Goal: Contribute content: Contribute content

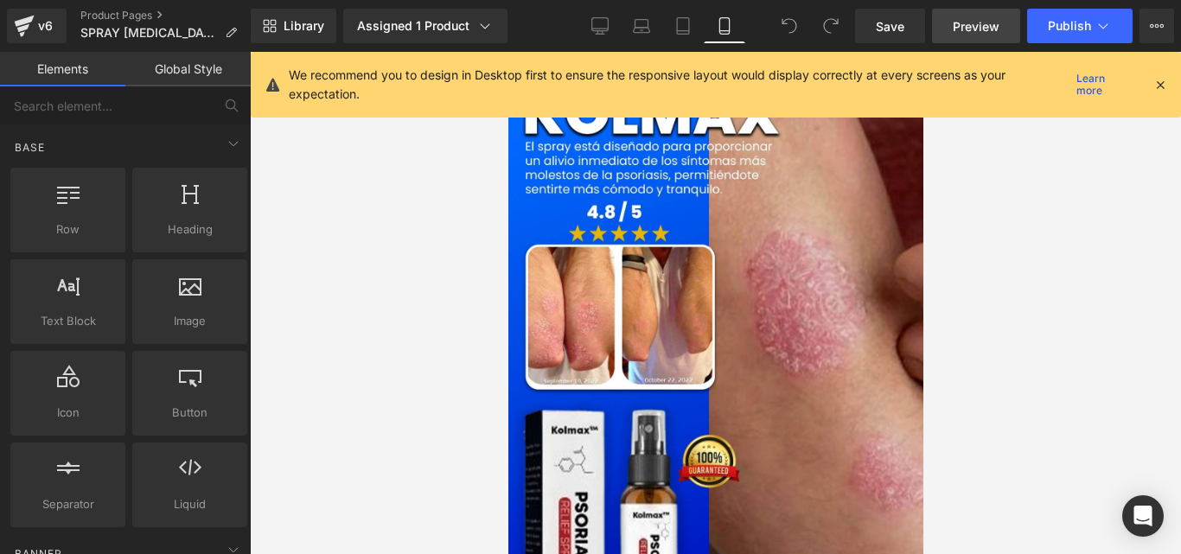
click at [988, 27] on span "Preview" at bounding box center [976, 26] width 47 height 18
click at [706, 336] on span "Image" at bounding box center [709, 346] width 36 height 21
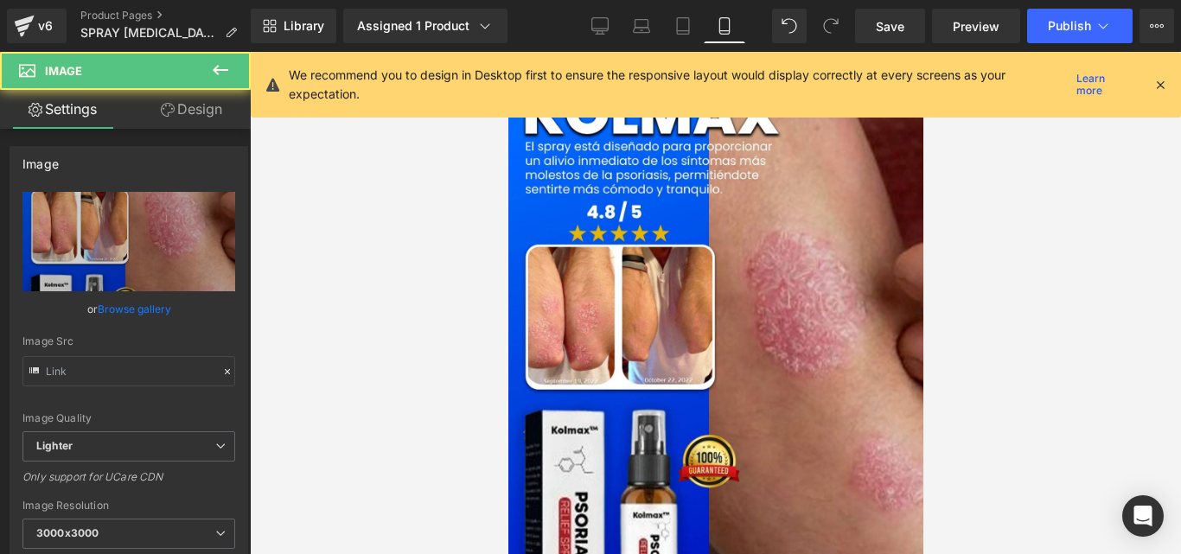
type input "[URL][DOMAIN_NAME]"
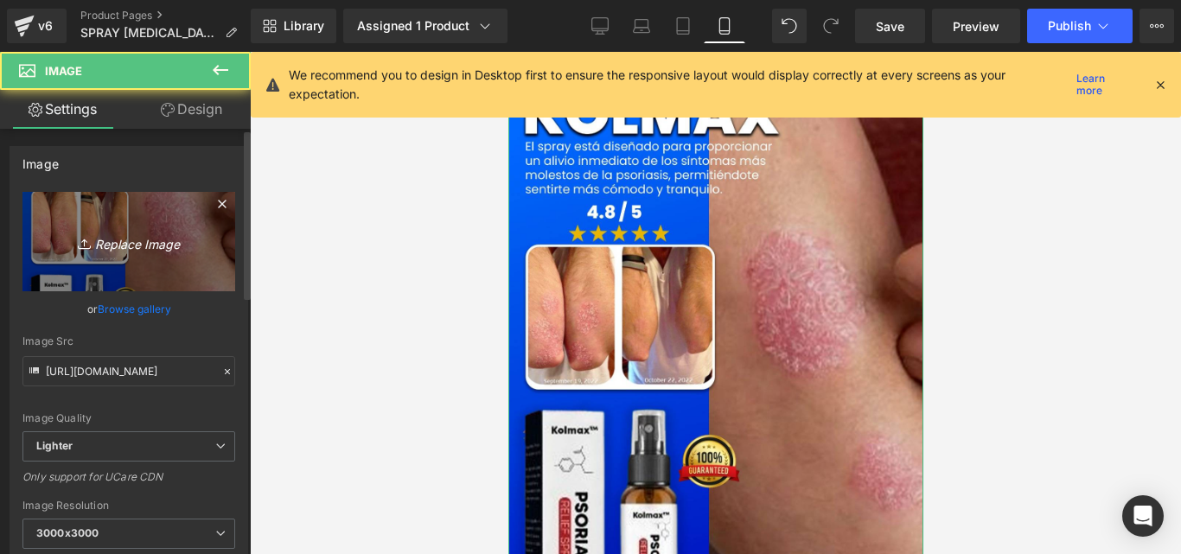
click at [183, 225] on link "Replace Image" at bounding box center [128, 241] width 213 height 99
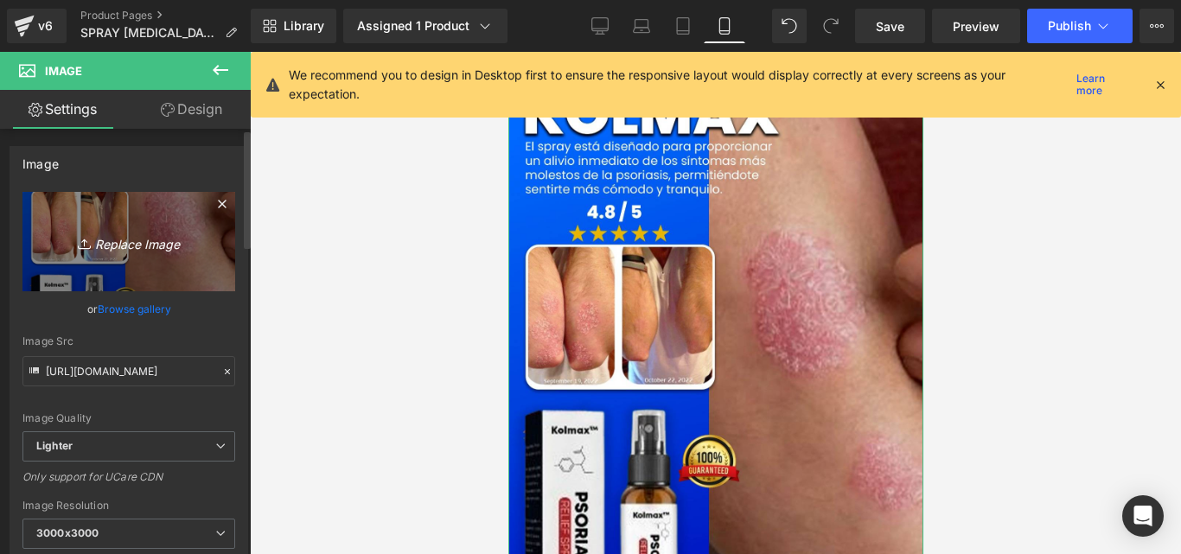
type input "C:\fakepath\Posteo de Instagram Productos Naturales Fotográfico Verde y [PERSON…"
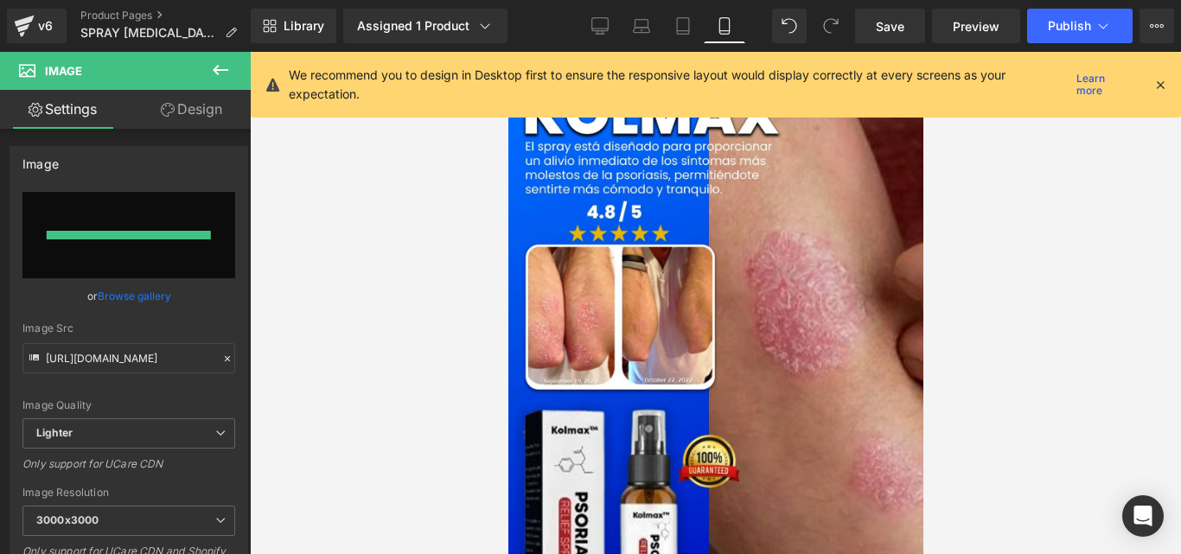
type input "[URL][DOMAIN_NAME]"
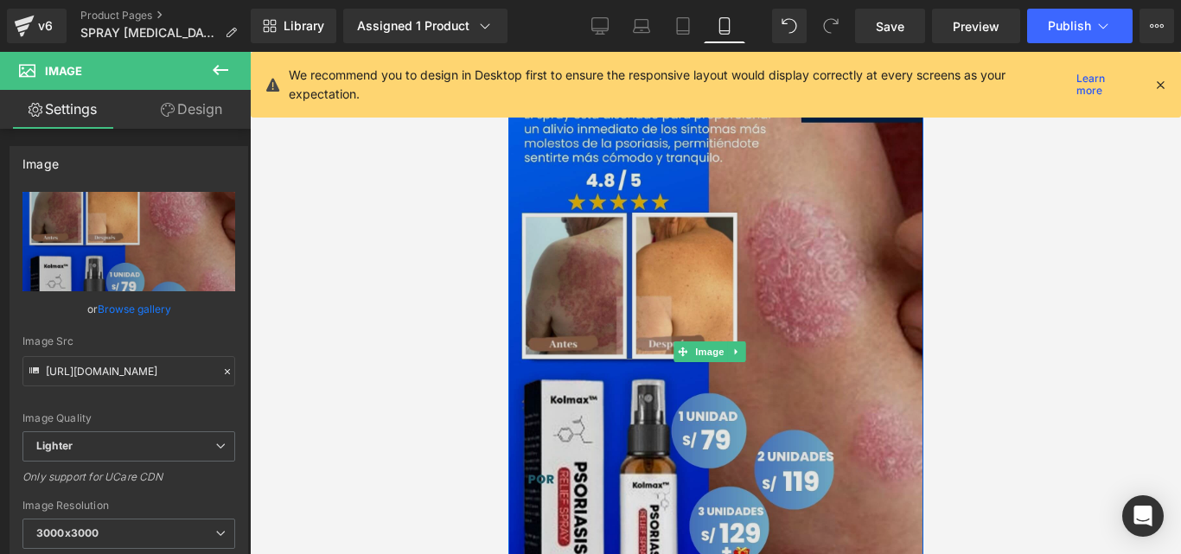
click at [710, 246] on img at bounding box center [715, 352] width 415 height 600
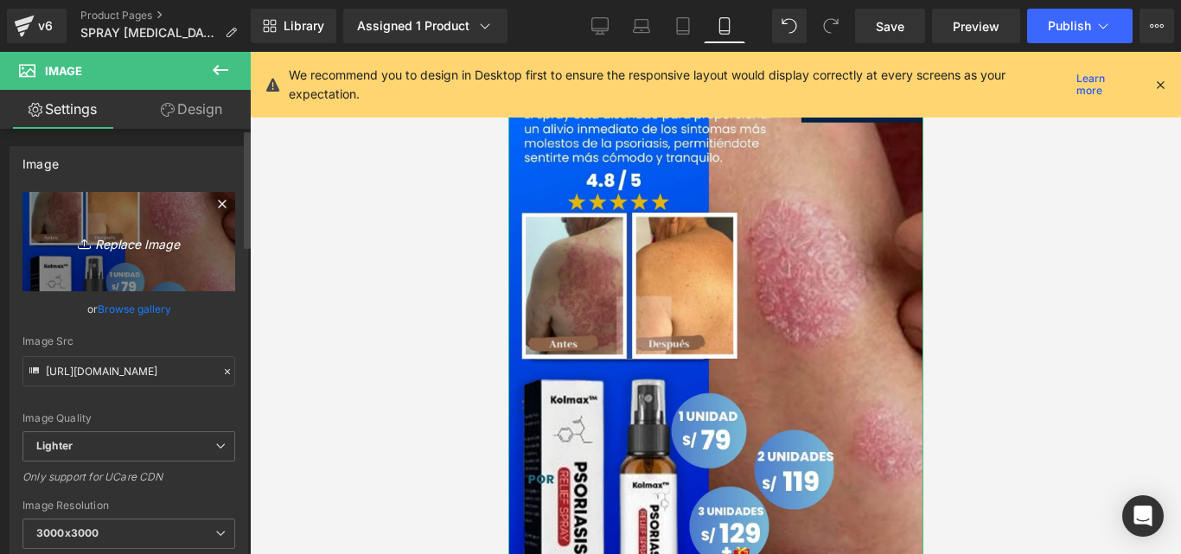
click at [141, 261] on link "Replace Image" at bounding box center [128, 241] width 213 height 99
type input "C:\fakepath\Posteo de Instagram Productos Naturales Fotográfico Verde y [PERSON…"
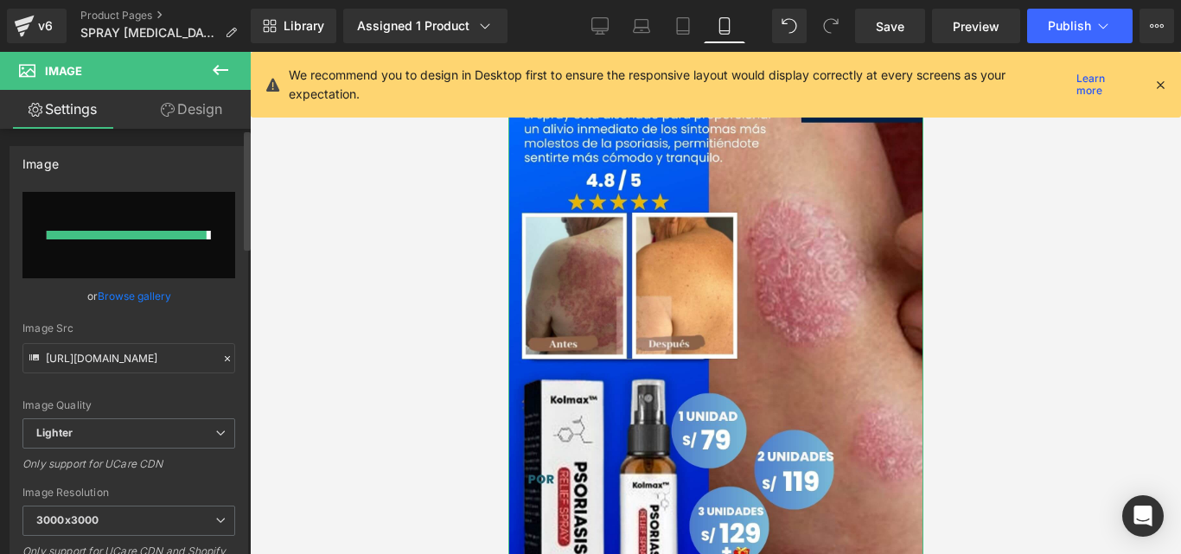
type input "[URL][DOMAIN_NAME]"
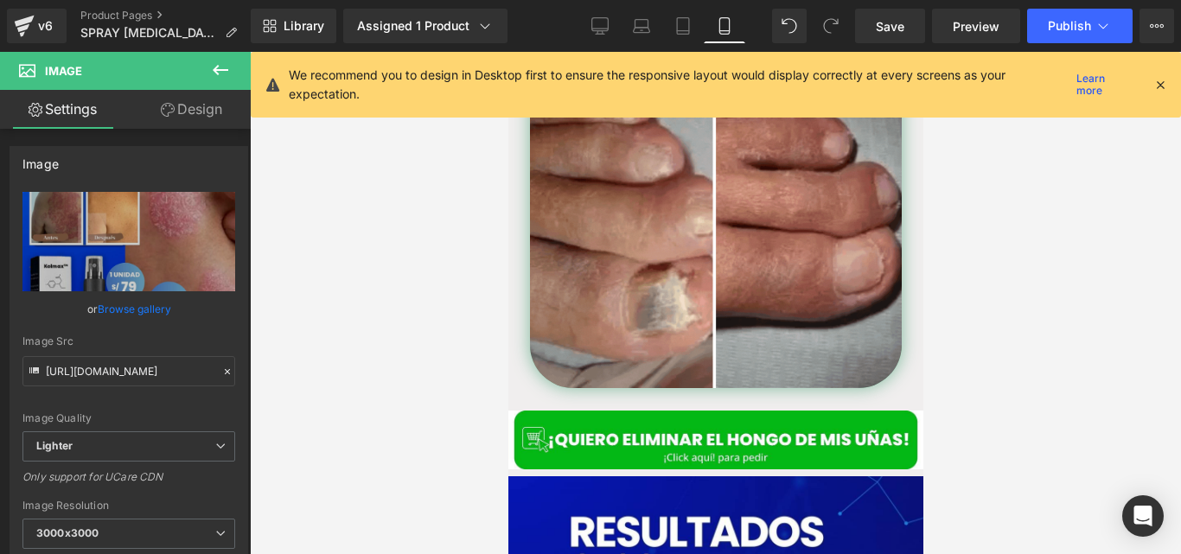
scroll to position [796, 0]
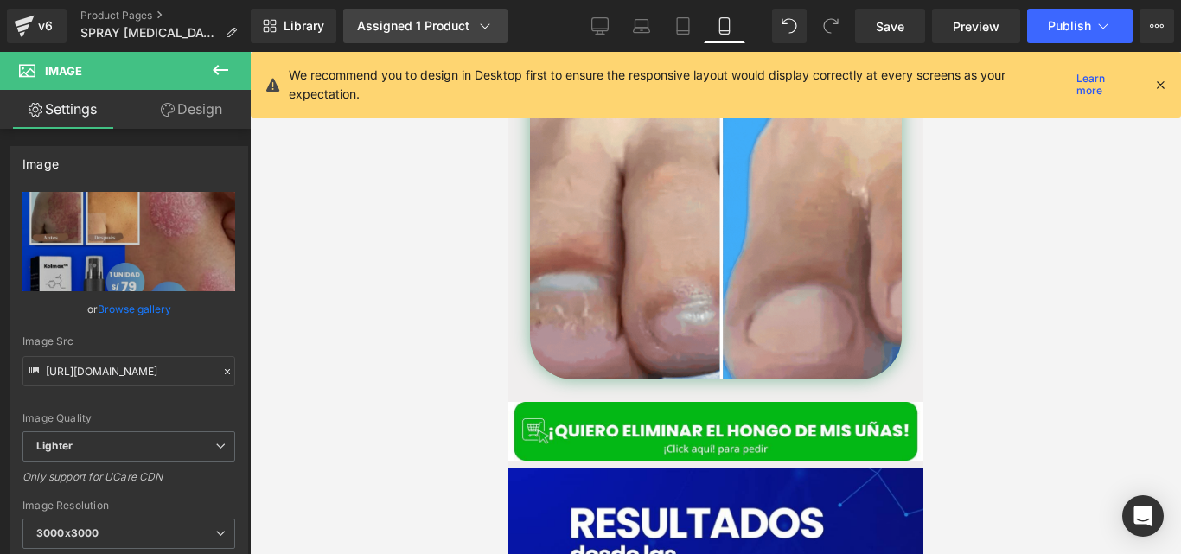
click at [465, 36] on link "Assigned 1 Product" at bounding box center [425, 26] width 164 height 35
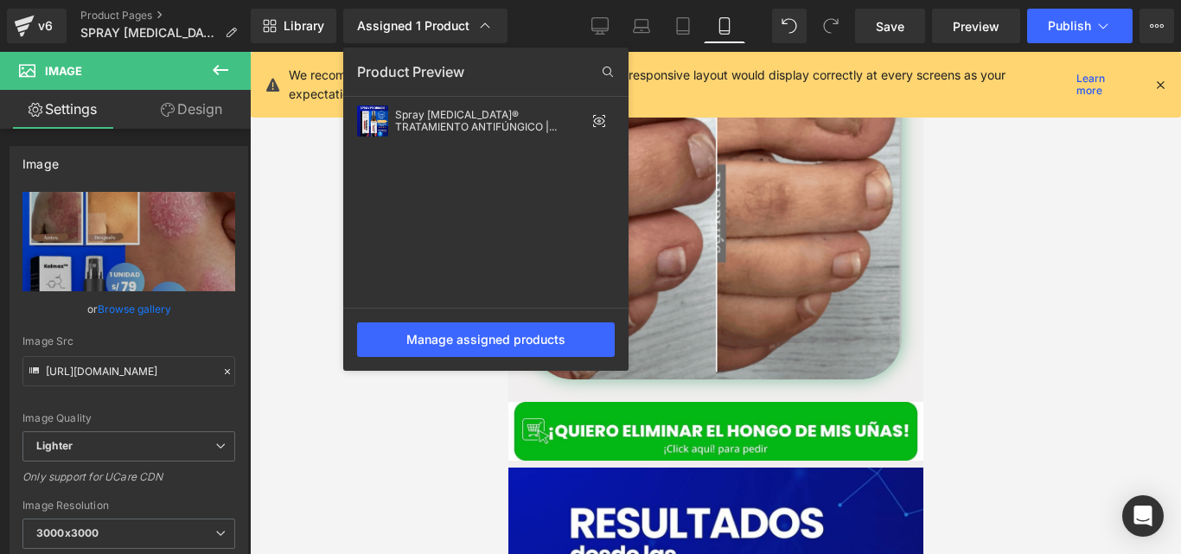
click at [302, 163] on div at bounding box center [715, 303] width 931 height 502
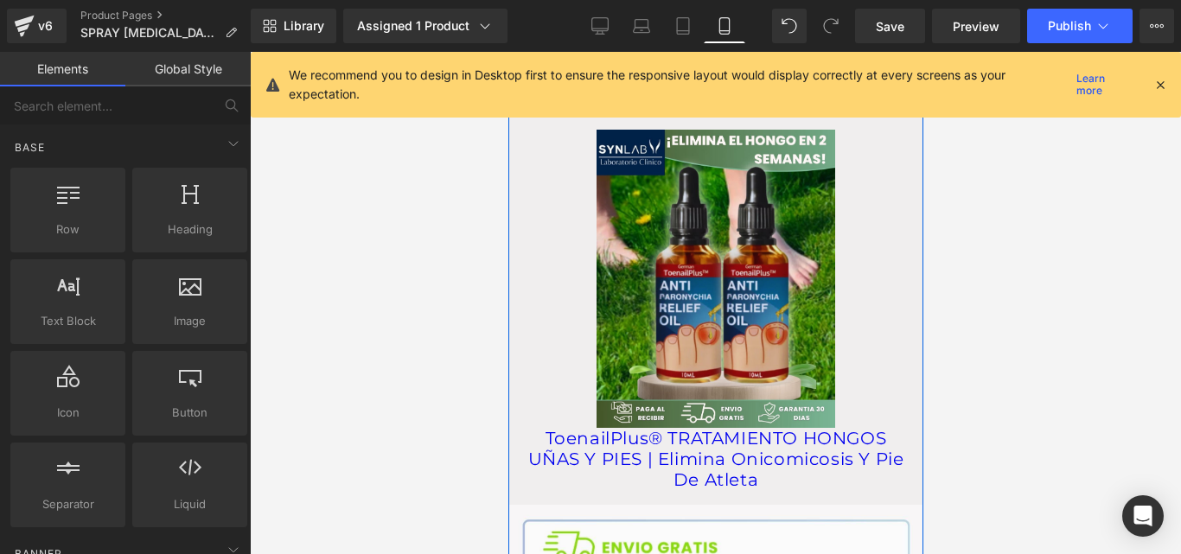
scroll to position [1868, 0]
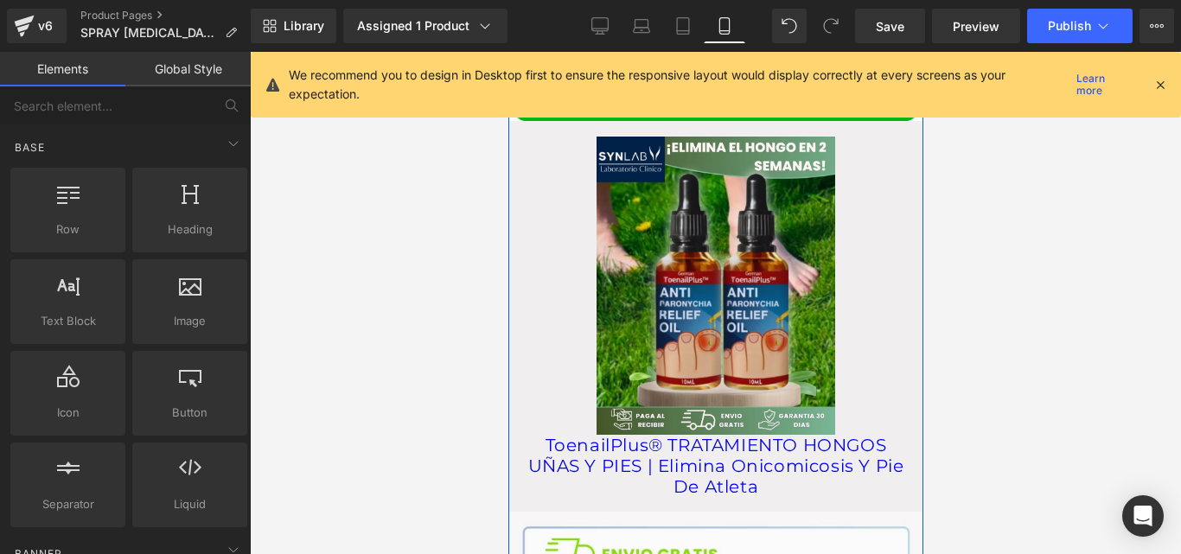
click at [709, 227] on img at bounding box center [715, 286] width 239 height 298
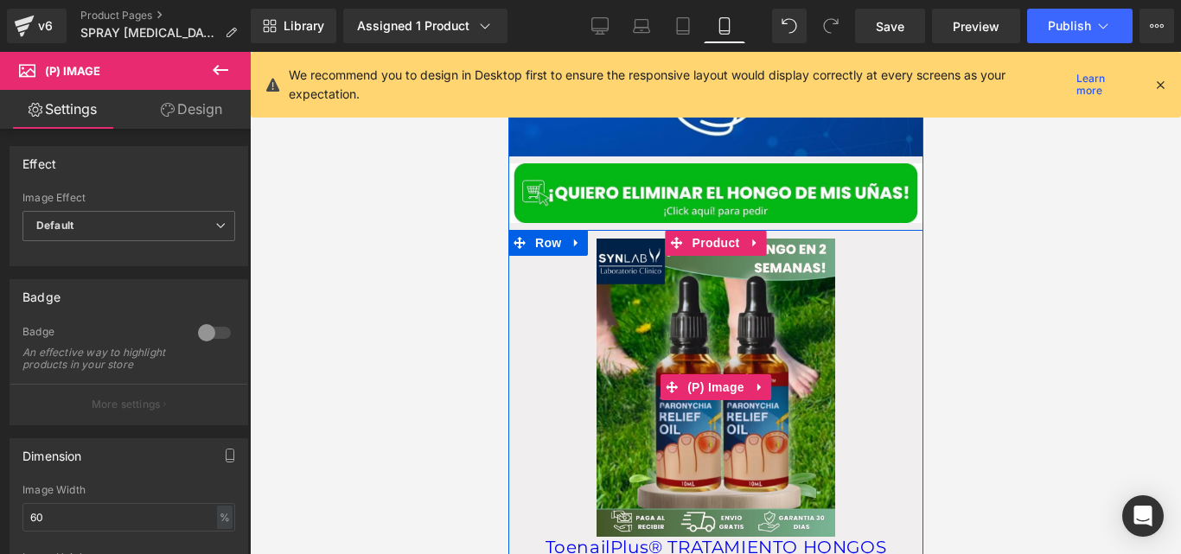
scroll to position [1748, 0]
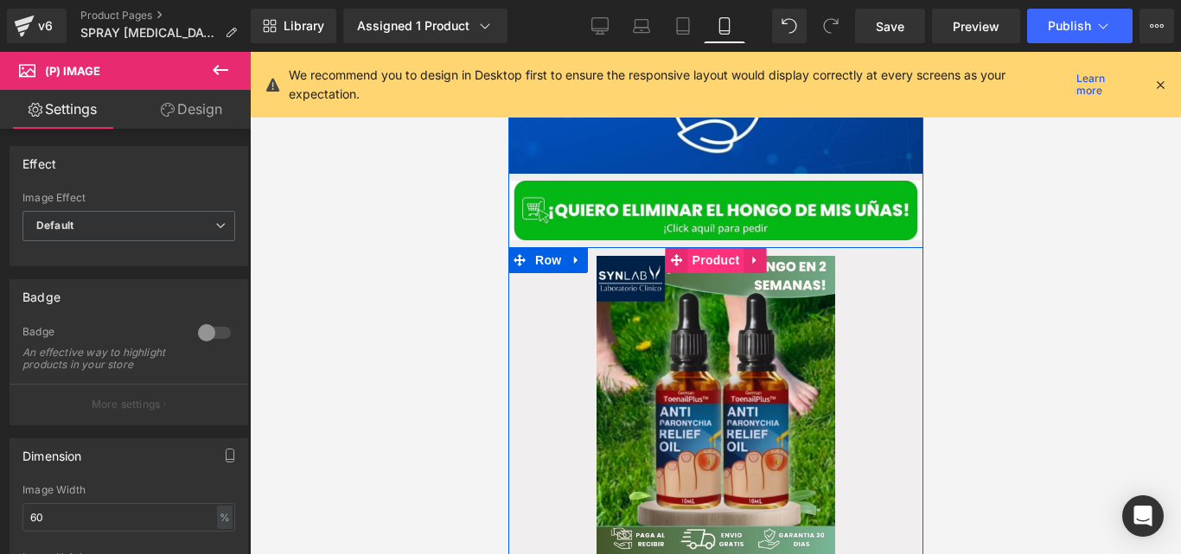
click at [714, 247] on span "Product" at bounding box center [715, 260] width 56 height 26
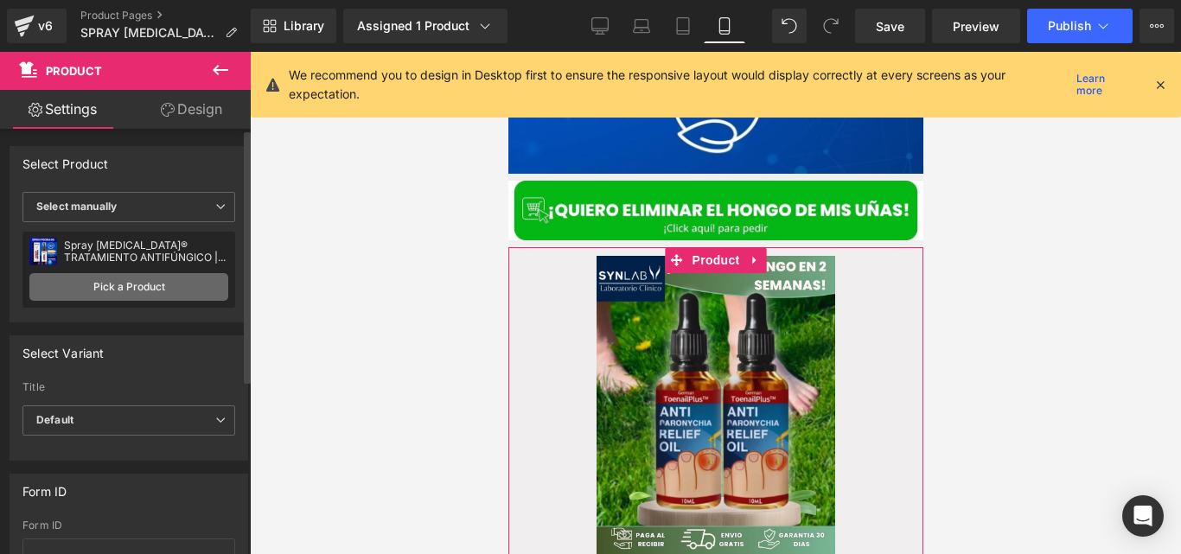
click at [151, 279] on link "Pick a Product" at bounding box center [128, 287] width 199 height 28
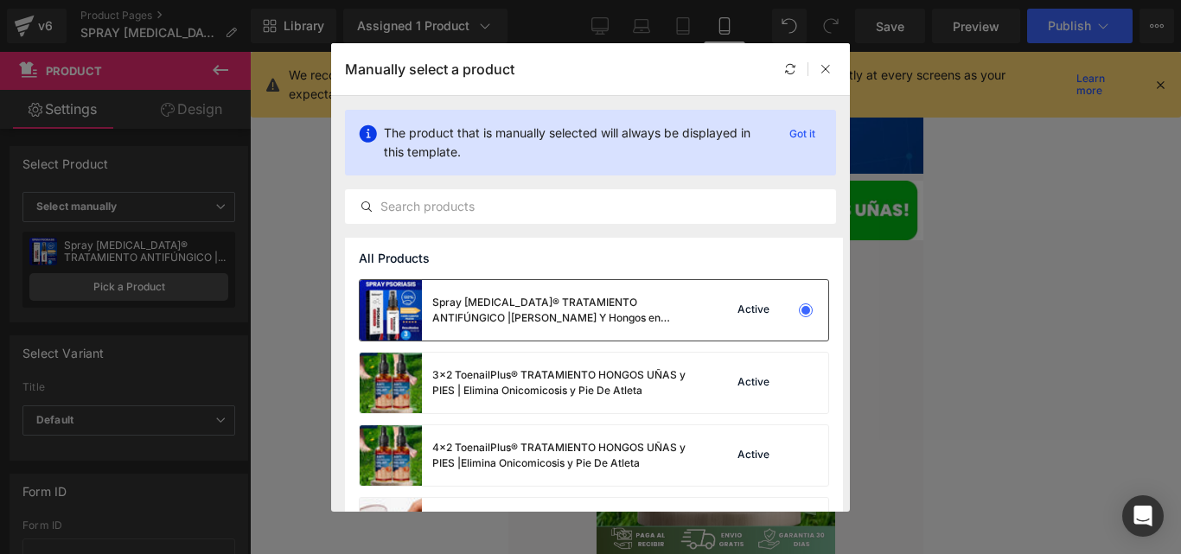
click at [619, 310] on div "Spray [MEDICAL_DATA]® TRATAMIENTO ANTIFÚNGICO |[PERSON_NAME] Y Hongos en [PERSO…" at bounding box center [561, 310] width 259 height 31
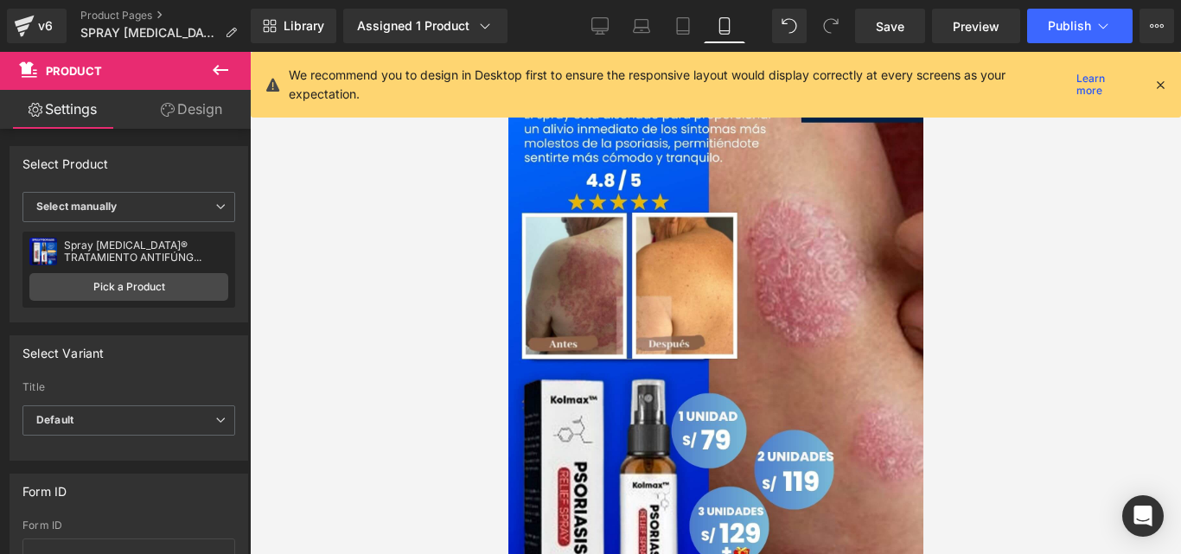
click at [1161, 84] on icon at bounding box center [1161, 85] width 16 height 16
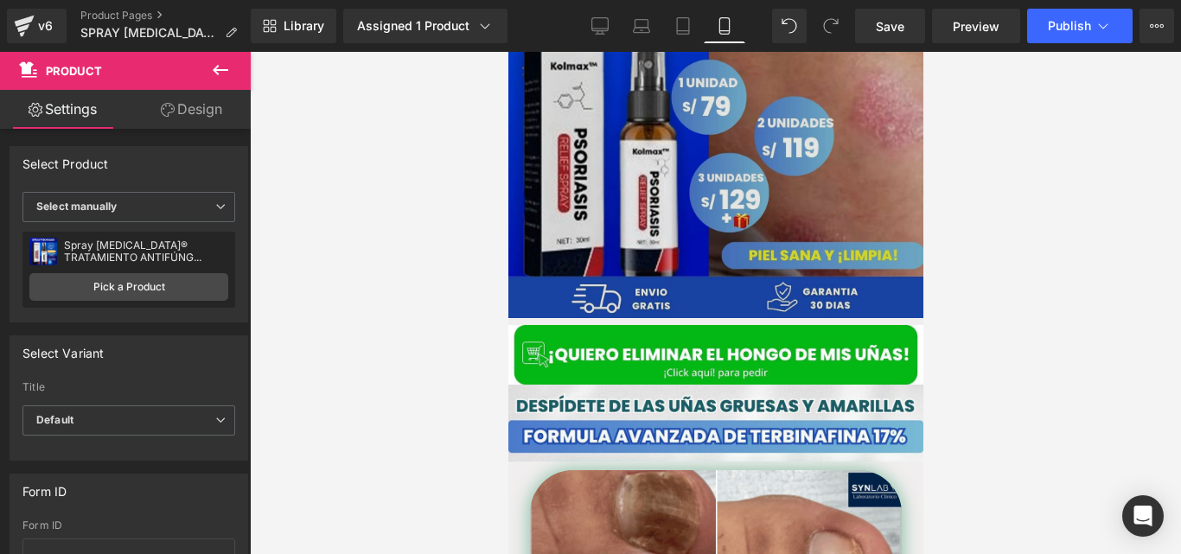
scroll to position [335, 0]
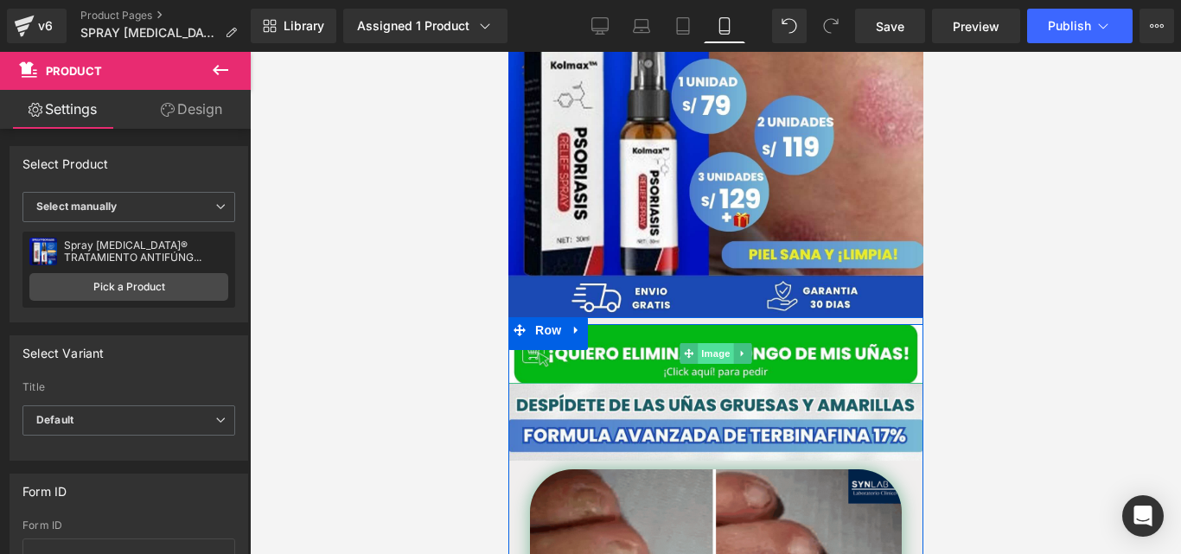
click at [706, 343] on span "Image" at bounding box center [715, 353] width 36 height 21
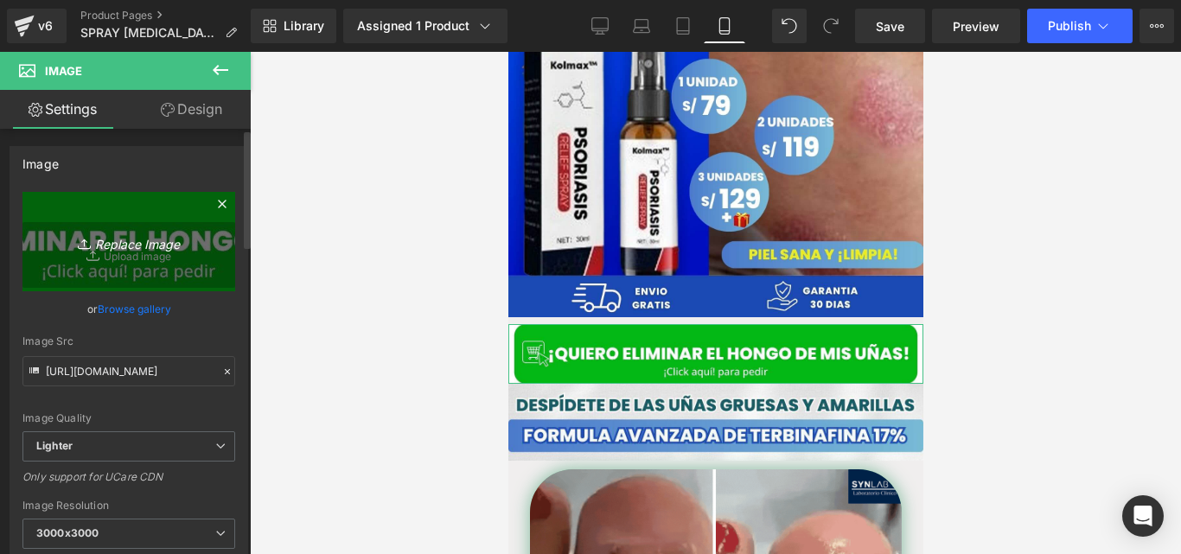
click at [165, 250] on icon "Replace Image" at bounding box center [129, 242] width 138 height 22
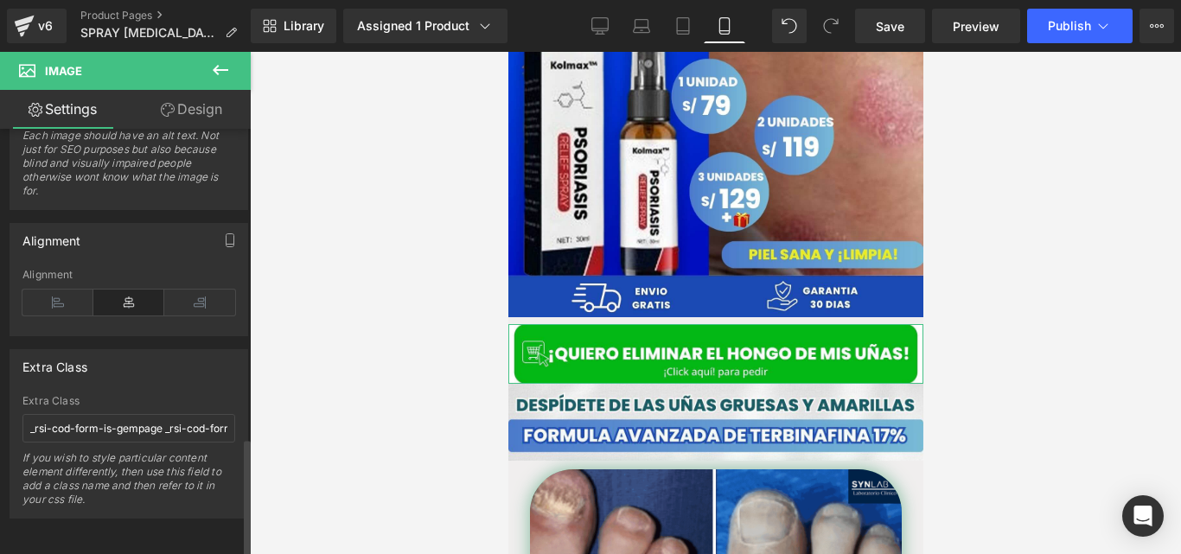
scroll to position [1110, 0]
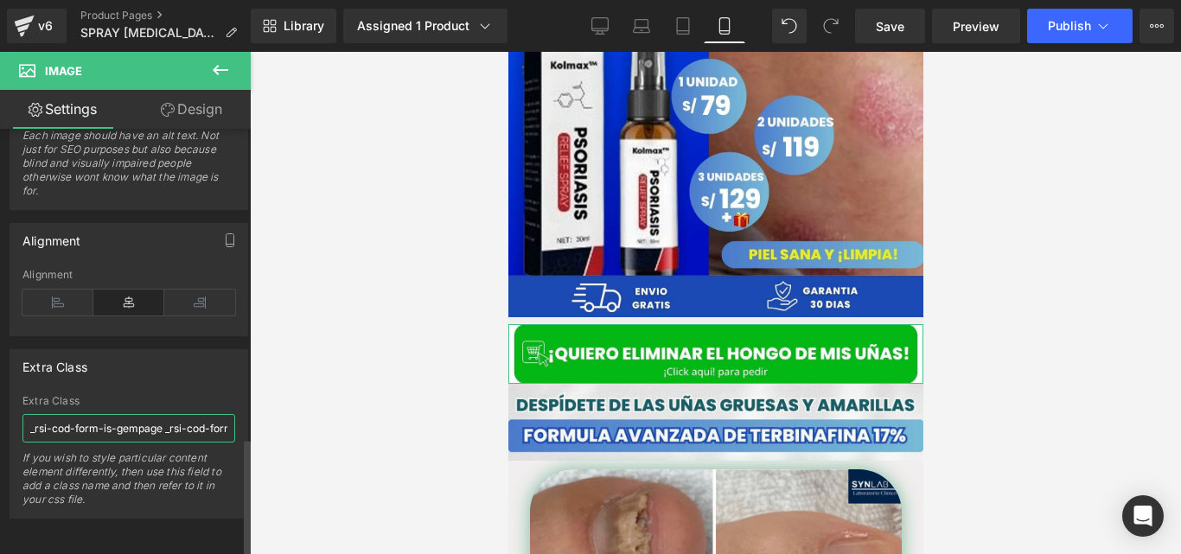
click at [182, 414] on input "_rsi-cod-form-is-gempage _rsi-cod-form-gempages-button-overwrite" at bounding box center [128, 428] width 213 height 29
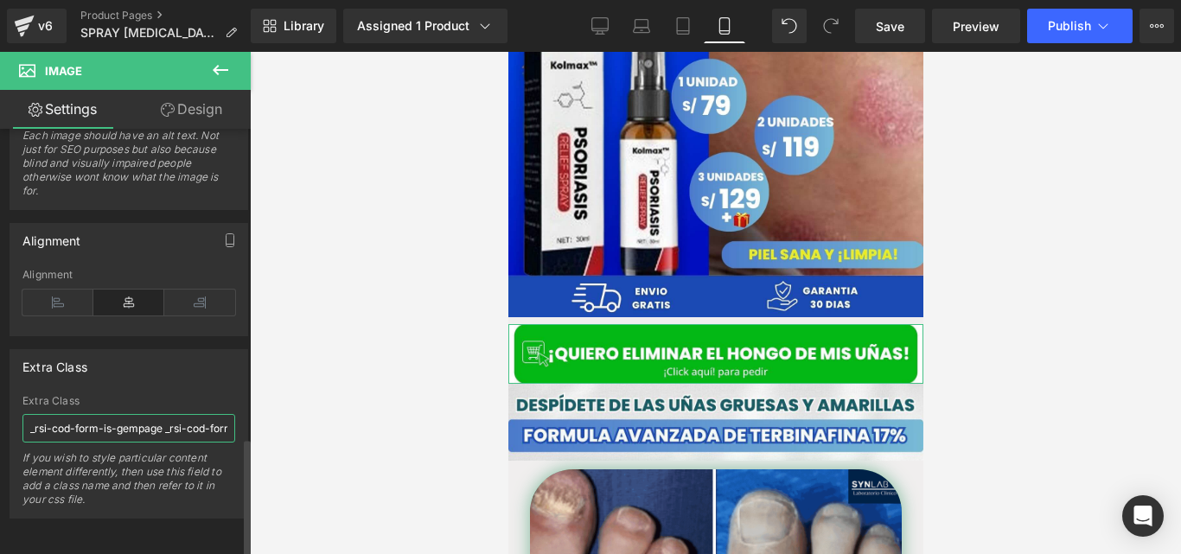
click at [182, 414] on input "_rsi-cod-form-is-gempage _rsi-cod-form-gempages-button-overwrite" at bounding box center [128, 428] width 213 height 29
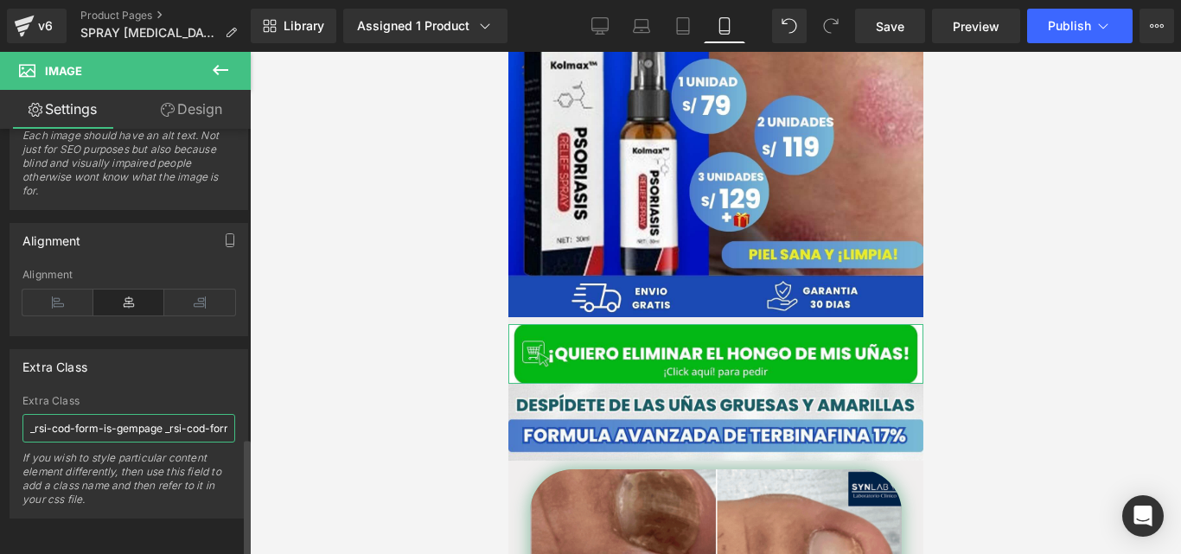
click at [182, 414] on input "_rsi-cod-form-is-gempage _rsi-cod-form-gempages-button-overwrite" at bounding box center [128, 428] width 213 height 29
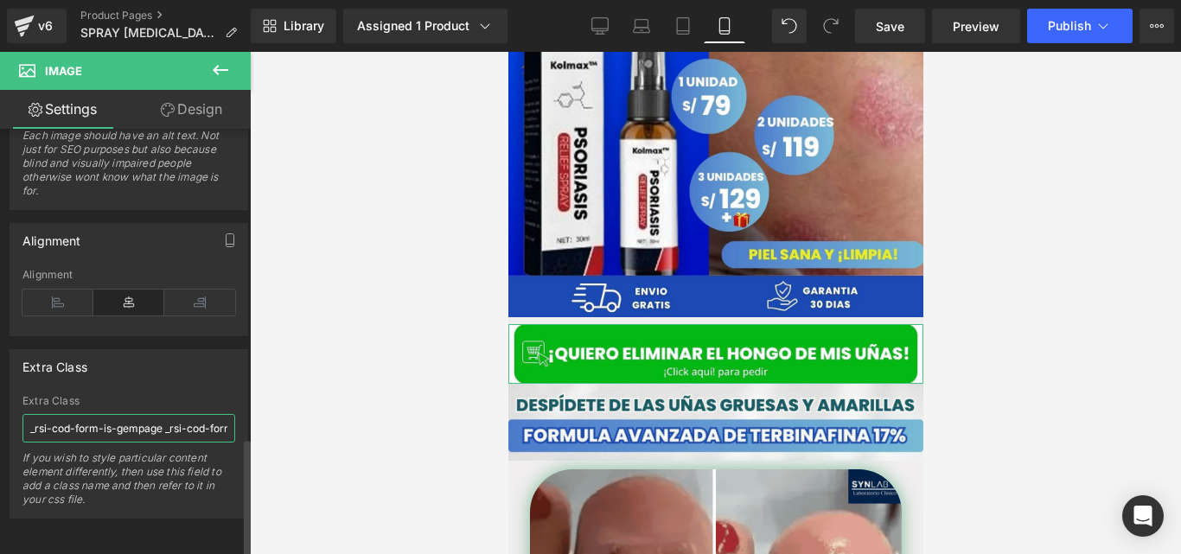
click at [182, 414] on input "_rsi-cod-form-is-gempage _rsi-cod-form-gempages-button-overwrite" at bounding box center [128, 428] width 213 height 29
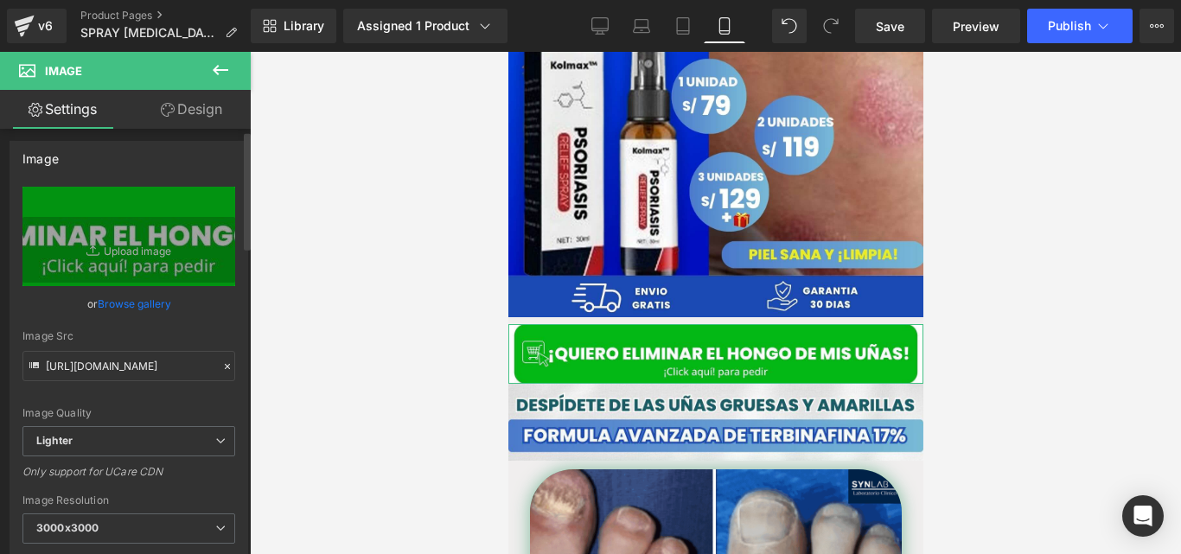
scroll to position [0, 0]
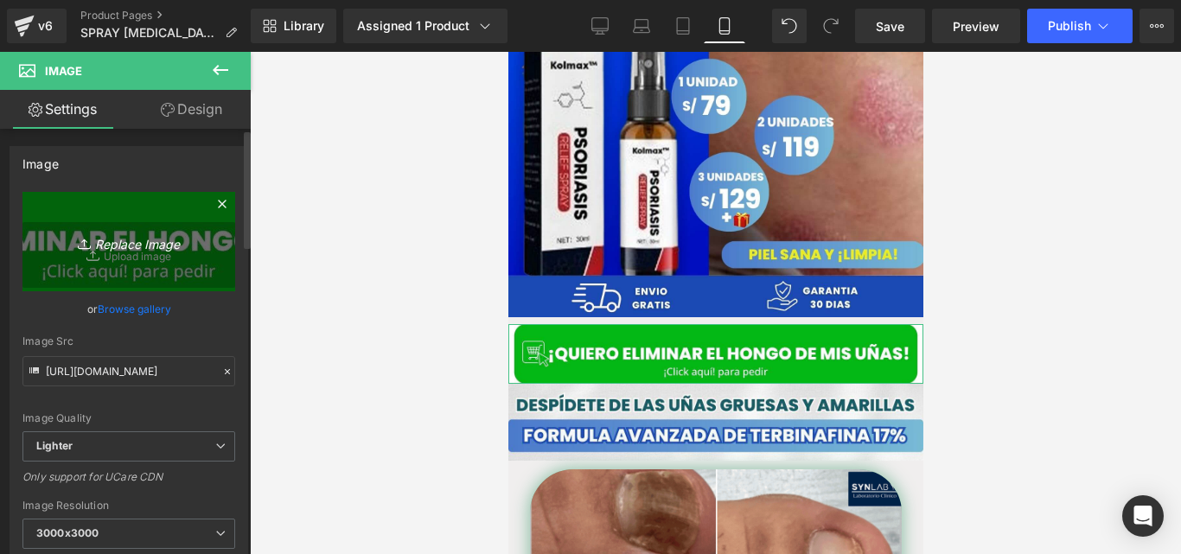
click at [138, 250] on icon "Replace Image" at bounding box center [129, 242] width 138 height 22
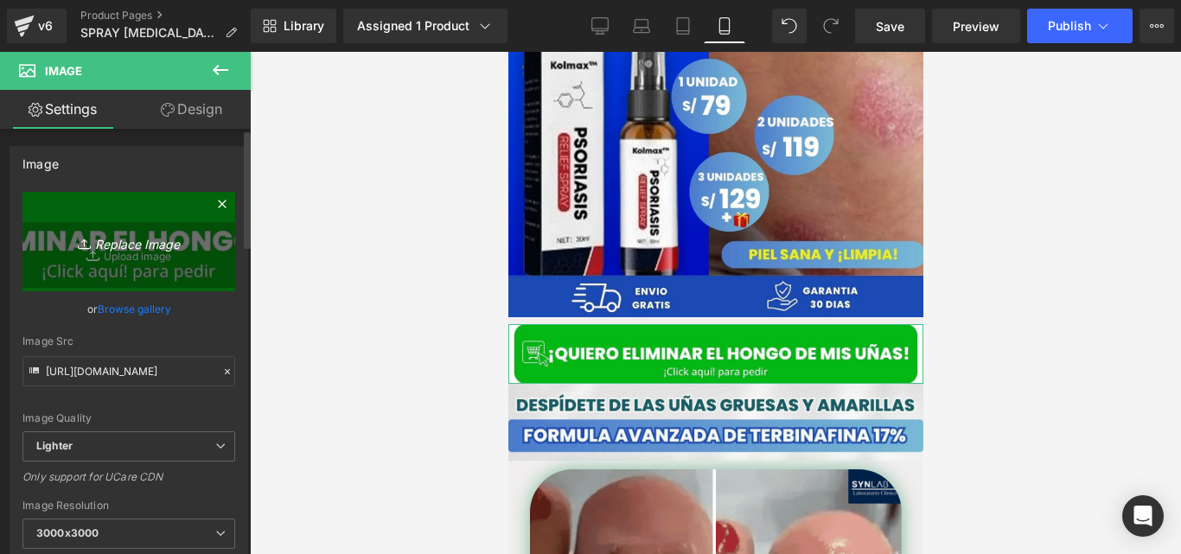
type input "C:\fakepath\QUIERO ELIMINAR EL HONGO (8) (1).jpg"
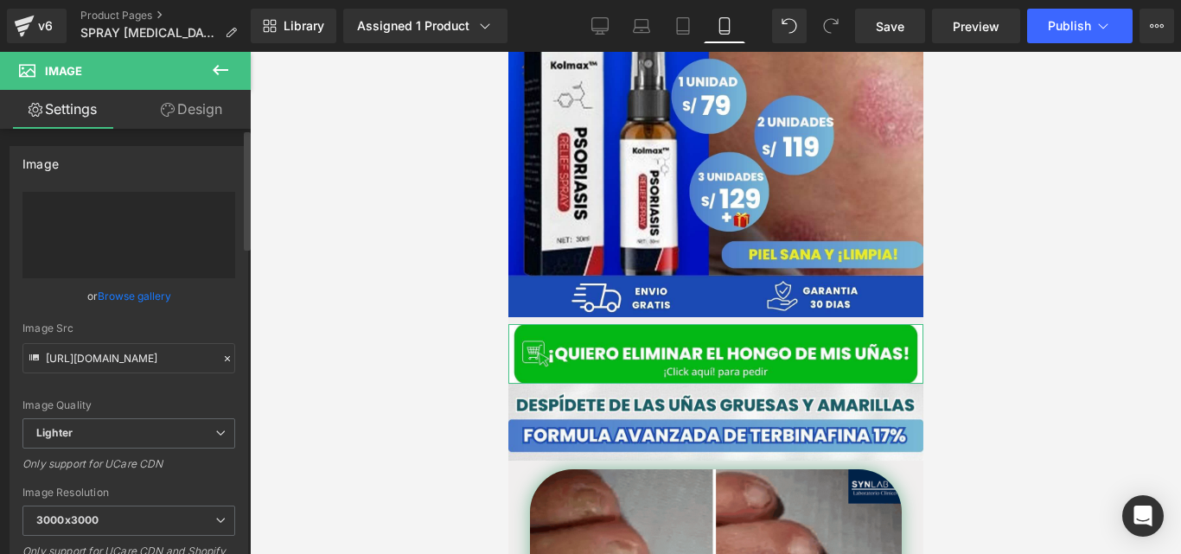
type input "[URL][DOMAIN_NAME]"
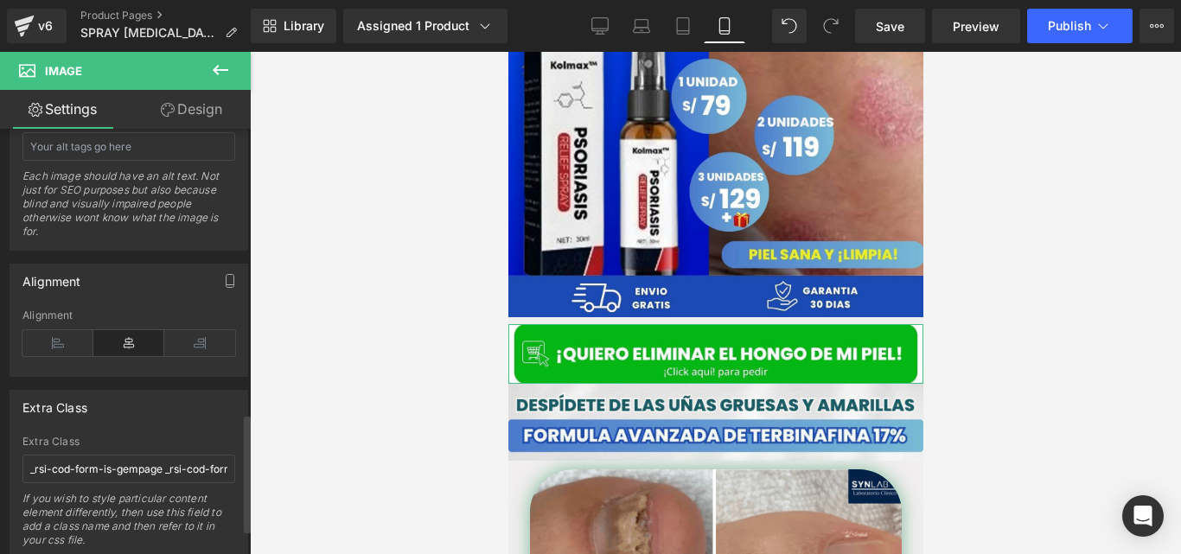
scroll to position [1110, 0]
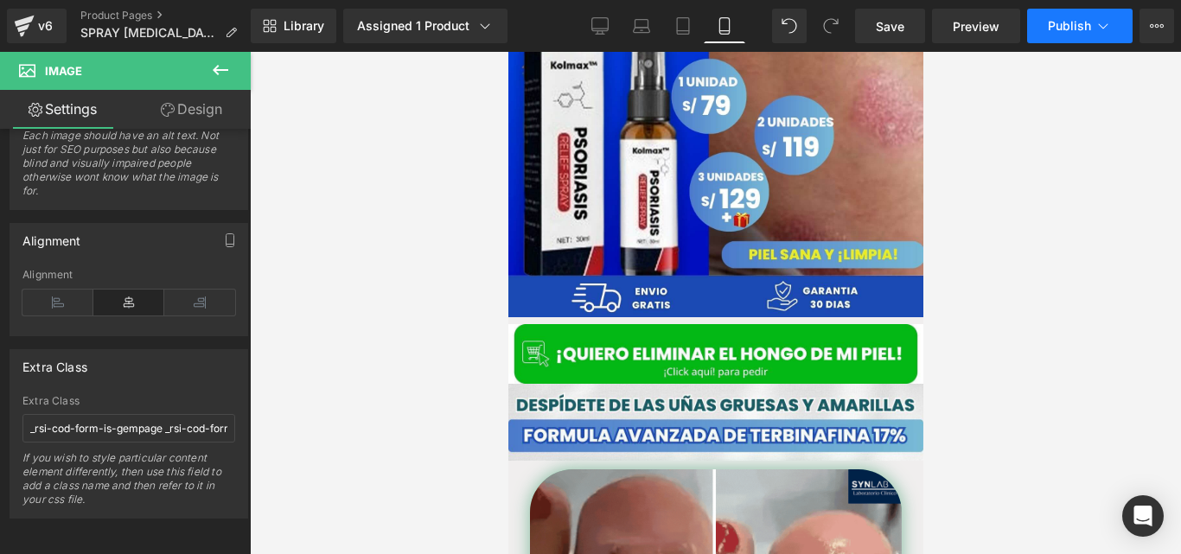
click at [1056, 21] on span "Publish" at bounding box center [1069, 26] width 43 height 14
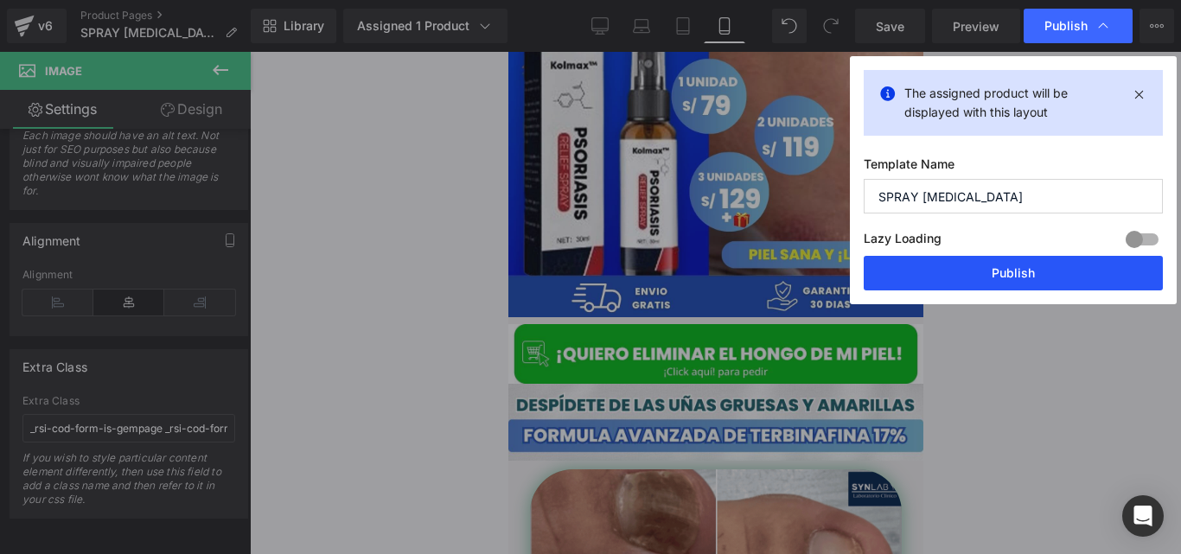
click at [940, 269] on button "Publish" at bounding box center [1013, 273] width 299 height 35
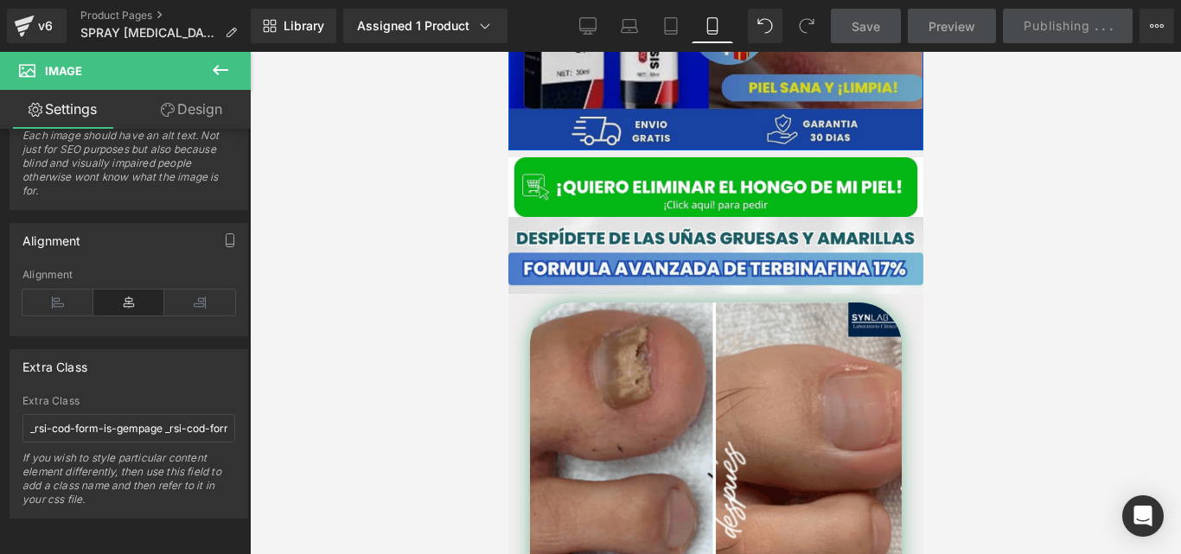
scroll to position [523, 0]
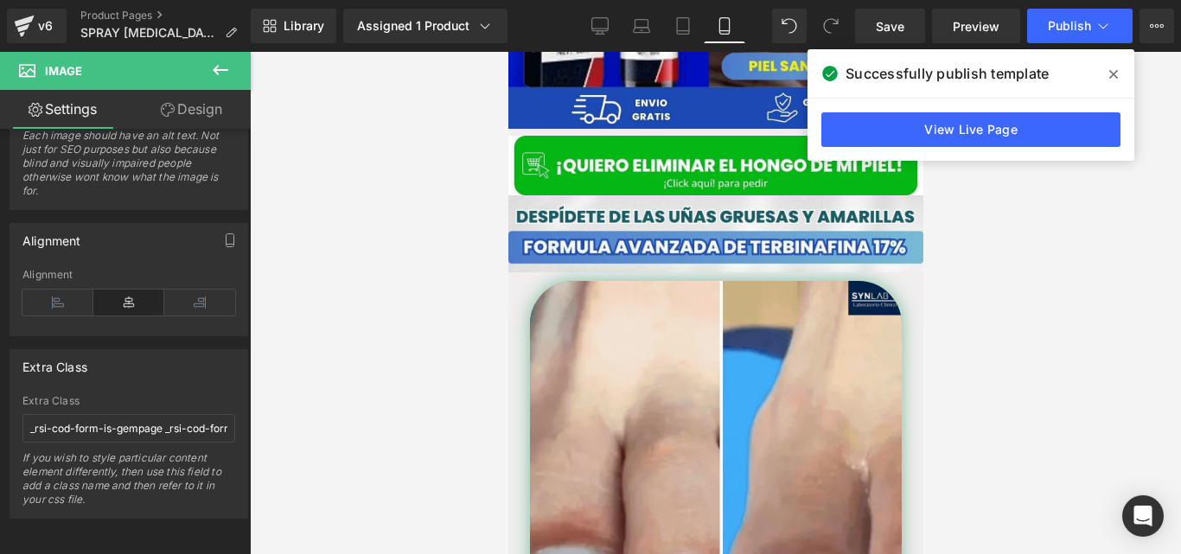
click at [470, 230] on div at bounding box center [715, 303] width 931 height 502
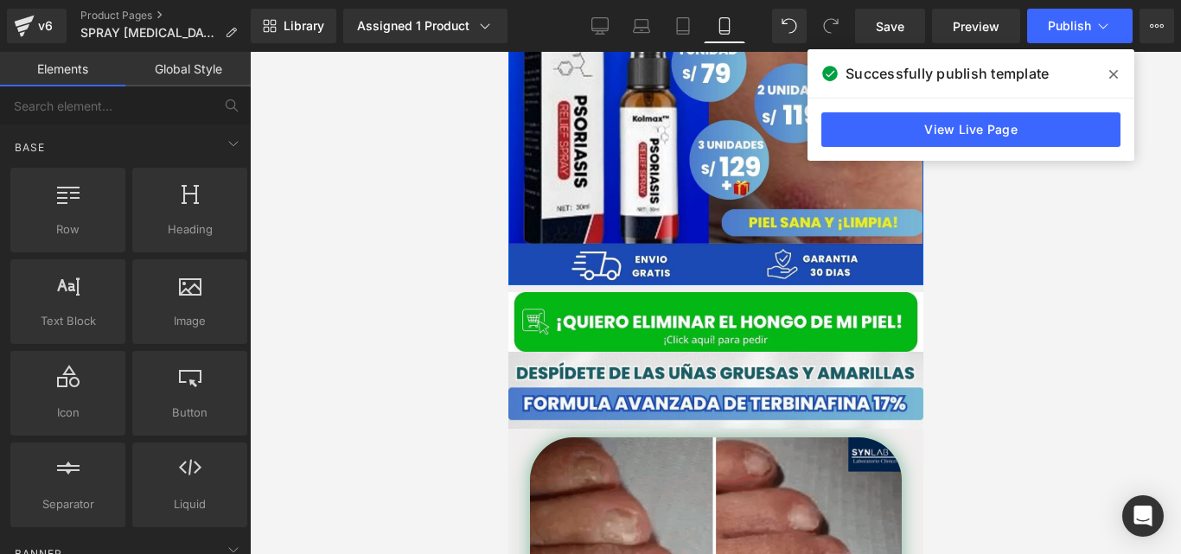
scroll to position [379, 0]
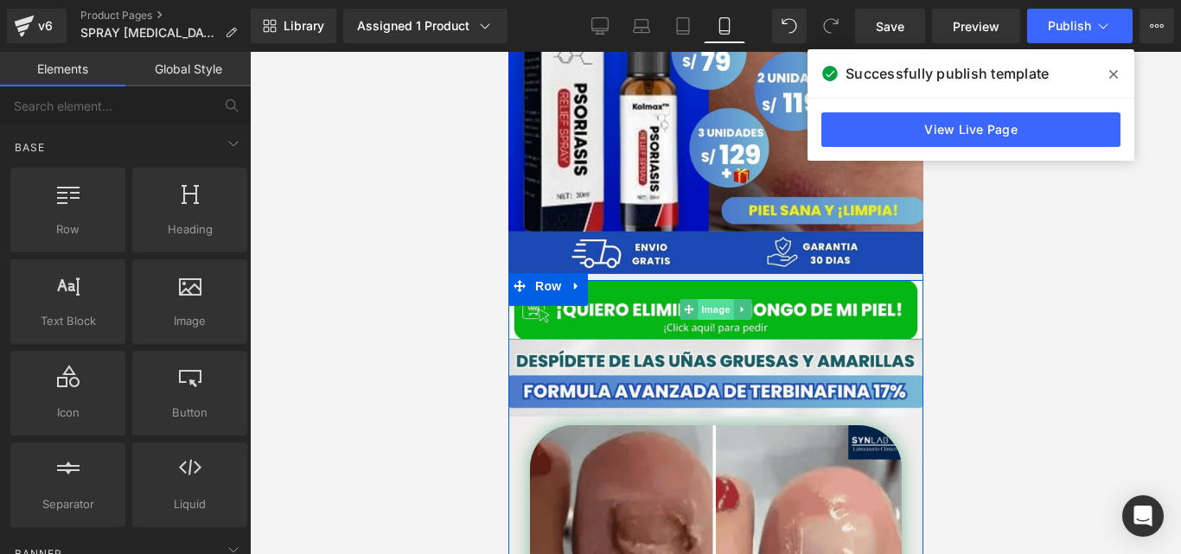
click at [700, 299] on span "Image" at bounding box center [715, 309] width 36 height 21
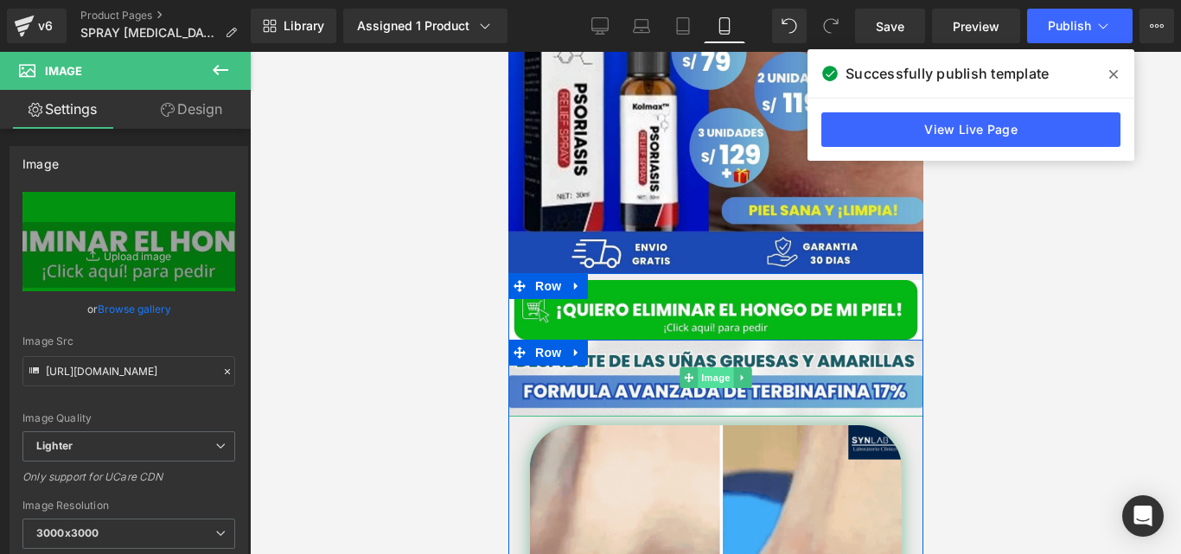
click at [712, 368] on span "Image" at bounding box center [715, 378] width 36 height 21
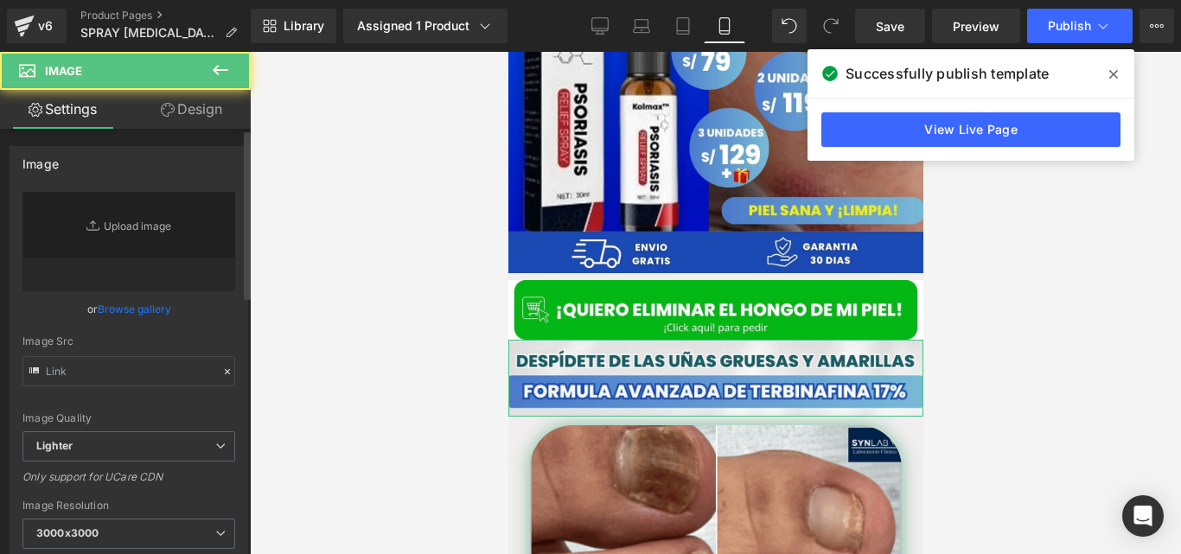
type input "[URL][DOMAIN_NAME]"
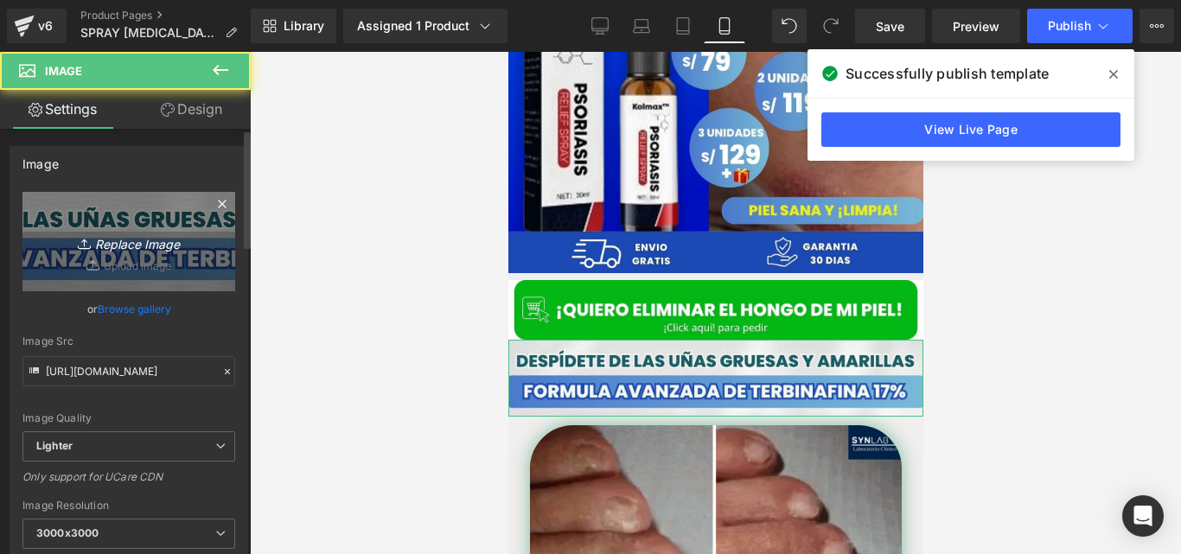
click at [82, 240] on icon at bounding box center [84, 241] width 5 height 3
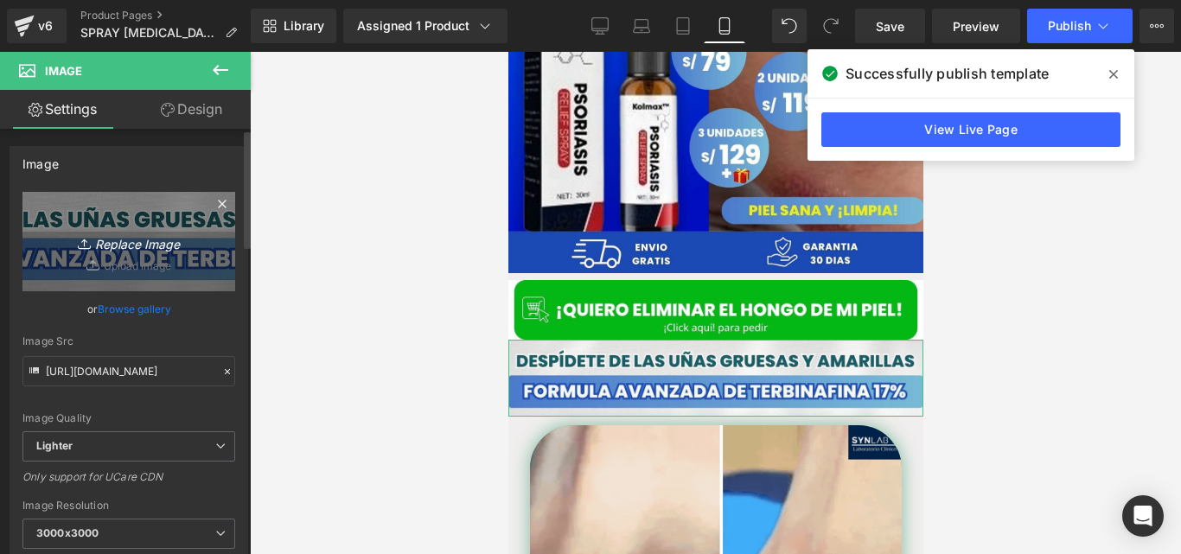
type input "C:\fakepath\FORMULA AVANZADA DE TERBINAFINA 11% ELIMINA ONICOMICOSIS Y EL PIE D…"
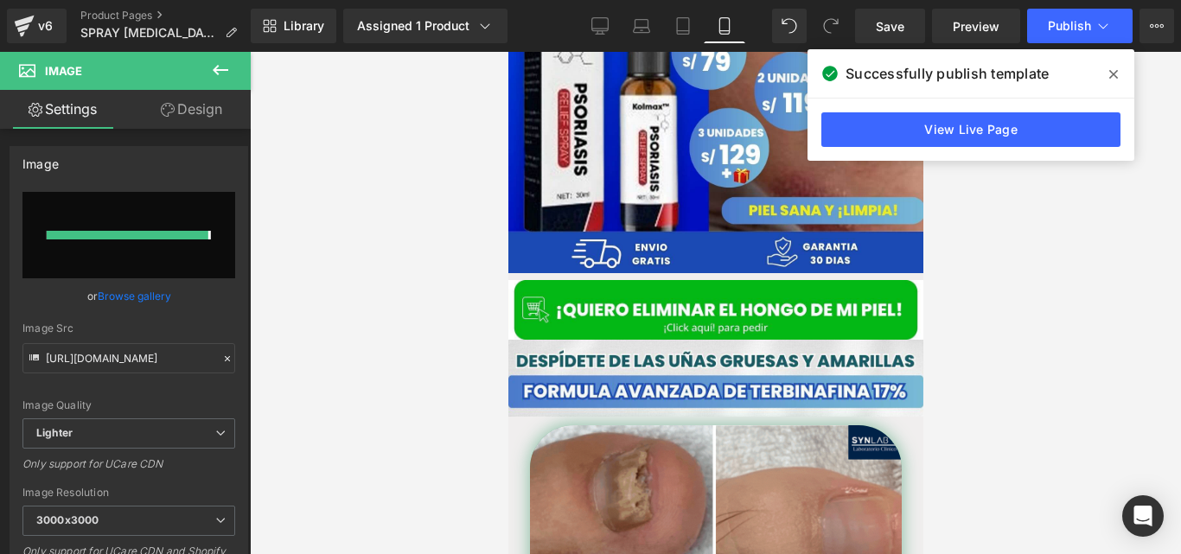
type input "[URL][DOMAIN_NAME]"
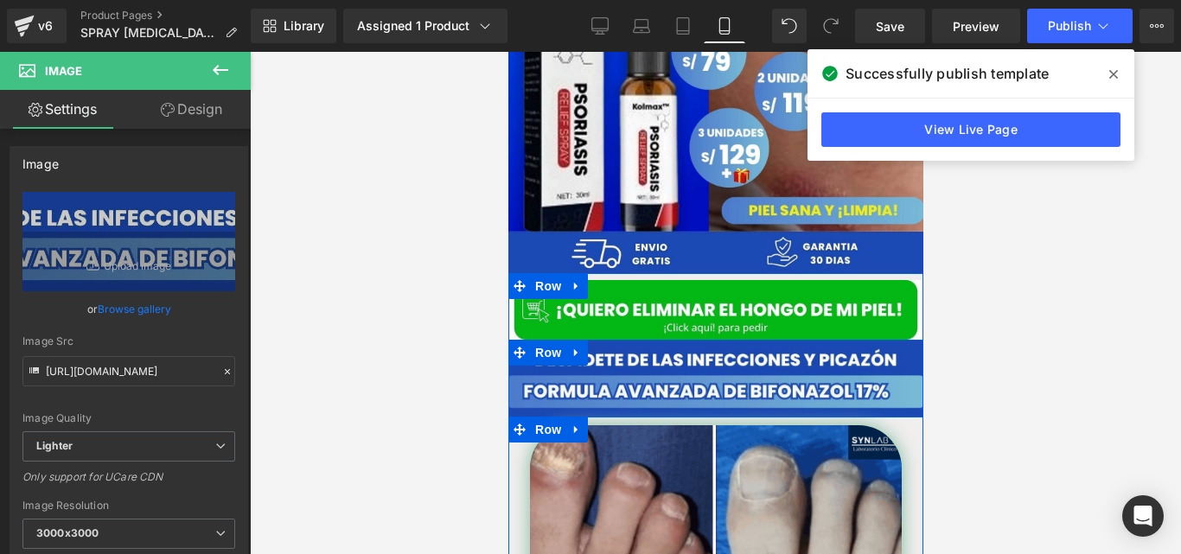
click at [475, 431] on div at bounding box center [715, 303] width 931 height 502
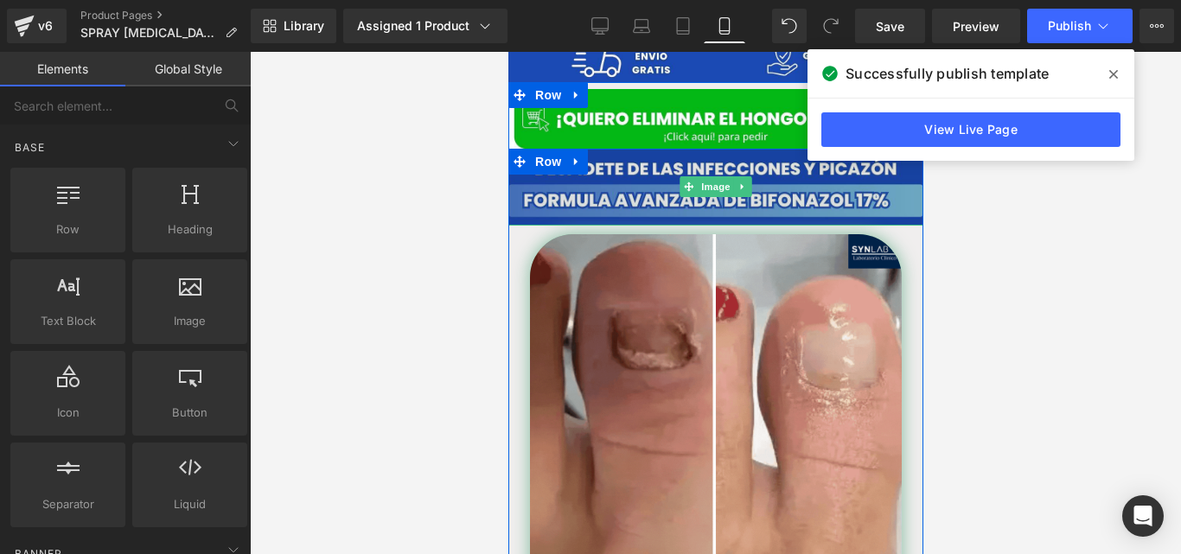
scroll to position [572, 0]
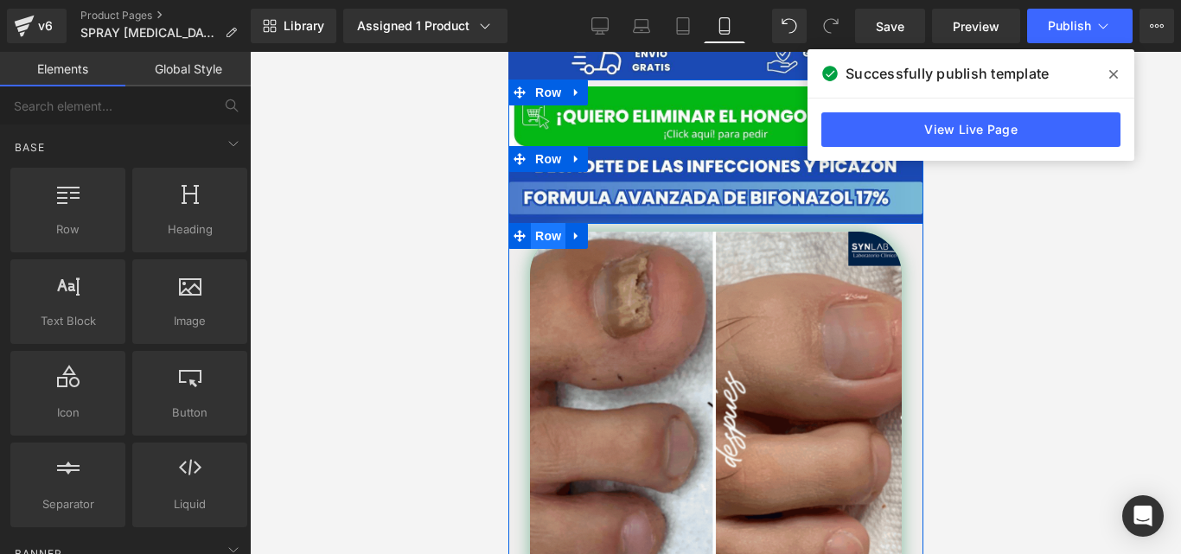
click at [535, 223] on span "Row" at bounding box center [547, 236] width 35 height 26
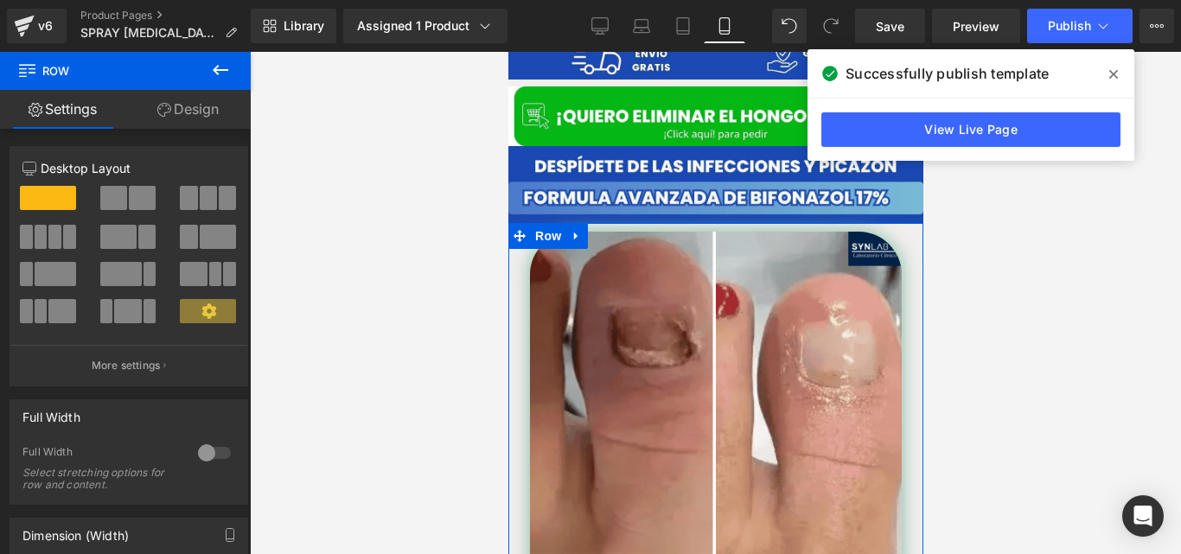
click at [200, 118] on link "Design" at bounding box center [187, 109] width 125 height 39
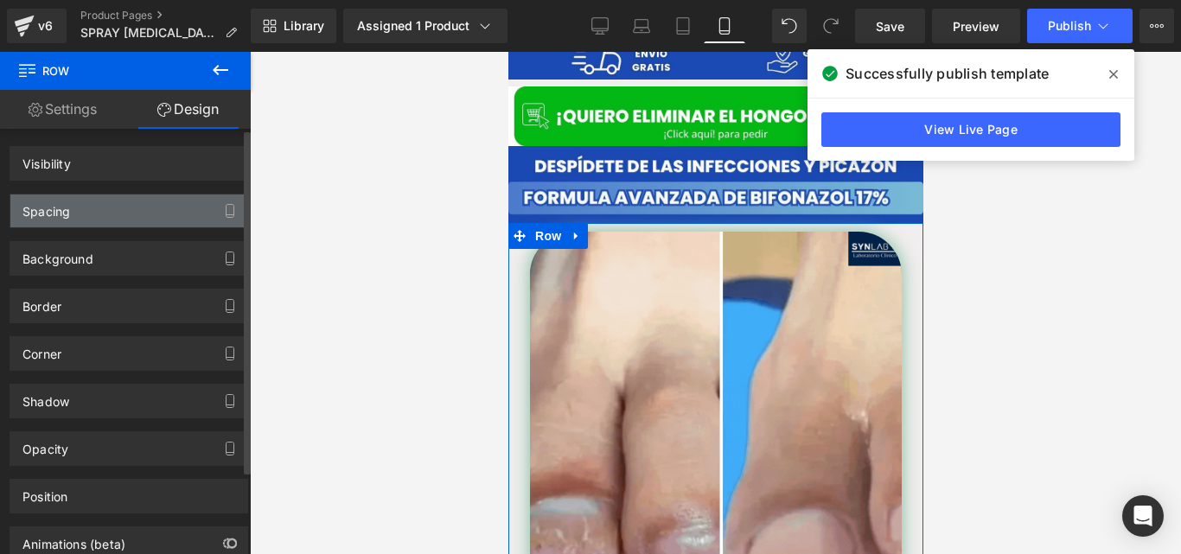
click at [117, 211] on div "Spacing" at bounding box center [128, 211] width 237 height 33
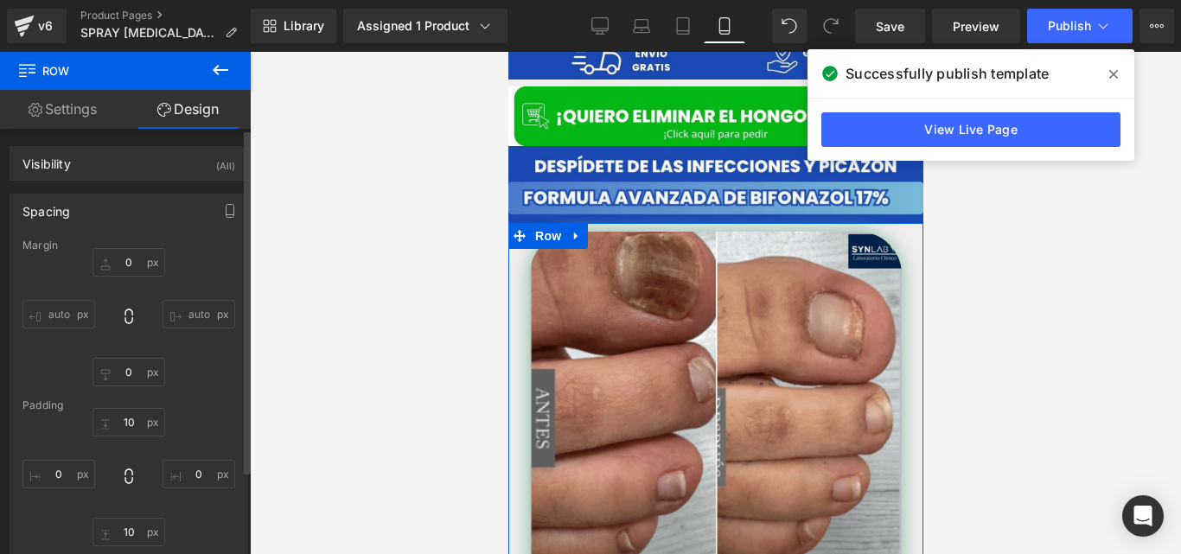
type input "0"
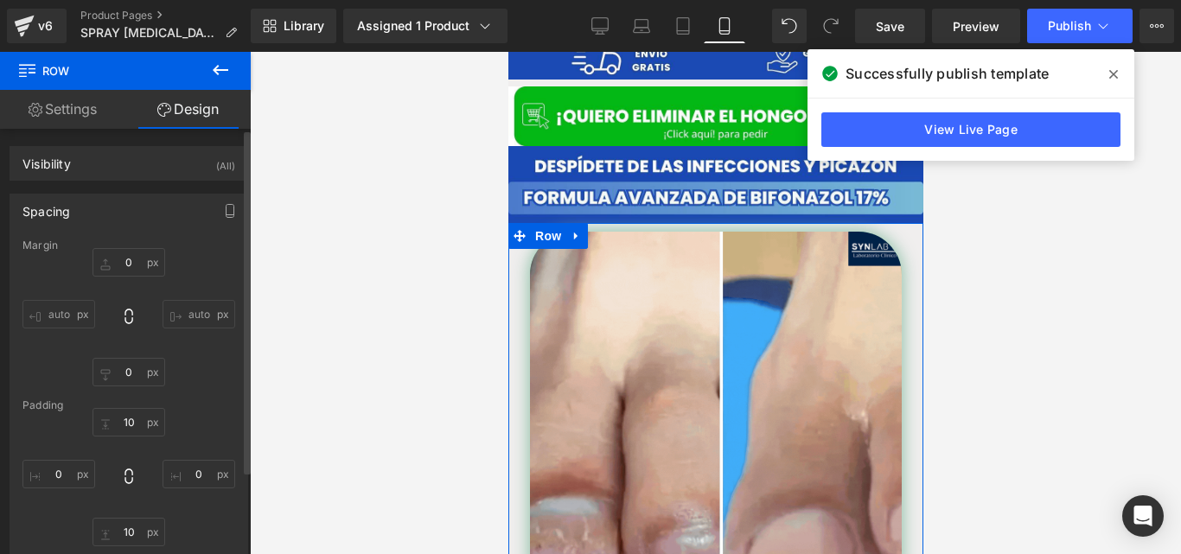
type input "0"
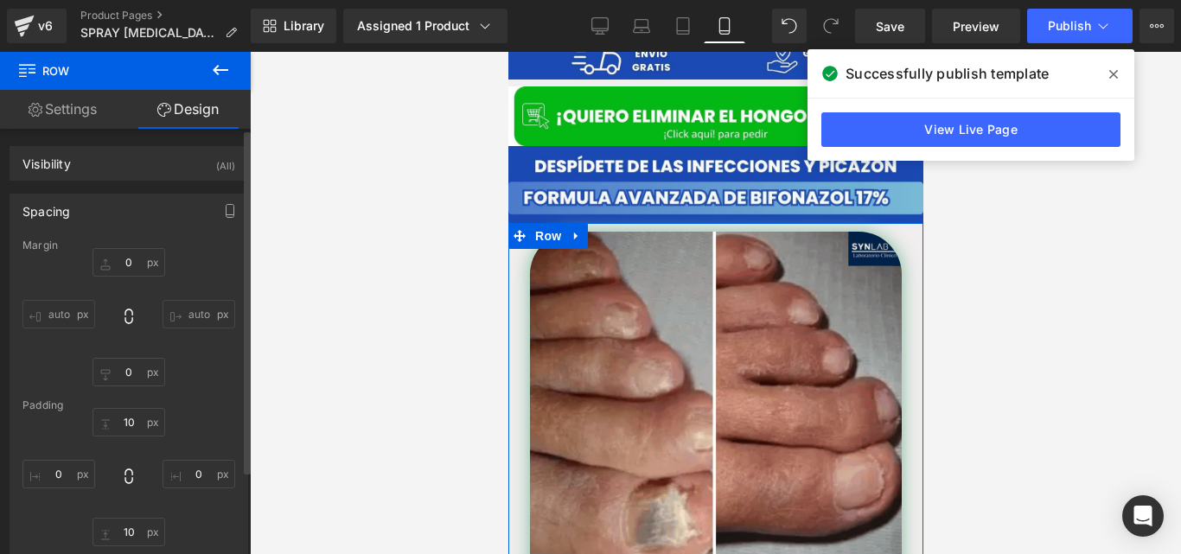
type input "10"
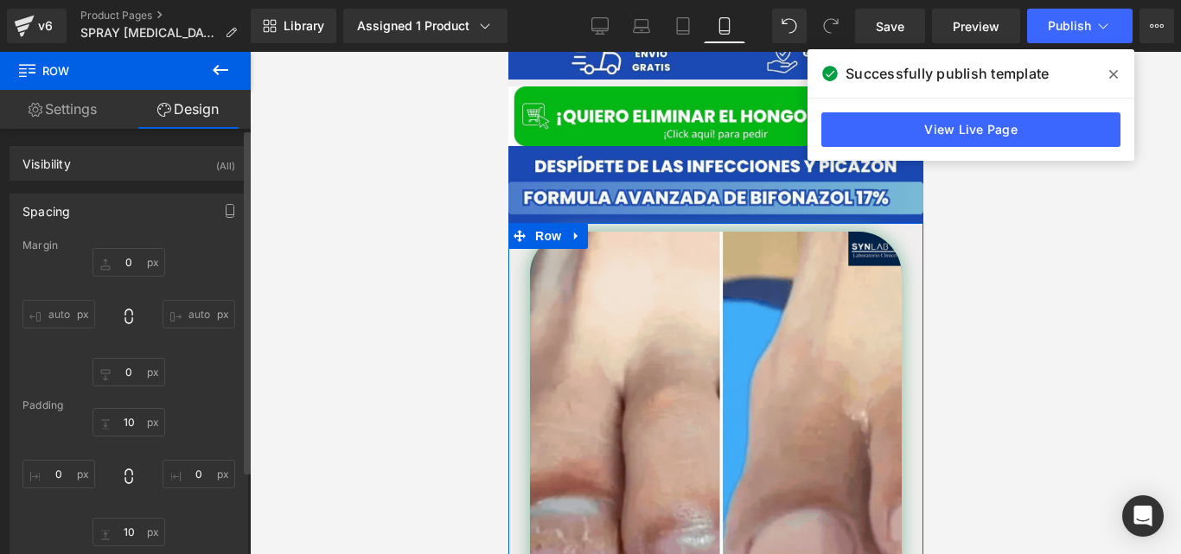
type input "0"
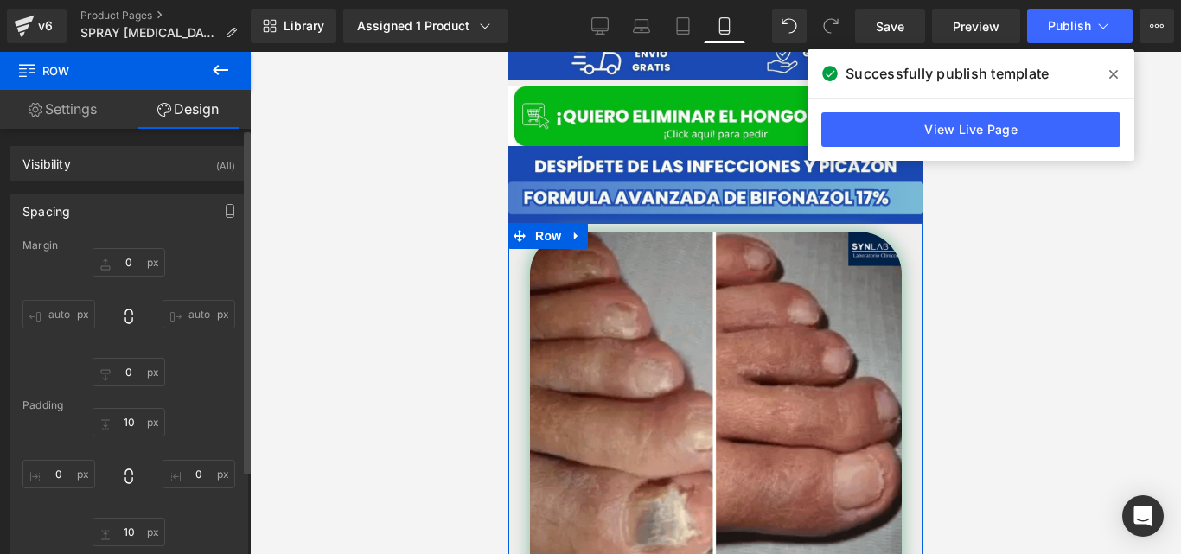
type input "10"
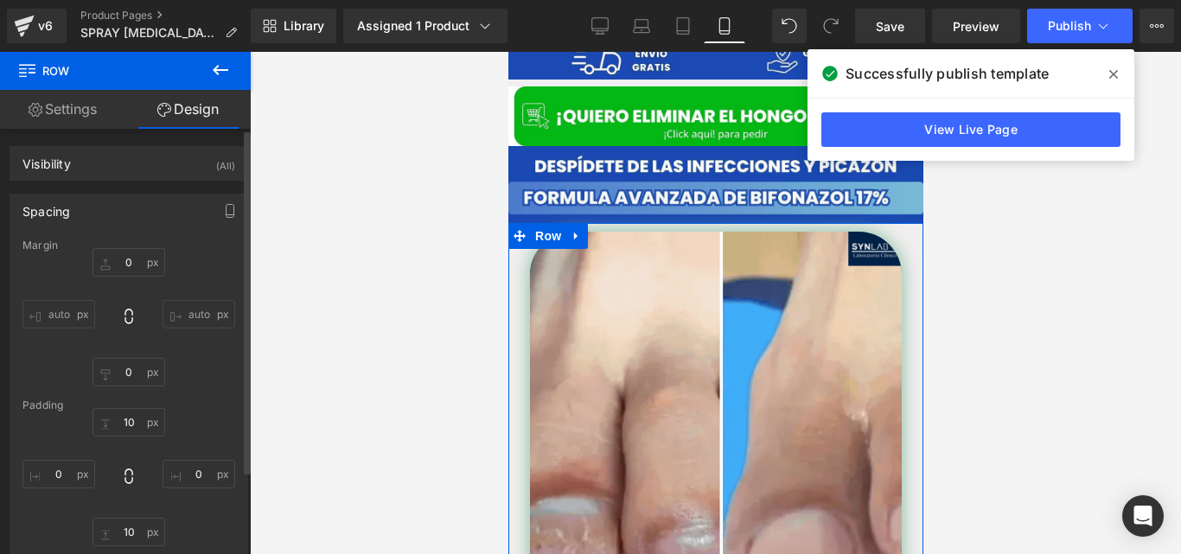
type input "0"
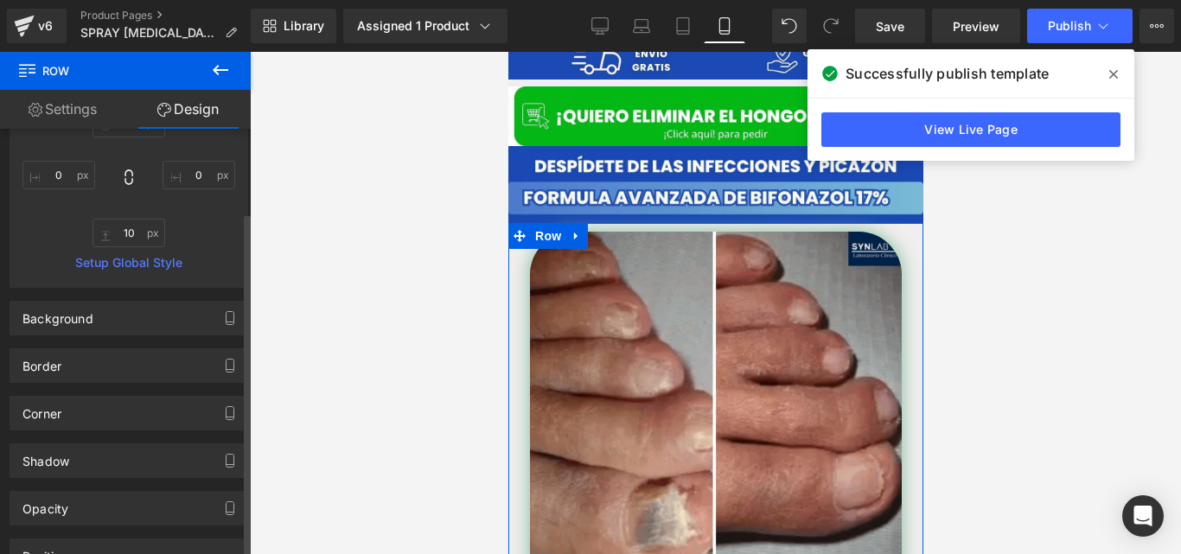
scroll to position [336, 0]
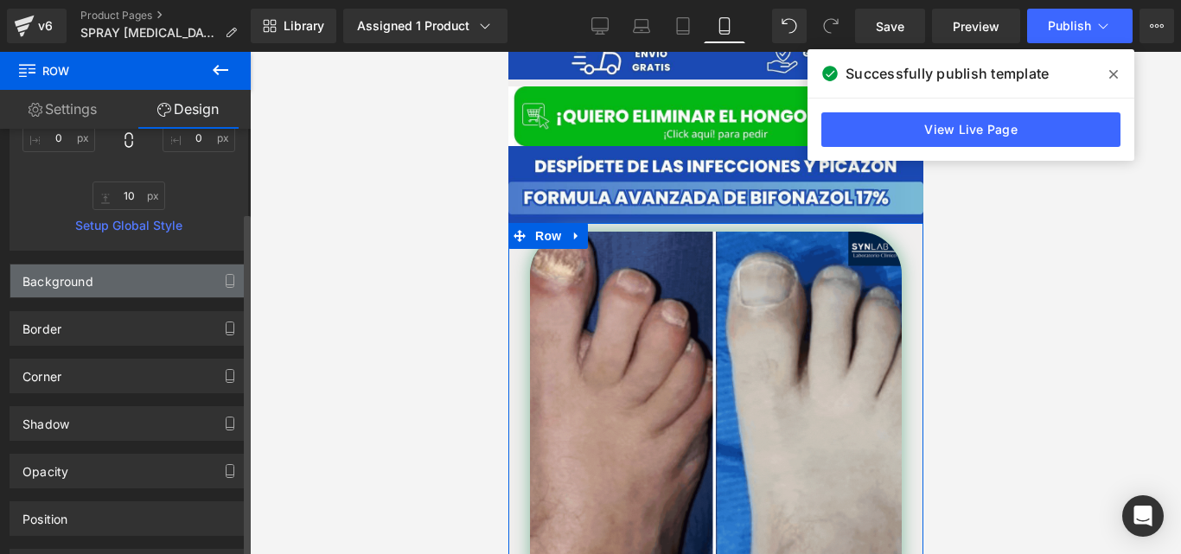
click at [92, 278] on div "Background" at bounding box center [57, 277] width 71 height 24
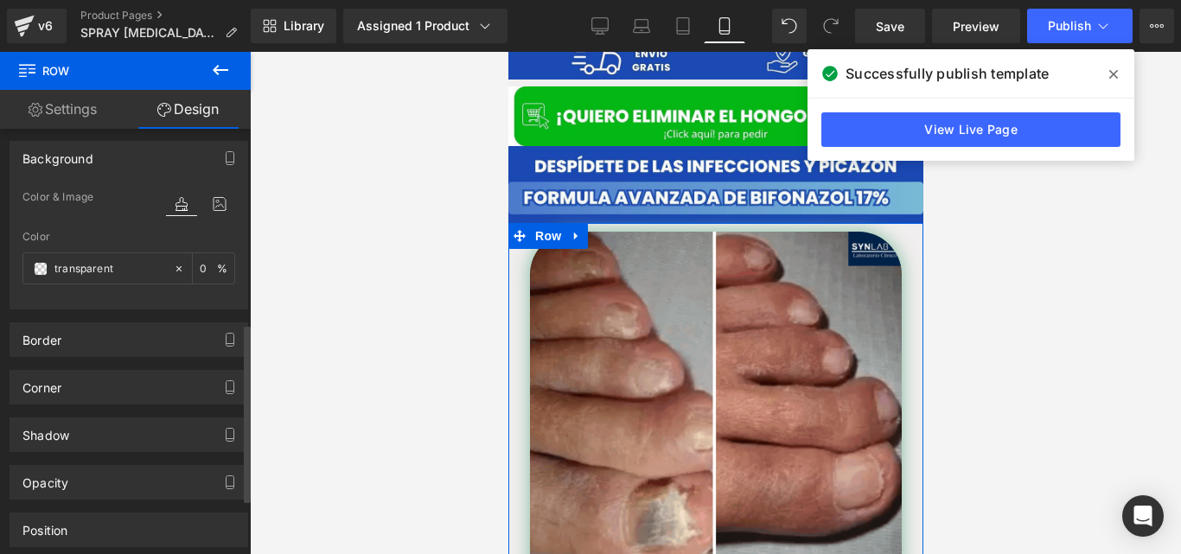
scroll to position [463, 0]
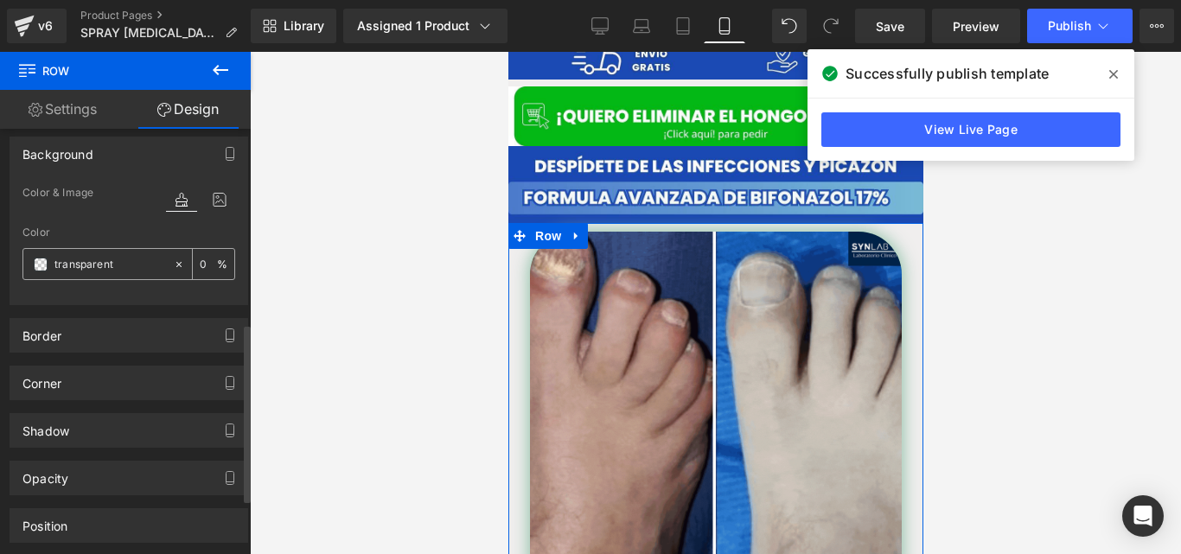
click at [42, 267] on span at bounding box center [41, 265] width 14 height 14
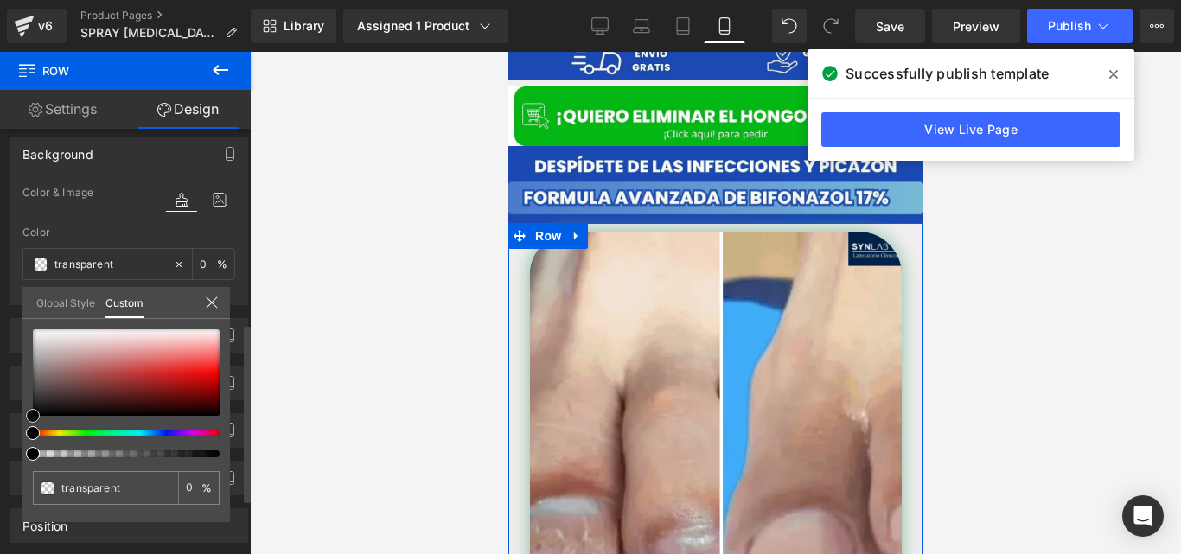
type input "#e15555"
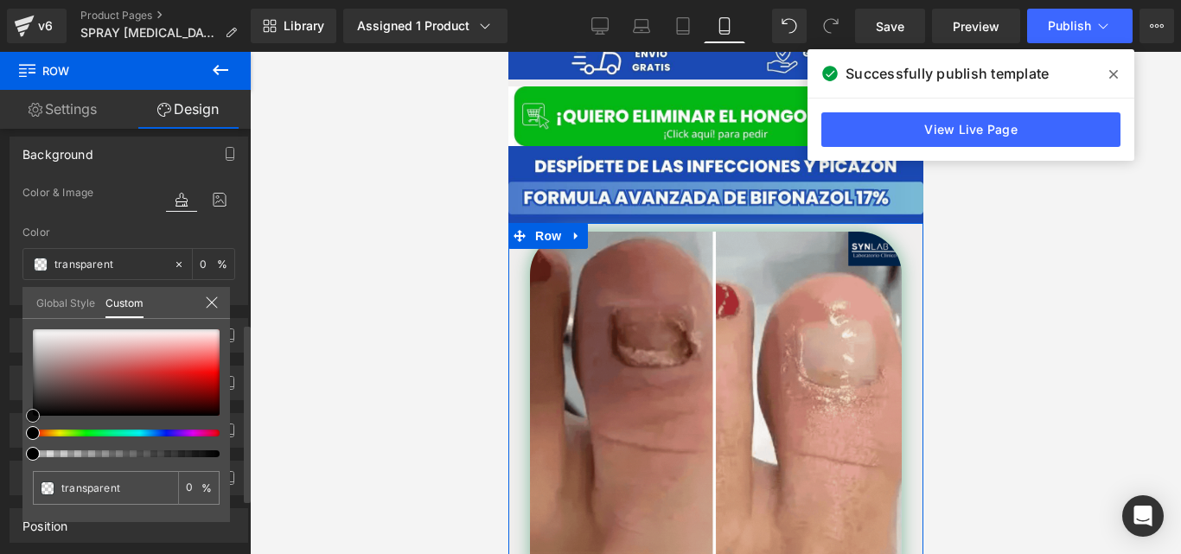
type input "100"
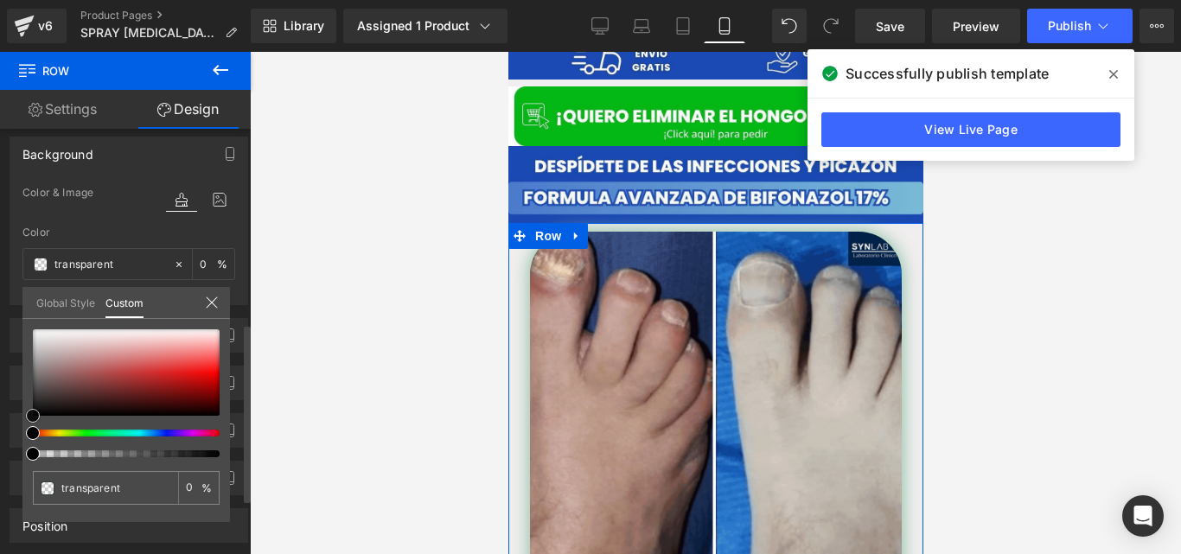
type input "#e15555"
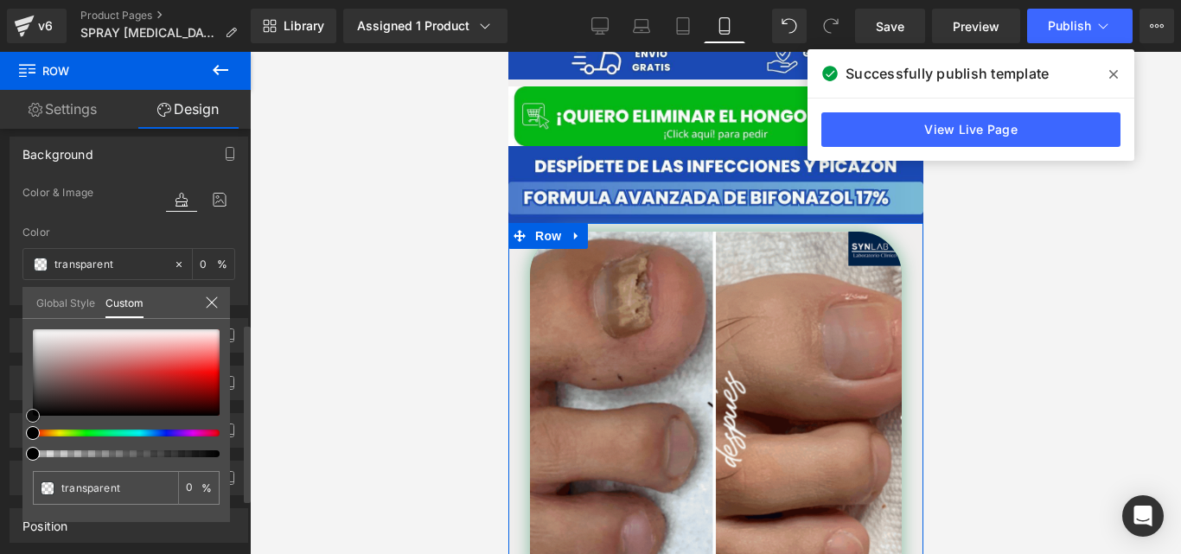
type input "100"
click at [164, 363] on div at bounding box center [126, 372] width 187 height 86
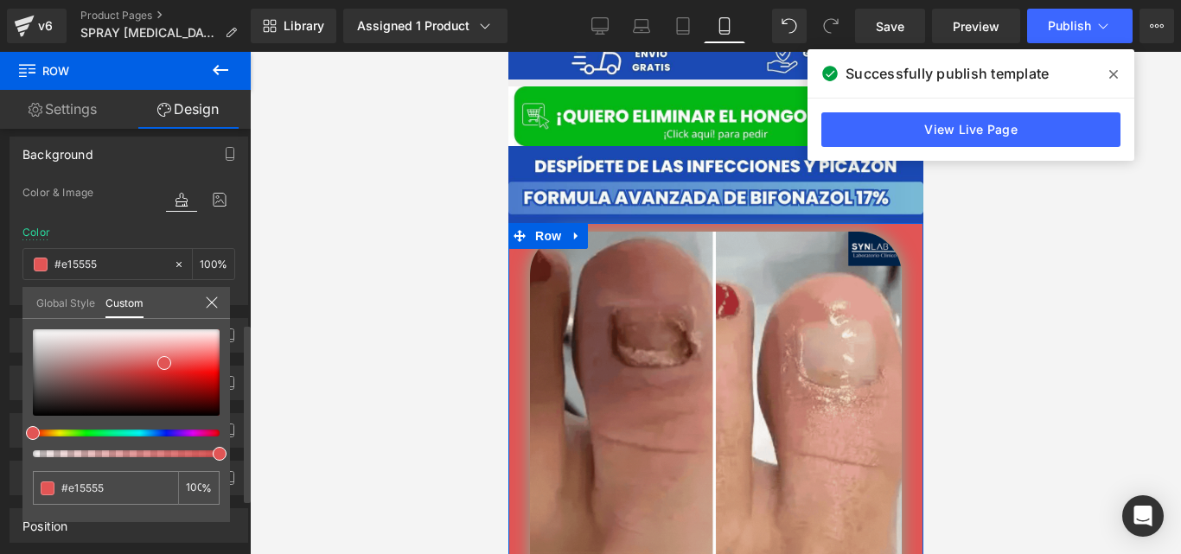
type input "#a255e1"
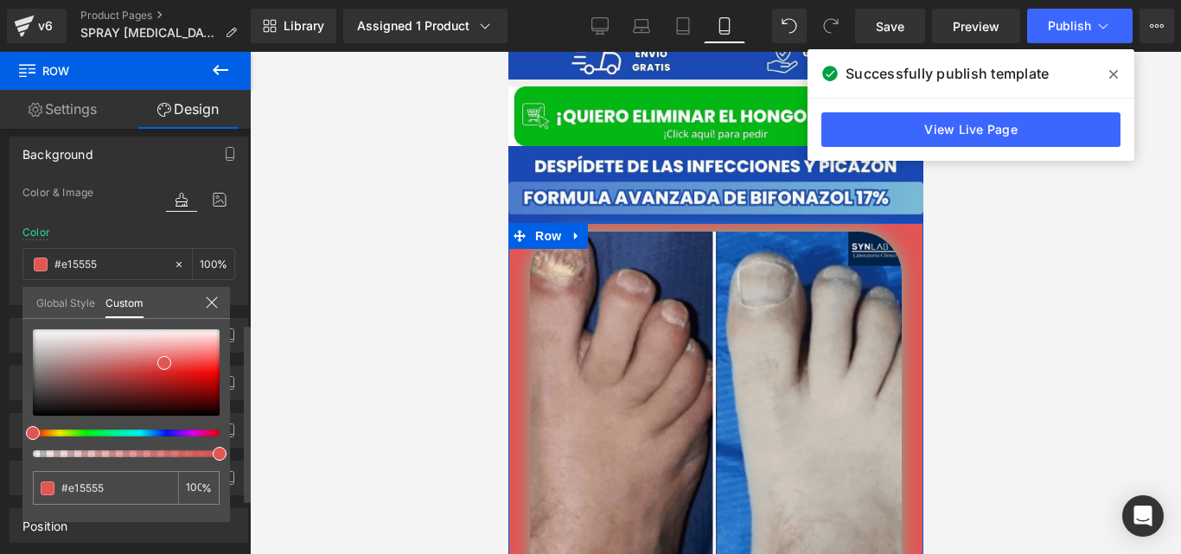
type input "#a255e1"
click at [168, 431] on div at bounding box center [119, 433] width 187 height 7
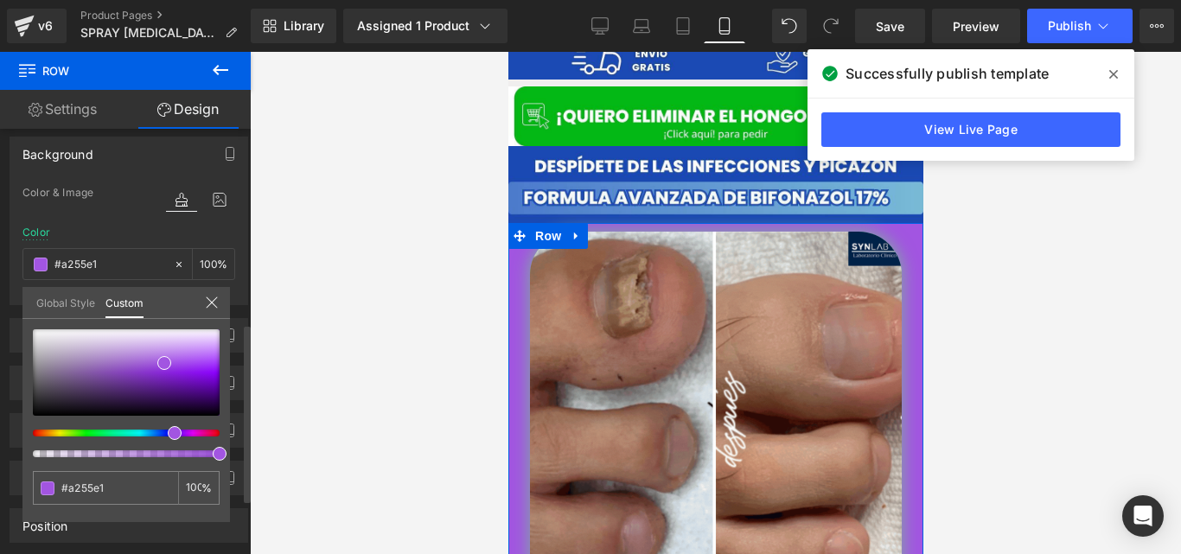
click at [158, 428] on div at bounding box center [126, 393] width 187 height 128
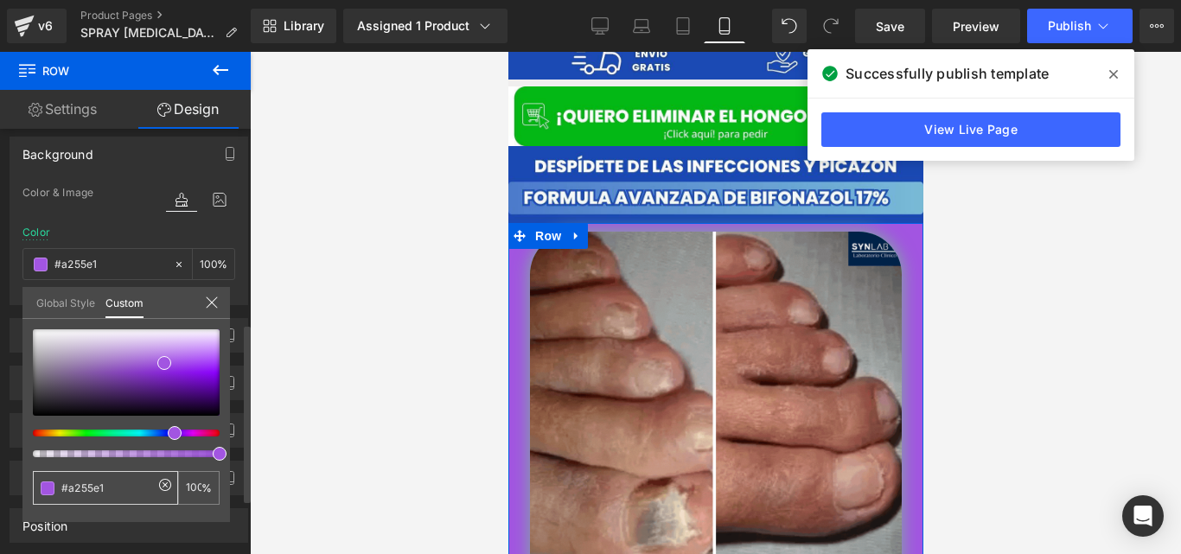
click at [124, 473] on div "#a255e1" at bounding box center [105, 488] width 145 height 34
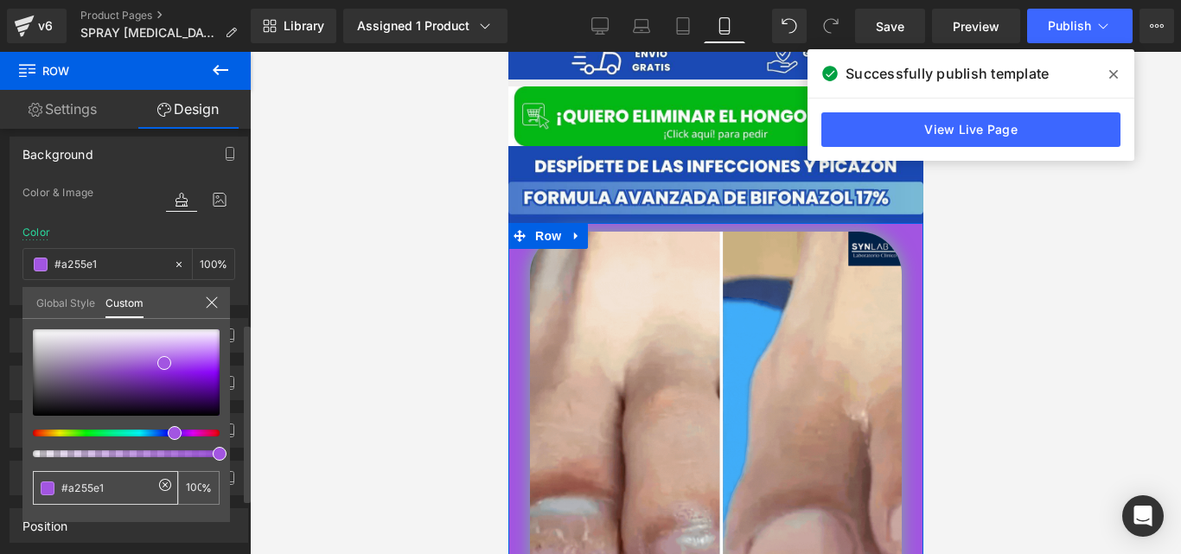
click at [123, 474] on div "#a255e1" at bounding box center [105, 488] width 145 height 34
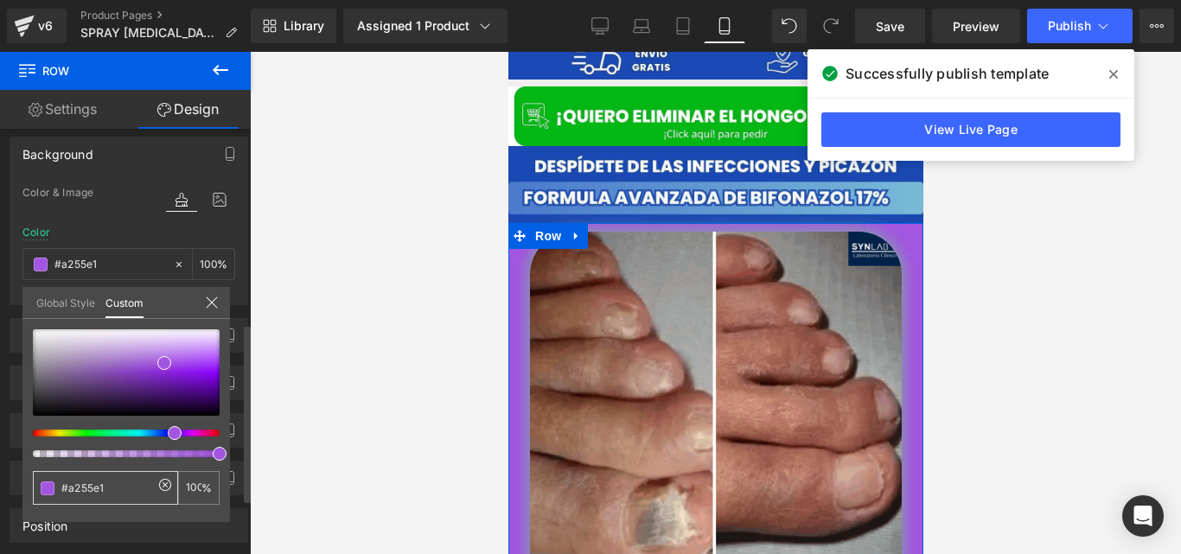
click at [123, 474] on div "#a255e1" at bounding box center [105, 488] width 145 height 34
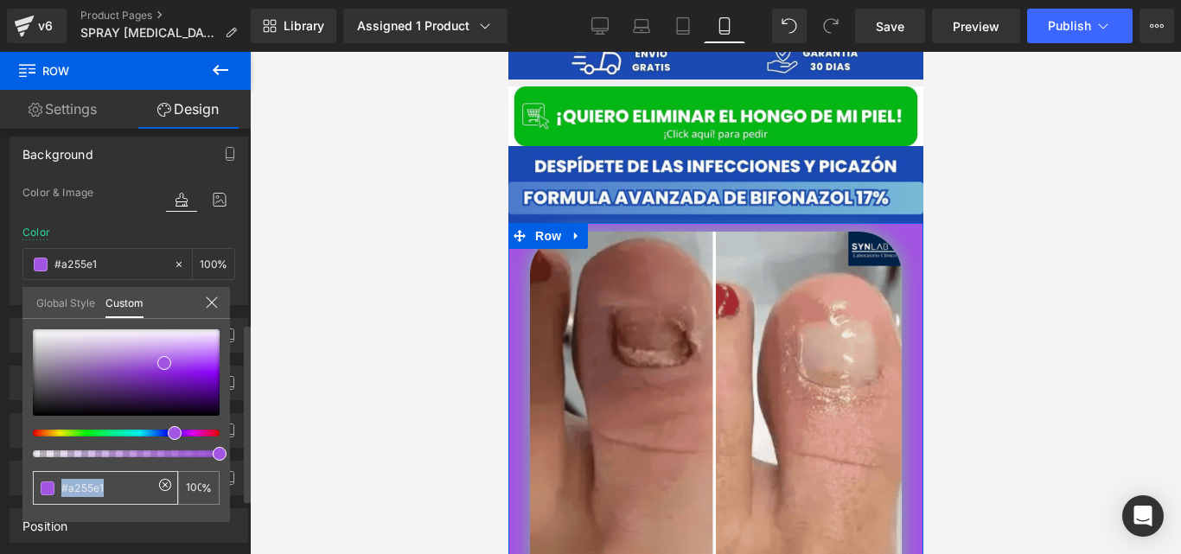
click at [110, 488] on input "#a255e1" at bounding box center [107, 488] width 92 height 18
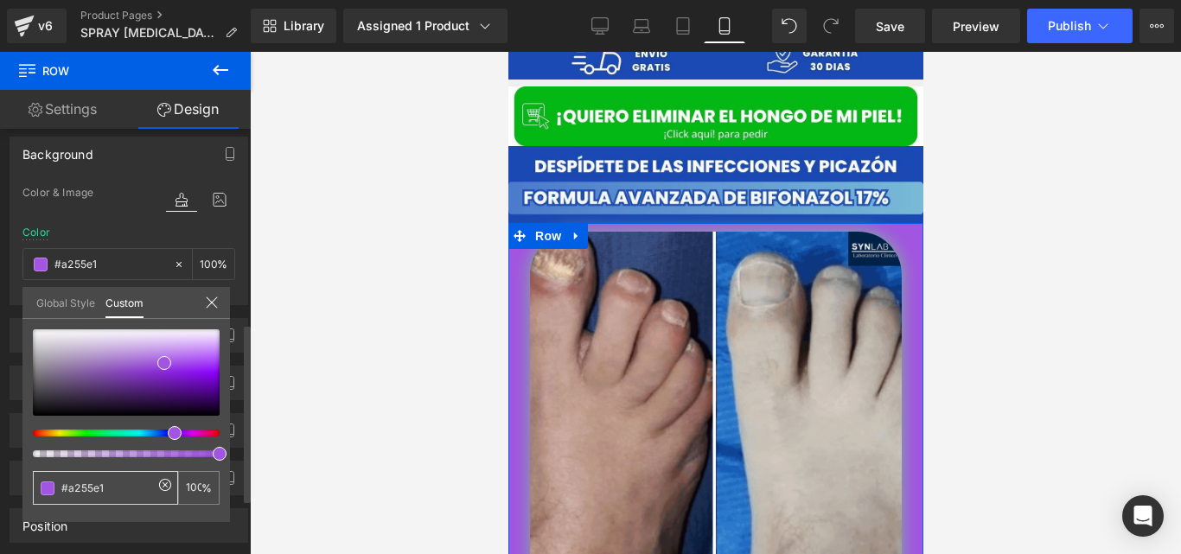
drag, startPoint x: 110, startPoint y: 488, endPoint x: 27, endPoint y: 477, distance: 83.7
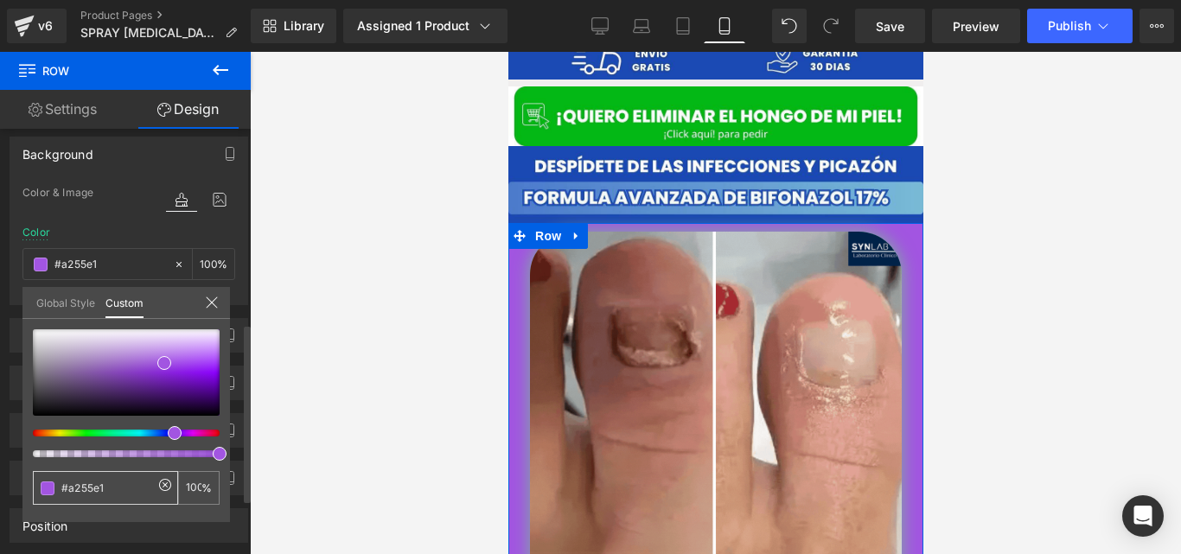
click at [27, 477] on div "#a255e1 100 %" at bounding box center [126, 425] width 208 height 193
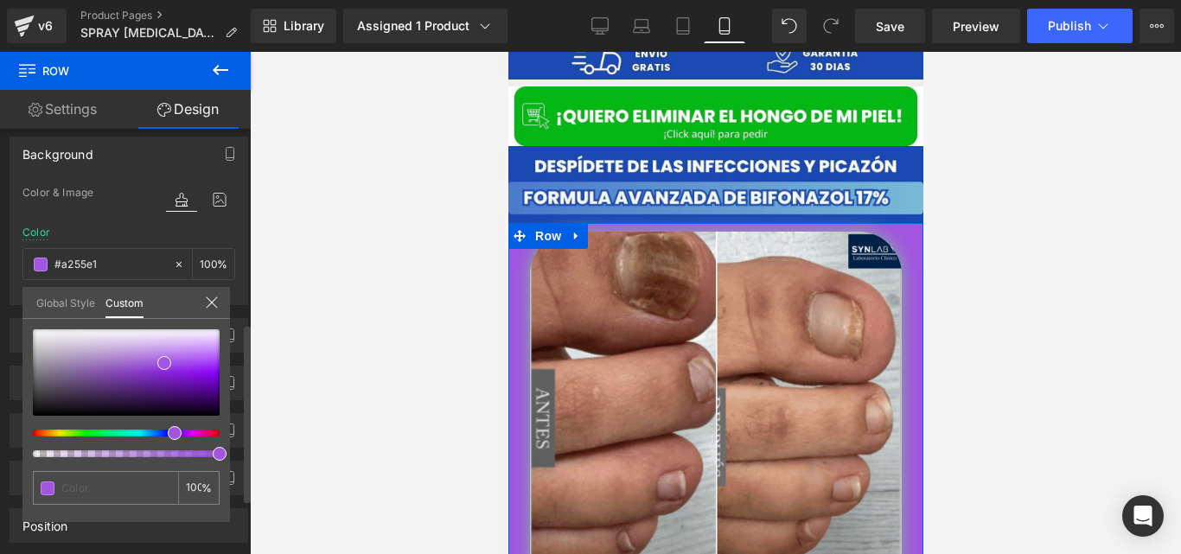
type input "0"
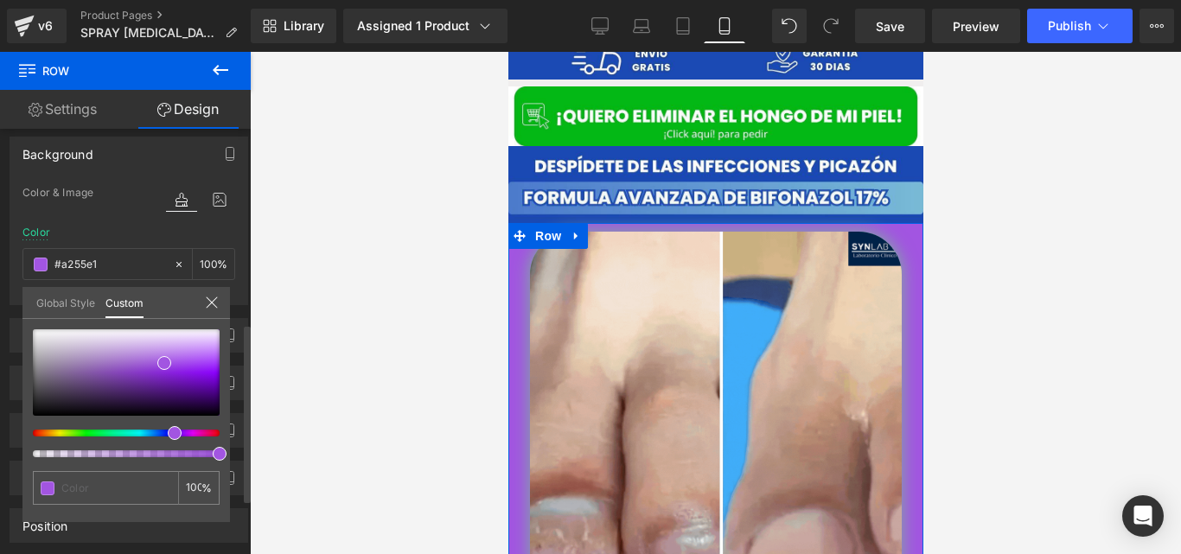
type input "0"
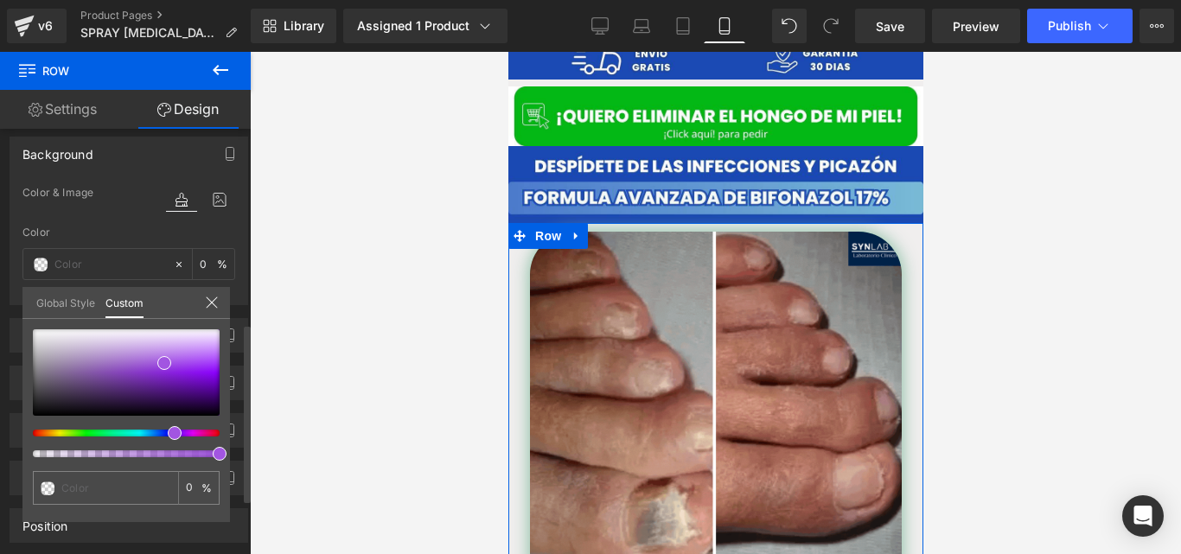
paste input "#1b49b3"
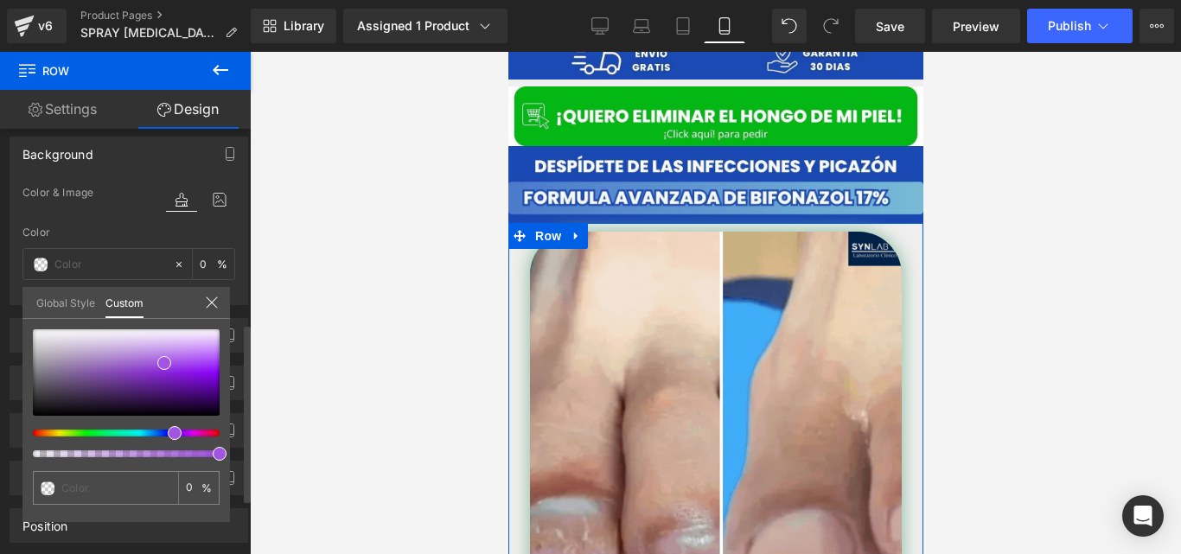
type input "#1b49b3"
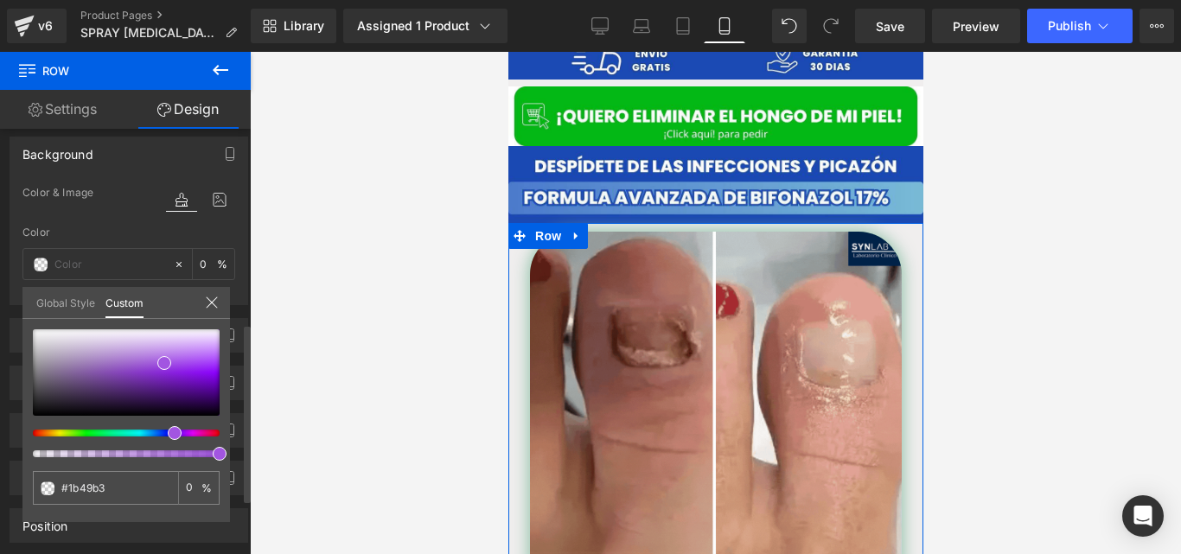
type input "#1b49b3"
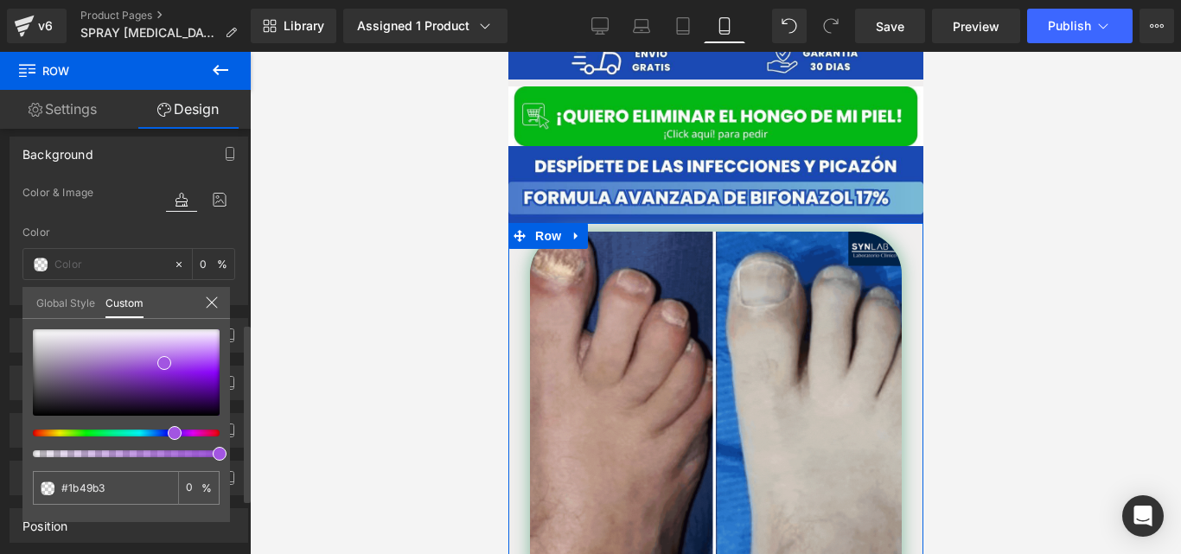
type input "100"
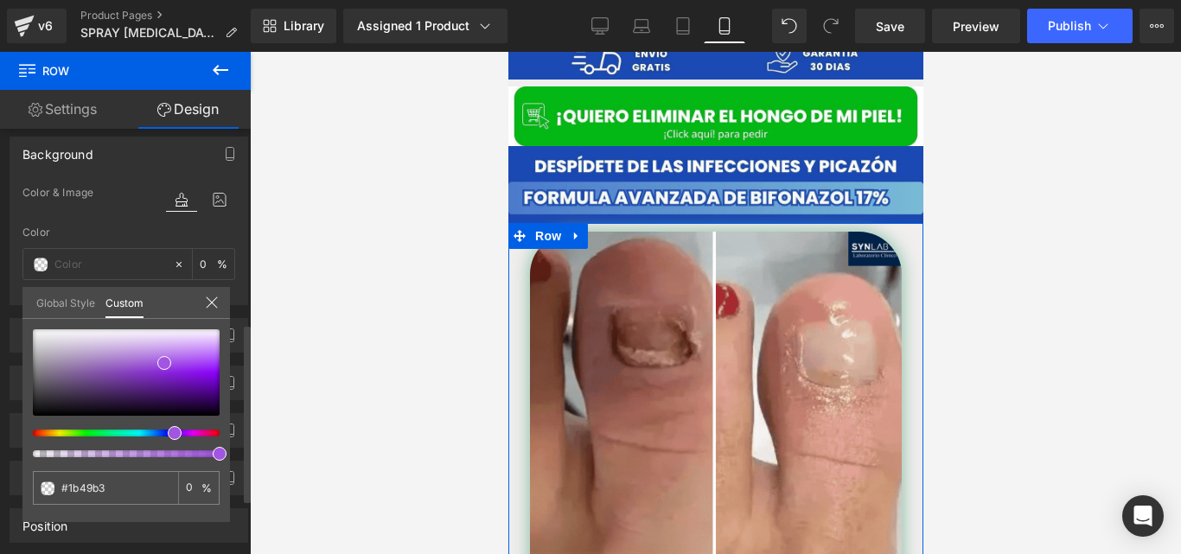
type input "100"
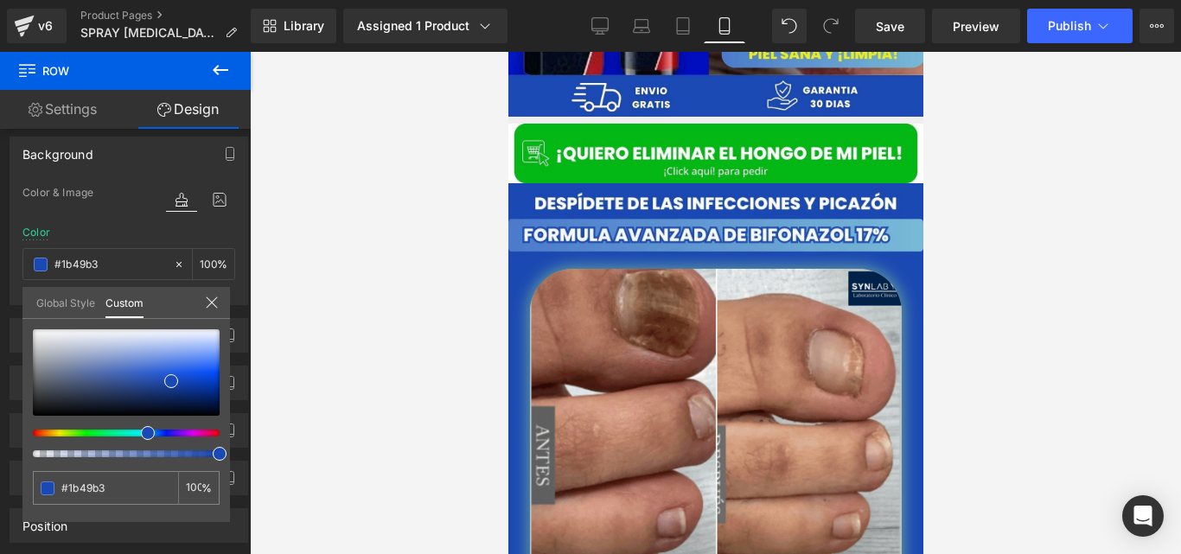
scroll to position [536, 0]
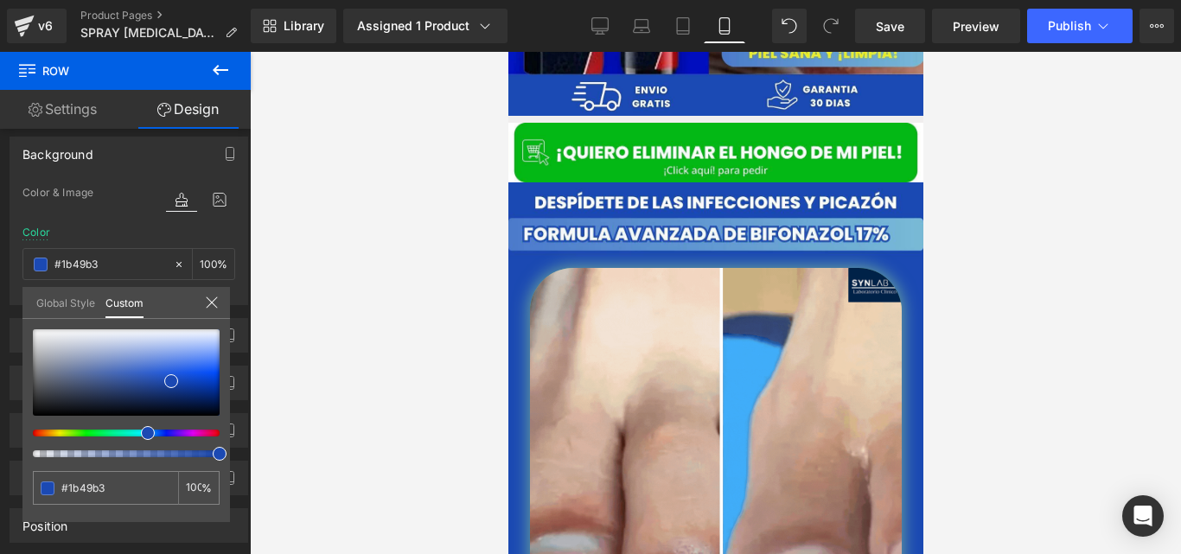
click at [438, 195] on div at bounding box center [715, 303] width 931 height 502
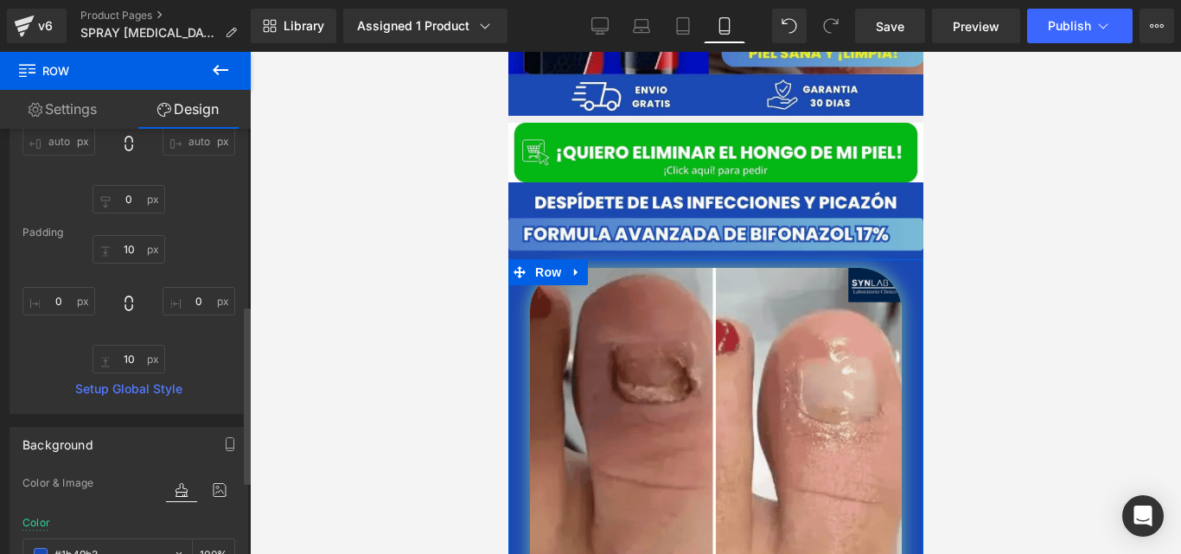
scroll to position [117, 0]
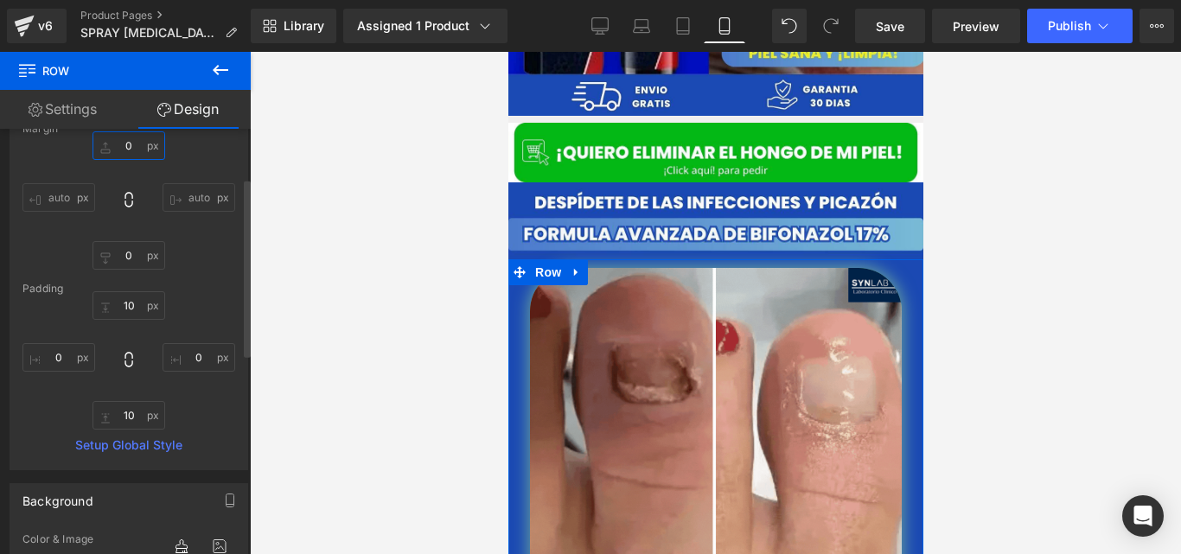
type input "5"
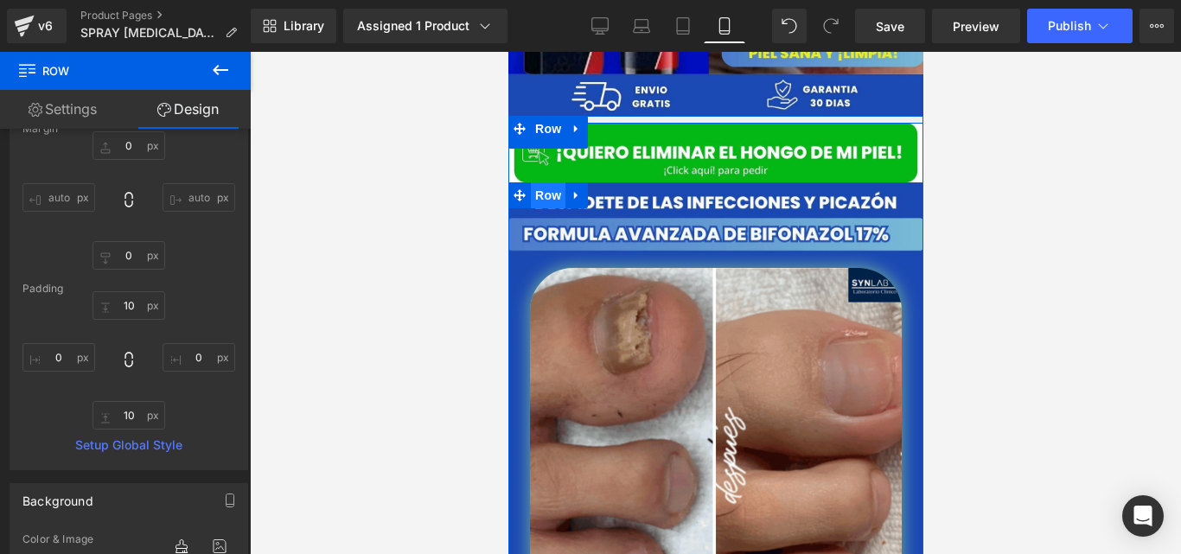
click at [538, 182] on span "Row" at bounding box center [547, 195] width 35 height 26
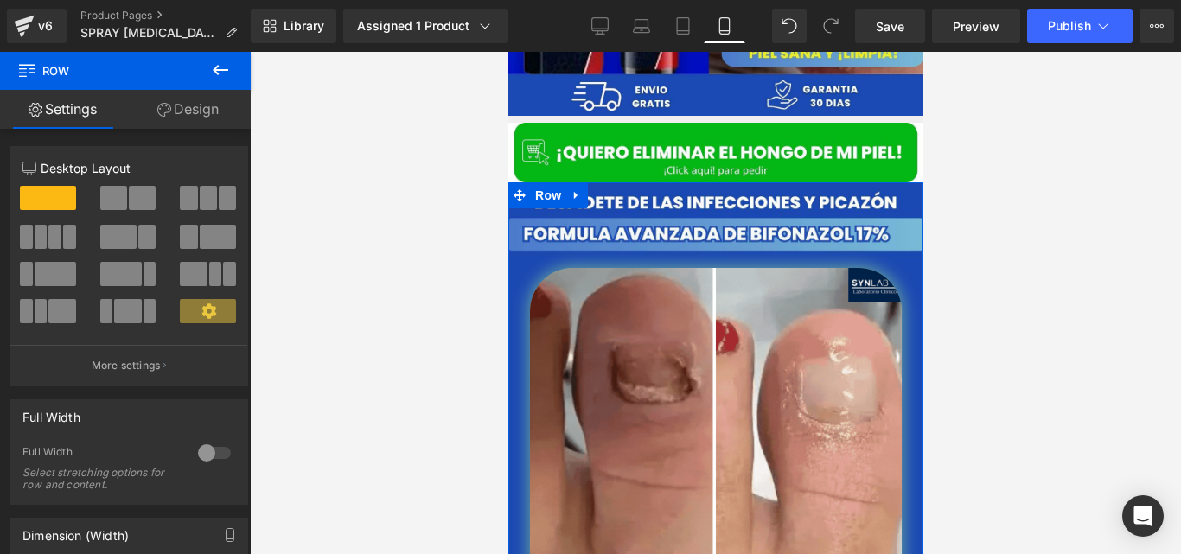
click at [200, 100] on link "Design" at bounding box center [187, 109] width 125 height 39
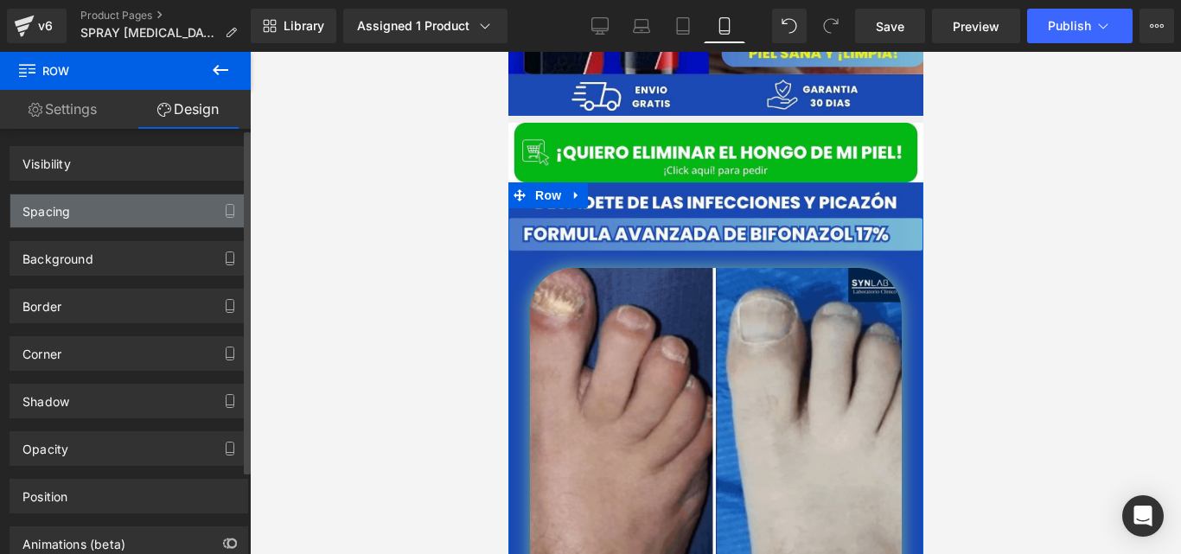
click at [129, 211] on div "Spacing" at bounding box center [128, 211] width 237 height 33
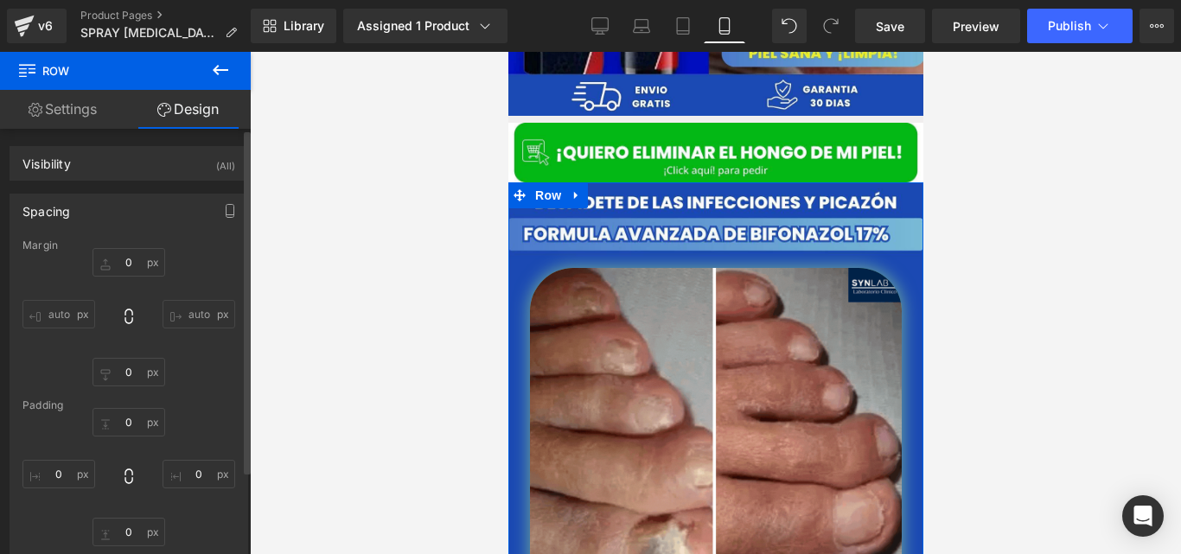
type input "0"
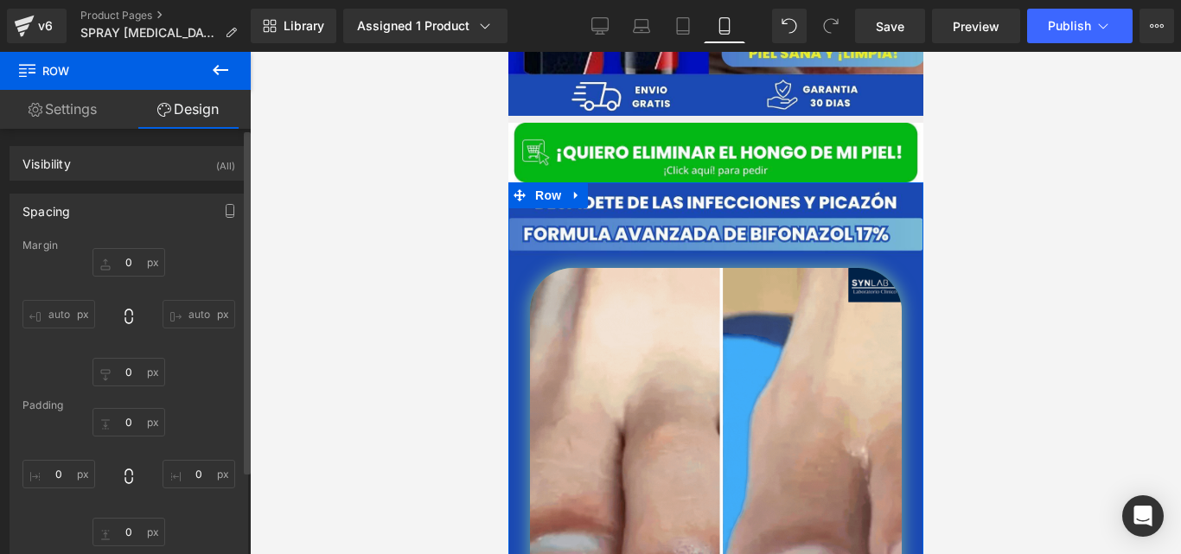
type input "0"
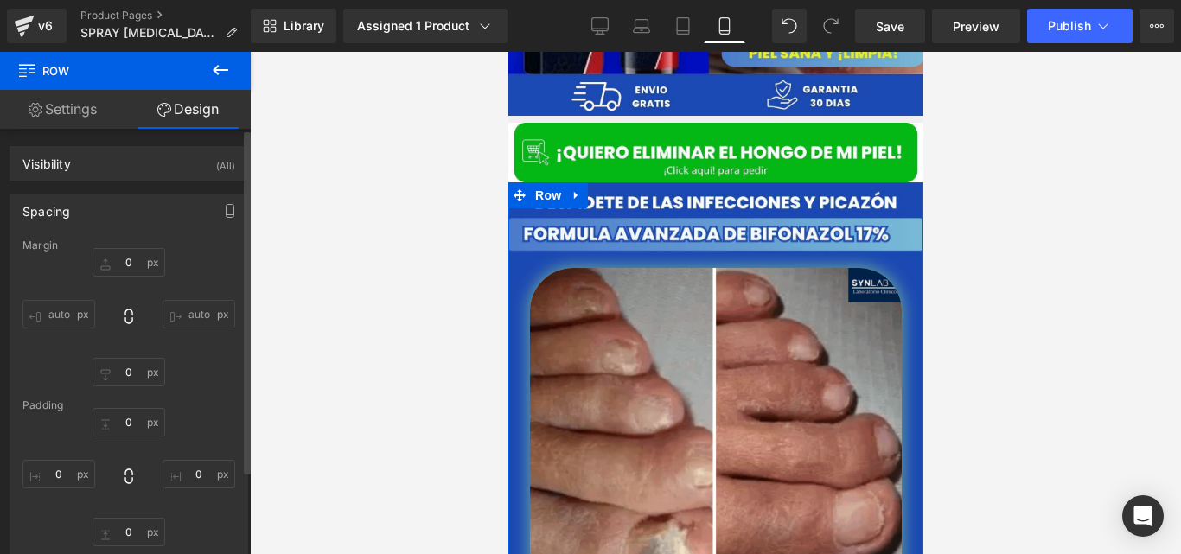
type input "0"
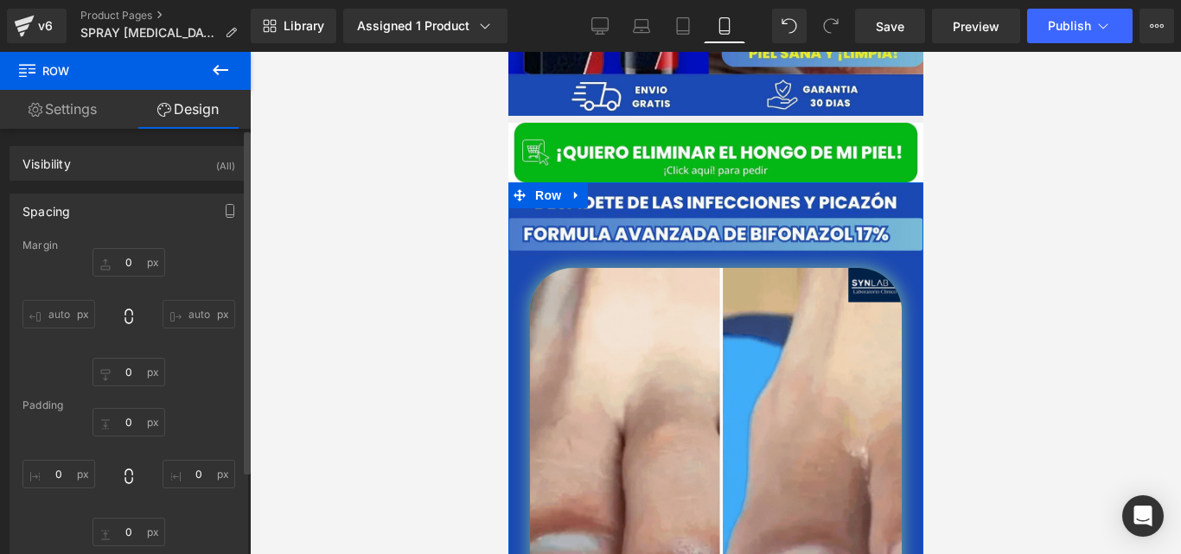
type input "0"
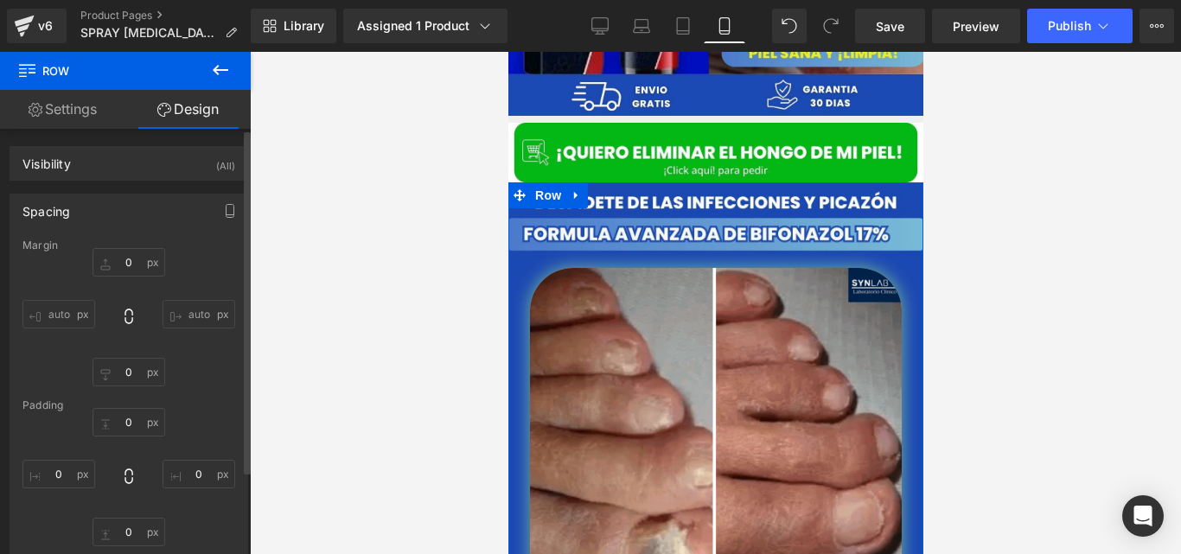
type input "0"
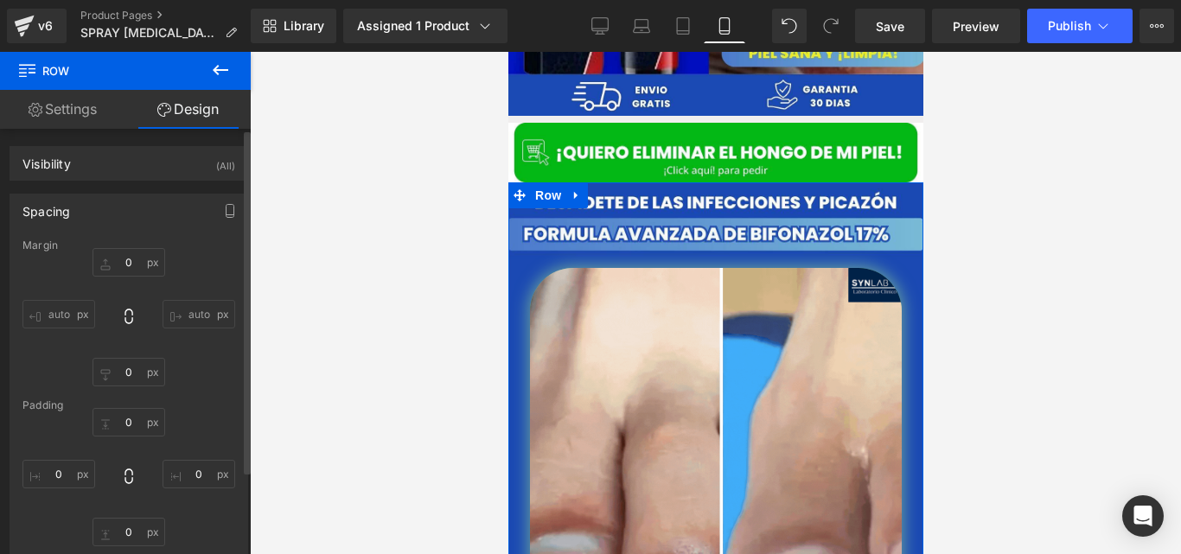
type input "0"
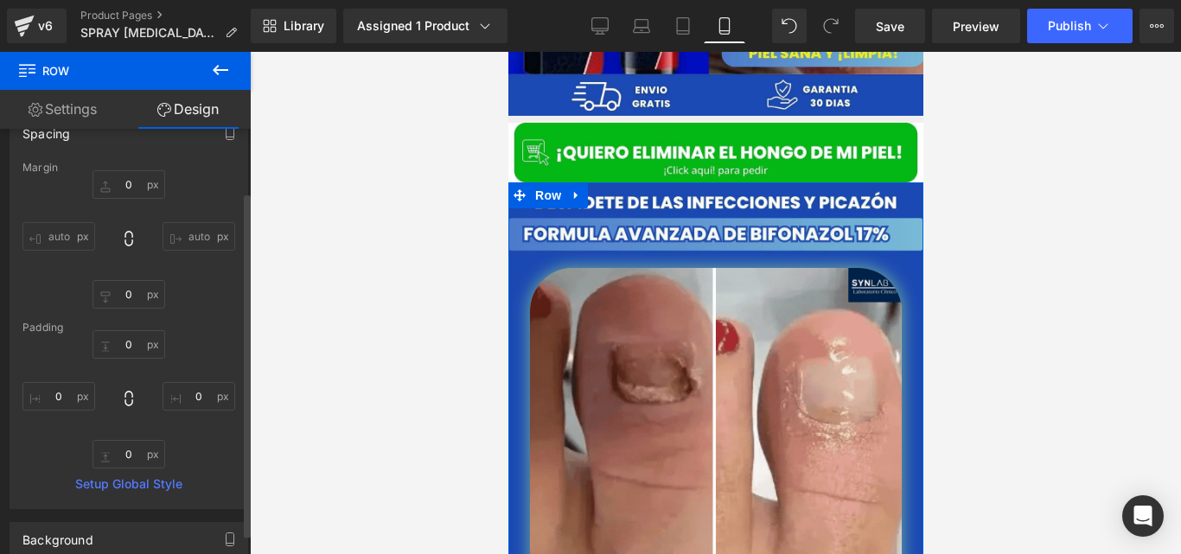
scroll to position [79, 0]
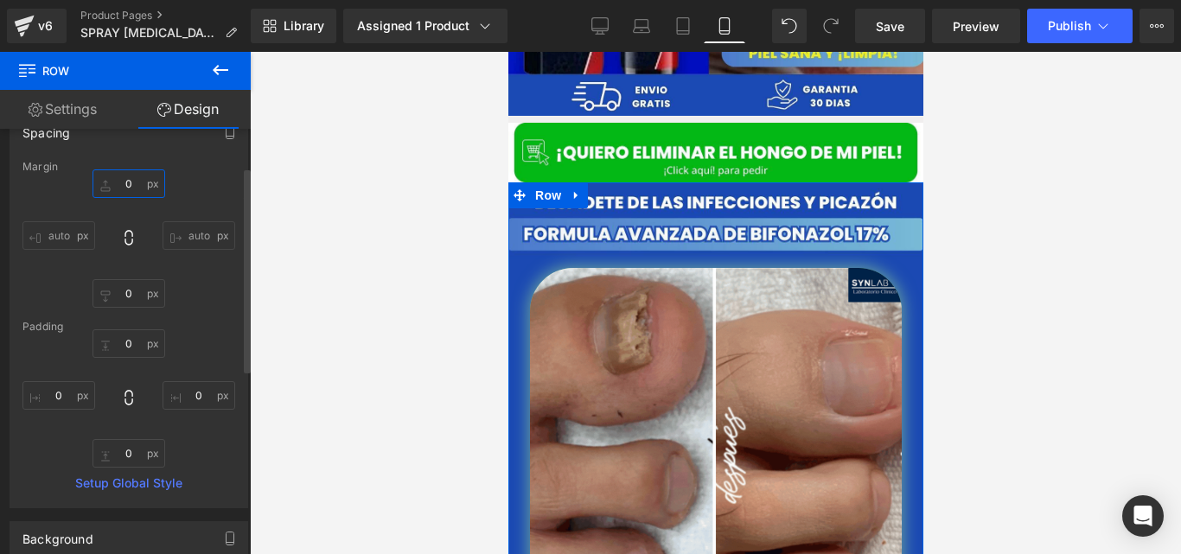
click at [141, 193] on input "0" at bounding box center [129, 183] width 73 height 29
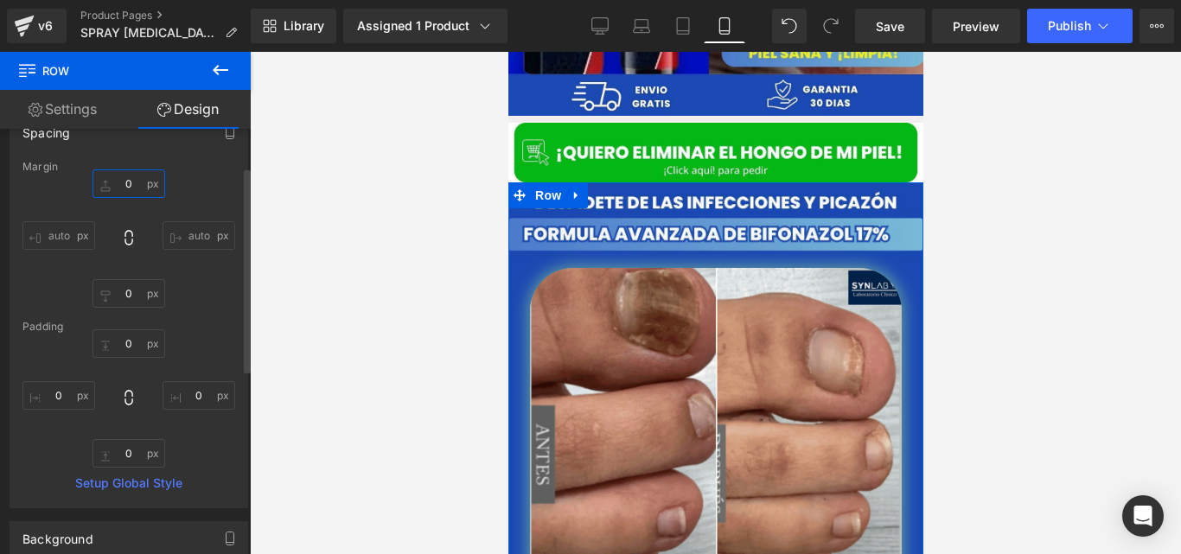
type input "5"
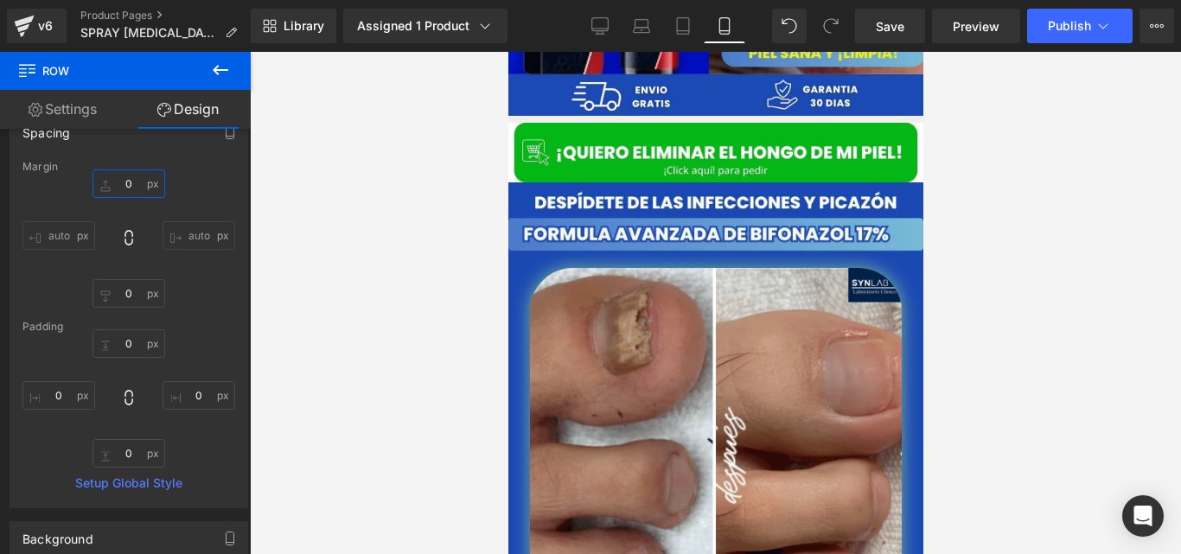
type input "7"
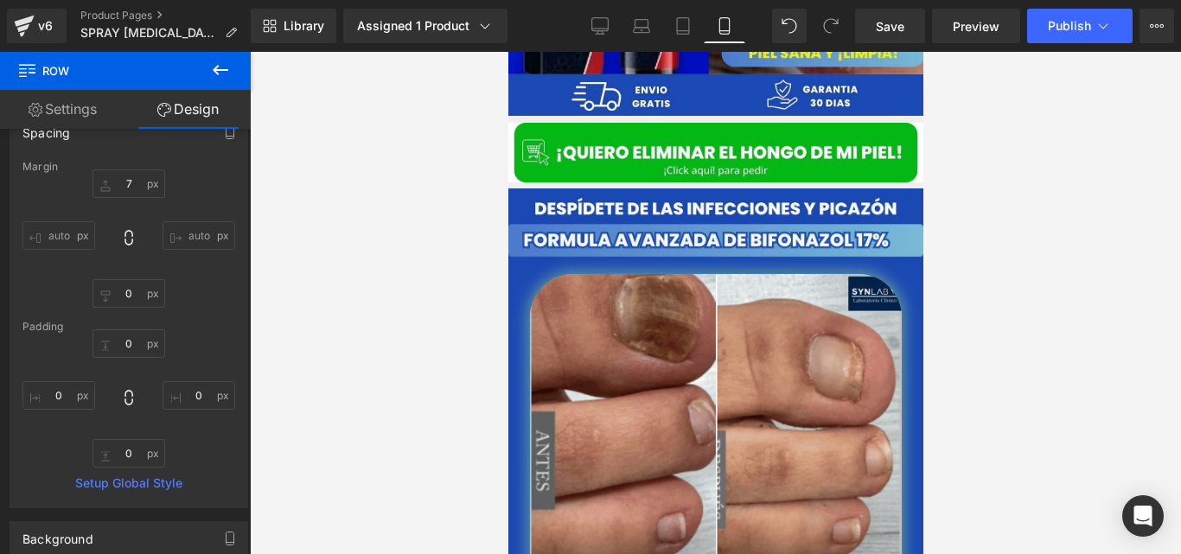
click at [399, 238] on div at bounding box center [715, 303] width 931 height 502
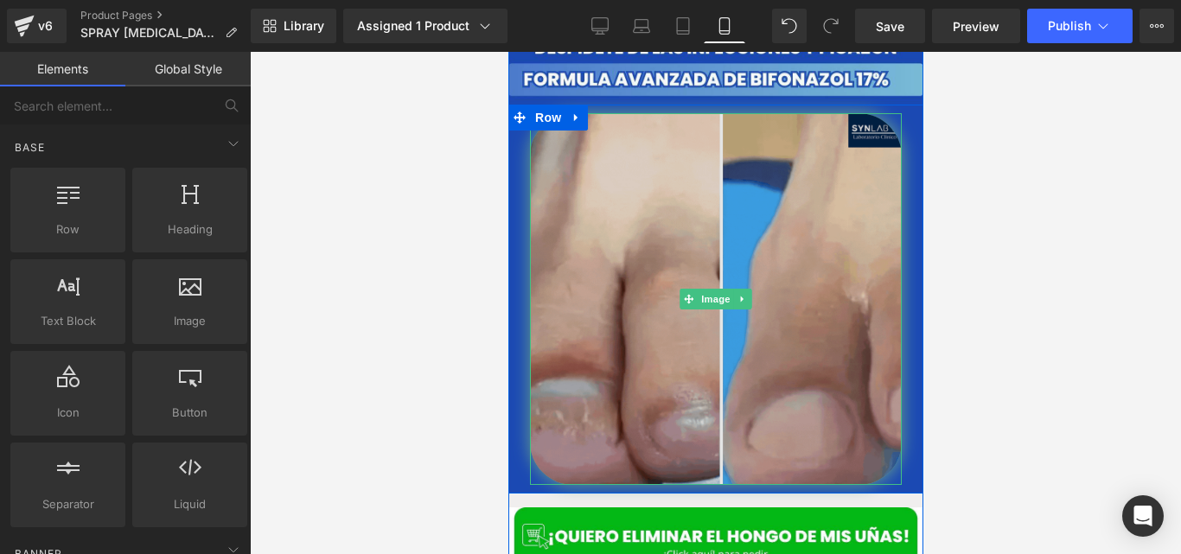
scroll to position [692, 0]
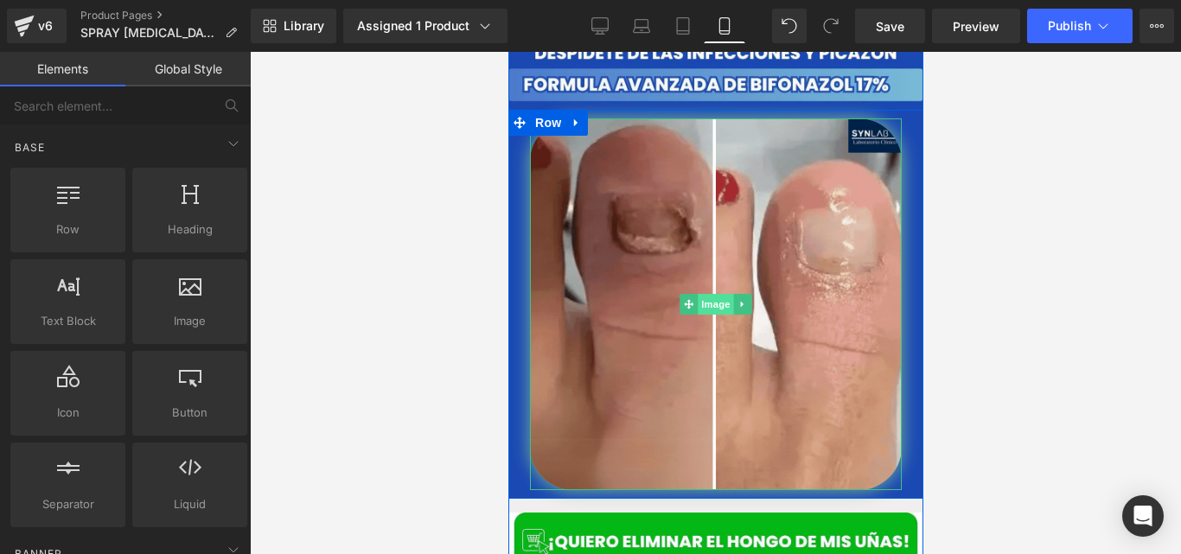
click at [716, 294] on span "Image" at bounding box center [715, 304] width 36 height 21
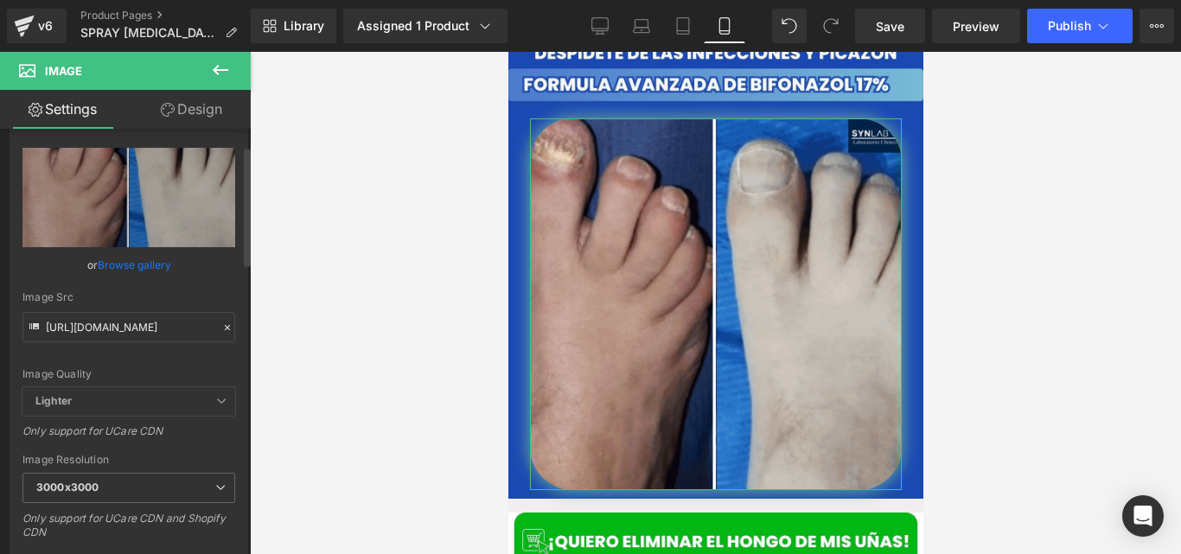
scroll to position [96, 0]
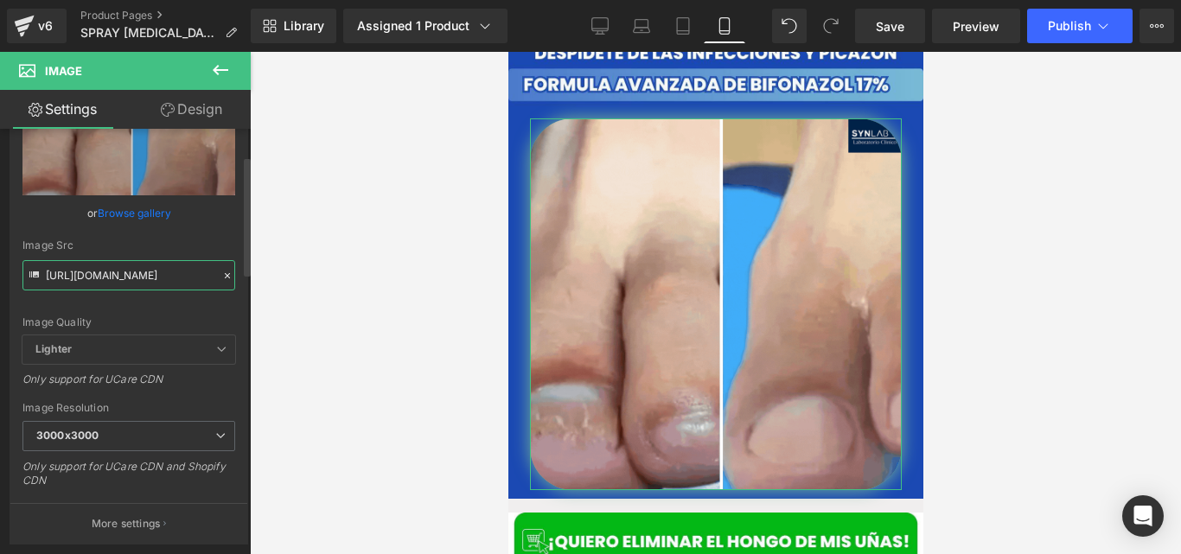
click at [162, 284] on input "[URL][DOMAIN_NAME]" at bounding box center [128, 275] width 213 height 30
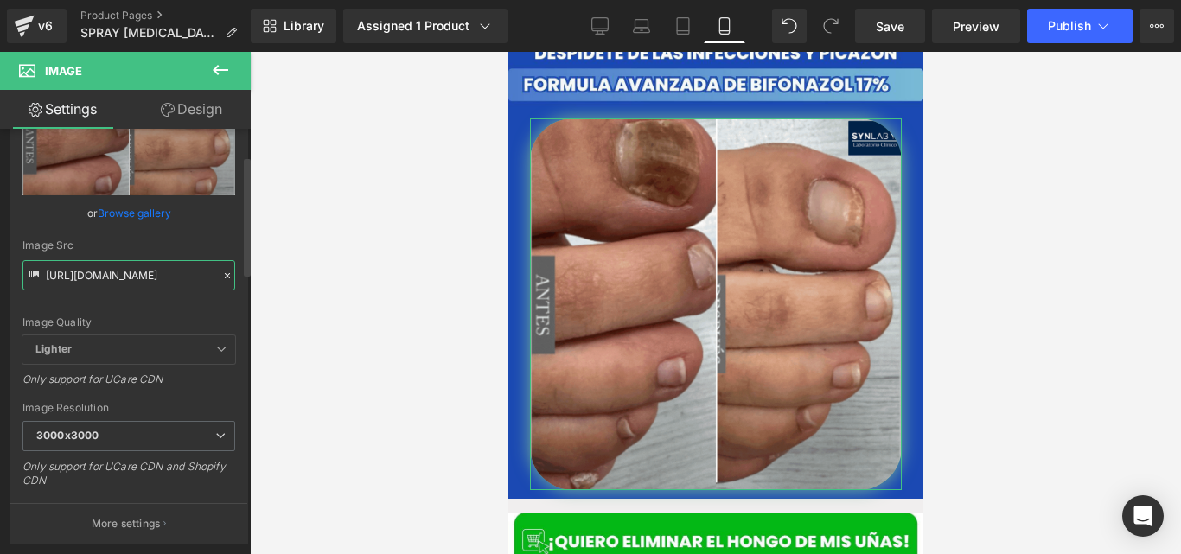
click at [162, 284] on input "[URL][DOMAIN_NAME]" at bounding box center [128, 275] width 213 height 30
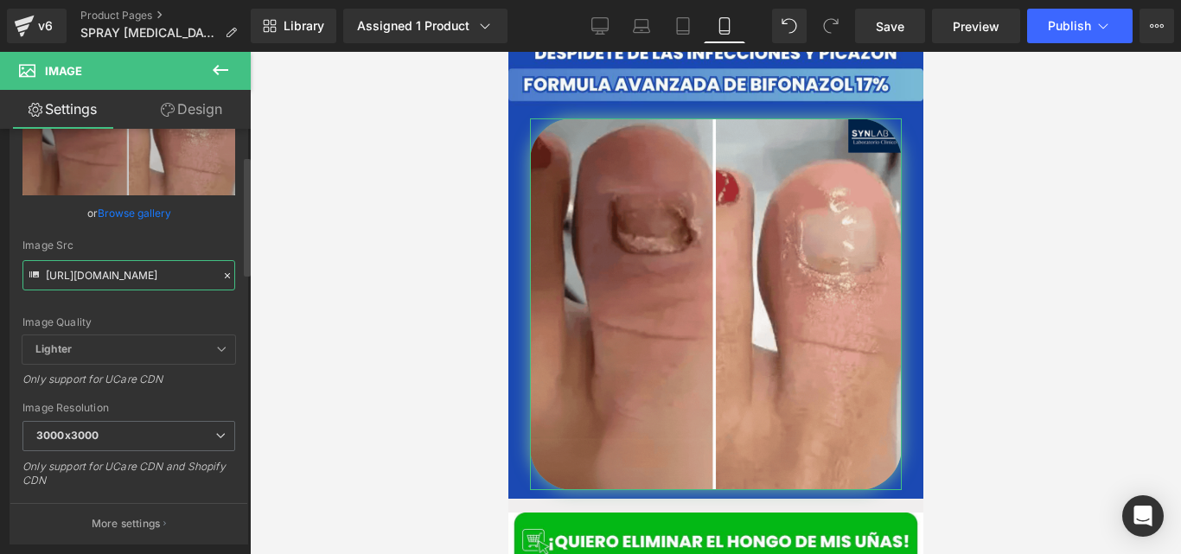
click at [162, 280] on input "[URL][DOMAIN_NAME]" at bounding box center [128, 275] width 213 height 30
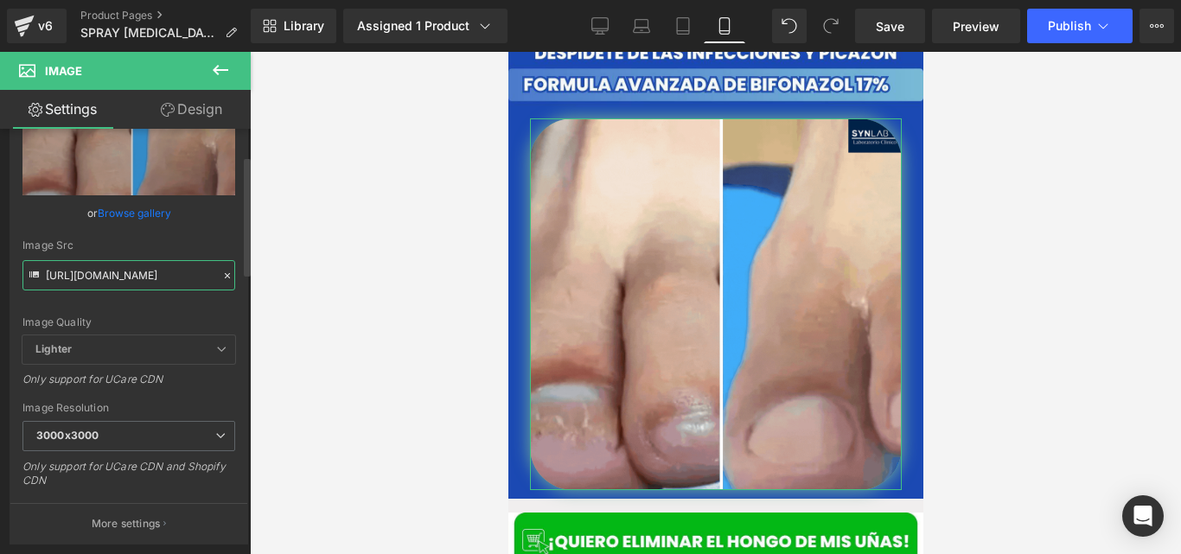
click at [162, 280] on input "[URL][DOMAIN_NAME]" at bounding box center [128, 275] width 213 height 30
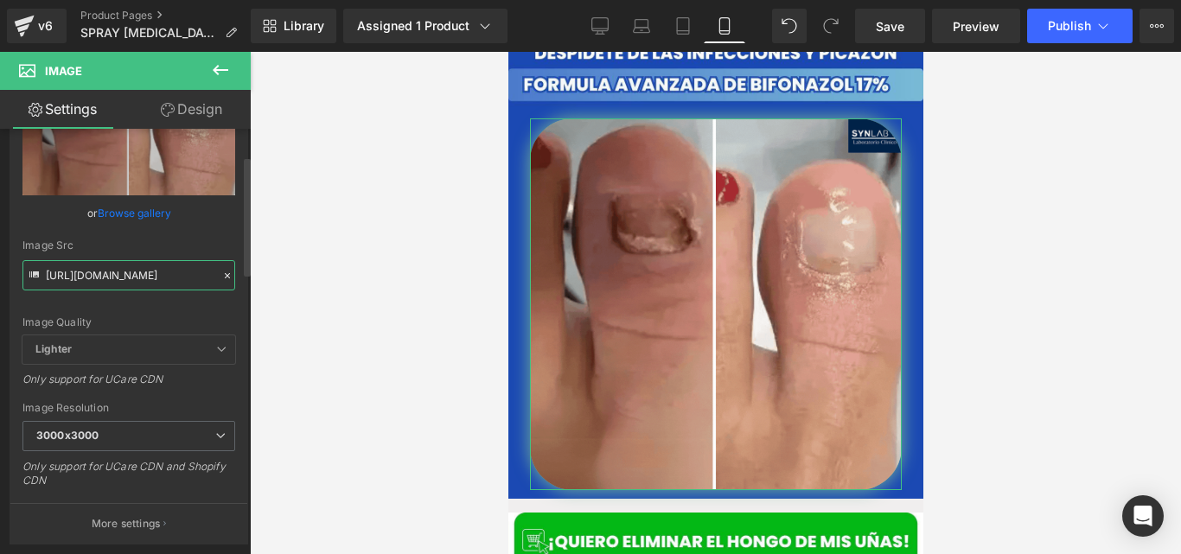
click at [162, 280] on input "[URL][DOMAIN_NAME]" at bounding box center [128, 275] width 213 height 30
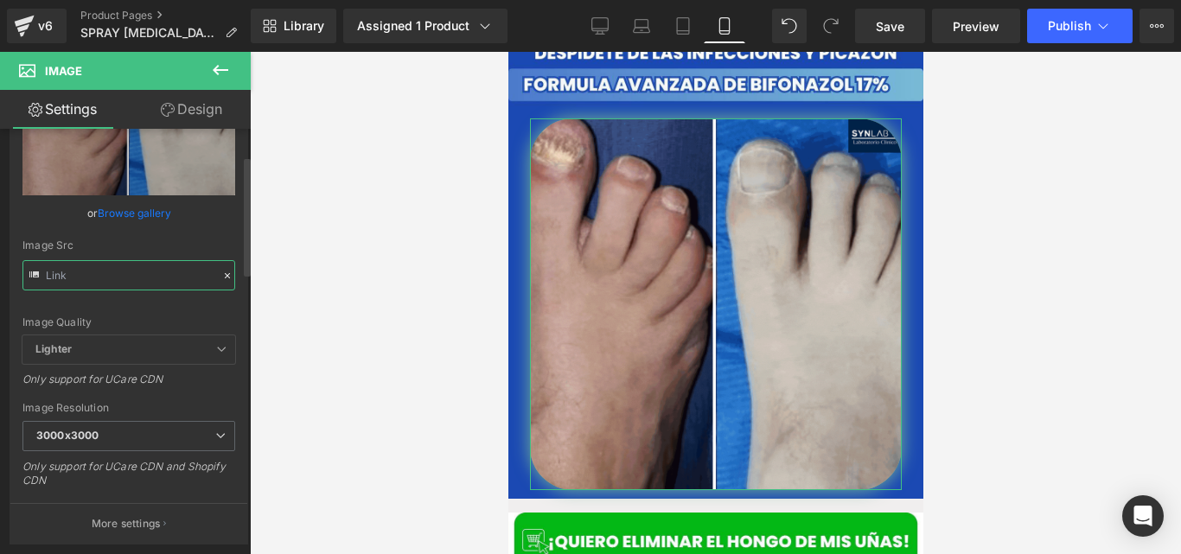
paste input "[URL][DOMAIN_NAME]"
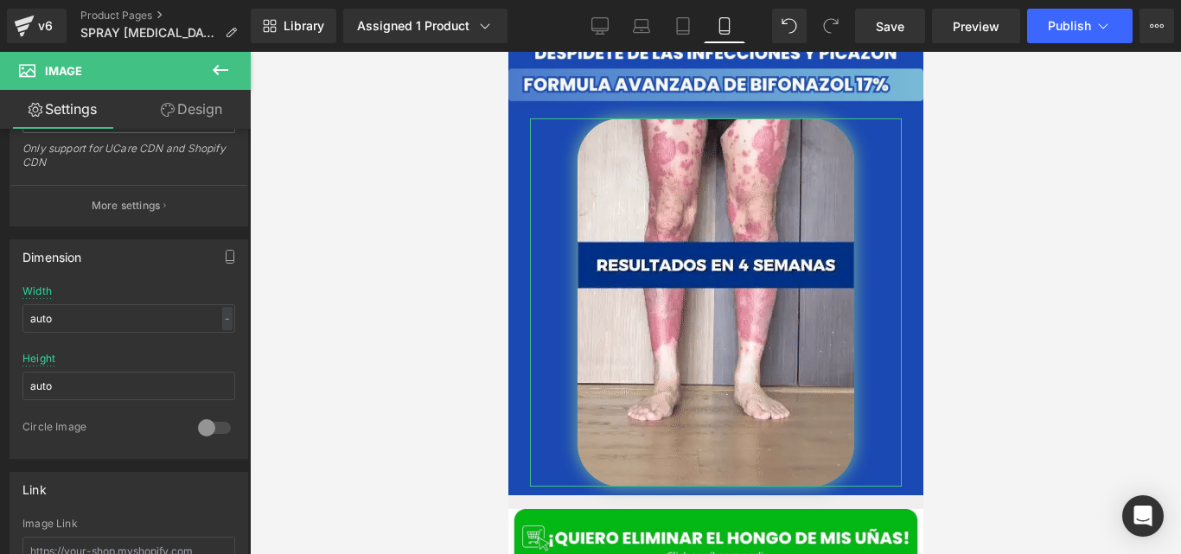
scroll to position [281, 0]
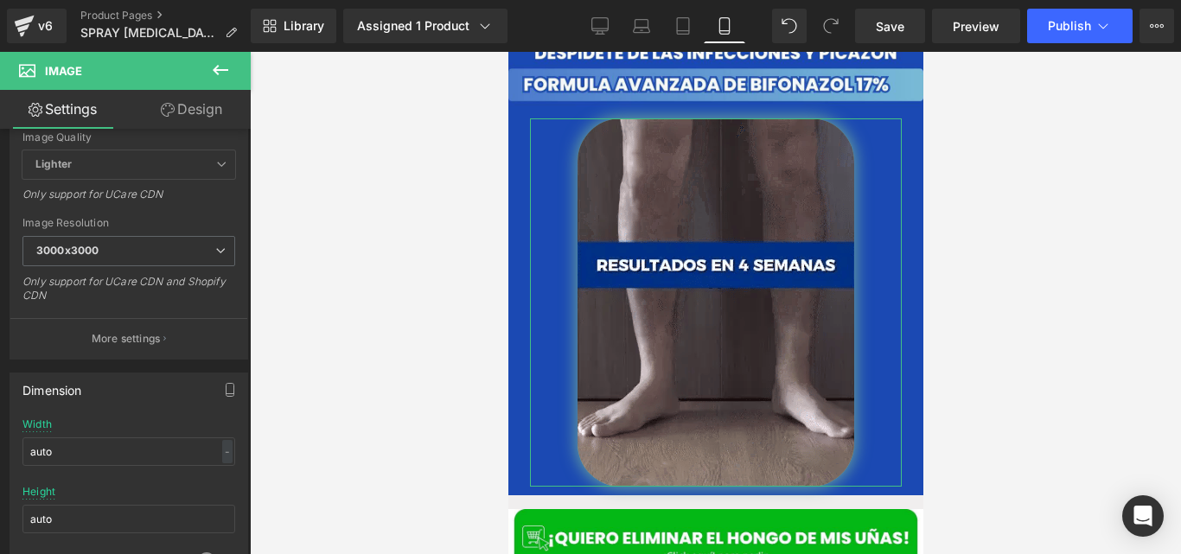
type input "[URL][DOMAIN_NAME]"
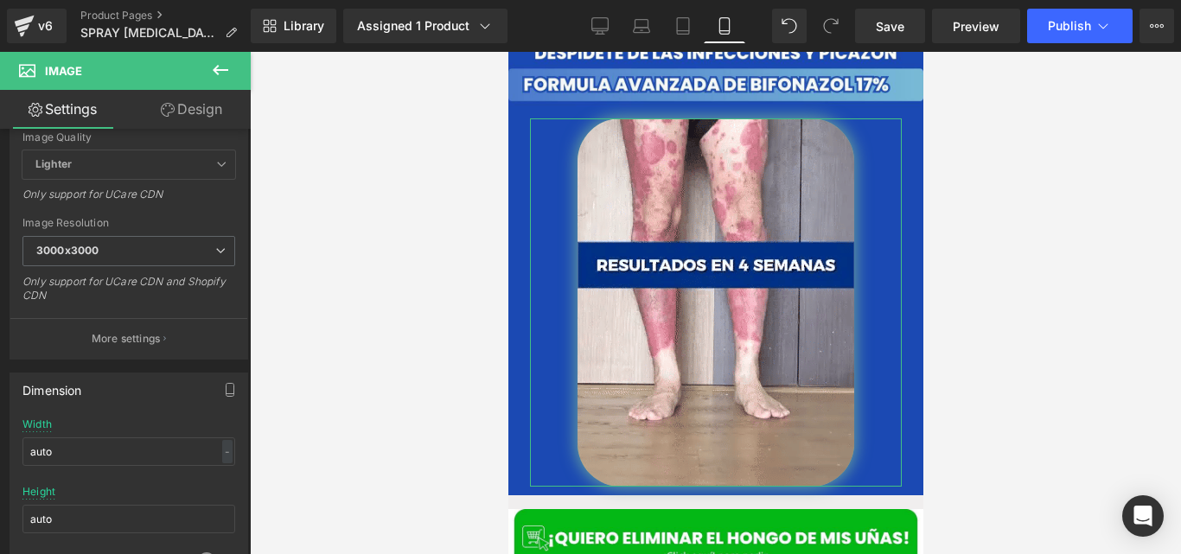
click at [196, 119] on link "Design" at bounding box center [191, 109] width 125 height 39
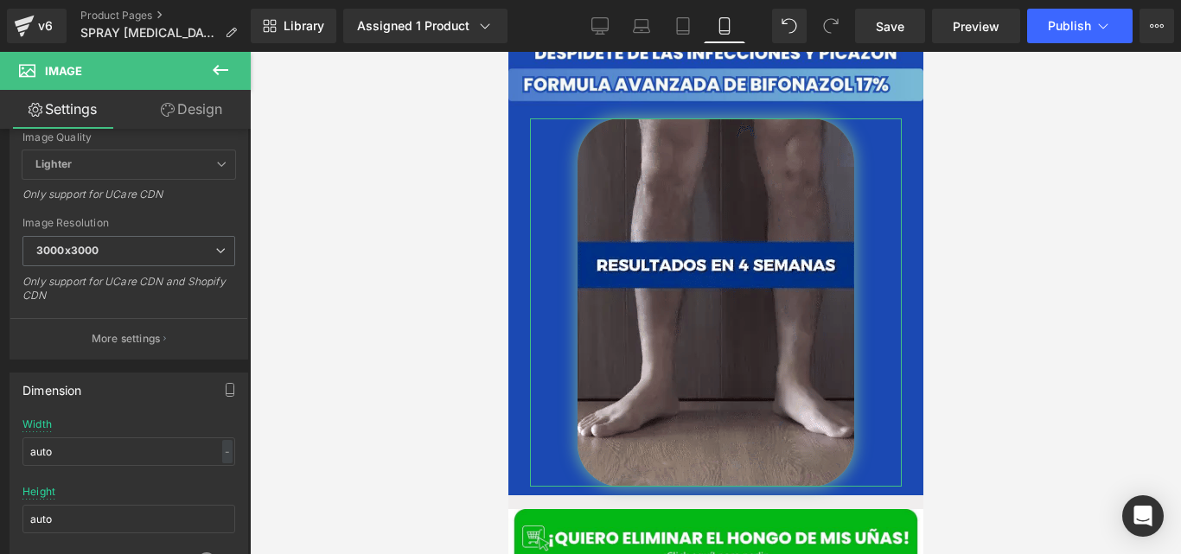
scroll to position [0, 0]
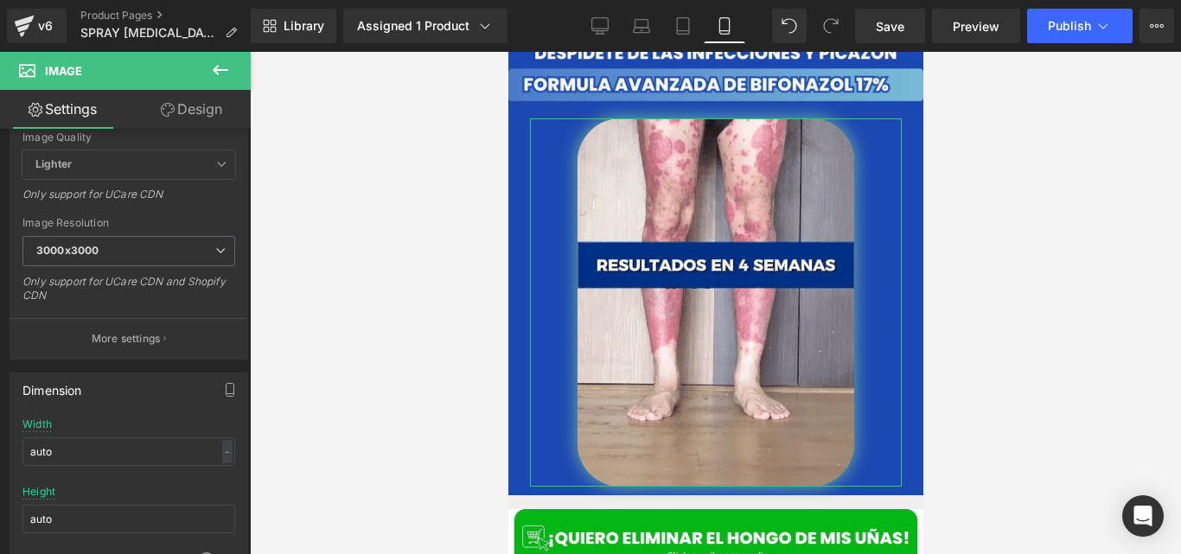
click at [0, 0] on div "Spacing" at bounding box center [0, 0] width 0 height 0
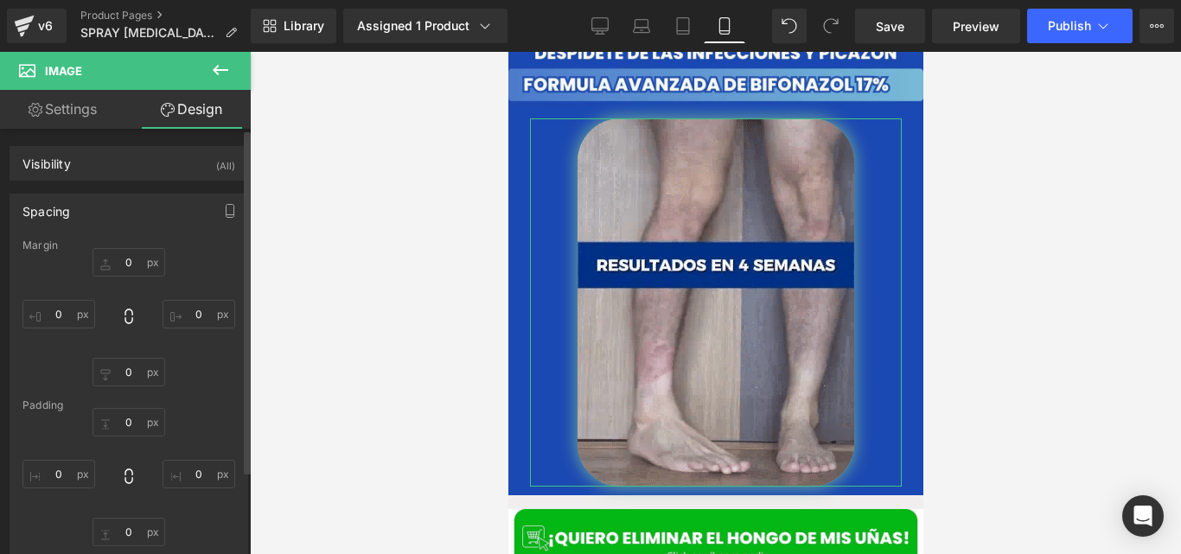
type input "0"
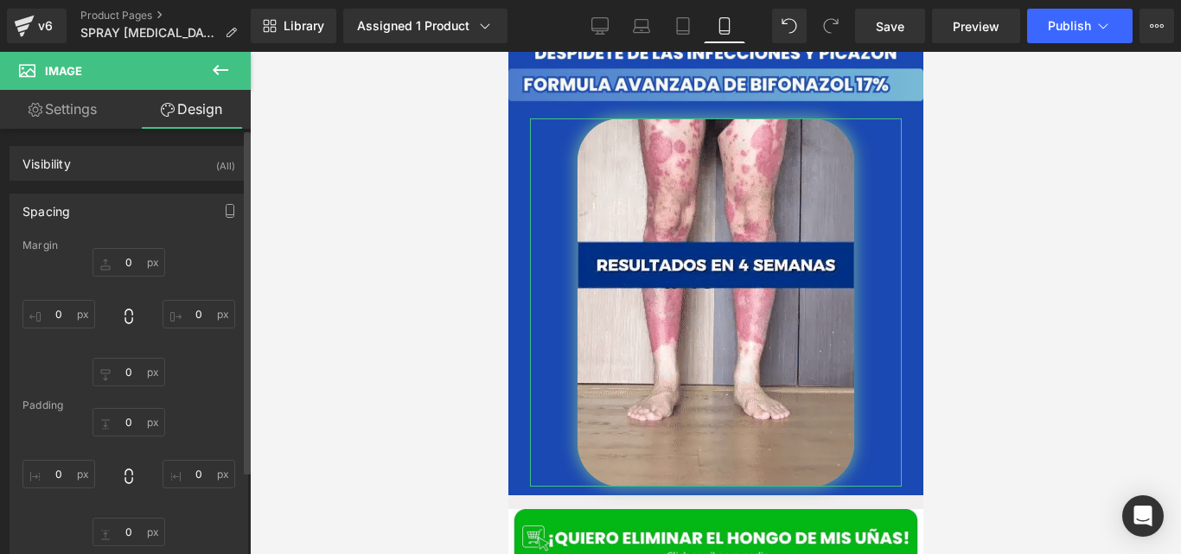
type input "10"
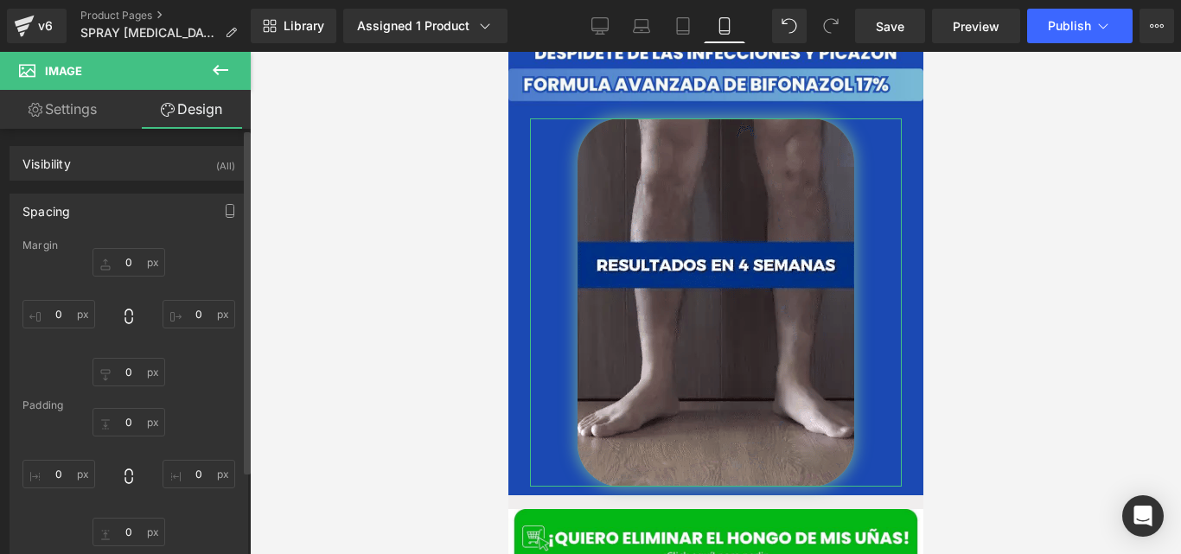
type input "0"
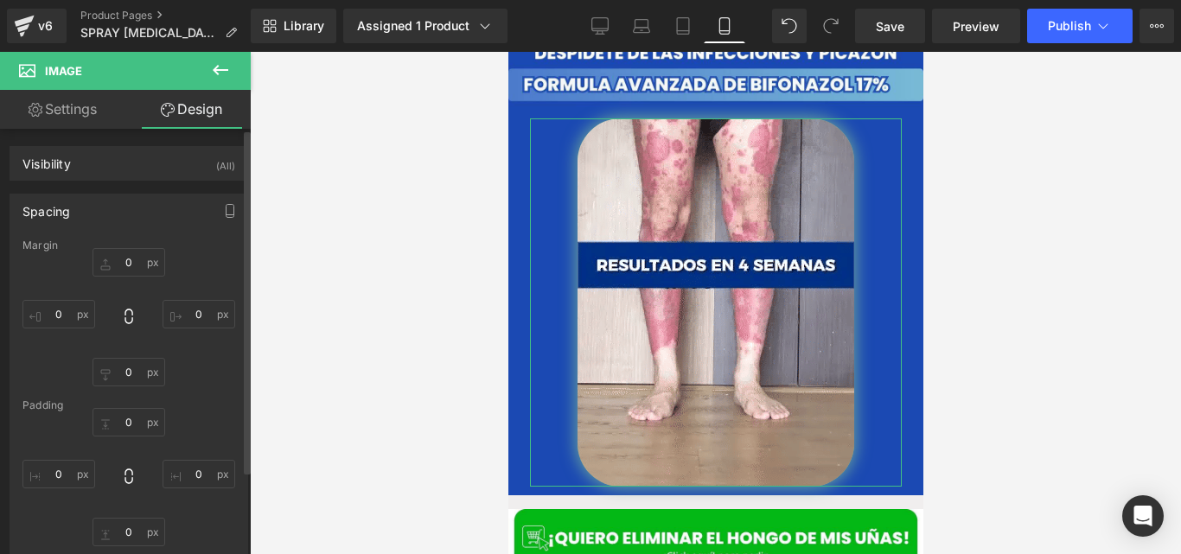
type input "10"
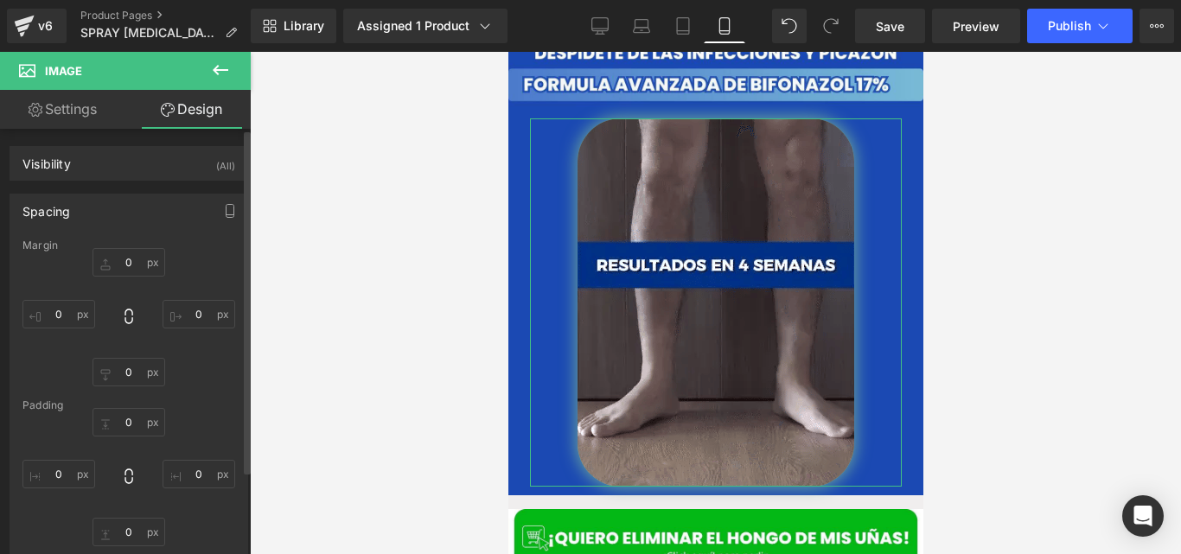
type input "0"
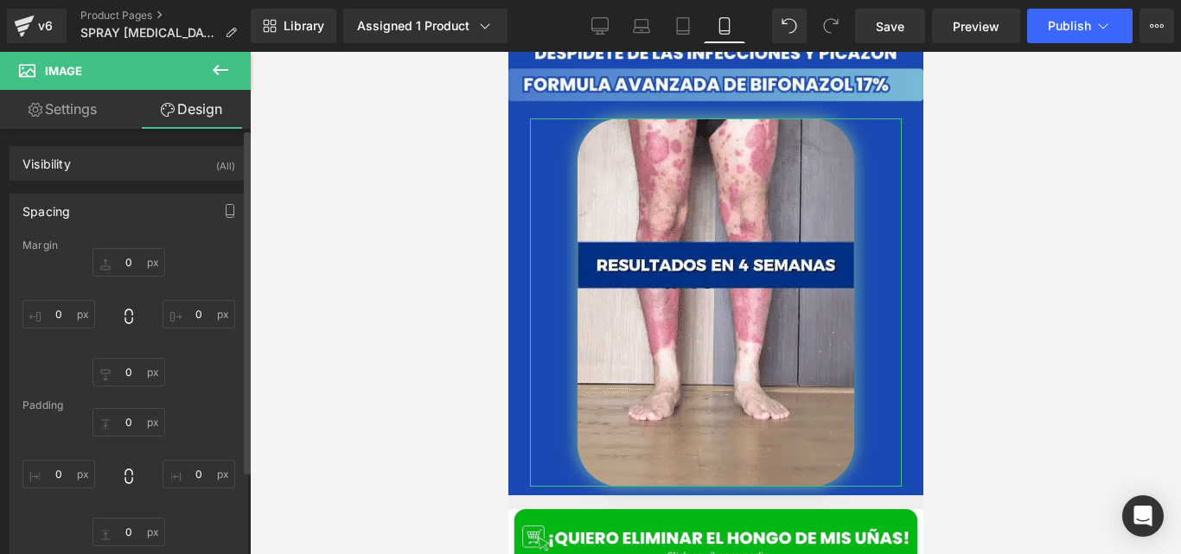
type input "0"
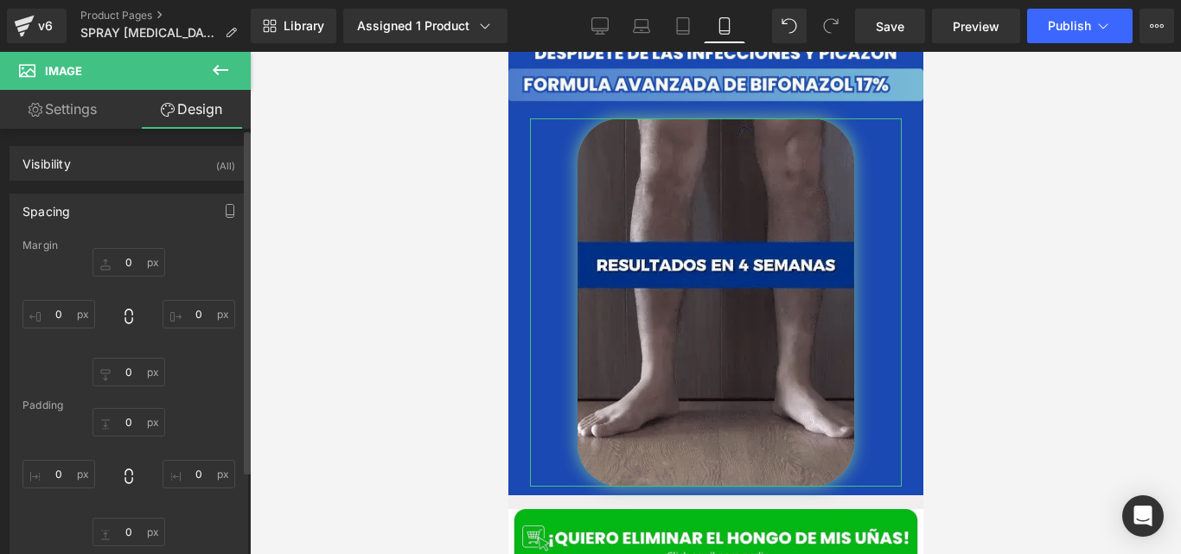
type input "0"
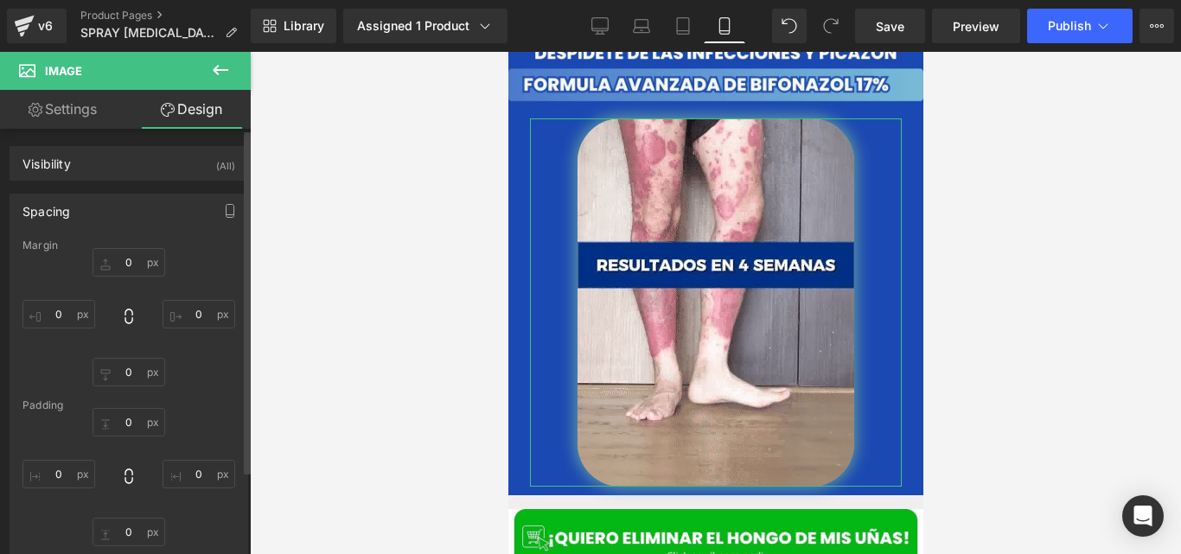
type input "0"
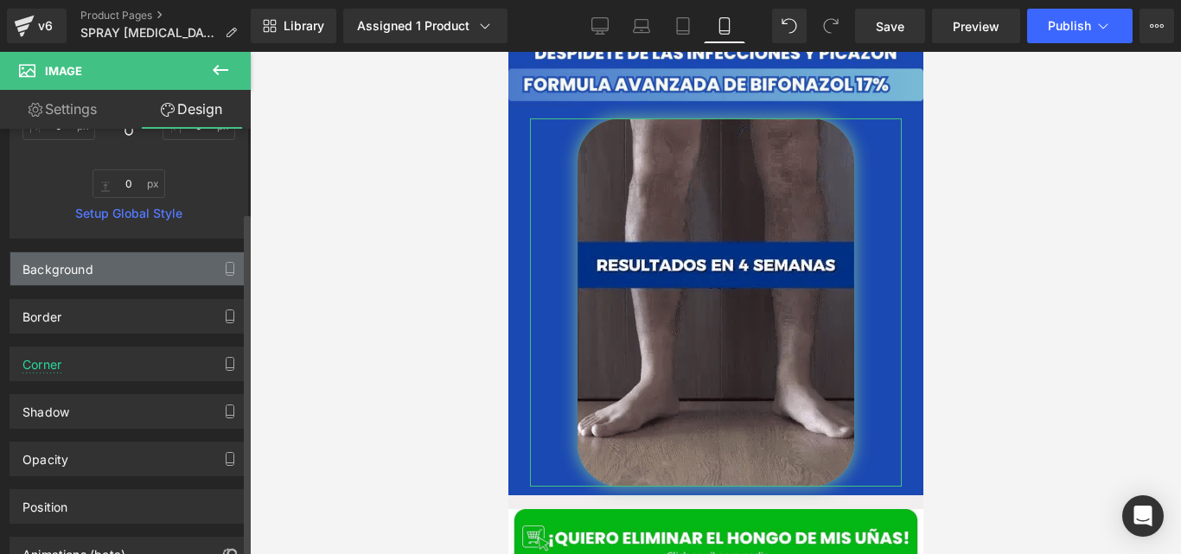
click at [113, 279] on div "Background" at bounding box center [128, 268] width 237 height 33
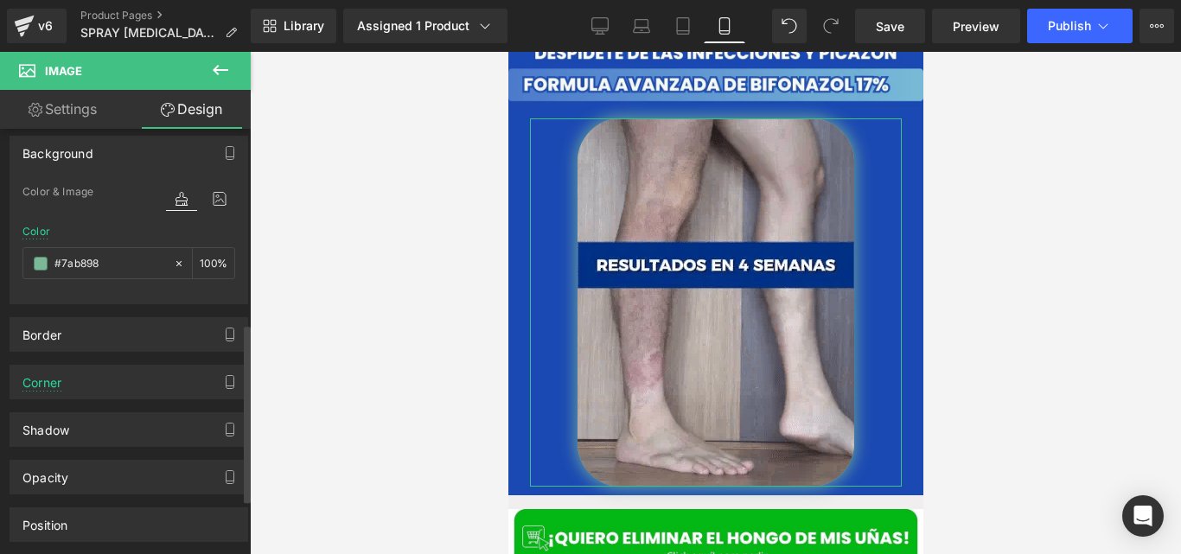
scroll to position [466, 0]
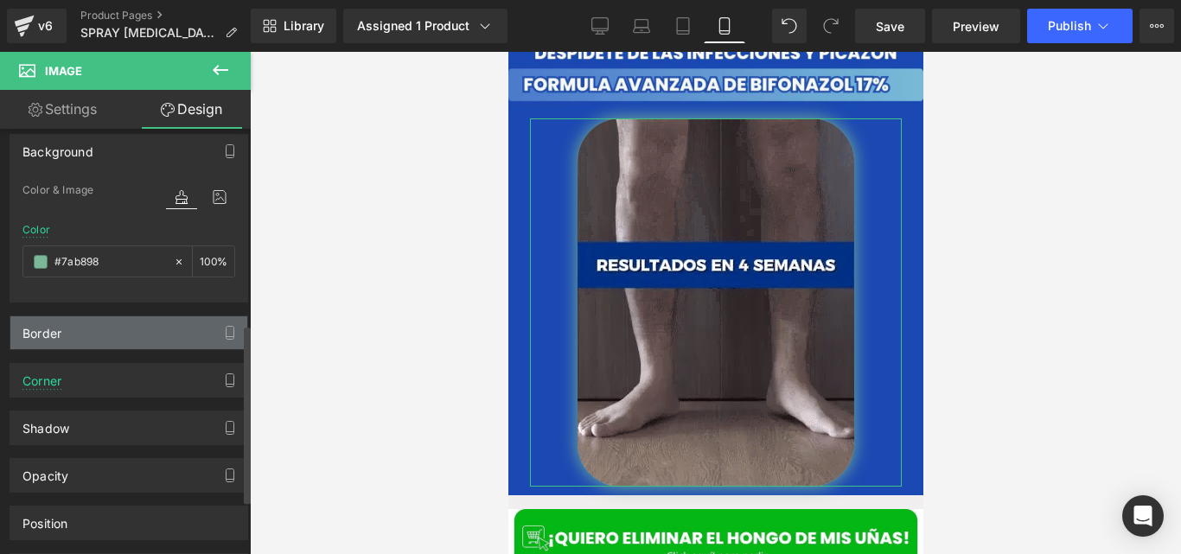
click at [79, 339] on div "Border" at bounding box center [128, 332] width 237 height 33
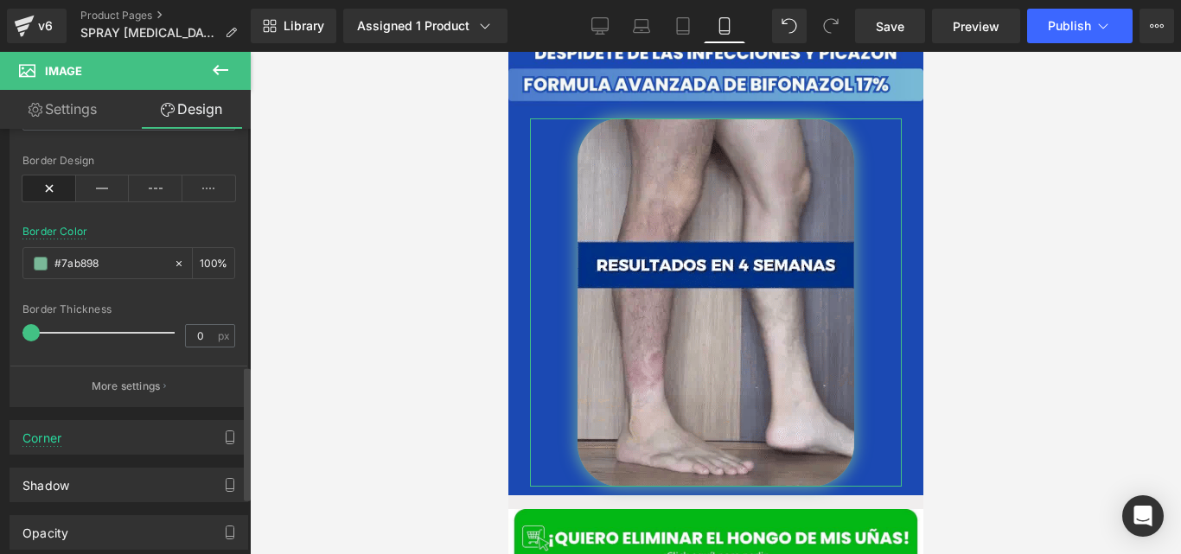
scroll to position [761, 0]
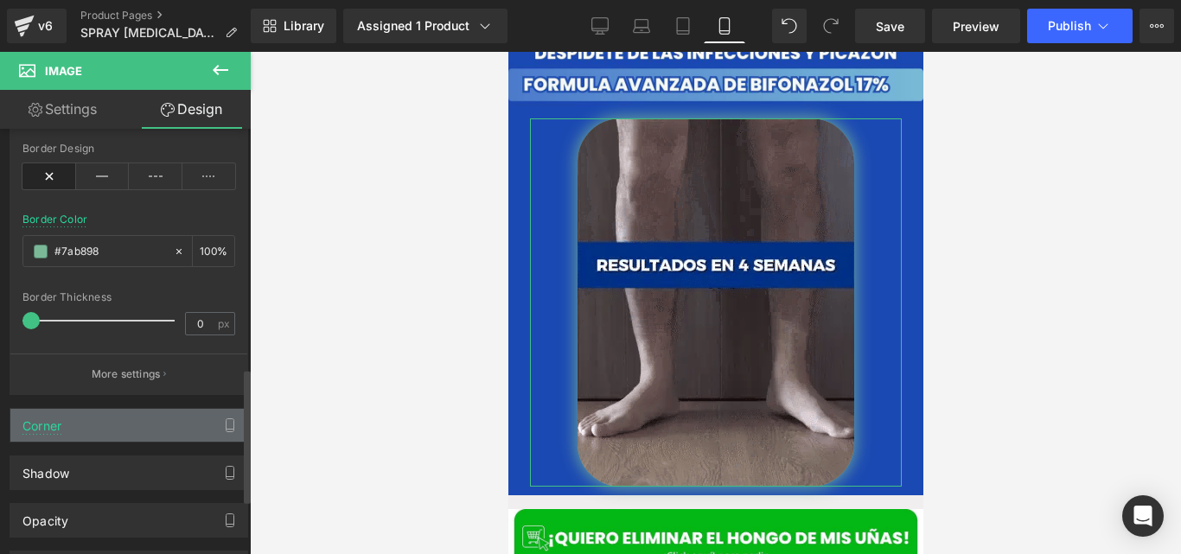
click at [86, 416] on div "Corner" at bounding box center [128, 425] width 237 height 33
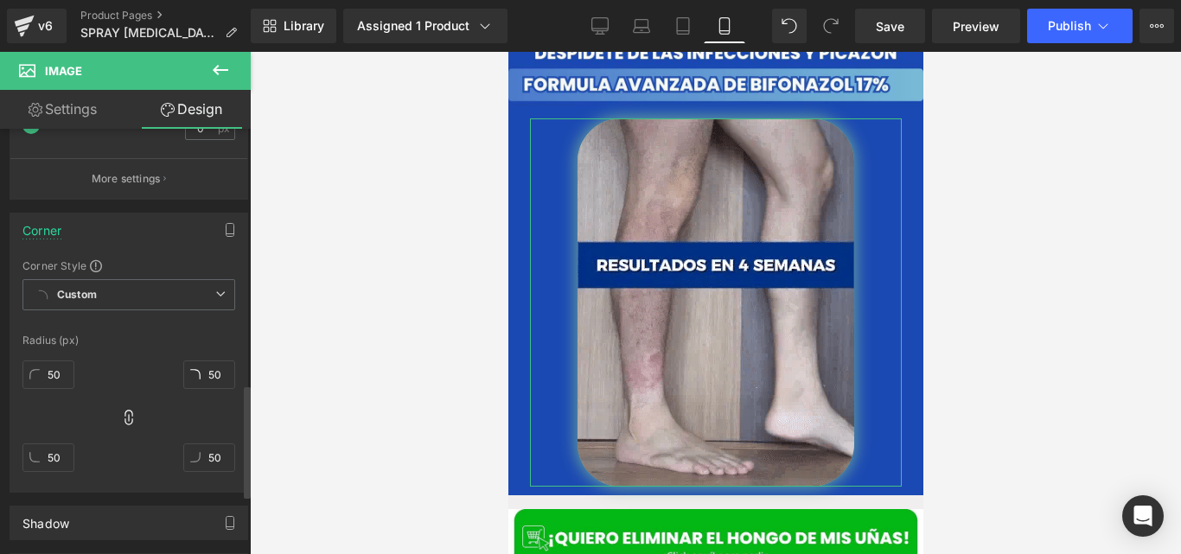
scroll to position [958, 0]
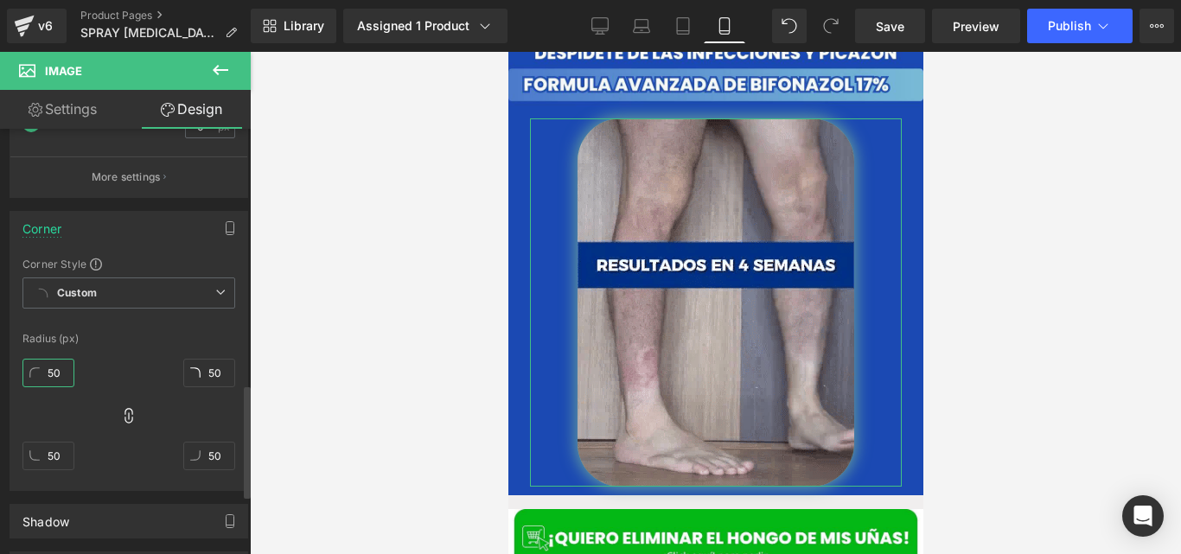
click at [58, 385] on input "50" at bounding box center [48, 373] width 52 height 29
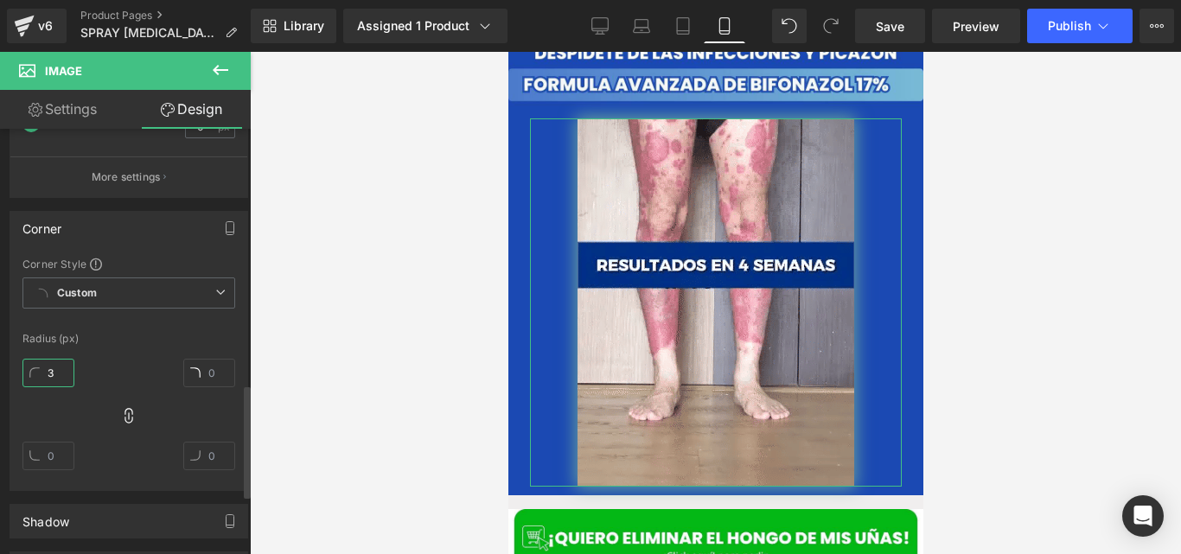
type input "30"
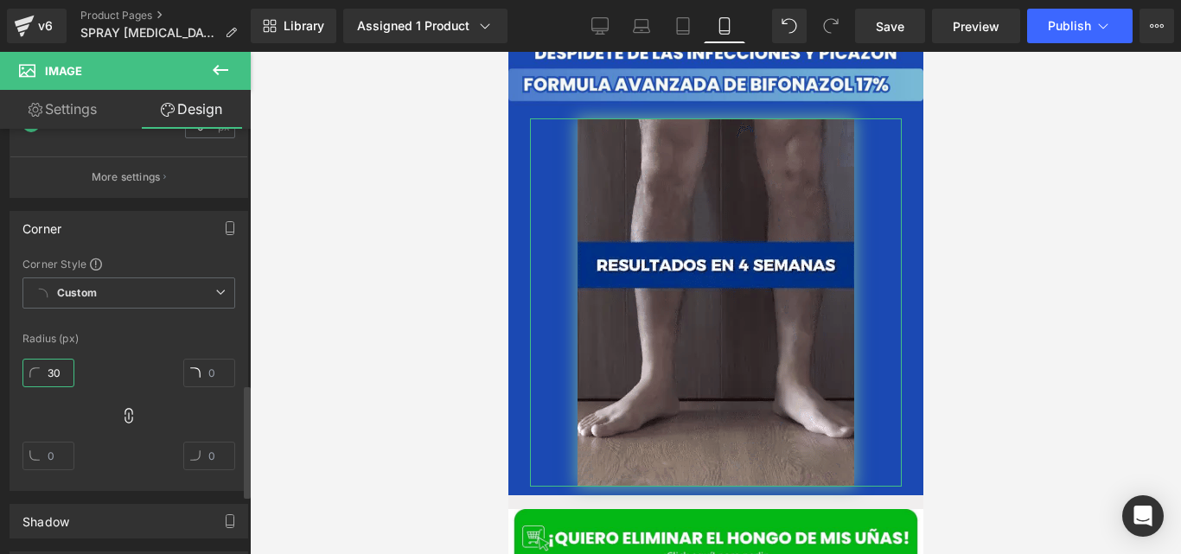
type input "30"
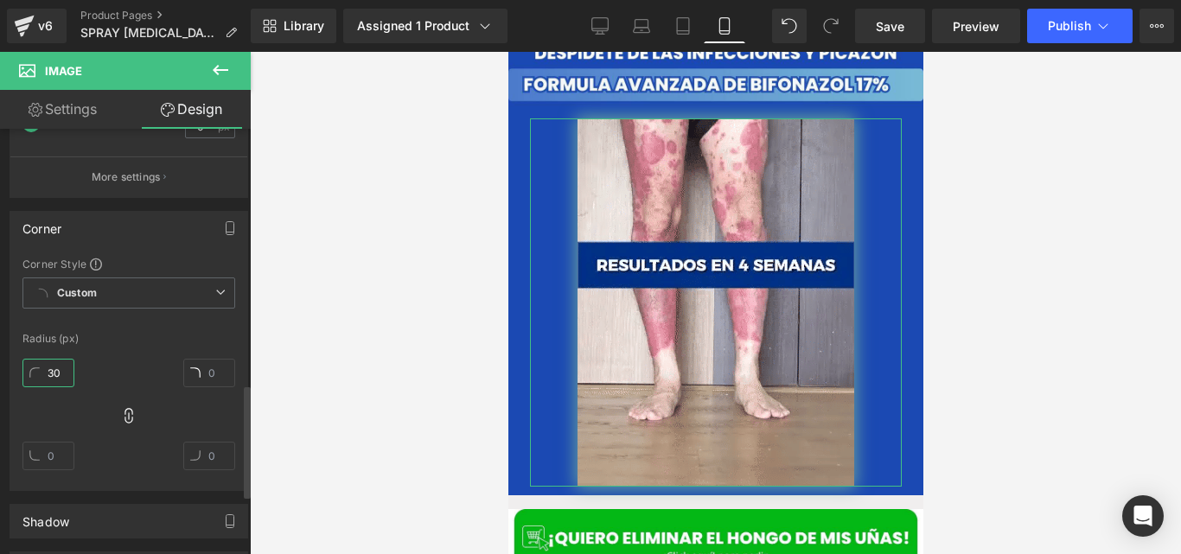
type input "30"
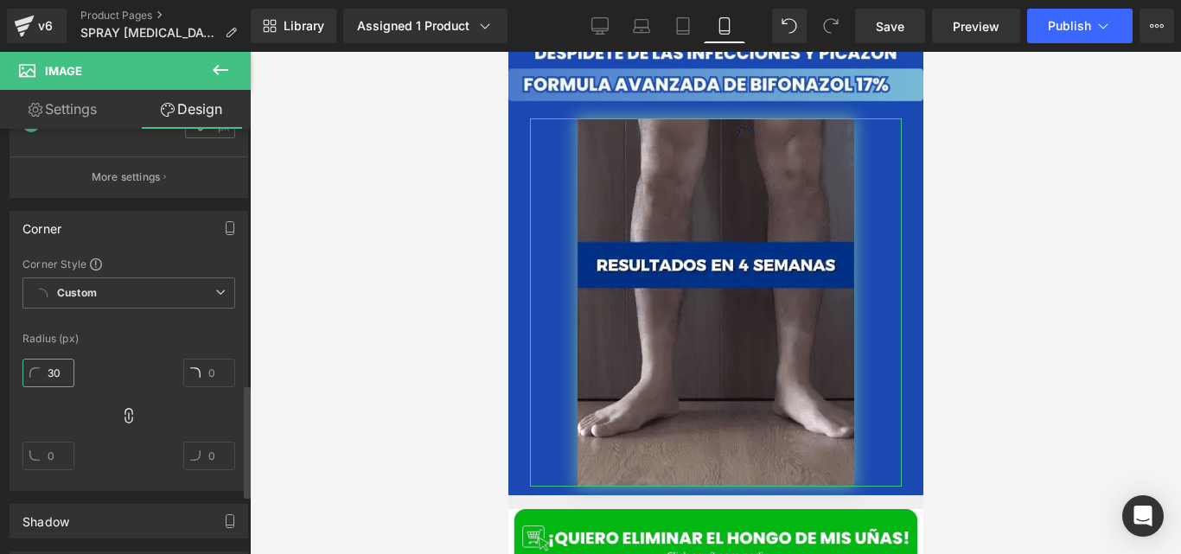
type input "30"
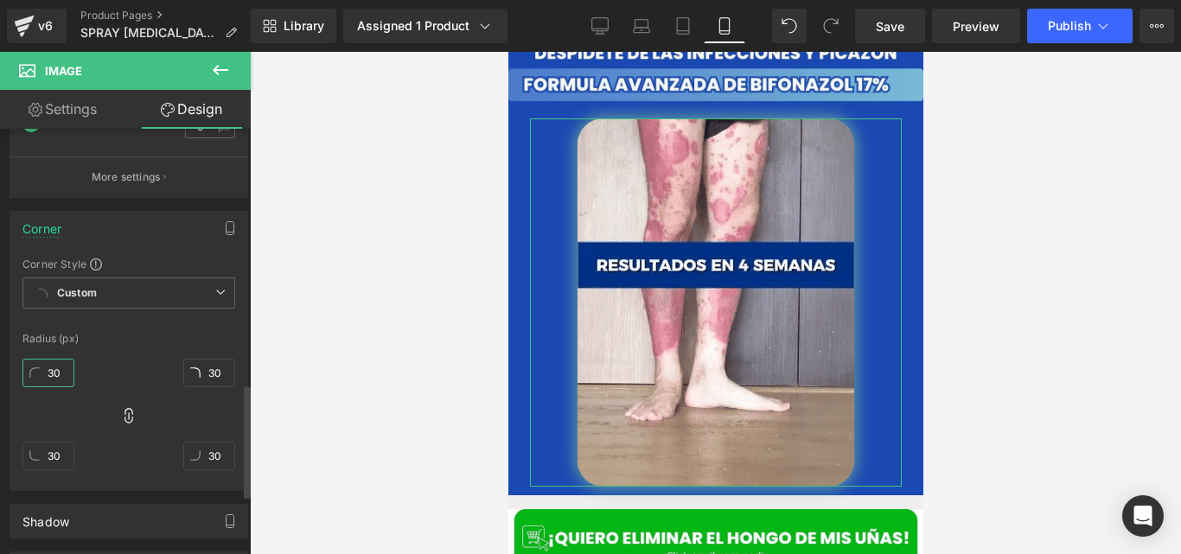
type input "3"
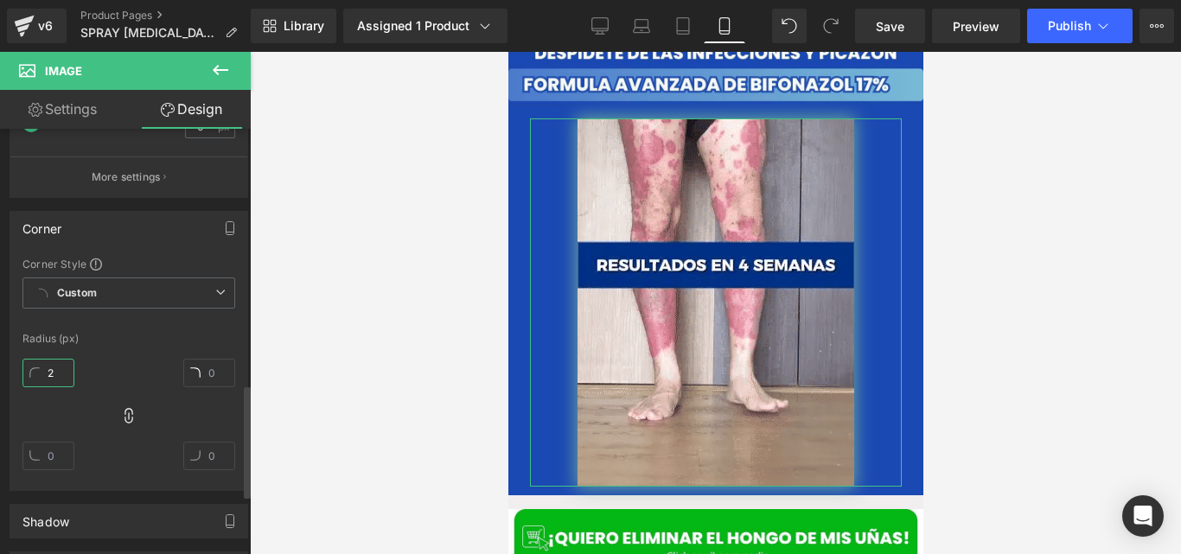
type input "20"
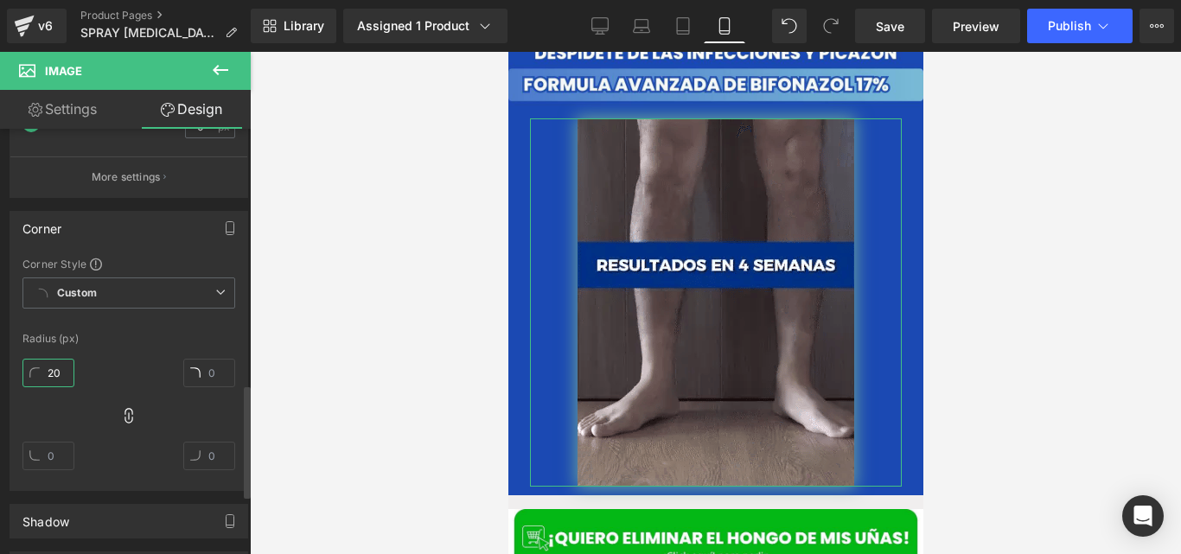
type input "20"
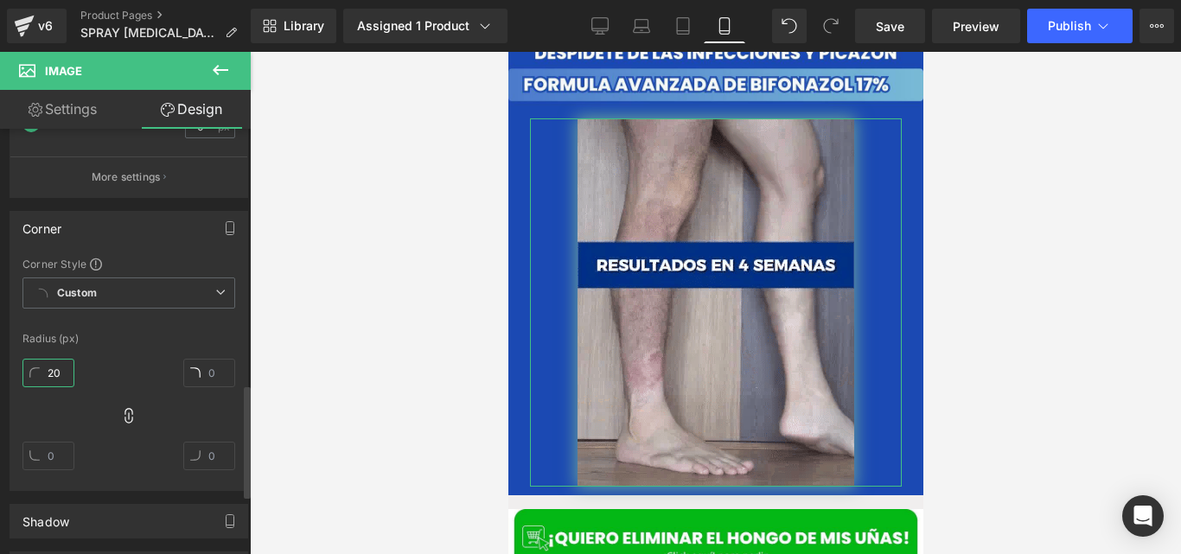
type input "20"
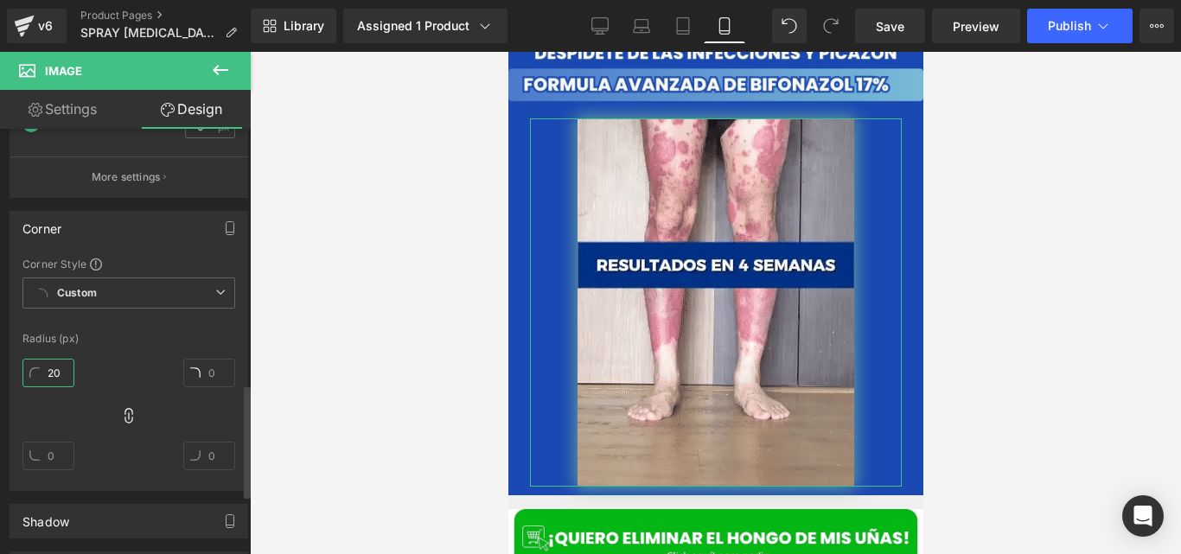
type input "20"
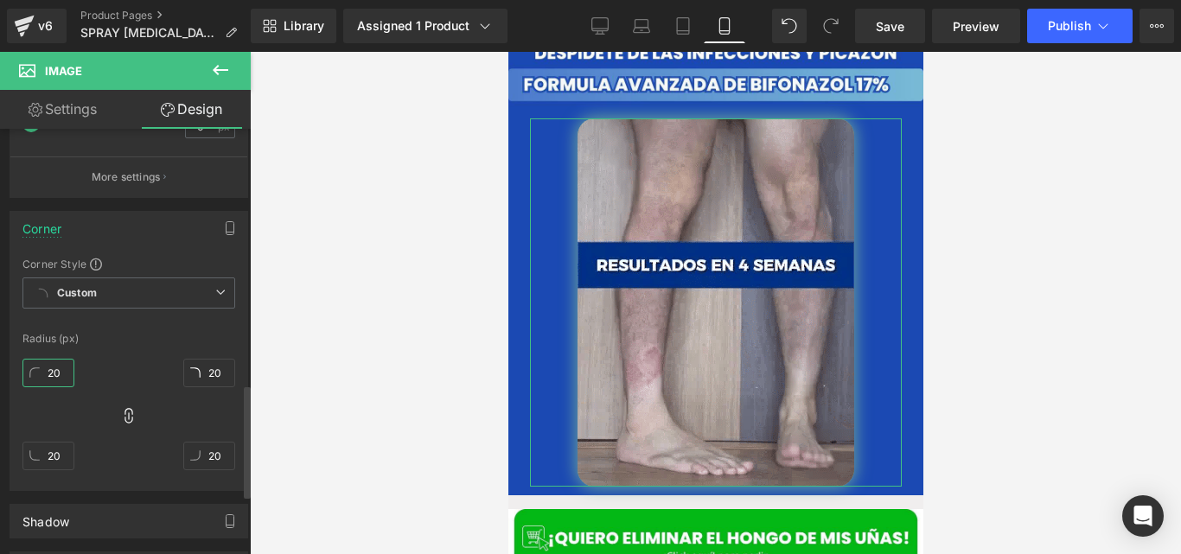
type input "2"
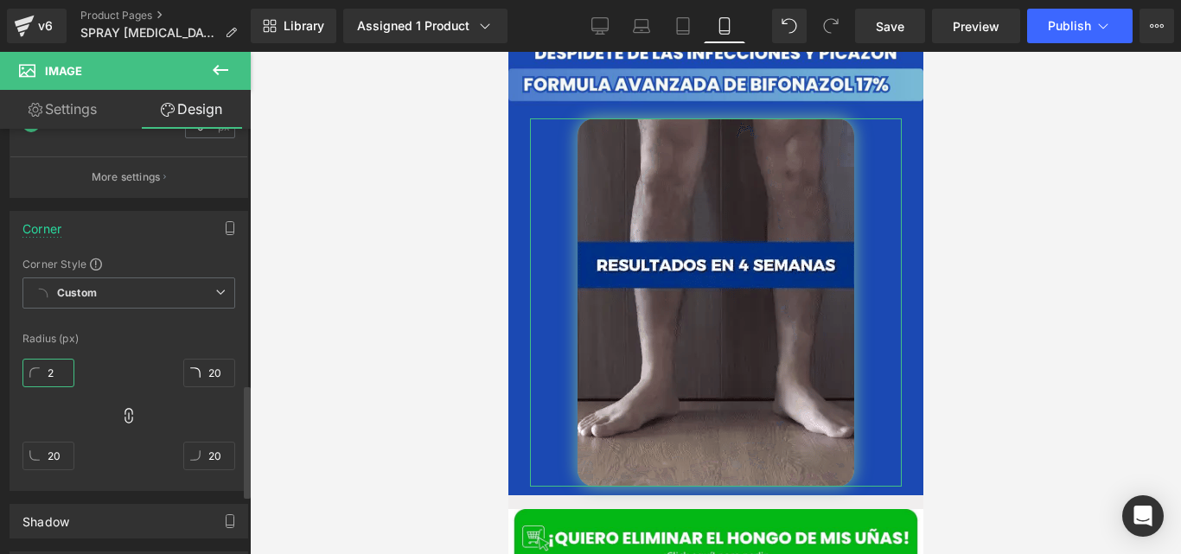
type input "2"
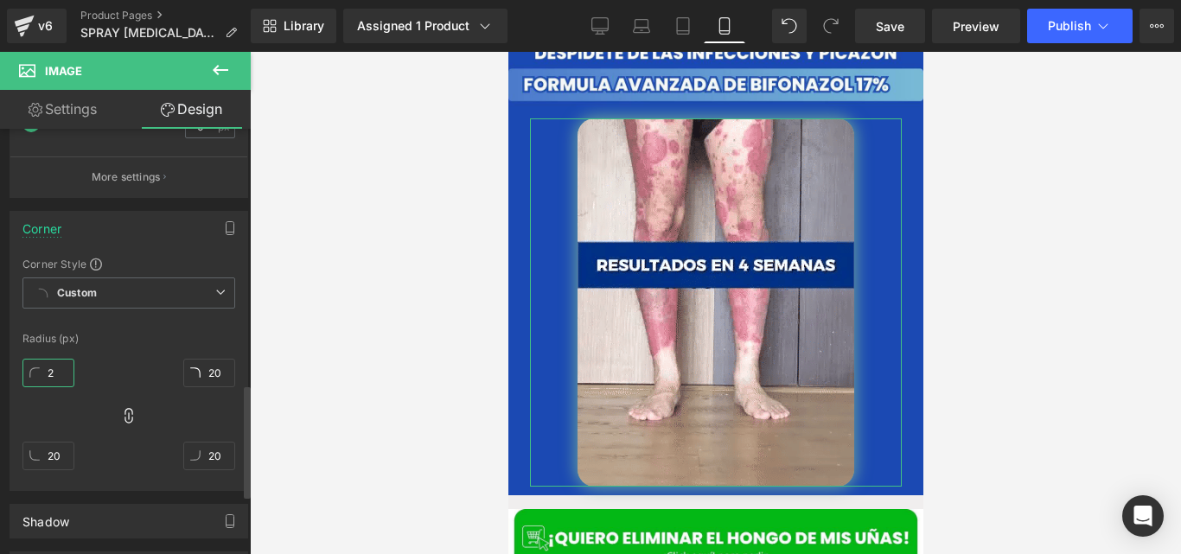
type input "2"
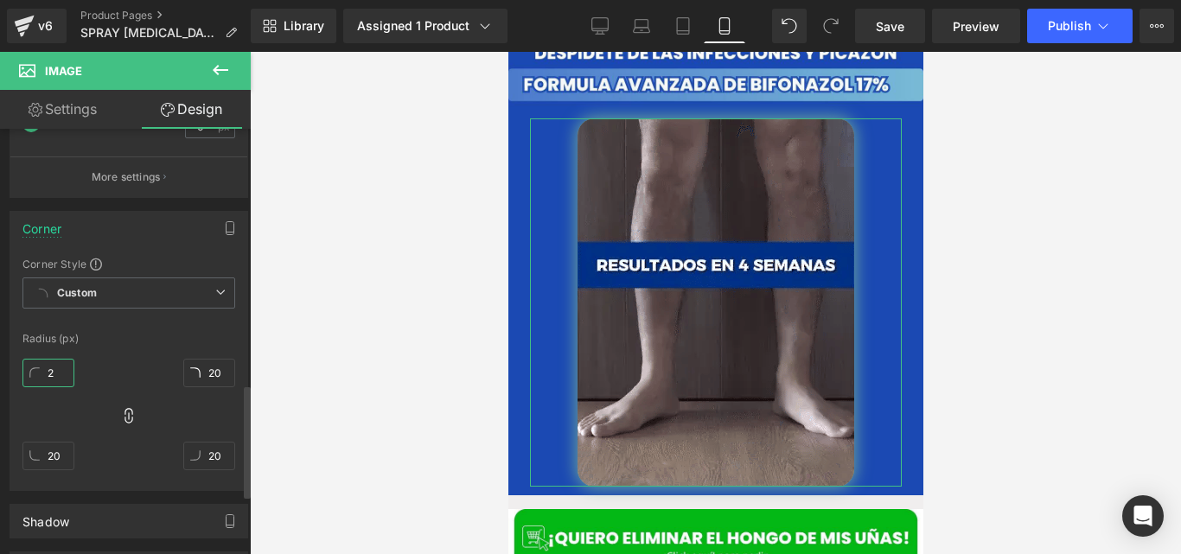
type input "2"
type input "30"
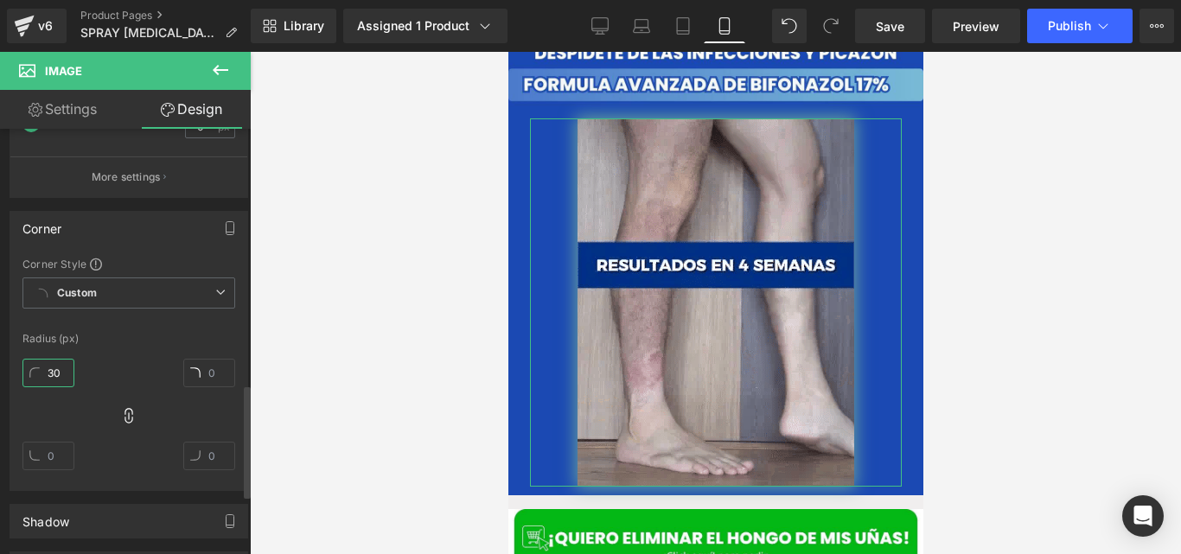
type input "30"
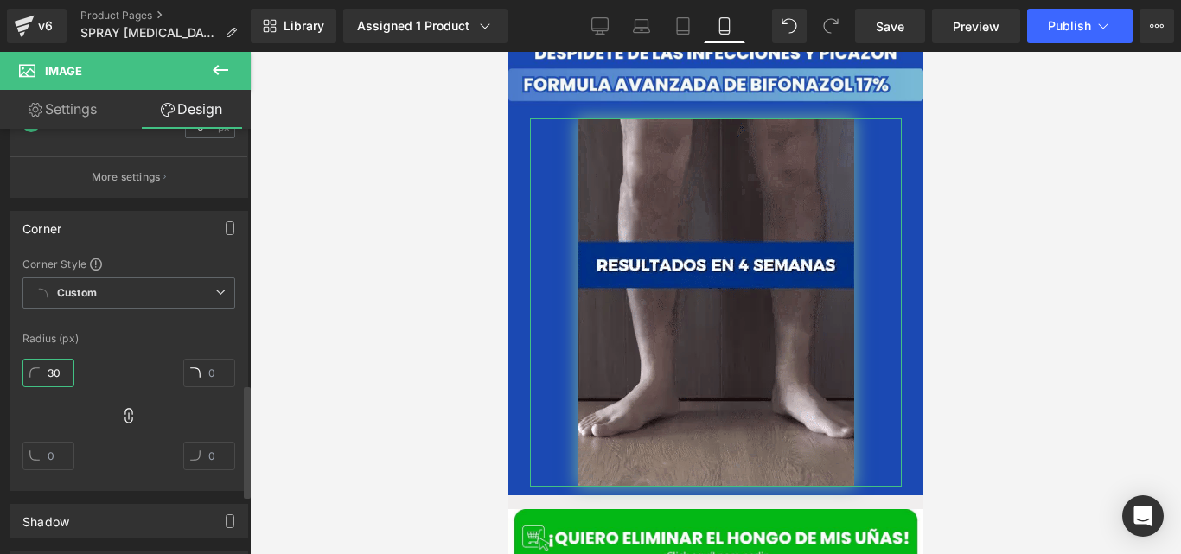
type input "30"
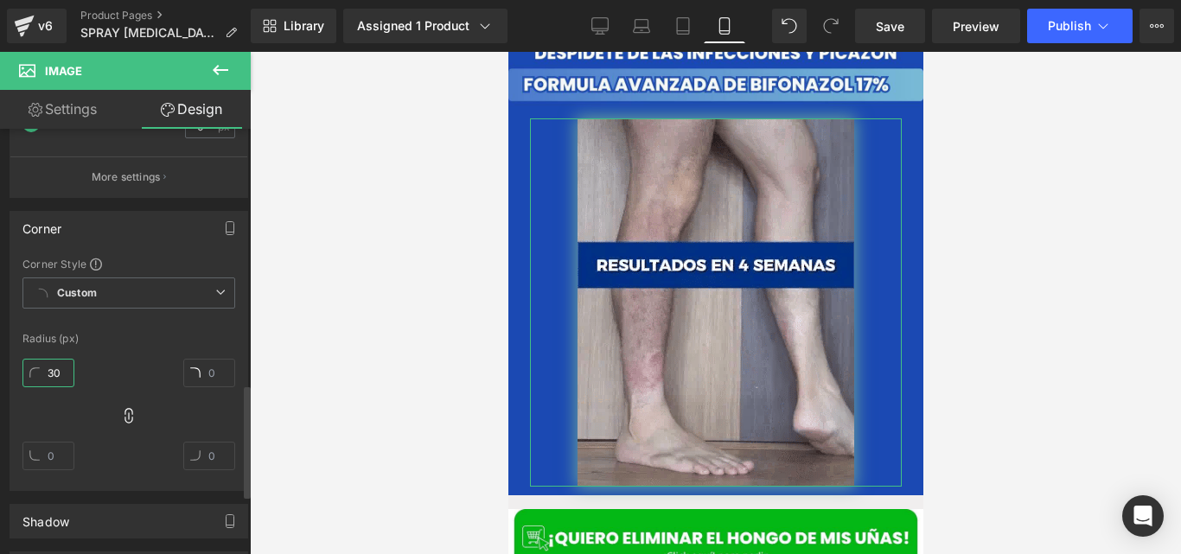
type input "30"
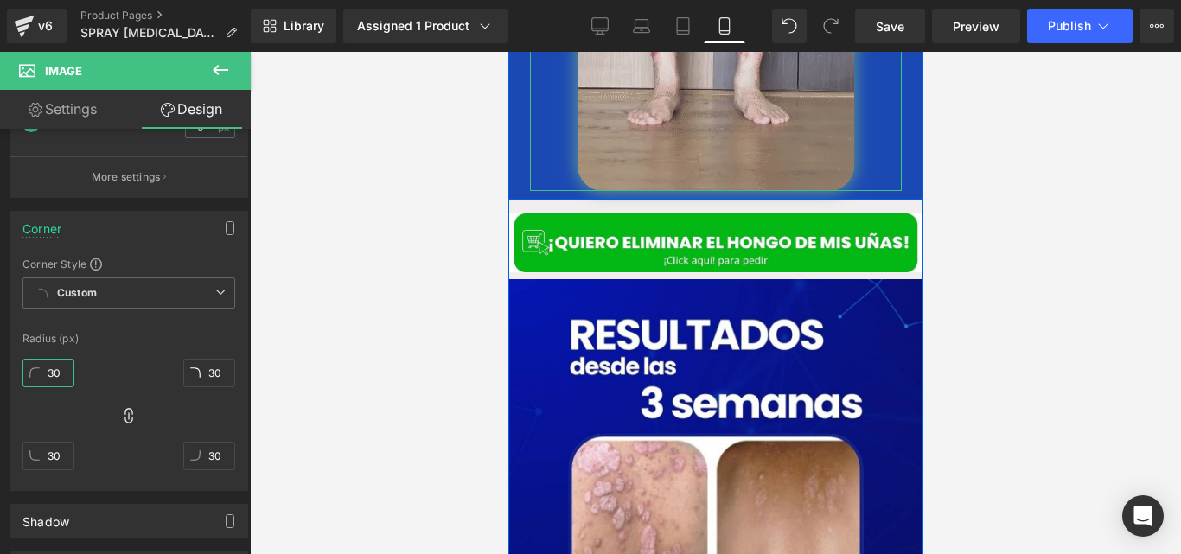
scroll to position [996, 0]
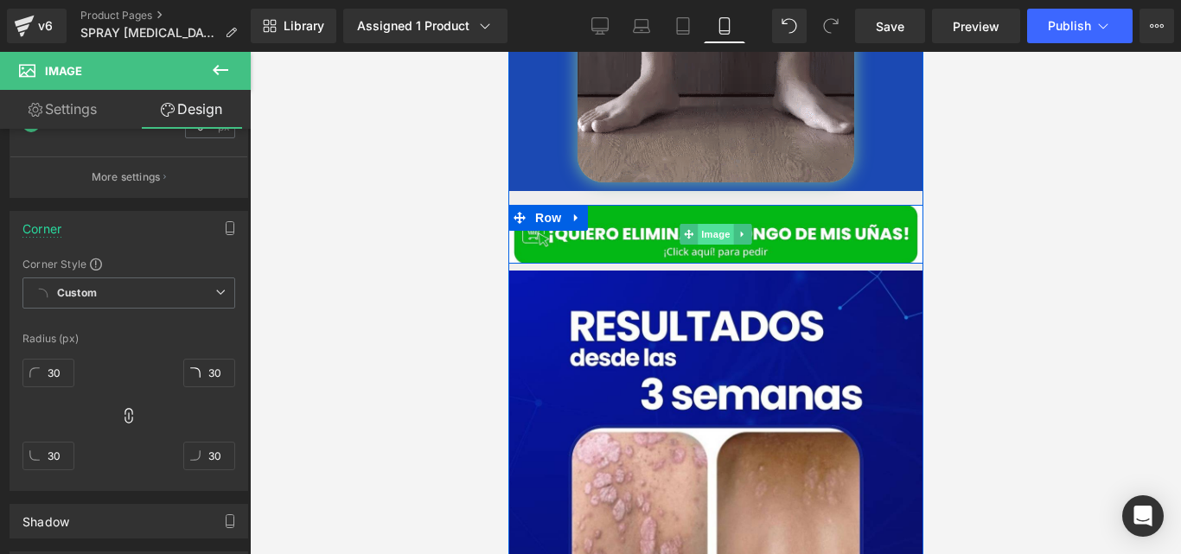
click at [700, 224] on span "Image" at bounding box center [715, 234] width 36 height 21
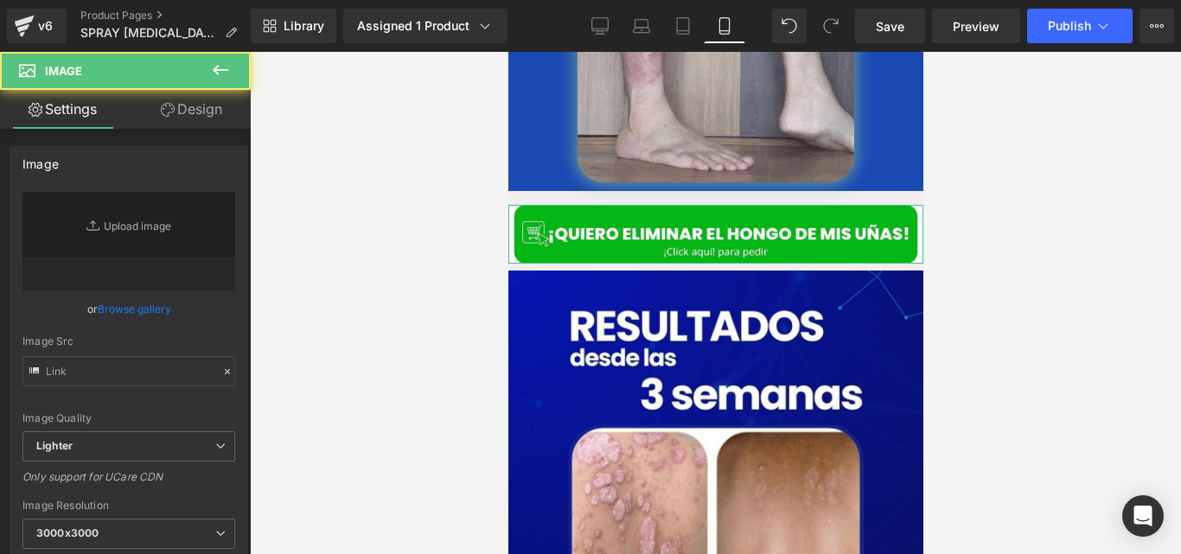
click at [70, 240] on link "Replace Image" at bounding box center [128, 241] width 213 height 99
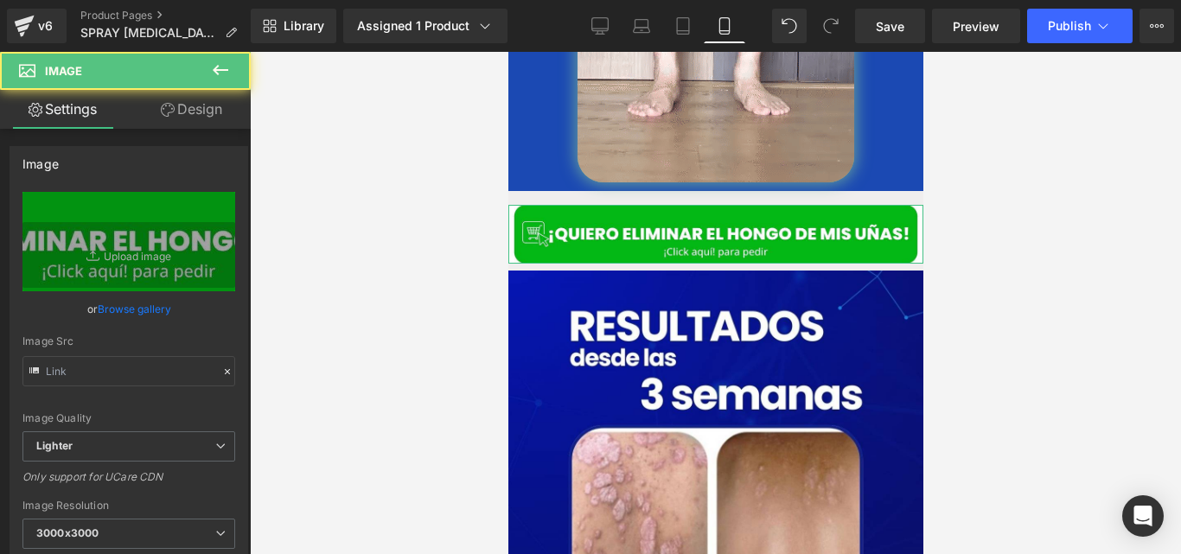
type input "[URL][DOMAIN_NAME]"
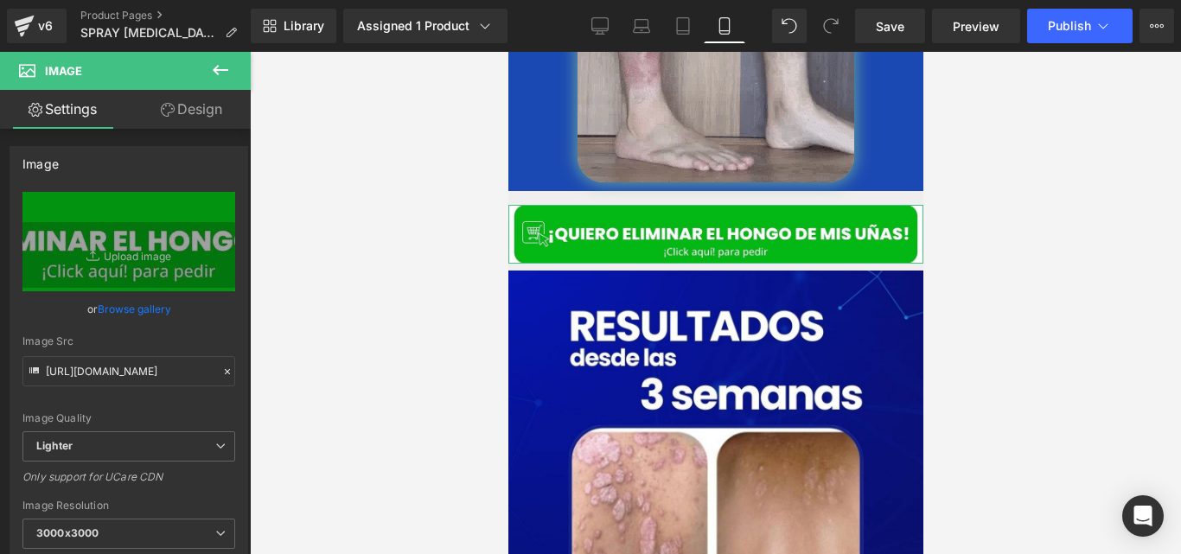
type input "C:\fakepath\QUIERO ELIMINAR EL HONGO (8) (1).jpg"
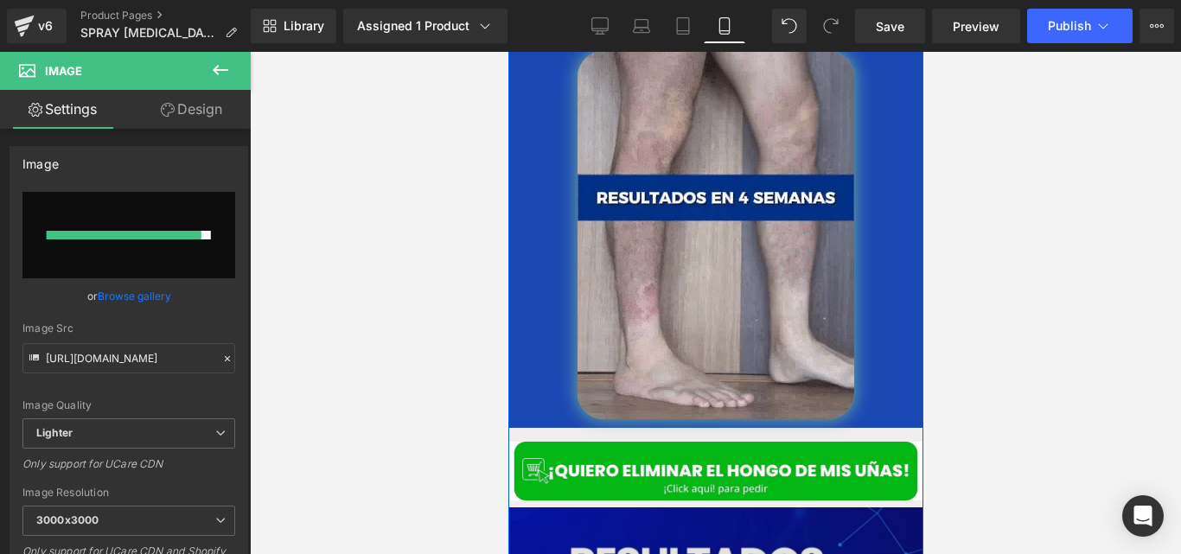
type input "[URL][DOMAIN_NAME]"
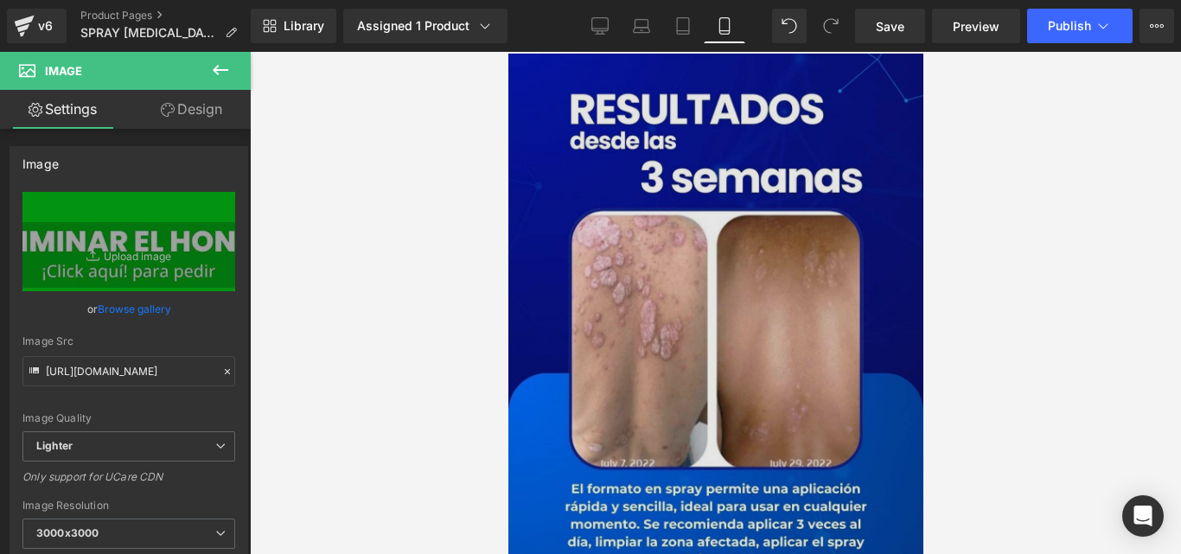
scroll to position [1220, 0]
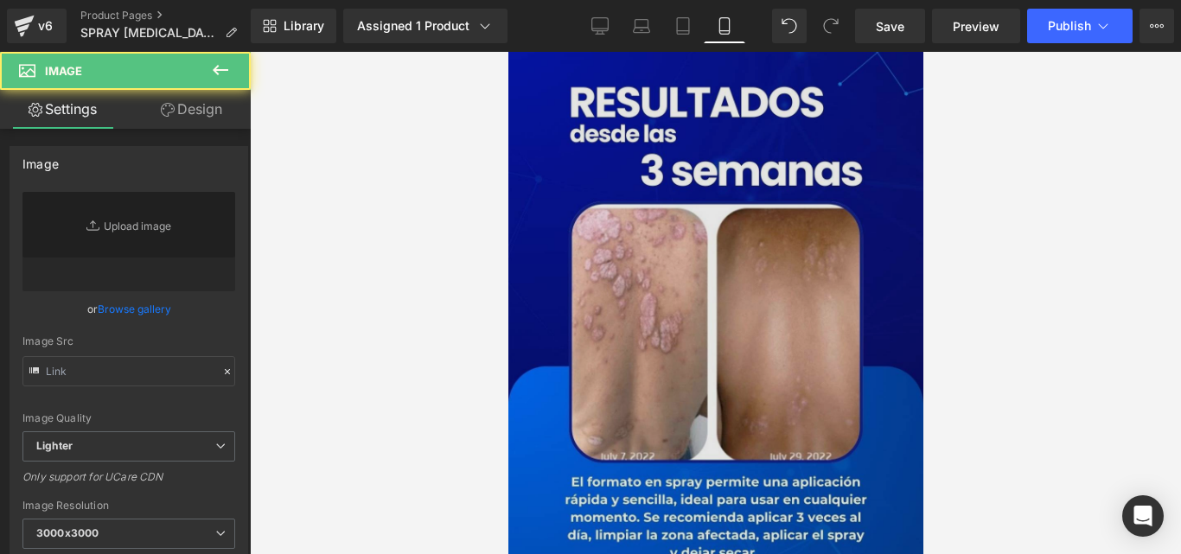
drag, startPoint x: 1262, startPoint y: 61, endPoint x: 789, endPoint y: 162, distance: 484.4
click at [789, 162] on img at bounding box center [715, 375] width 415 height 657
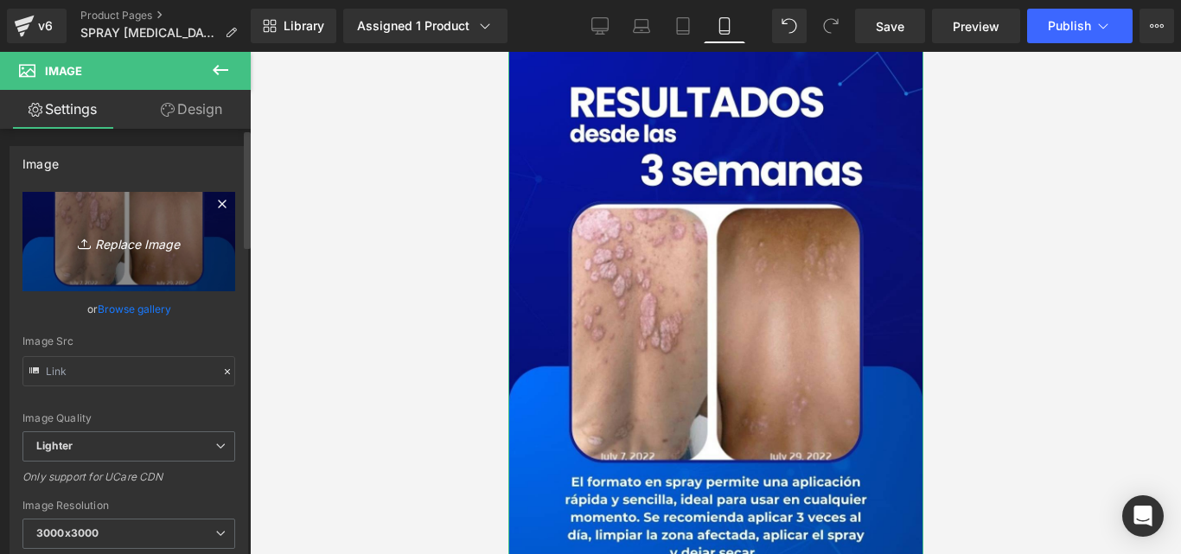
type input "[URL][DOMAIN_NAME]"
click at [168, 244] on icon "Replace Image" at bounding box center [129, 242] width 138 height 22
type input "C:\fakepath\4 (1) (1).jpg"
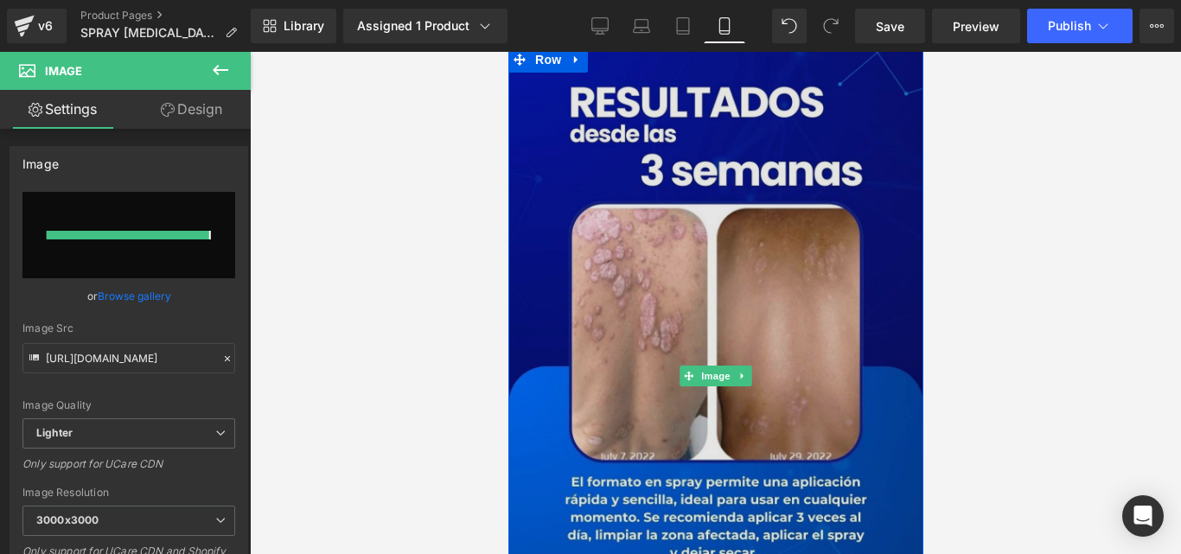
type input "[URL][DOMAIN_NAME]"
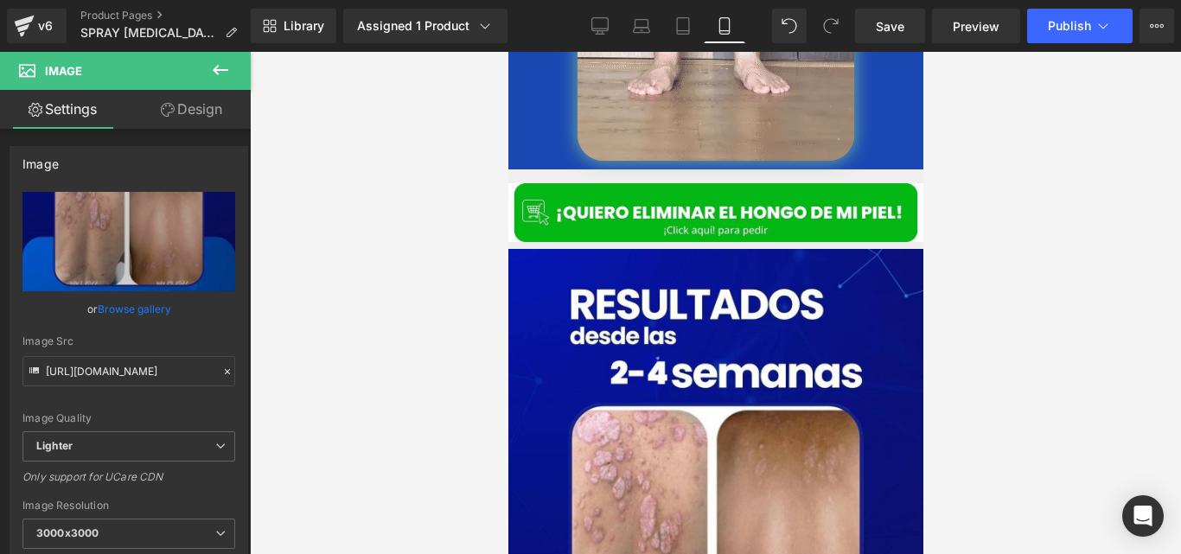
scroll to position [2378, 0]
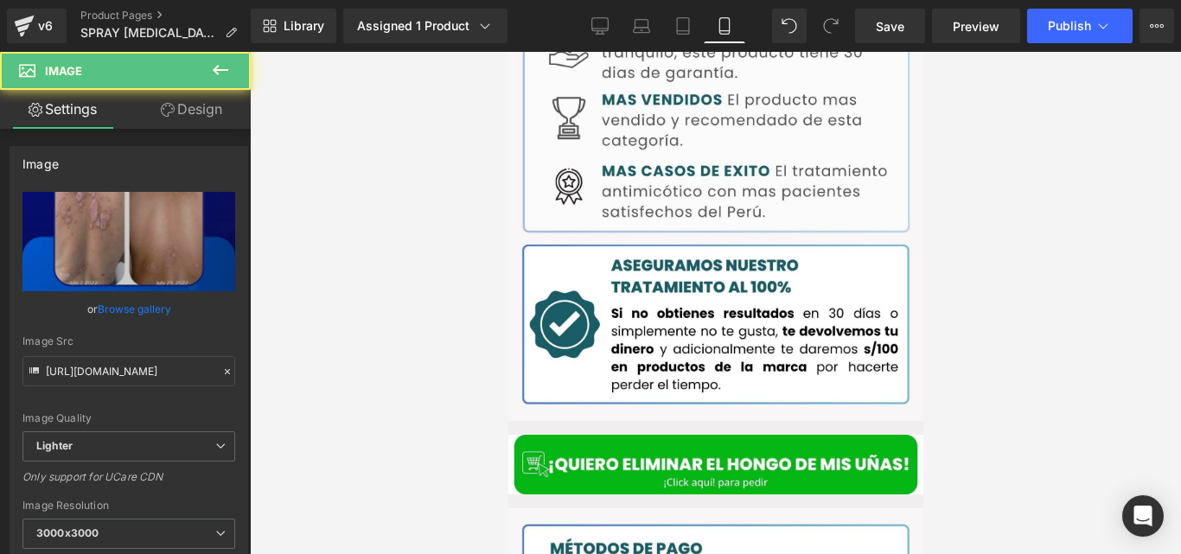
scroll to position [3268, 0]
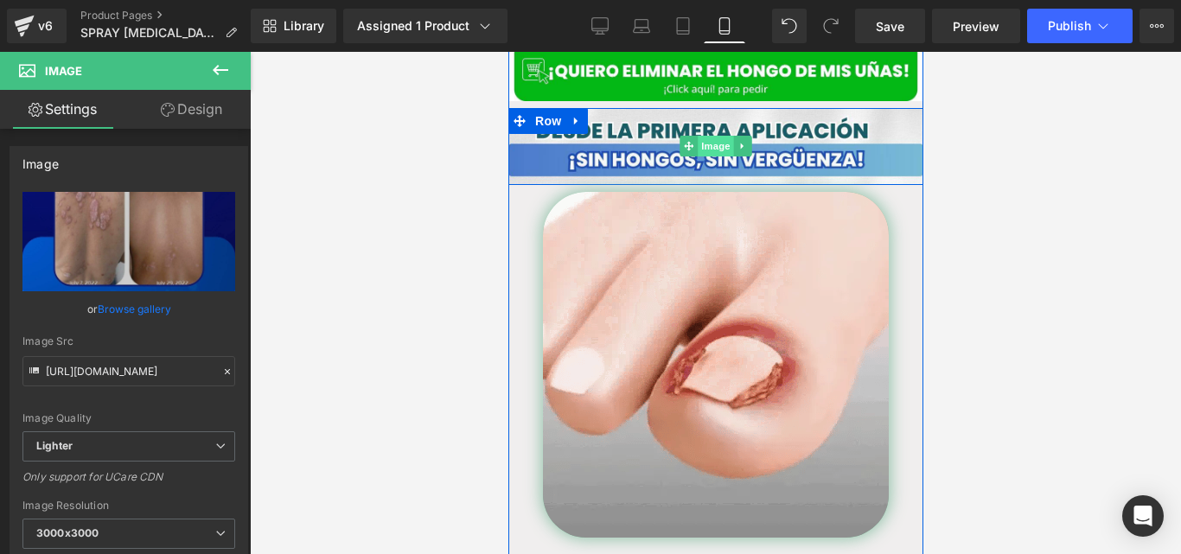
click at [712, 136] on span "Image" at bounding box center [715, 146] width 36 height 21
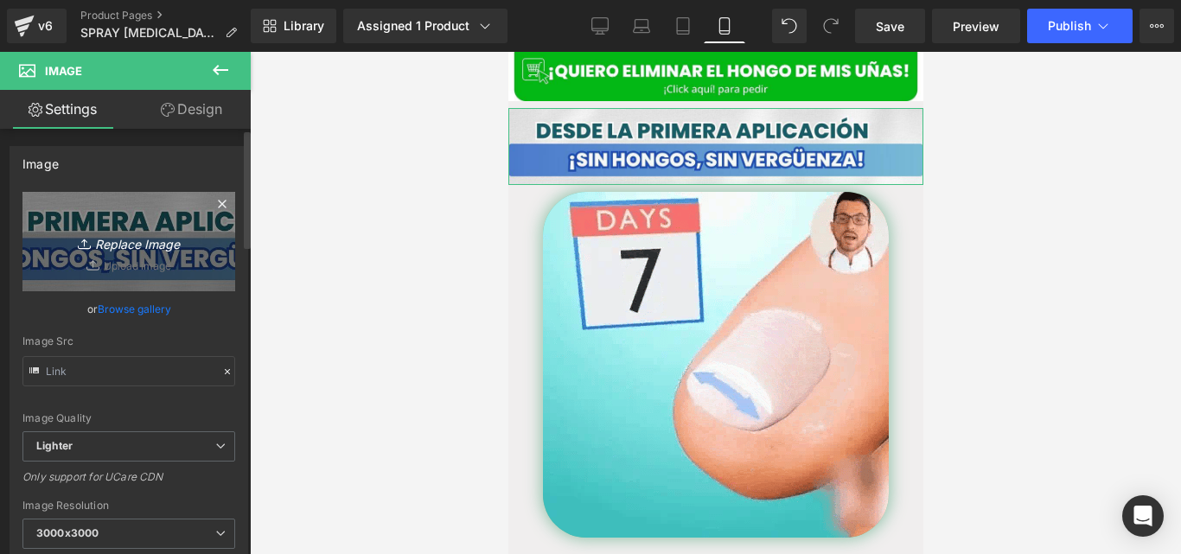
type input "[URL][DOMAIN_NAME]"
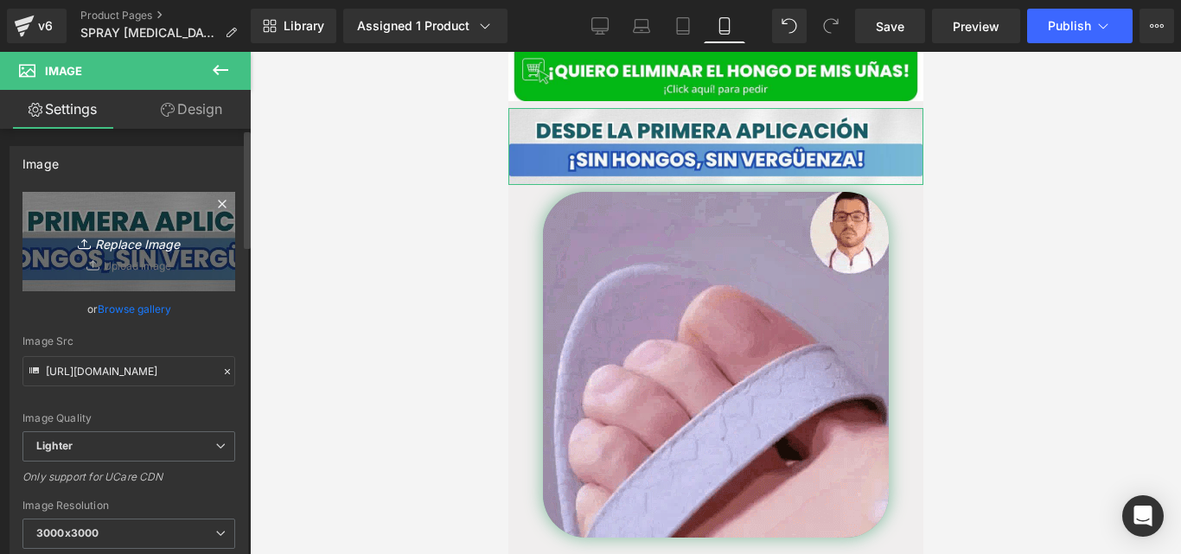
click at [144, 223] on link "Replace Image" at bounding box center [128, 241] width 213 height 99
click at [132, 233] on icon "Replace Image" at bounding box center [129, 242] width 138 height 22
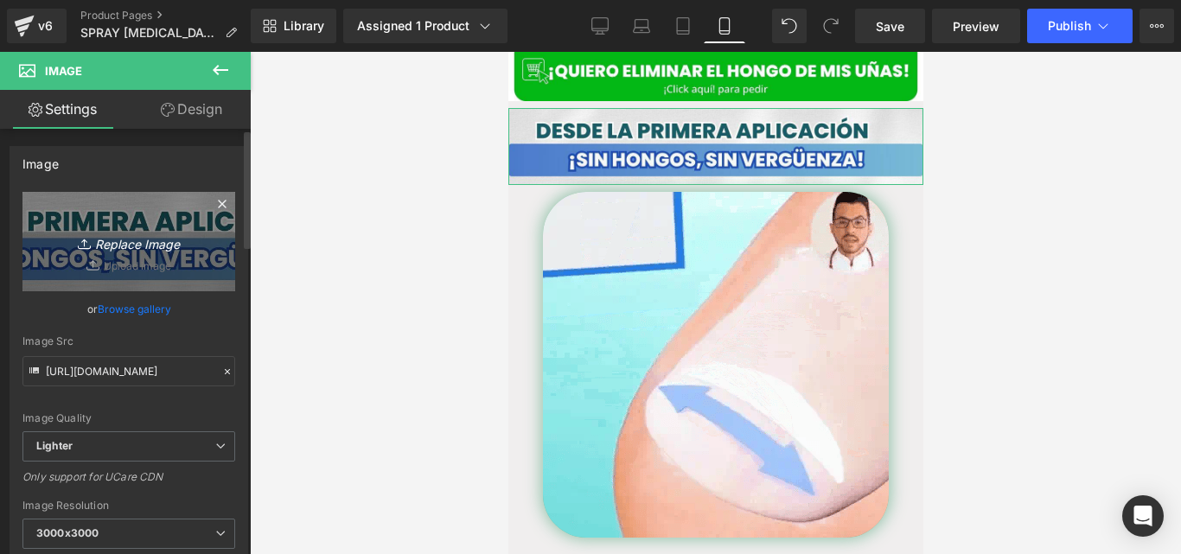
click at [132, 233] on icon "Replace Image" at bounding box center [129, 242] width 138 height 22
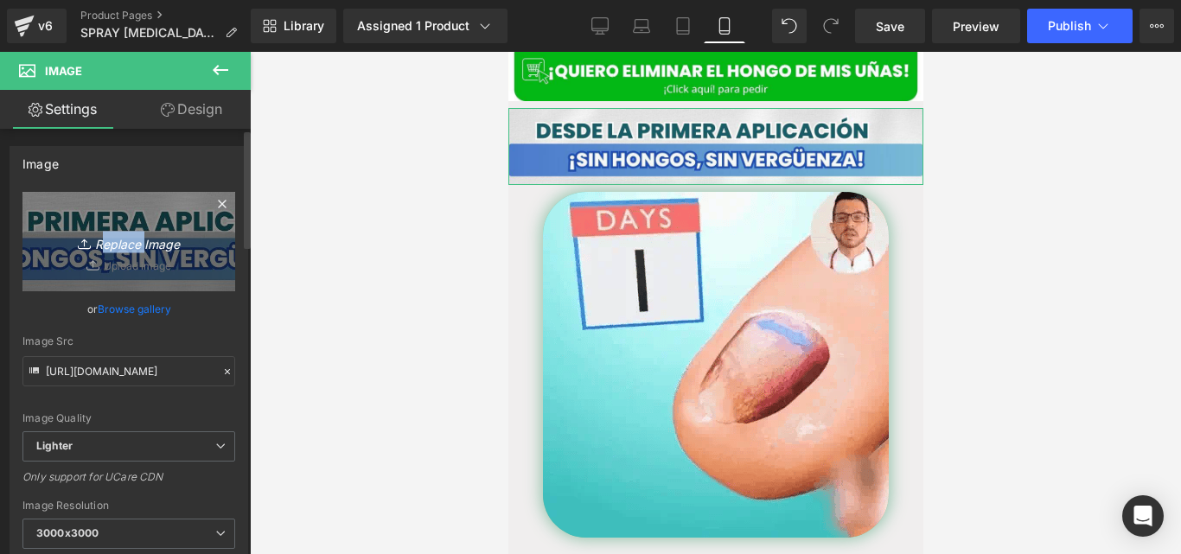
type input "C:\fakepath\FORMULA AVANZADA DE TERBINAFINA 11% ELIMINA ONICOMICOSIS Y EL PIE D…"
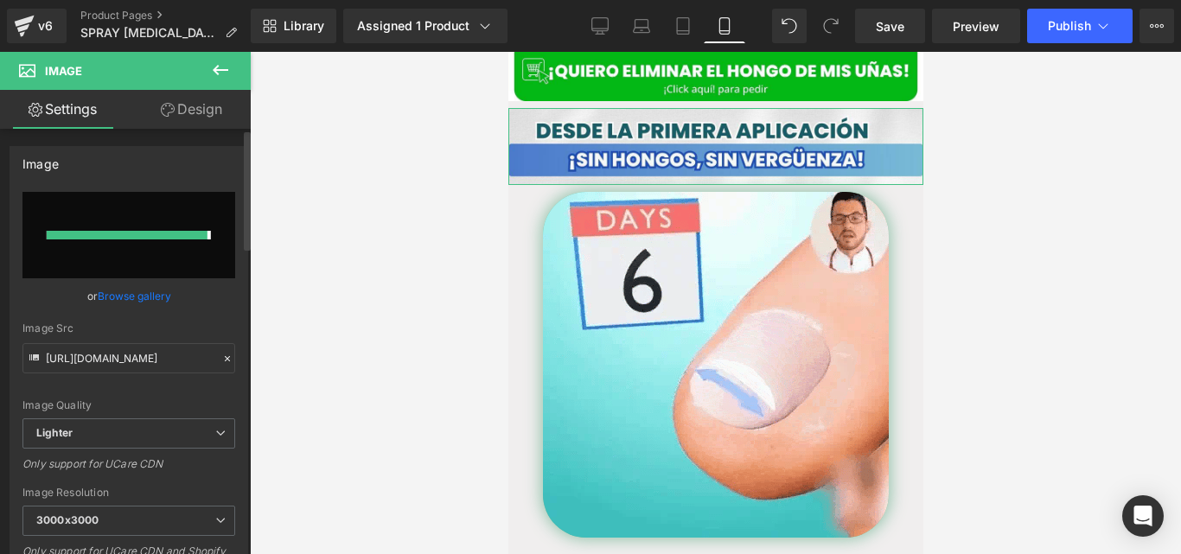
type input "[URL][DOMAIN_NAME]"
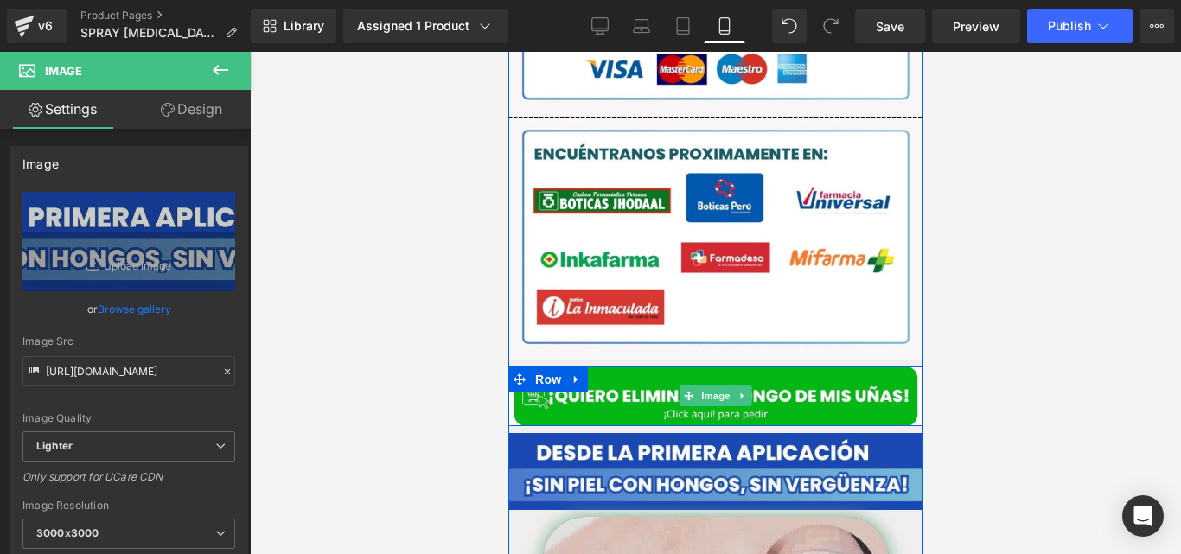
scroll to position [2942, 0]
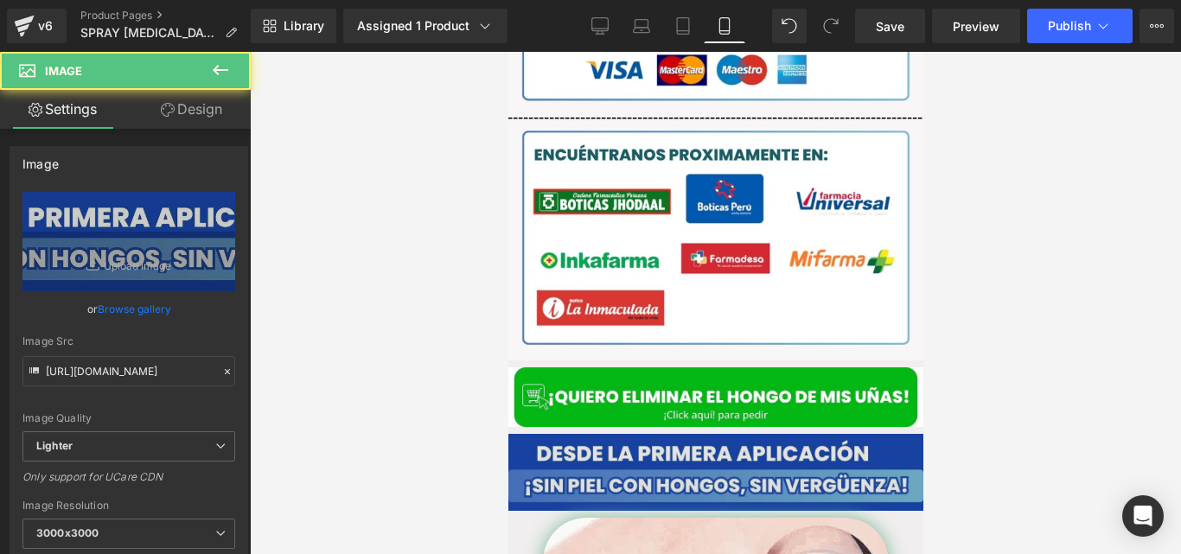
drag, startPoint x: 668, startPoint y: 328, endPoint x: 597, endPoint y: 441, distance: 134.1
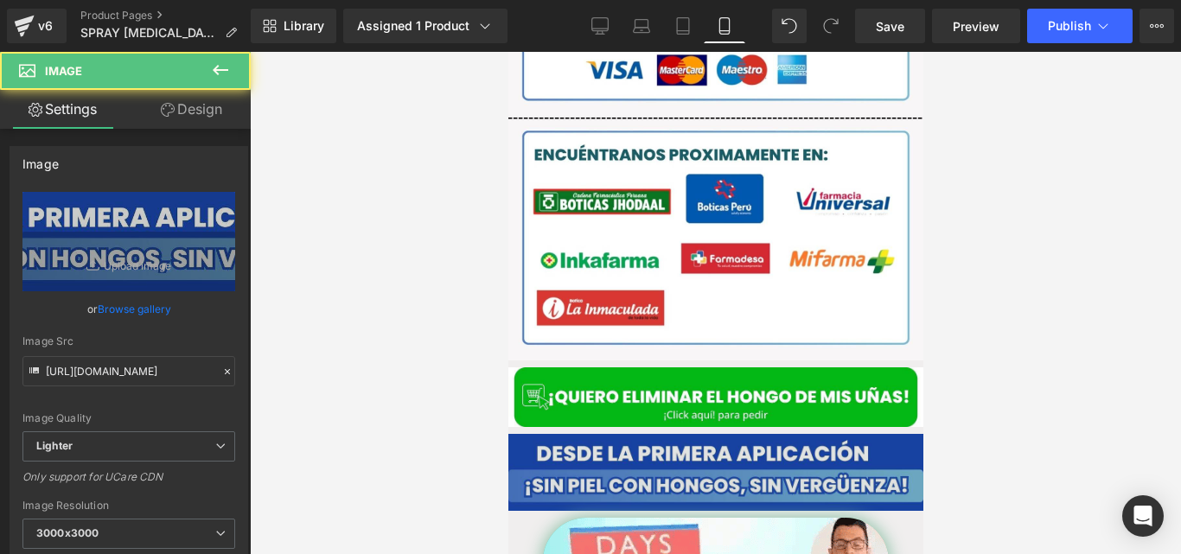
click at [597, 441] on img at bounding box center [715, 472] width 415 height 77
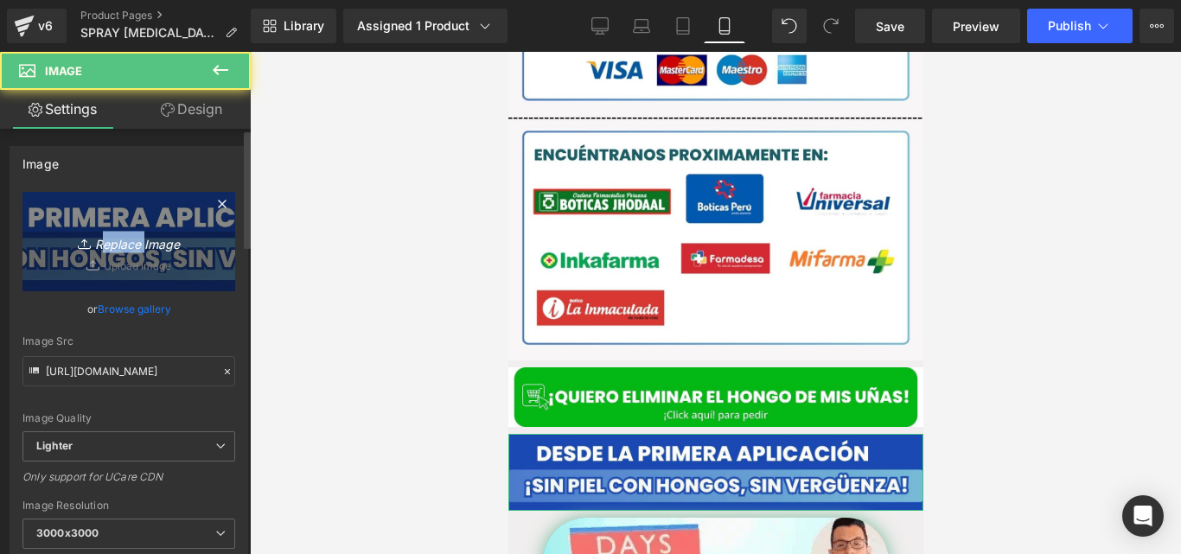
click at [160, 275] on link "Replace Image" at bounding box center [128, 241] width 213 height 99
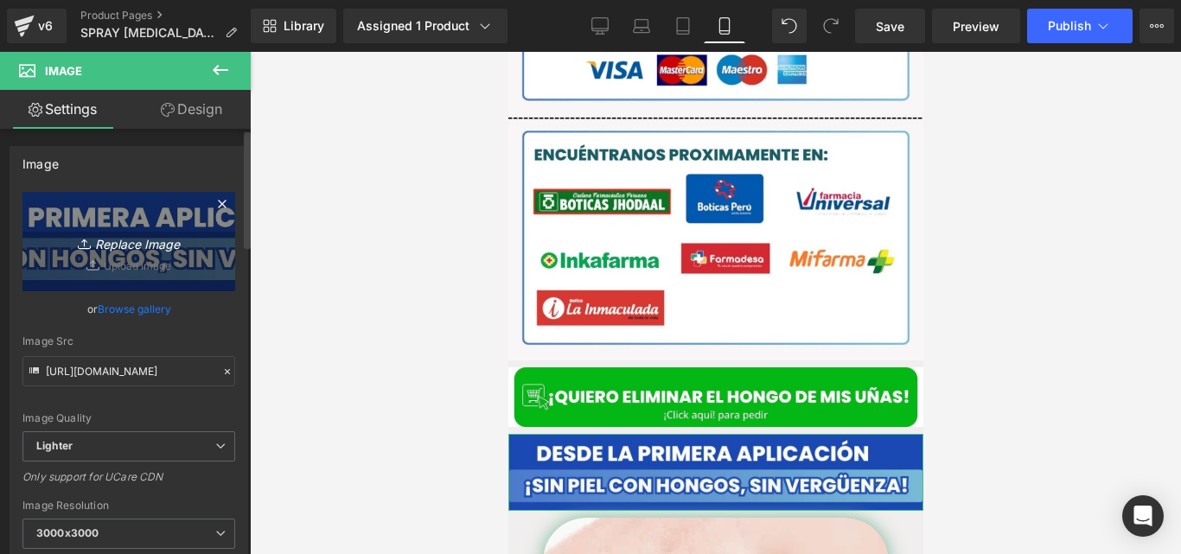
type input "C:\fakepath\FORMULA AVANZADA DE TERBINAFINA 11% ELIMINA ONICOMICOSIS Y EL PIE D…"
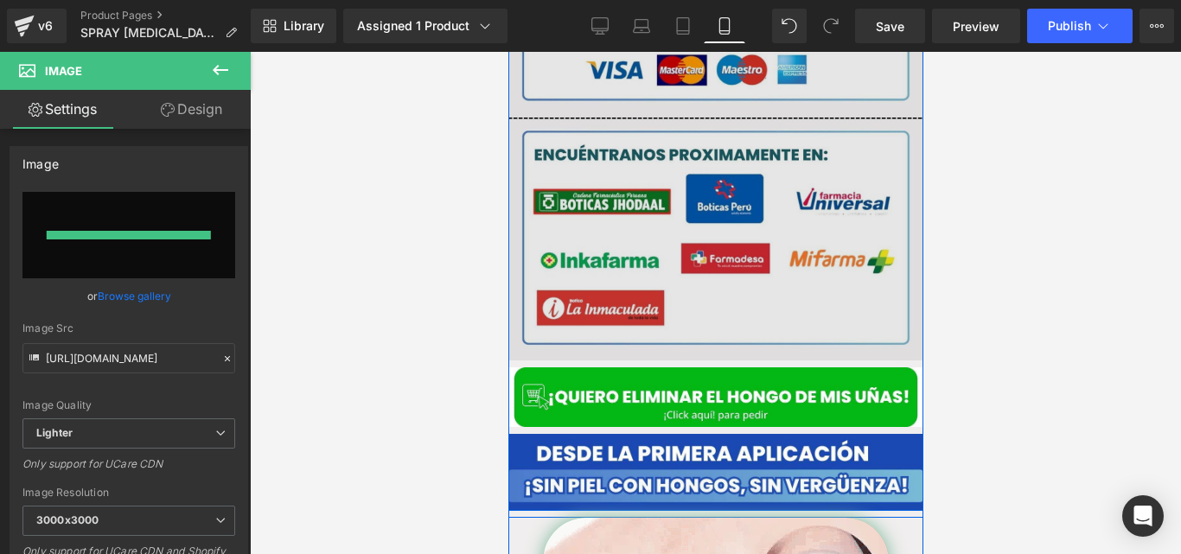
type input "[URL][DOMAIN_NAME]"
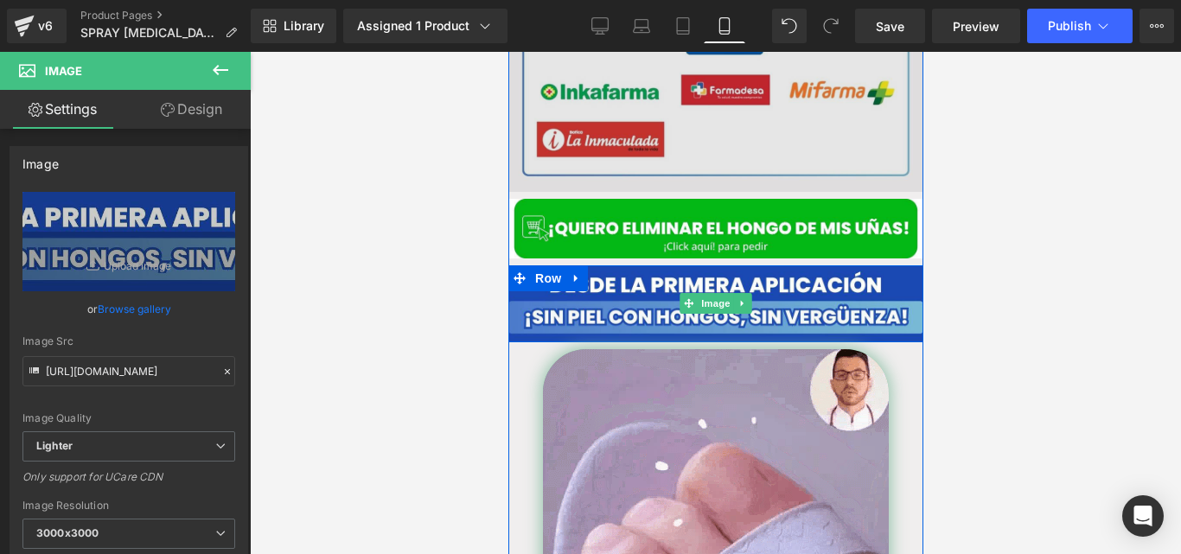
scroll to position [3106, 0]
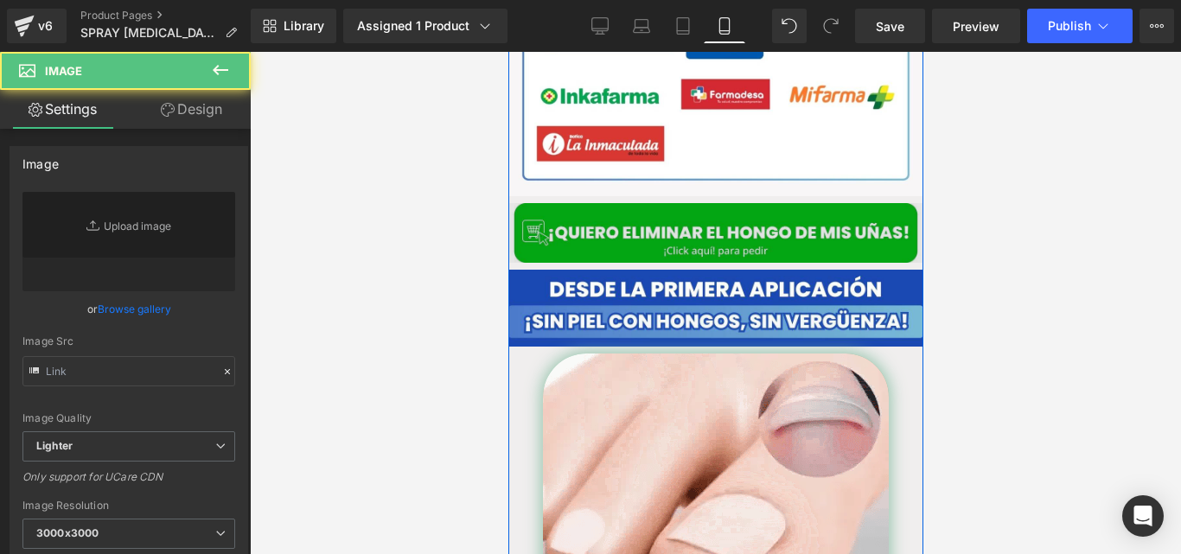
click at [684, 225] on div "Image" at bounding box center [715, 233] width 415 height 60
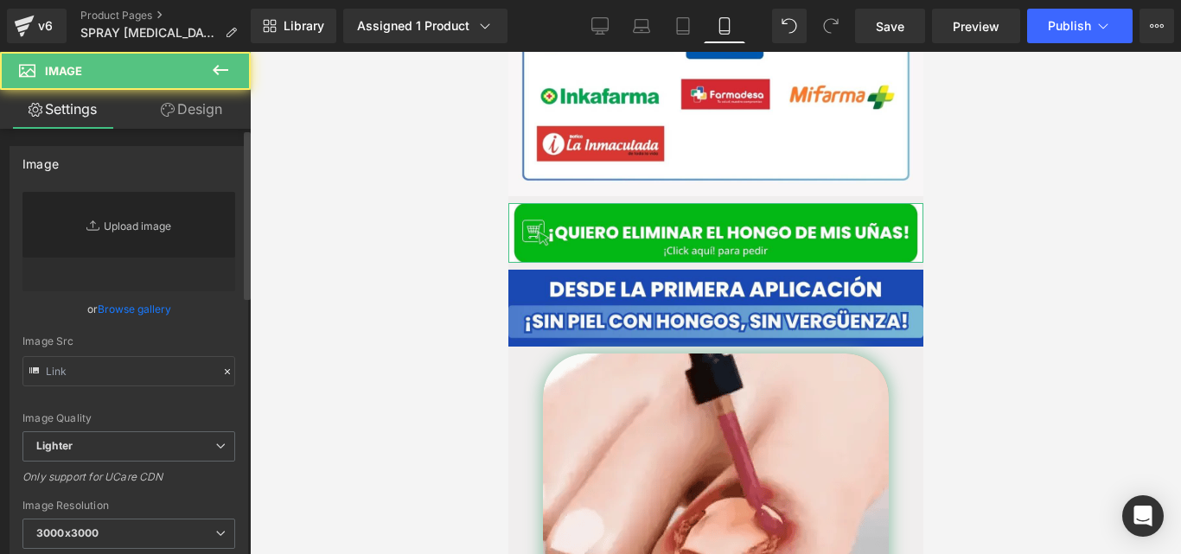
scroll to position [3096, 0]
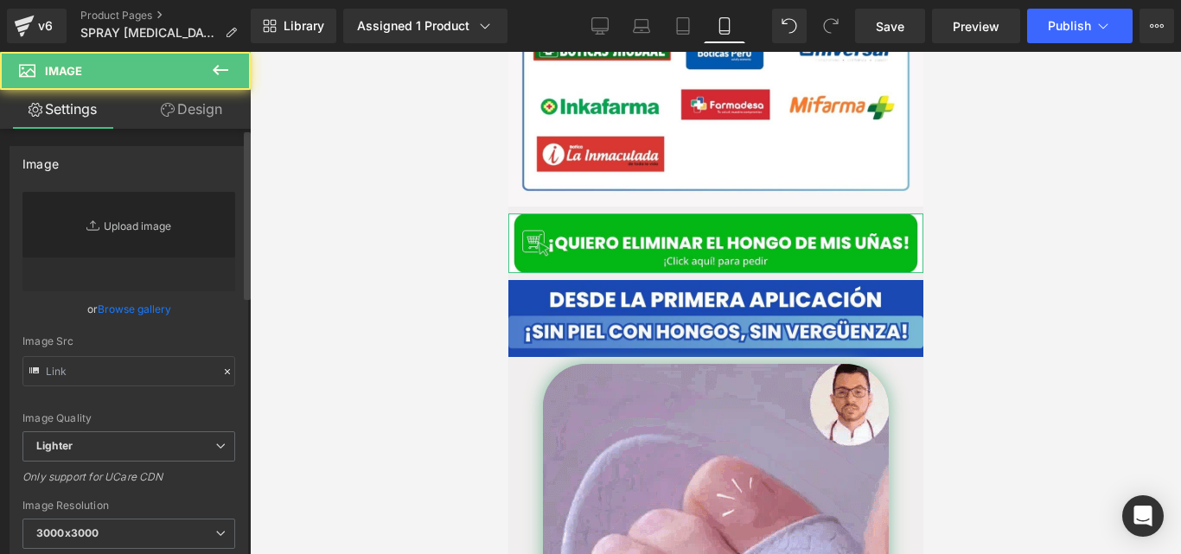
click at [79, 233] on link "Replace Image" at bounding box center [128, 241] width 213 height 99
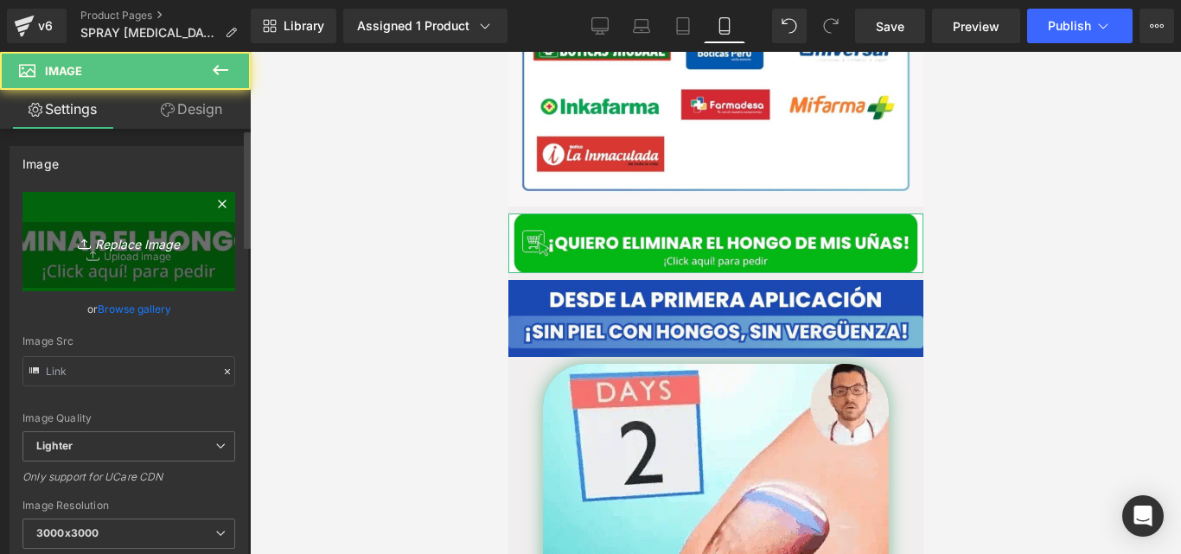
type input "[URL][DOMAIN_NAME]"
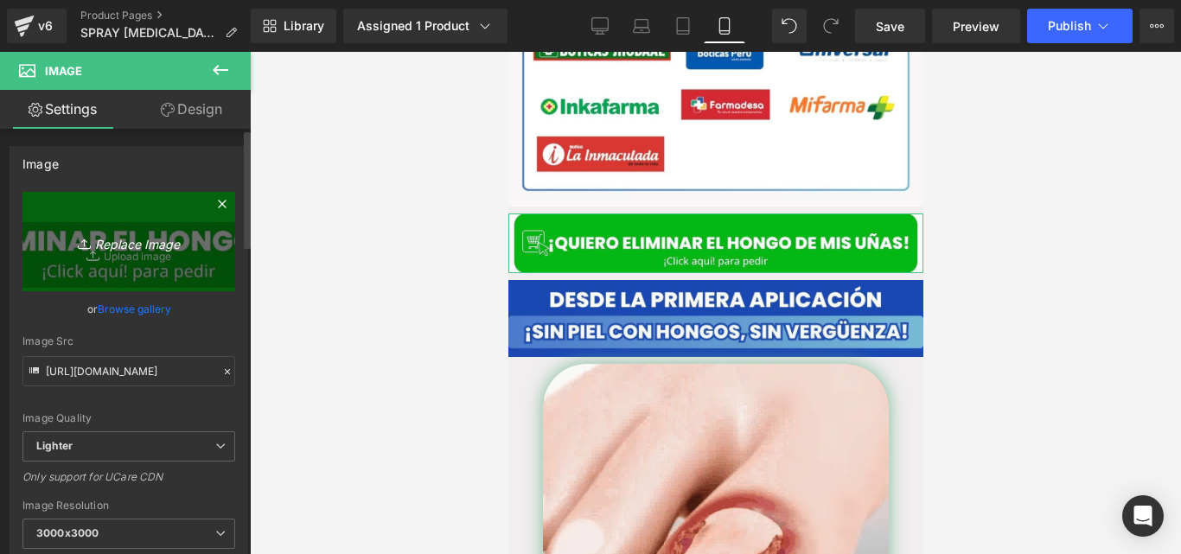
type input "C:\fakepath\QUIERO ELIMINAR EL HONGO (8) (1).jpg"
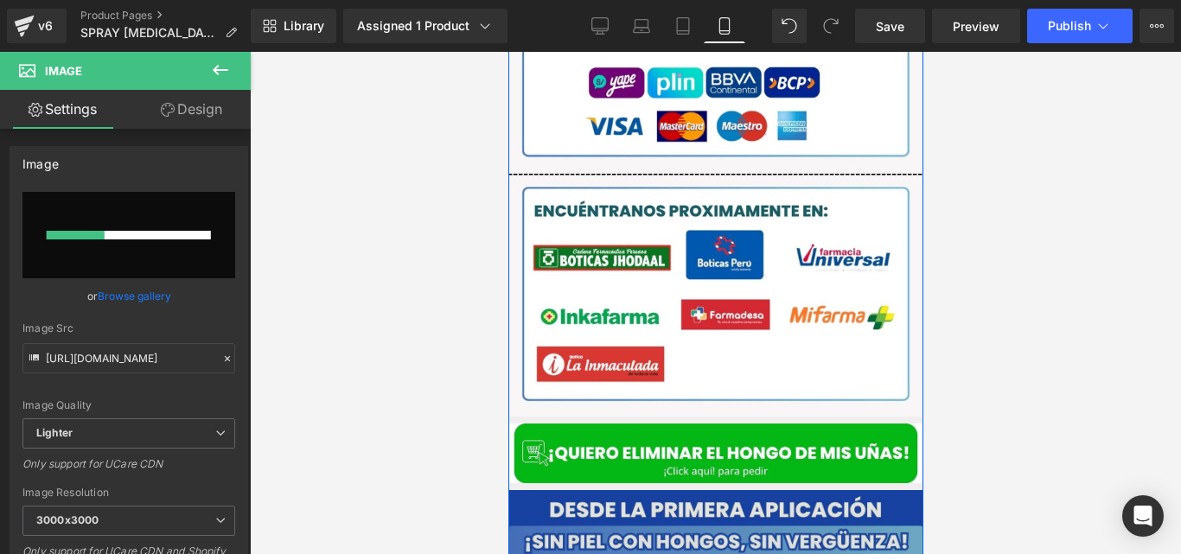
scroll to position [2752, 0]
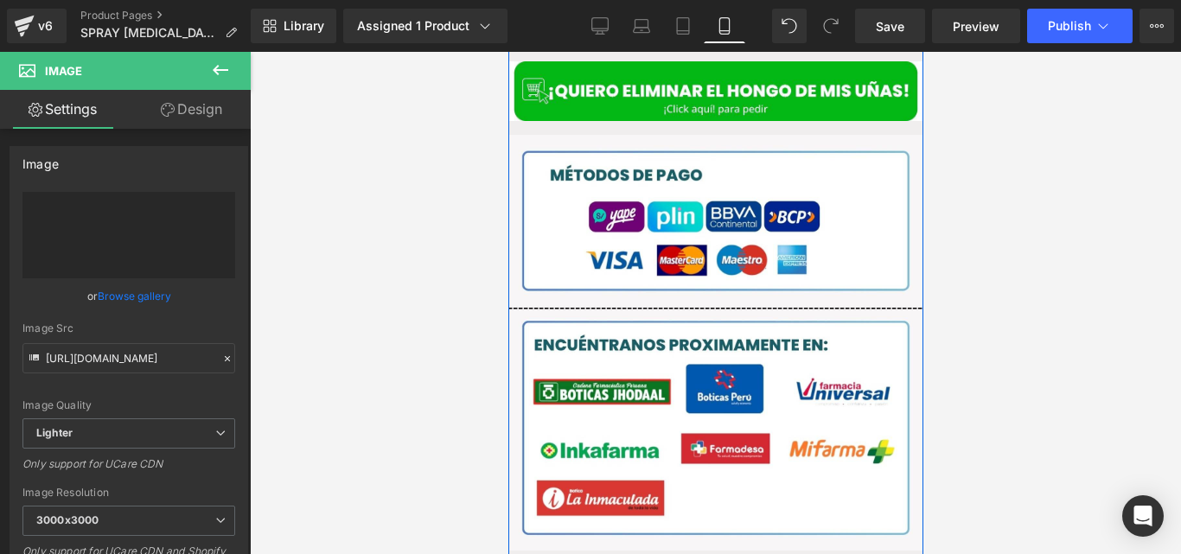
type input "[URL][DOMAIN_NAME]"
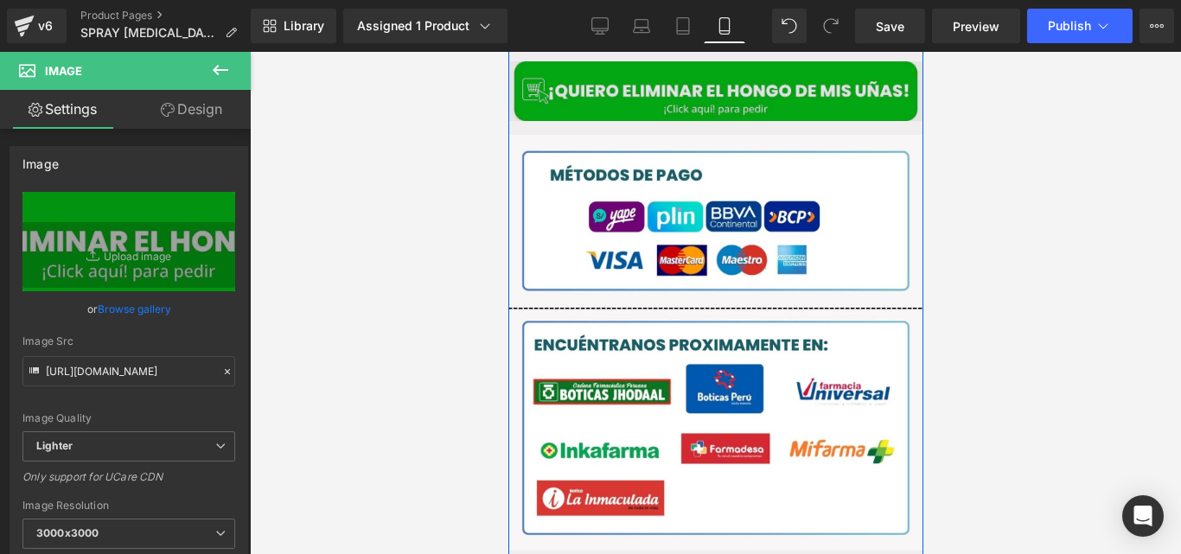
scroll to position [2532, 0]
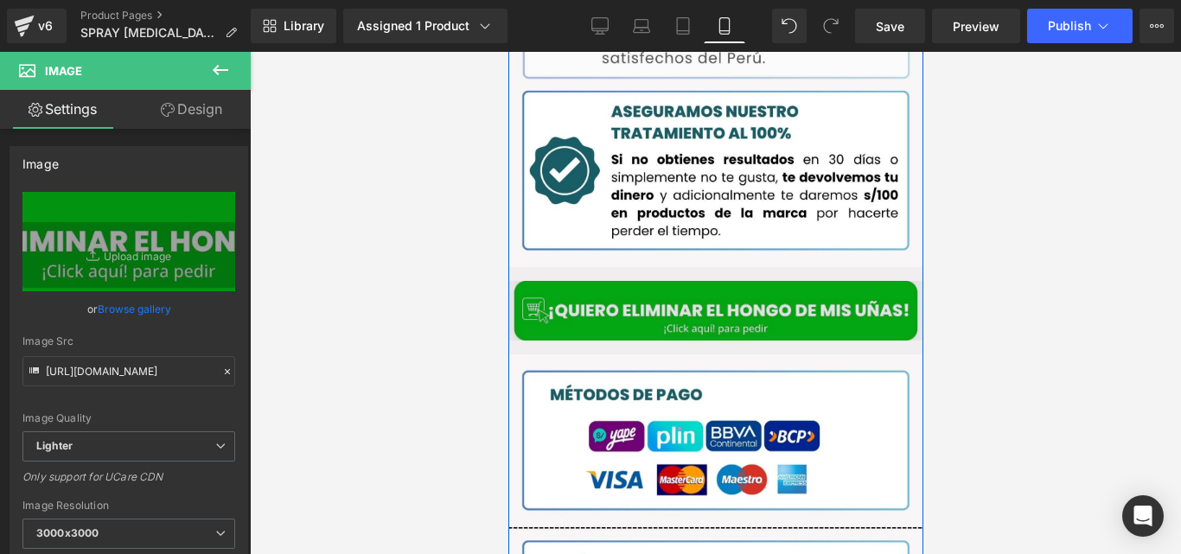
click at [745, 306] on img at bounding box center [715, 311] width 415 height 60
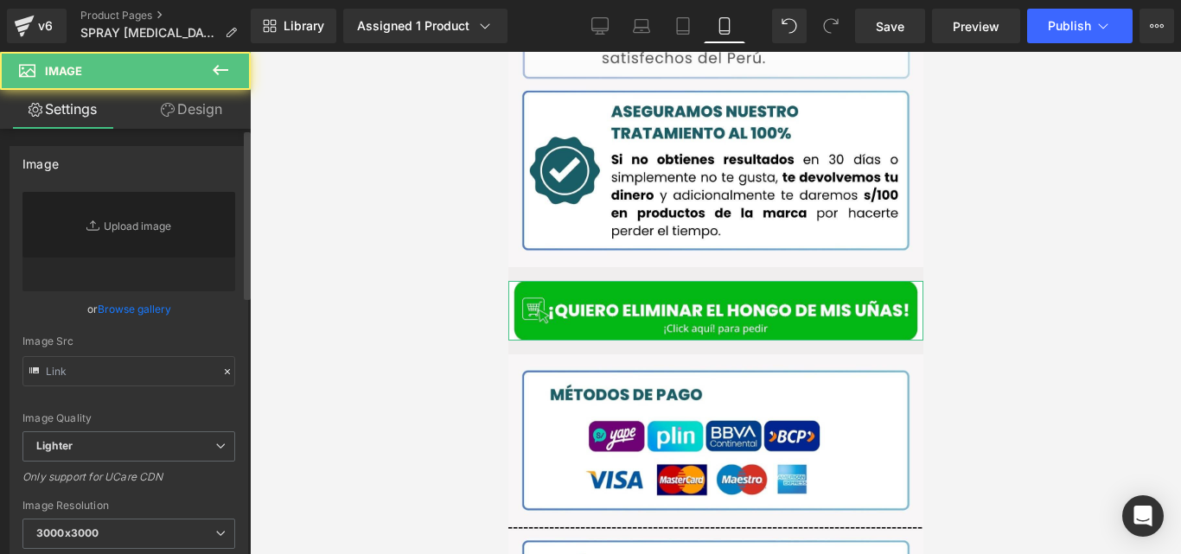
type input "[URL][DOMAIN_NAME]"
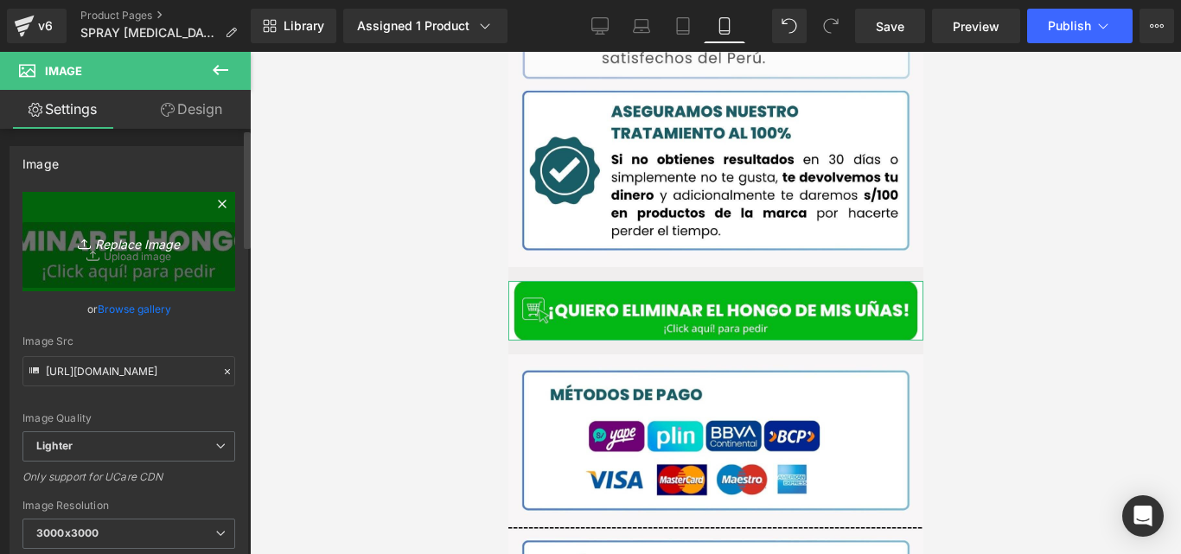
click at [132, 236] on icon "Replace Image" at bounding box center [129, 242] width 138 height 22
type input "C:\fakepath\QUIERO ELIMINAR EL HONGO (8) (1).jpg"
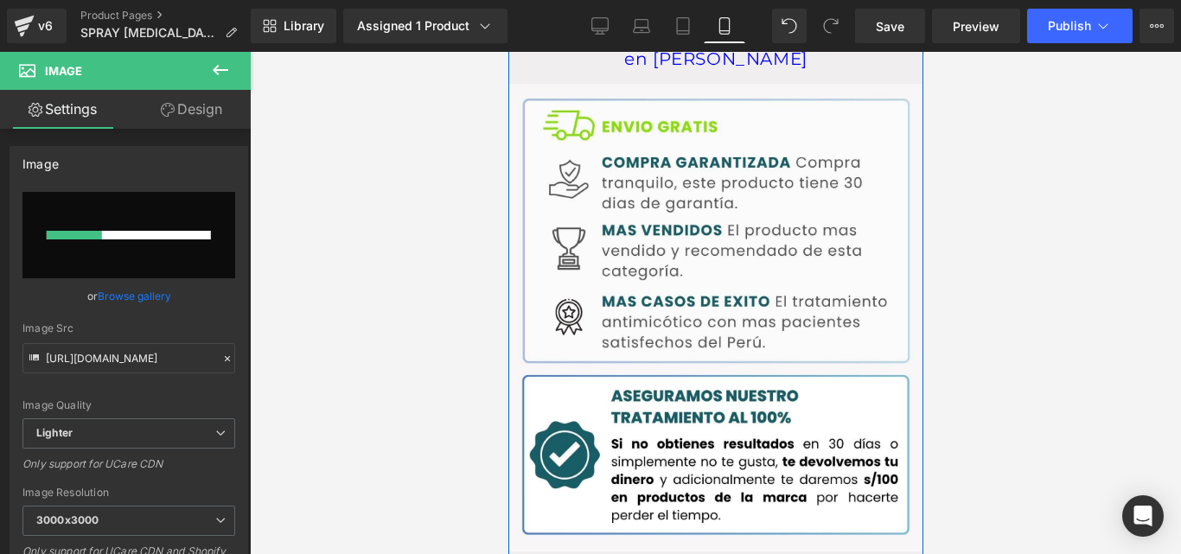
scroll to position [2246, 0]
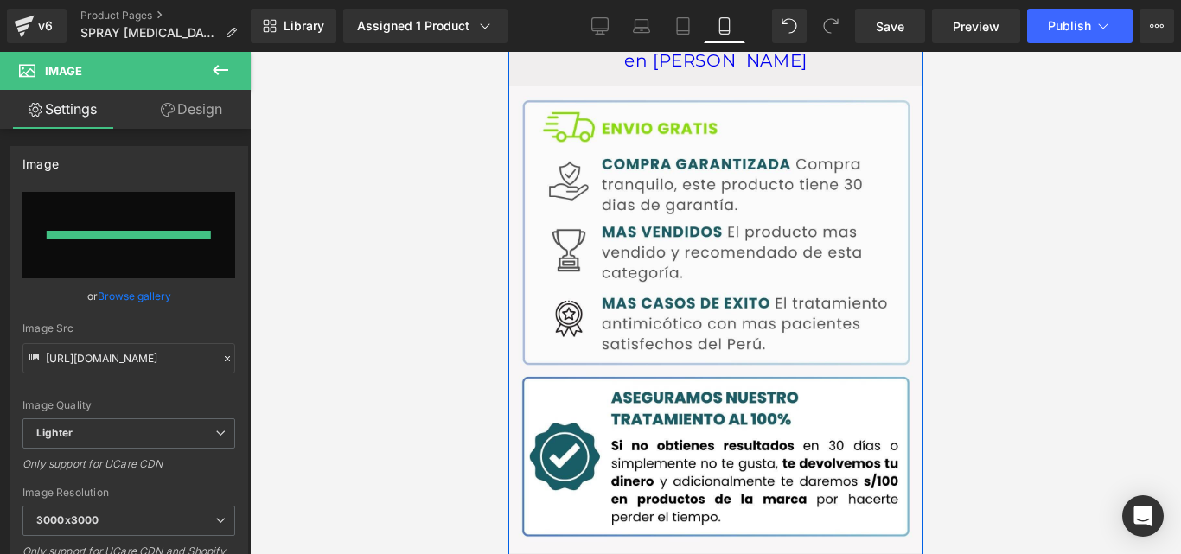
type input "[URL][DOMAIN_NAME]"
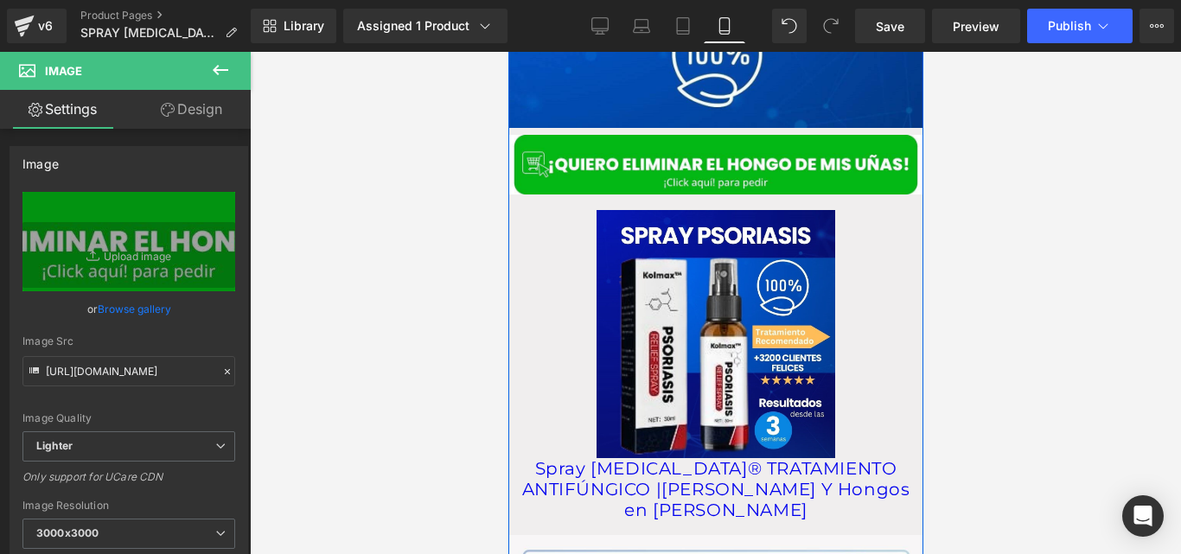
scroll to position [1793, 0]
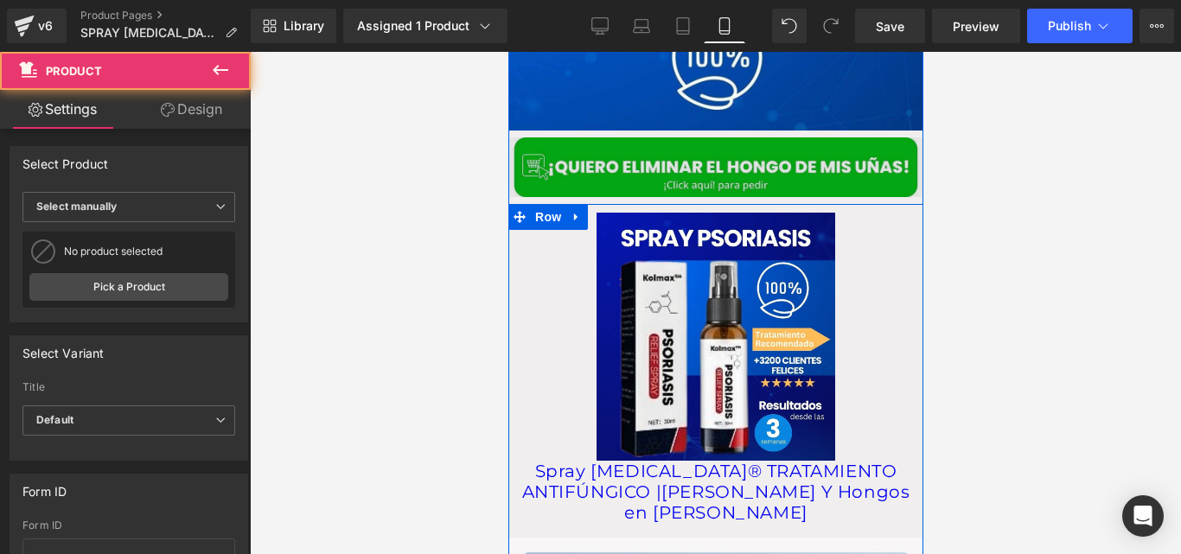
drag, startPoint x: 714, startPoint y: 273, endPoint x: 671, endPoint y: 260, distance: 45.1
click at [699, 265] on div "Image Image Image Row Row Row Image Row Row Image Row Row Image Row Sale Off (P…" at bounding box center [715, 446] width 415 height 3175
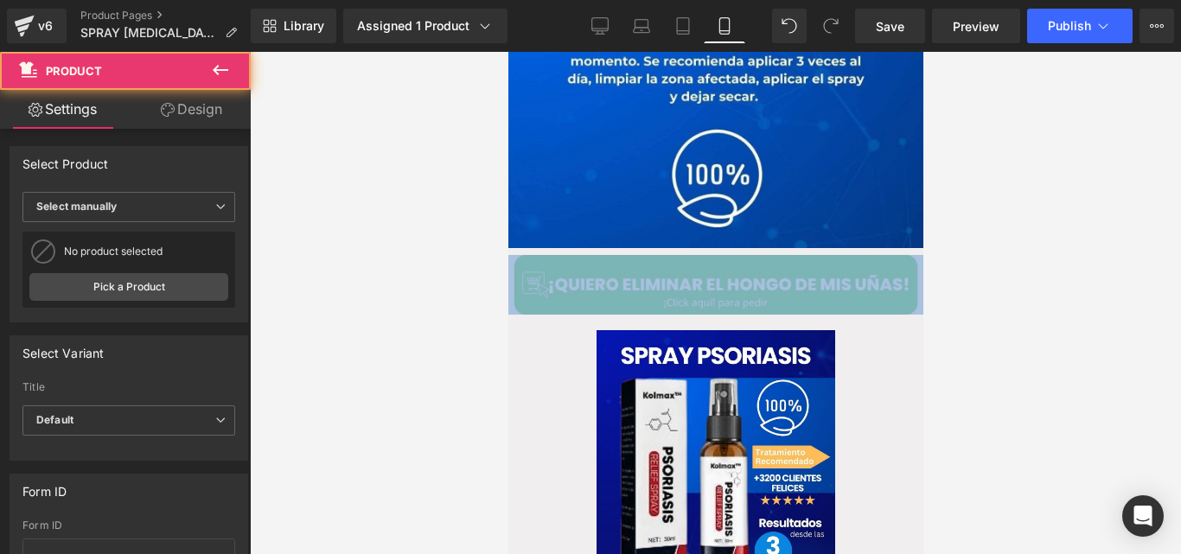
click at [630, 255] on img at bounding box center [715, 285] width 415 height 60
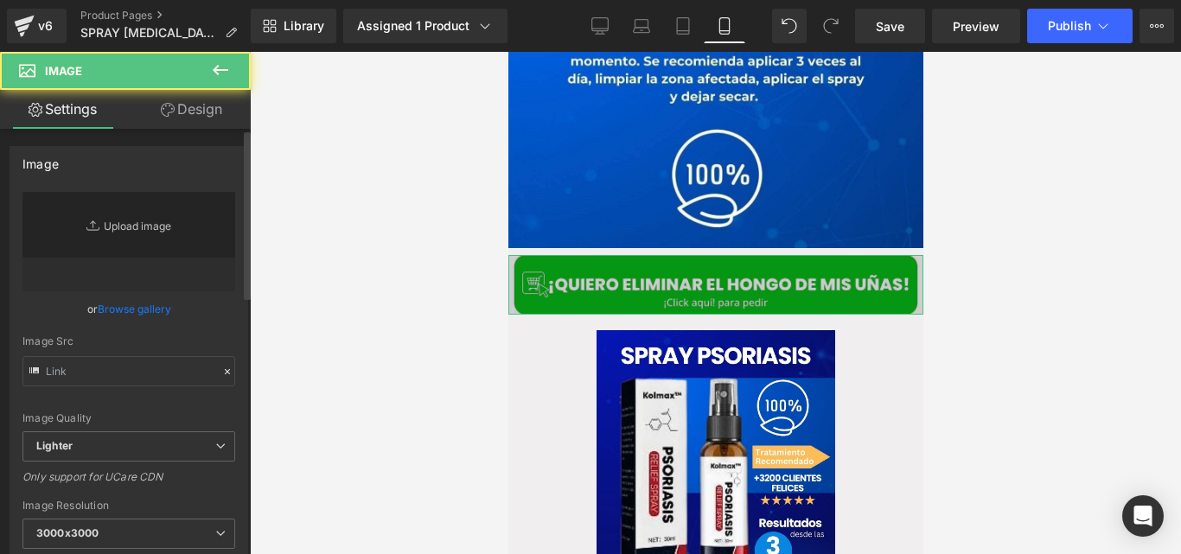
click at [164, 228] on link "Replace Image" at bounding box center [128, 241] width 213 height 99
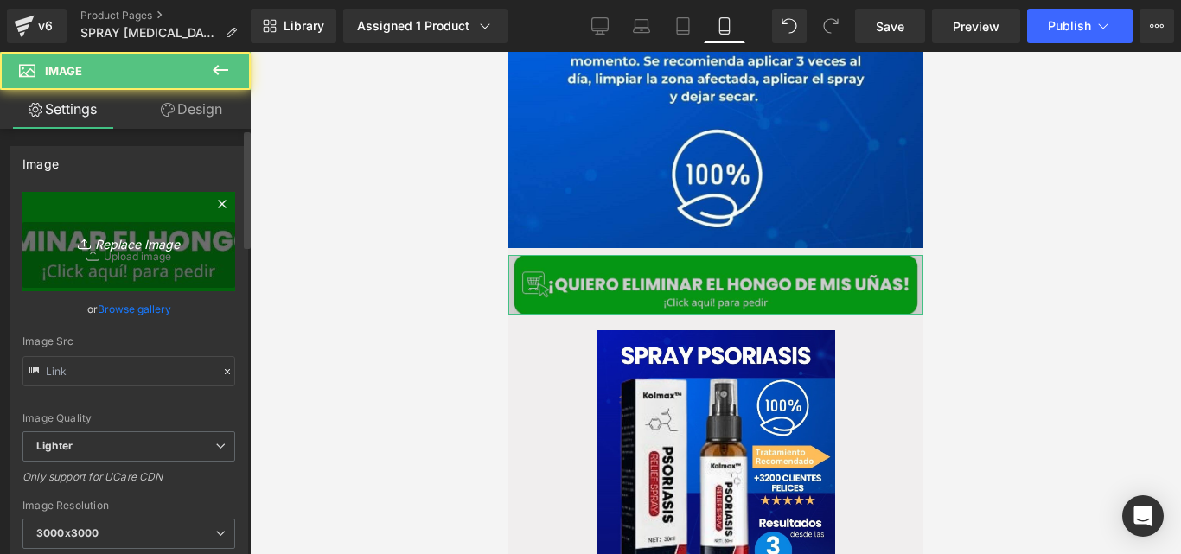
type input "[URL][DOMAIN_NAME]"
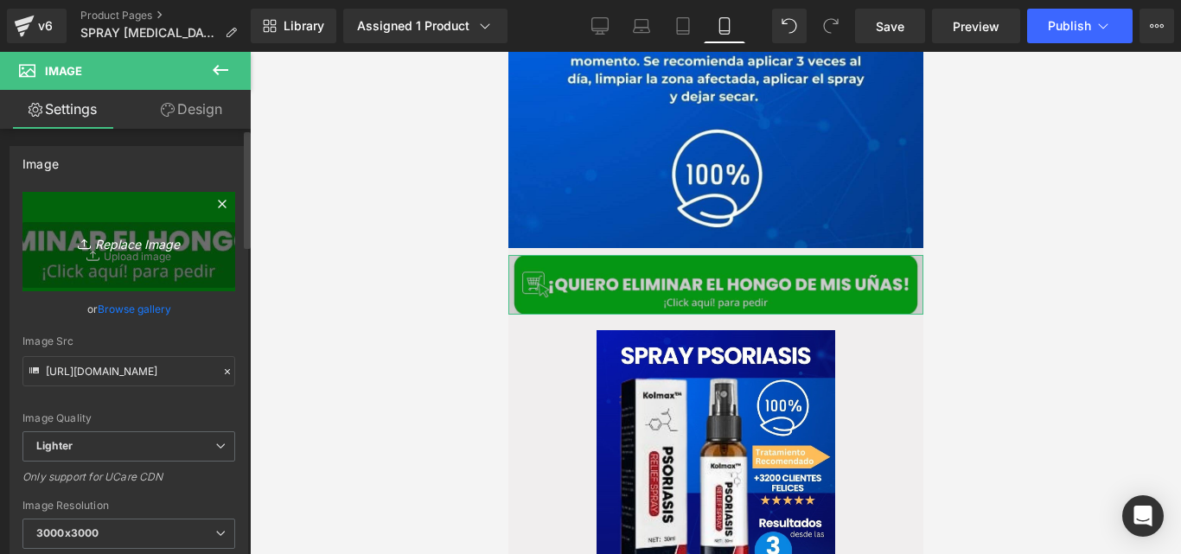
type input "C:\fakepath\QUIERO ELIMINAR EL HONGO (8) (1).jpg"
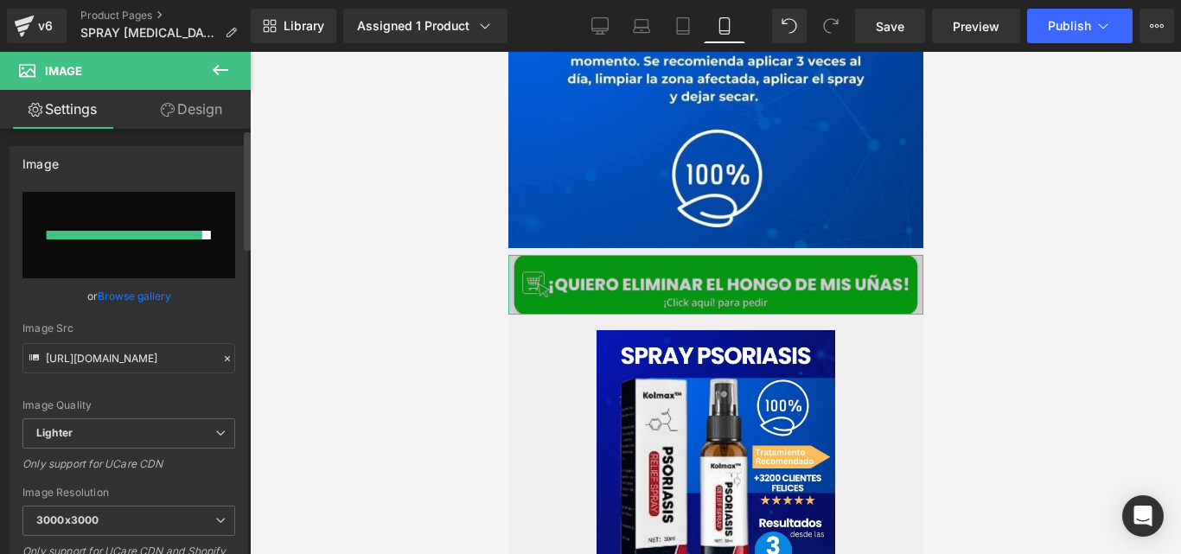
type input "[URL][DOMAIN_NAME]"
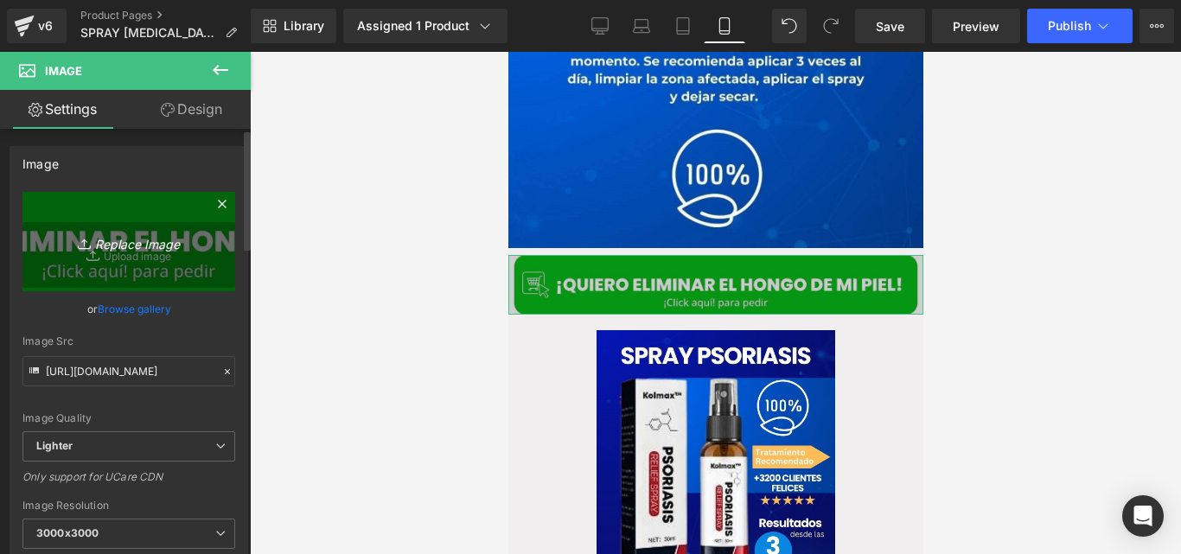
click at [163, 240] on icon "Replace Image" at bounding box center [129, 242] width 138 height 22
type input "C:\fakepath\QUIERO ELIMINAR EL HONGO (8) (1).jpg"
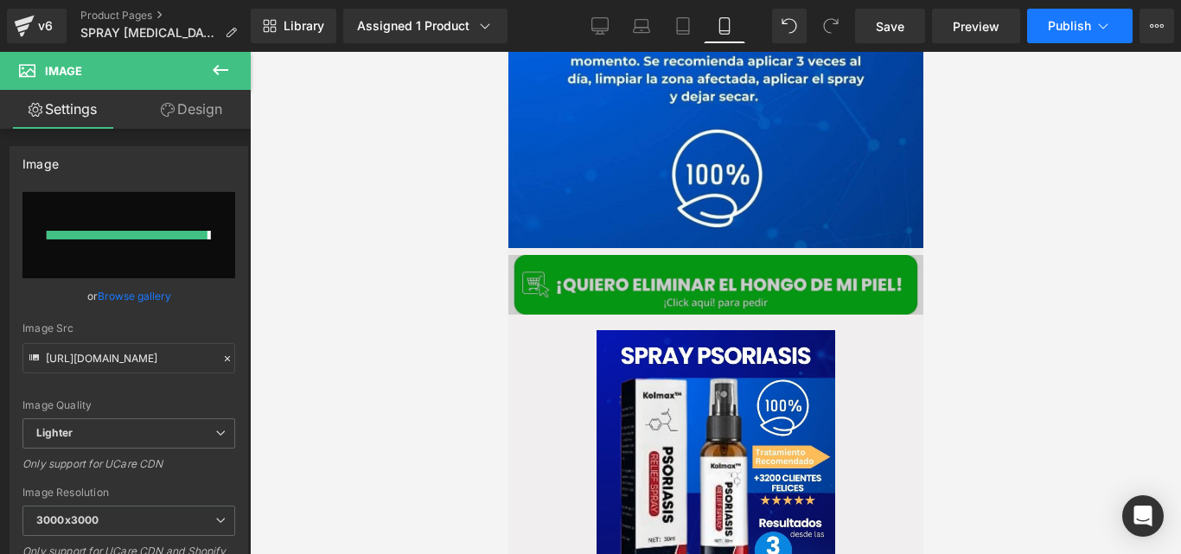
click at [1055, 41] on button "Publish" at bounding box center [1079, 26] width 105 height 35
type input "[URL][DOMAIN_NAME]"
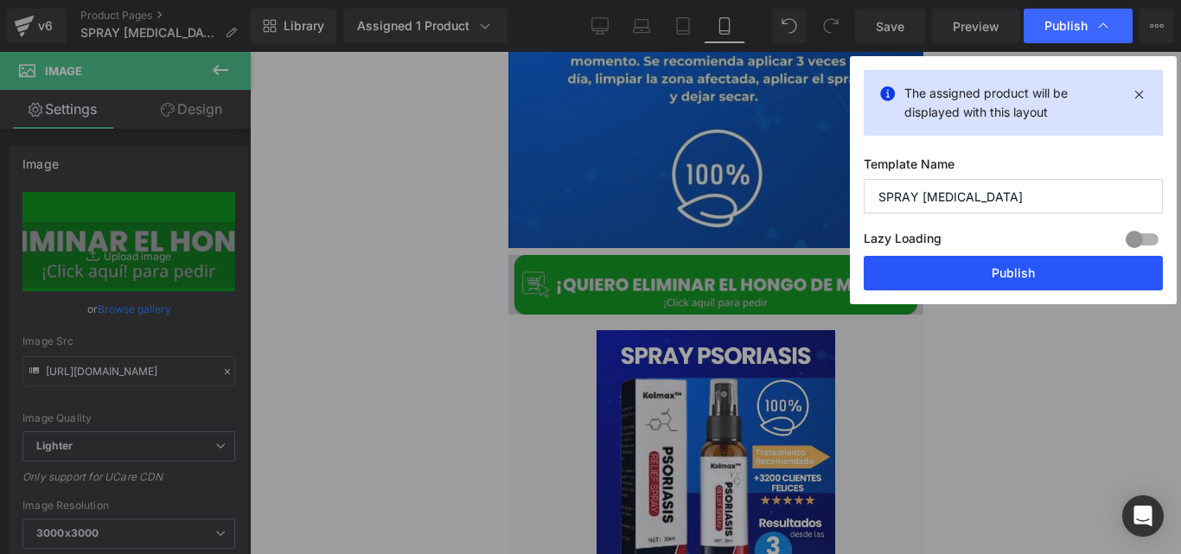
click at [950, 283] on button "Publish" at bounding box center [1013, 273] width 299 height 35
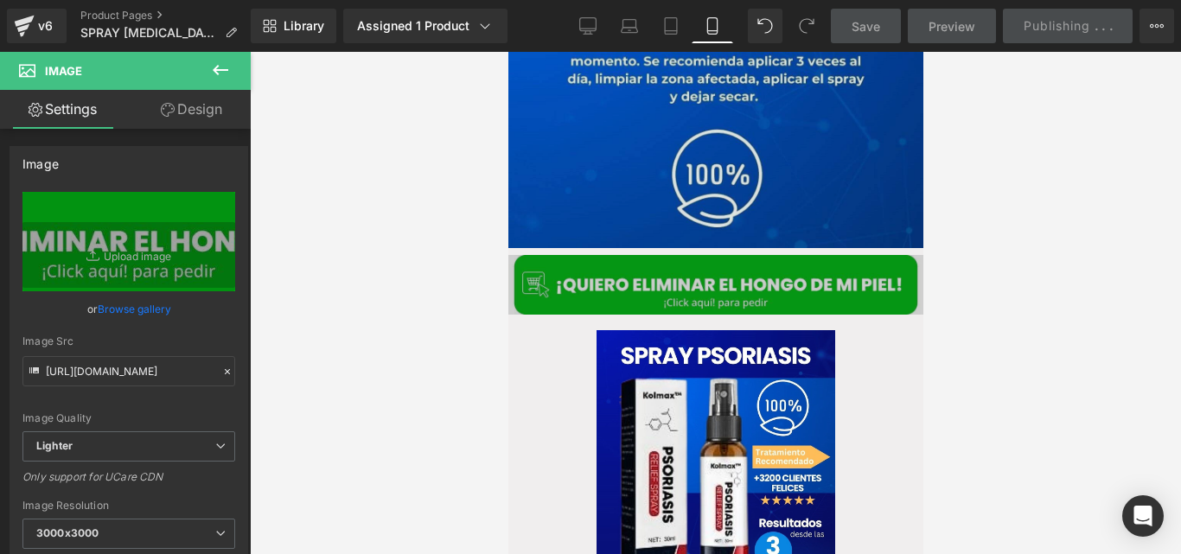
scroll to position [655, 0]
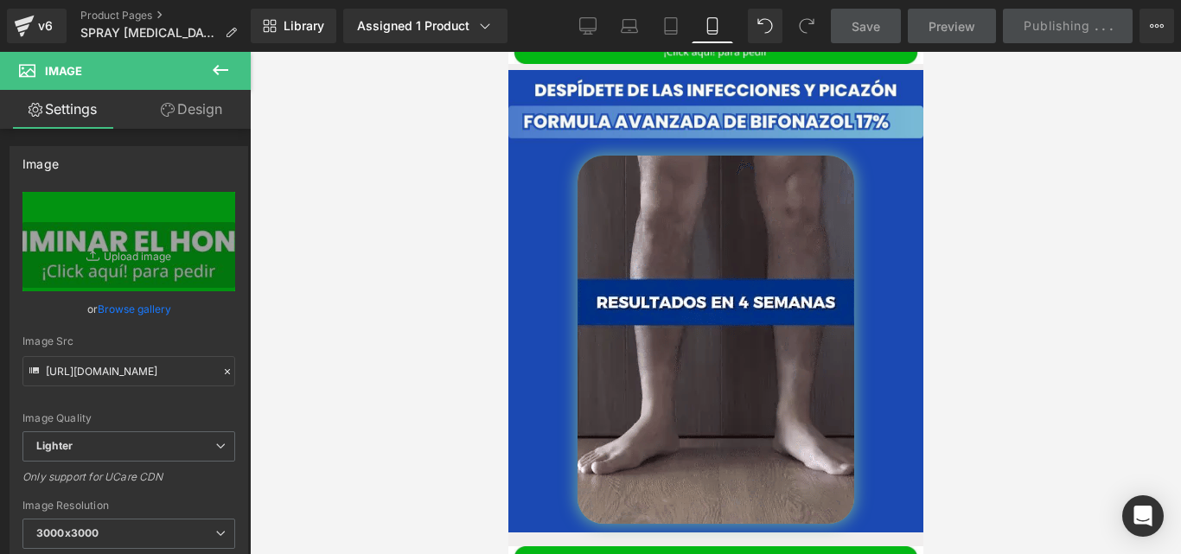
click at [596, 168] on img at bounding box center [715, 340] width 277 height 368
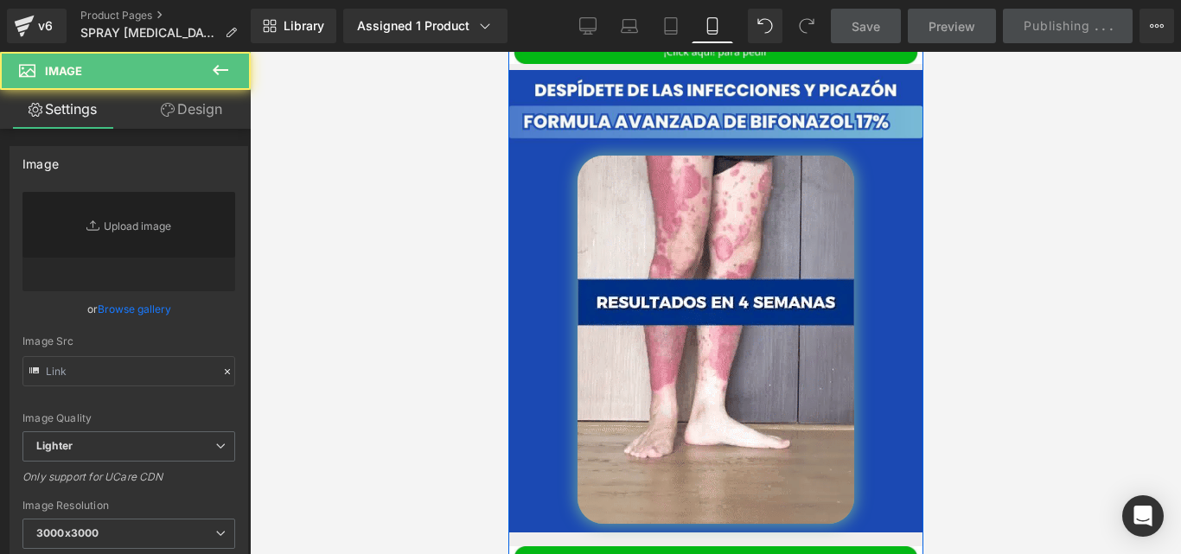
type input "[URL][DOMAIN_NAME]"
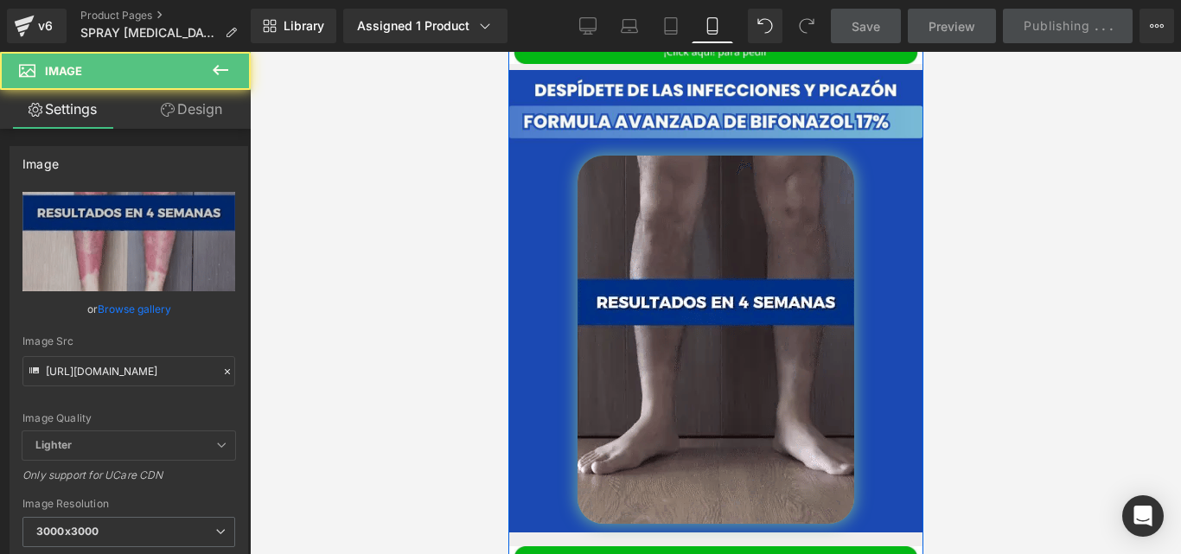
scroll to position [572, 0]
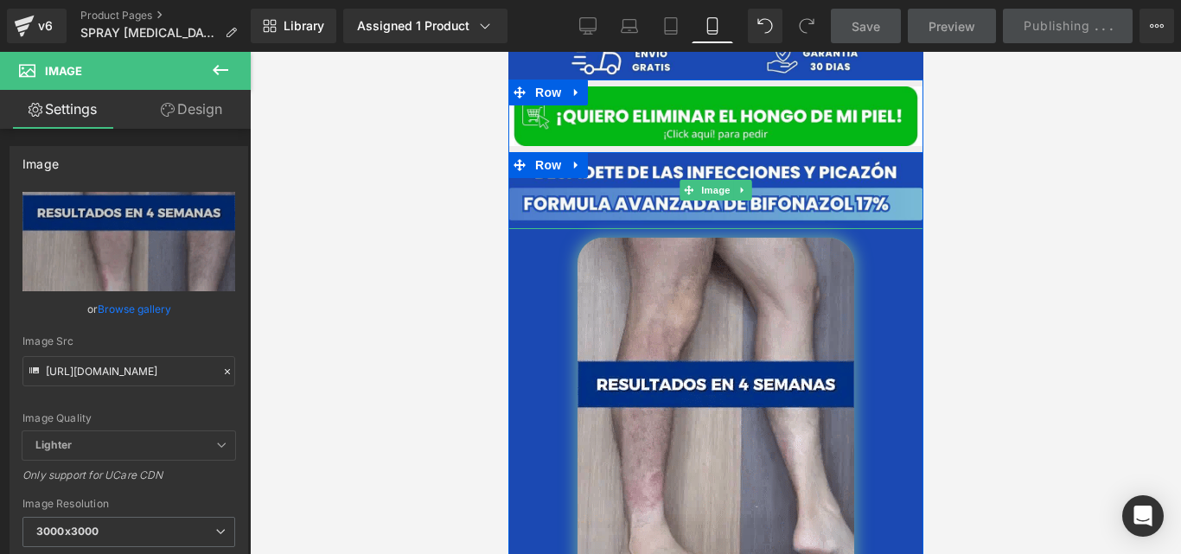
click at [552, 152] on img at bounding box center [715, 190] width 415 height 77
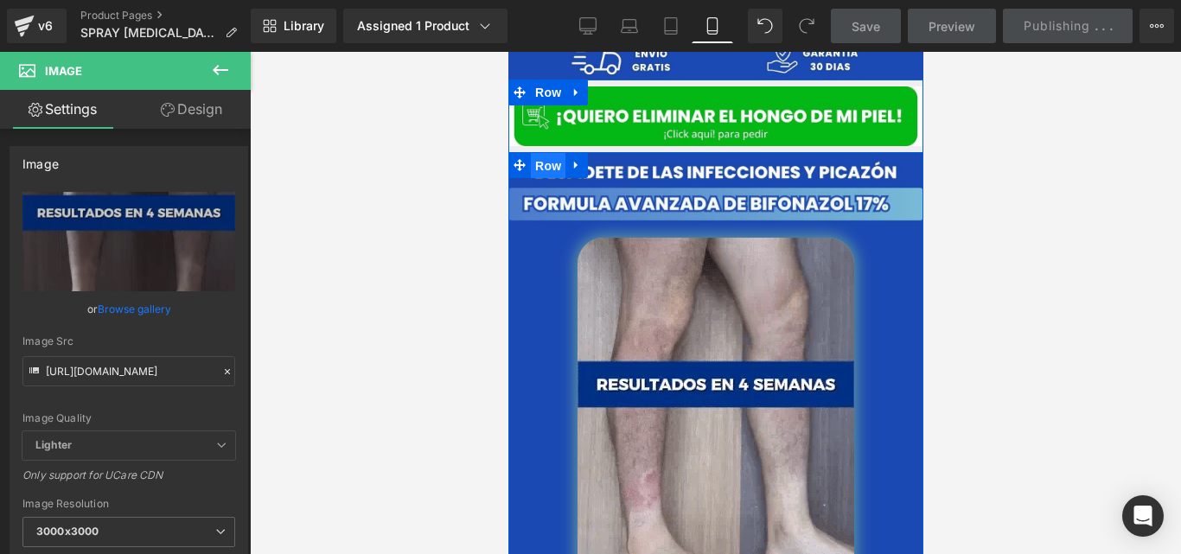
drag, startPoint x: 544, startPoint y: 87, endPoint x: 887, endPoint y: 192, distance: 358.9
click at [544, 153] on span "Row" at bounding box center [547, 166] width 35 height 26
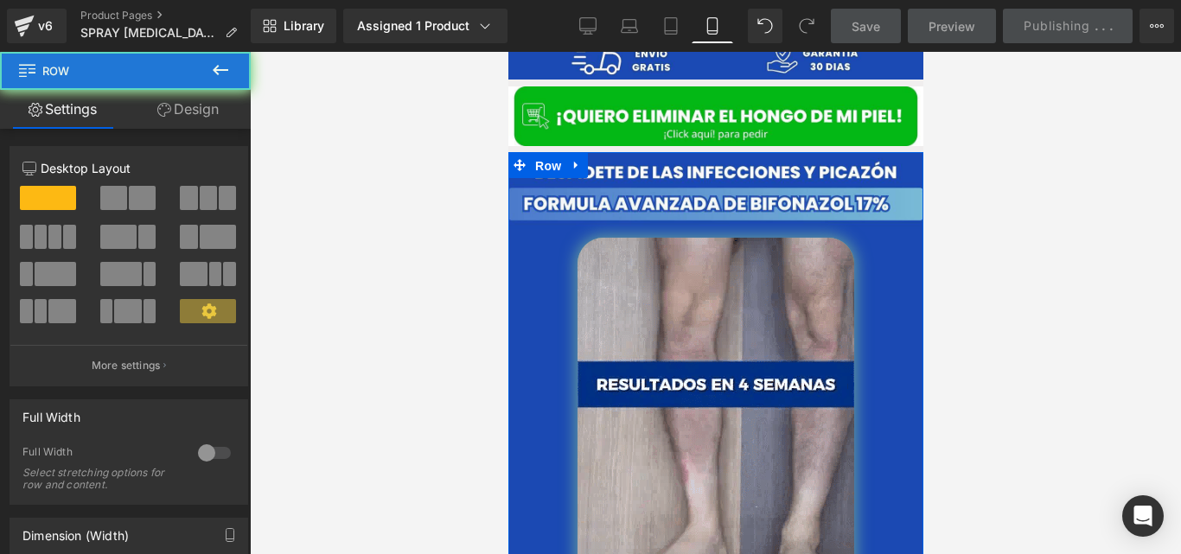
click at [195, 120] on link "Design" at bounding box center [187, 109] width 125 height 39
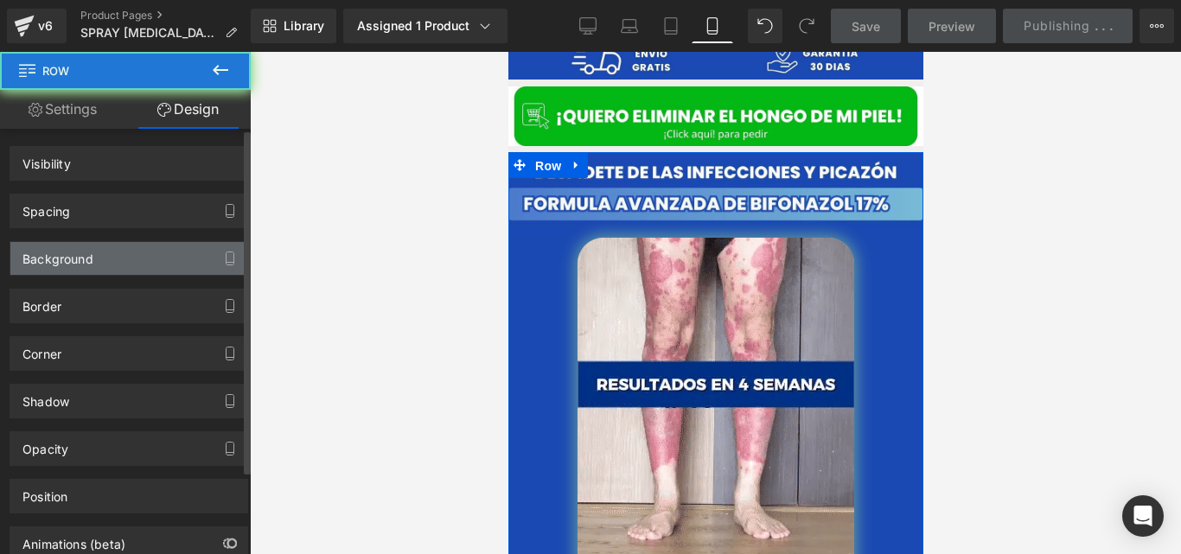
click at [171, 265] on div "Background" at bounding box center [128, 258] width 237 height 33
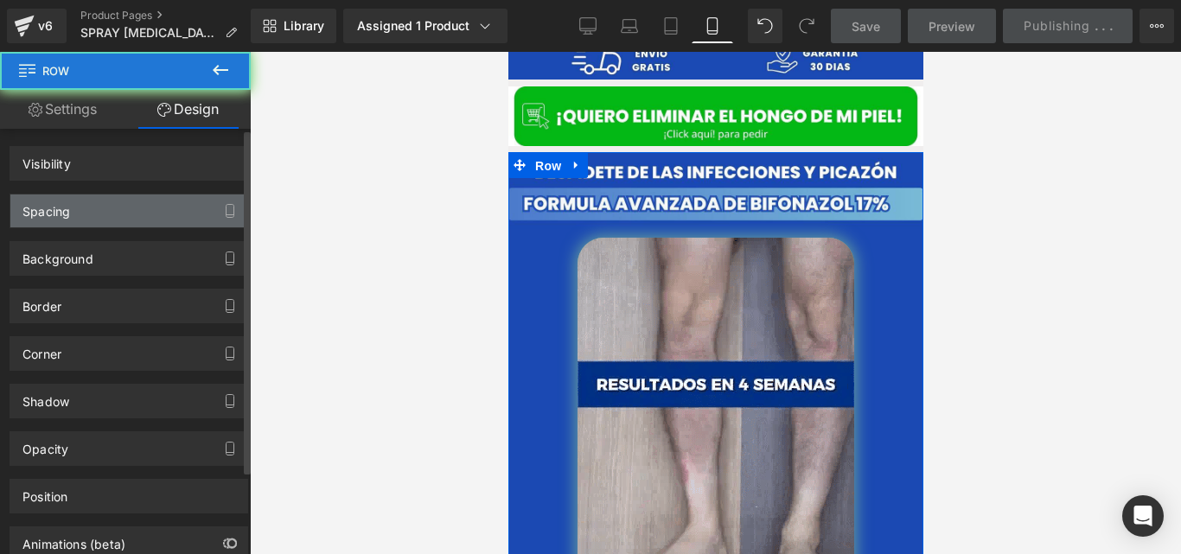
click at [173, 215] on div "Spacing" at bounding box center [128, 211] width 237 height 33
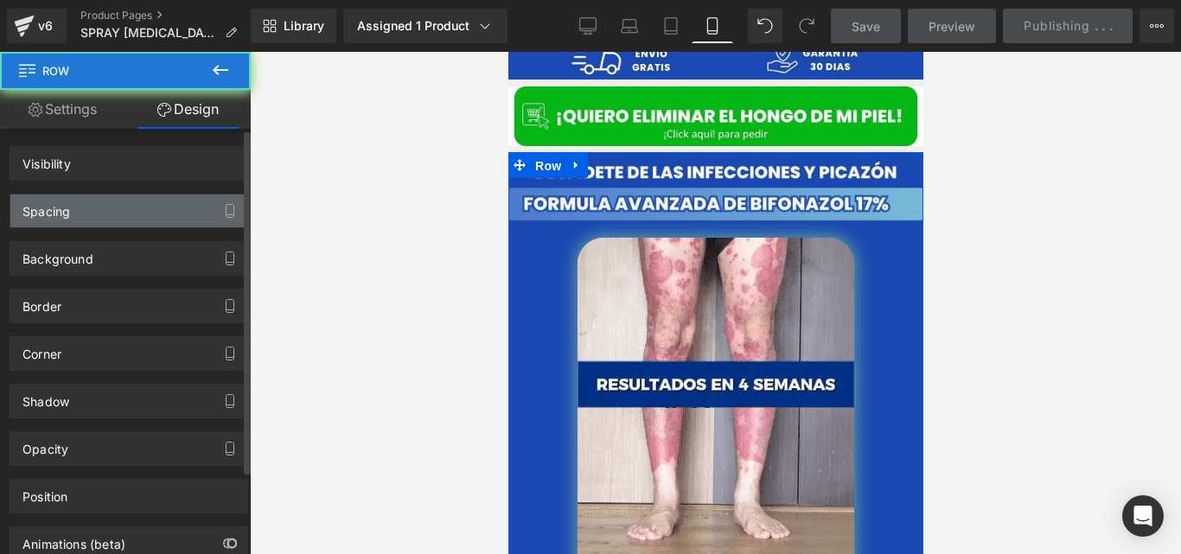
click at [49, 214] on div "Spacing" at bounding box center [46, 207] width 48 height 24
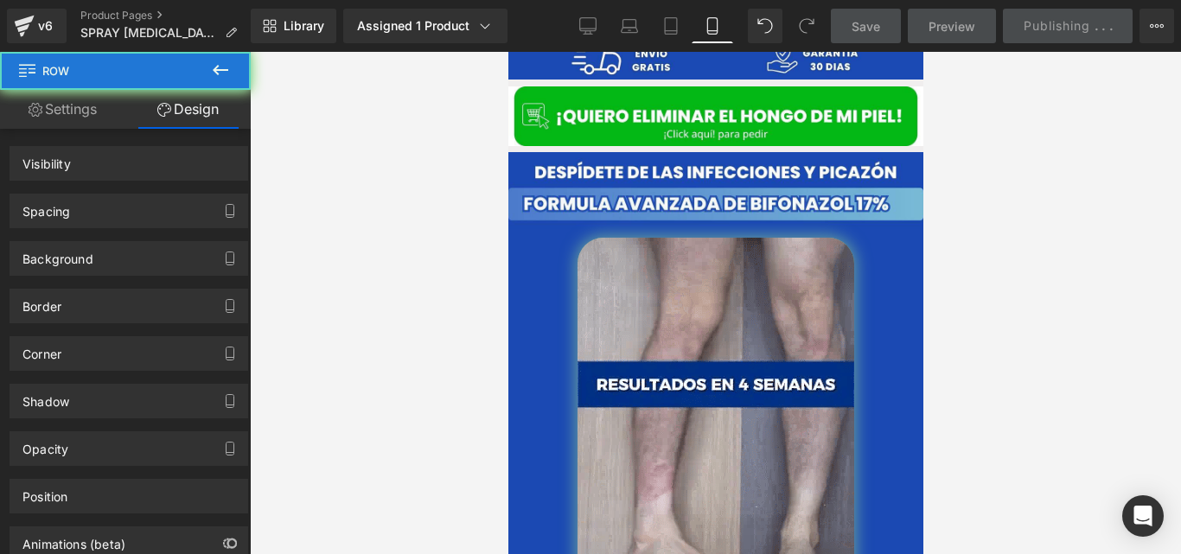
scroll to position [85, 0]
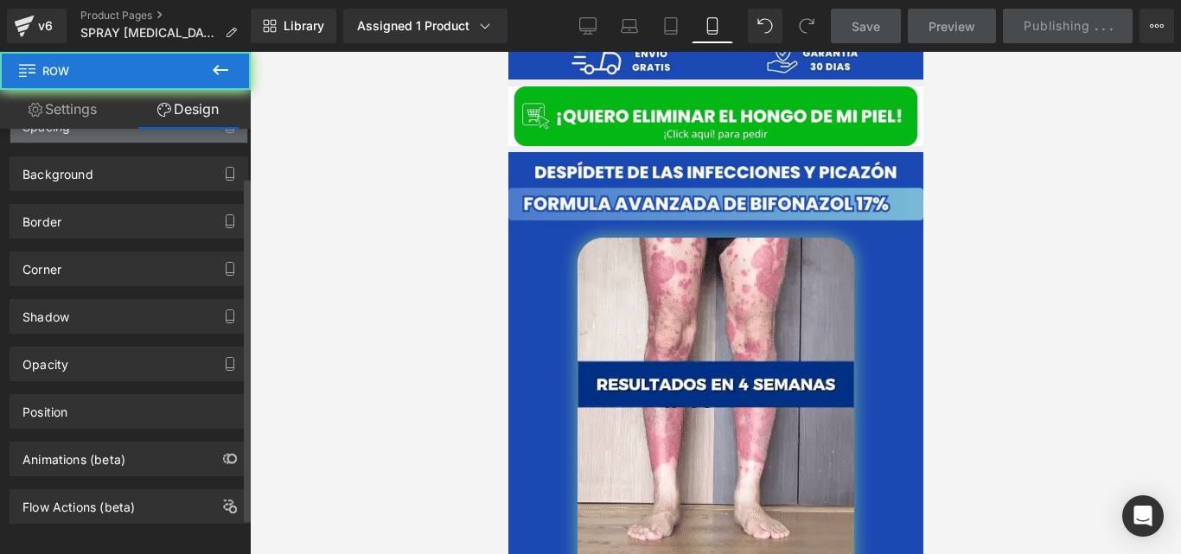
click at [61, 134] on div "Spacing" at bounding box center [46, 122] width 48 height 24
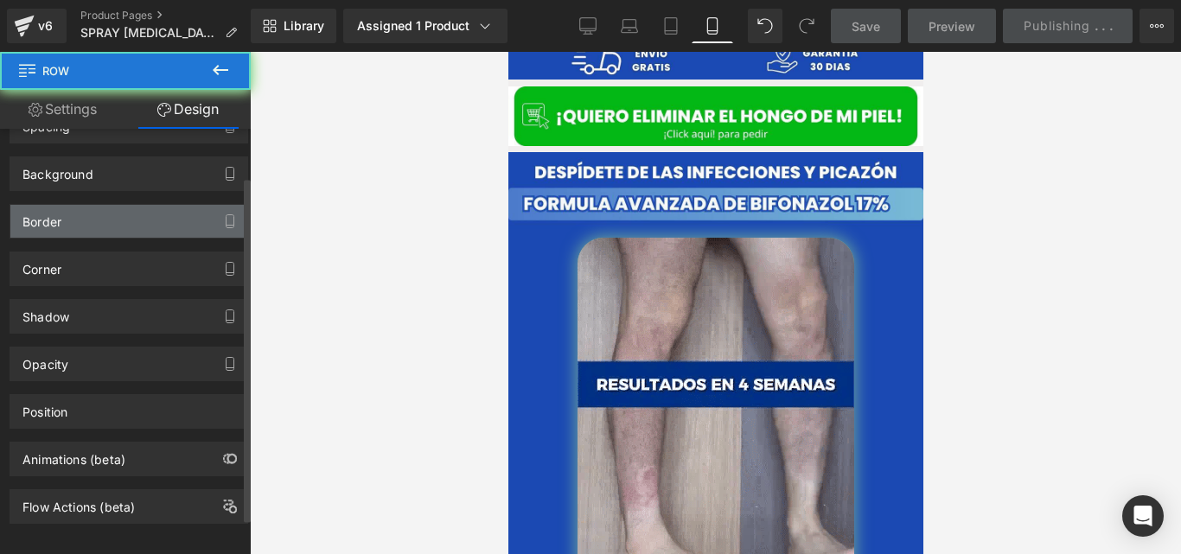
click at [107, 238] on div "Border" at bounding box center [128, 221] width 237 height 33
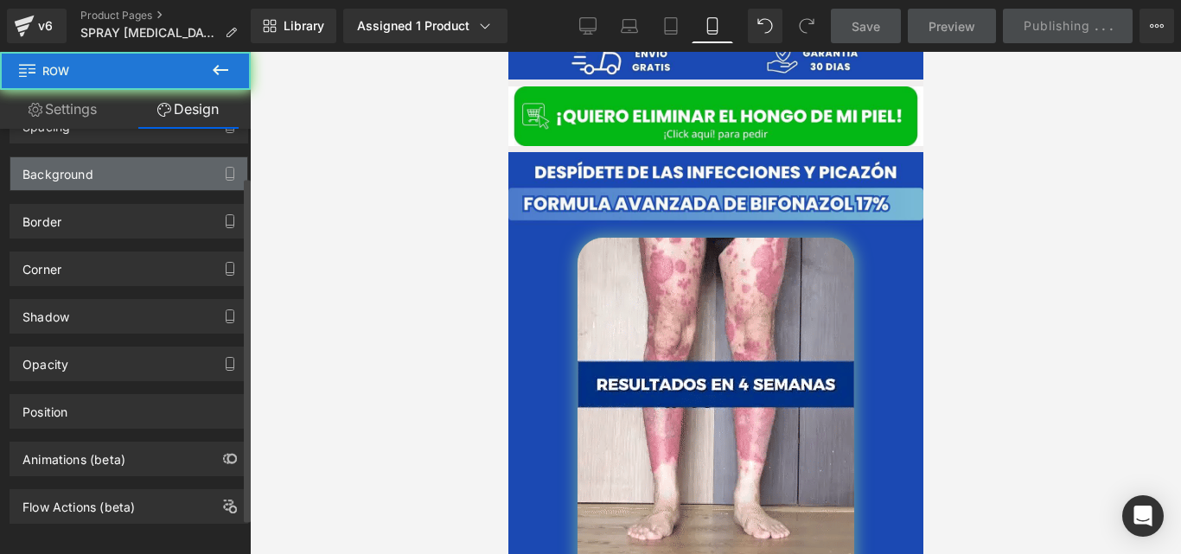
click at [110, 190] on div "Background" at bounding box center [128, 173] width 237 height 33
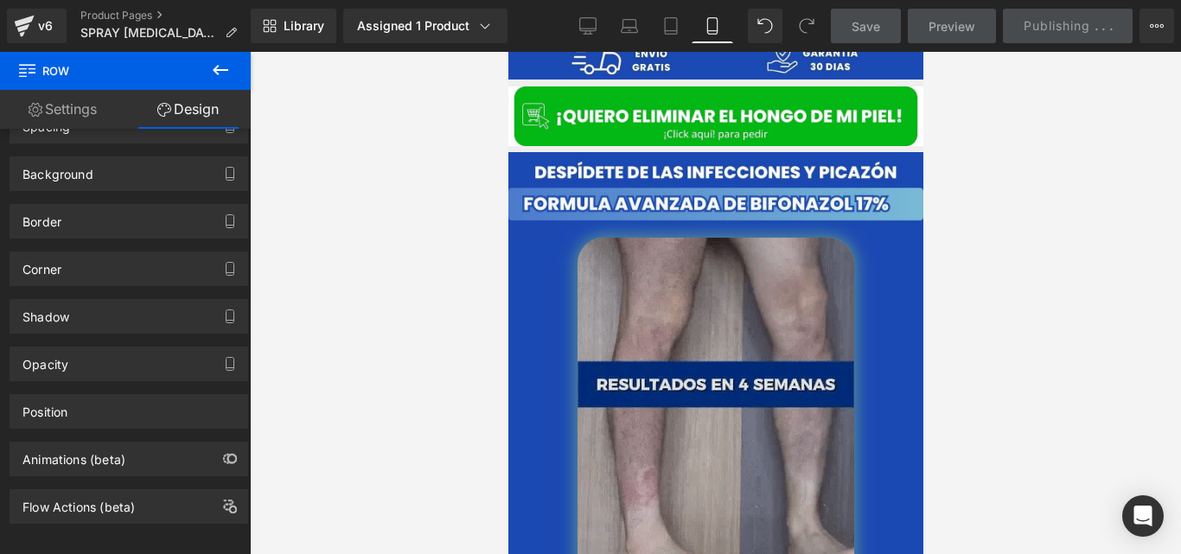
scroll to position [1048, 0]
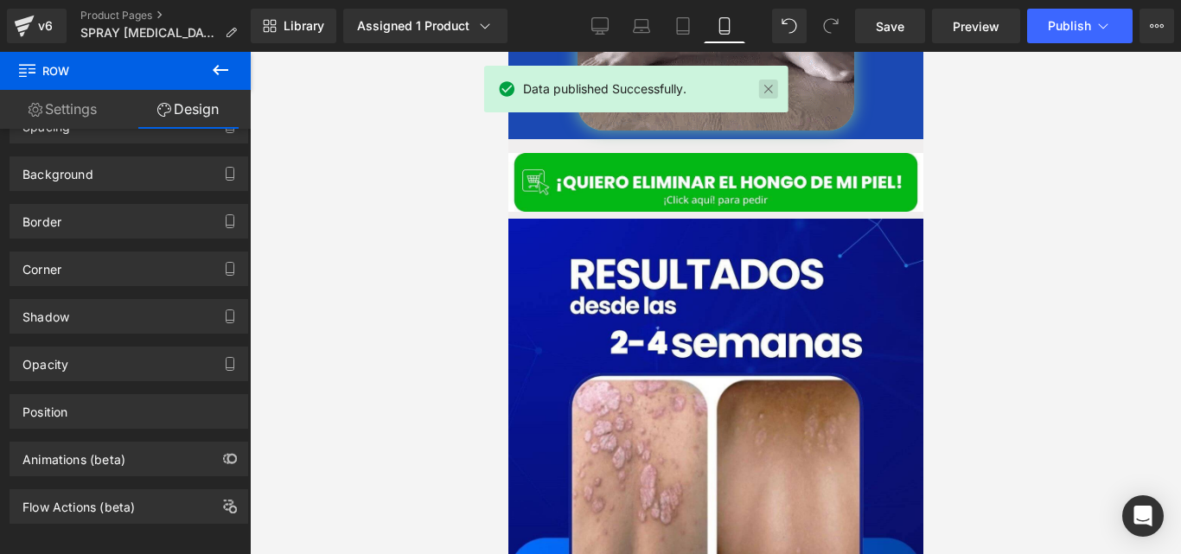
click at [761, 85] on link at bounding box center [768, 89] width 19 height 19
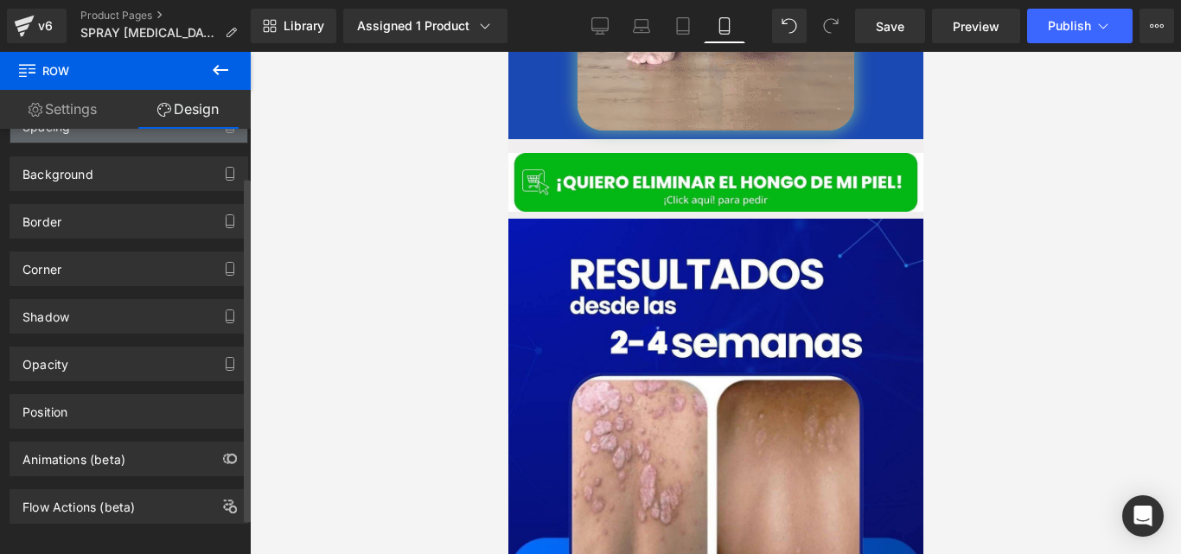
click at [121, 143] on div "Spacing" at bounding box center [128, 126] width 237 height 33
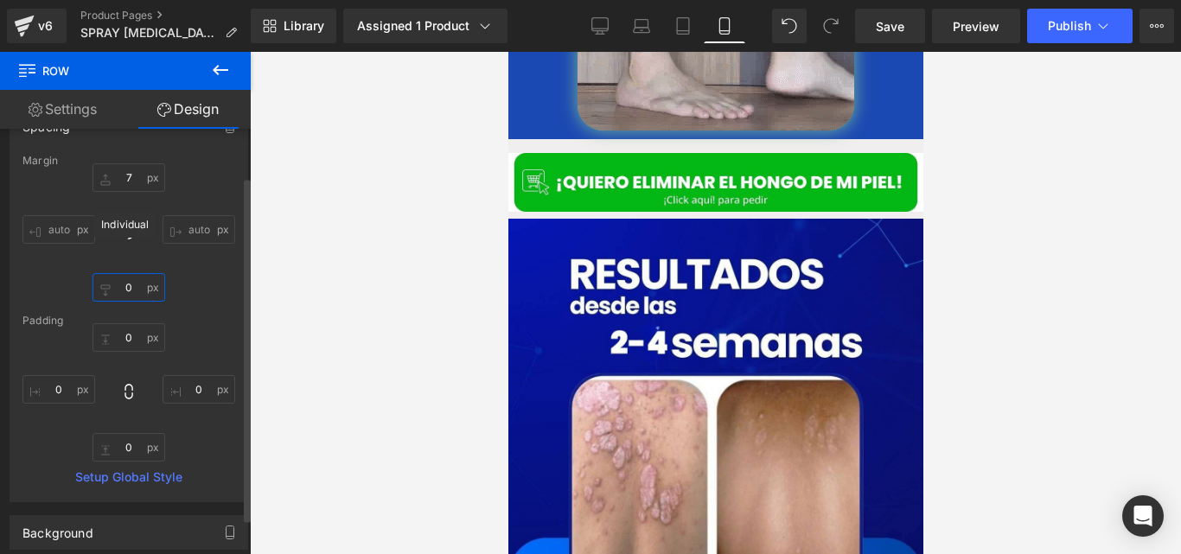
click at [137, 302] on input "0" at bounding box center [129, 287] width 73 height 29
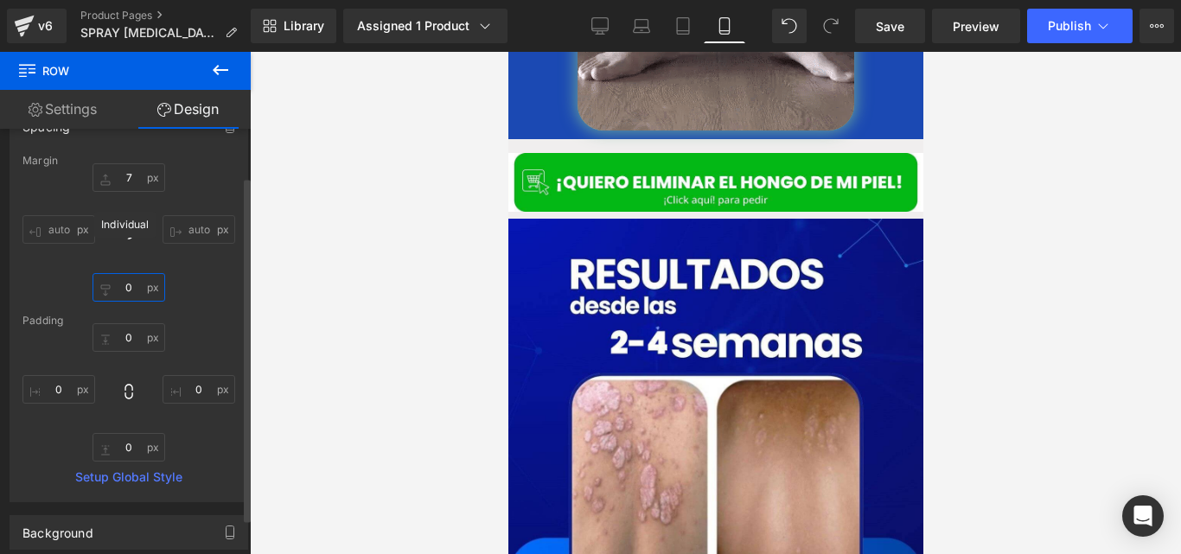
type input "5"
click at [140, 462] on input "0" at bounding box center [129, 447] width 73 height 29
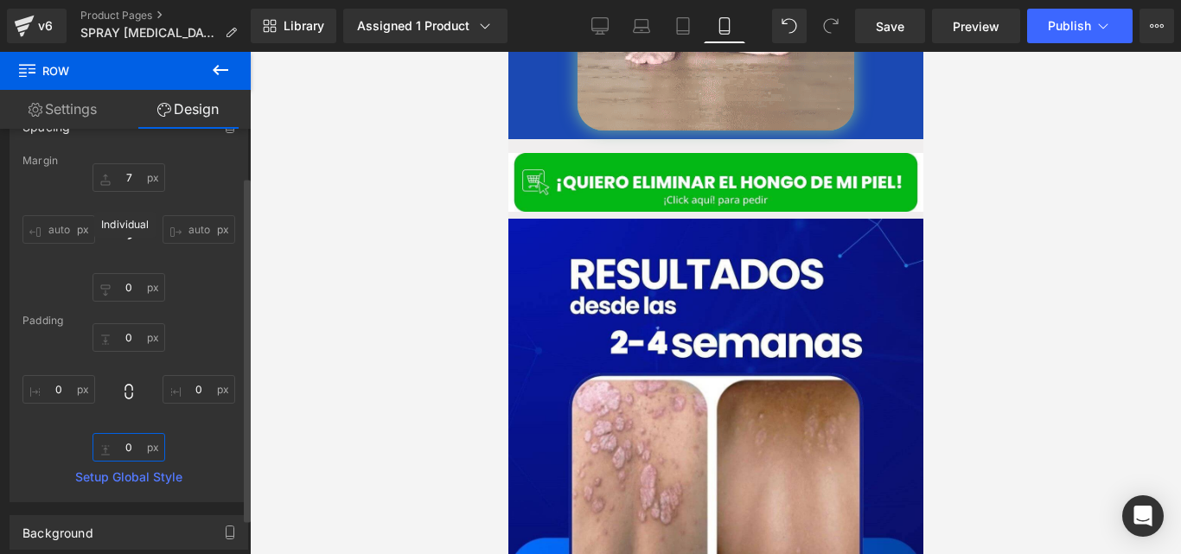
type input "5"
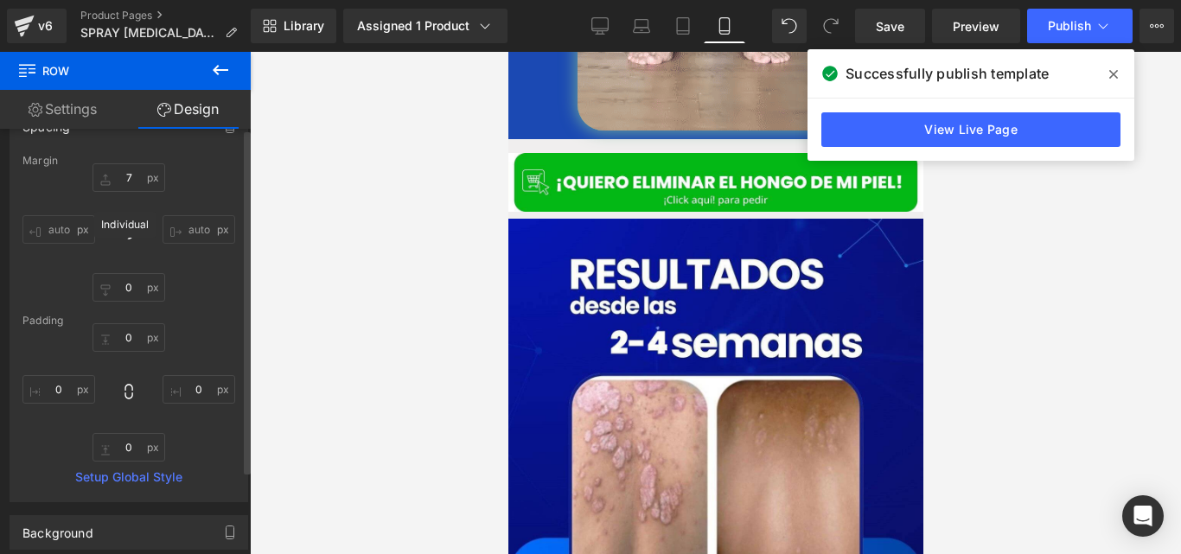
click at [212, 244] on input "auto" at bounding box center [199, 229] width 73 height 29
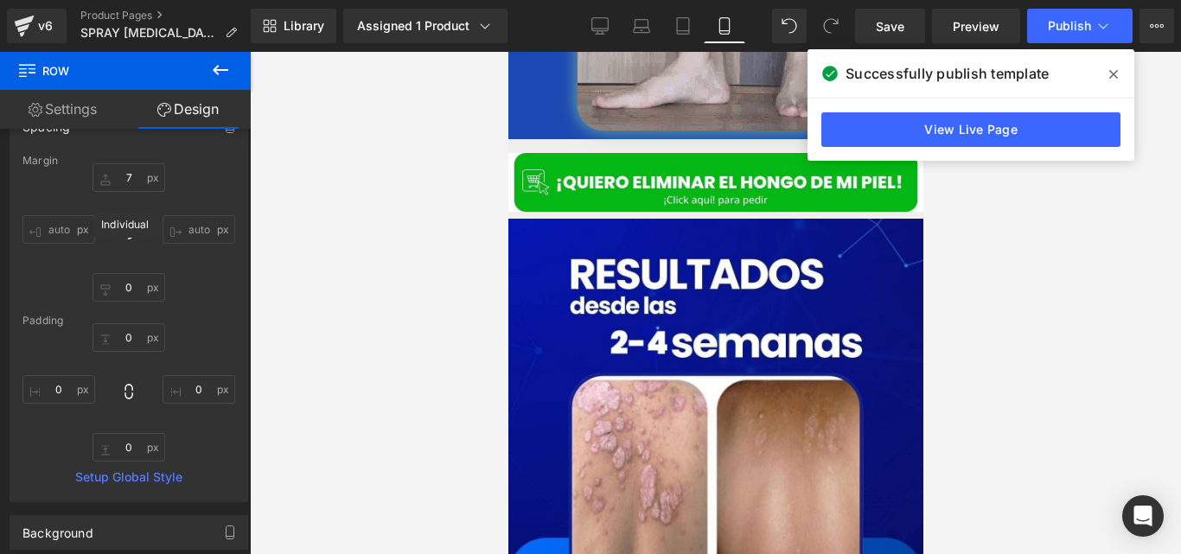
scroll to position [417, 0]
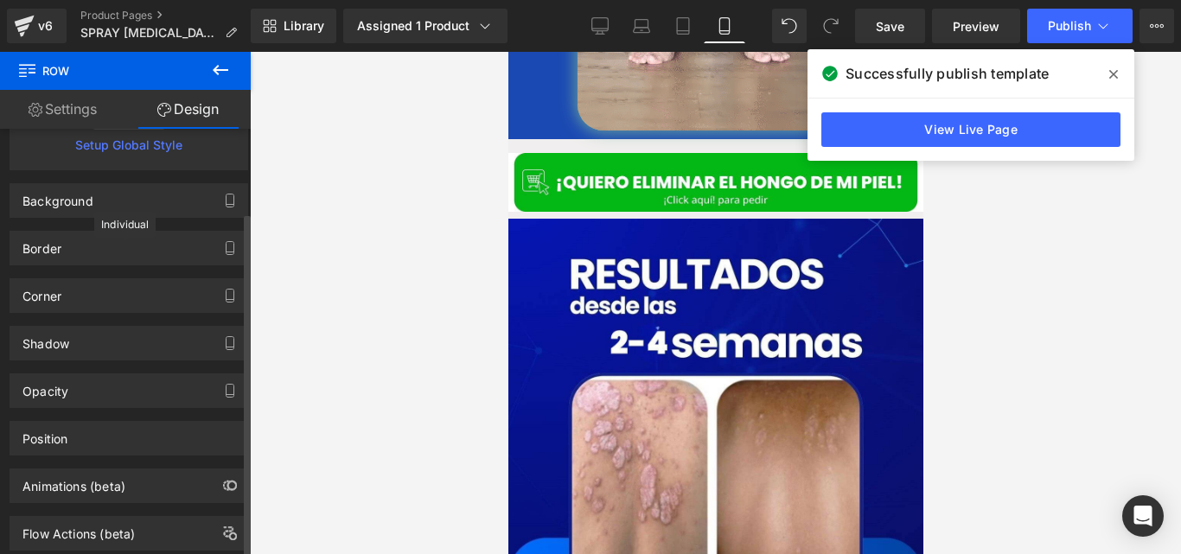
click at [78, 212] on div "Background" at bounding box center [128, 200] width 237 height 33
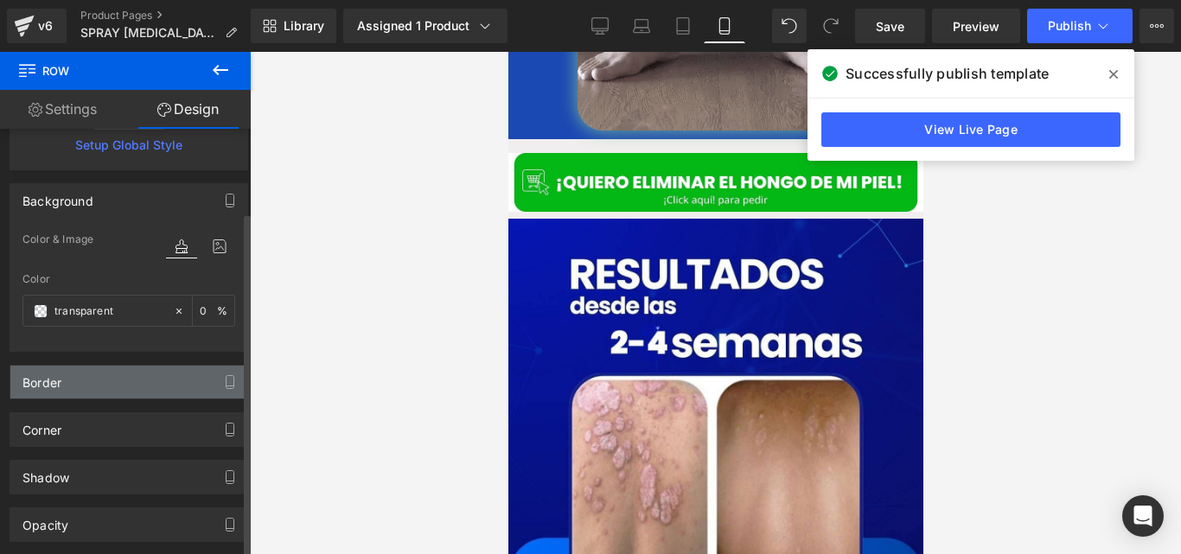
click at [80, 366] on div "Border" at bounding box center [128, 382] width 237 height 33
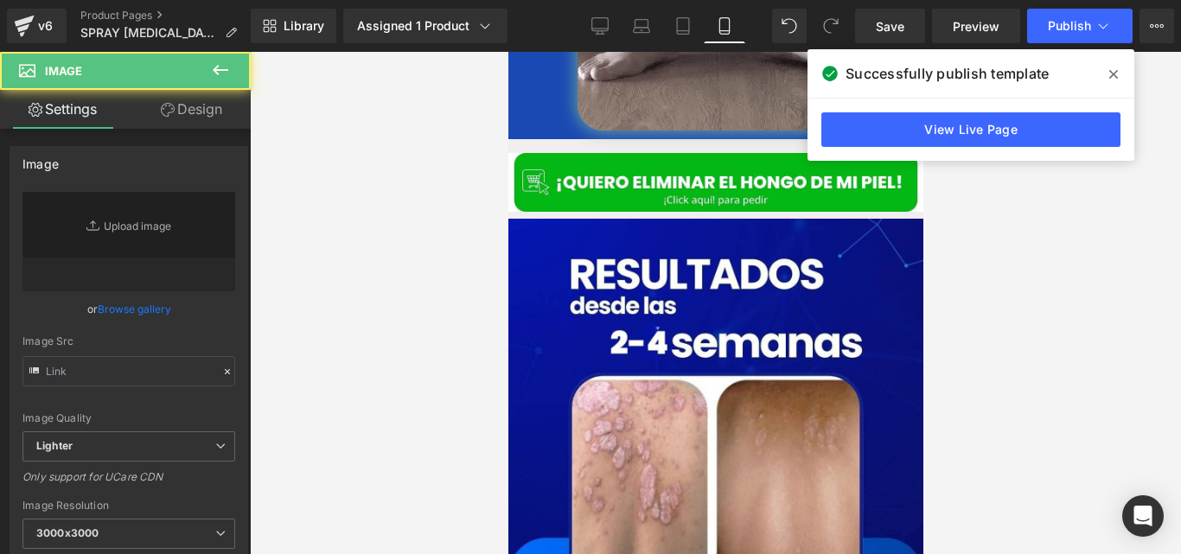
click at [487, 337] on div at bounding box center [715, 303] width 931 height 502
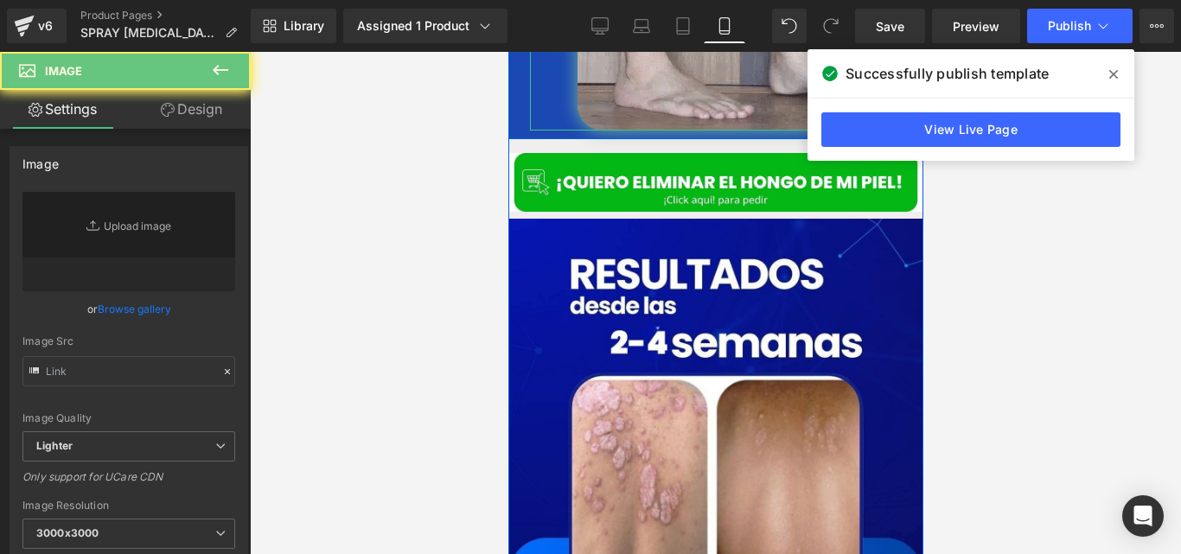
drag, startPoint x: 555, startPoint y: 320, endPoint x: 687, endPoint y: 159, distance: 208.3
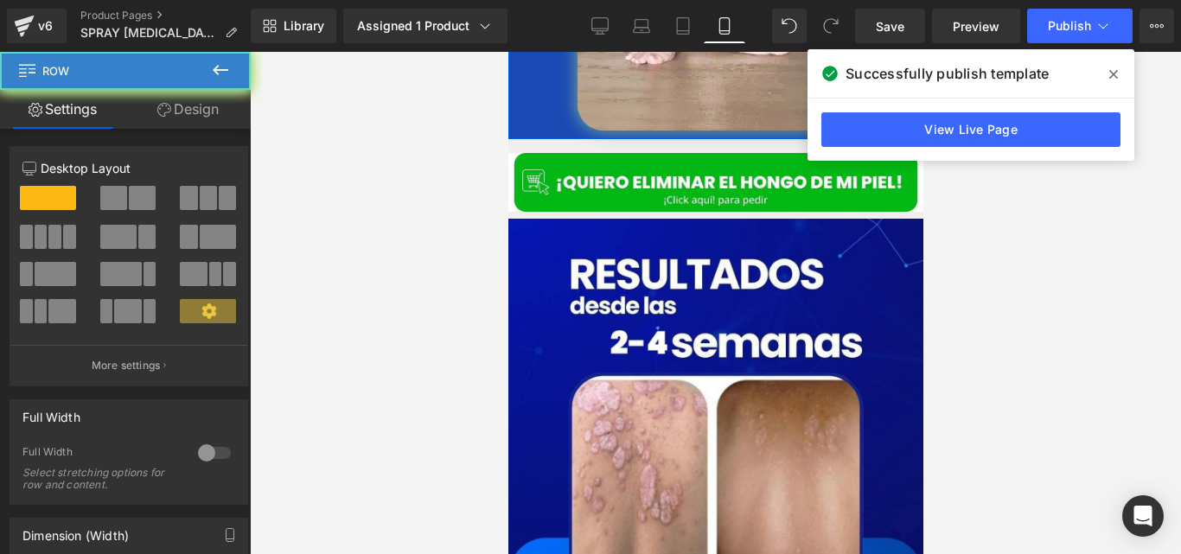
click at [183, 105] on link "Design" at bounding box center [187, 109] width 125 height 39
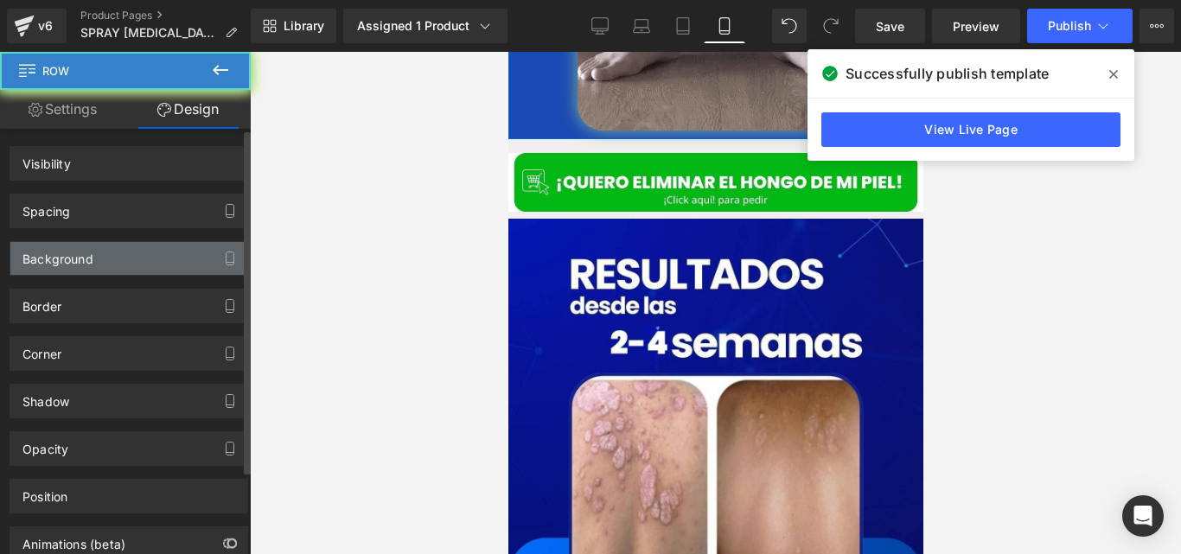
click at [105, 221] on div "Spacing" at bounding box center [128, 211] width 237 height 33
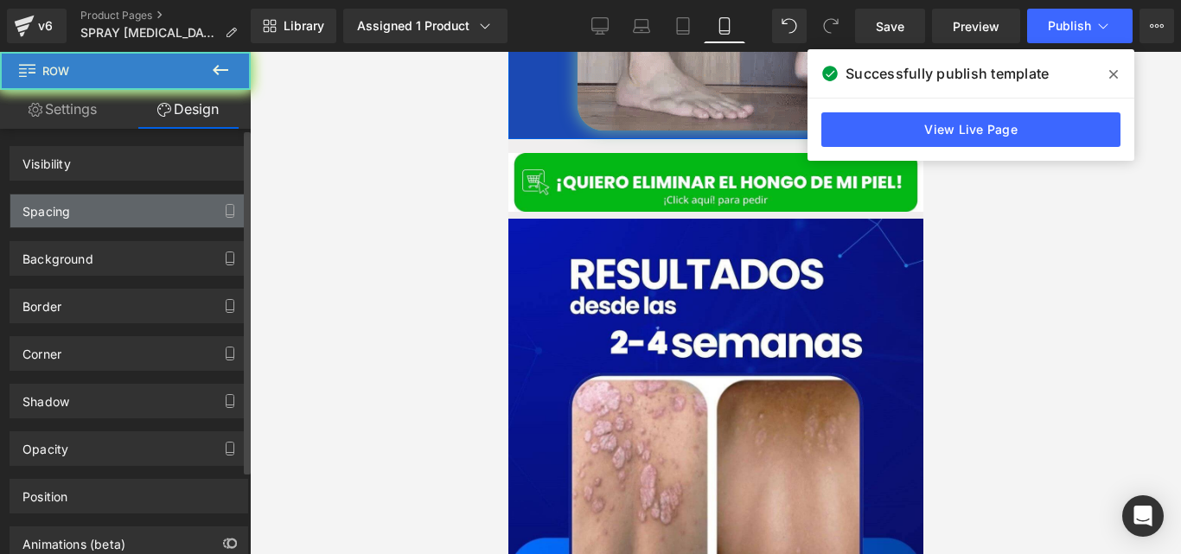
click at [47, 217] on div "Spacing" at bounding box center [46, 207] width 48 height 24
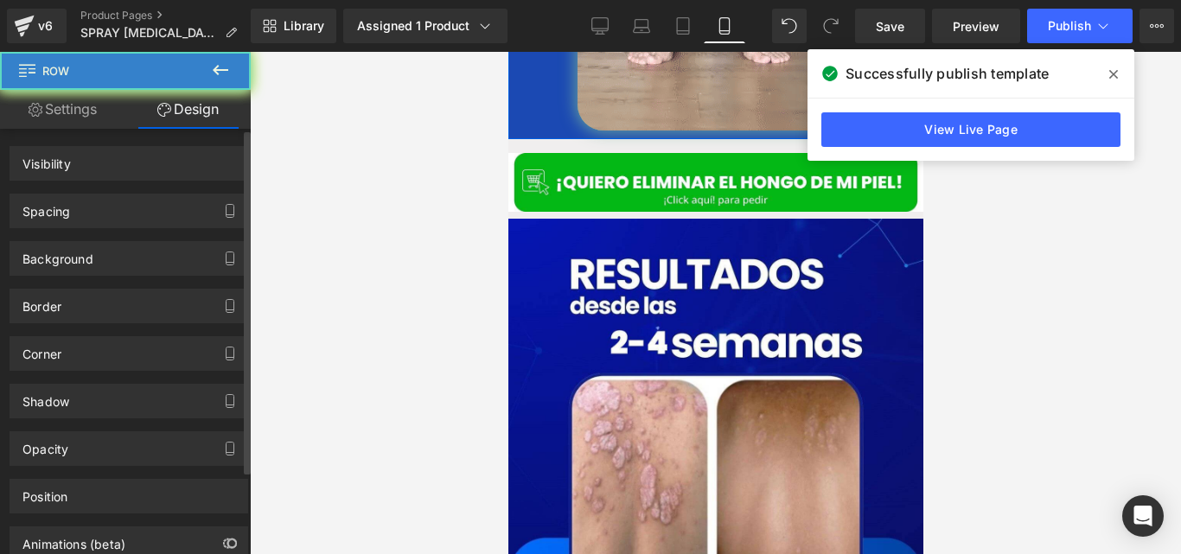
click at [148, 229] on div "Background" at bounding box center [129, 252] width 259 height 48
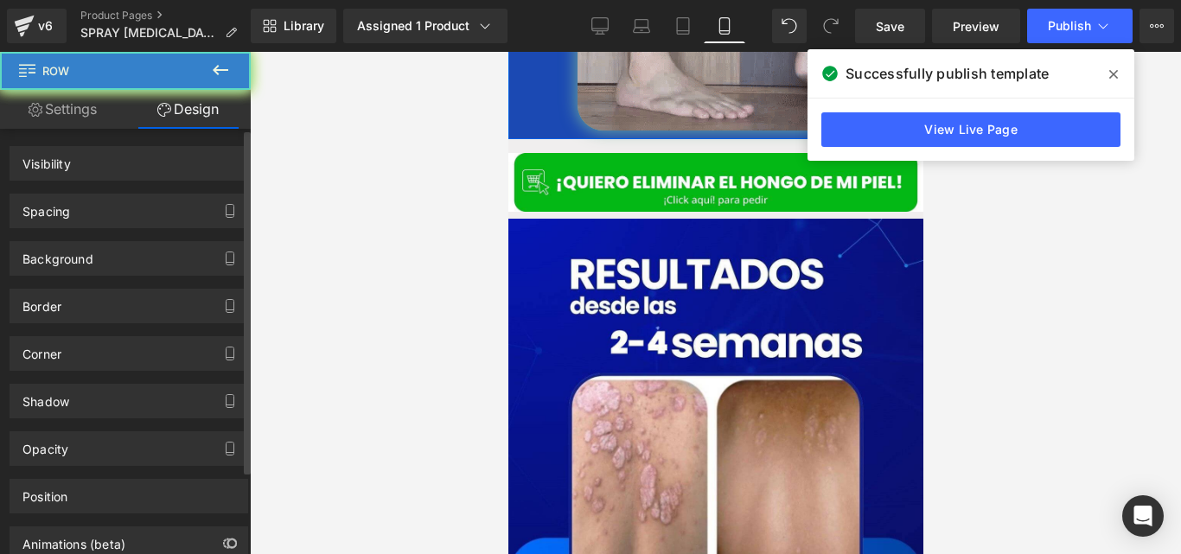
click at [155, 237] on div "Background" at bounding box center [129, 252] width 259 height 48
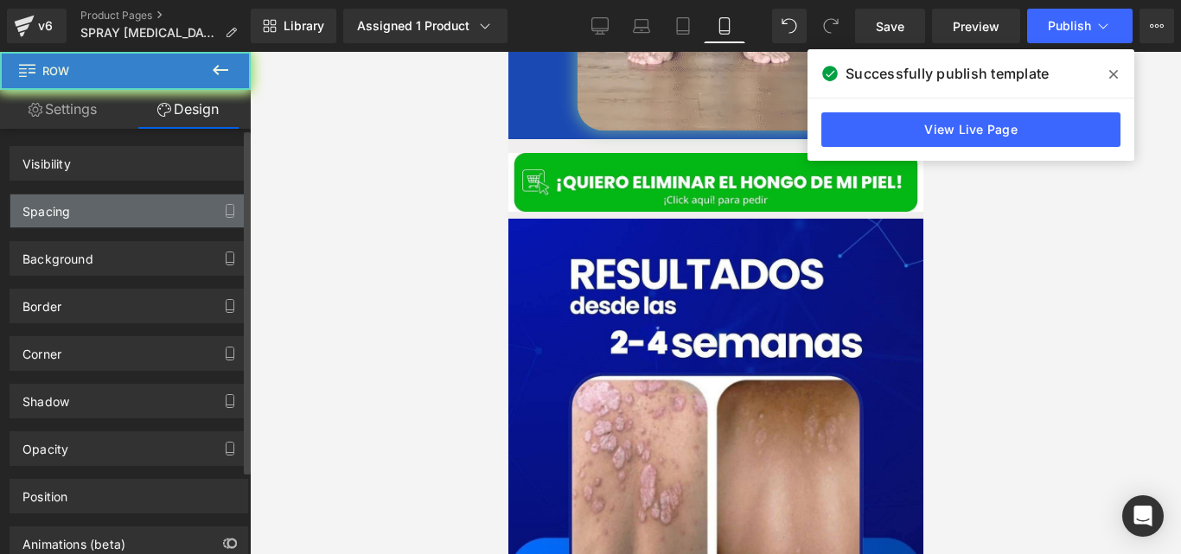
click at [175, 207] on div "Spacing" at bounding box center [128, 211] width 237 height 33
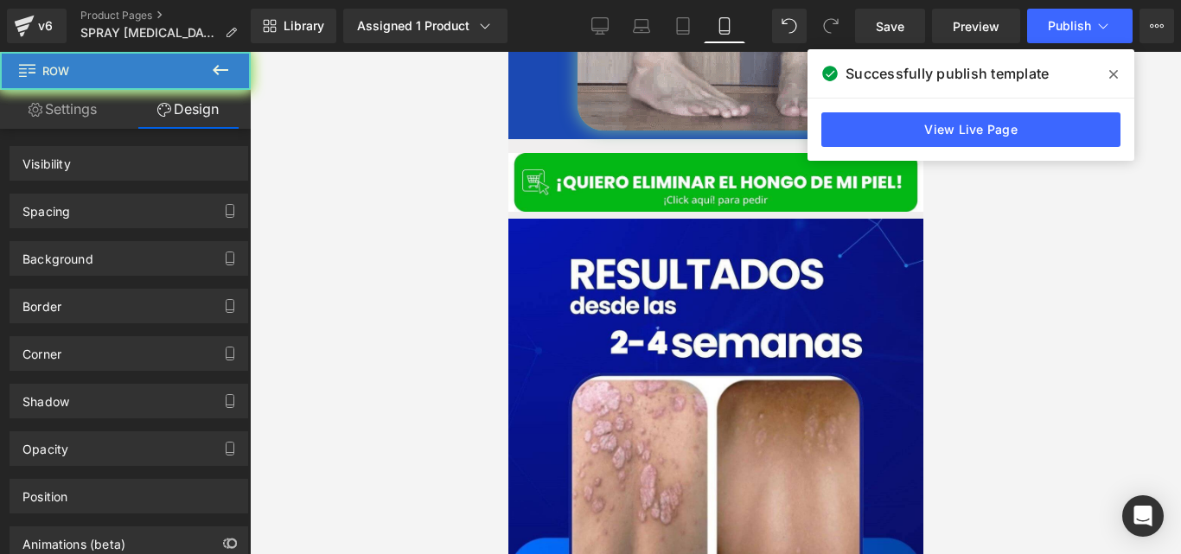
drag, startPoint x: 1118, startPoint y: 74, endPoint x: 182, endPoint y: 151, distance: 939.6
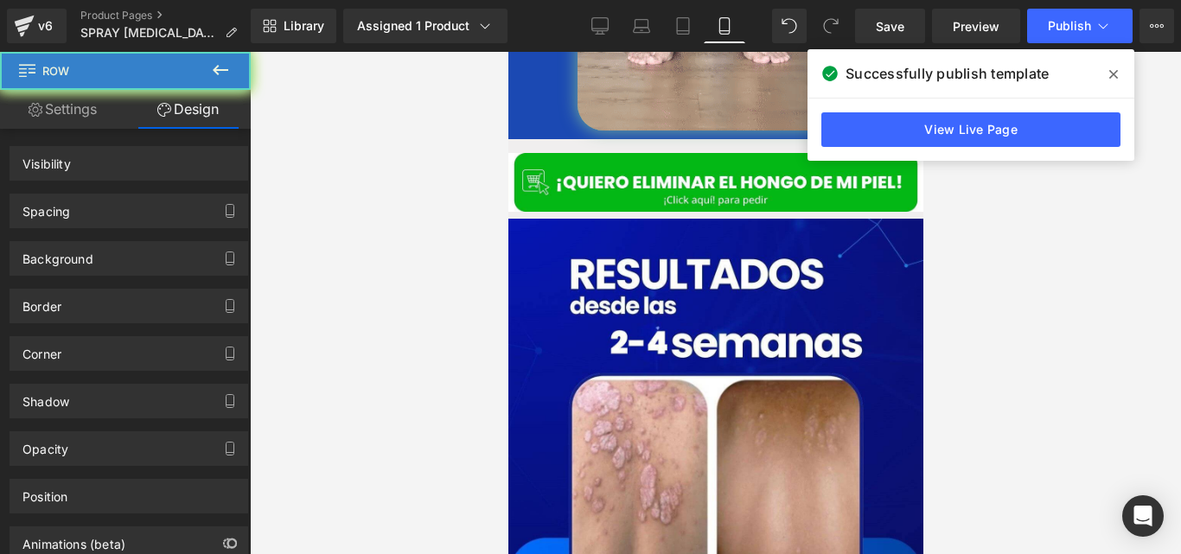
click at [1118, 74] on span at bounding box center [1114, 75] width 28 height 28
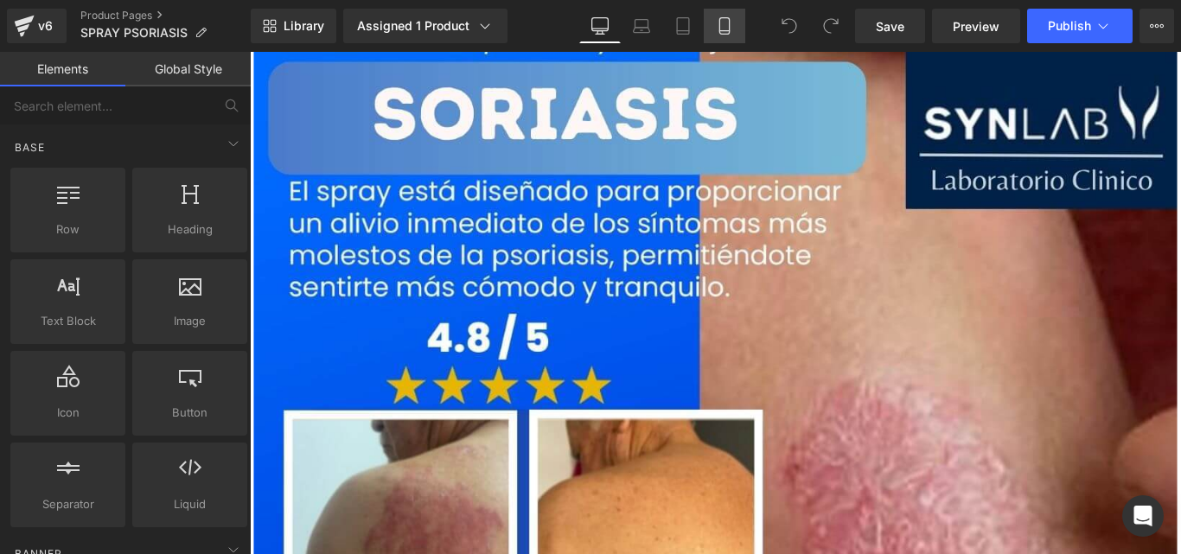
click at [712, 38] on link "Mobile" at bounding box center [725, 26] width 42 height 35
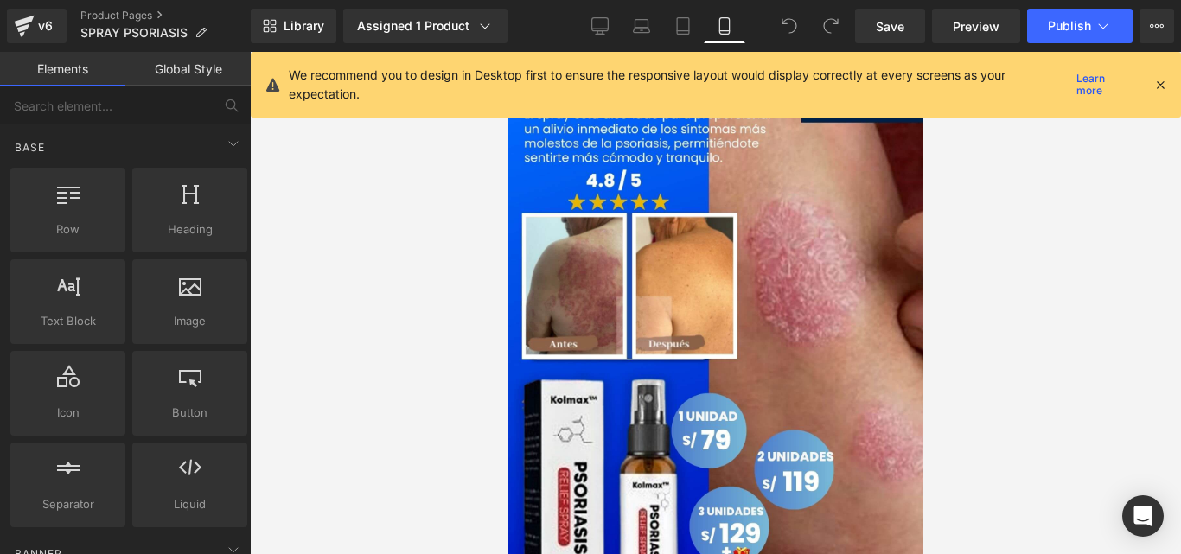
click at [1156, 90] on icon at bounding box center [1161, 85] width 16 height 16
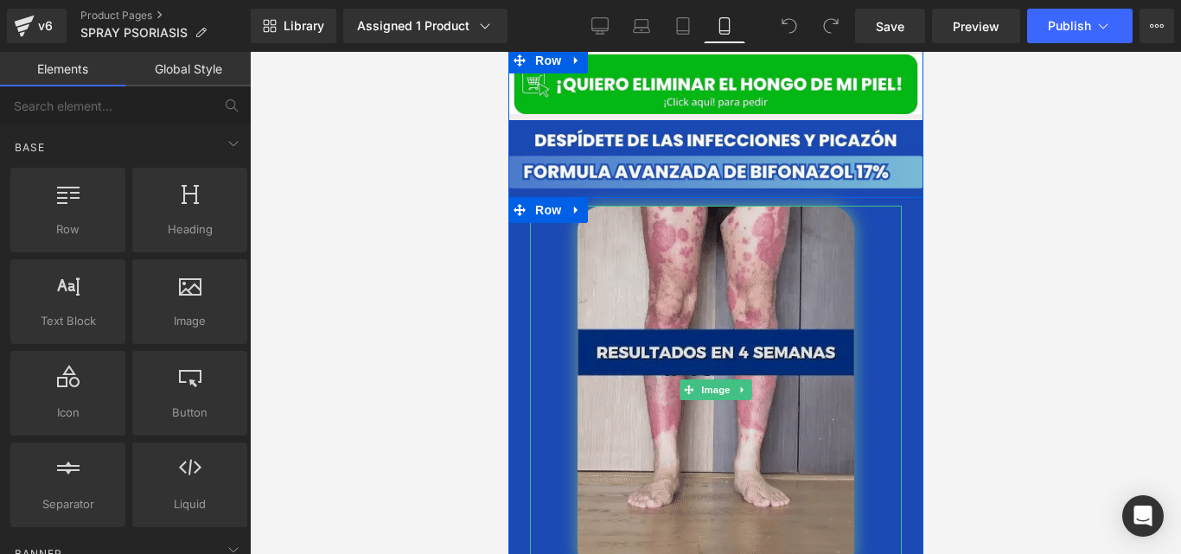
scroll to position [600, 0]
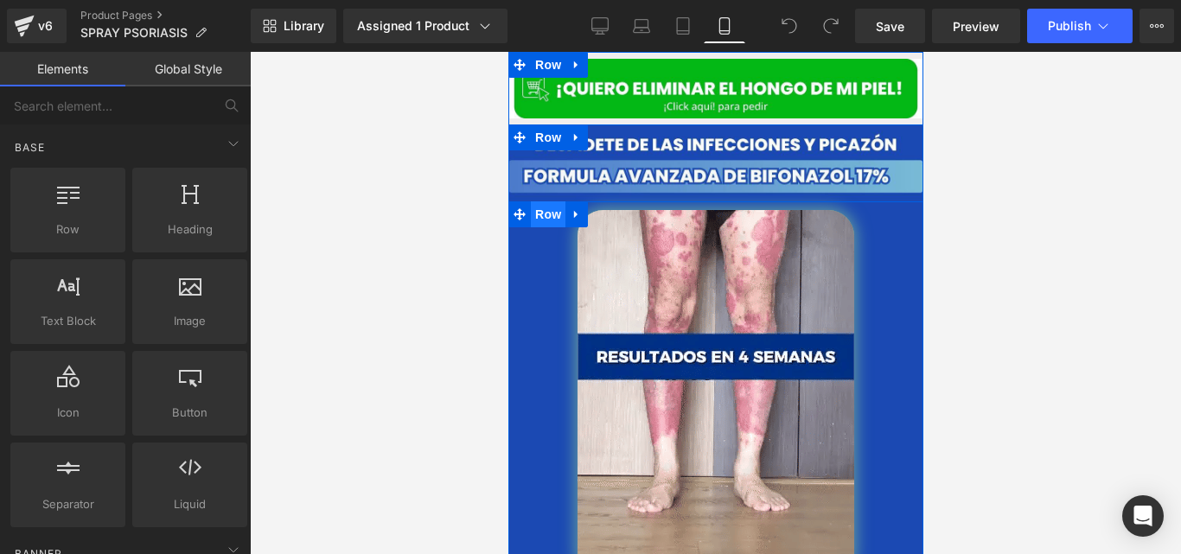
click at [552, 201] on span "Row" at bounding box center [547, 214] width 35 height 26
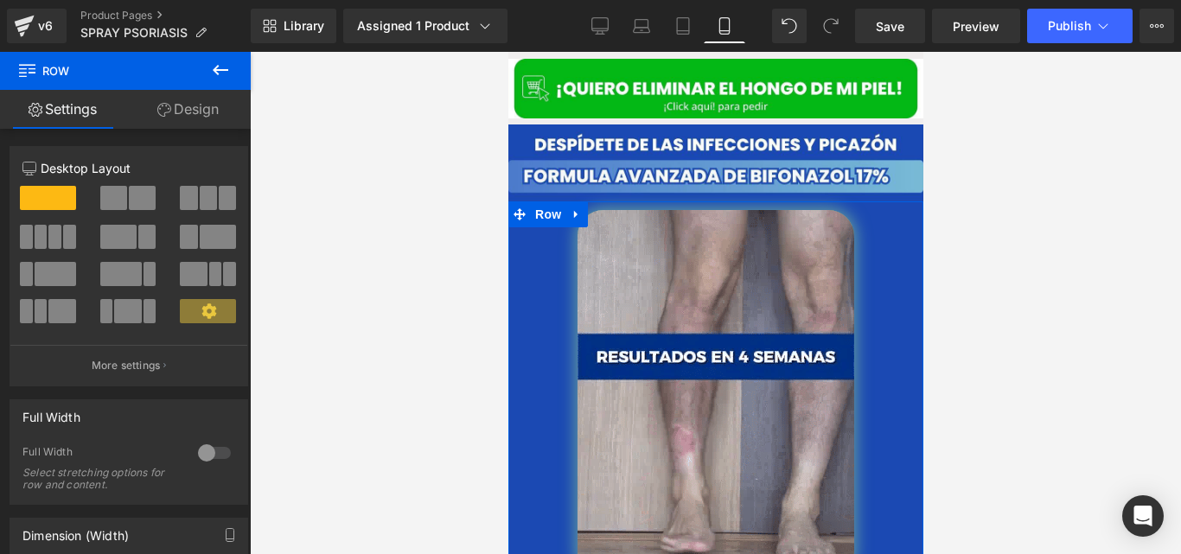
click at [190, 109] on link "Design" at bounding box center [187, 109] width 125 height 39
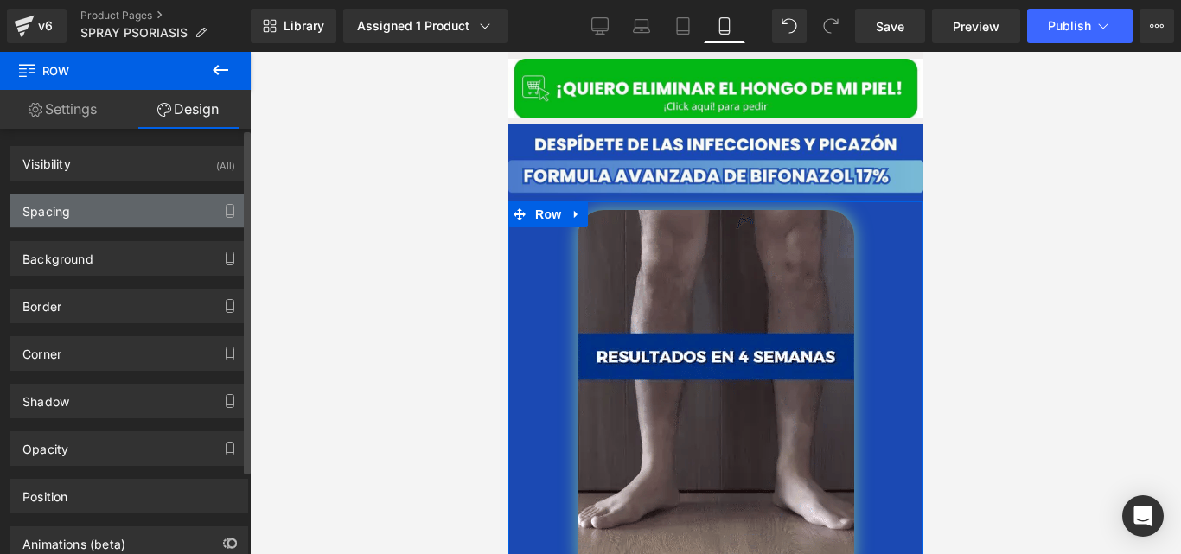
click at [104, 215] on div "Spacing" at bounding box center [128, 211] width 237 height 33
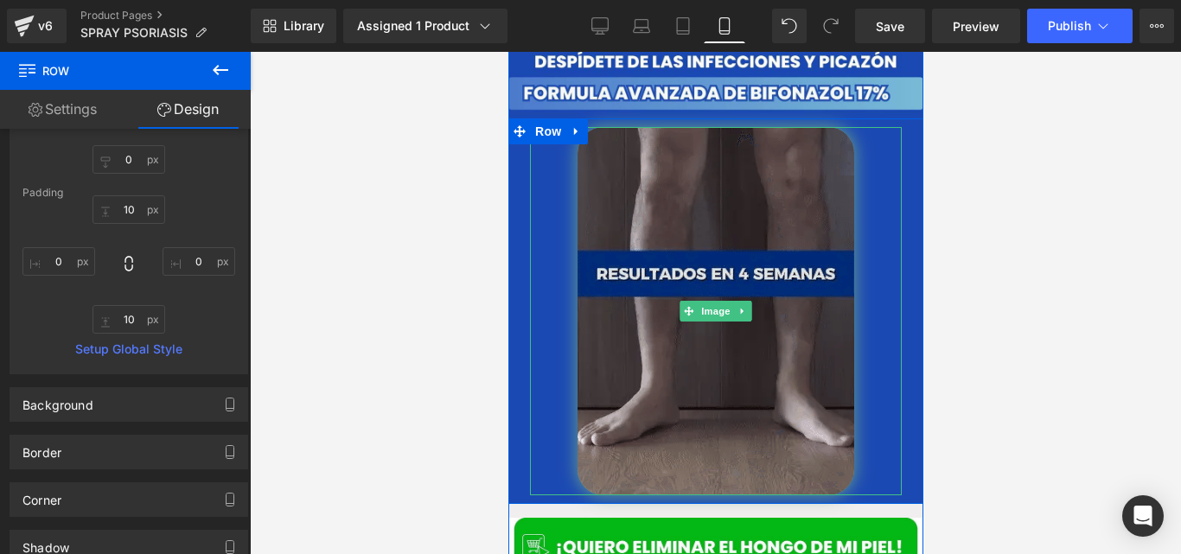
scroll to position [722, 0]
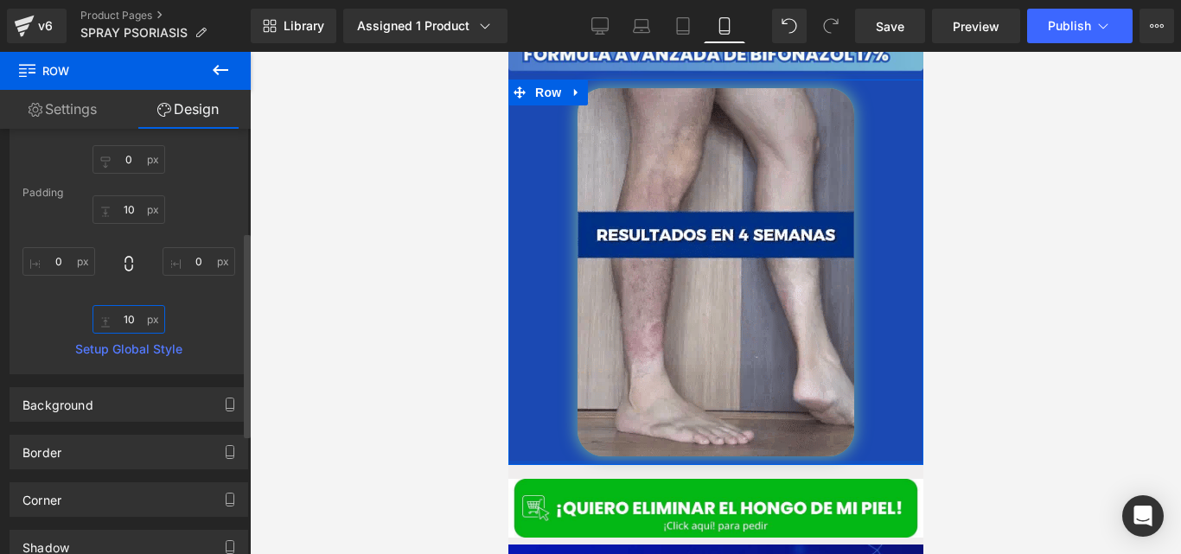
click at [127, 317] on input "10" at bounding box center [129, 319] width 73 height 29
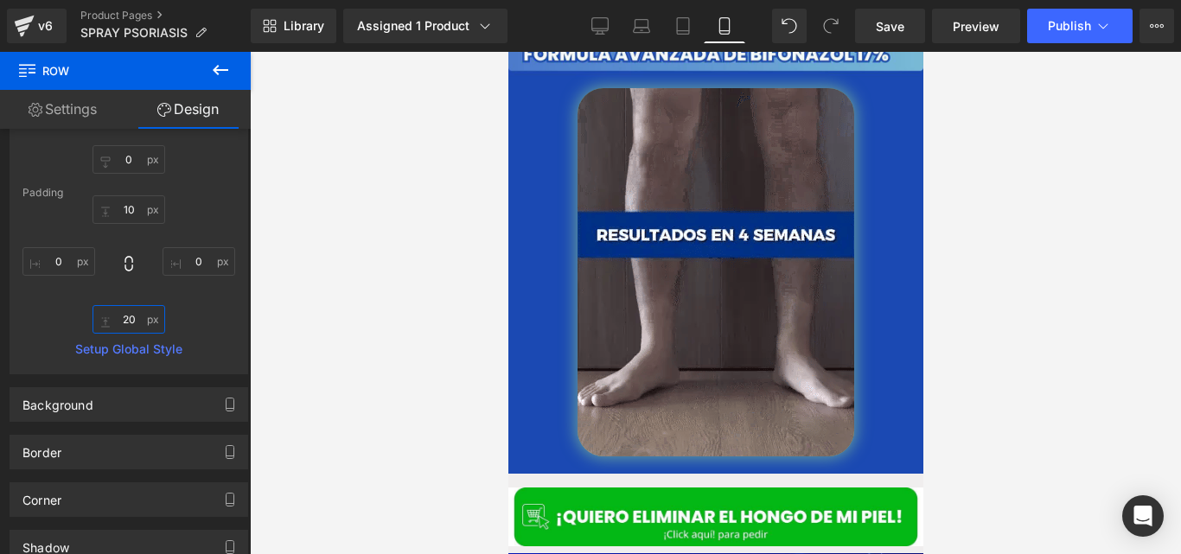
type input "2"
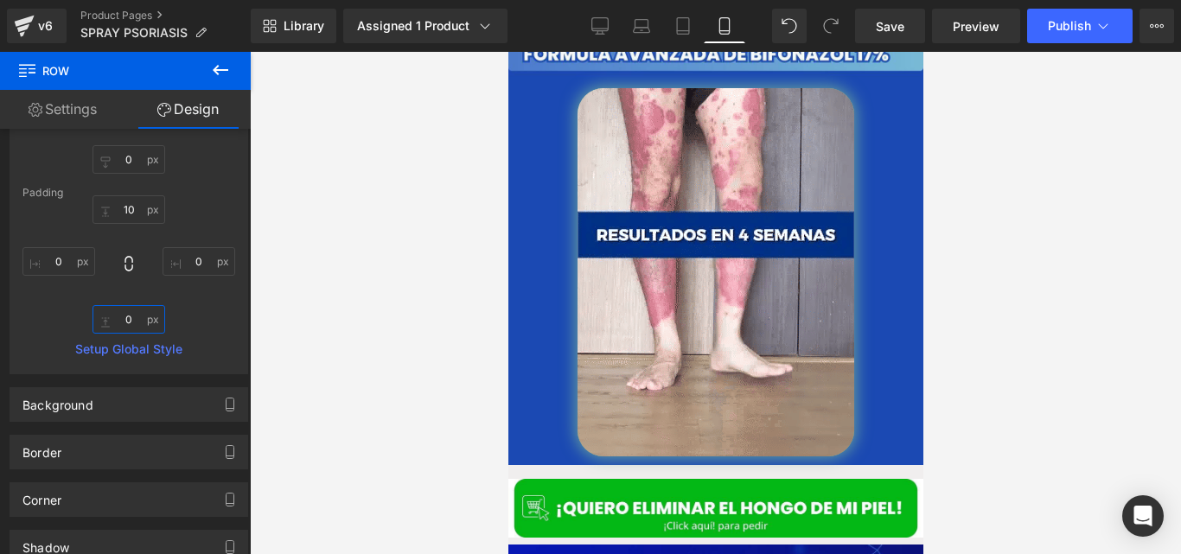
type input "1"
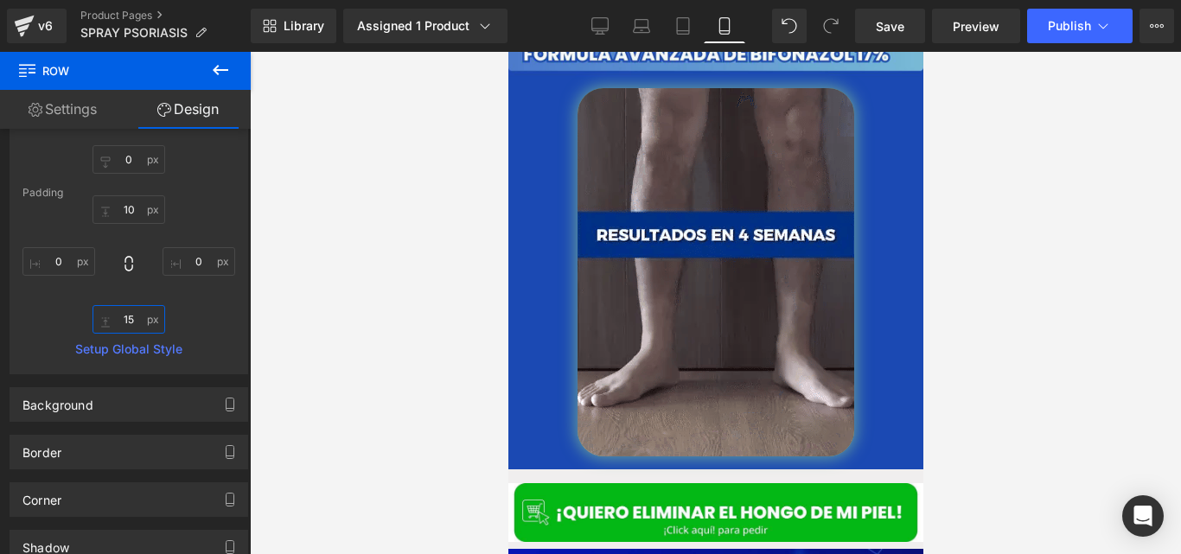
type input "1"
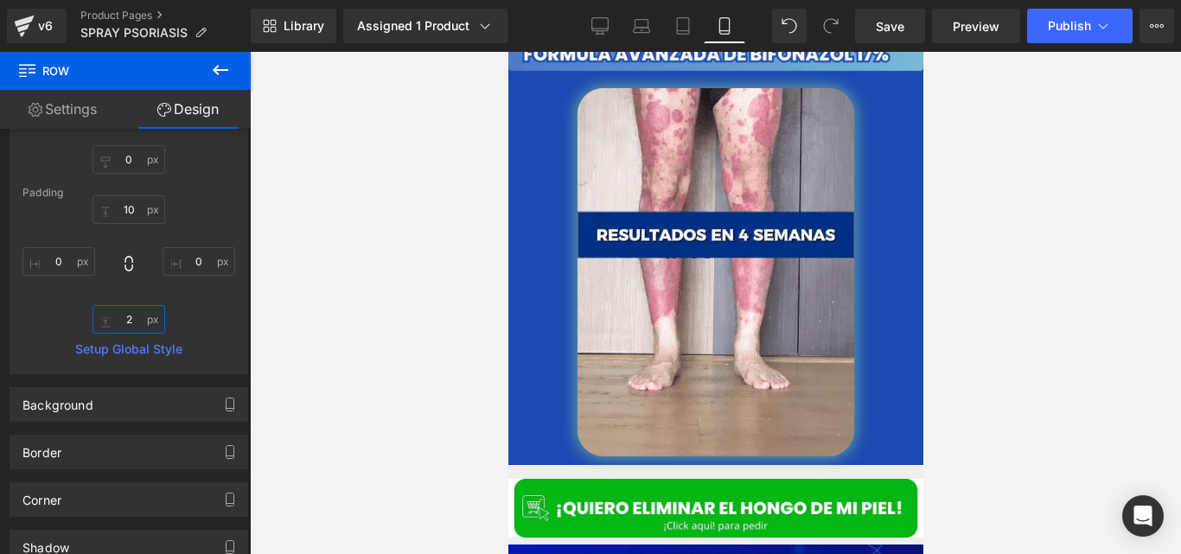
type input "20"
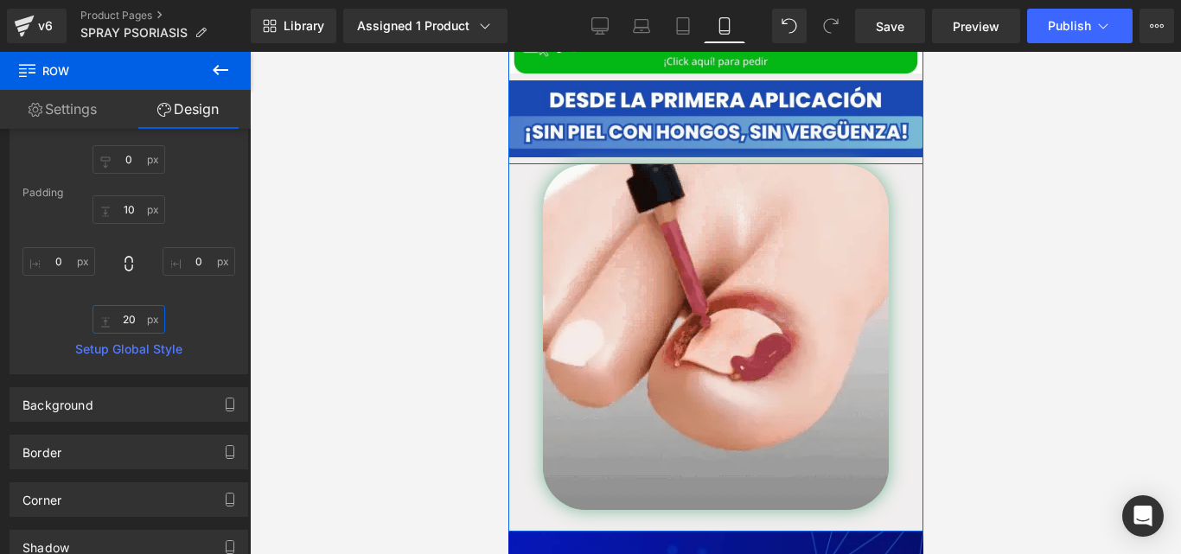
scroll to position [3430, 0]
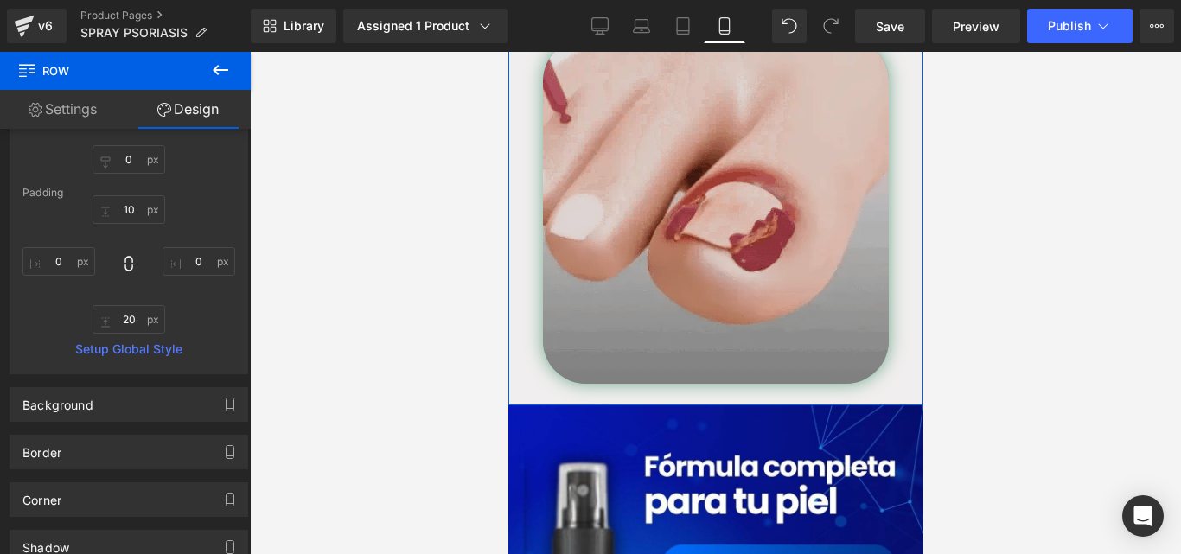
click at [694, 242] on img at bounding box center [715, 211] width 346 height 346
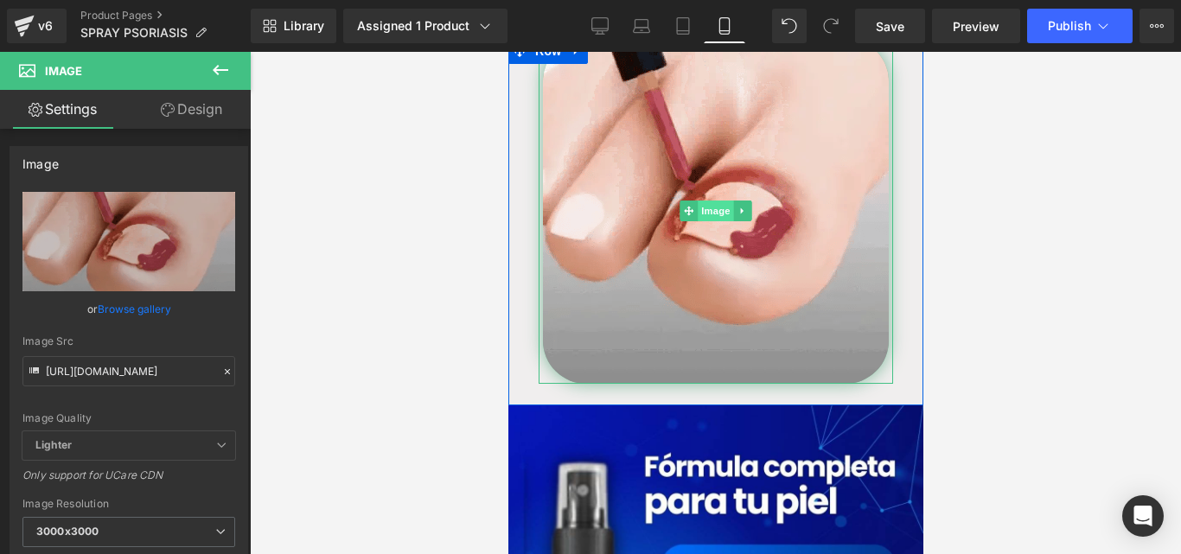
click at [725, 201] on span "Image" at bounding box center [715, 211] width 36 height 21
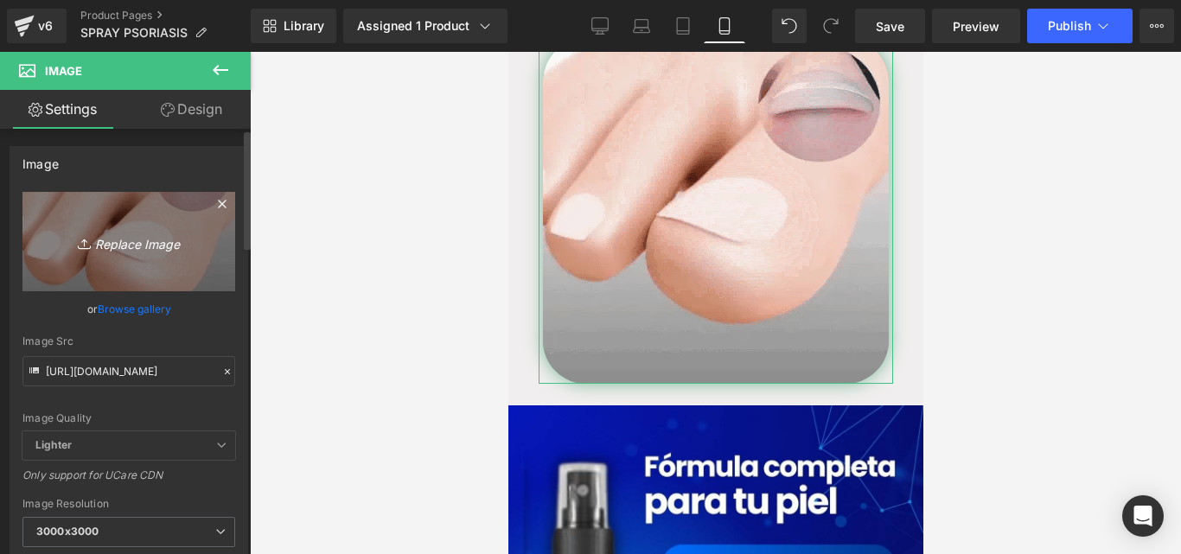
click at [130, 223] on link "Replace Image" at bounding box center [128, 241] width 213 height 99
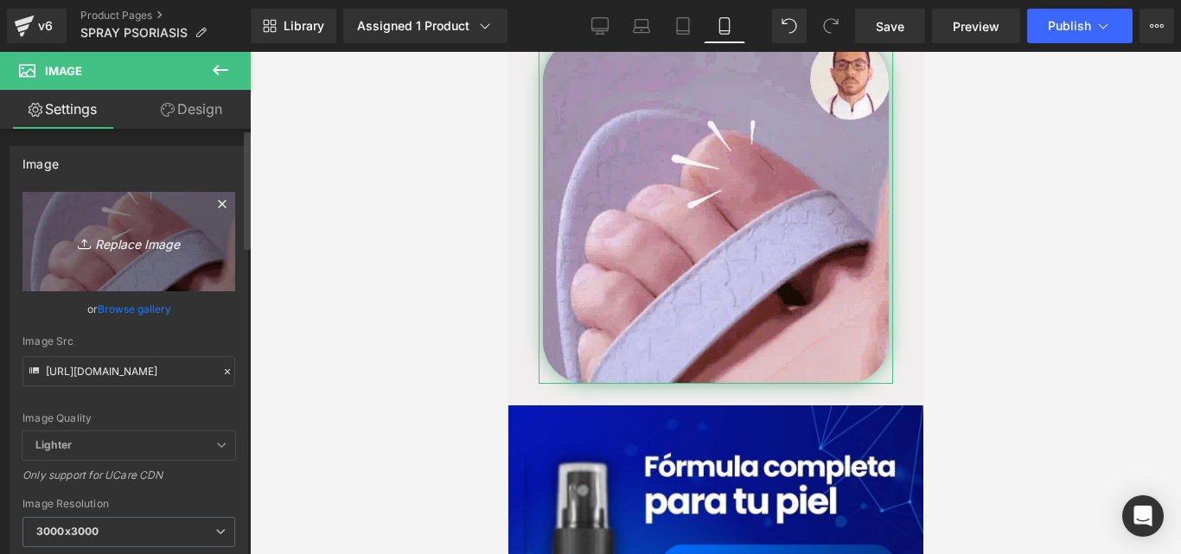
type input "C:\fakepath\gempages_519370392620499856-64eb4013-aeeb-4085-9398-5ff97afa141f.we…"
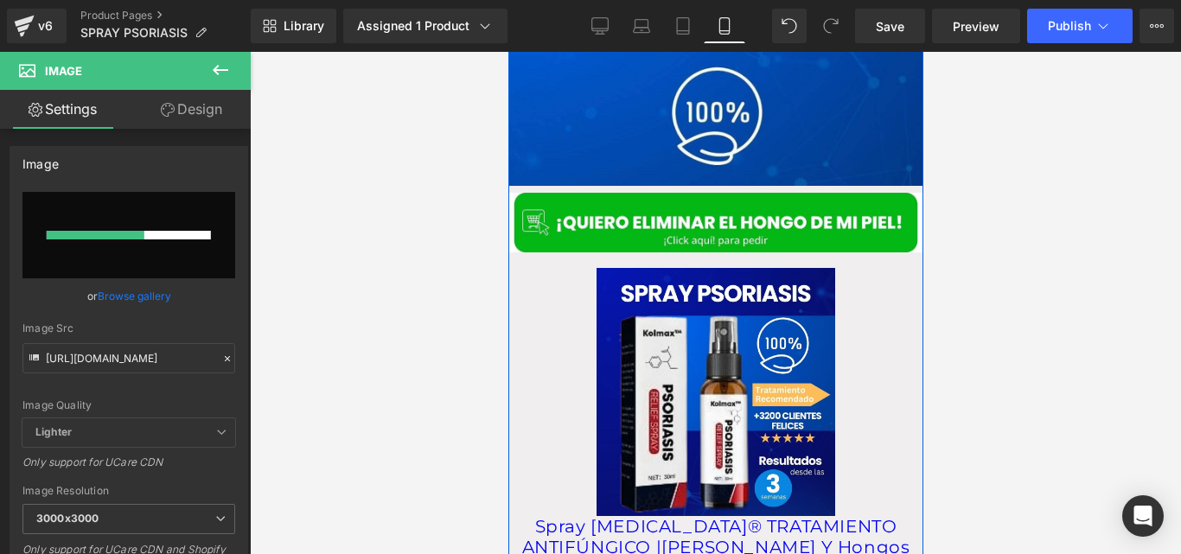
scroll to position [1684, 0]
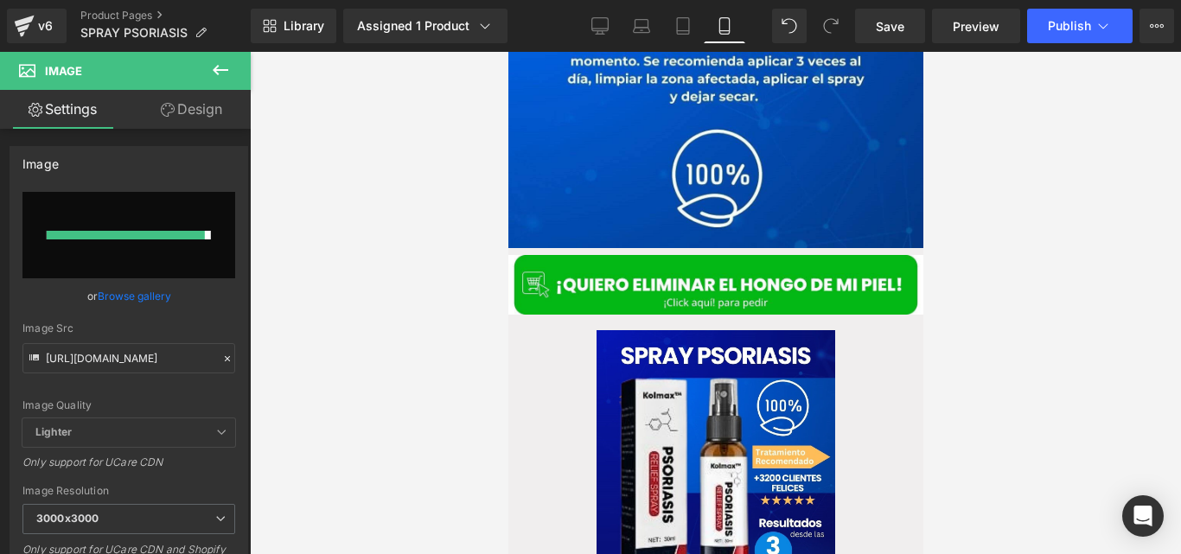
type input "https://ucarecdn.com/412bfda4-1fed-48da-b665-7e2ff7340a7f/-/format/auto/-/previ…"
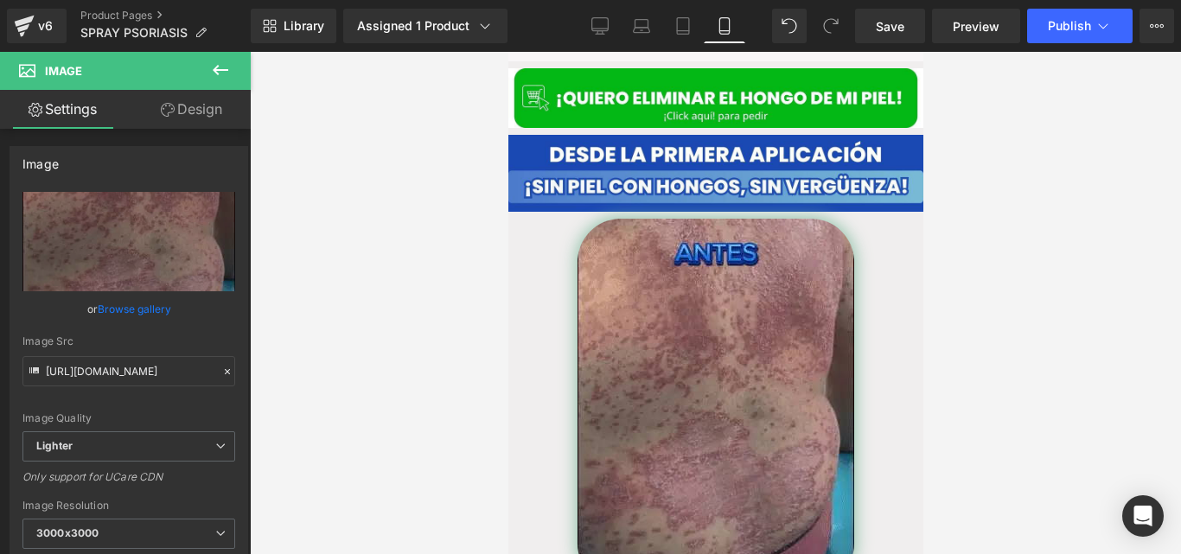
scroll to position [3199, 0]
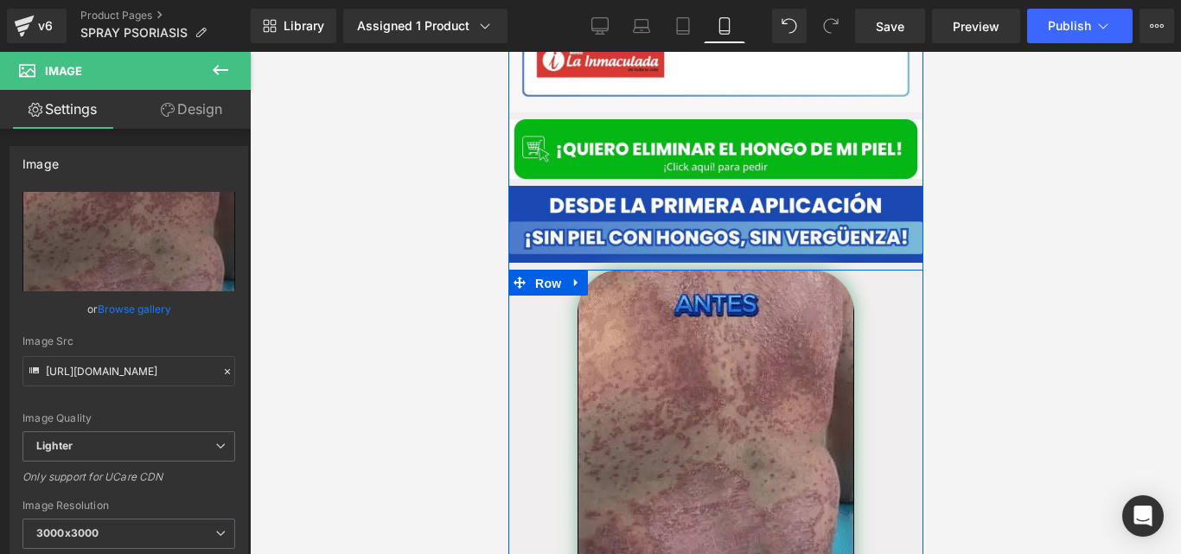
click at [554, 271] on span "Row" at bounding box center [547, 284] width 35 height 26
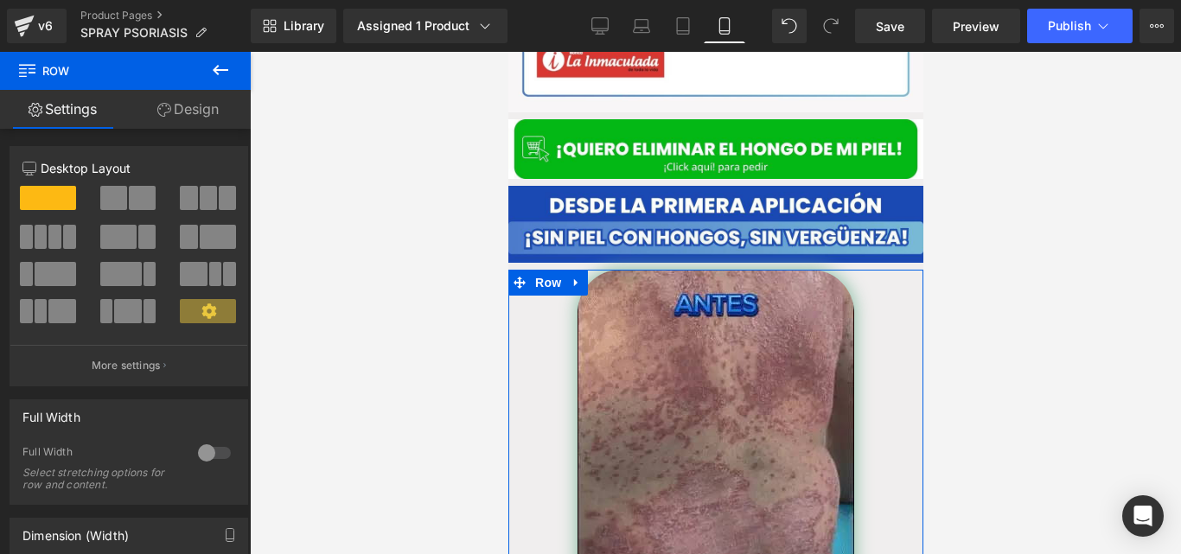
click at [183, 117] on link "Design" at bounding box center [187, 109] width 125 height 39
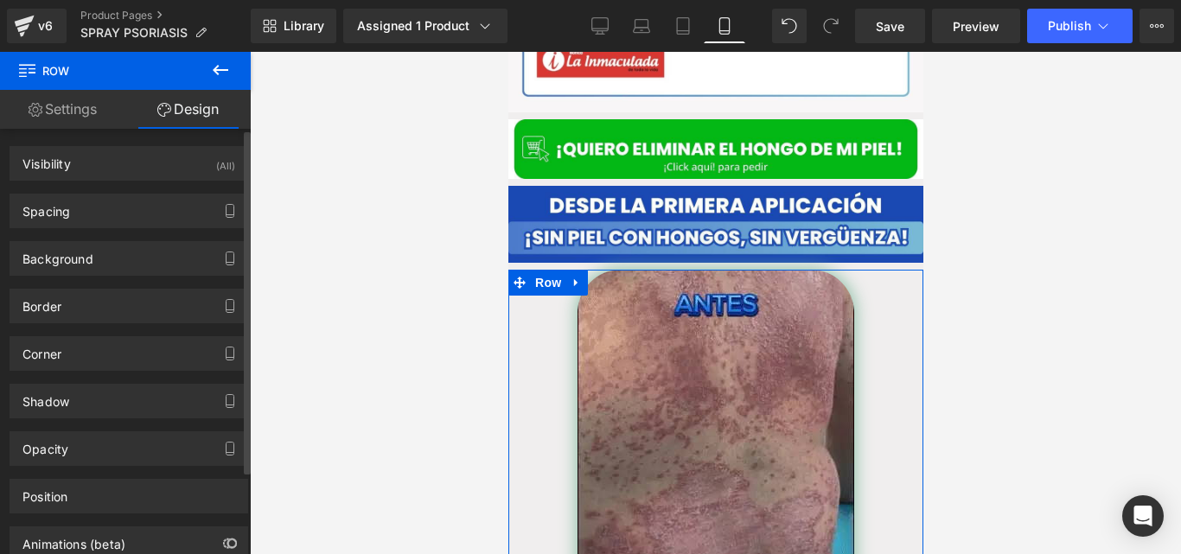
type input "transparent"
type input "0"
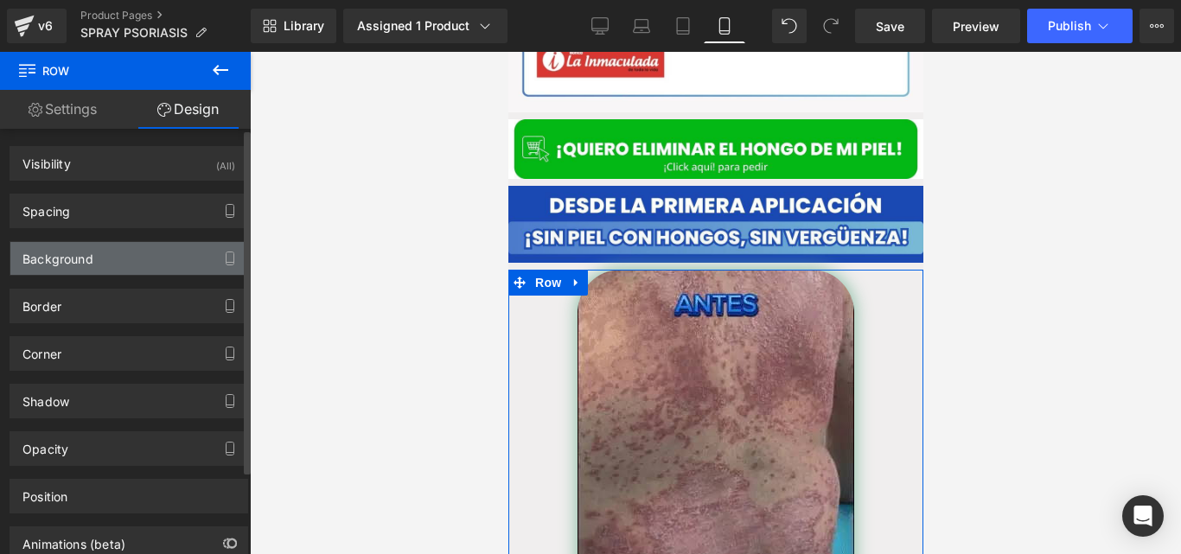
click at [117, 255] on div "Background" at bounding box center [128, 258] width 237 height 33
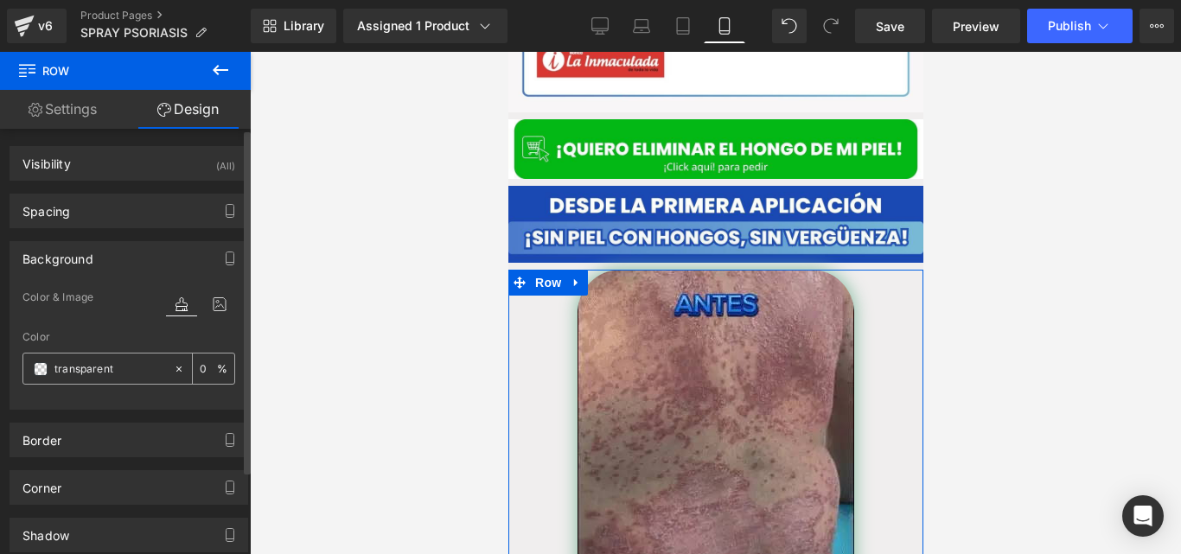
click at [101, 370] on input "transparent" at bounding box center [109, 369] width 111 height 19
paste input "#1b49b3"
type input "#1b49b3"
type input "100"
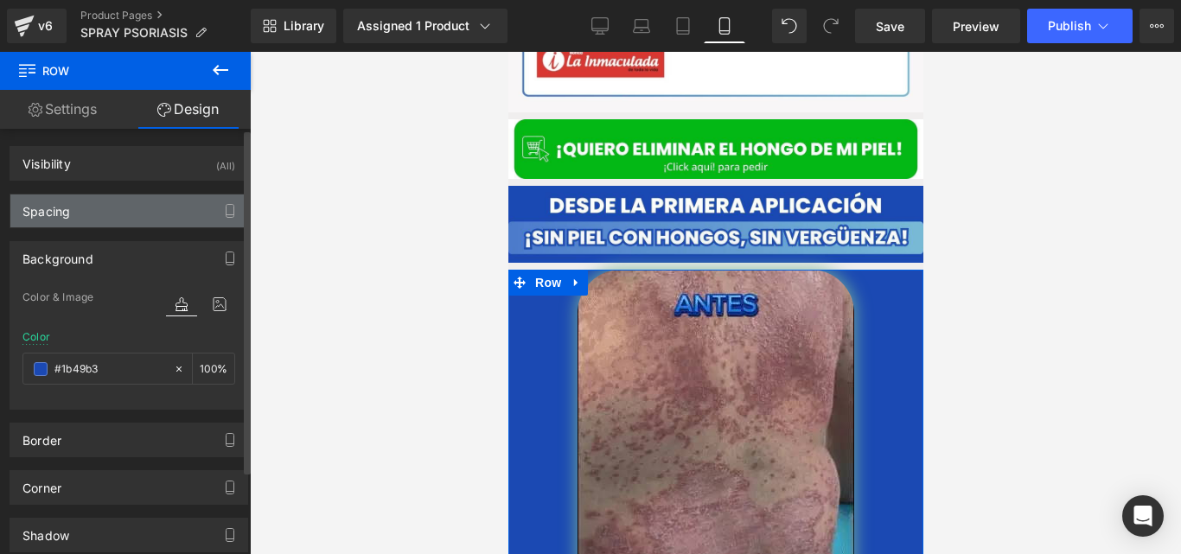
type input "#1b49b3"
click at [86, 216] on div "Spacing" at bounding box center [128, 211] width 237 height 33
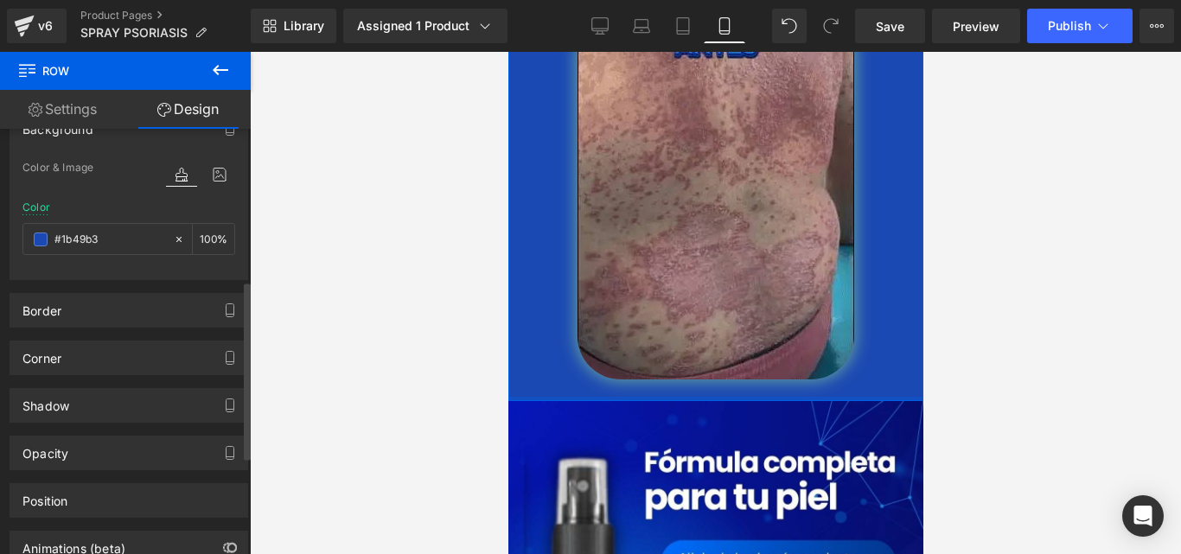
scroll to position [534, 0]
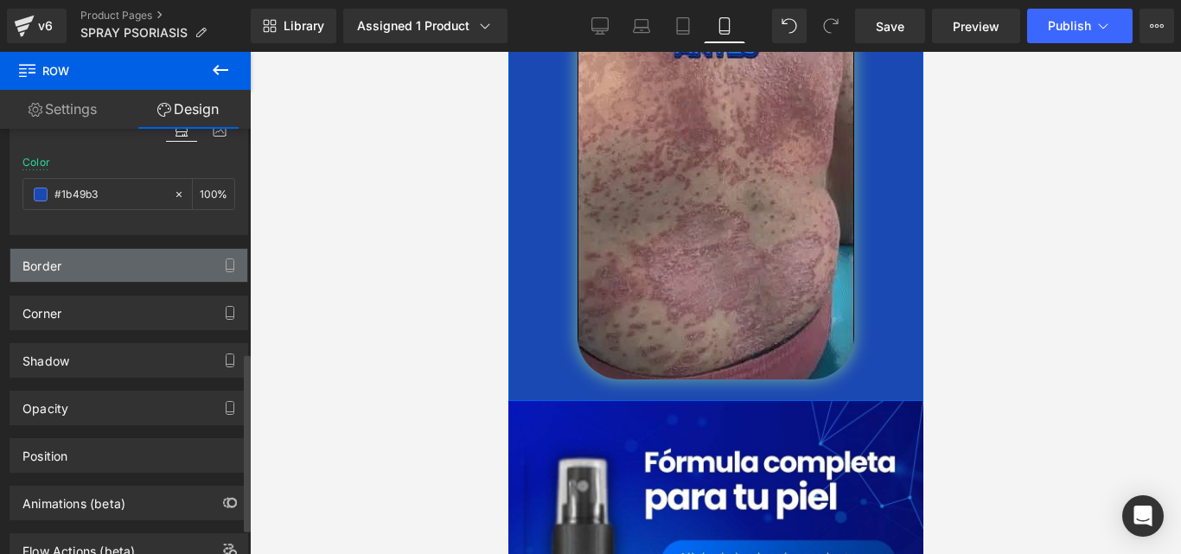
click at [87, 275] on div "Border" at bounding box center [128, 265] width 237 height 33
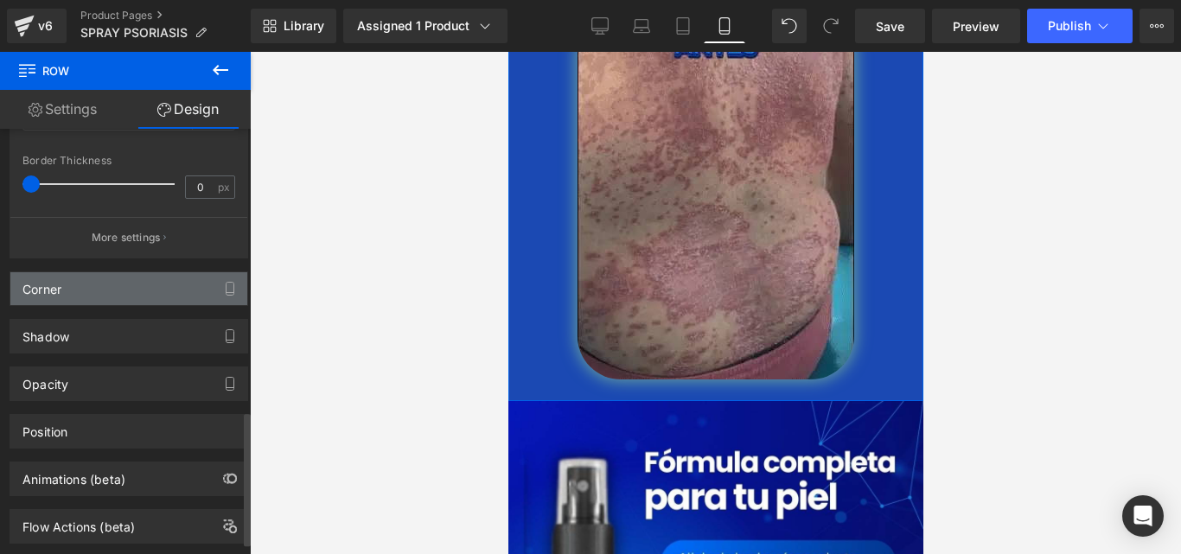
click at [87, 280] on div "Corner" at bounding box center [128, 288] width 237 height 33
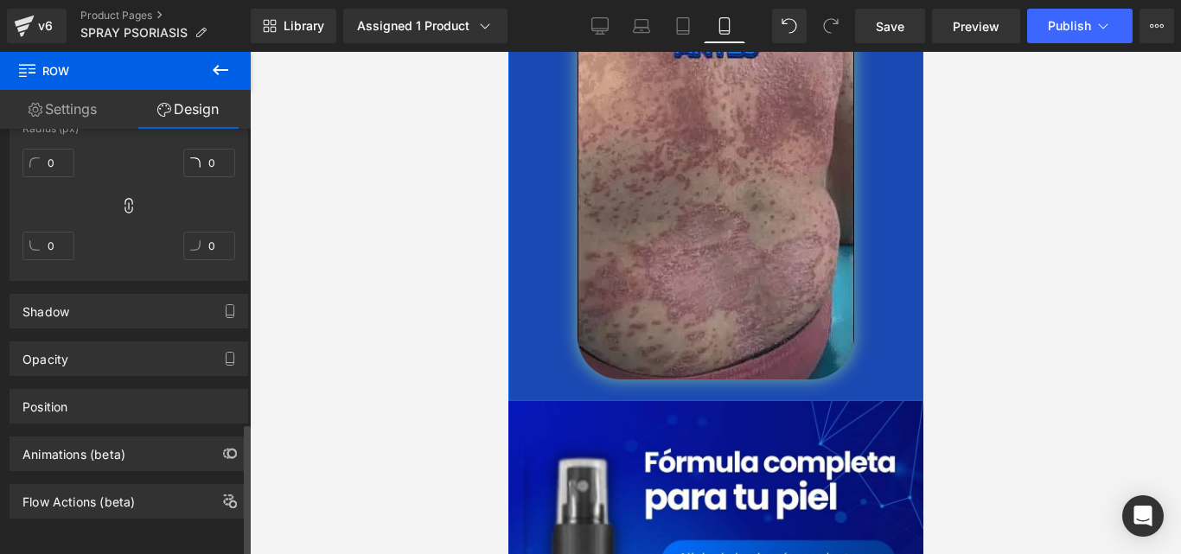
scroll to position [1181, 0]
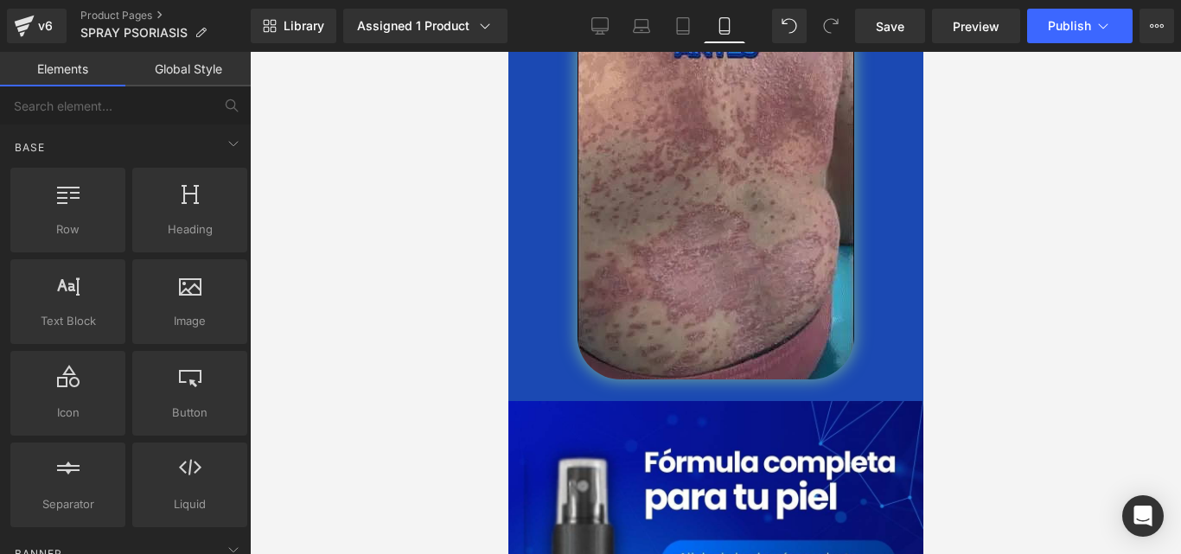
click at [500, 214] on div at bounding box center [715, 303] width 931 height 502
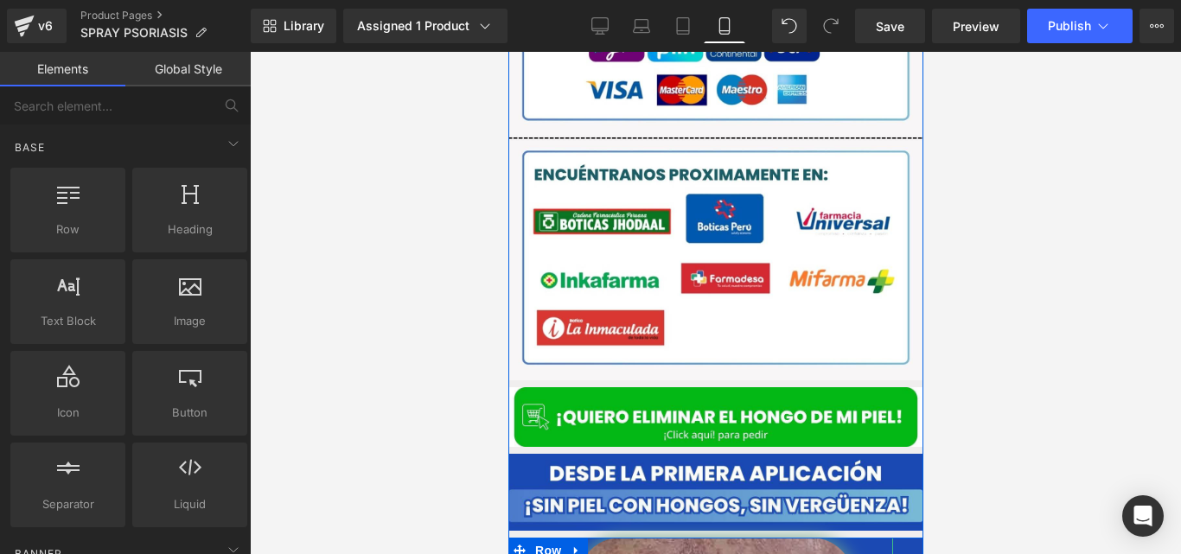
scroll to position [2930, 0]
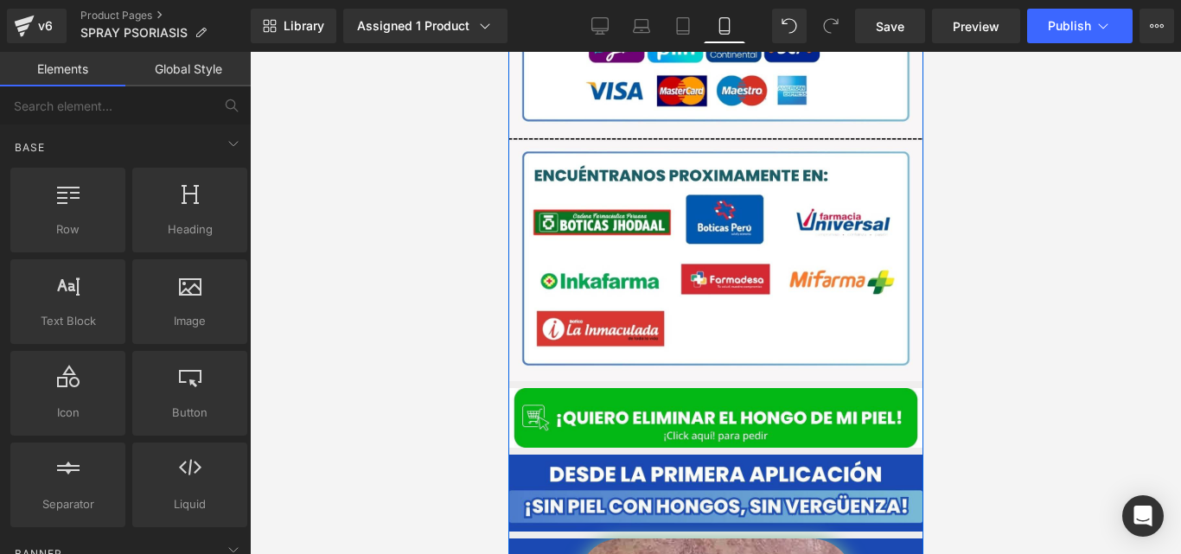
drag, startPoint x: 673, startPoint y: 225, endPoint x: 734, endPoint y: -16, distance: 248.9
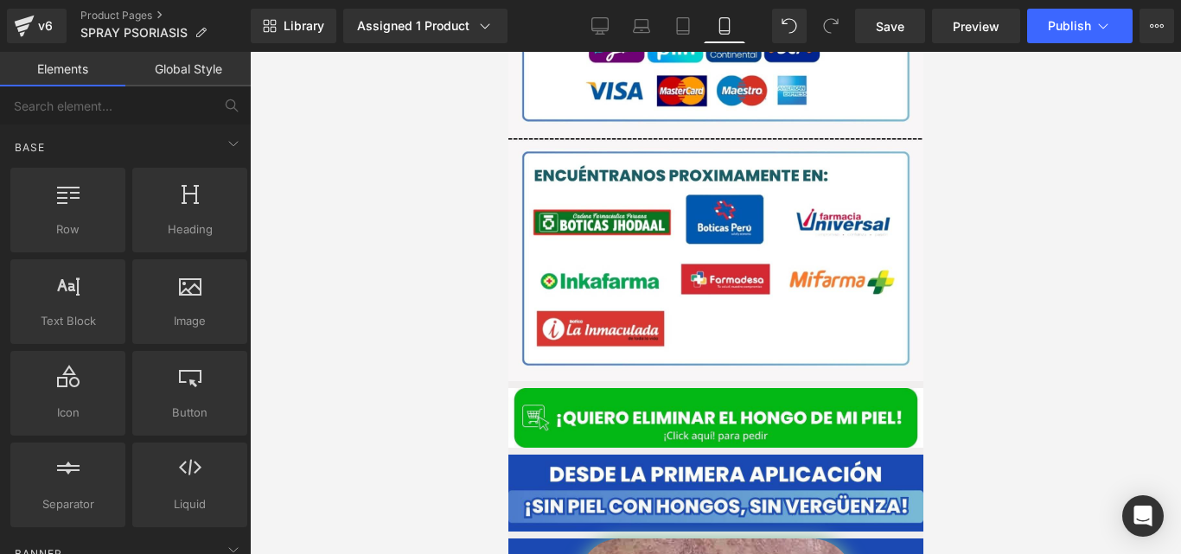
drag, startPoint x: 227, startPoint y: -68, endPoint x: 453, endPoint y: 256, distance: 395.6
click at [453, 256] on div at bounding box center [715, 303] width 931 height 502
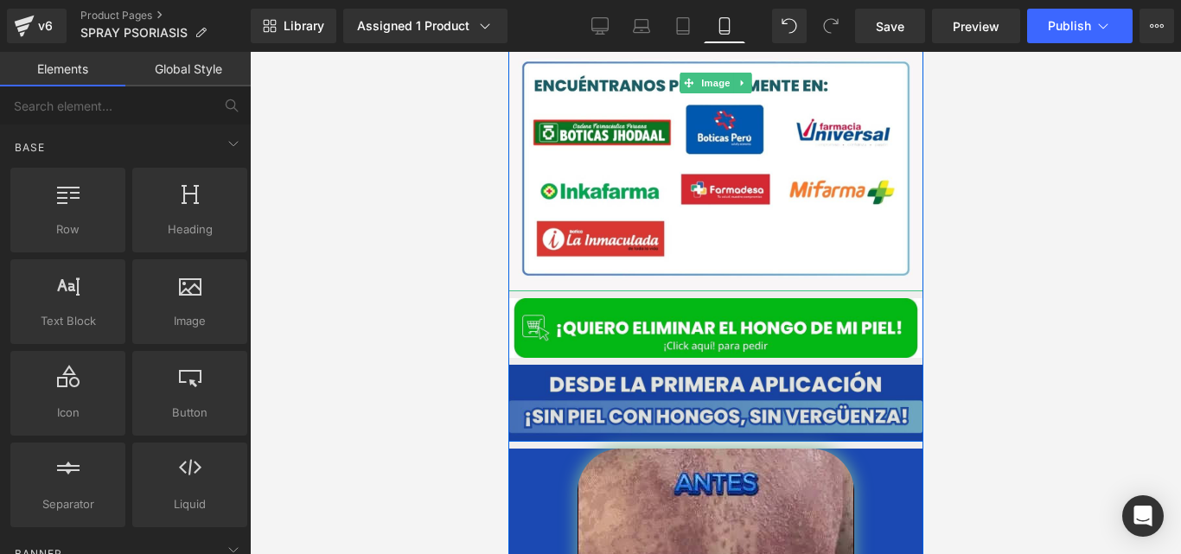
scroll to position [3047, 0]
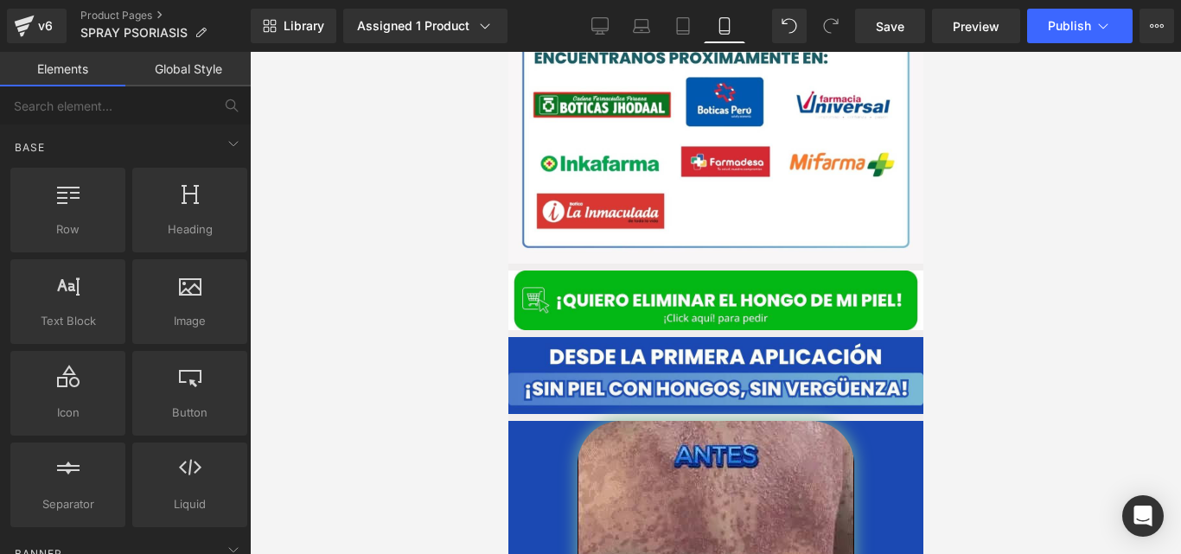
click at [499, 344] on div at bounding box center [715, 303] width 931 height 502
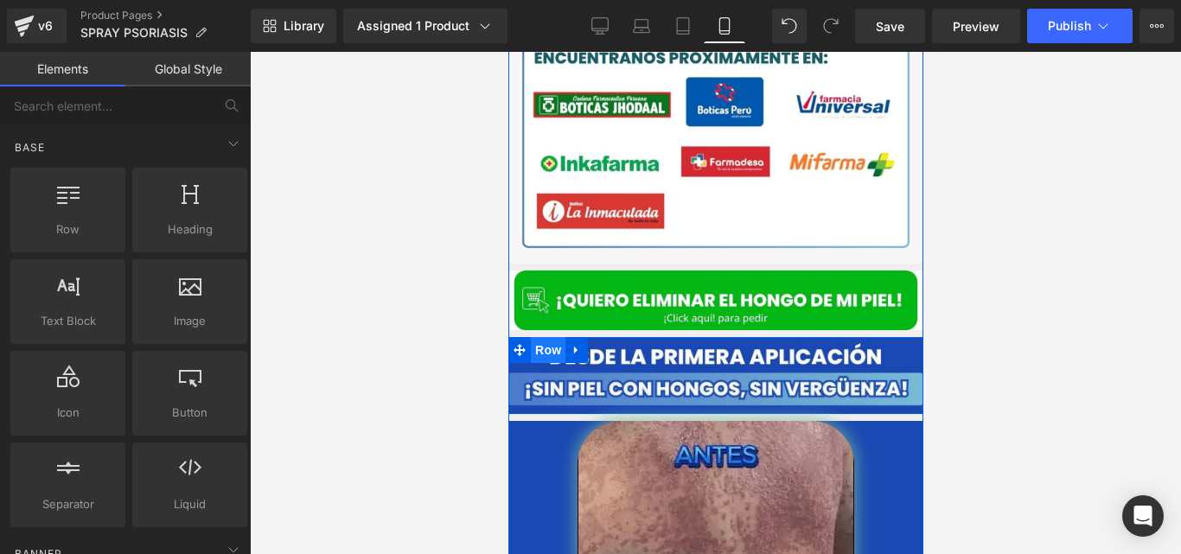
click at [541, 337] on span "Row" at bounding box center [547, 350] width 35 height 26
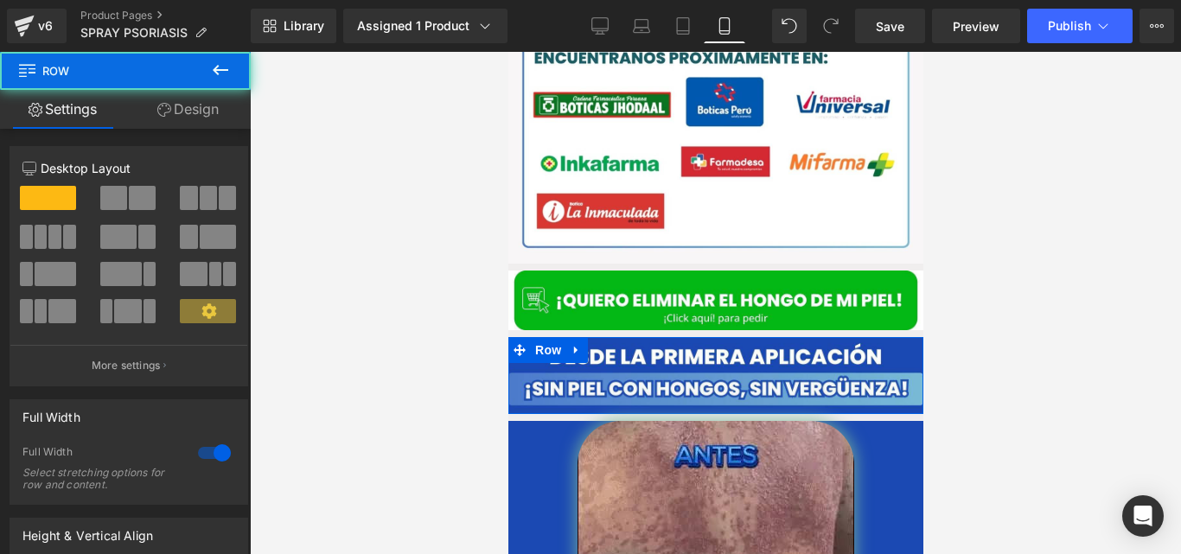
click at [201, 108] on link "Design" at bounding box center [187, 109] width 125 height 39
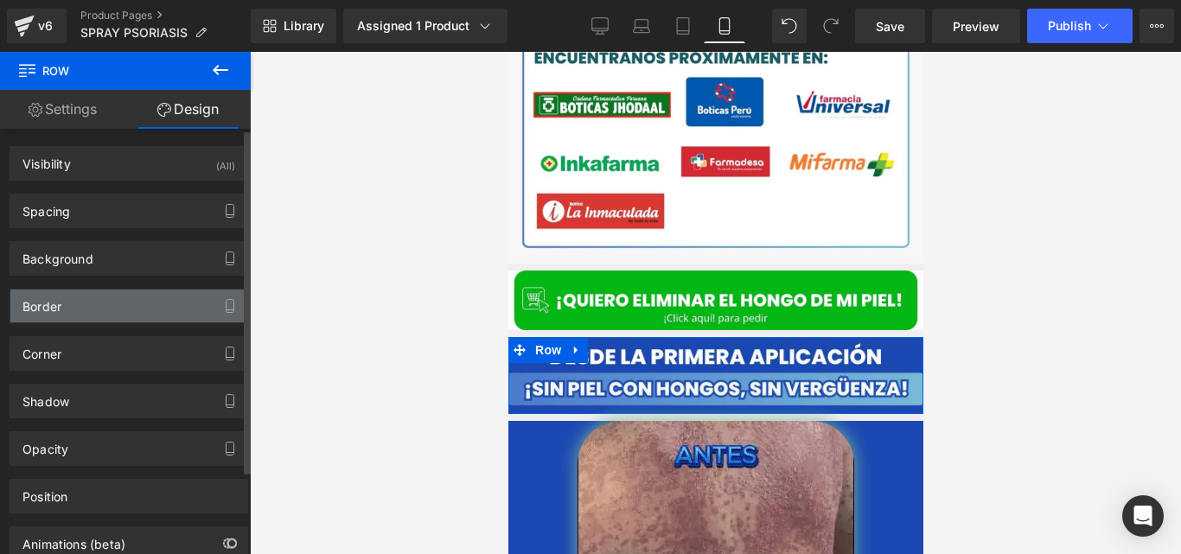
type input "0"
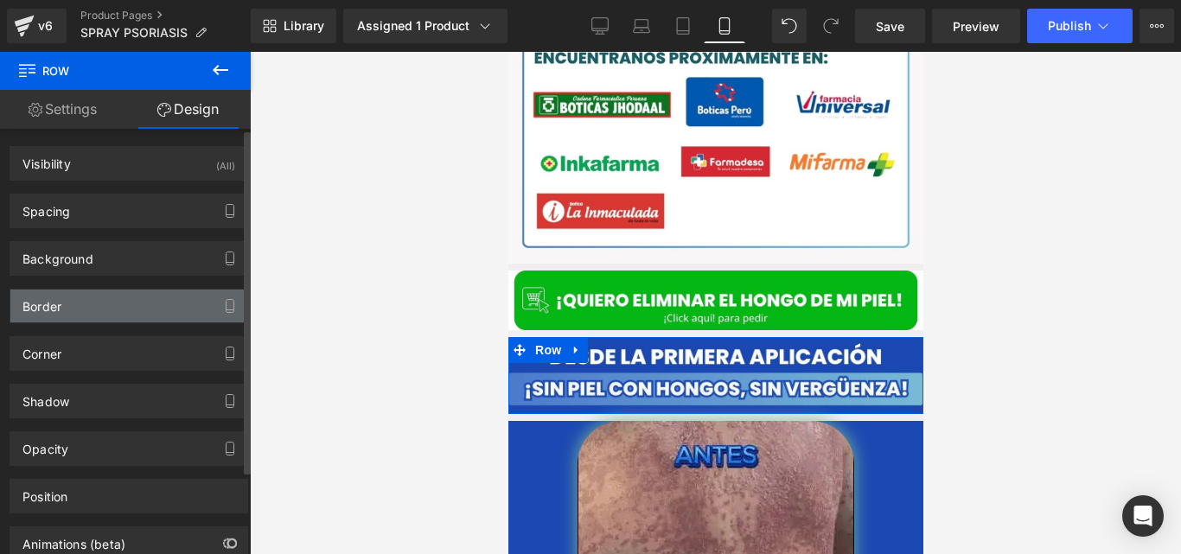
type input "0"
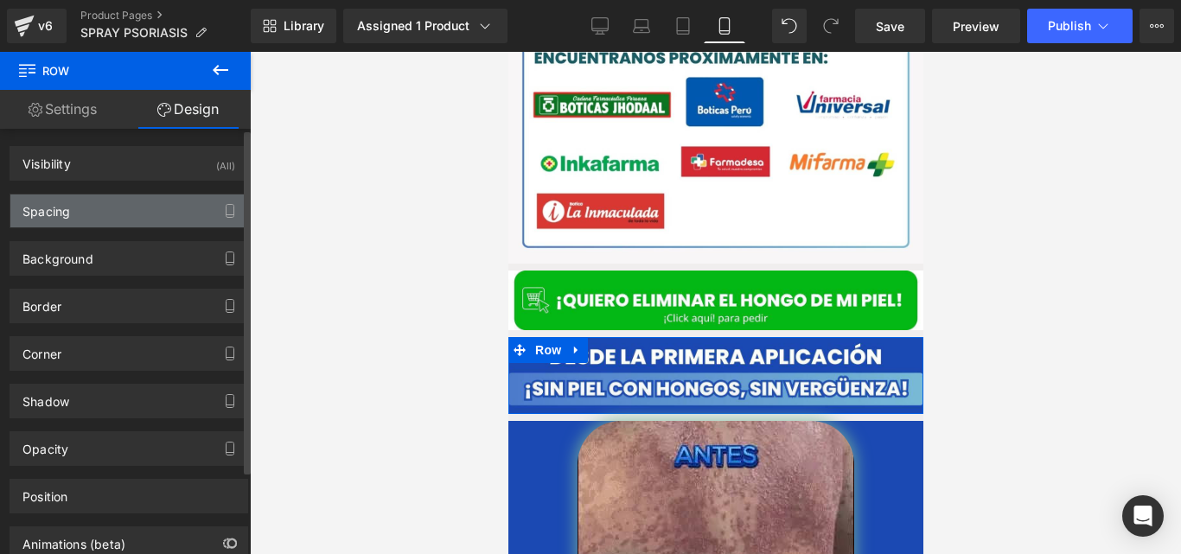
click at [101, 201] on div "Spacing" at bounding box center [128, 211] width 237 height 33
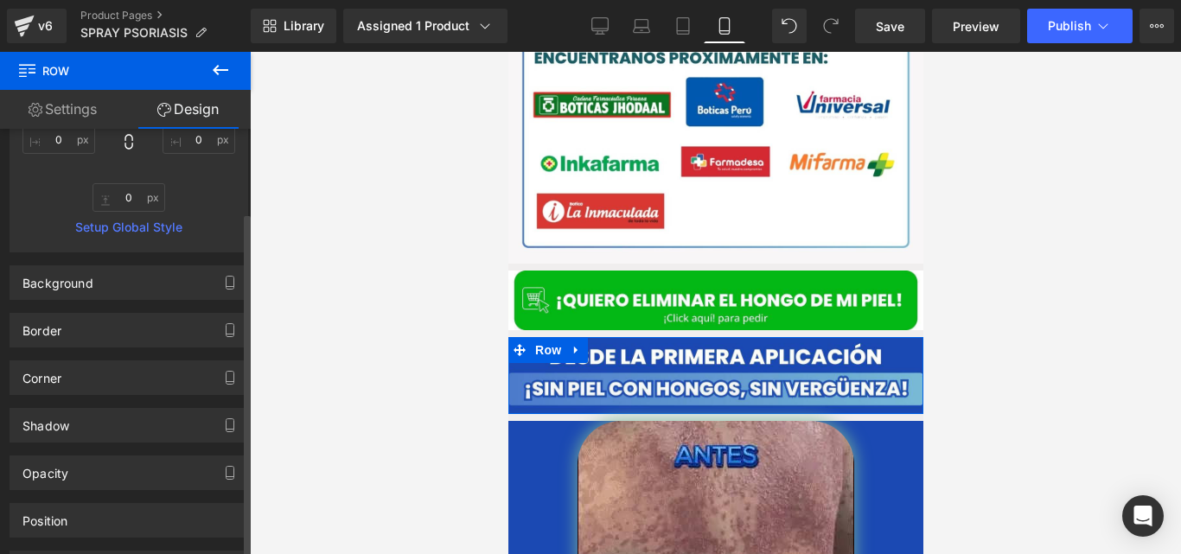
scroll to position [348, 0]
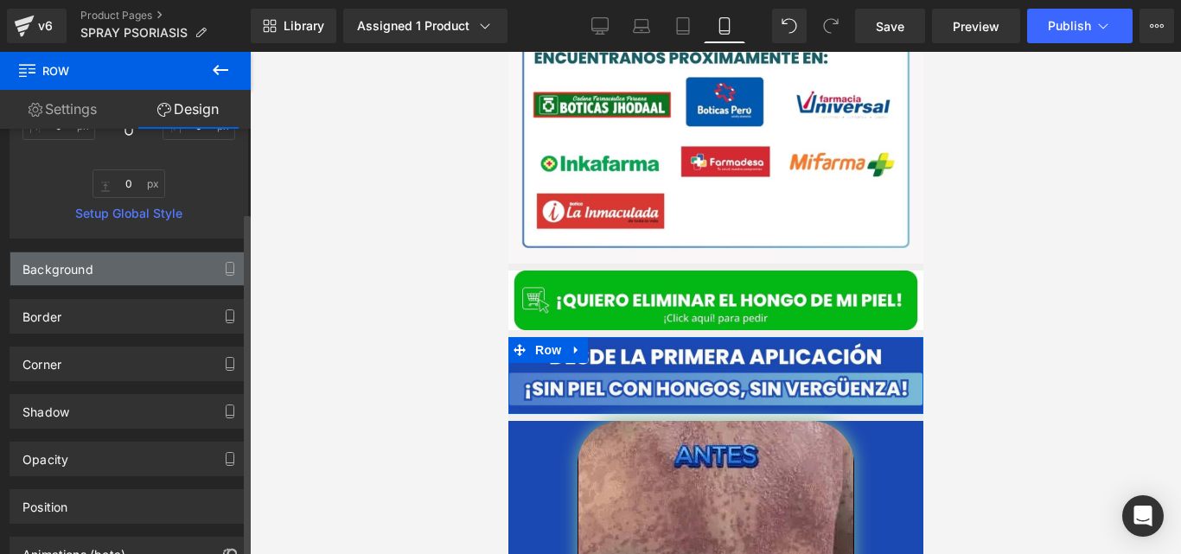
click at [105, 265] on div "Background" at bounding box center [128, 268] width 237 height 33
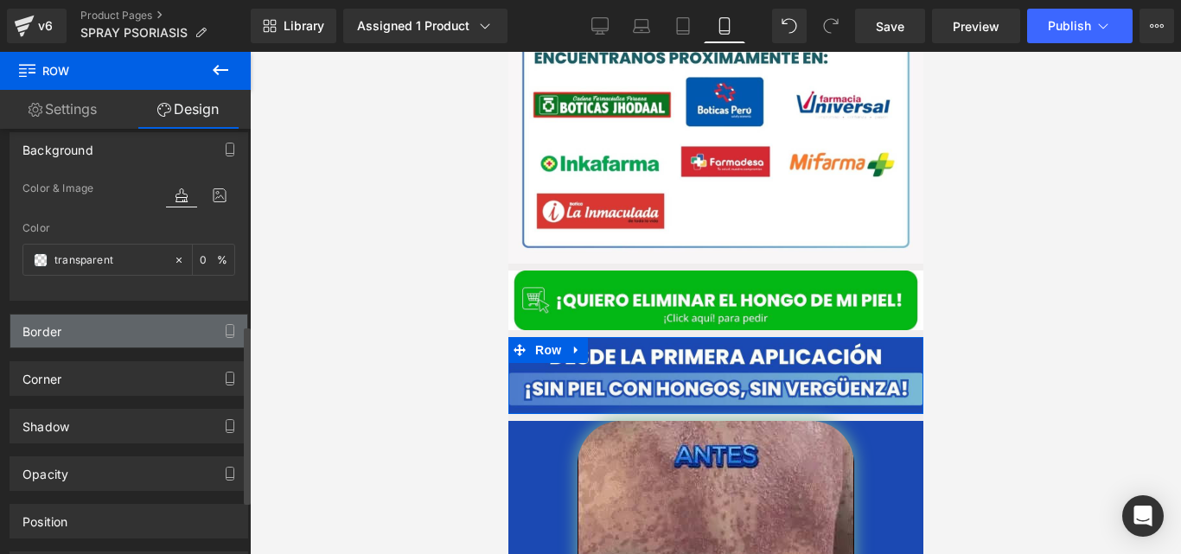
click at [80, 326] on div "Border" at bounding box center [128, 331] width 237 height 33
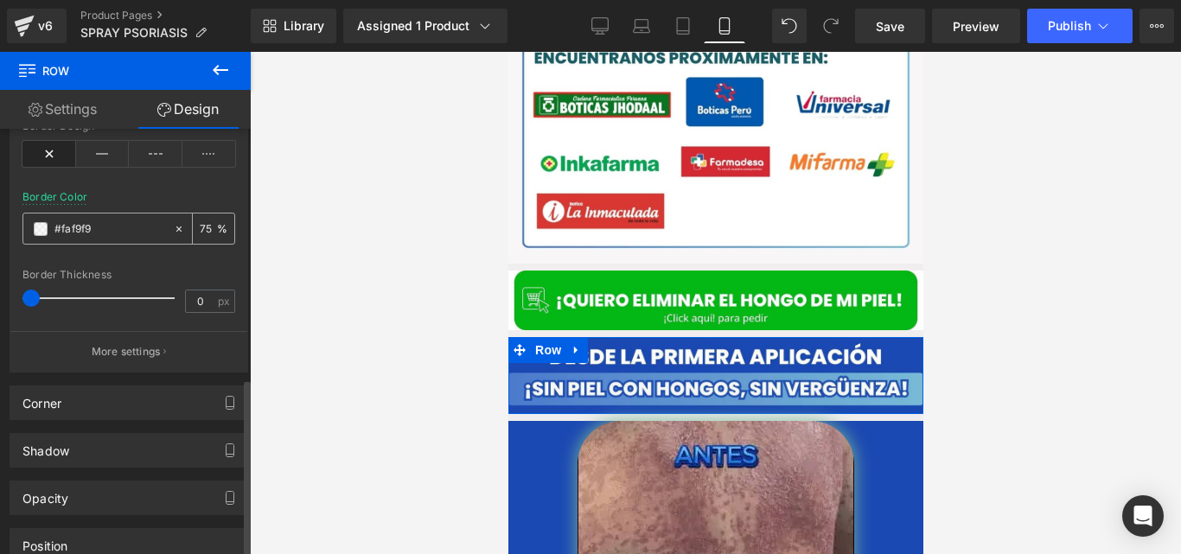
scroll to position [860, 0]
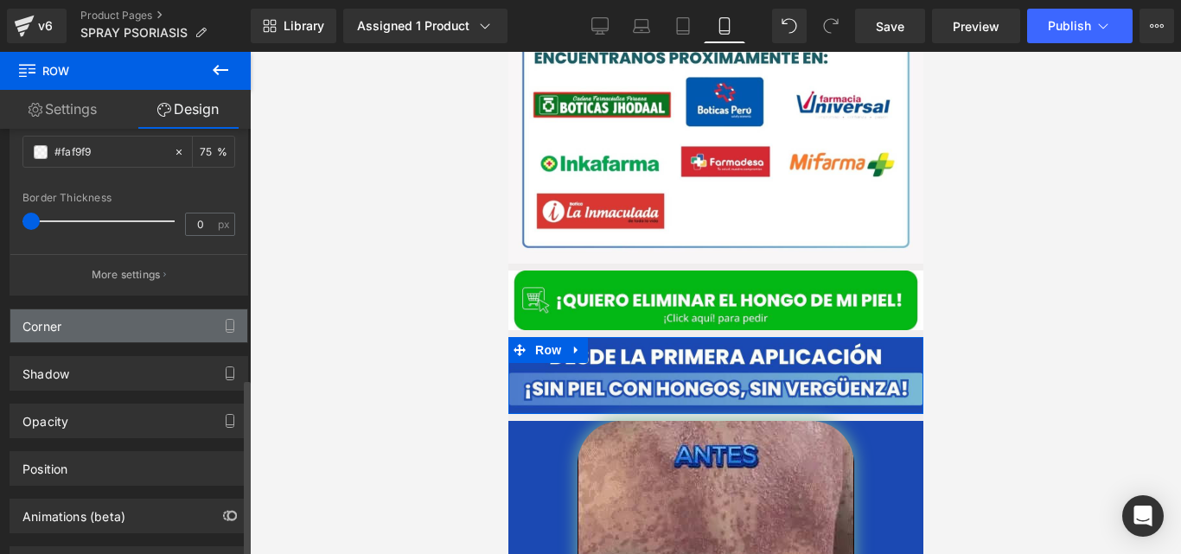
click at [80, 326] on div "Corner" at bounding box center [128, 326] width 237 height 33
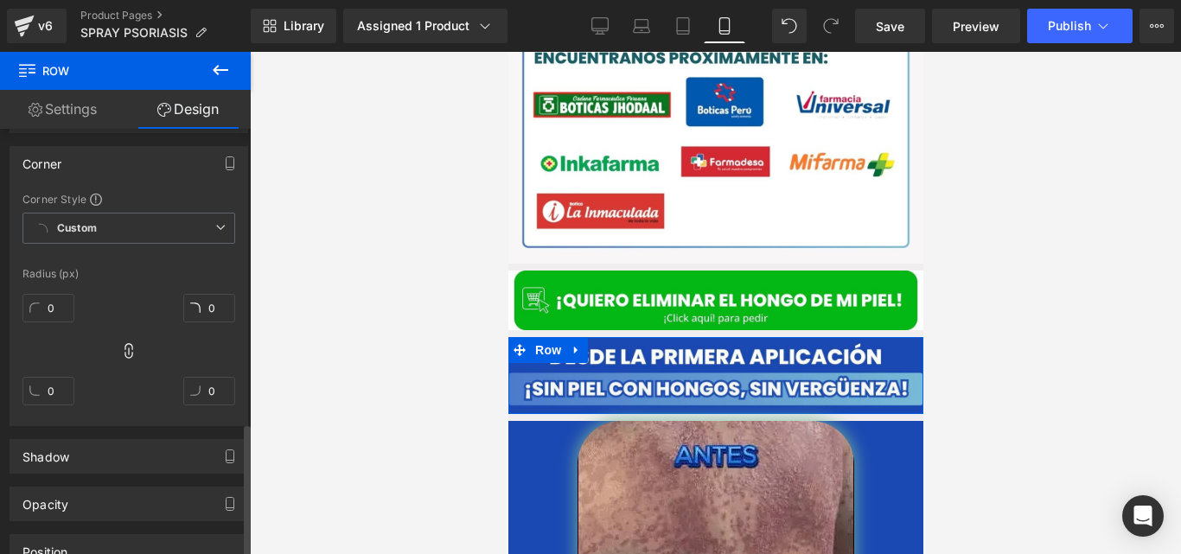
scroll to position [1109, 0]
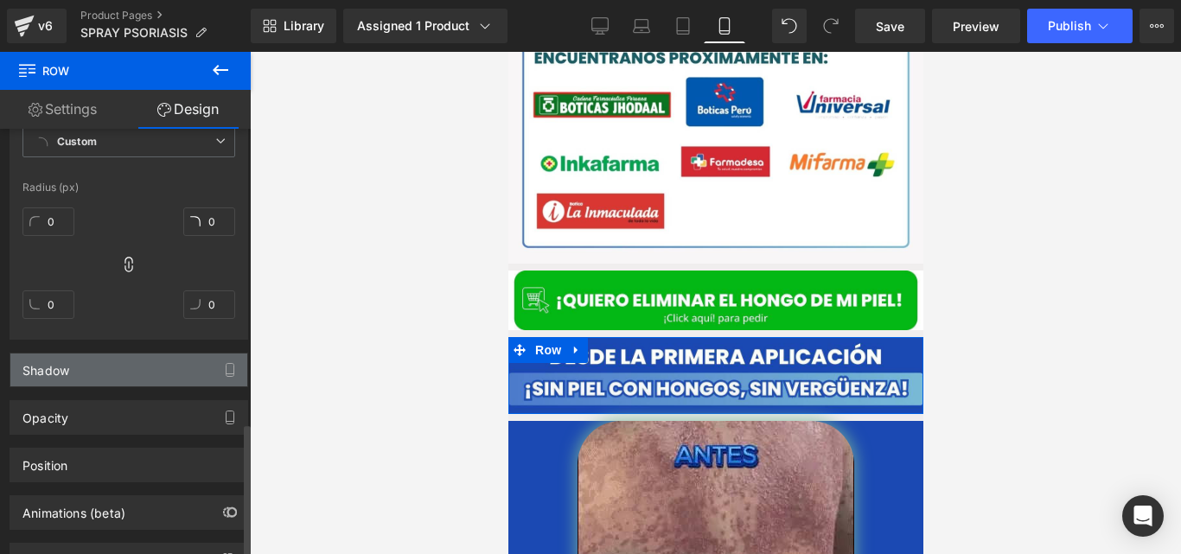
click at [84, 371] on div "Shadow" at bounding box center [128, 370] width 237 height 33
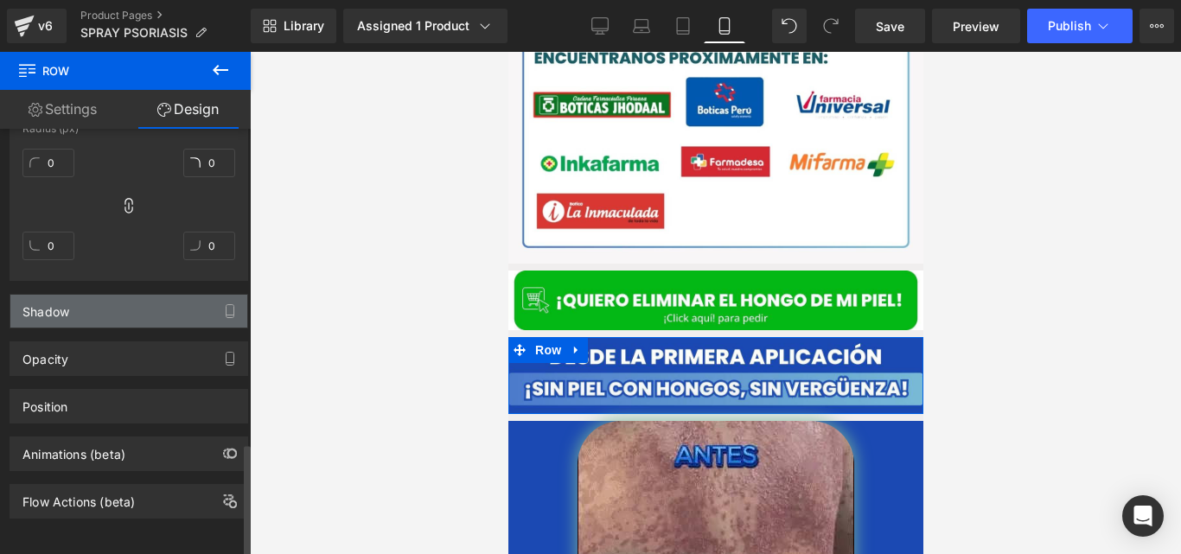
click at [74, 301] on div "Shadow" at bounding box center [128, 311] width 237 height 33
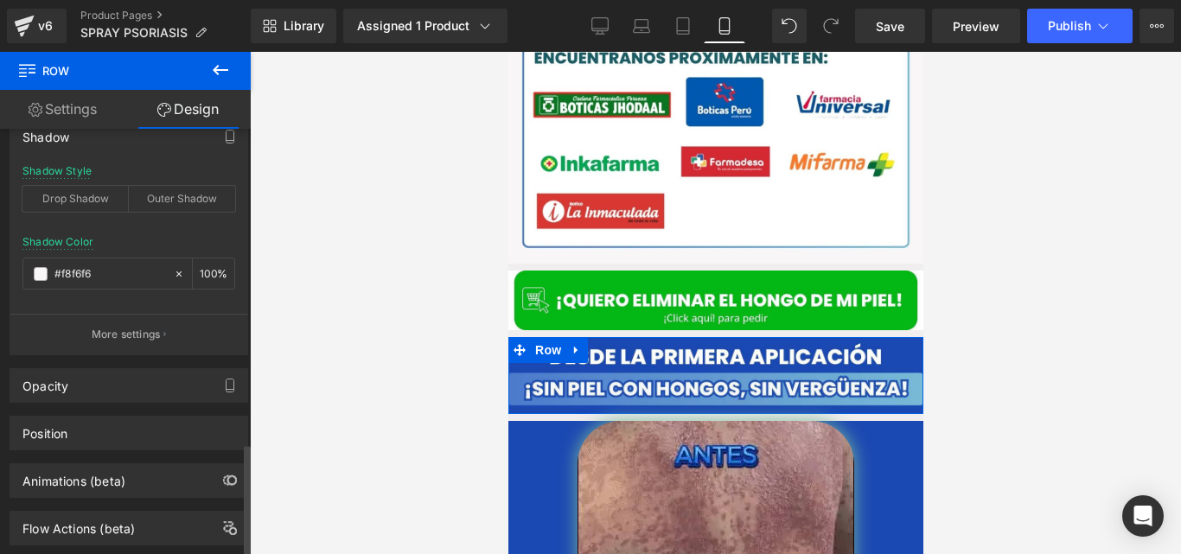
scroll to position [1383, 0]
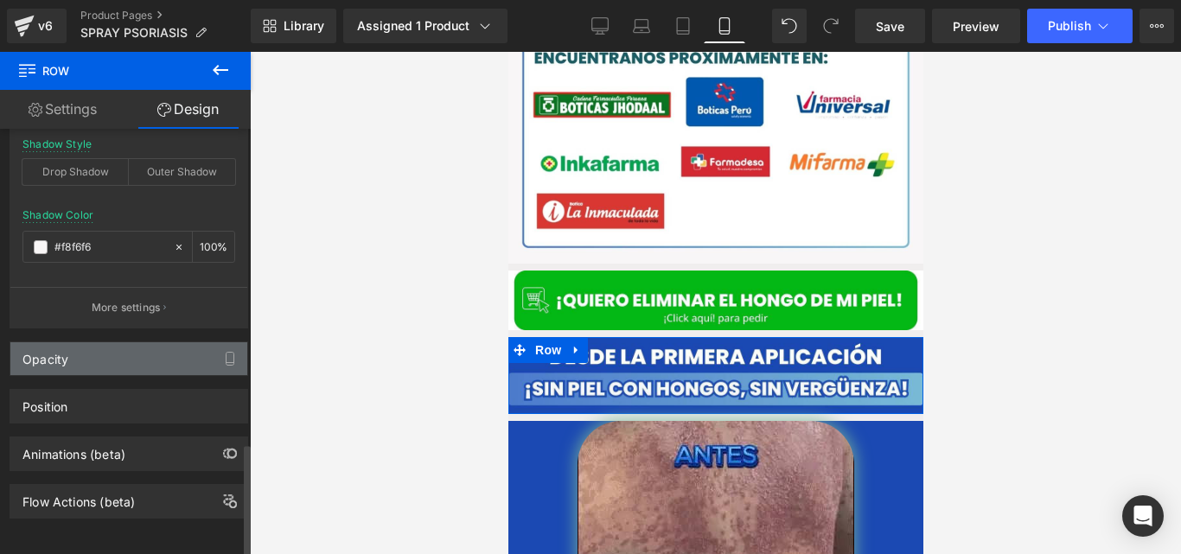
click at [70, 342] on div "Opacity" at bounding box center [128, 358] width 237 height 33
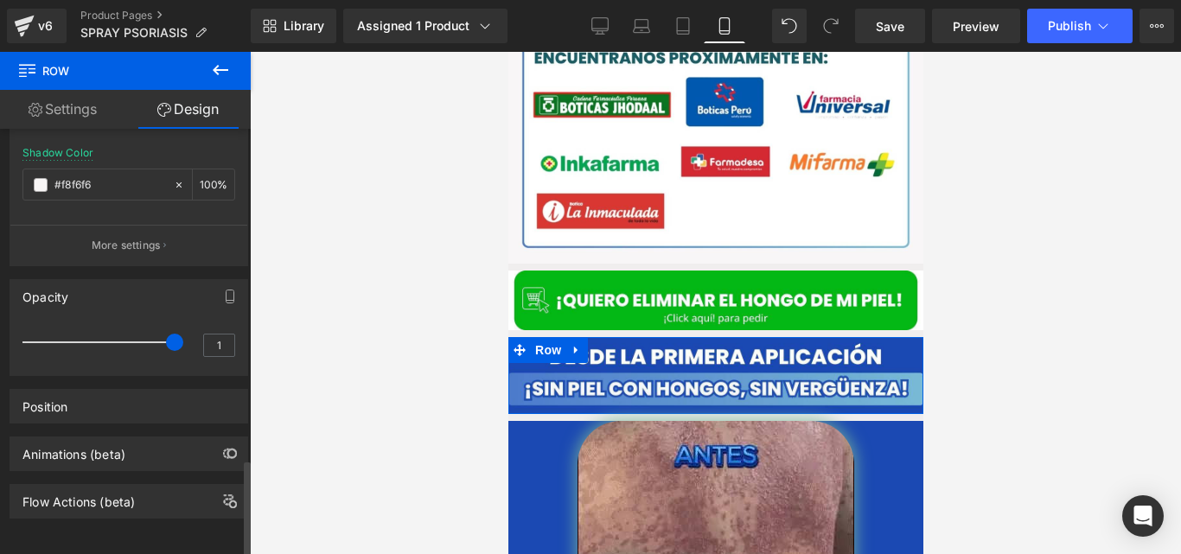
scroll to position [1445, 0]
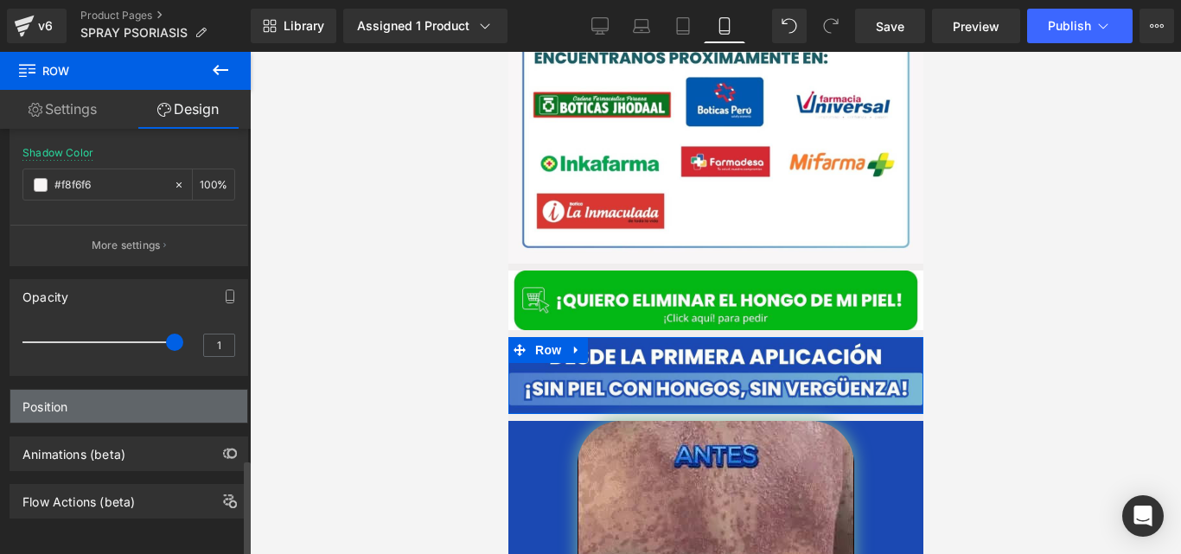
click at [86, 395] on div "Position" at bounding box center [128, 406] width 237 height 33
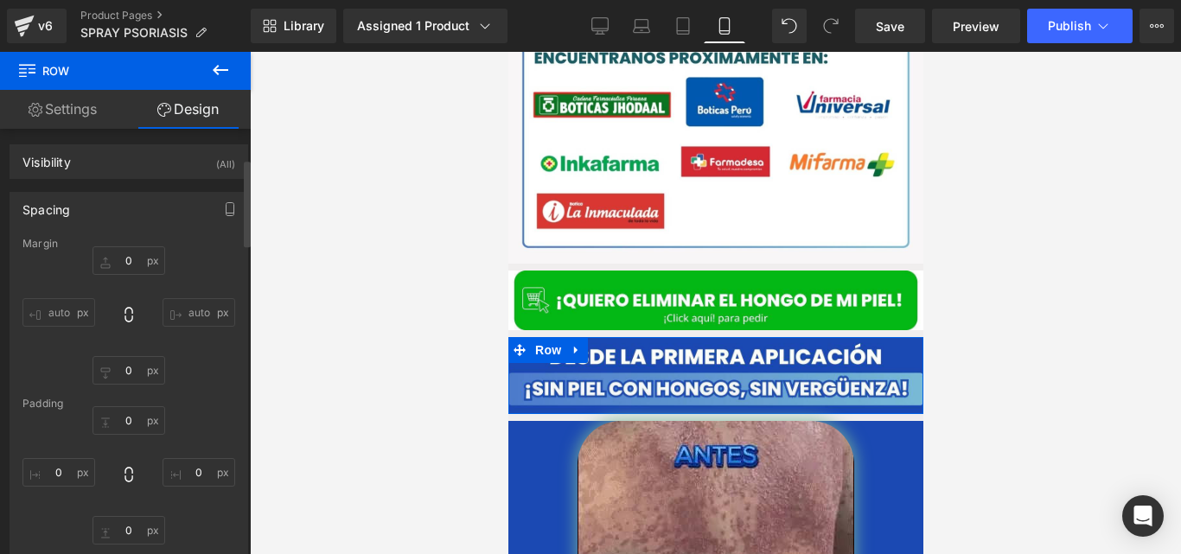
scroll to position [0, 0]
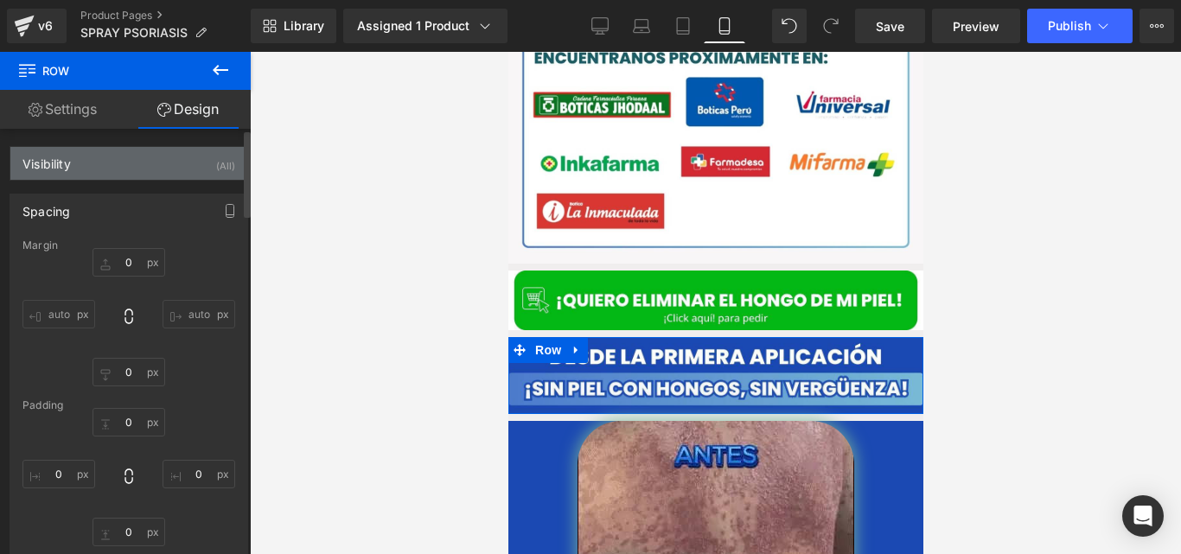
click at [114, 173] on div "Visibility (All)" at bounding box center [128, 163] width 237 height 33
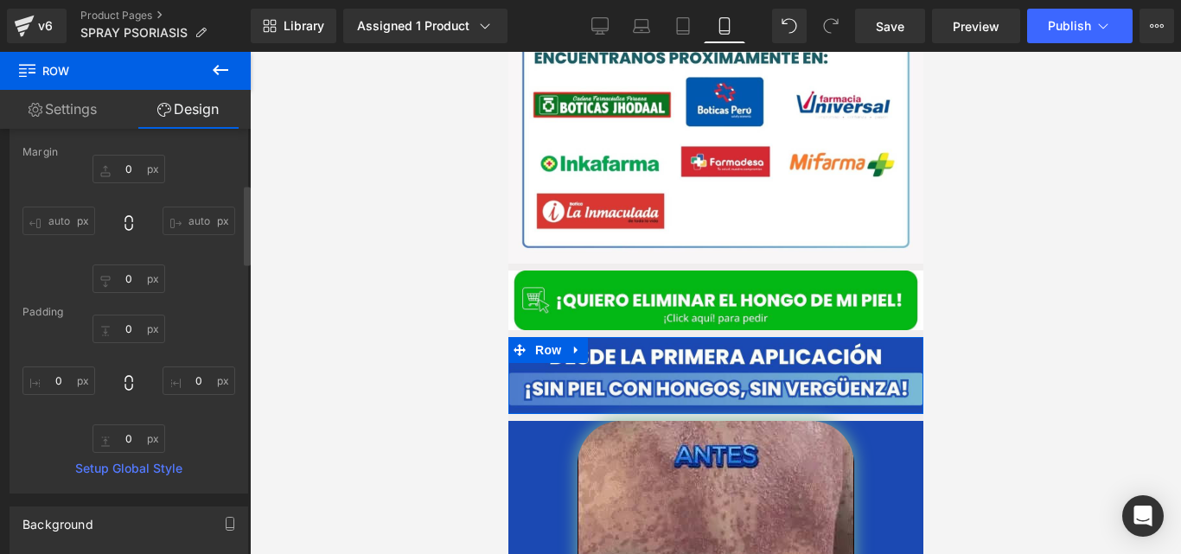
scroll to position [293, 0]
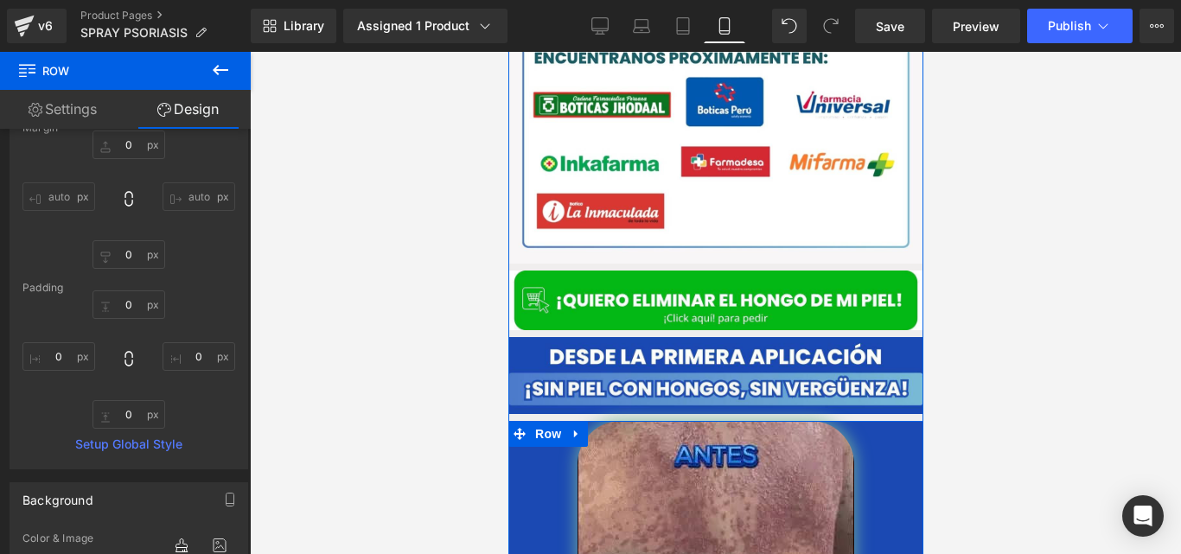
click at [535, 421] on span "Row" at bounding box center [547, 434] width 35 height 26
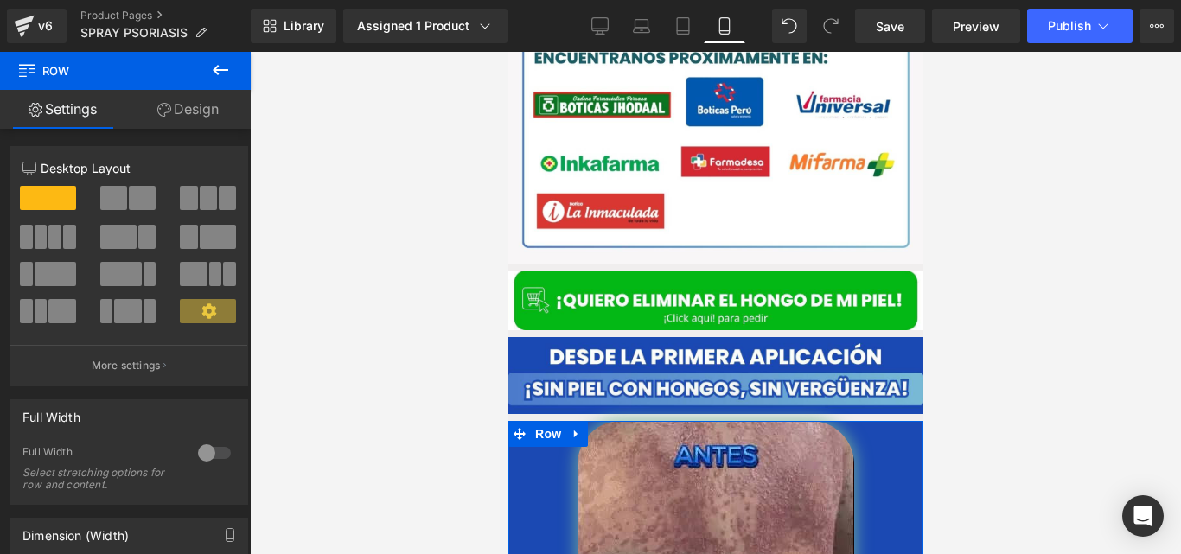
click at [165, 111] on icon at bounding box center [164, 110] width 14 height 14
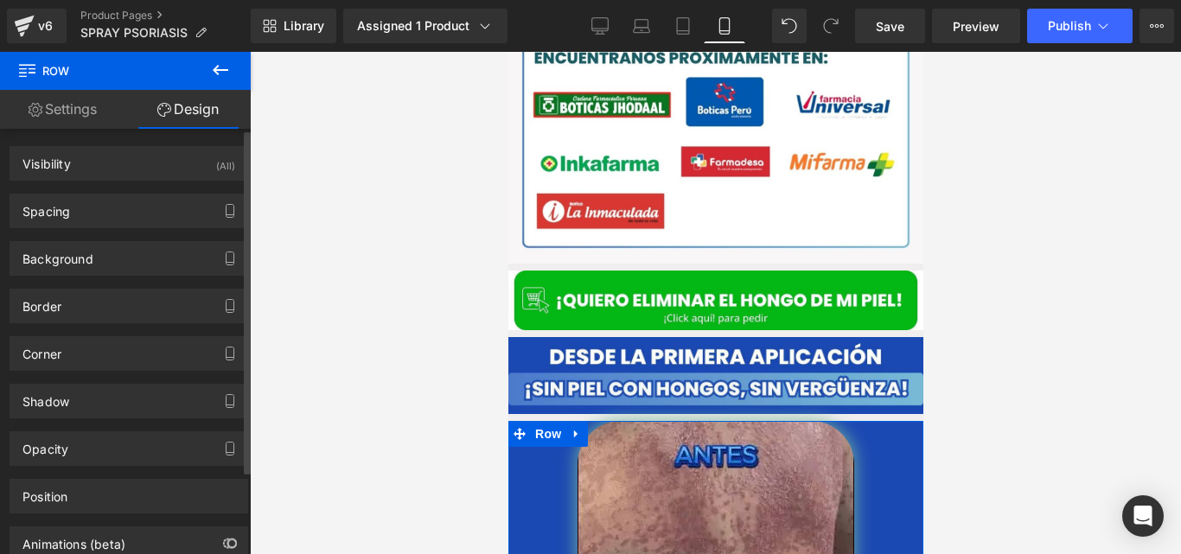
type input "0"
type input "5"
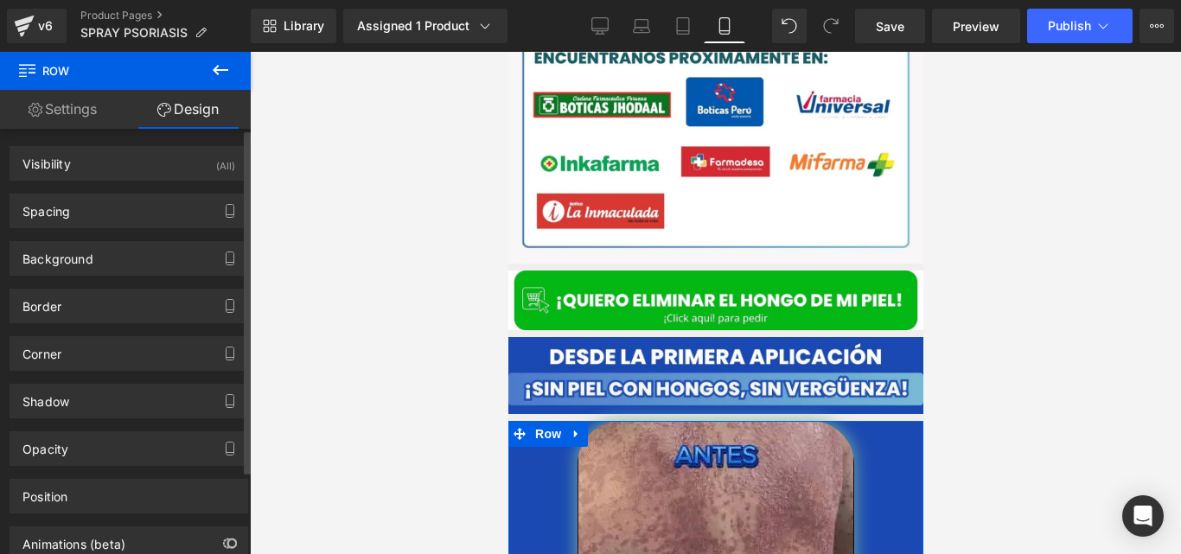
type input "0"
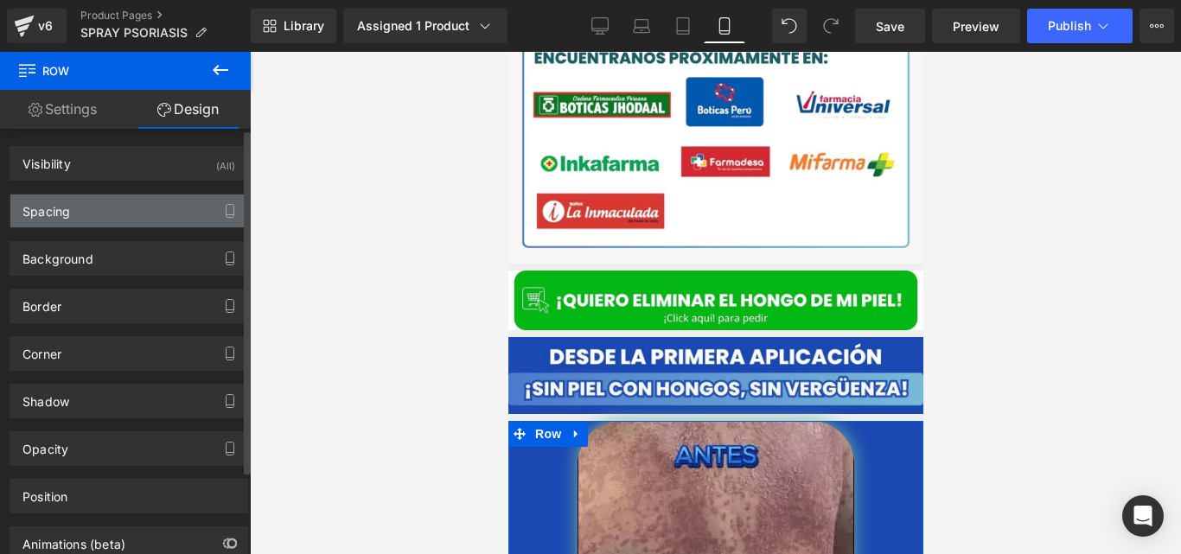
click at [127, 205] on div "Spacing" at bounding box center [128, 211] width 237 height 33
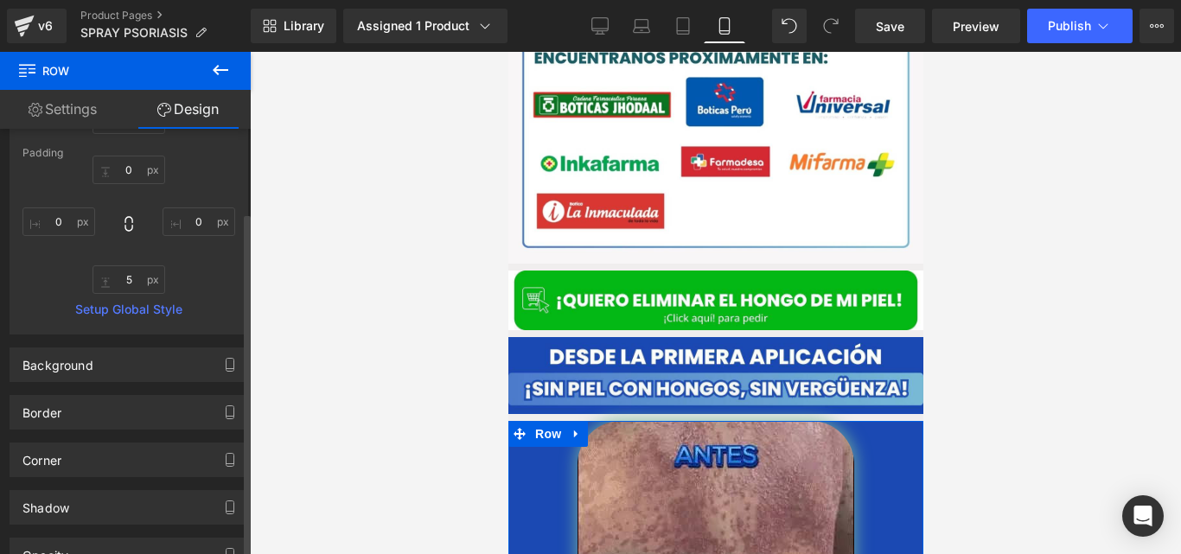
scroll to position [290, 0]
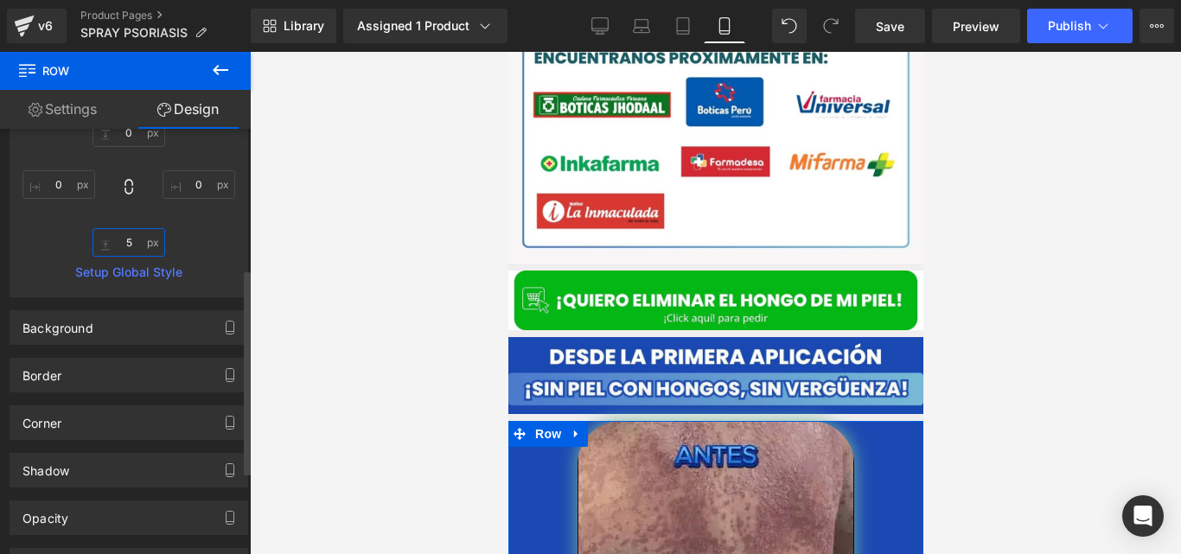
click at [126, 253] on input "5" at bounding box center [129, 242] width 73 height 29
type input "0"
type input "5"
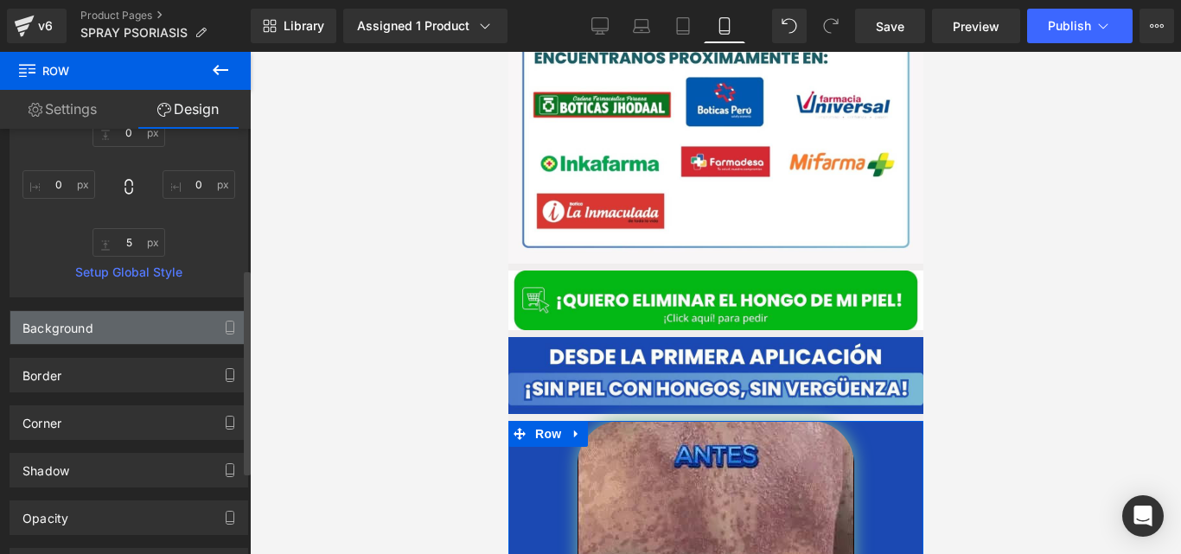
click at [111, 329] on div "Background" at bounding box center [128, 327] width 237 height 33
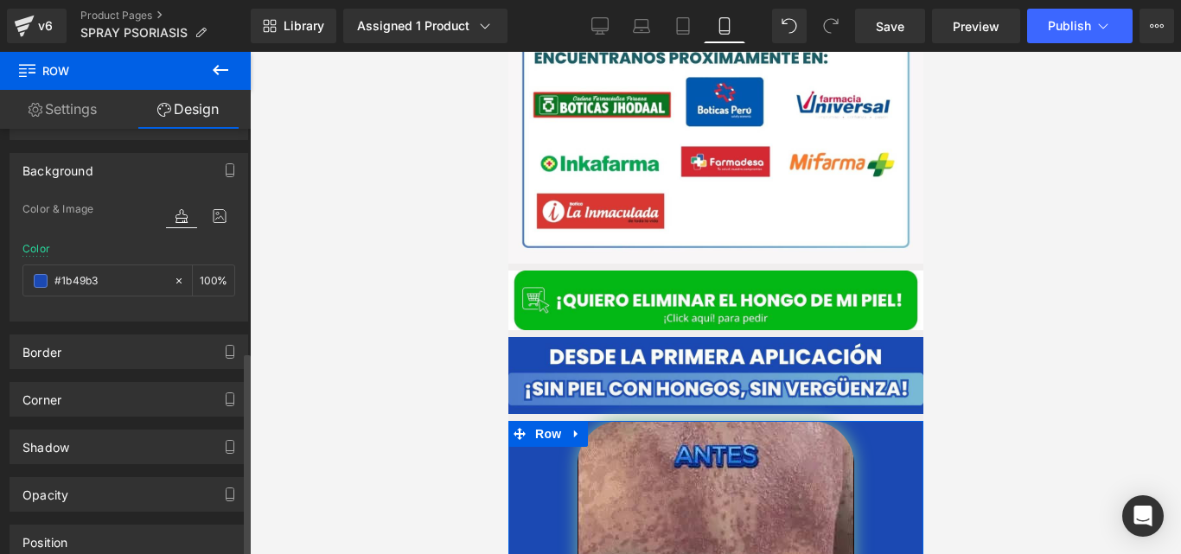
scroll to position [503, 0]
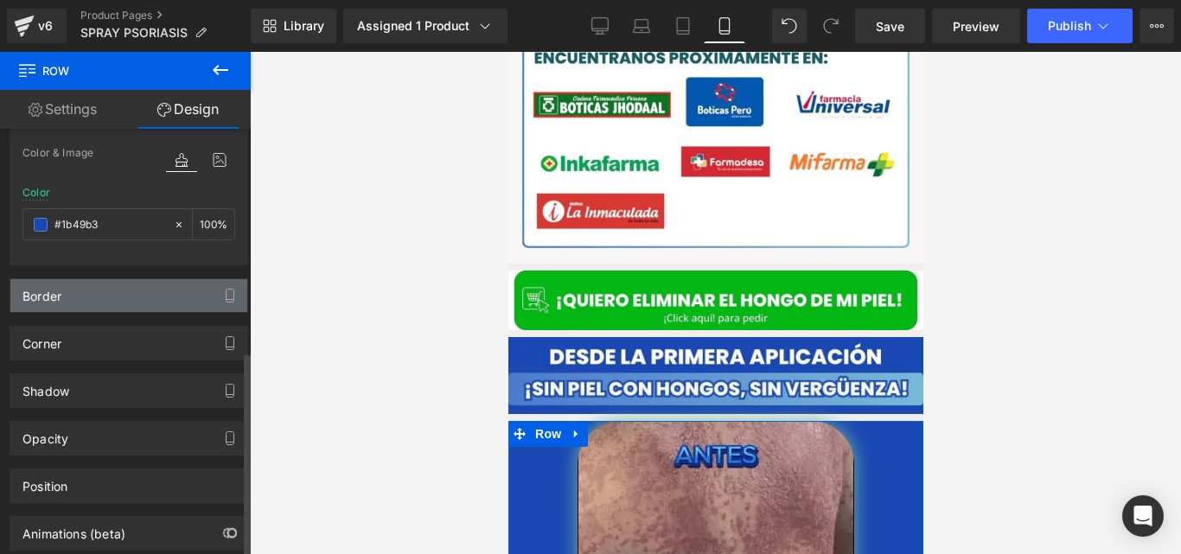
click at [105, 288] on div "Border" at bounding box center [128, 295] width 237 height 33
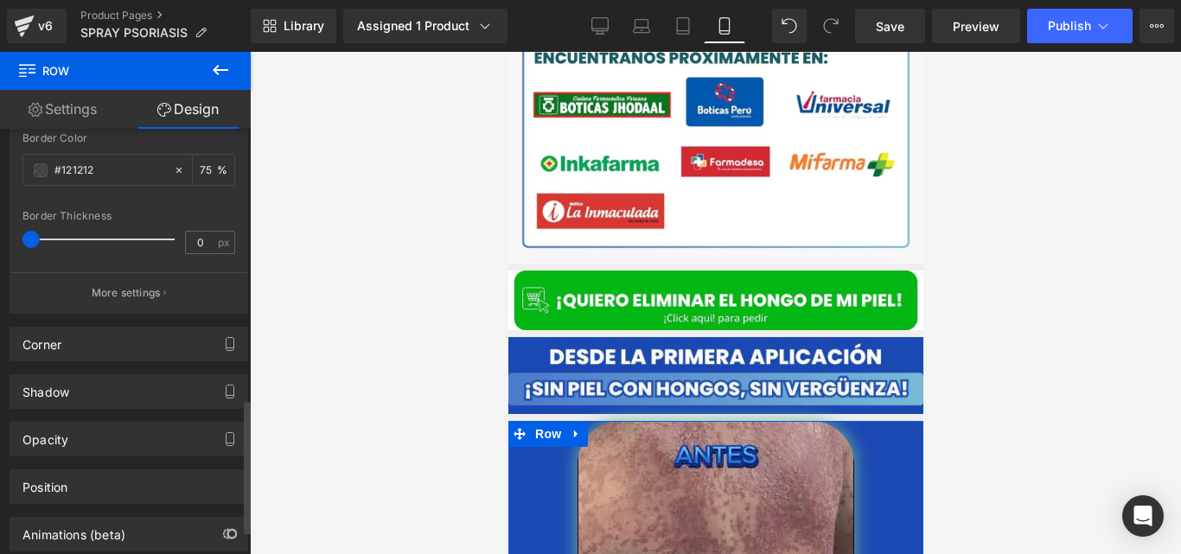
scroll to position [860, 0]
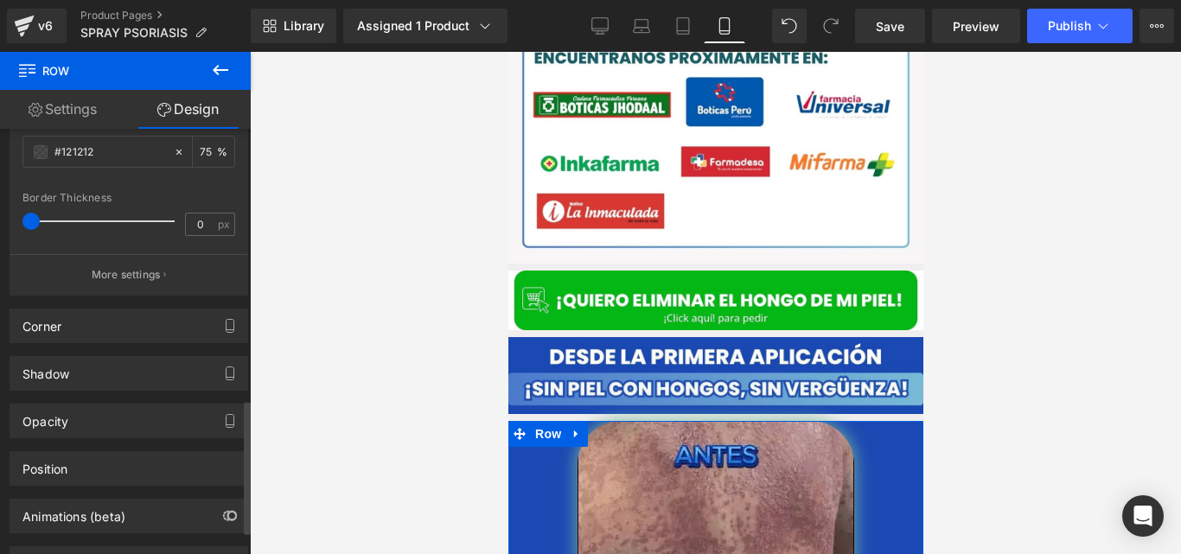
click at [107, 345] on div "Shadow Shadow Style Drop Shadow Outer Shadow #333333 Shadow Color #333333 100 %…" at bounding box center [129, 367] width 259 height 48
click at [107, 335] on div "Corner" at bounding box center [128, 326] width 237 height 33
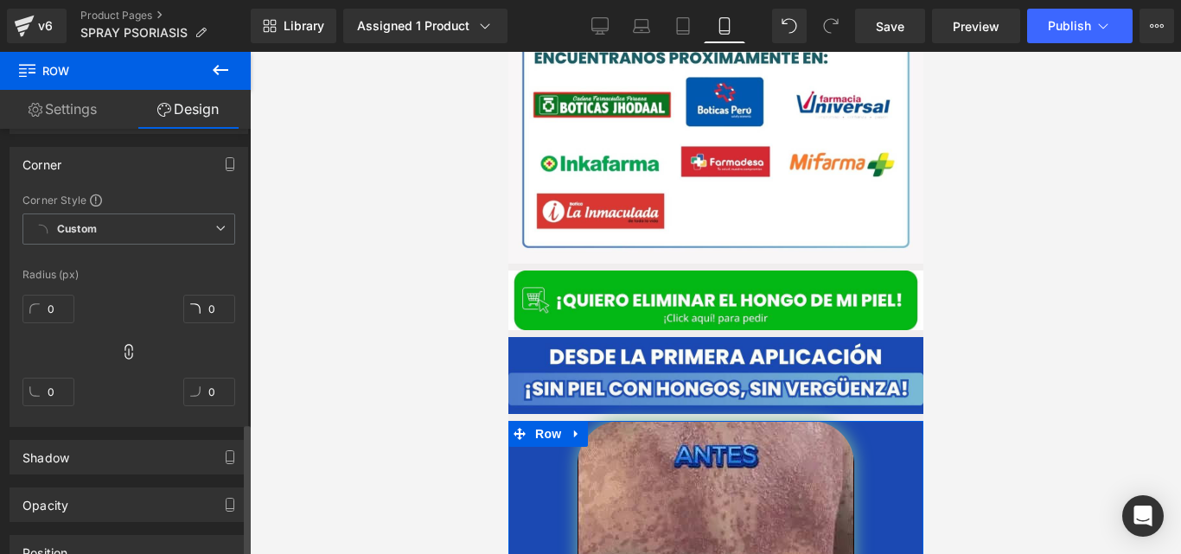
scroll to position [1105, 0]
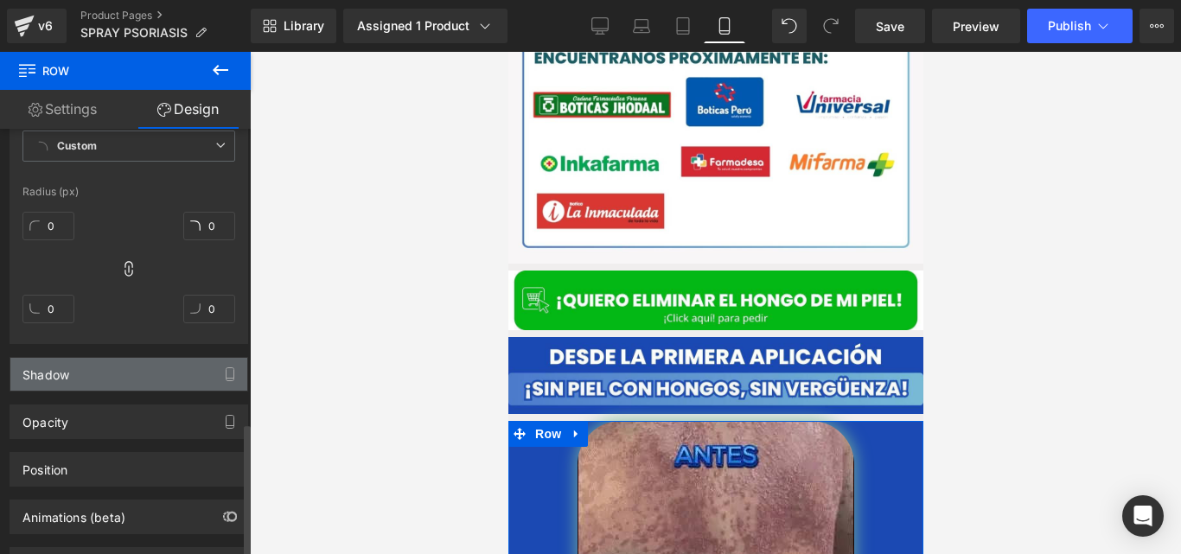
click at [136, 376] on div "Shadow" at bounding box center [128, 374] width 237 height 33
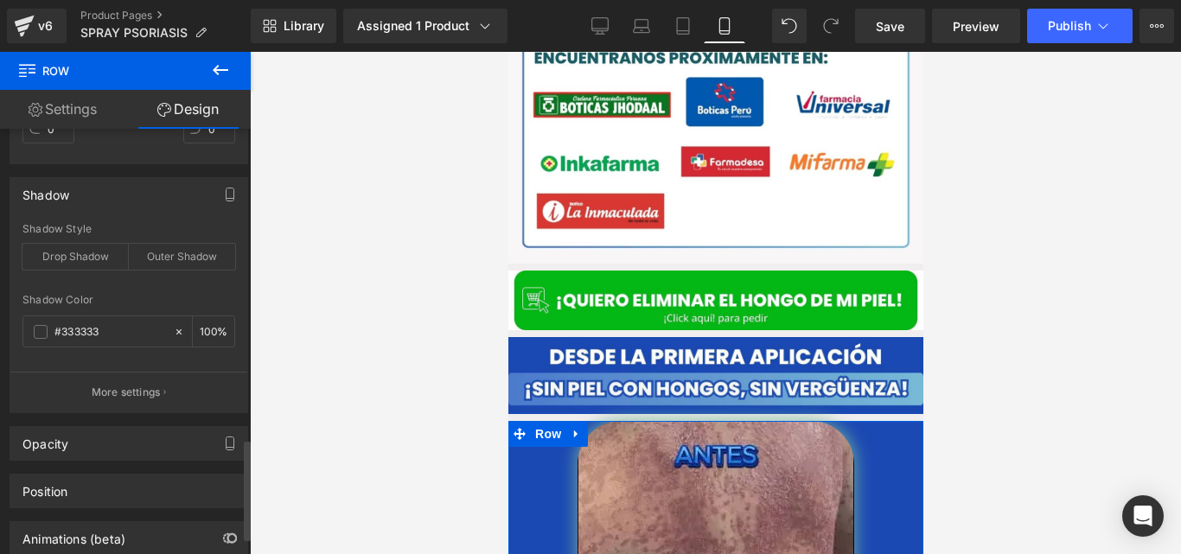
scroll to position [1383, 0]
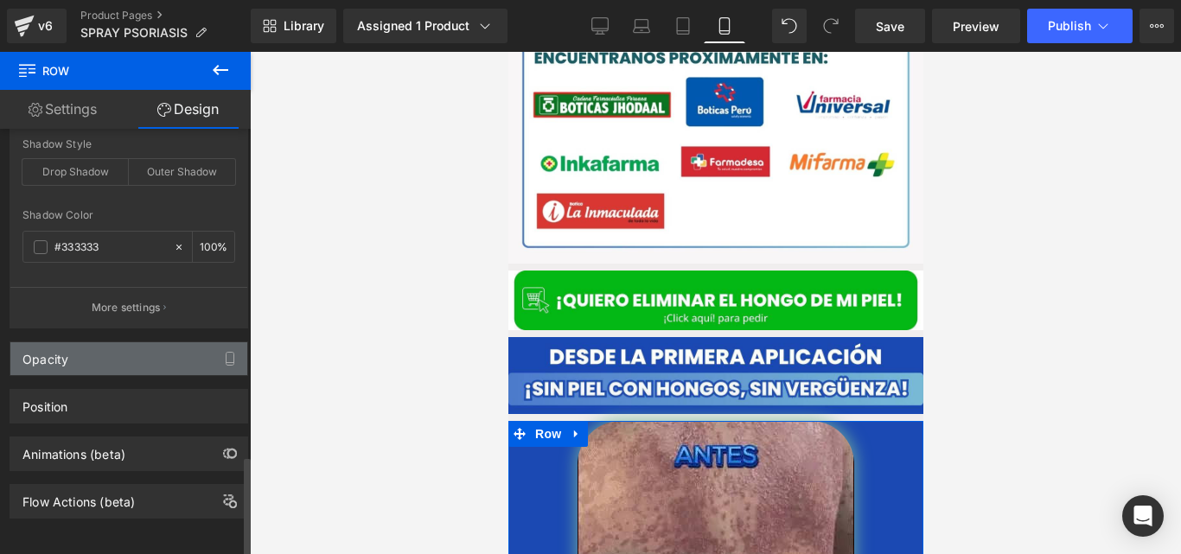
click at [134, 350] on div "Opacity" at bounding box center [128, 358] width 237 height 33
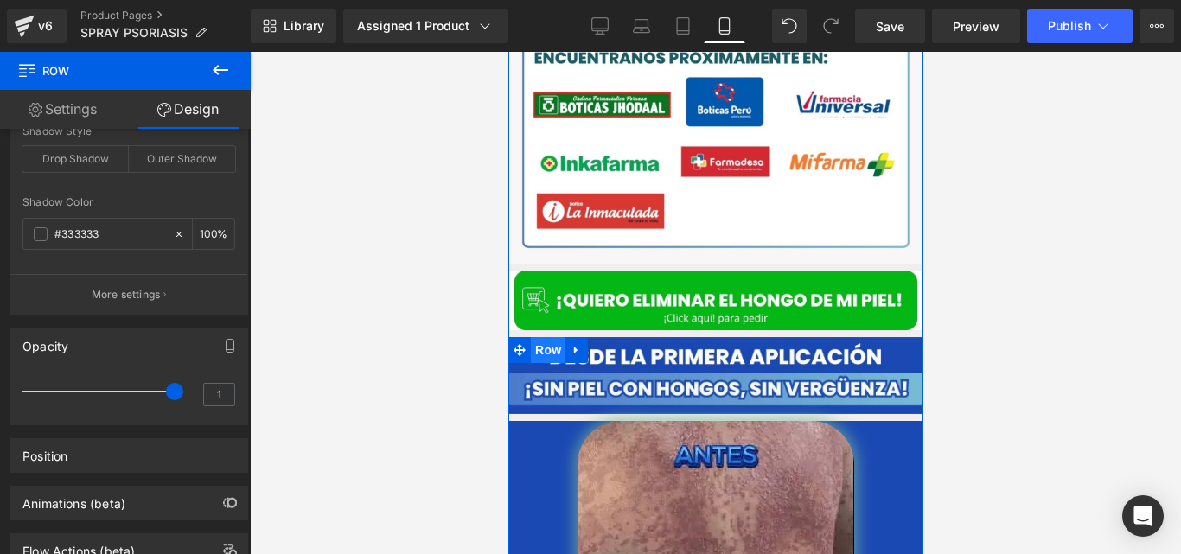
click at [534, 337] on span "Row" at bounding box center [547, 350] width 35 height 26
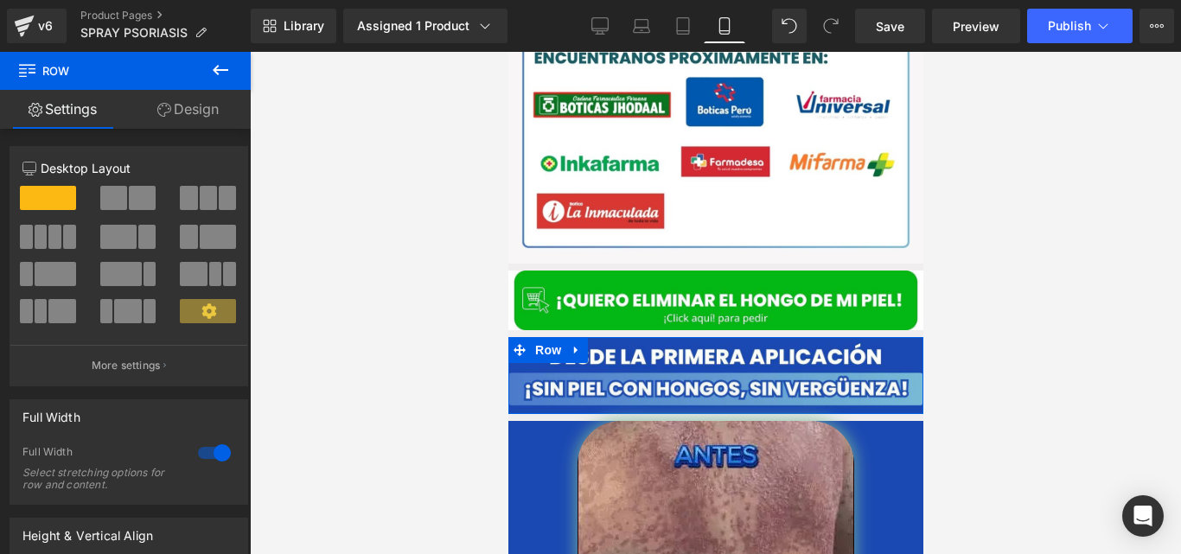
click at [213, 114] on link "Design" at bounding box center [187, 109] width 125 height 39
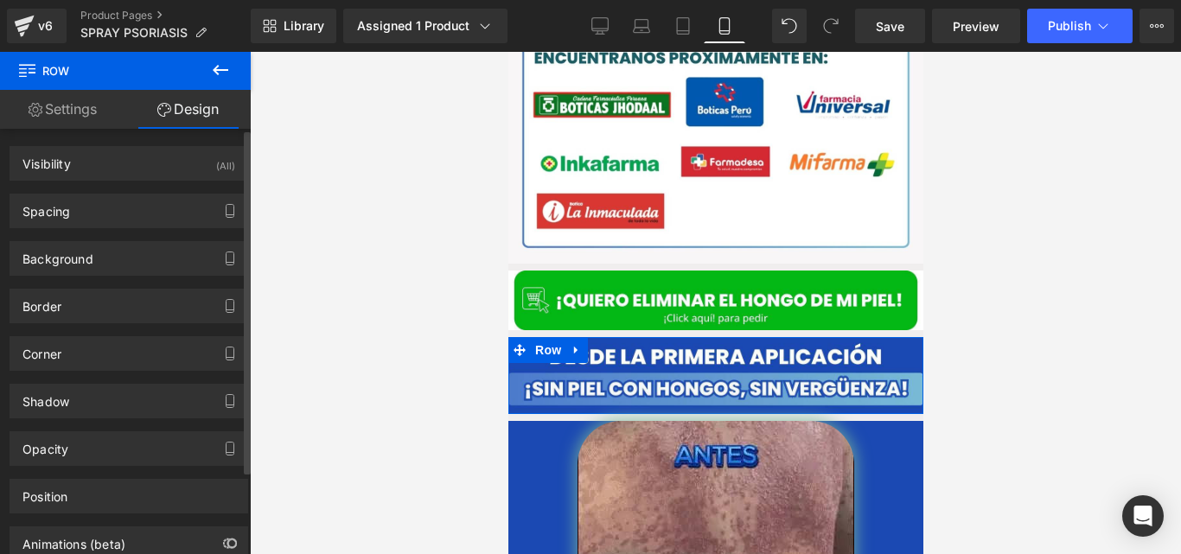
type input "0"
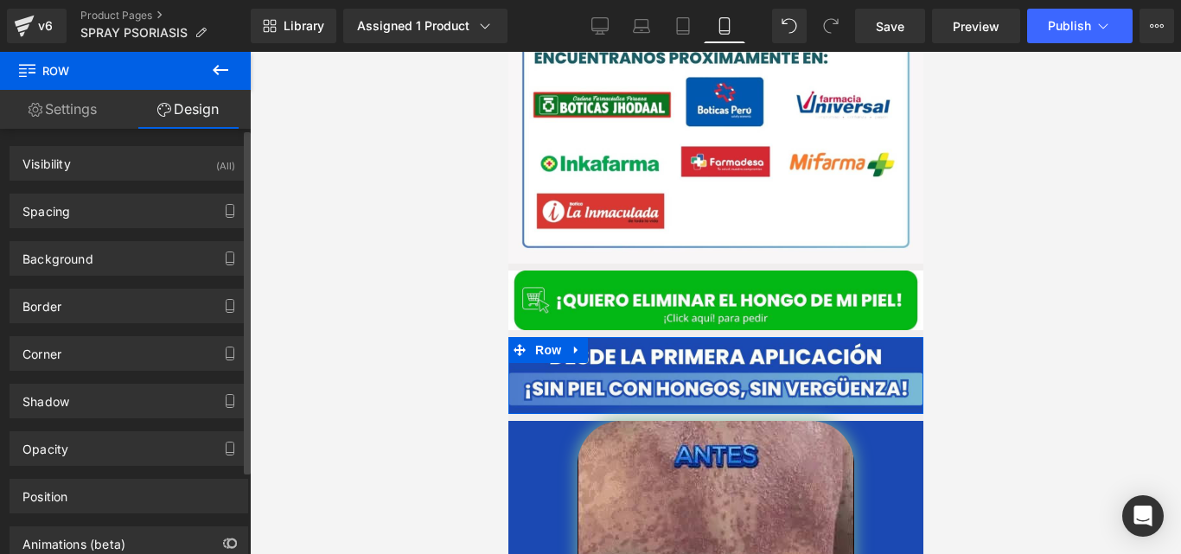
type input "0"
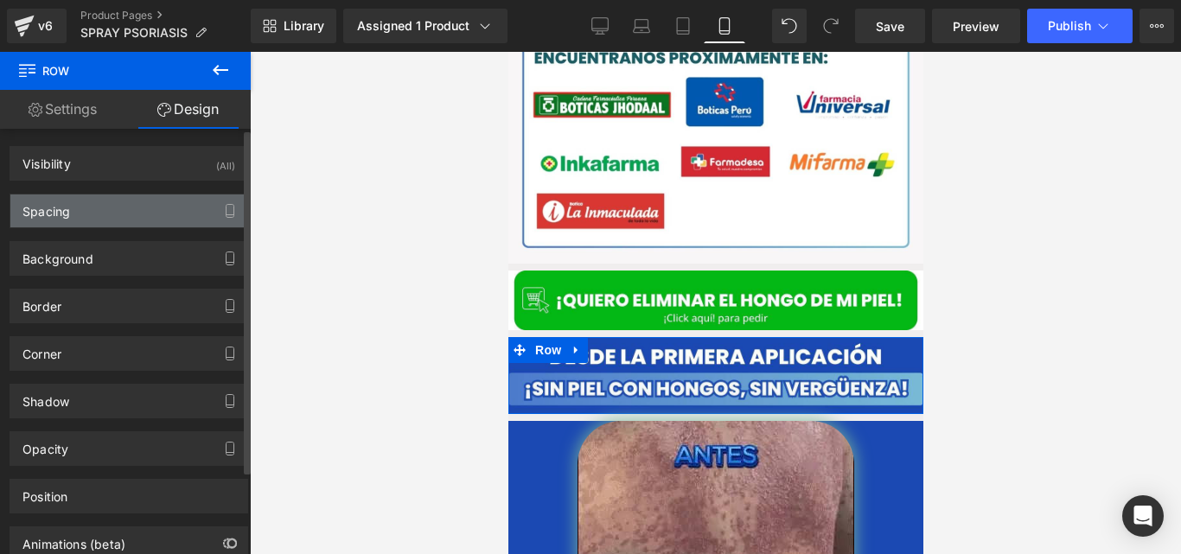
click at [89, 211] on div "Spacing" at bounding box center [128, 211] width 237 height 33
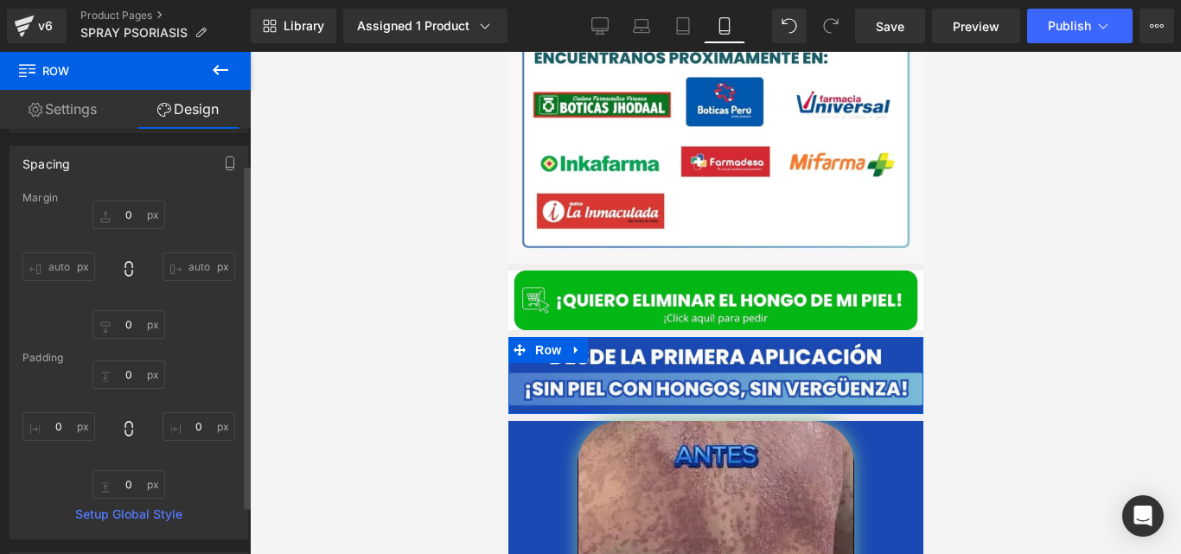
scroll to position [0, 0]
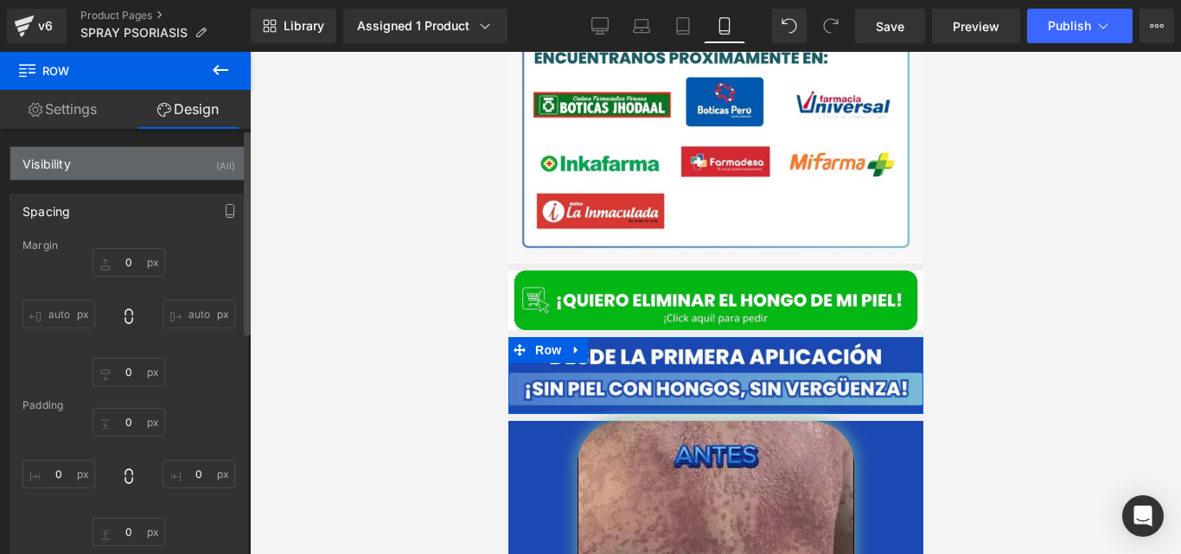
click at [86, 170] on div "Visibility (All)" at bounding box center [128, 163] width 237 height 33
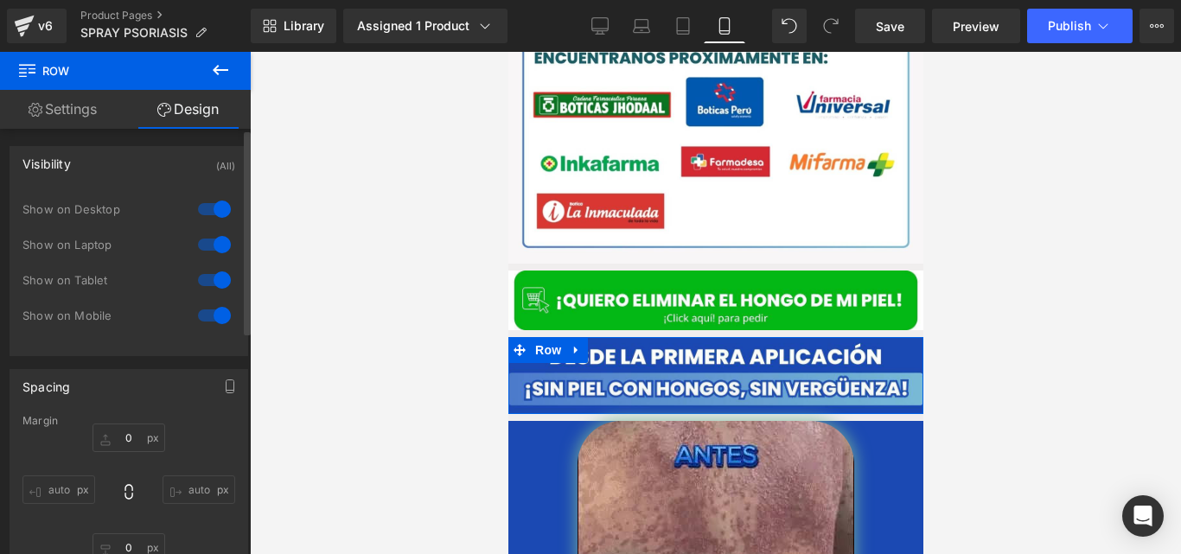
click at [86, 170] on div "Visibility (All)" at bounding box center [128, 163] width 237 height 33
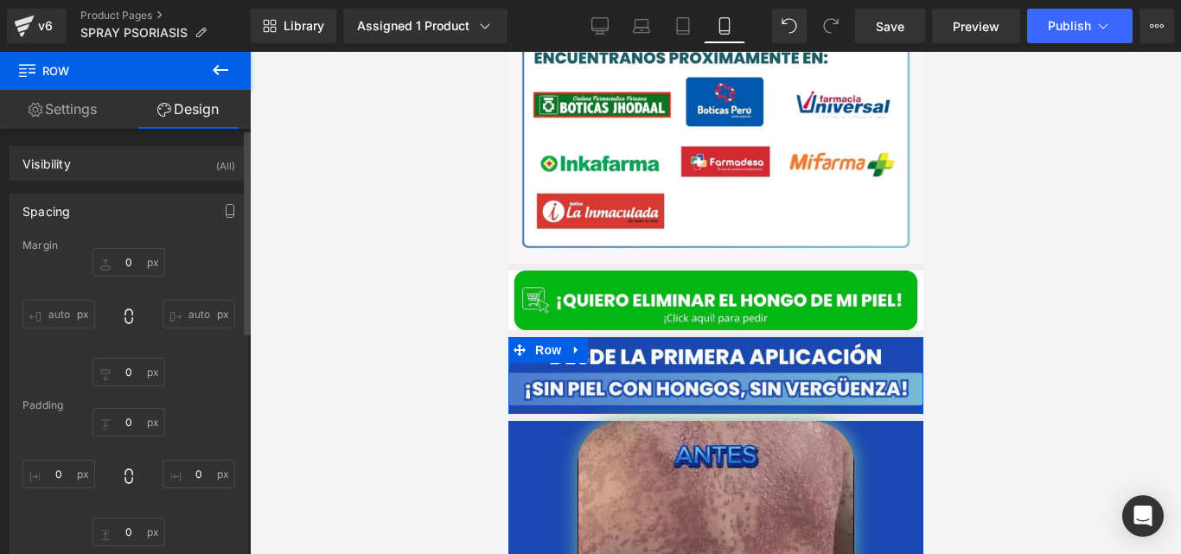
click at [80, 208] on div "Spacing" at bounding box center [128, 211] width 237 height 33
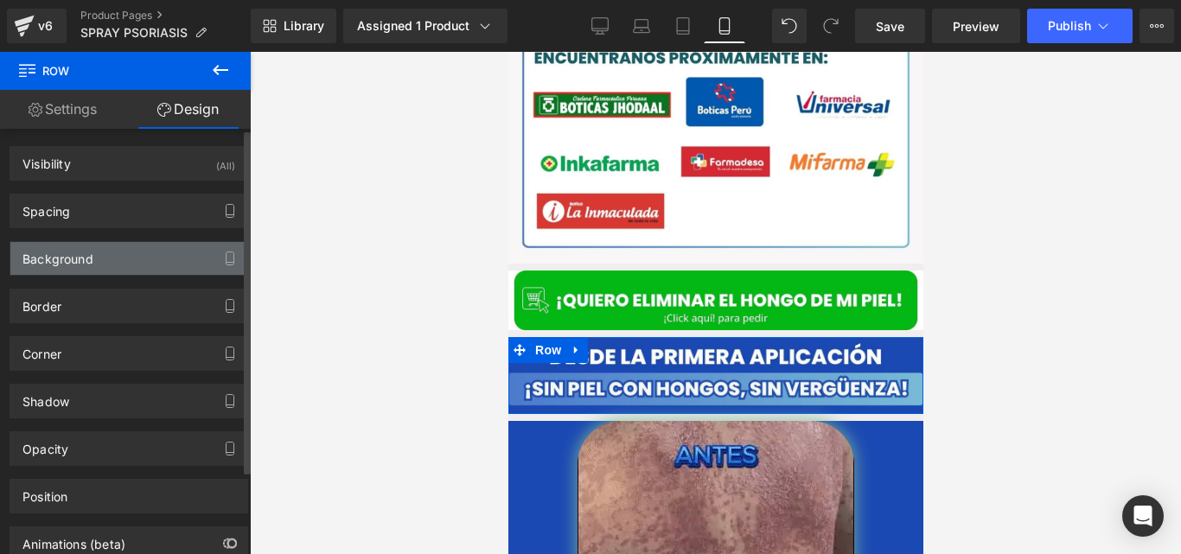
click at [81, 253] on div "Background" at bounding box center [57, 254] width 71 height 24
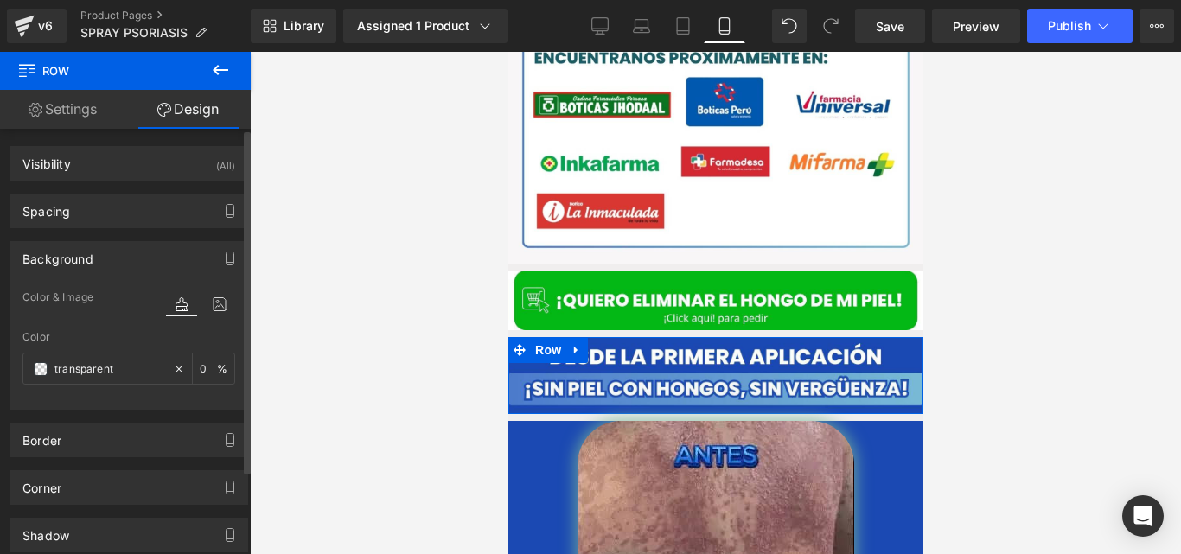
click at [81, 253] on div "Background" at bounding box center [57, 254] width 71 height 24
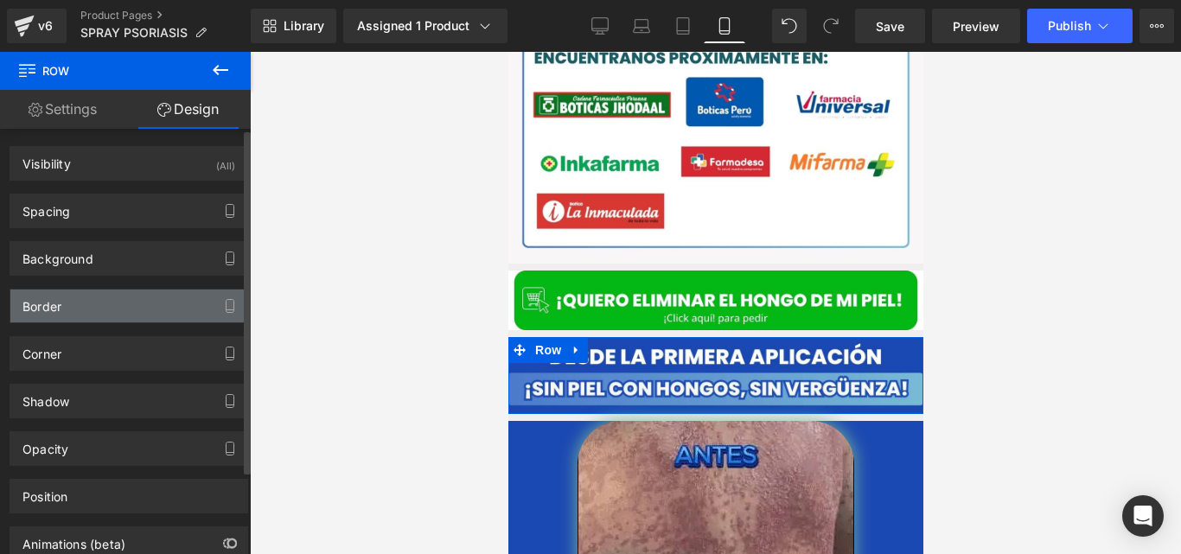
click at [93, 304] on div "Border" at bounding box center [128, 306] width 237 height 33
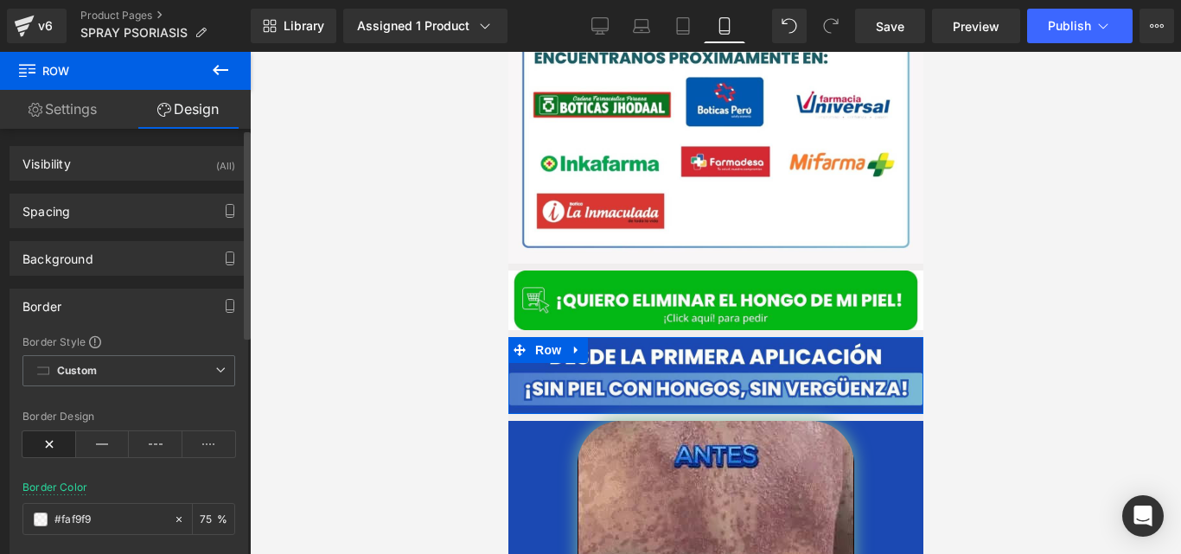
click at [93, 304] on div "Border" at bounding box center [128, 306] width 237 height 33
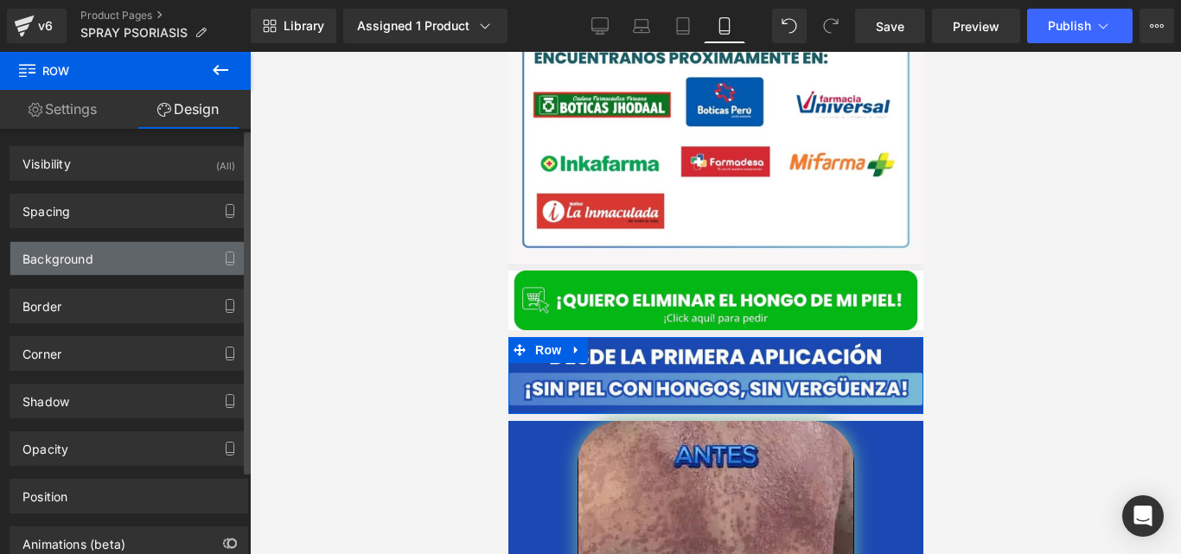
click at [89, 267] on div "Background" at bounding box center [128, 258] width 237 height 33
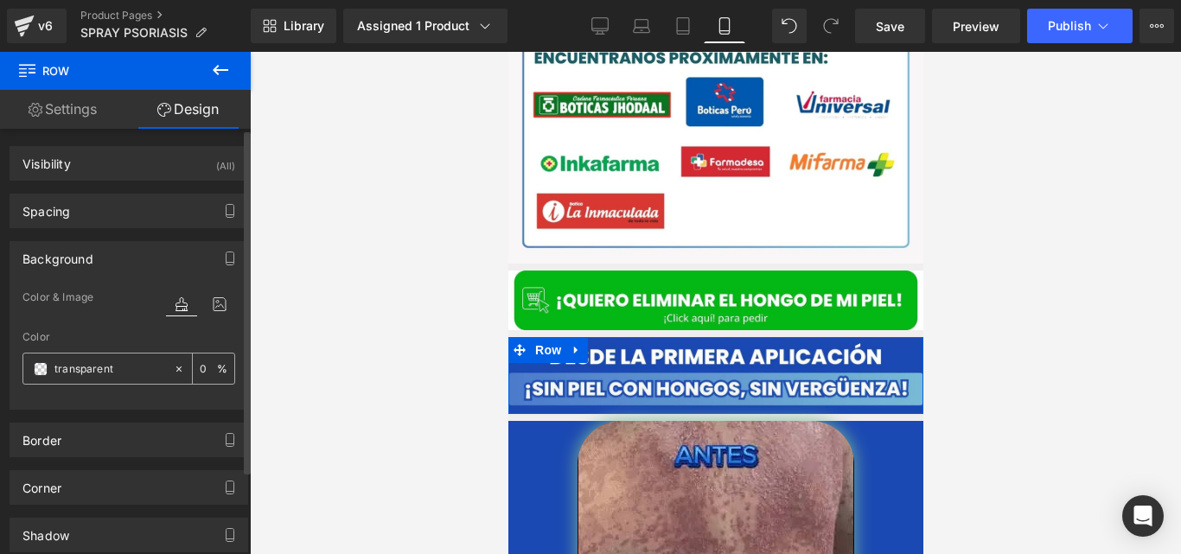
click at [105, 381] on div "transparent" at bounding box center [98, 369] width 150 height 30
click at [105, 374] on input "transparent" at bounding box center [109, 369] width 111 height 19
paste input "#1b49b3"
type input "#1b49b3"
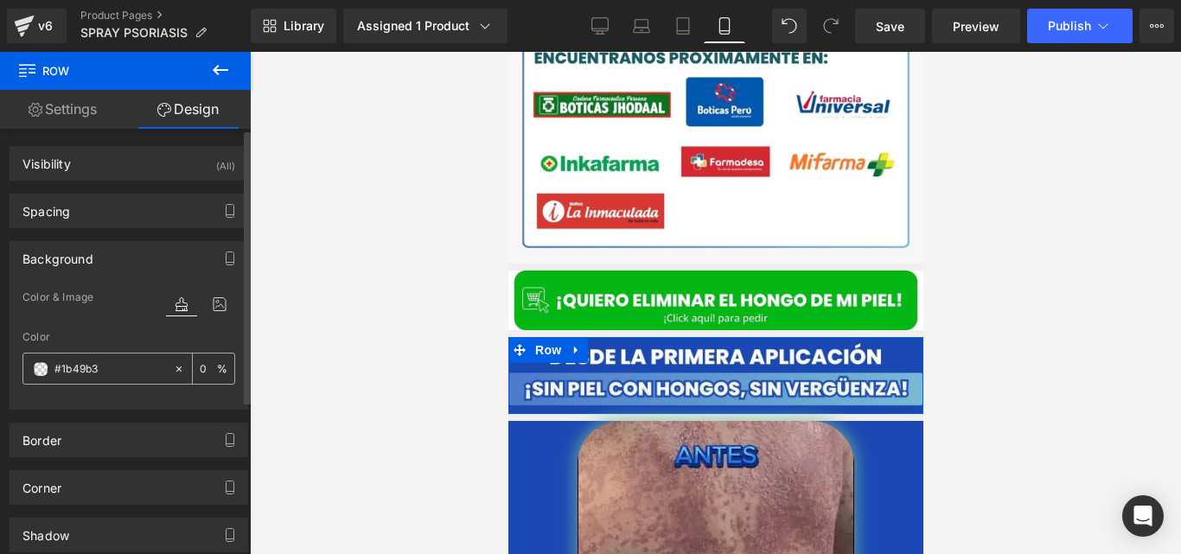
type input "100"
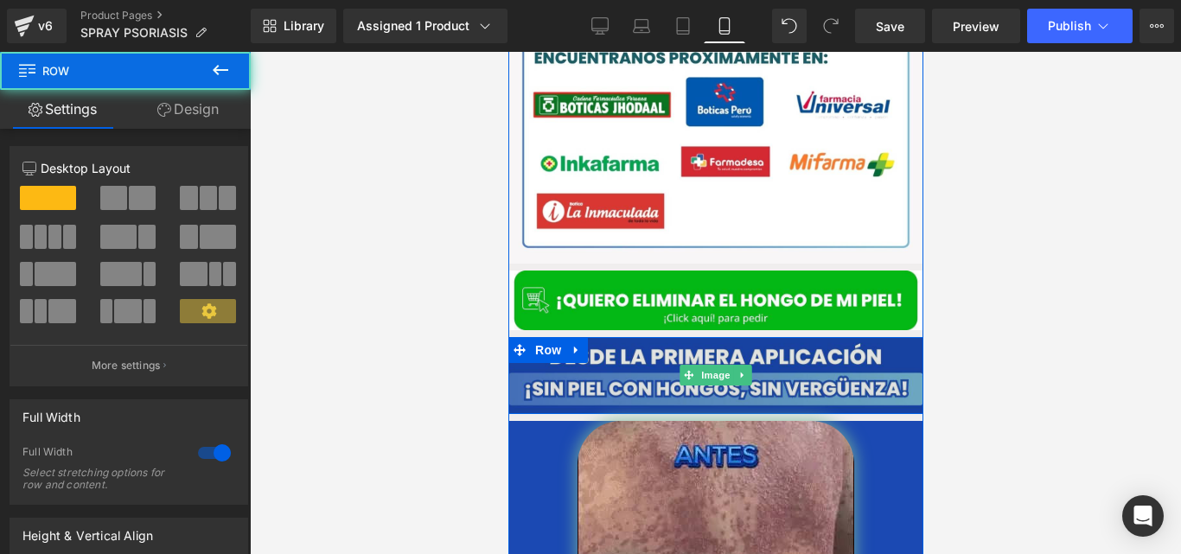
drag, startPoint x: 547, startPoint y: 400, endPoint x: 549, endPoint y: 389, distance: 11.4
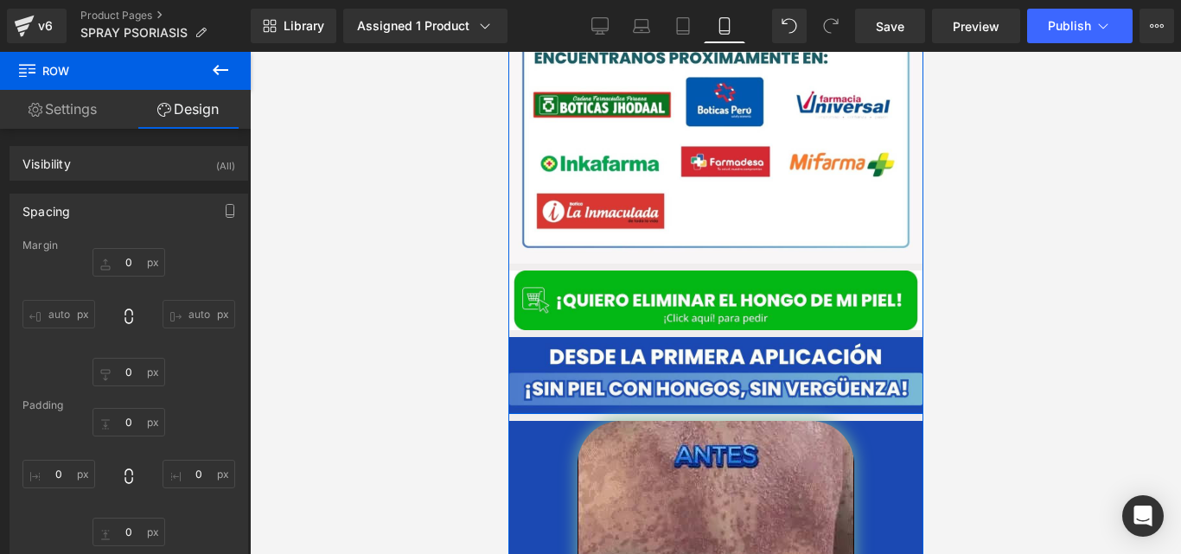
scroll to position [3046, 0]
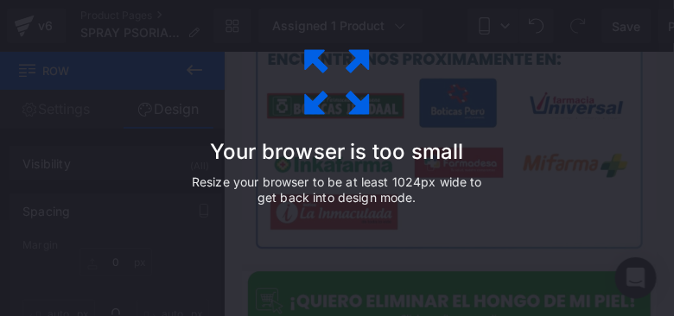
drag, startPoint x: 336, startPoint y: 222, endPoint x: 485, endPoint y: 105, distance: 190.3
click at [485, 105] on div "Your browser is too small Resize your browser to be at least 1024px wide to get…" at bounding box center [337, 158] width 389 height 346
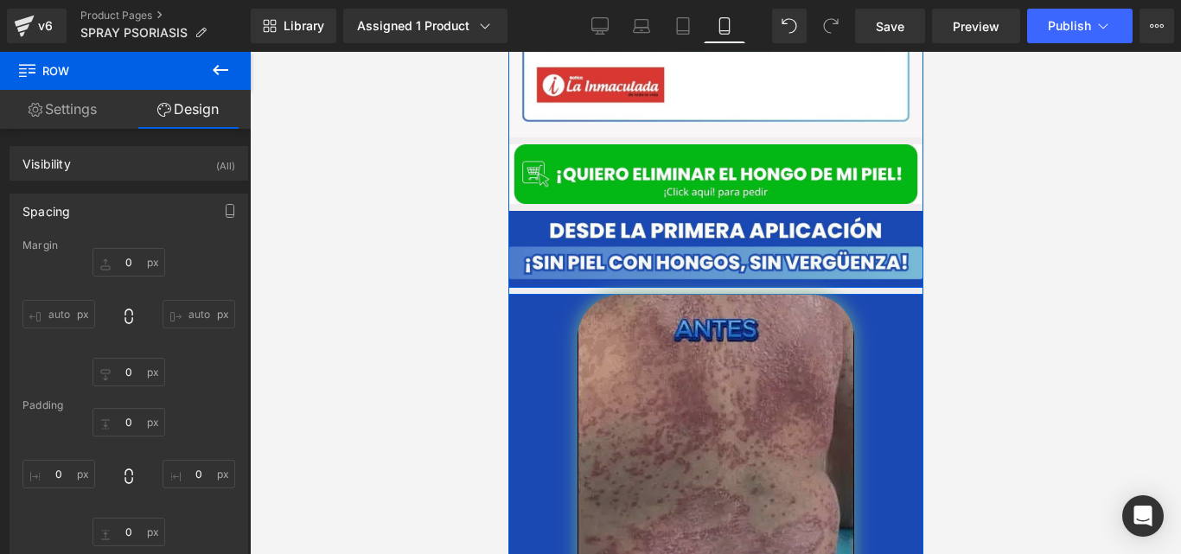
scroll to position [3175, 0]
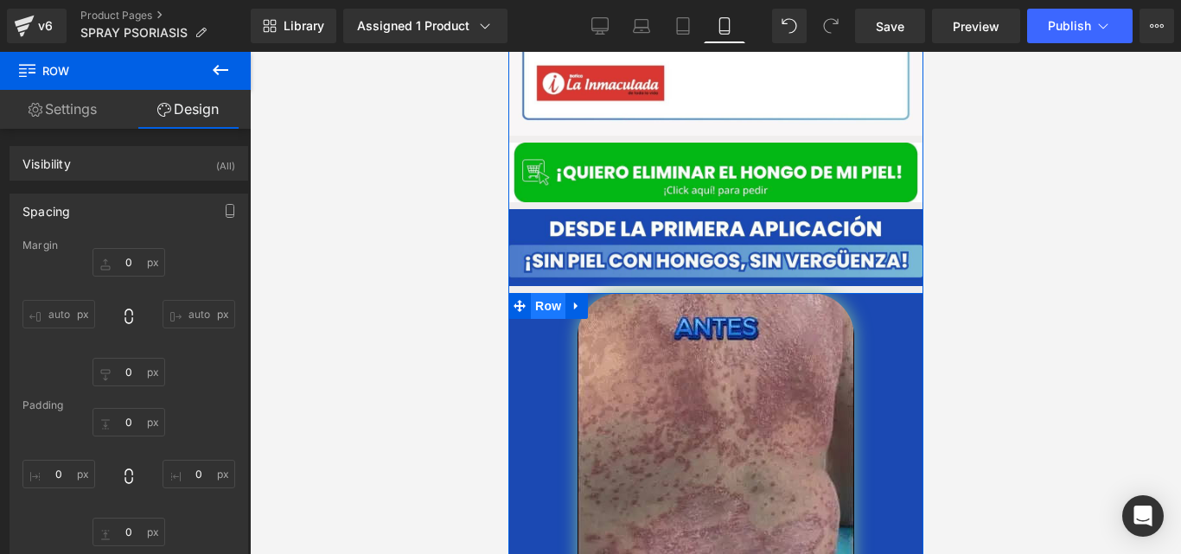
click at [544, 293] on span "Row" at bounding box center [547, 306] width 35 height 26
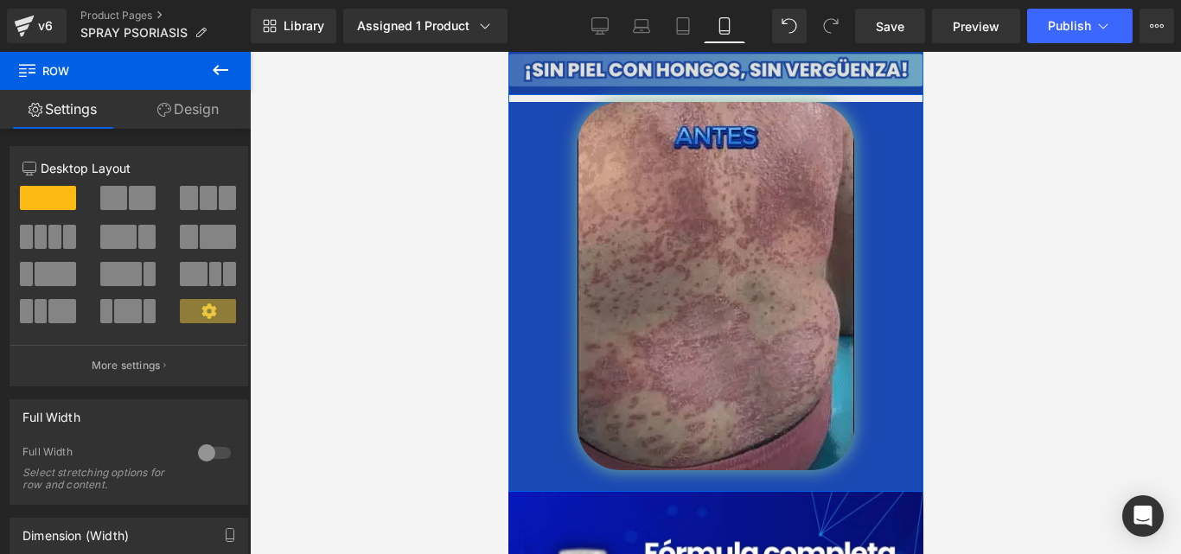
scroll to position [3369, 0]
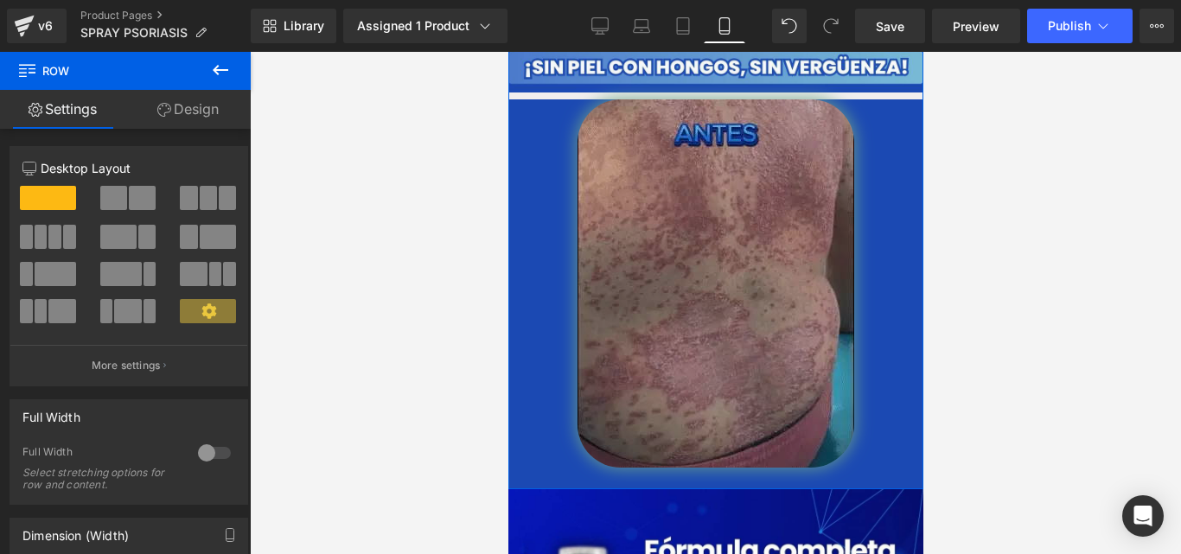
click at [707, 299] on img at bounding box center [715, 283] width 277 height 368
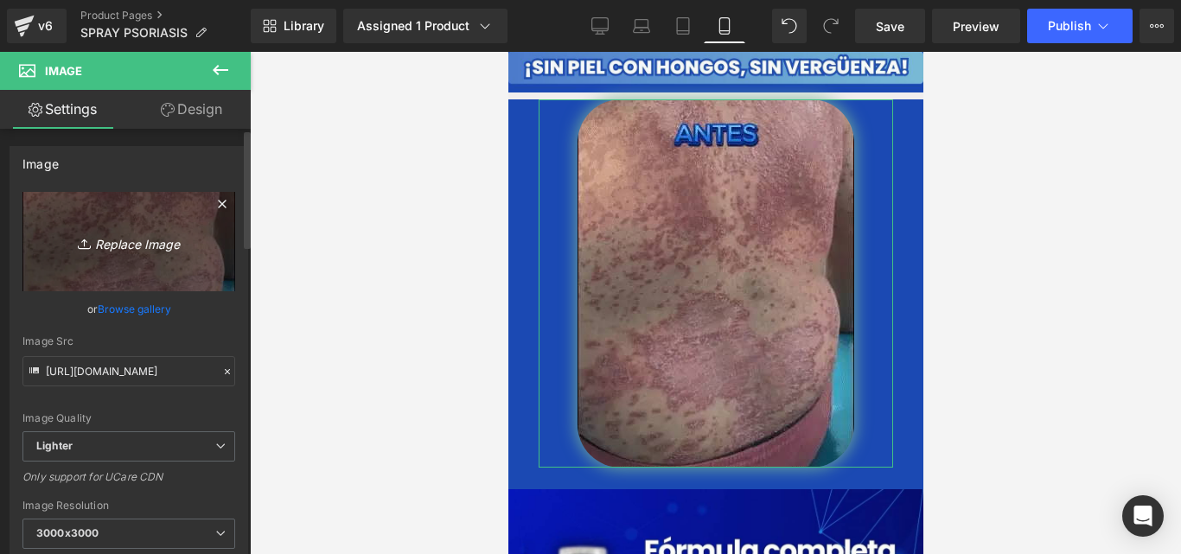
click at [112, 230] on link "Replace Image" at bounding box center [128, 241] width 213 height 99
type input "C:\fakepath\gempages_519370392620499856-64eb4013-aeeb-4085-9398-5ff97afa141f.we…"
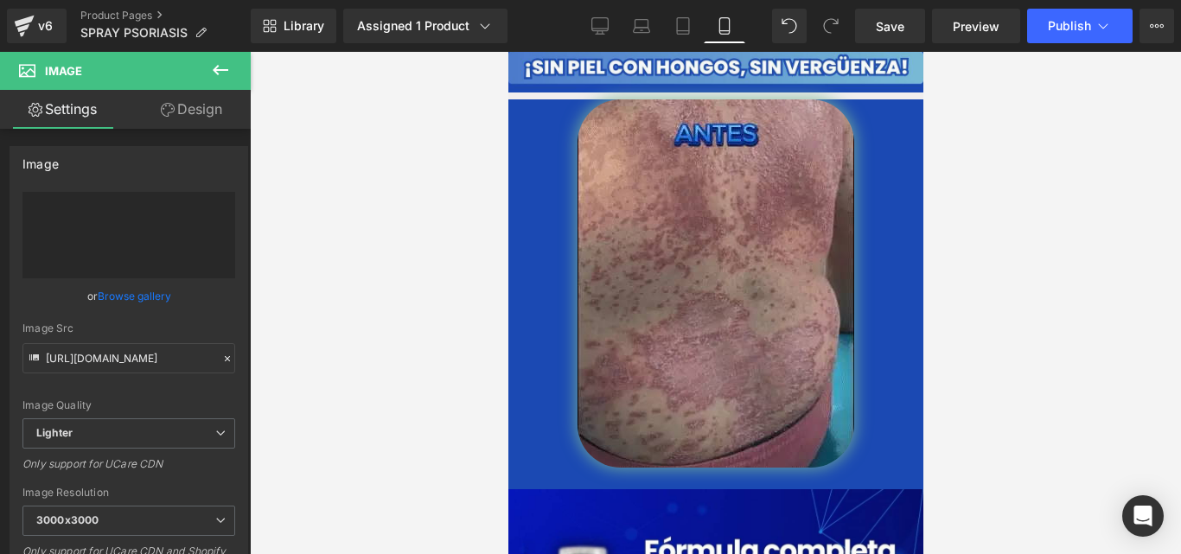
type input "https://ucarecdn.com/6d88ece9-ae42-47fd-a5e5-5dd29aface0f/-/format/auto/-/previ…"
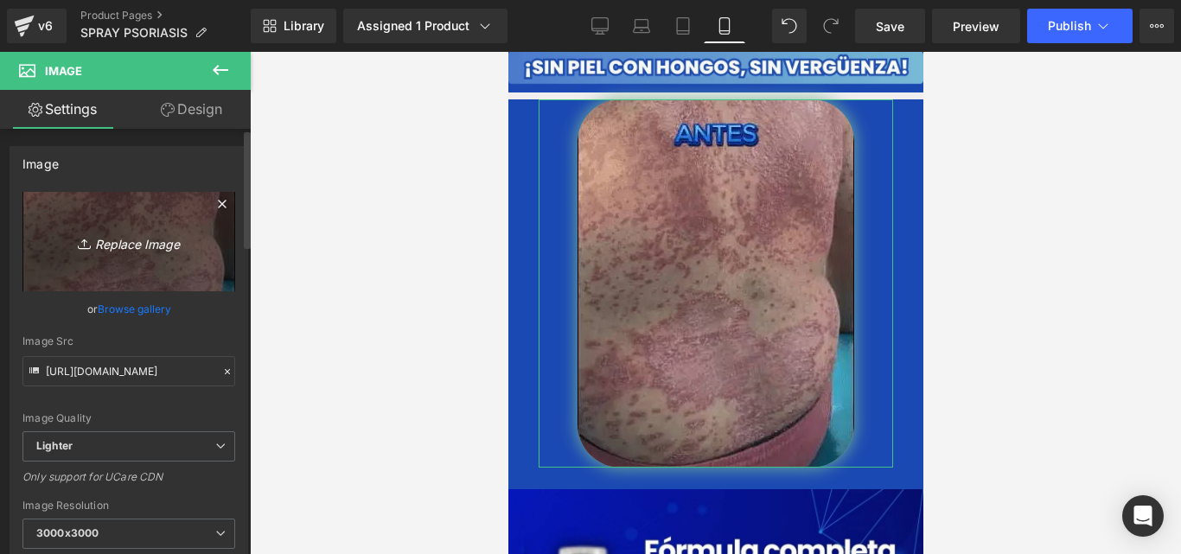
click at [127, 252] on icon "Replace Image" at bounding box center [129, 242] width 138 height 22
type input "C:\fakepath\gempages_519370392620499856-64eb4013-aeeb-4085-9398-5ff97afa141f.we…"
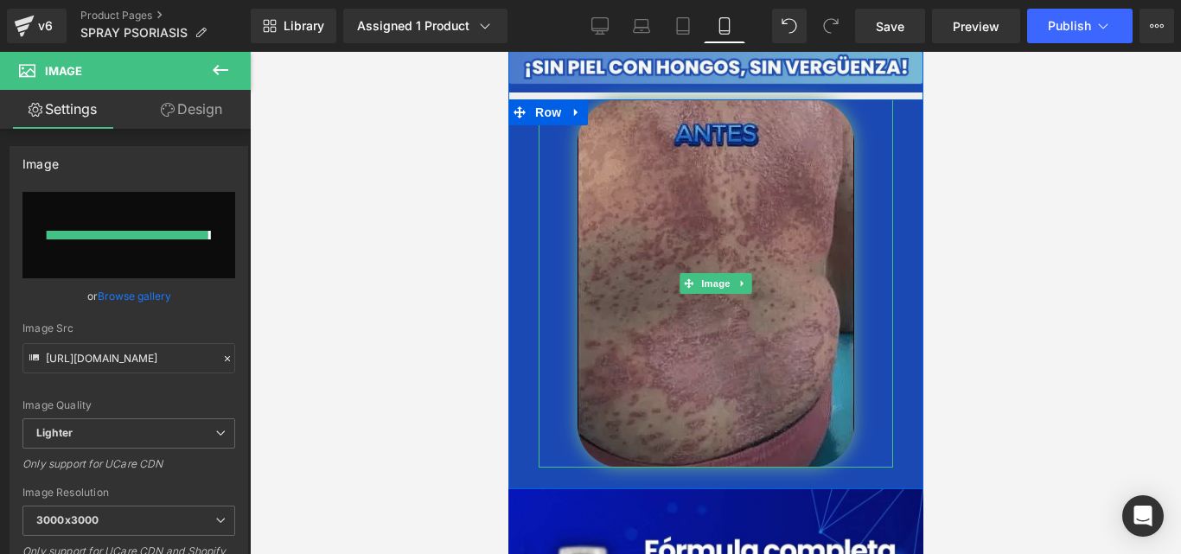
type input "https://ucarecdn.com/0db3afc4-a49d-4dfc-82c6-a32f76a09610/-/format/auto/-/previ…"
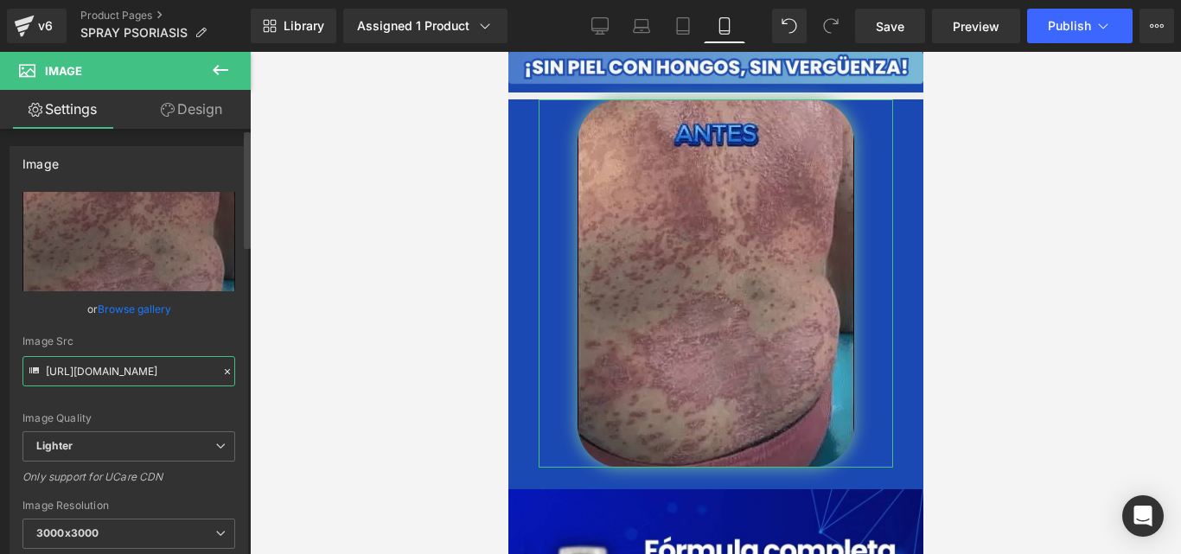
click at [142, 374] on input "https://ucarecdn.com/0db3afc4-a49d-4dfc-82c6-a32f76a09610/-/format/auto/-/previ…" at bounding box center [128, 371] width 213 height 30
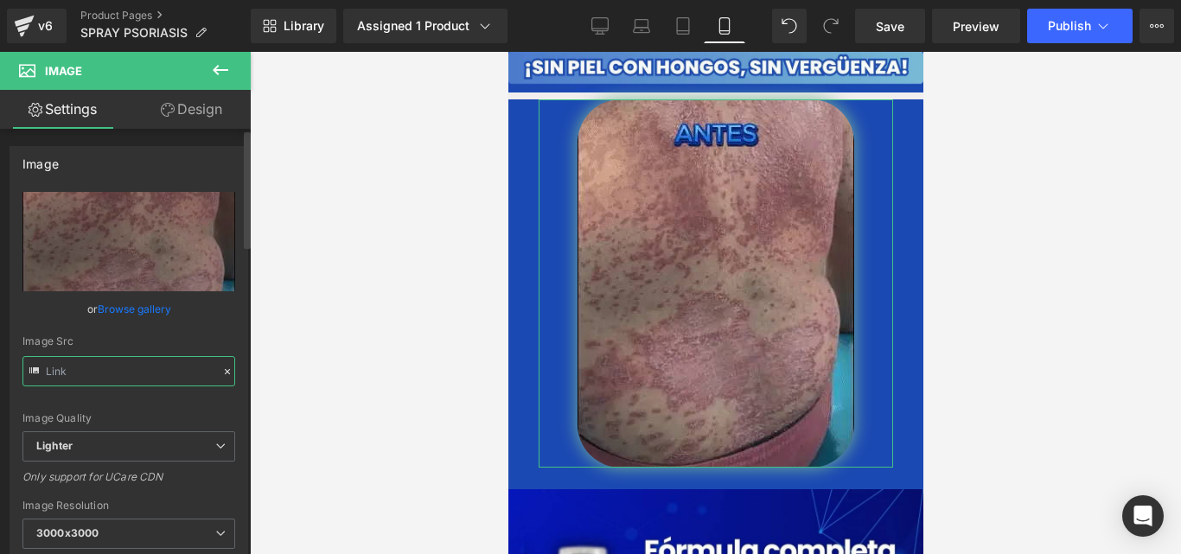
paste input "[URL][DOMAIN_NAME]"
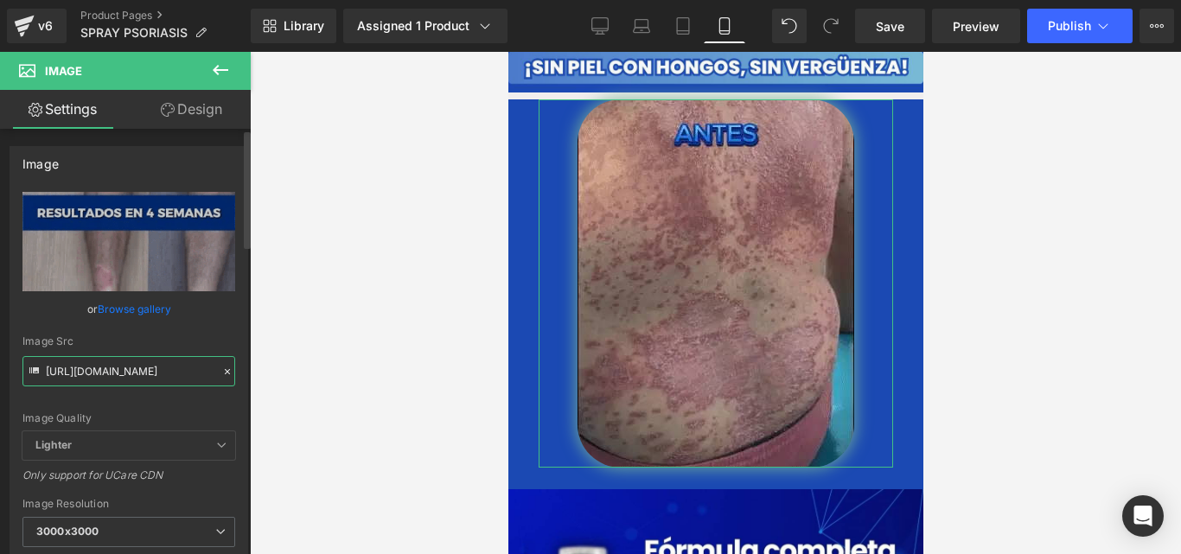
type input "[URL][DOMAIN_NAME]"
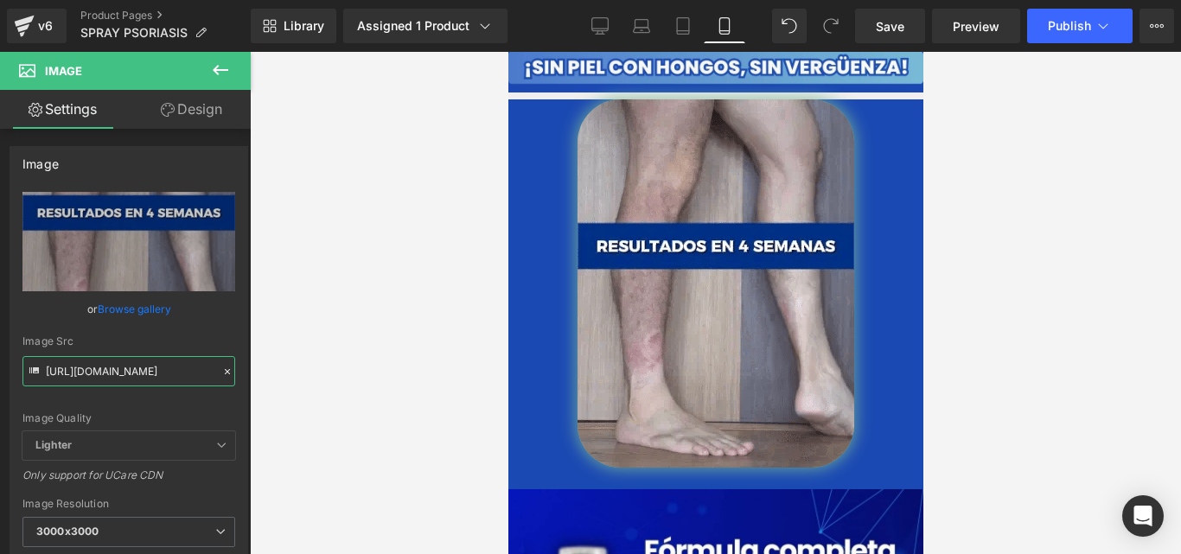
scroll to position [0, 0]
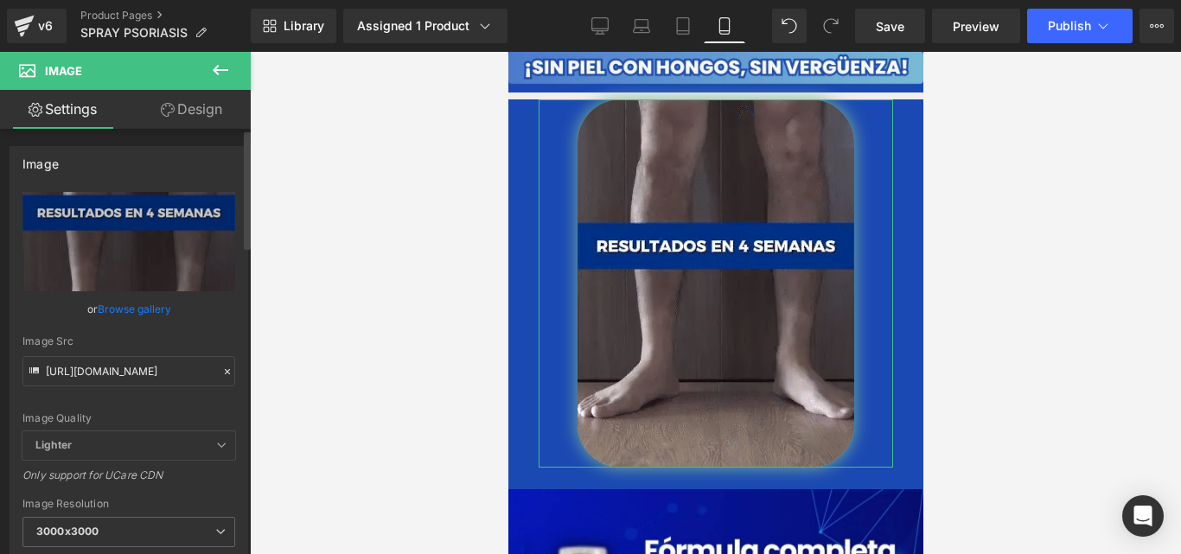
click at [149, 353] on div "Image Src https://cdn.shopify.com/s/files/1/0714/8539/1005/files/gempages_51937…" at bounding box center [128, 361] width 213 height 51
click at [149, 352] on div "Image Src https://cdn.shopify.com/s/files/1/0714/8539/1005/files/gempages_51937…" at bounding box center [128, 361] width 213 height 51
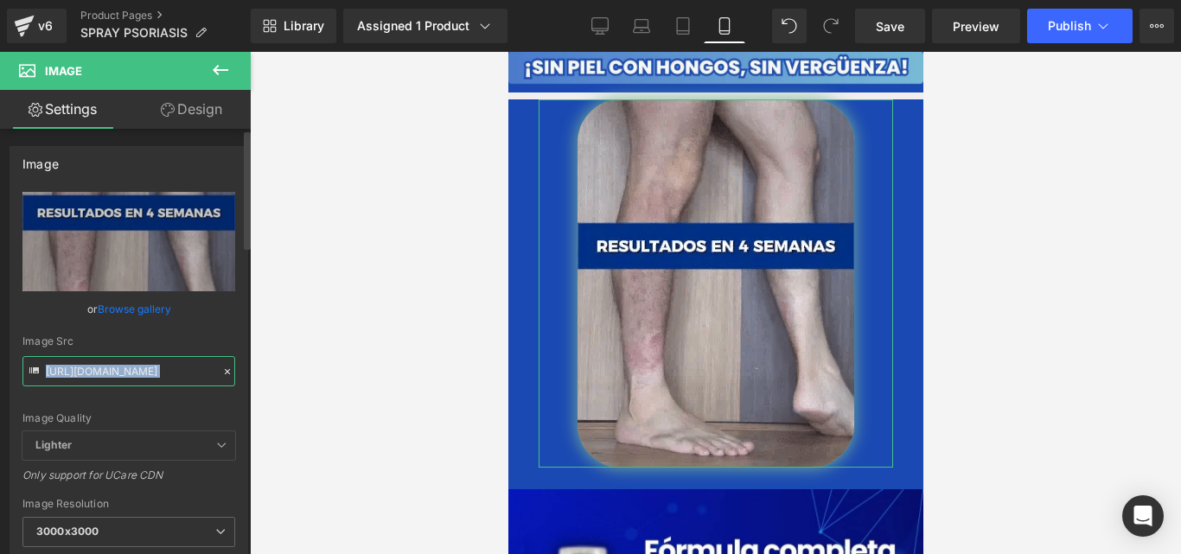
click at [141, 368] on input "[URL][DOMAIN_NAME]" at bounding box center [128, 371] width 213 height 30
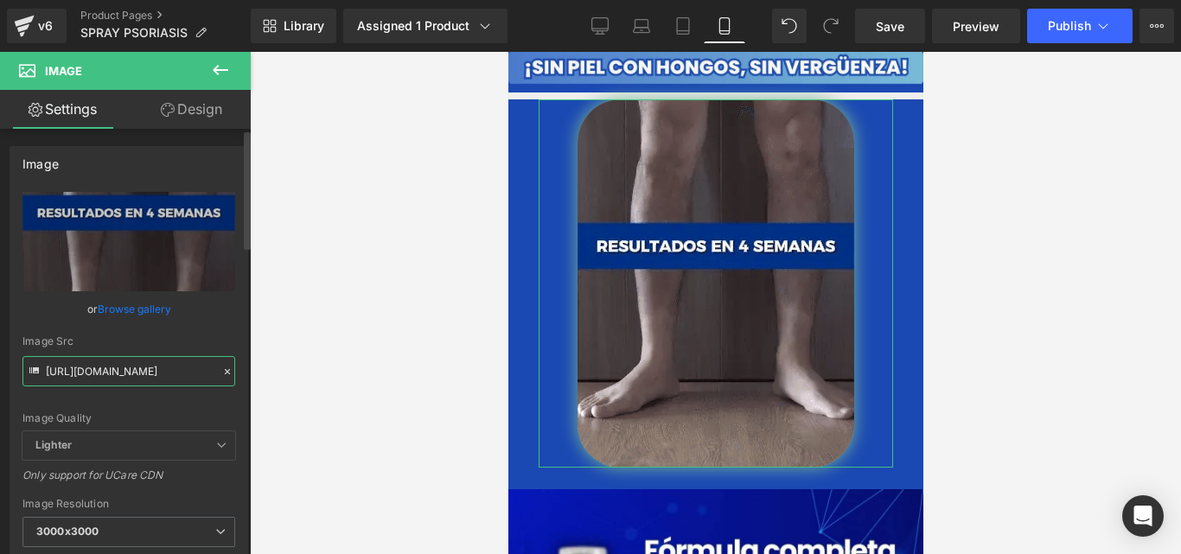
click at [141, 368] on input "[URL][DOMAIN_NAME]" at bounding box center [128, 371] width 213 height 30
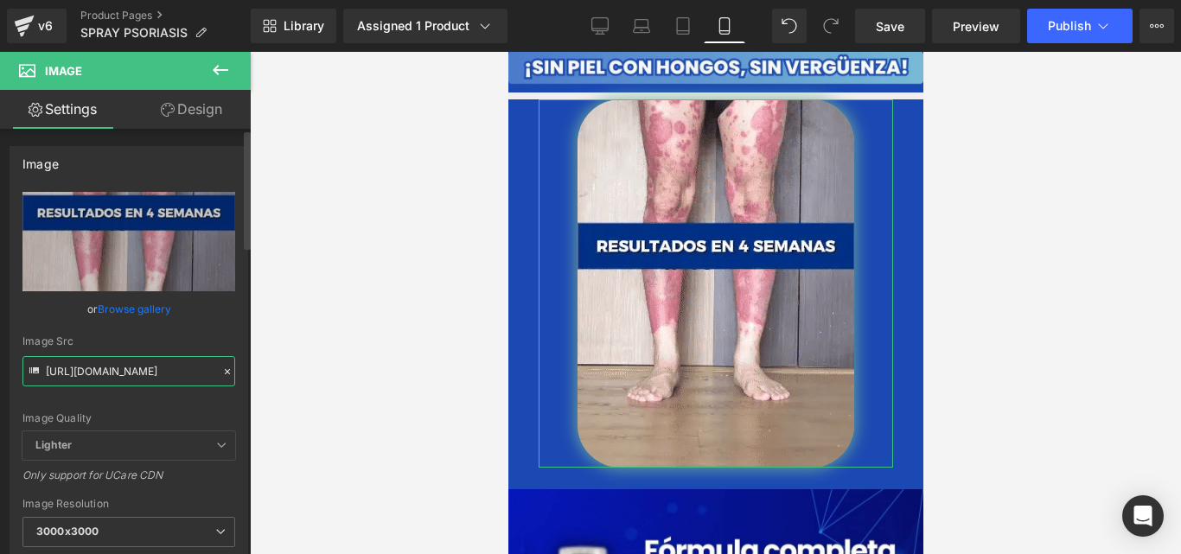
click at [141, 368] on input "[URL][DOMAIN_NAME]" at bounding box center [128, 371] width 213 height 30
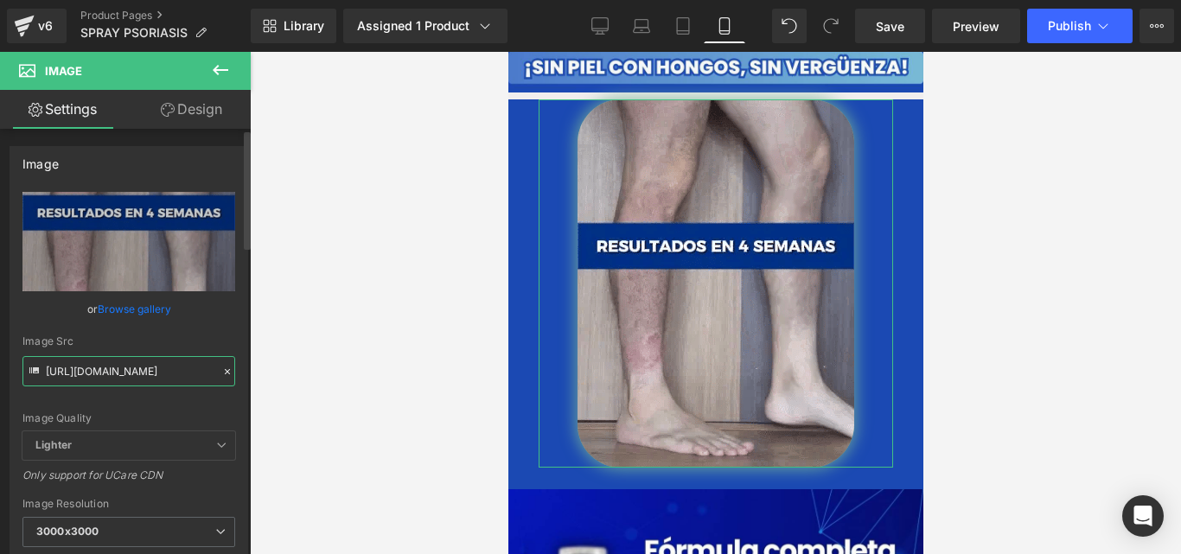
click at [141, 368] on input "[URL][DOMAIN_NAME]" at bounding box center [128, 371] width 213 height 30
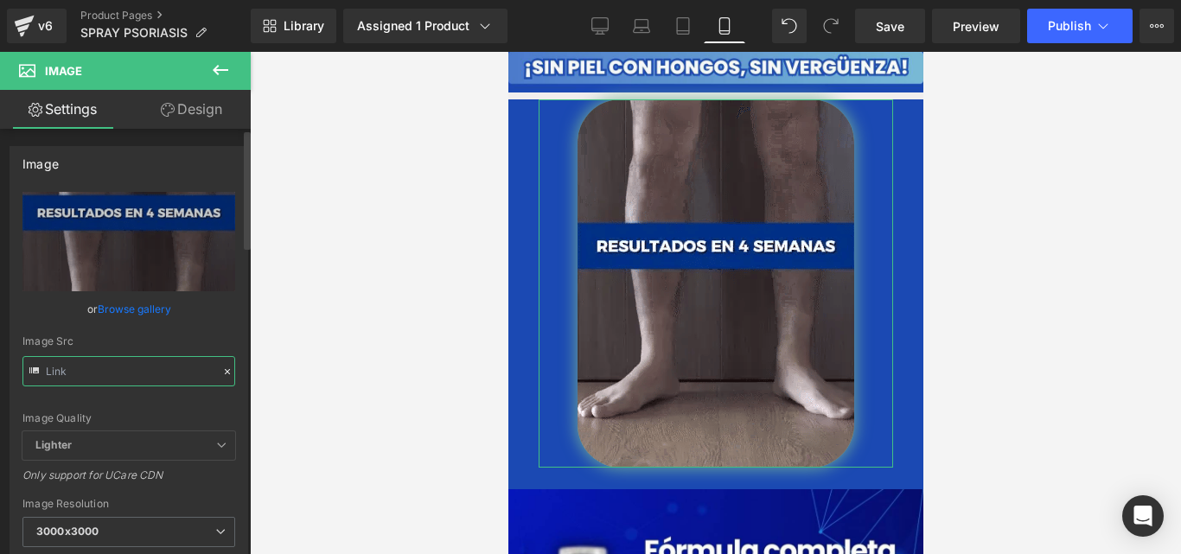
paste input "https://cdn.shopify.com/s/files/1/0714/8539/1005/files/gempages_519370392620499…"
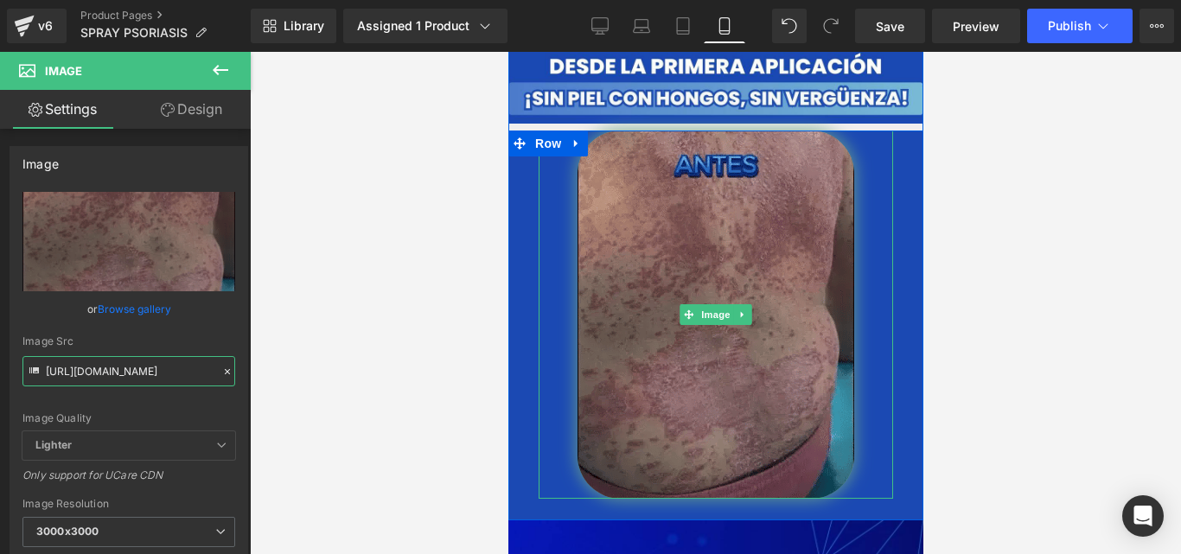
scroll to position [3327, 0]
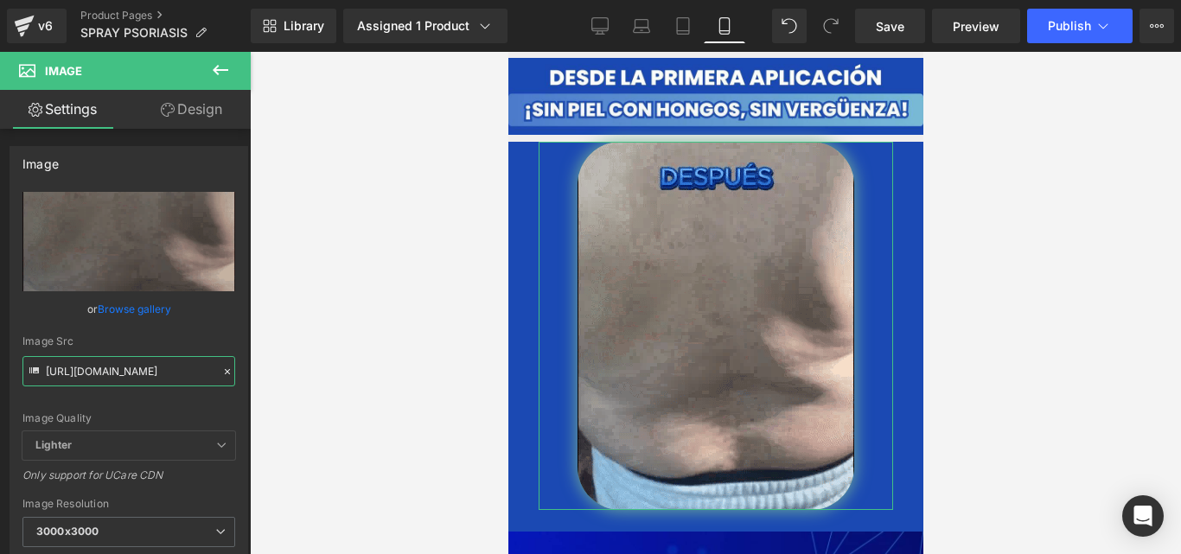
type input "https://cdn.shopify.com/s/files/1/0714/8539/1005/files/gempages_519370392620499…"
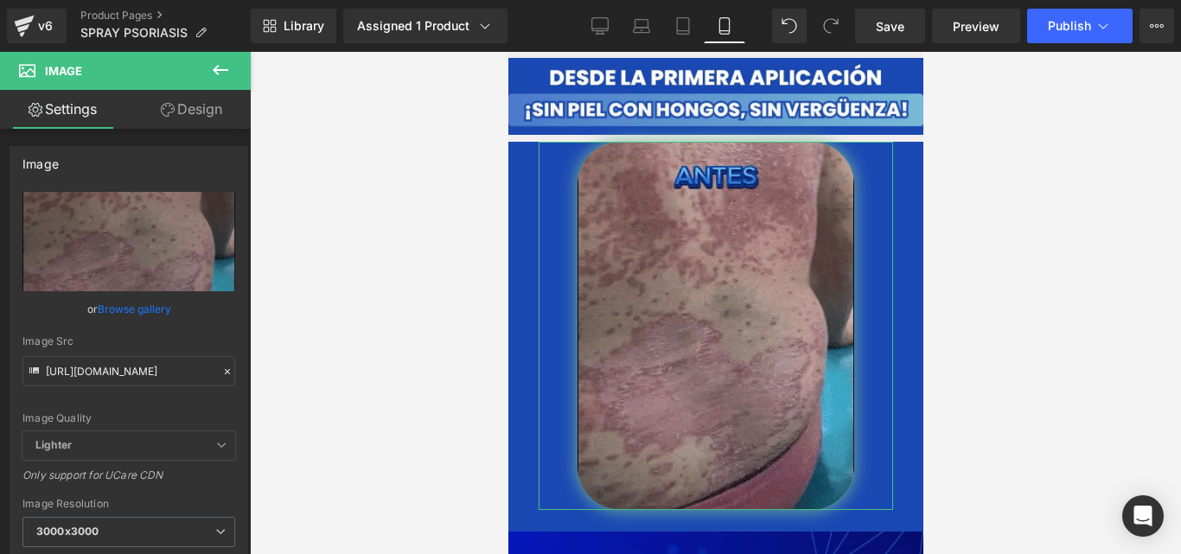
click at [174, 101] on link "Design" at bounding box center [191, 109] width 125 height 39
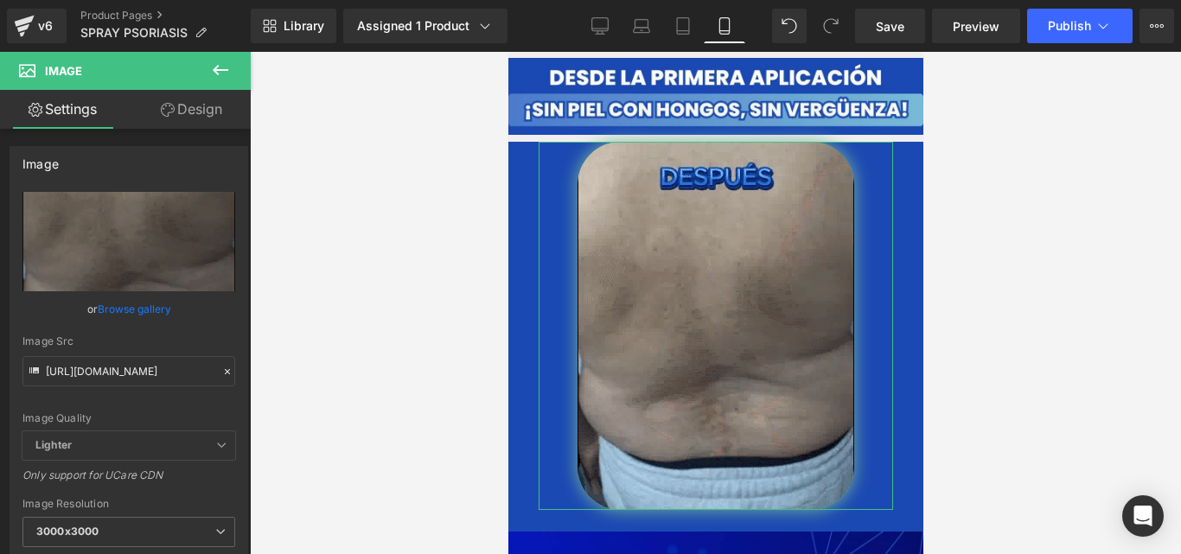
scroll to position [0, 0]
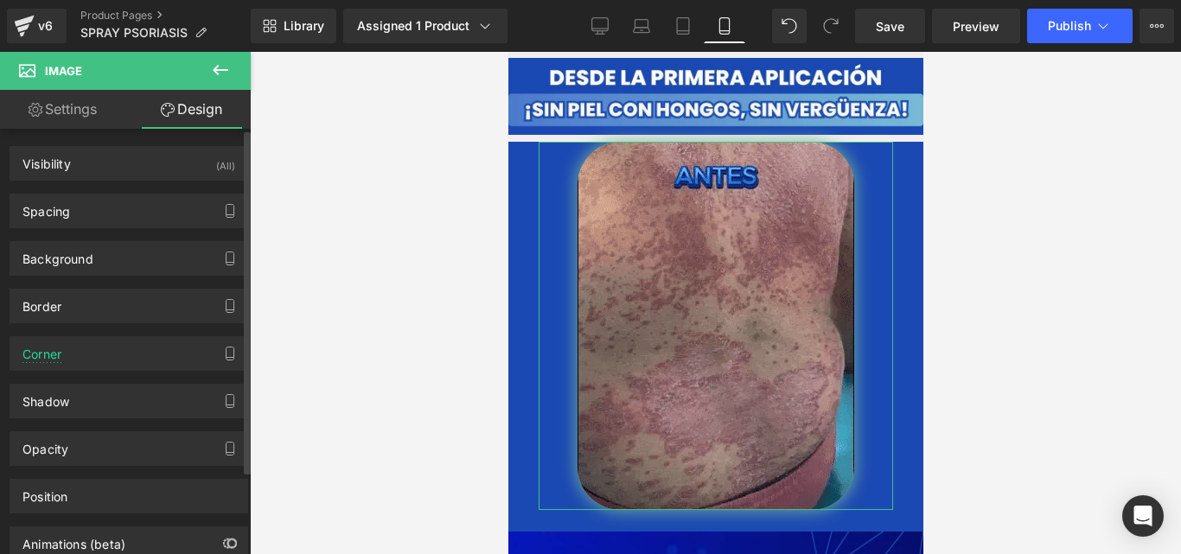
click at [195, 227] on div "Spacing Margin Padding" at bounding box center [129, 211] width 239 height 35
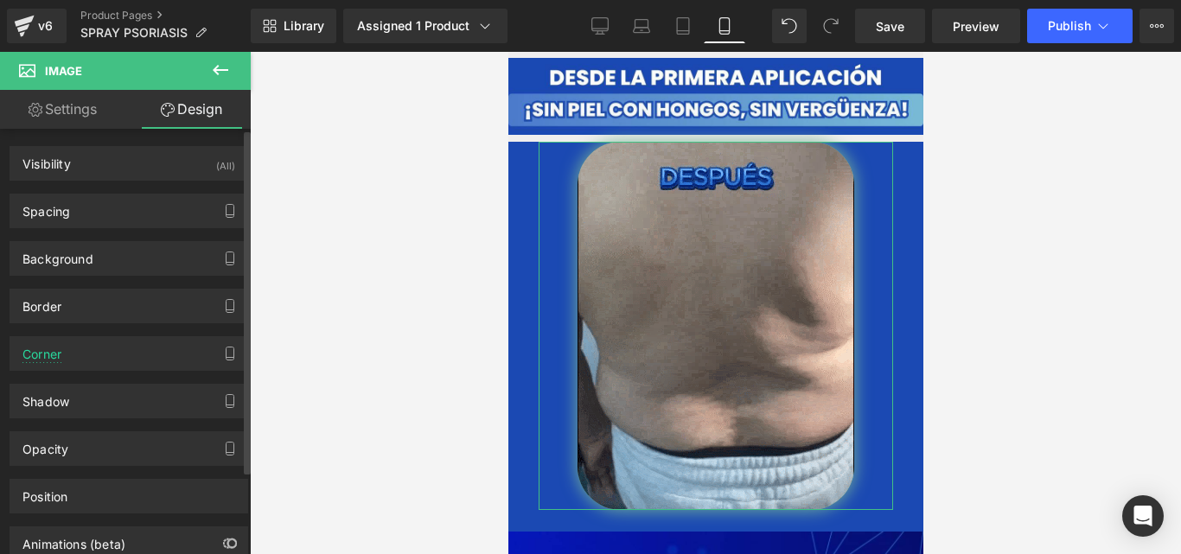
type input "0"
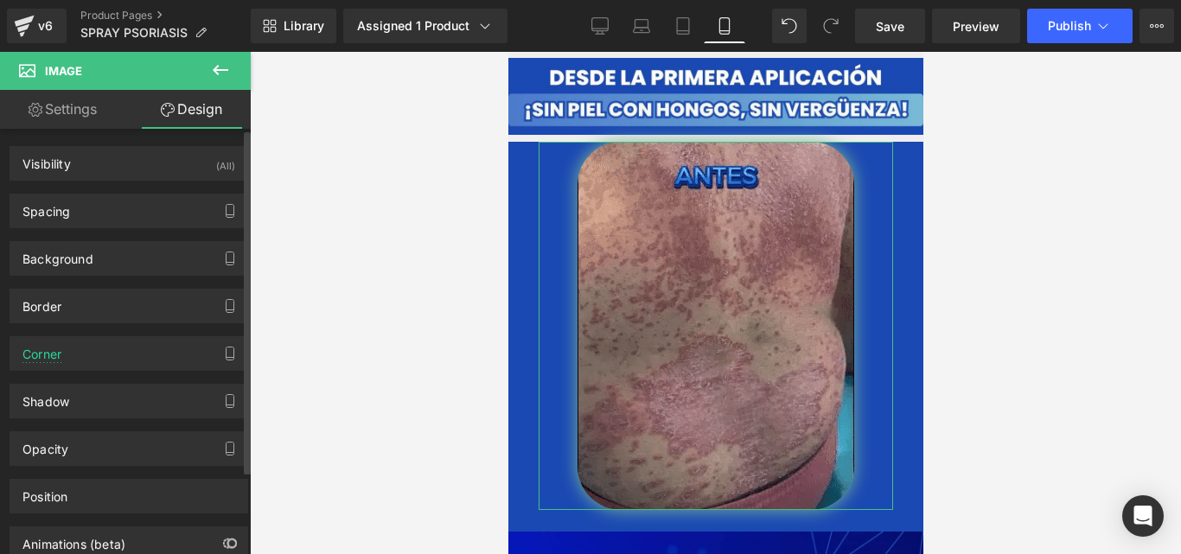
type input "20"
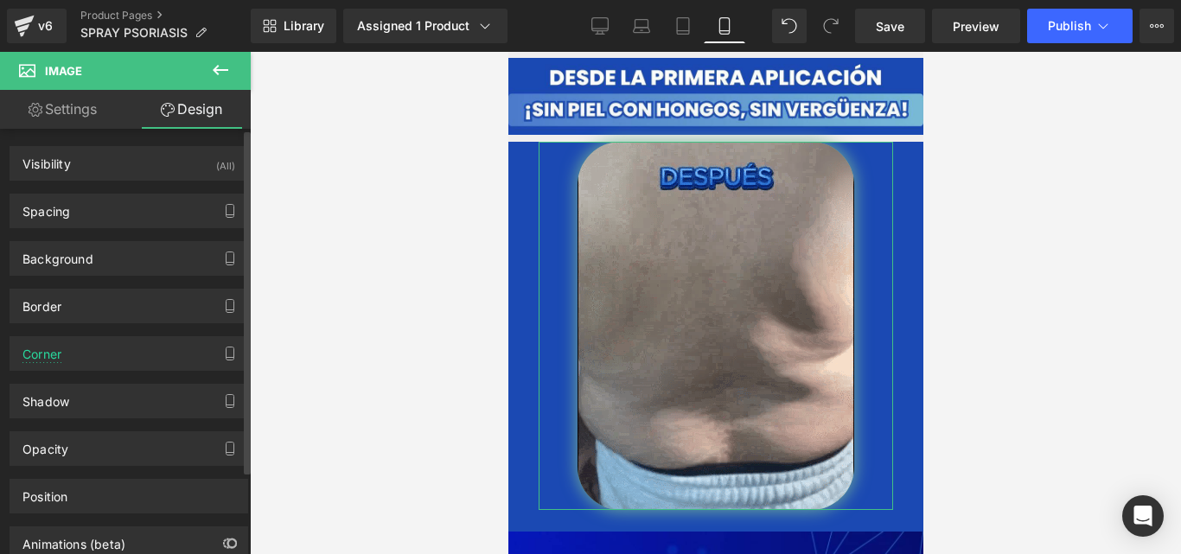
type input "20"
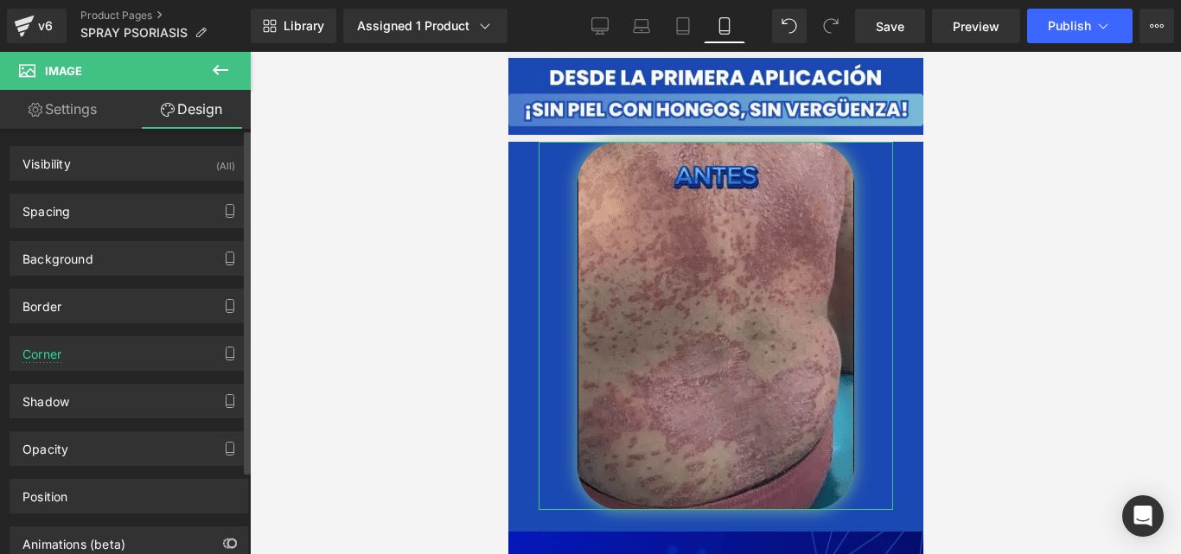
type input "20"
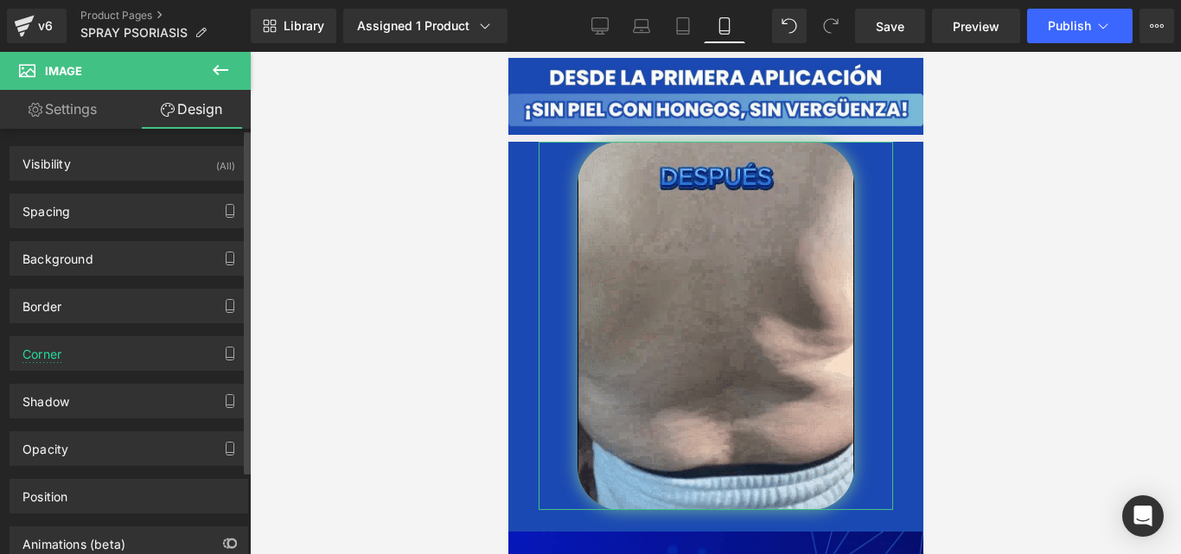
type input "0"
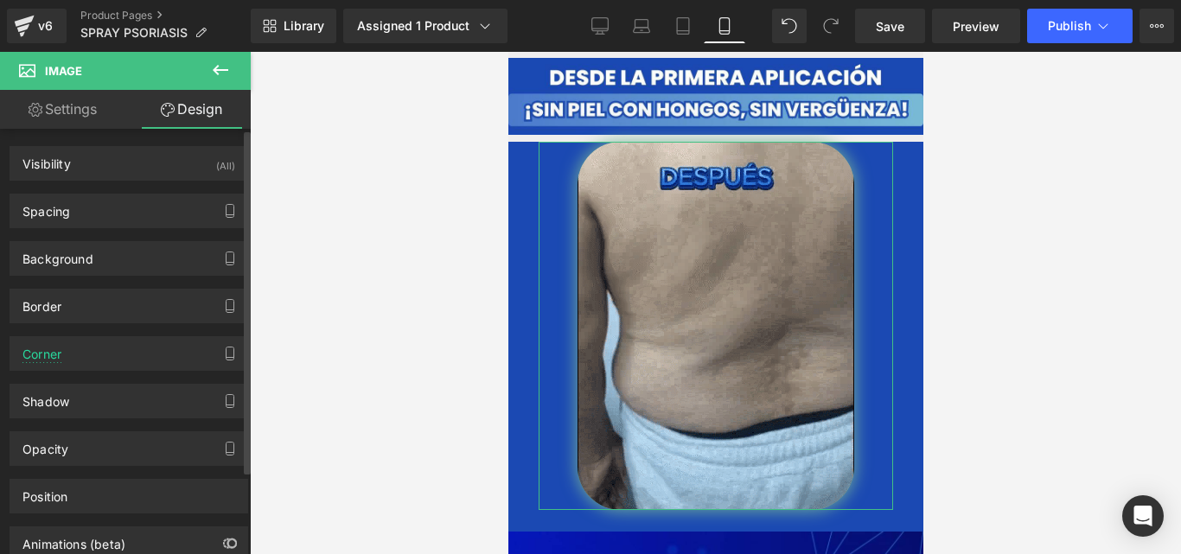
type input "0"
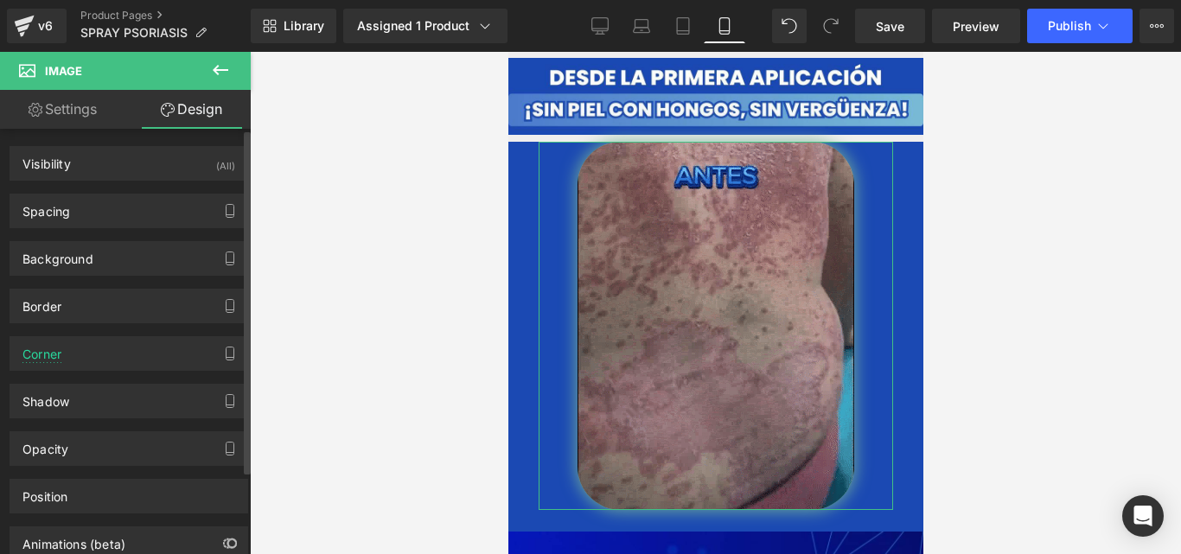
type input "0"
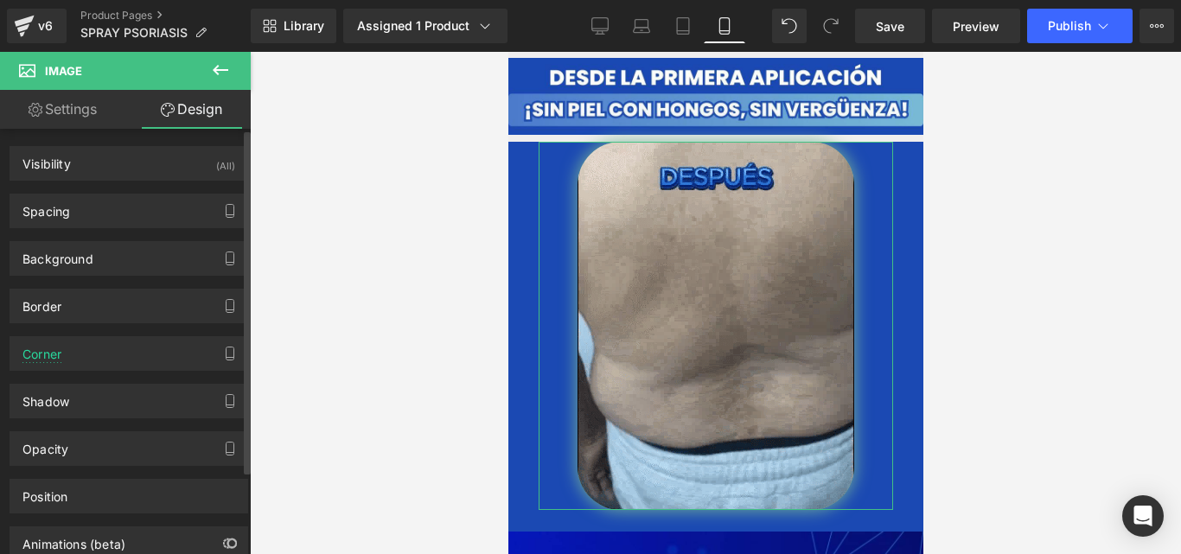
type input "0"
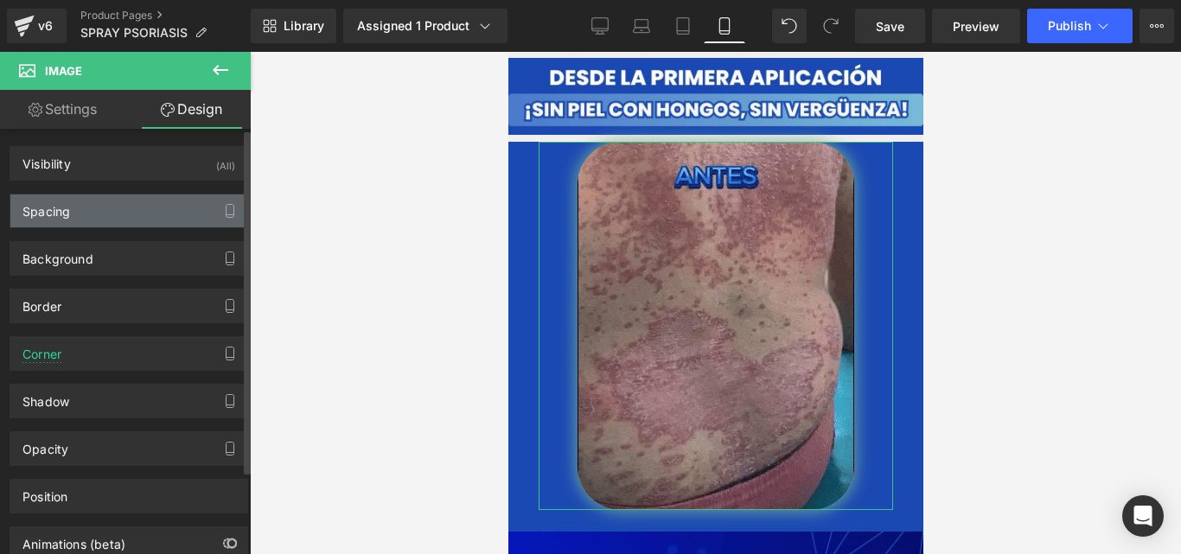
click at [161, 211] on div "Spacing" at bounding box center [128, 211] width 237 height 33
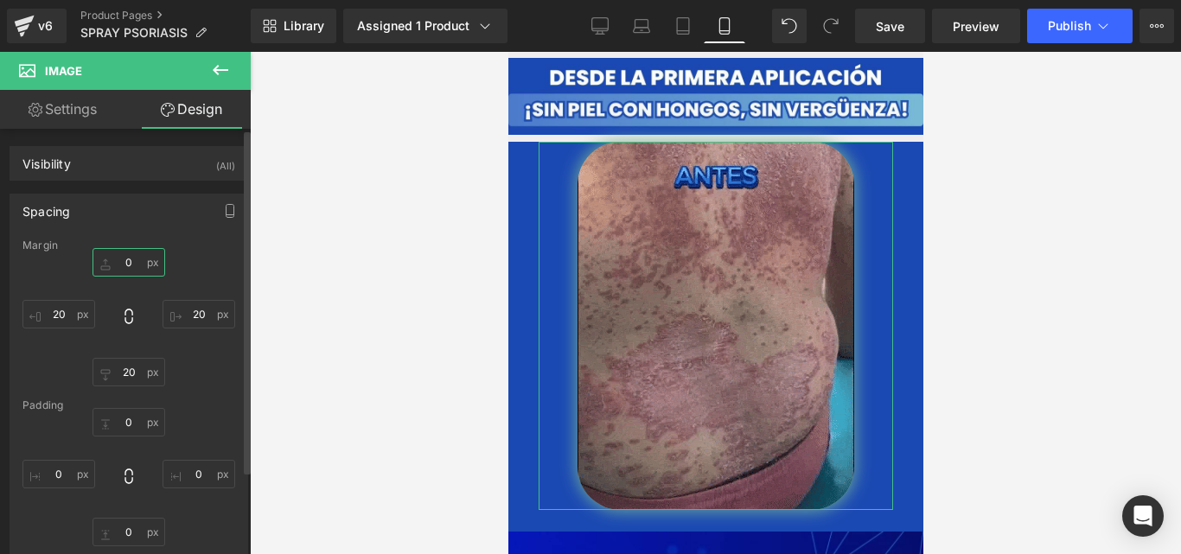
click at [134, 257] on input "0" at bounding box center [129, 262] width 73 height 29
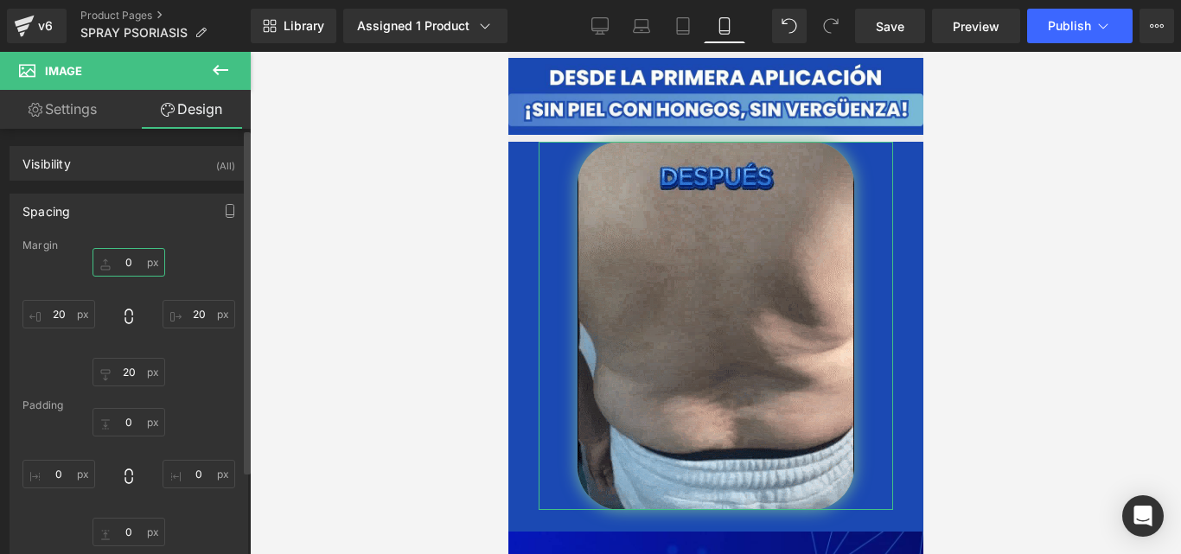
type input "5"
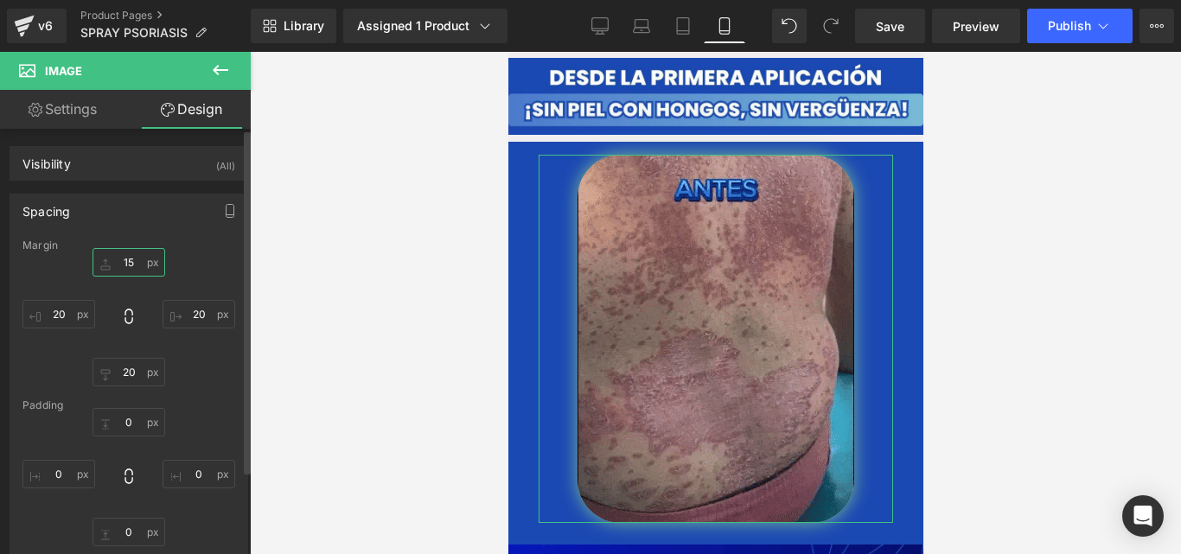
type input "1"
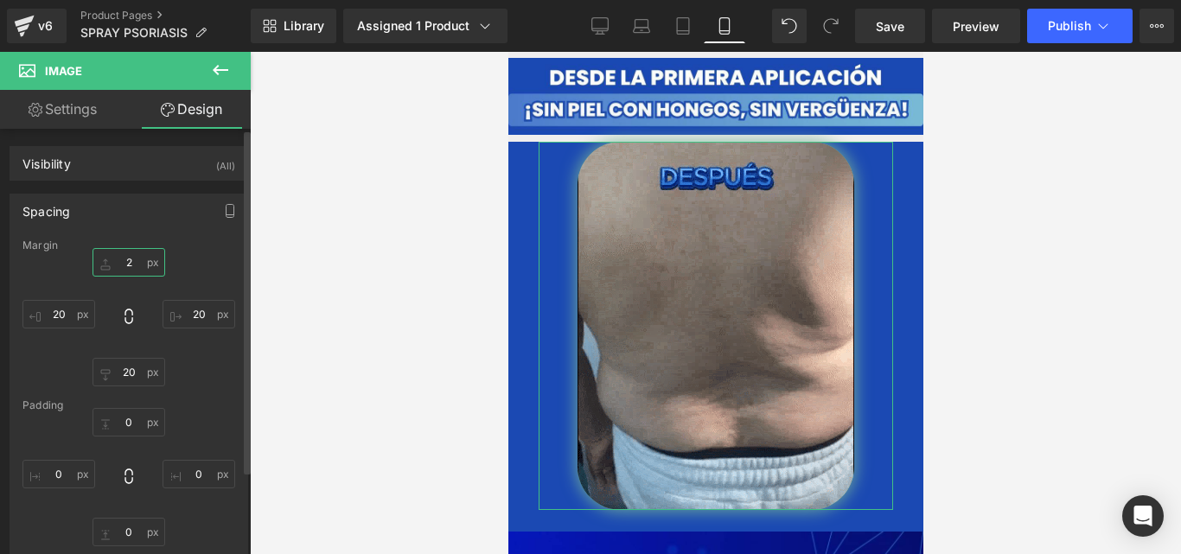
type input "20"
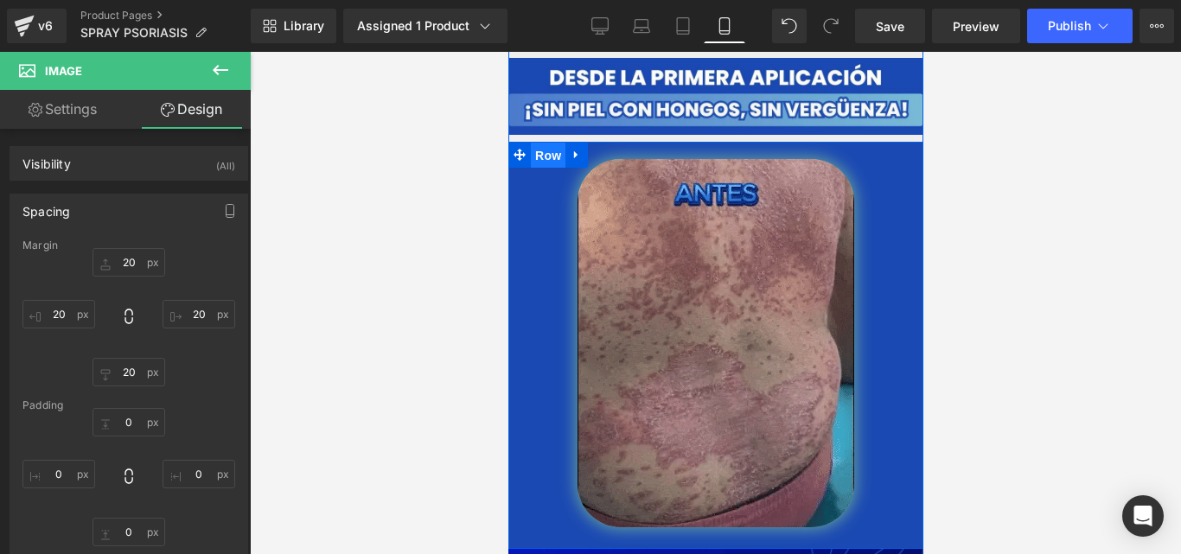
click at [553, 143] on span "Row" at bounding box center [547, 156] width 35 height 26
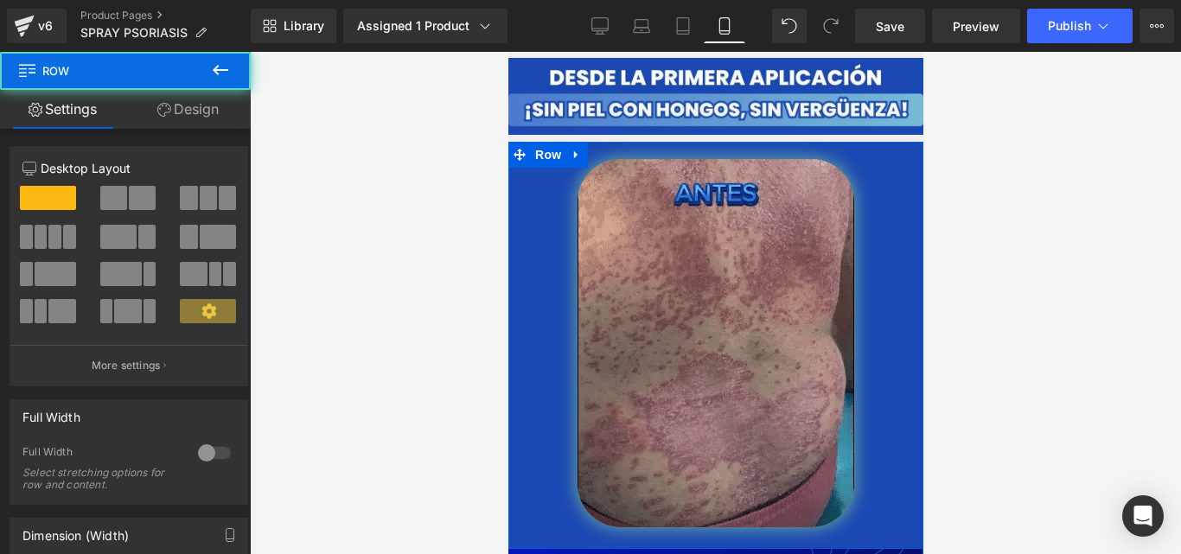
click at [188, 102] on link "Design" at bounding box center [187, 109] width 125 height 39
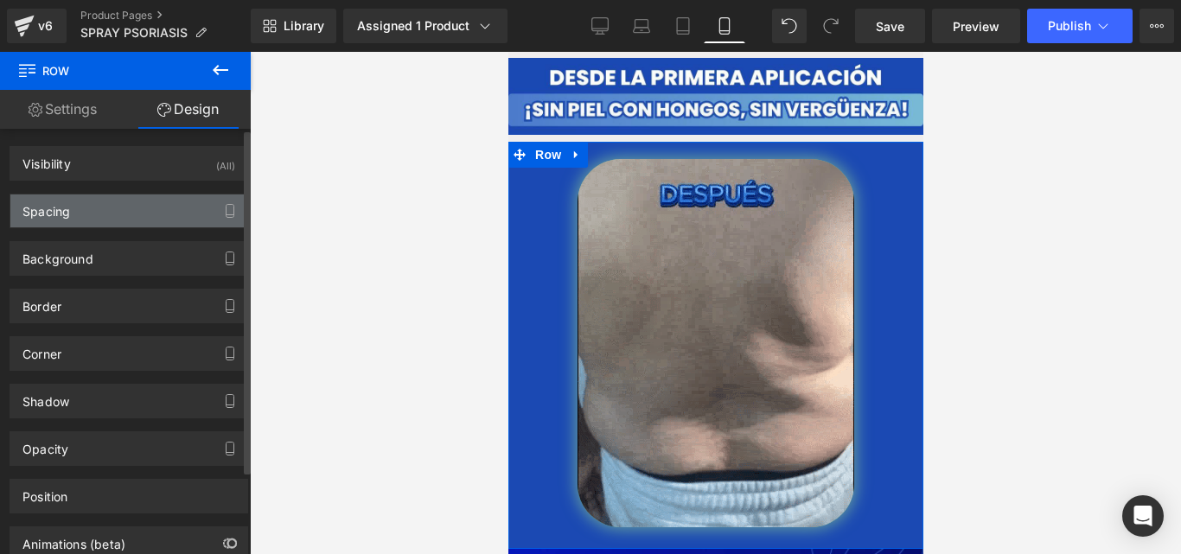
click at [105, 227] on div "Spacing" at bounding box center [128, 211] width 237 height 33
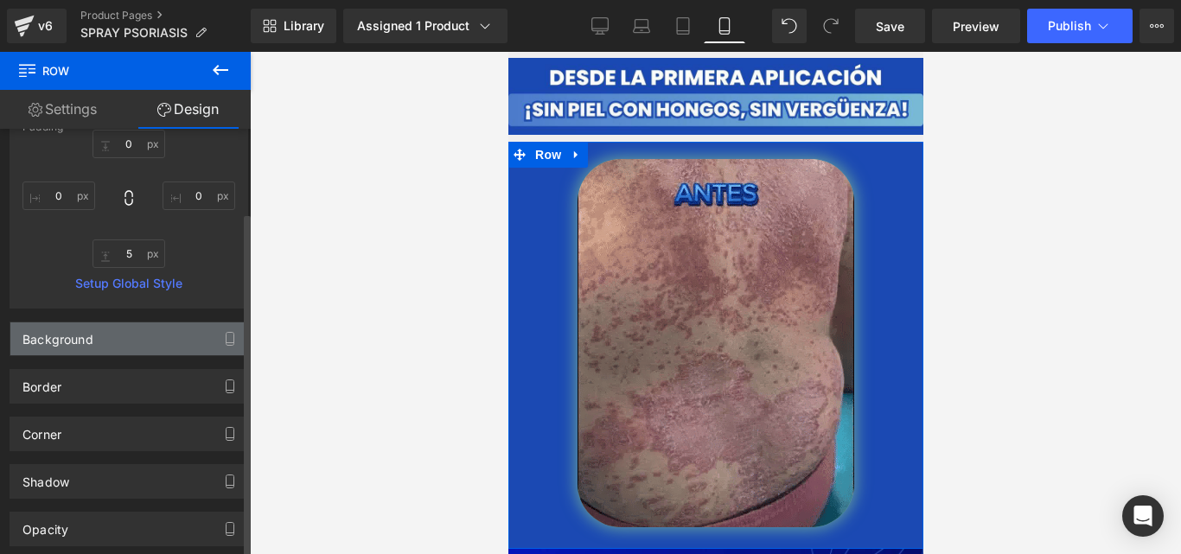
scroll to position [288, 0]
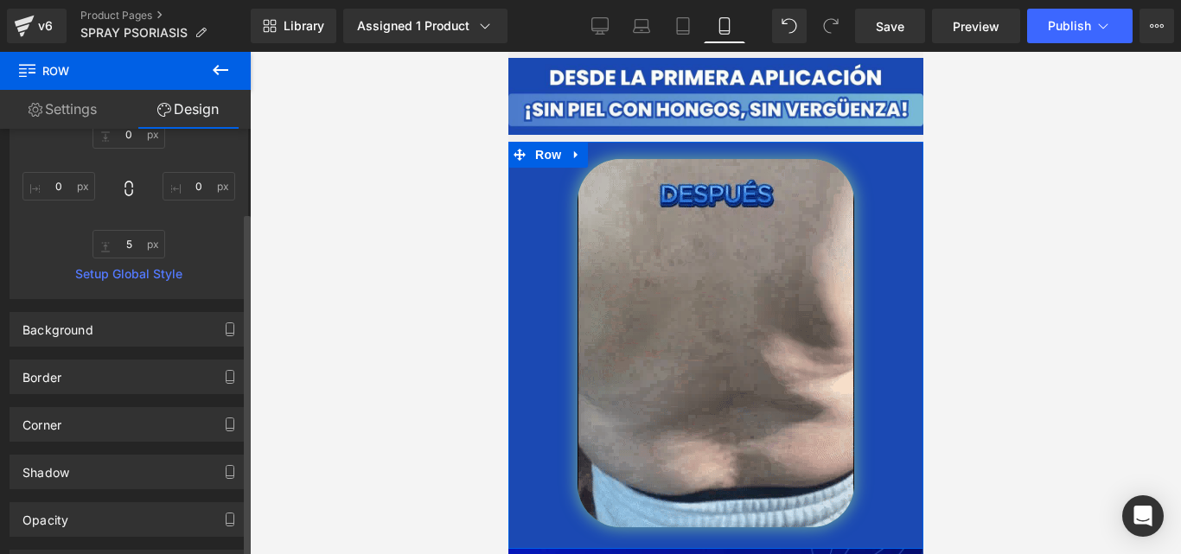
click at [99, 347] on div "Border Border Style Custom Custom Setup Global Style Custom Setup Global Style …" at bounding box center [129, 371] width 259 height 48
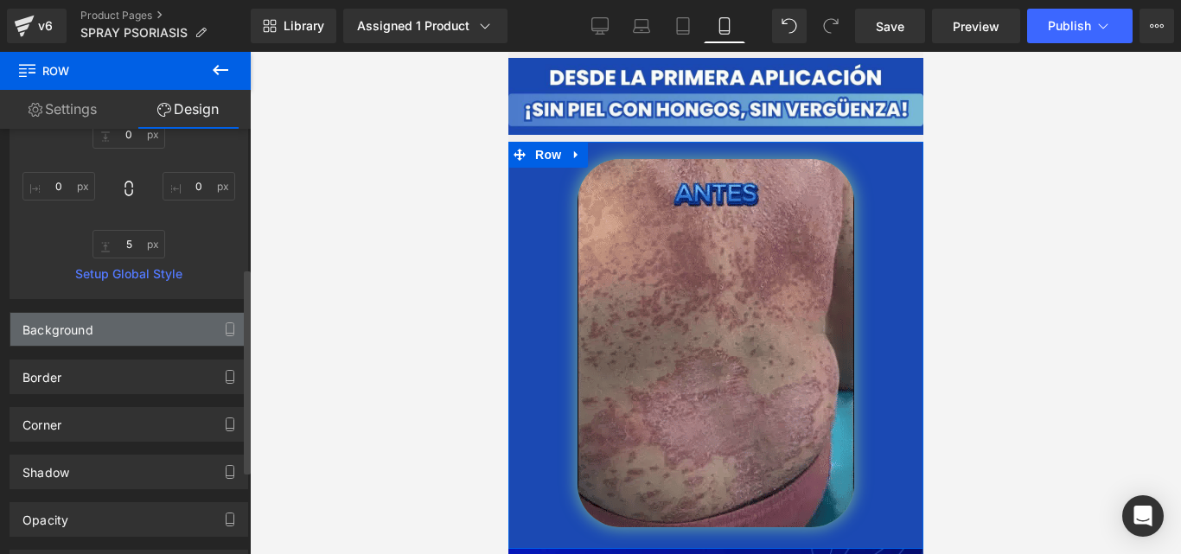
click at [101, 336] on div "Background" at bounding box center [128, 329] width 237 height 33
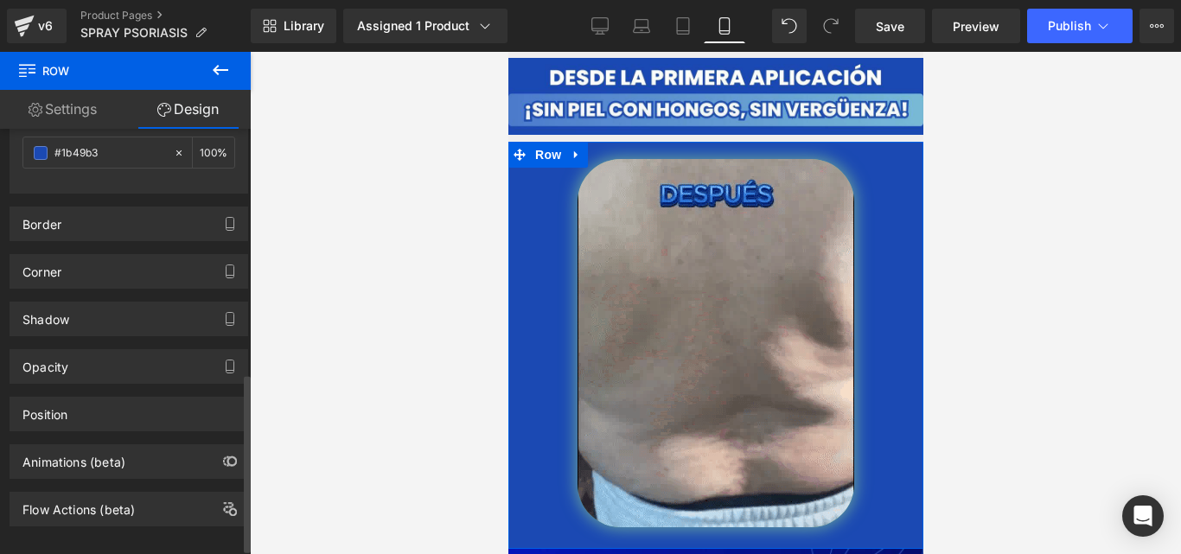
scroll to position [596, 0]
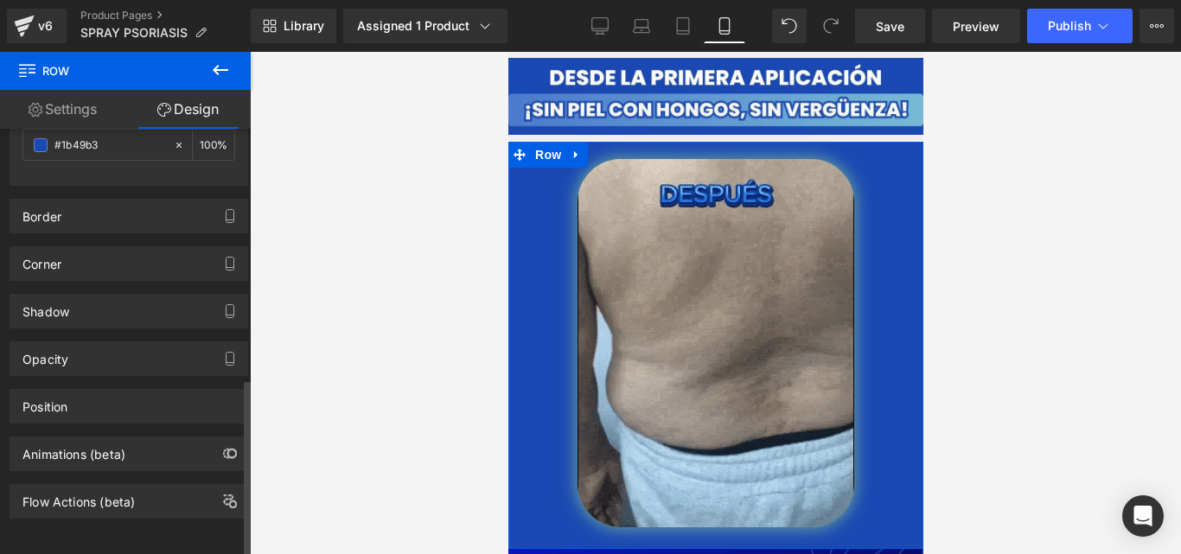
click at [147, 350] on div "Opacity" at bounding box center [128, 358] width 237 height 33
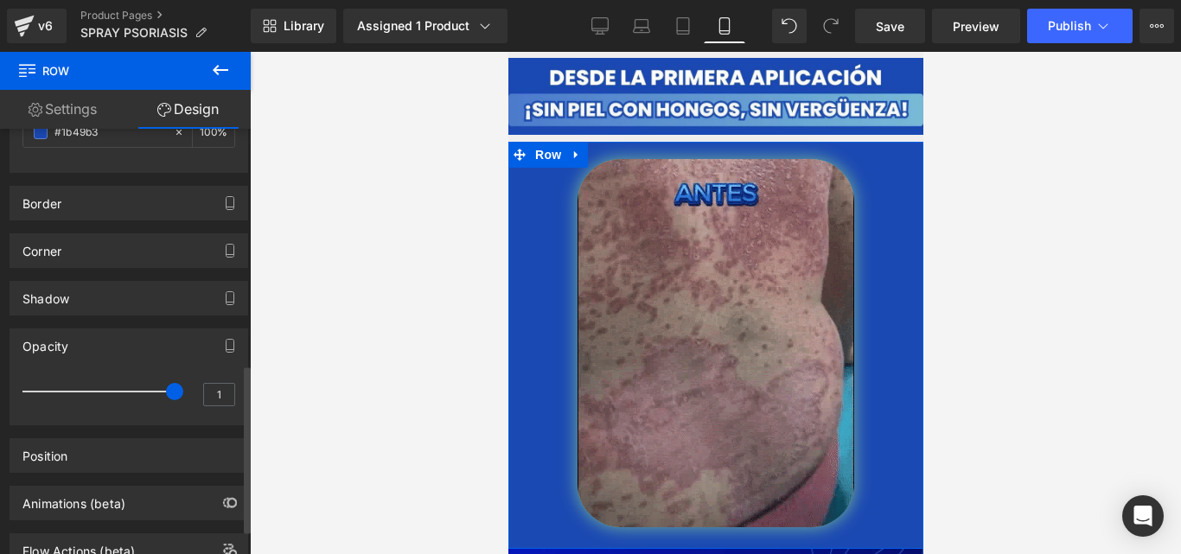
click at [143, 327] on div "Opacity 1 1" at bounding box center [129, 371] width 259 height 110
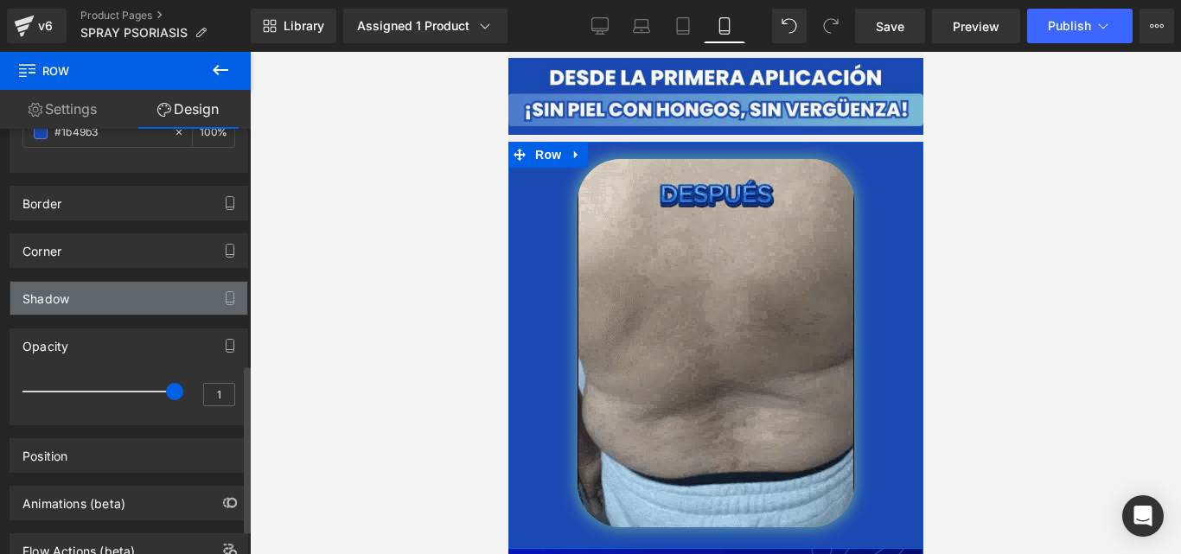
click at [145, 311] on div "Shadow" at bounding box center [128, 298] width 237 height 33
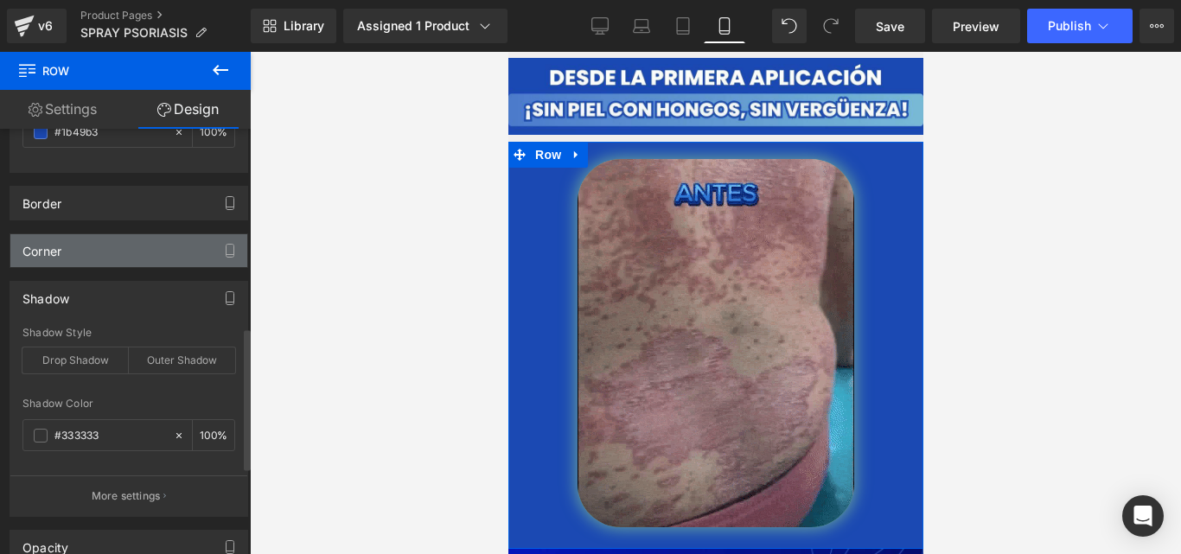
click at [163, 257] on div "Corner" at bounding box center [128, 250] width 237 height 33
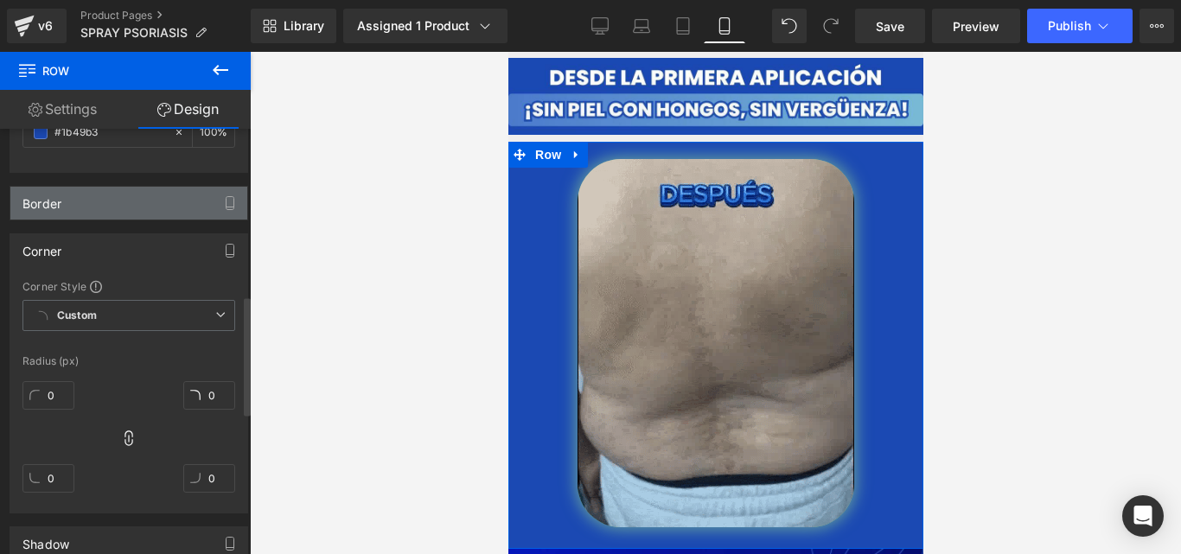
click at [176, 219] on div "Border" at bounding box center [128, 203] width 237 height 33
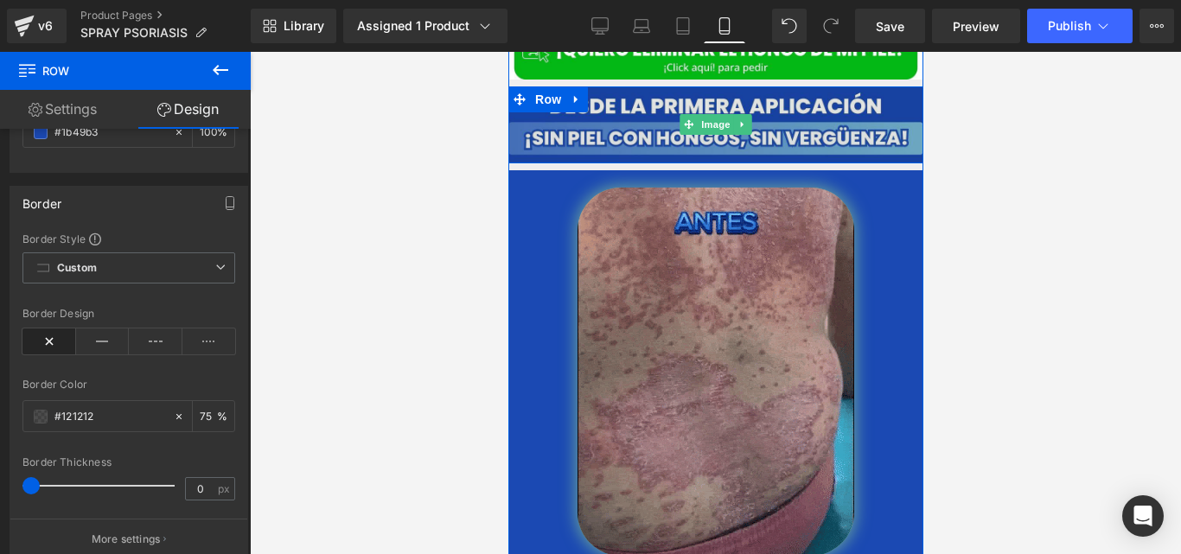
scroll to position [3292, 0]
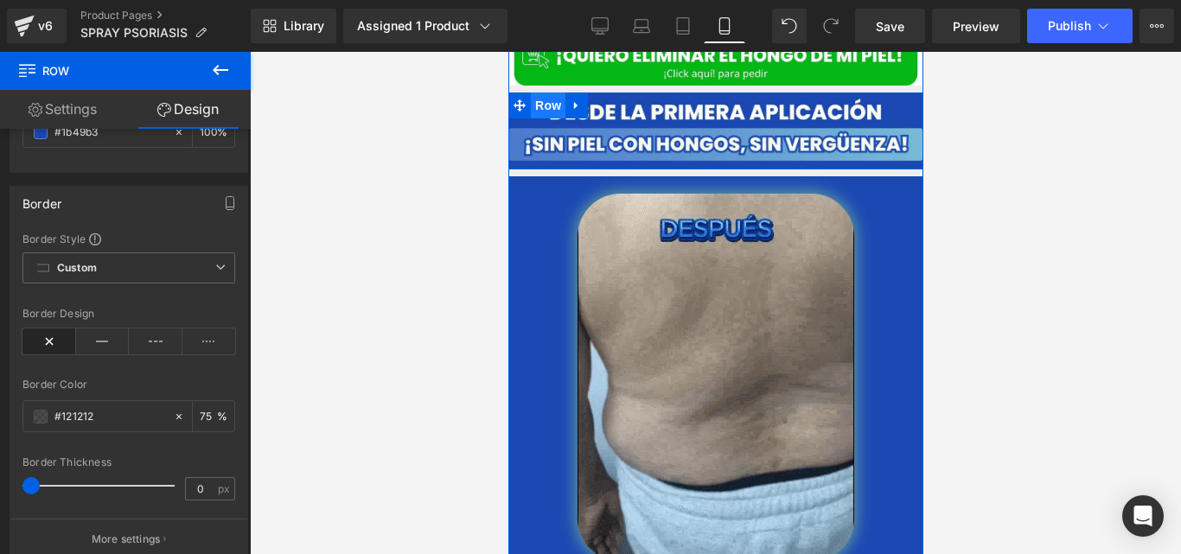
click at [553, 93] on span "Row" at bounding box center [547, 106] width 35 height 26
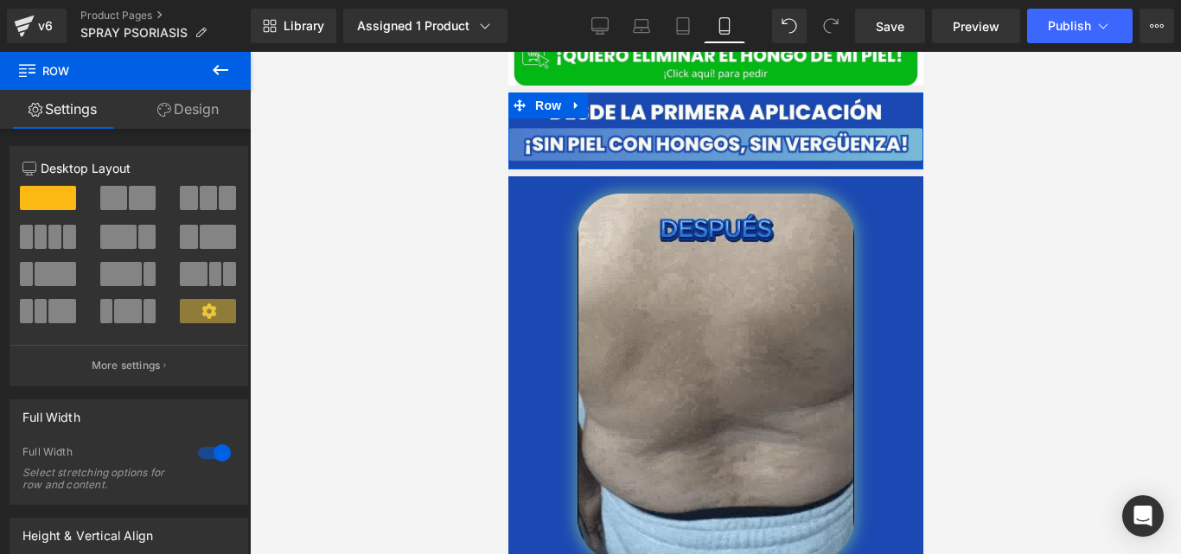
click at [185, 103] on link "Design" at bounding box center [187, 109] width 125 height 39
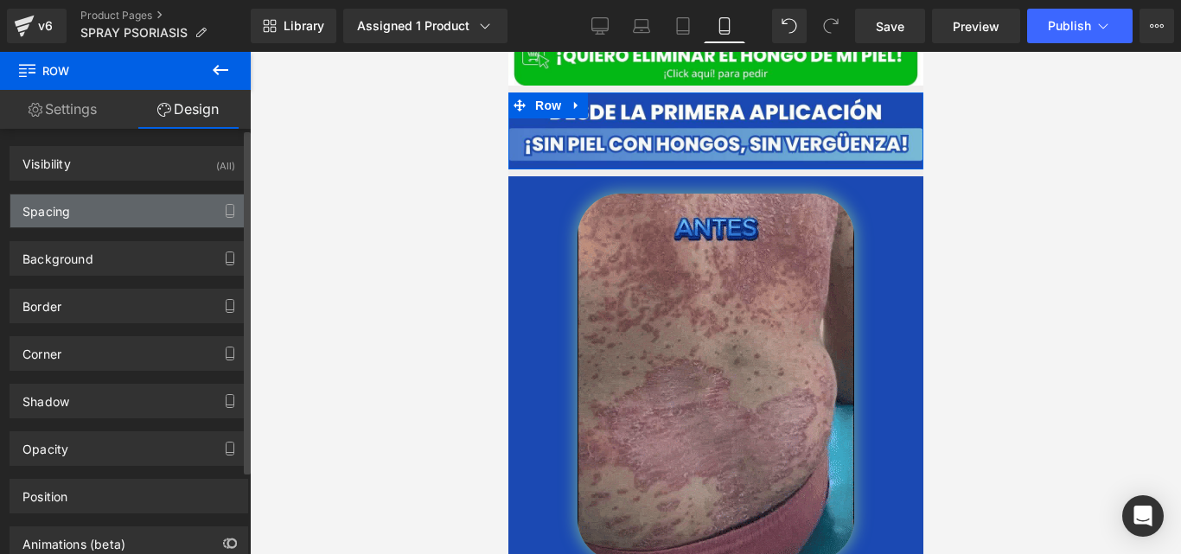
click at [128, 212] on div "Spacing" at bounding box center [128, 211] width 237 height 33
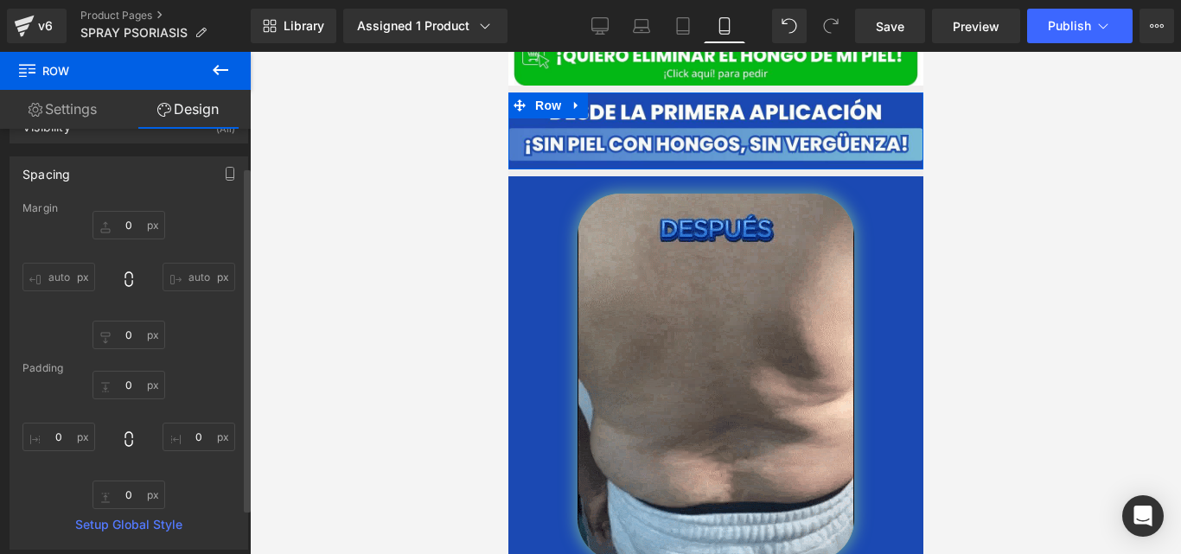
scroll to position [48, 0]
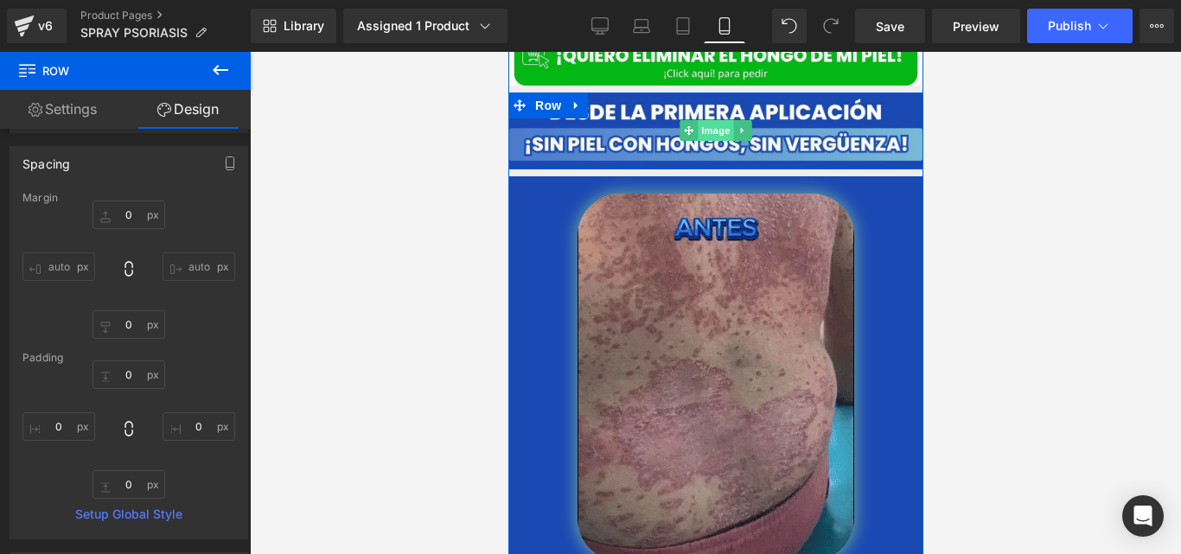
click at [697, 120] on span "Image" at bounding box center [715, 130] width 36 height 21
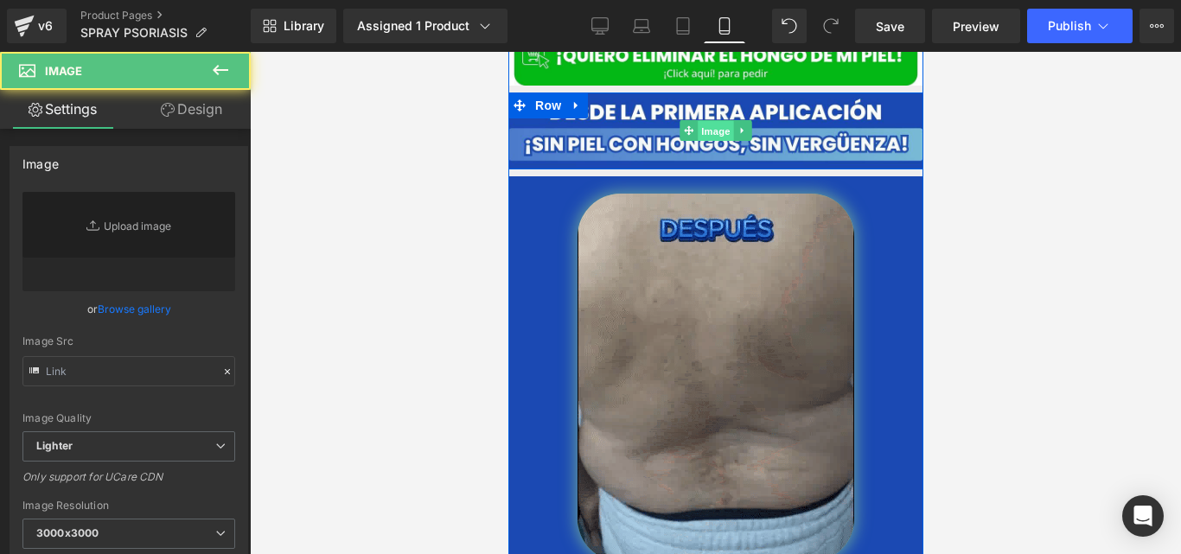
type input "[URL][DOMAIN_NAME]"
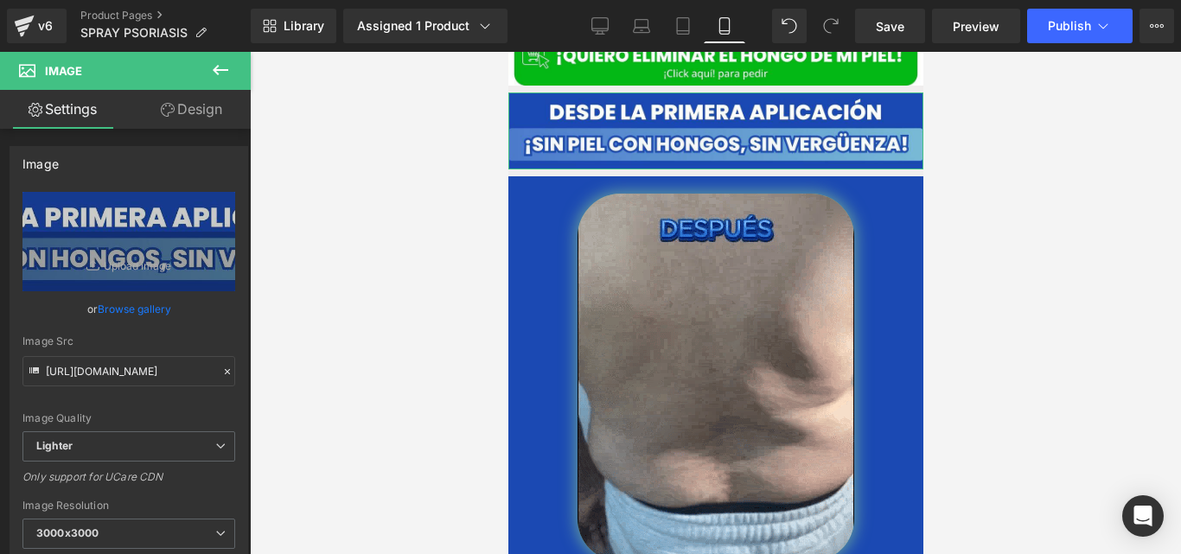
click at [180, 116] on link "Design" at bounding box center [191, 109] width 125 height 39
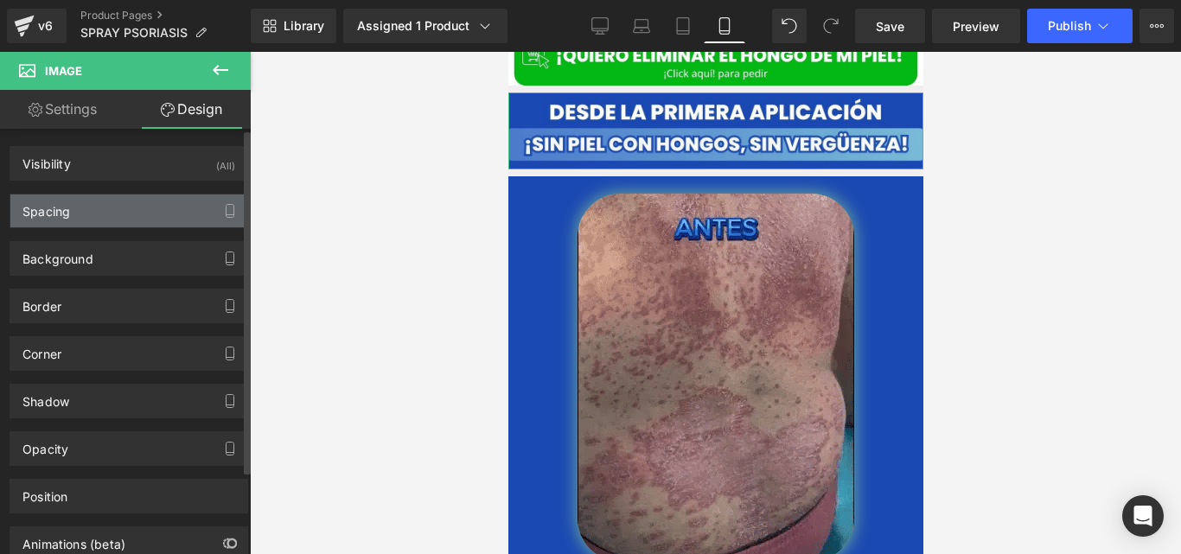
type input "0"
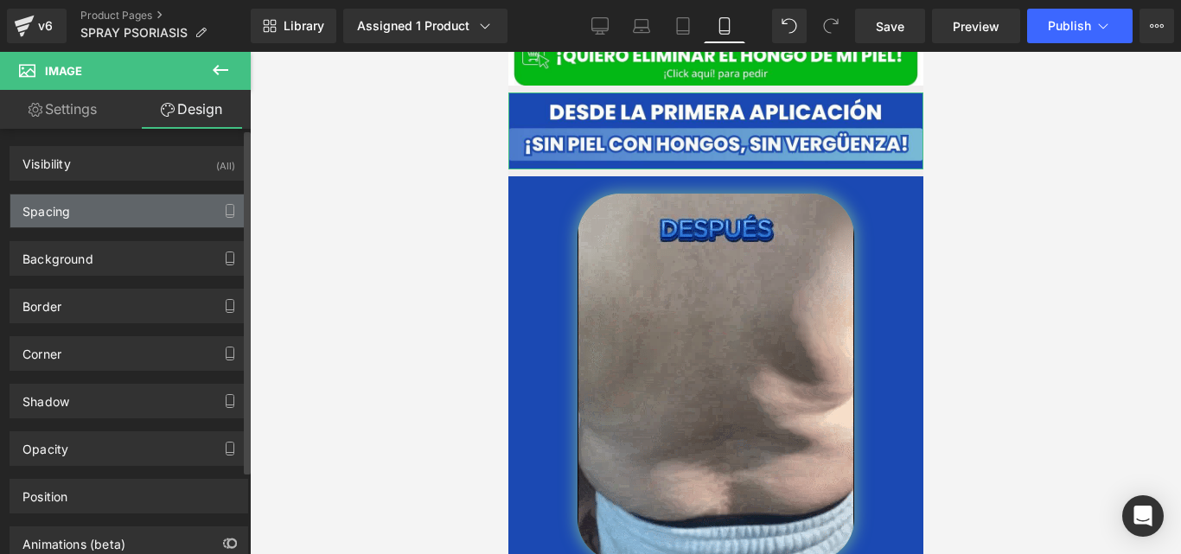
type input "0"
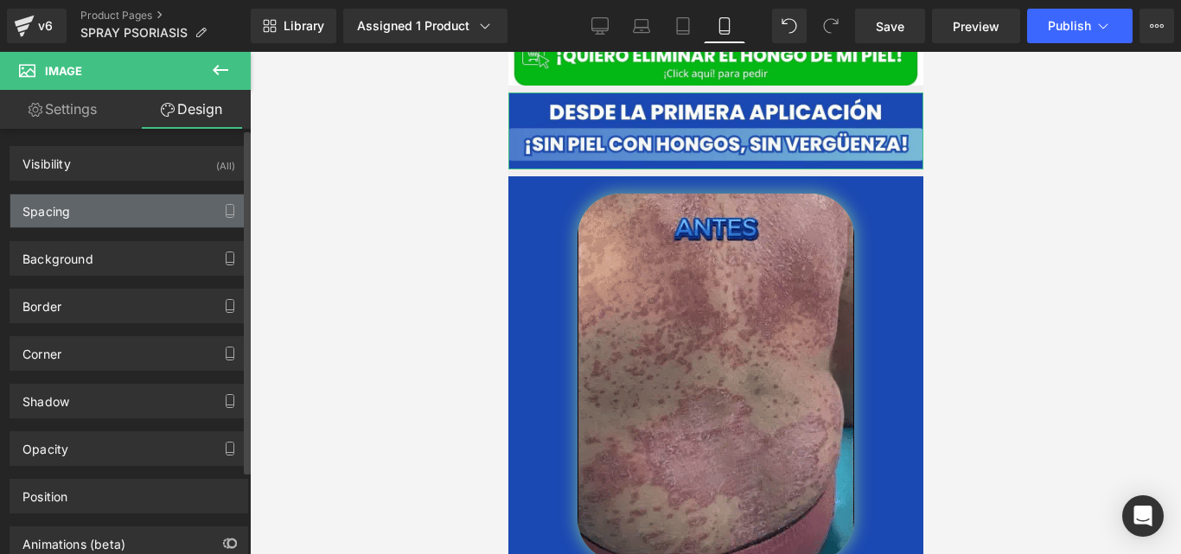
type input "0"
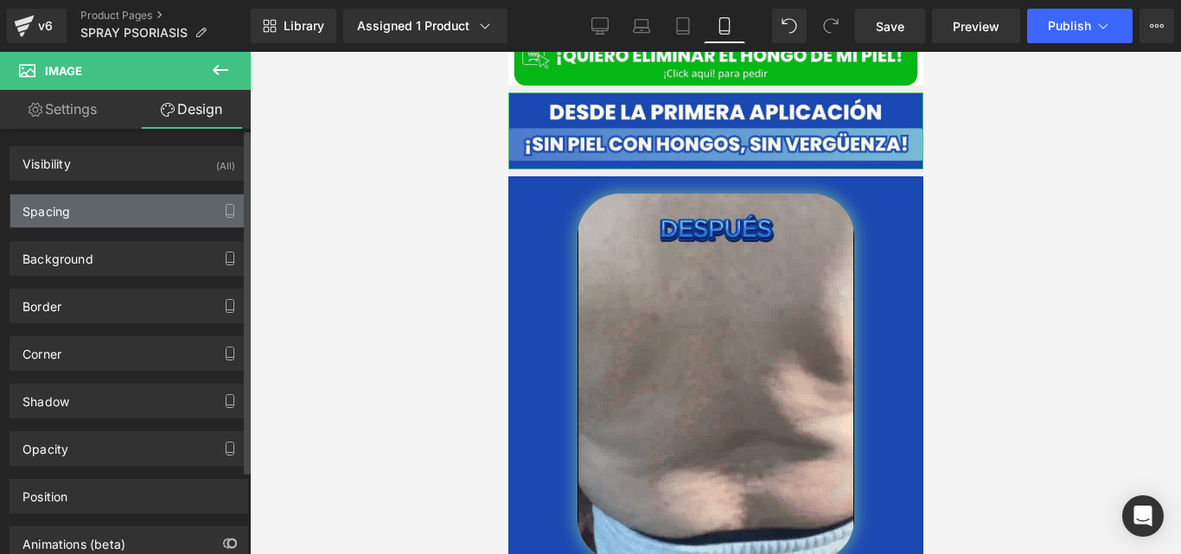
type input "0"
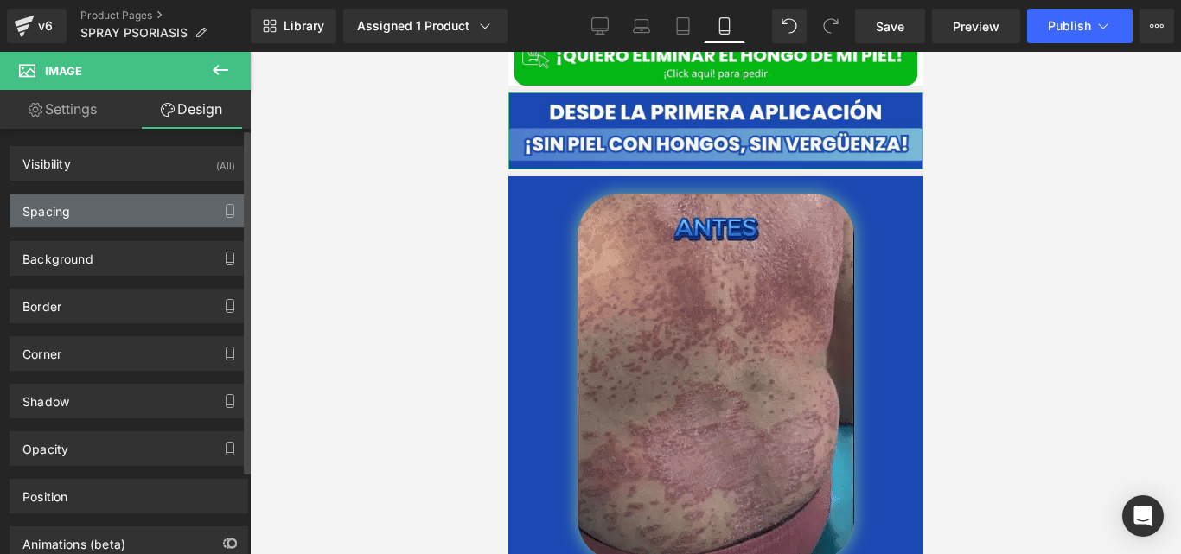
type input "0"
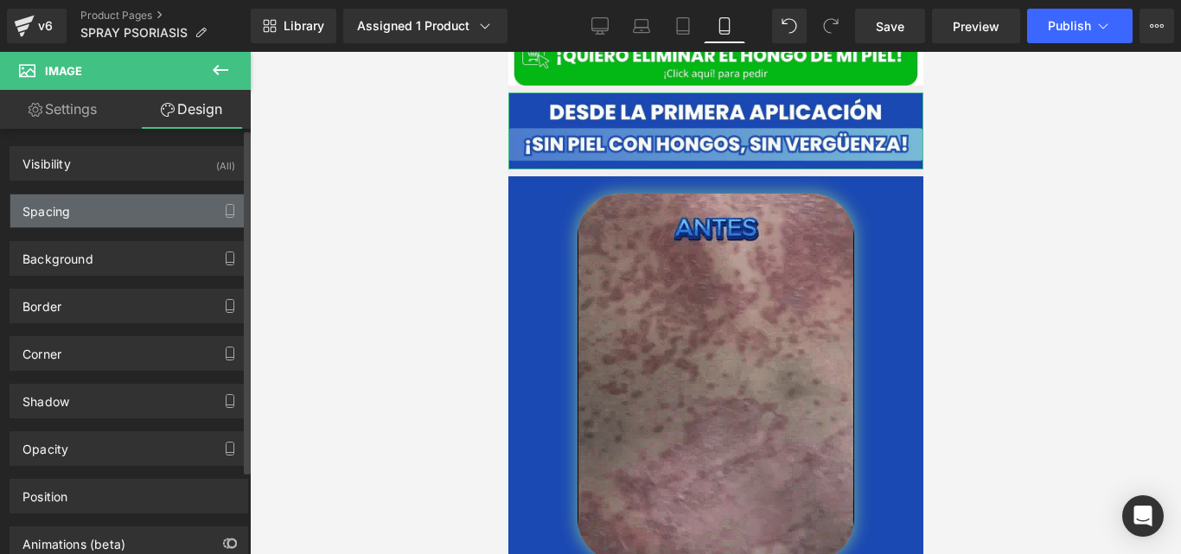
type input "0"
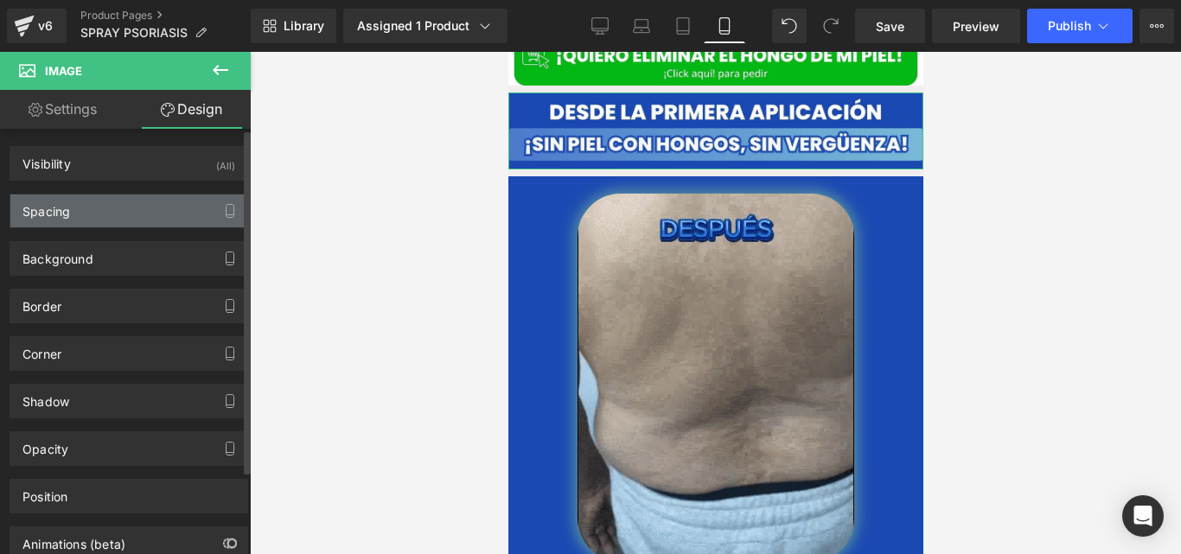
type input "0"
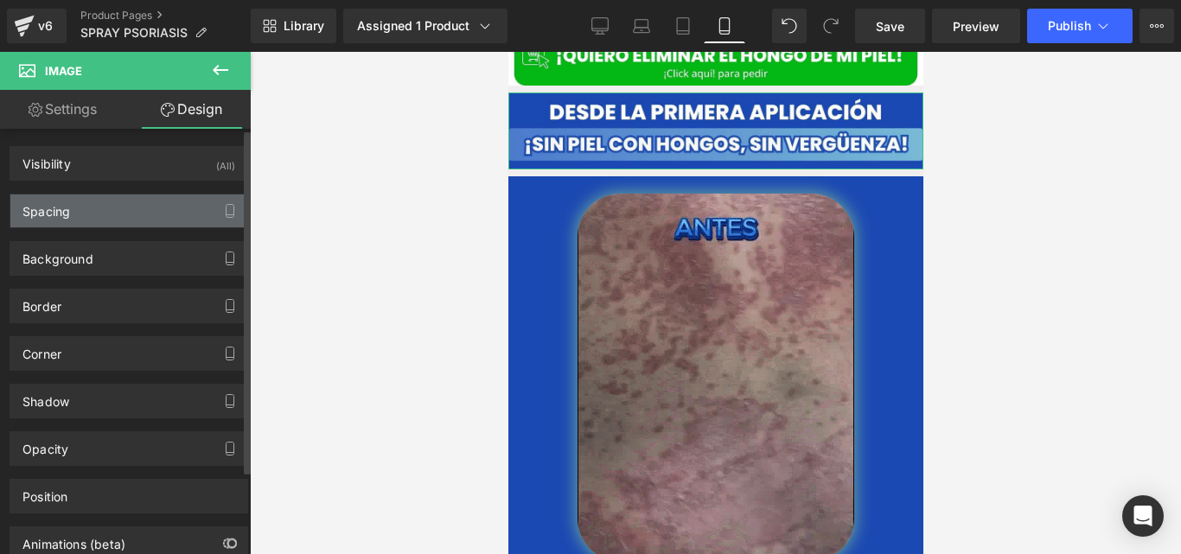
type input "0"
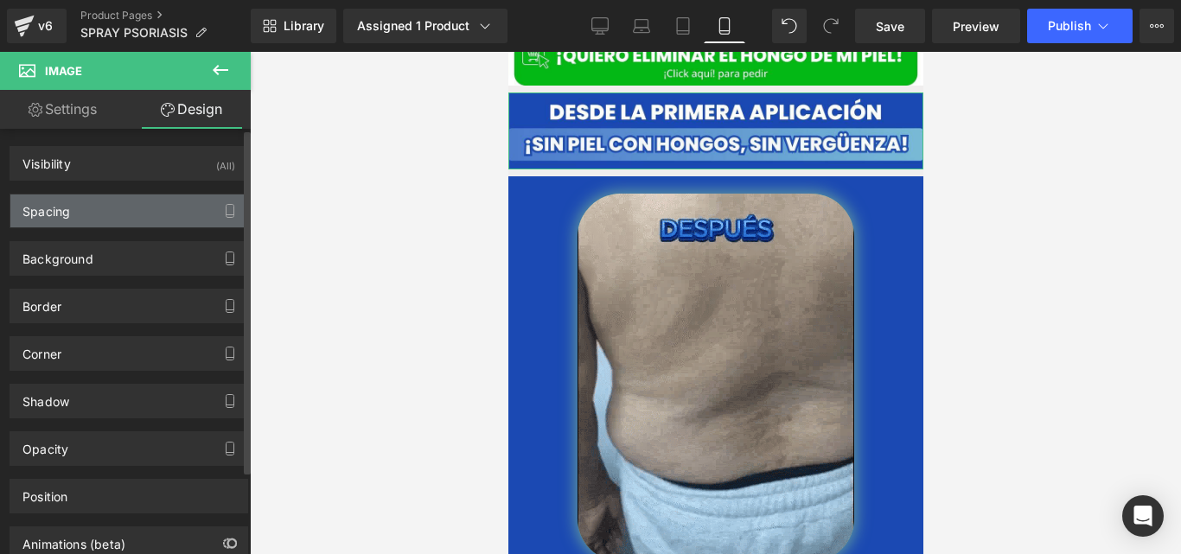
type input "transparent"
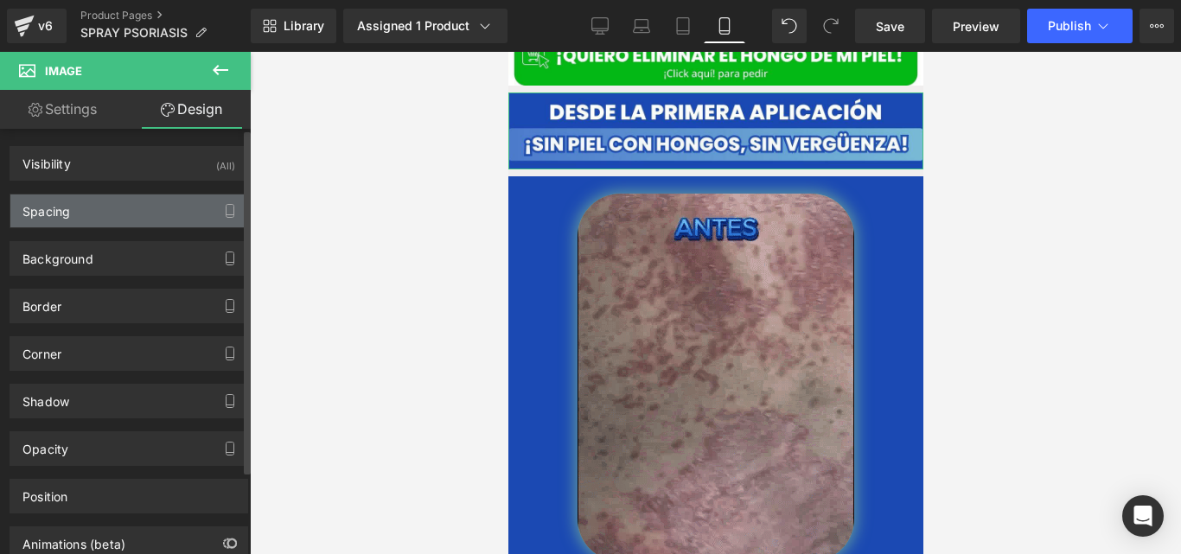
type input "0"
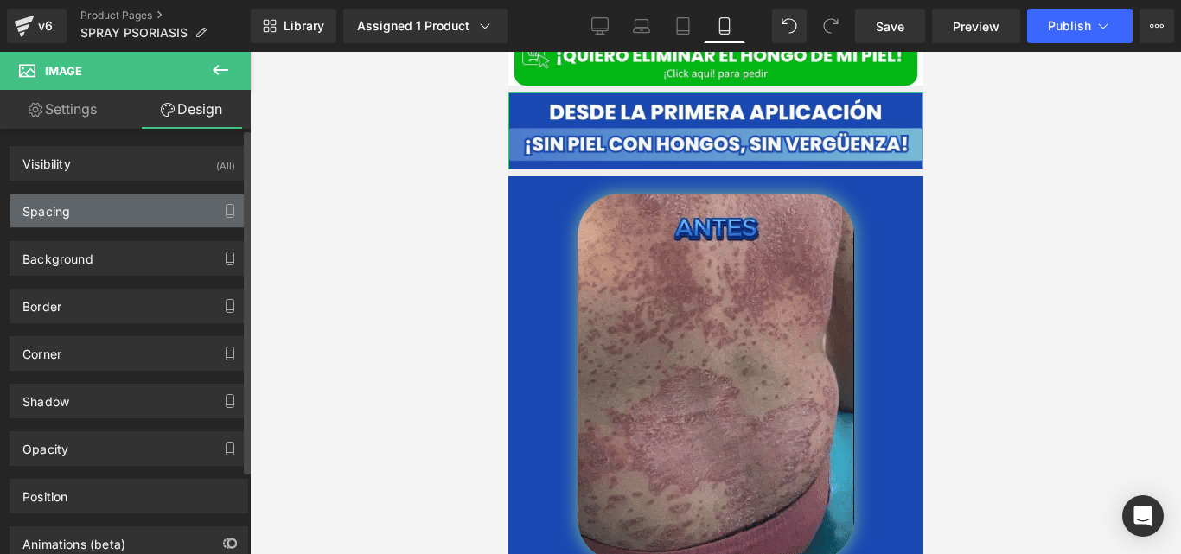
type input "#121212"
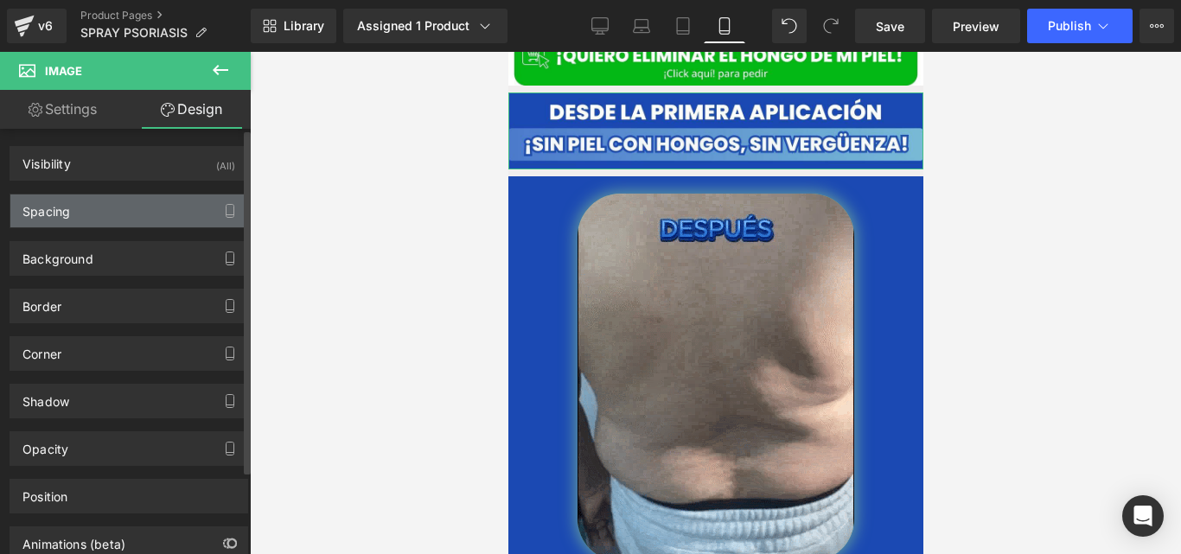
type input "75"
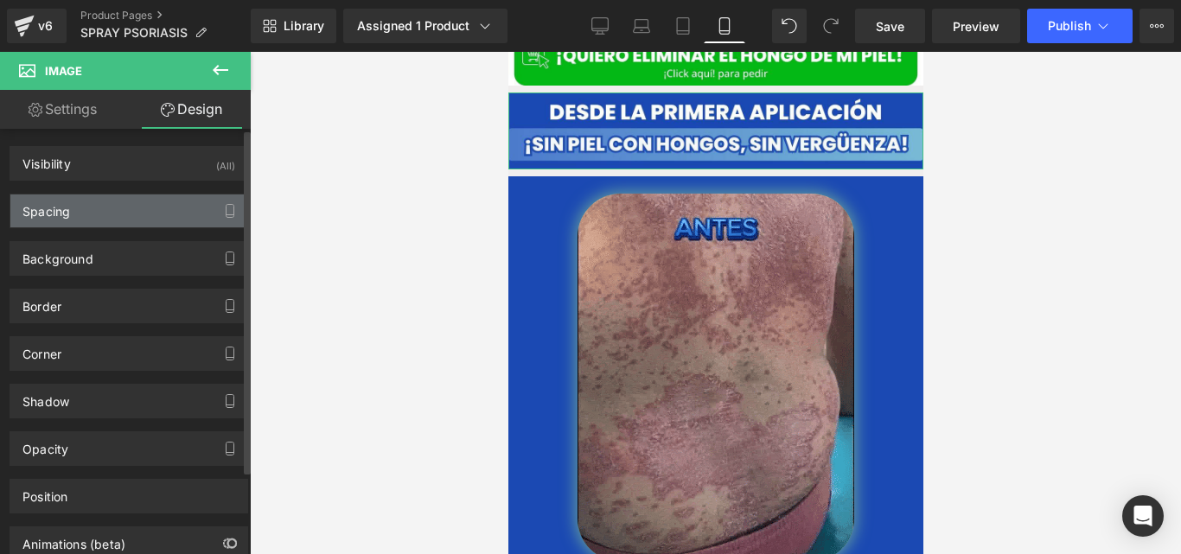
type input "0"
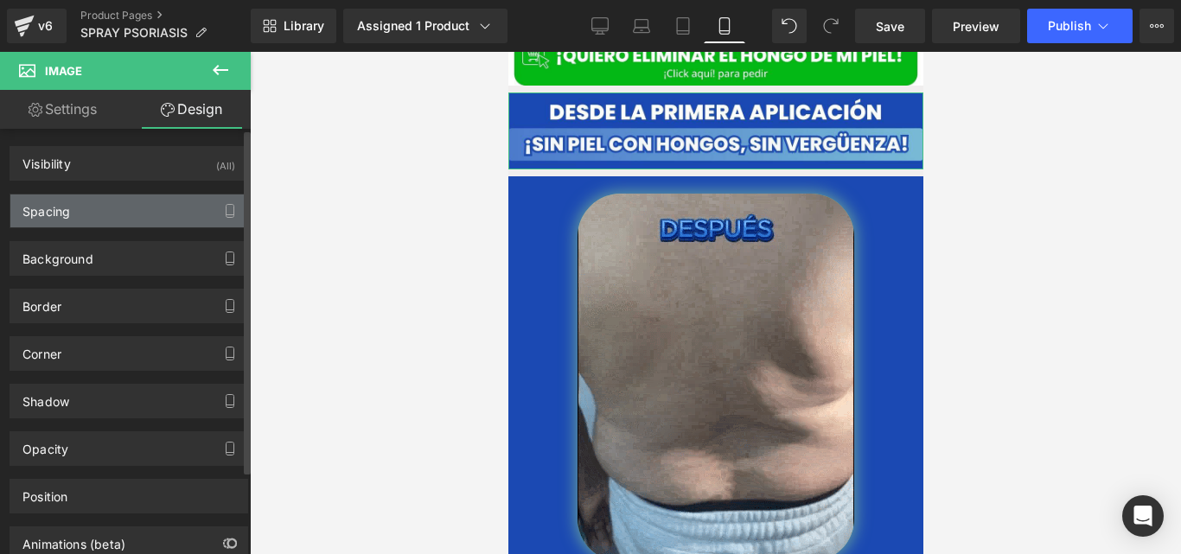
click at [113, 212] on div "Spacing" at bounding box center [128, 211] width 237 height 33
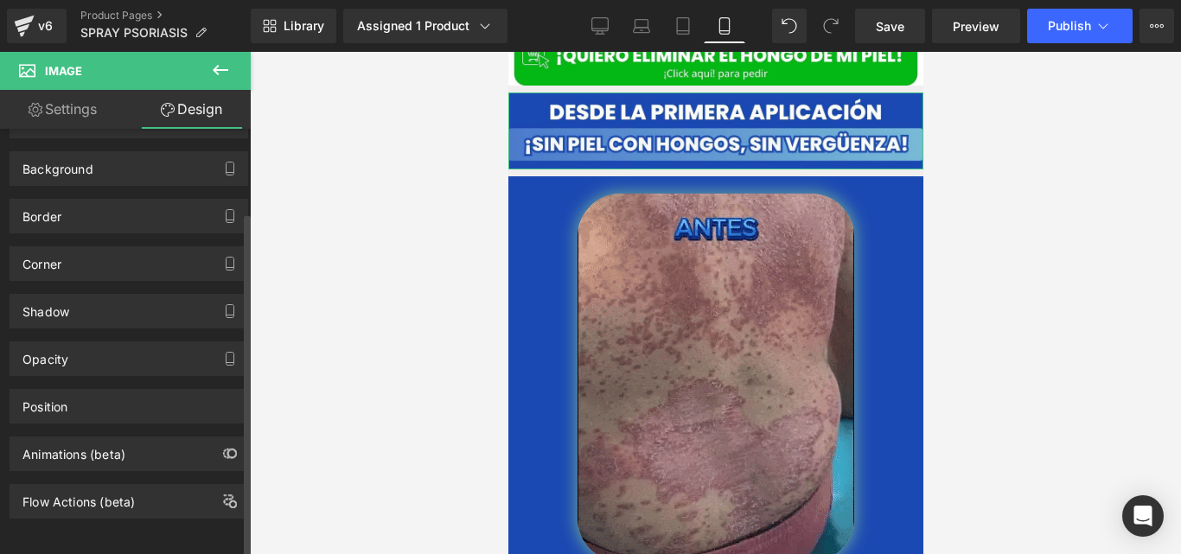
scroll to position [462, 0]
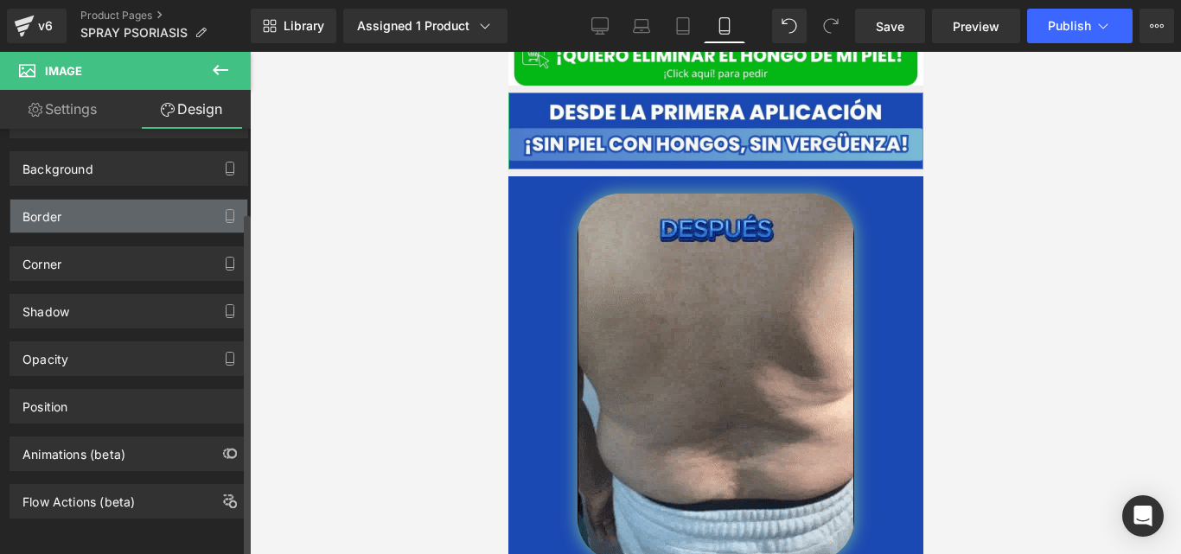
click at [96, 206] on div "Border" at bounding box center [128, 216] width 237 height 33
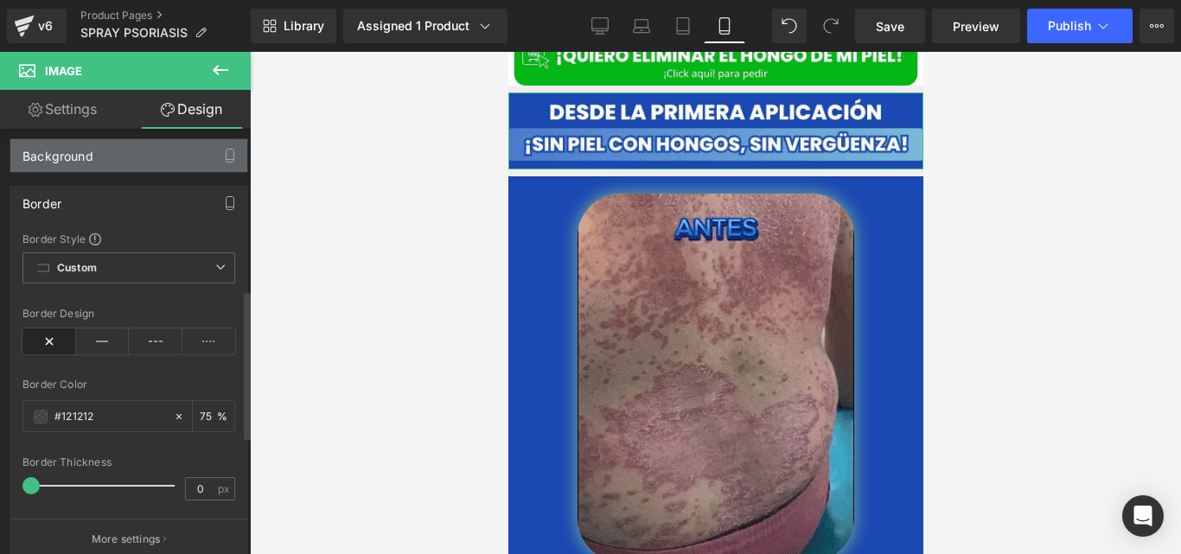
click at [97, 163] on div "Background" at bounding box center [128, 155] width 237 height 33
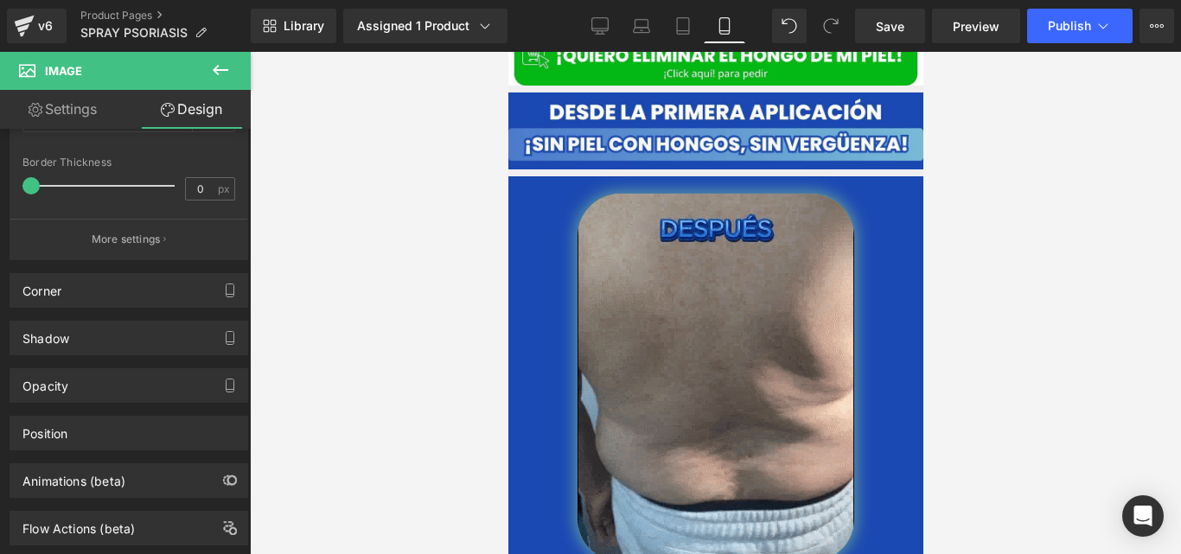
scroll to position [901, 0]
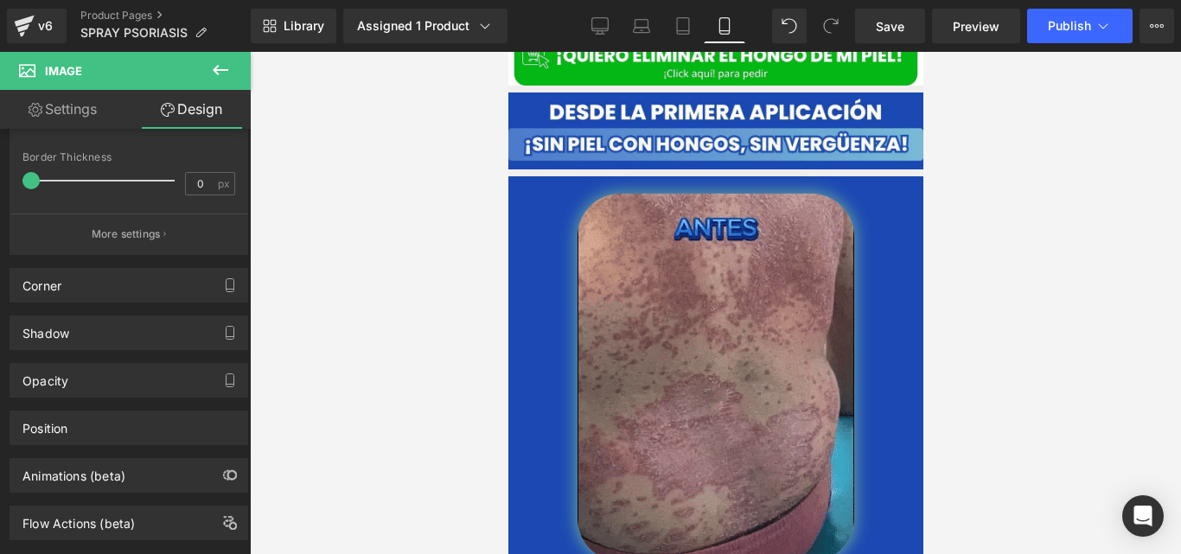
click at [451, 196] on div at bounding box center [715, 303] width 931 height 502
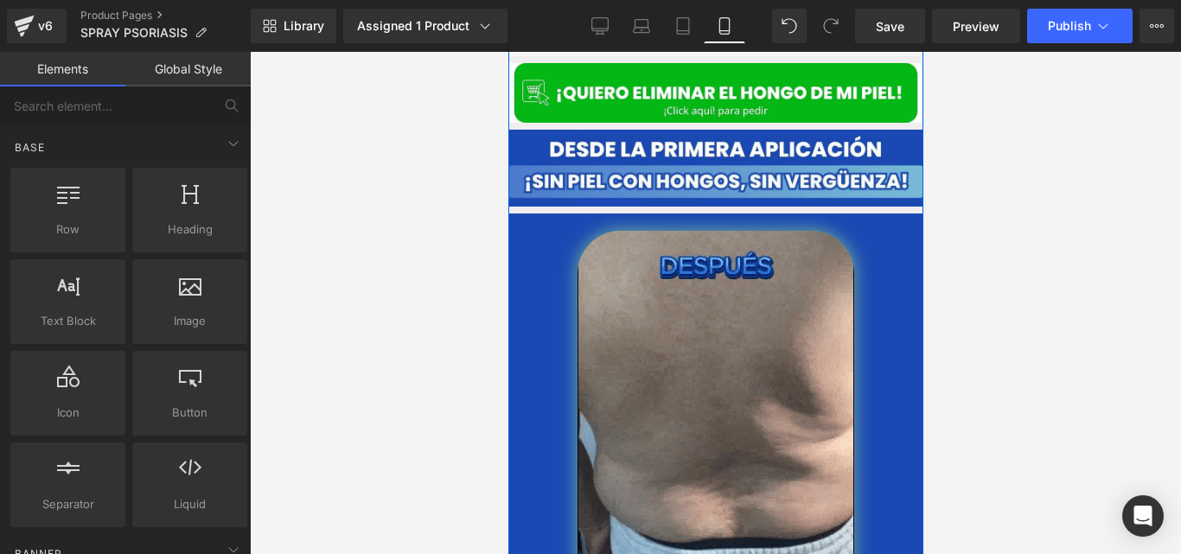
scroll to position [3253, 0]
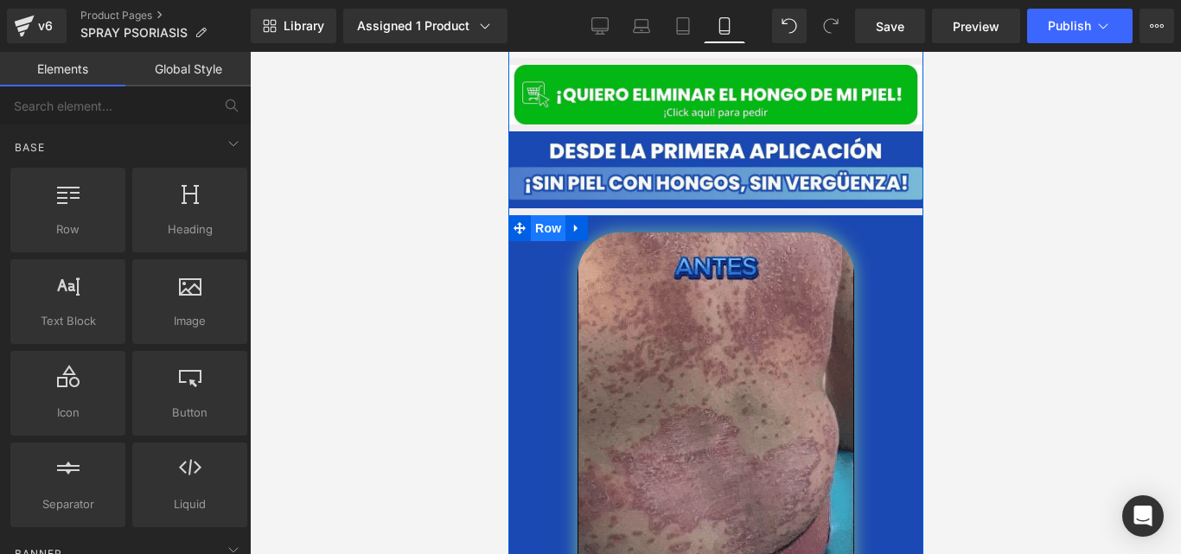
click at [549, 215] on span "Row" at bounding box center [547, 228] width 35 height 26
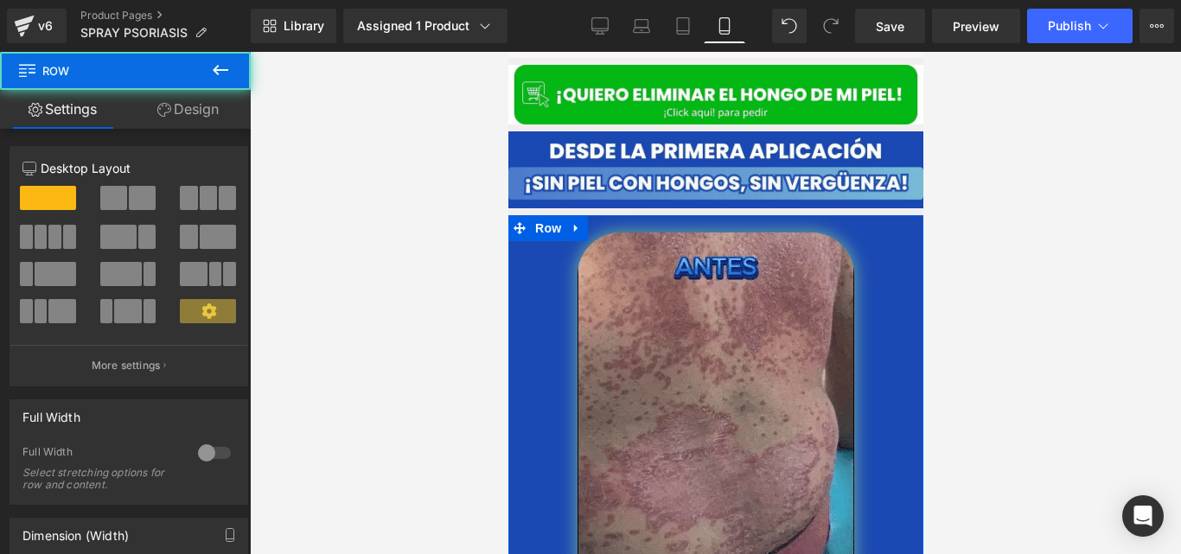
click at [209, 102] on link "Design" at bounding box center [187, 109] width 125 height 39
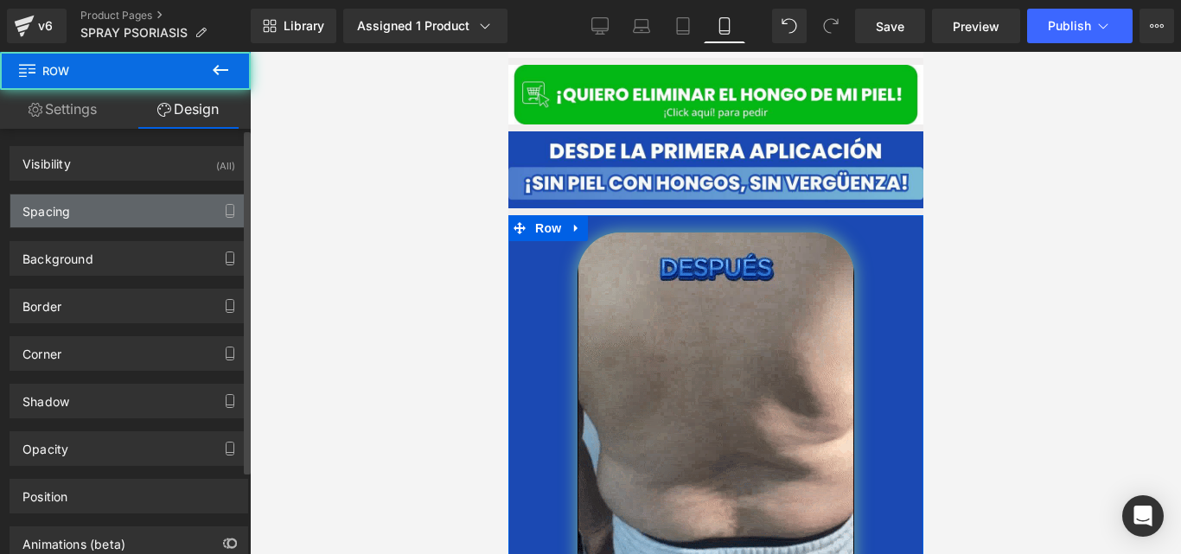
click at [124, 211] on div "Spacing" at bounding box center [128, 211] width 237 height 33
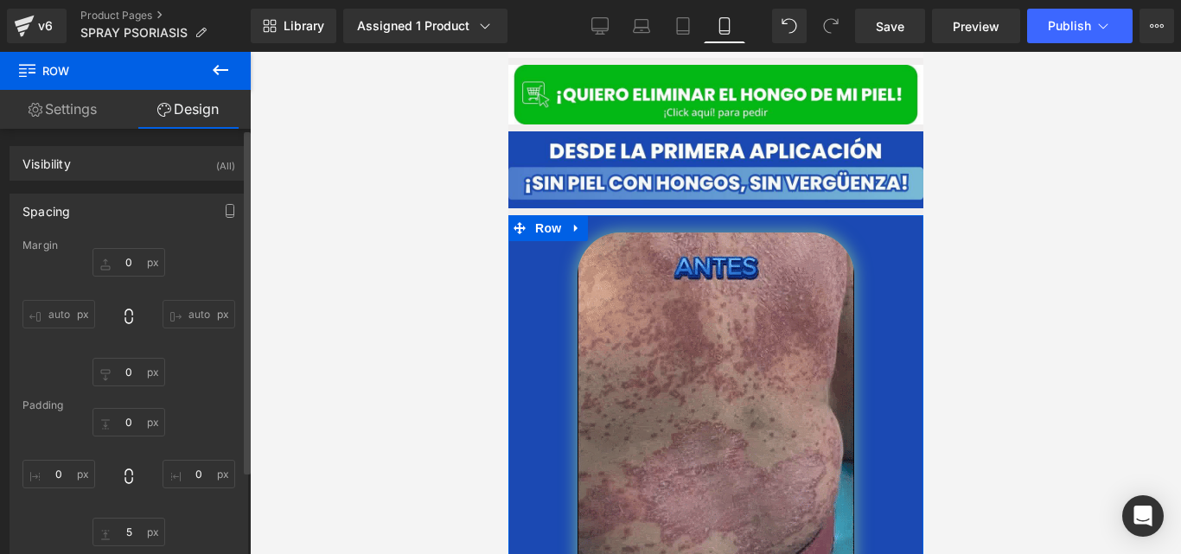
type input "0"
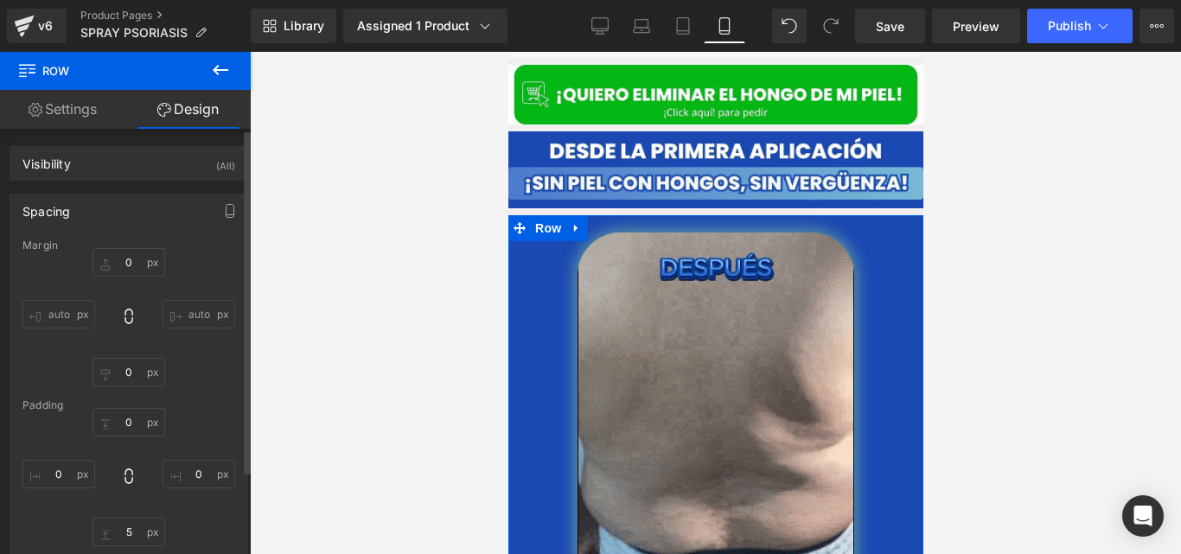
type input "0"
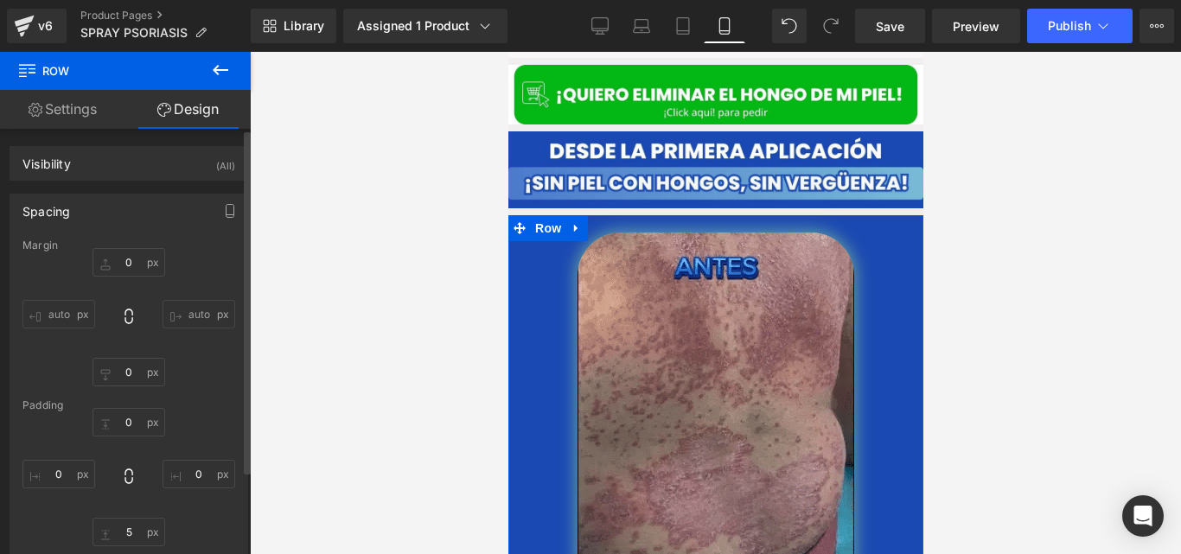
type input "0"
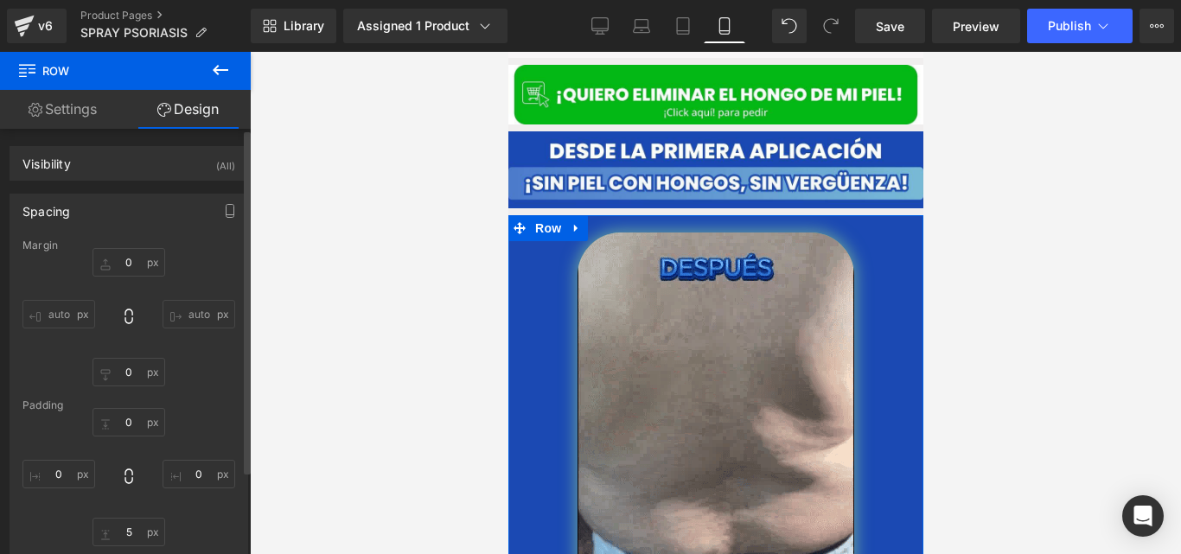
type input "0"
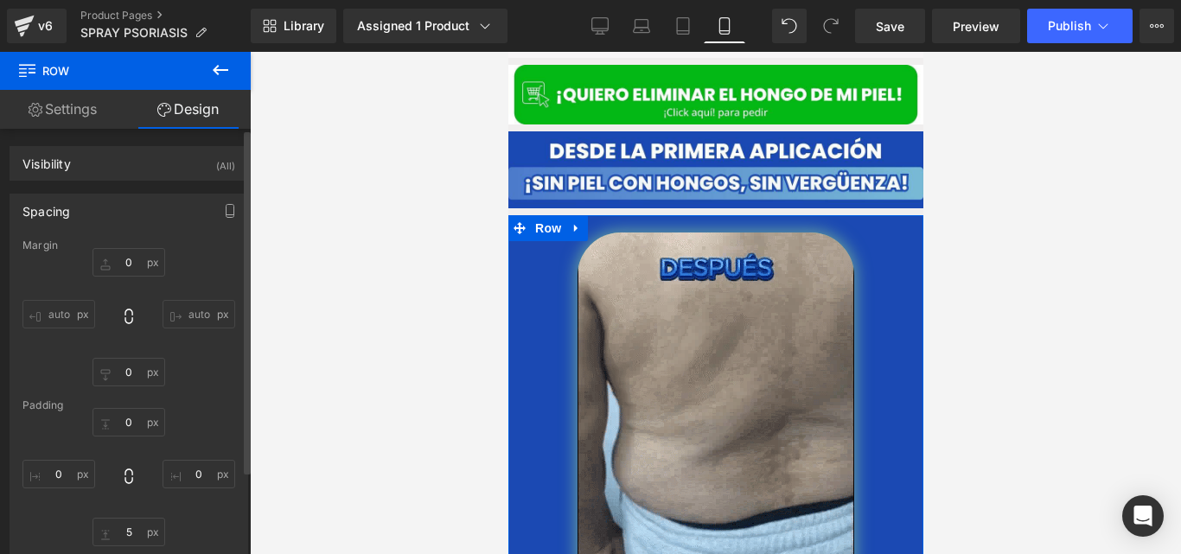
type input "5"
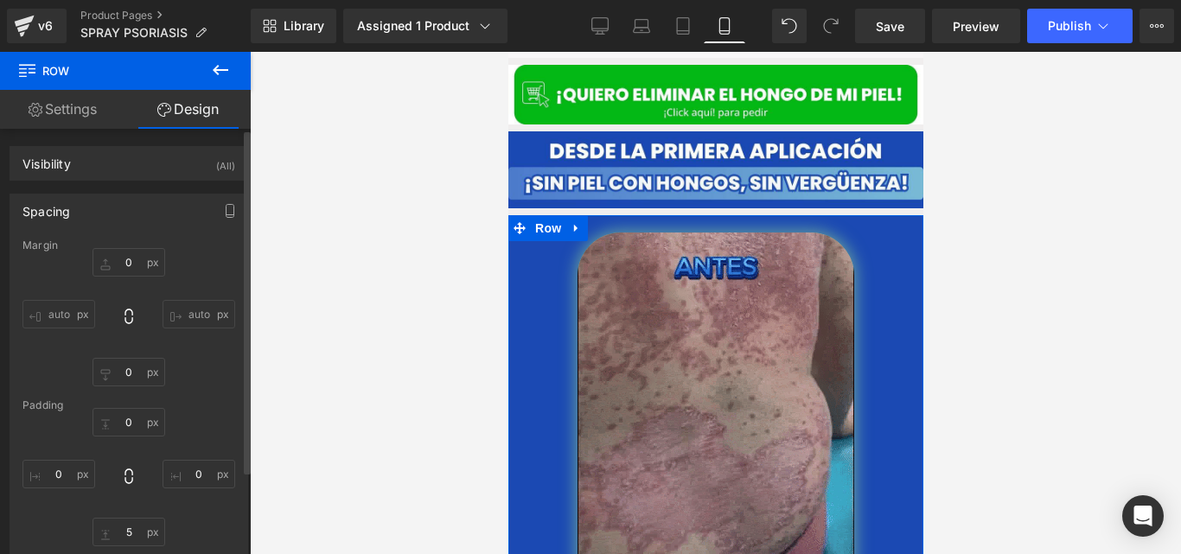
type input "0"
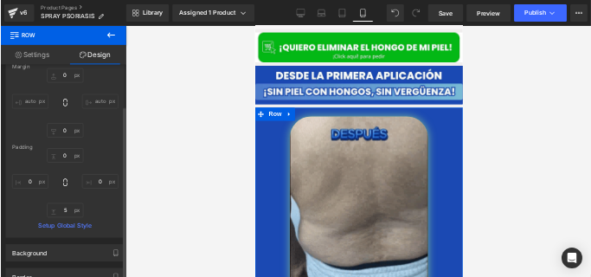
scroll to position [118, 0]
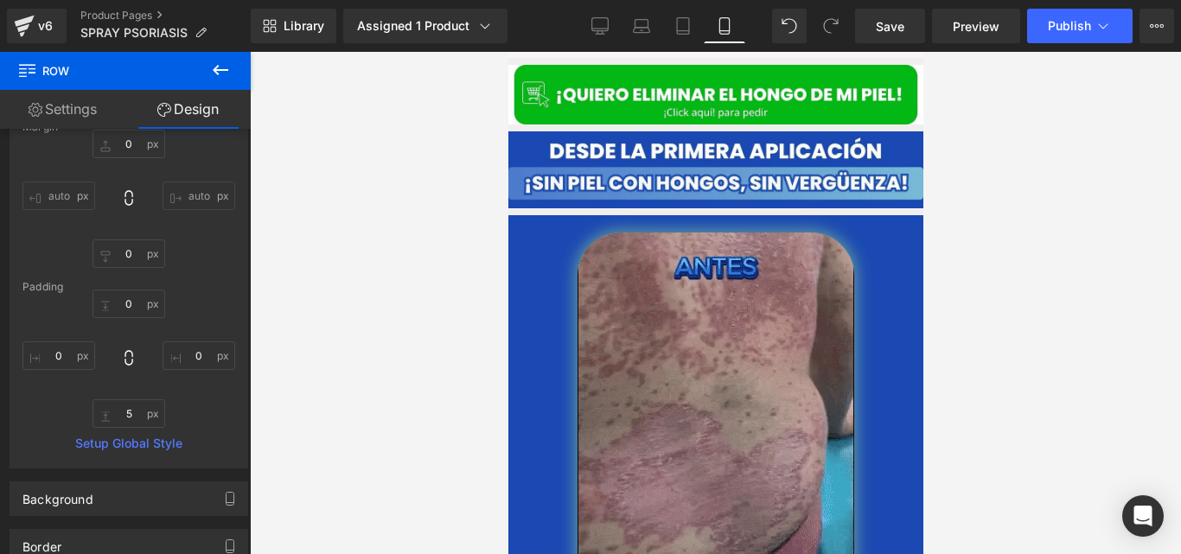
click at [396, 181] on div at bounding box center [715, 303] width 931 height 502
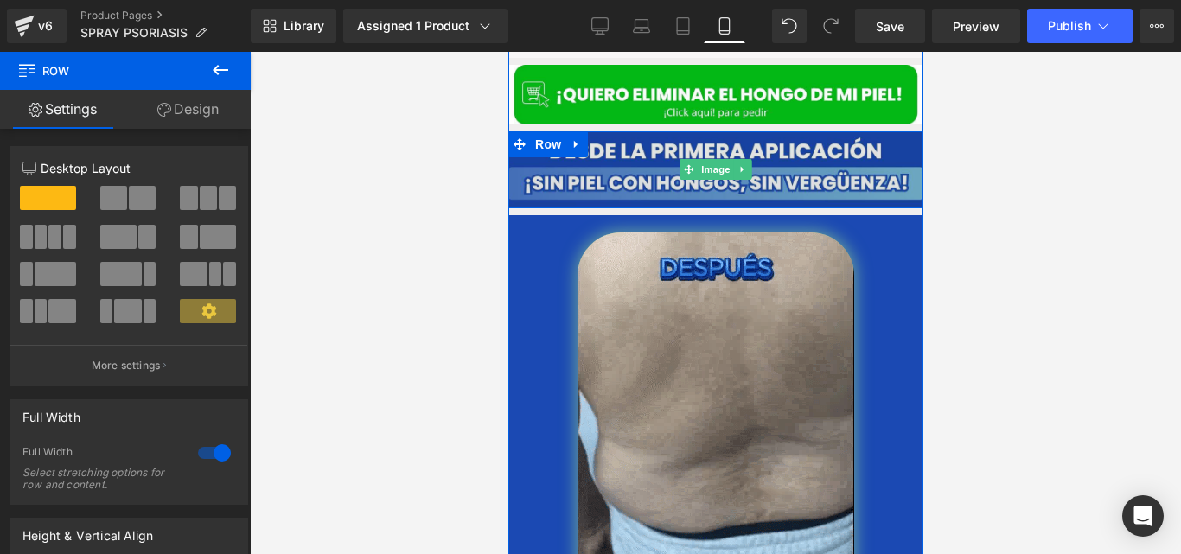
drag, startPoint x: 714, startPoint y: 196, endPoint x: 725, endPoint y: 181, distance: 19.2
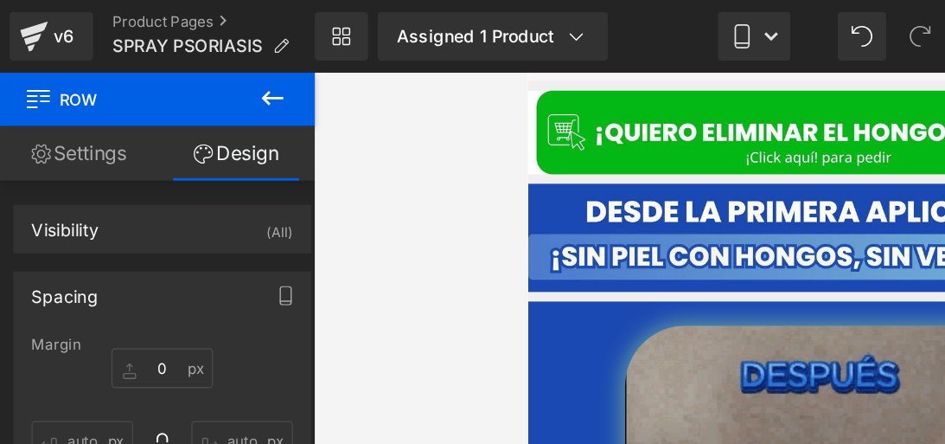
scroll to position [3253, 0]
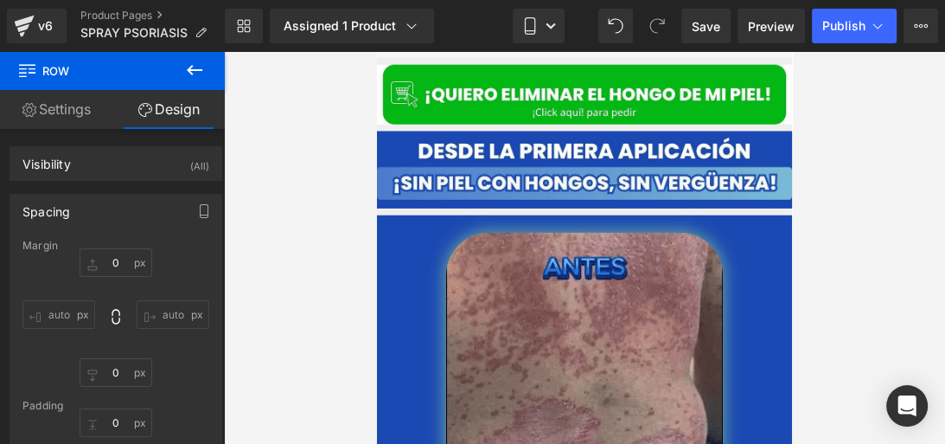
click at [799, 112] on div at bounding box center [584, 248] width 721 height 392
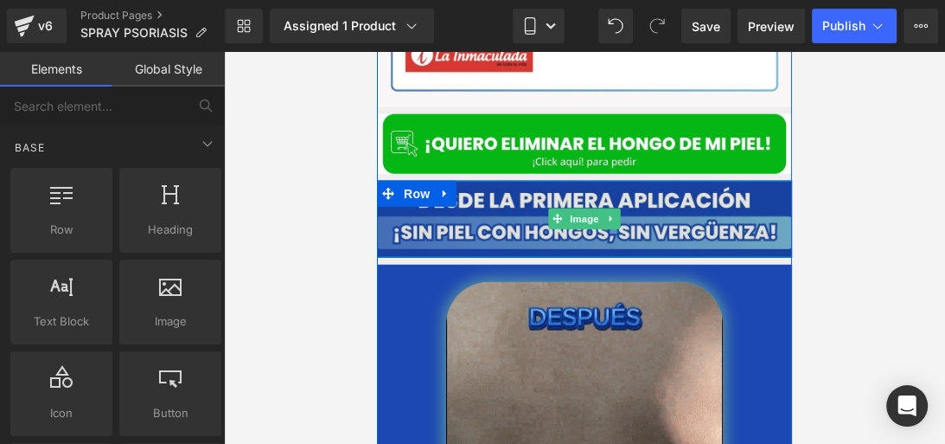
scroll to position [3192, 0]
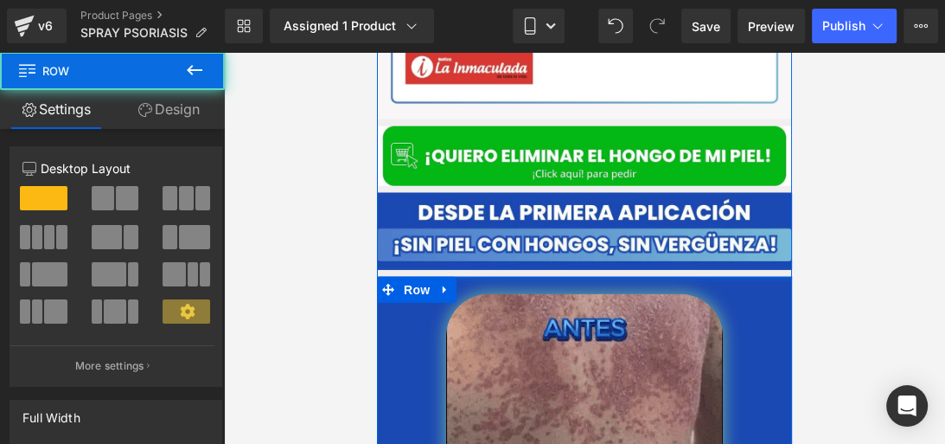
click at [459, 277] on div at bounding box center [584, 279] width 415 height 4
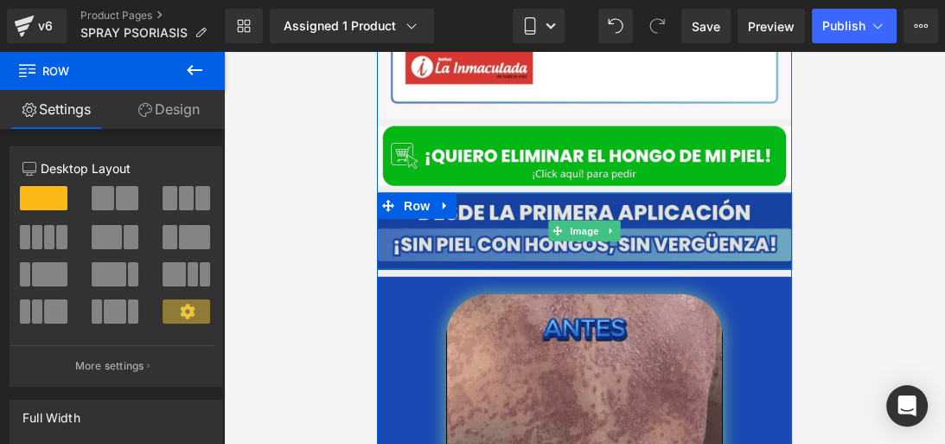
drag, startPoint x: 478, startPoint y: 252, endPoint x: 480, endPoint y: 244, distance: 8.8
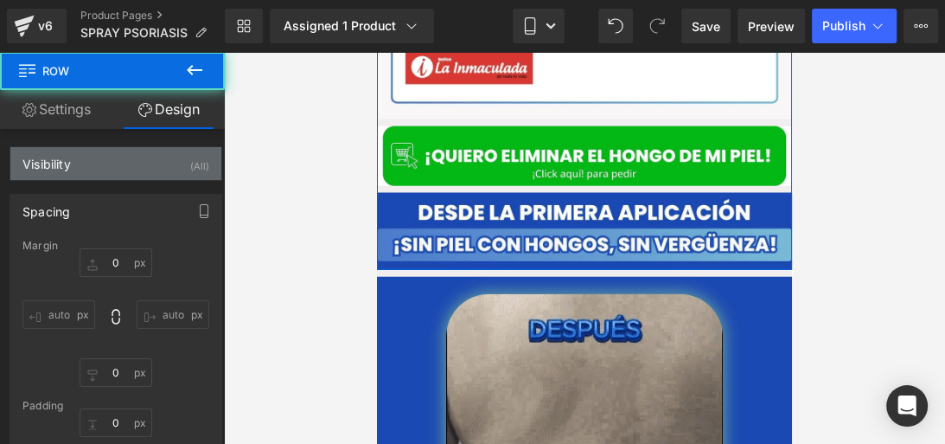
type input "8"
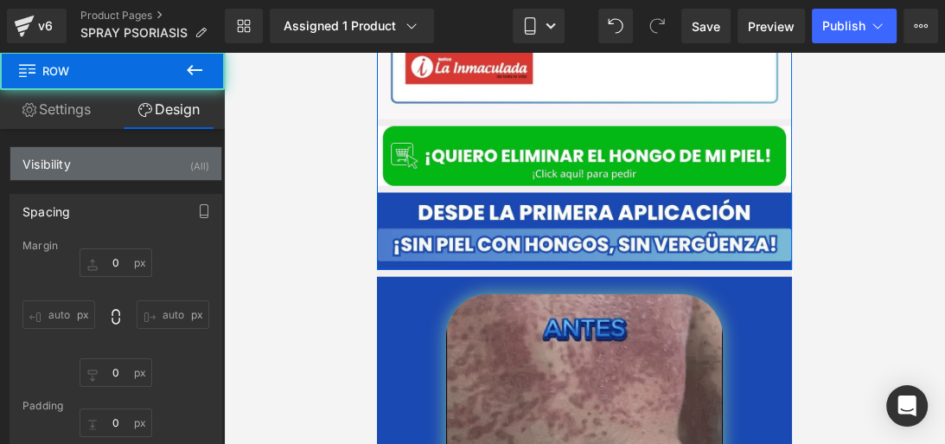
type input "8"
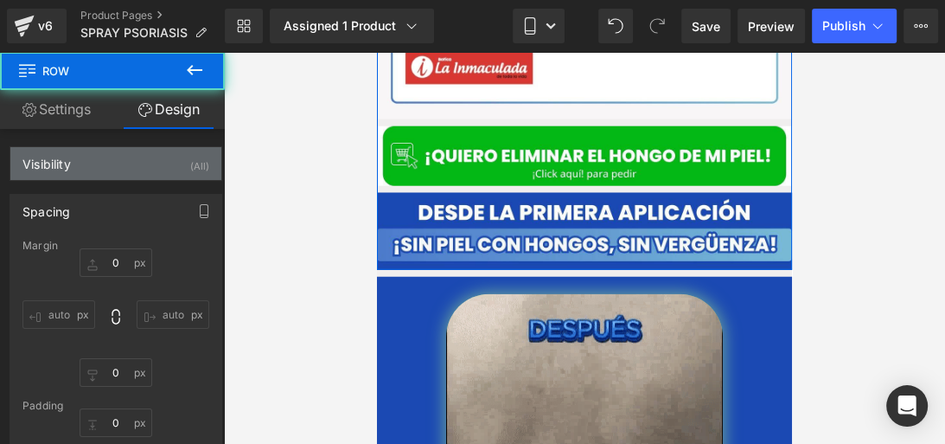
type input "0"
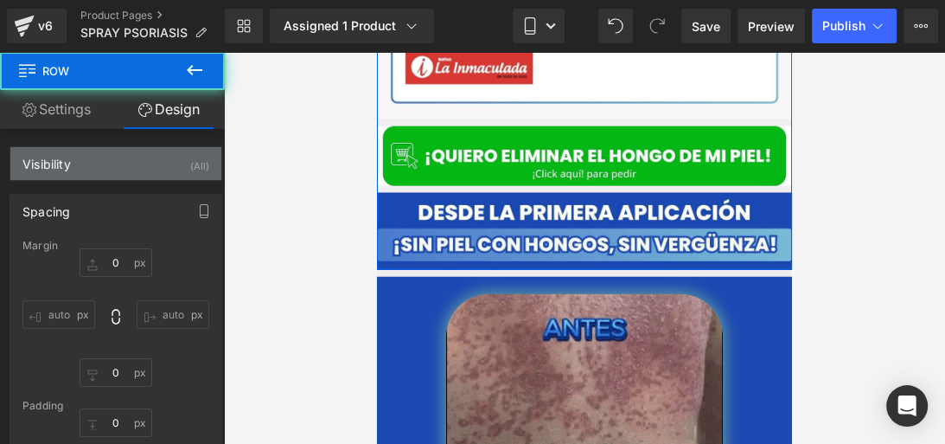
type input "0"
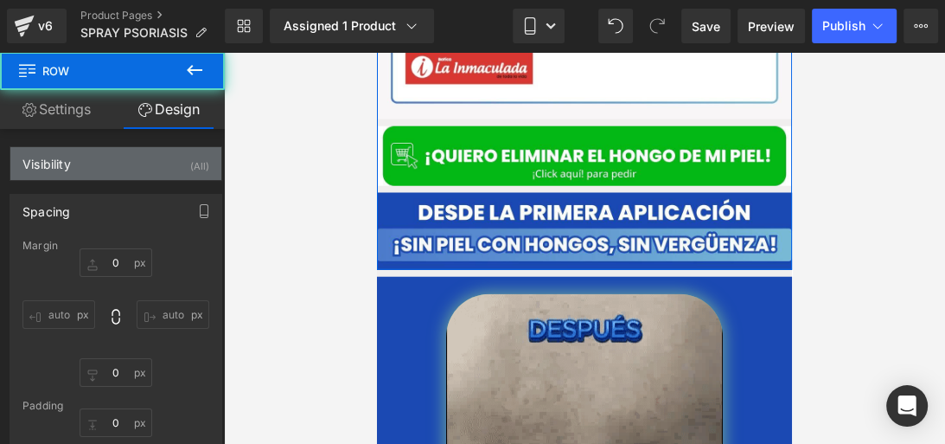
type input "0"
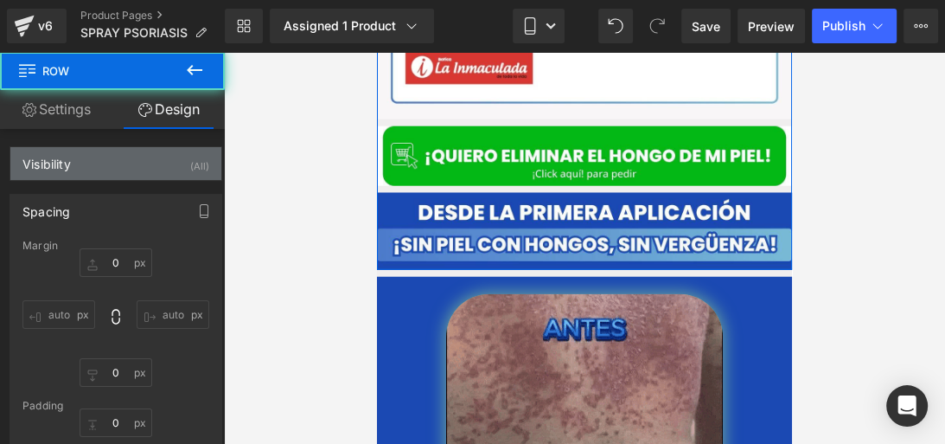
type input "0"
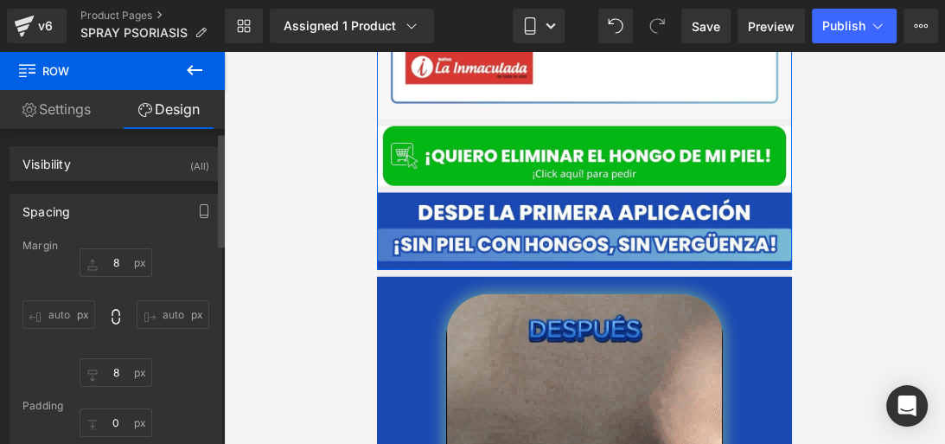
scroll to position [16, 0]
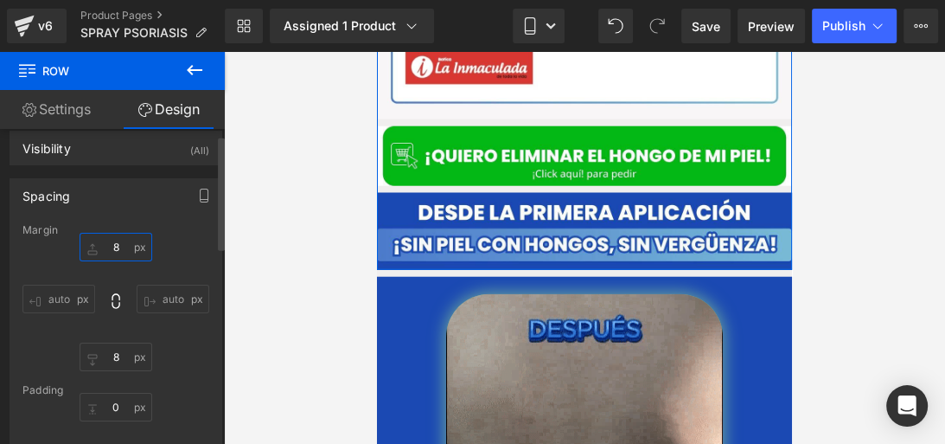
click at [119, 239] on input "8" at bounding box center [116, 247] width 73 height 29
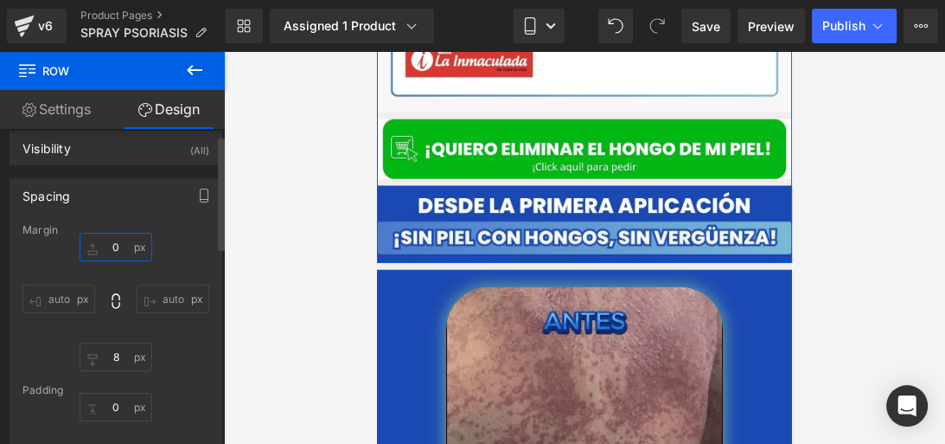
type input "8"
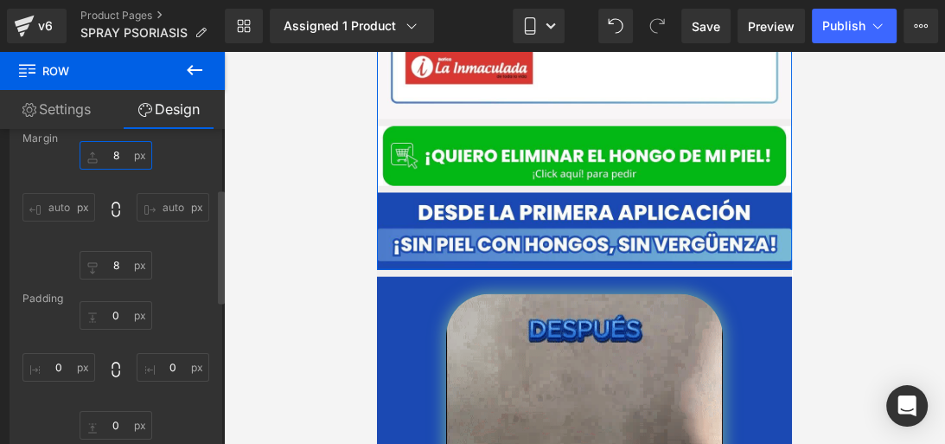
scroll to position [194, 0]
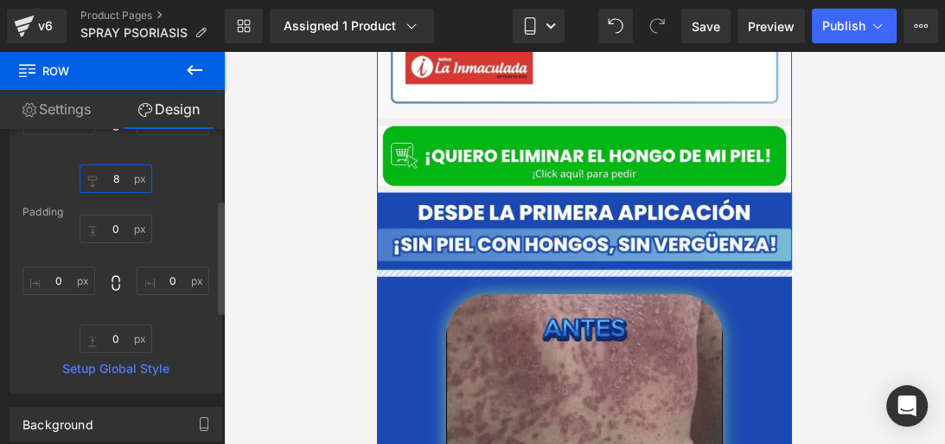
click at [120, 171] on input "8" at bounding box center [116, 178] width 73 height 29
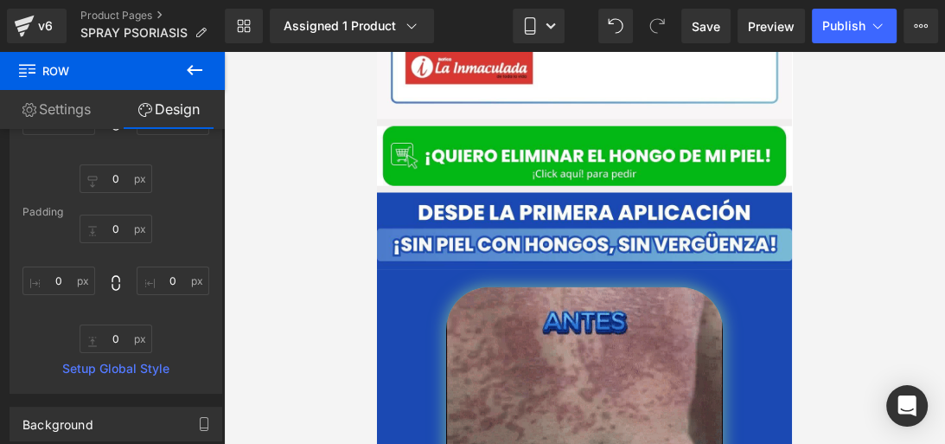
click at [277, 246] on div at bounding box center [584, 248] width 721 height 392
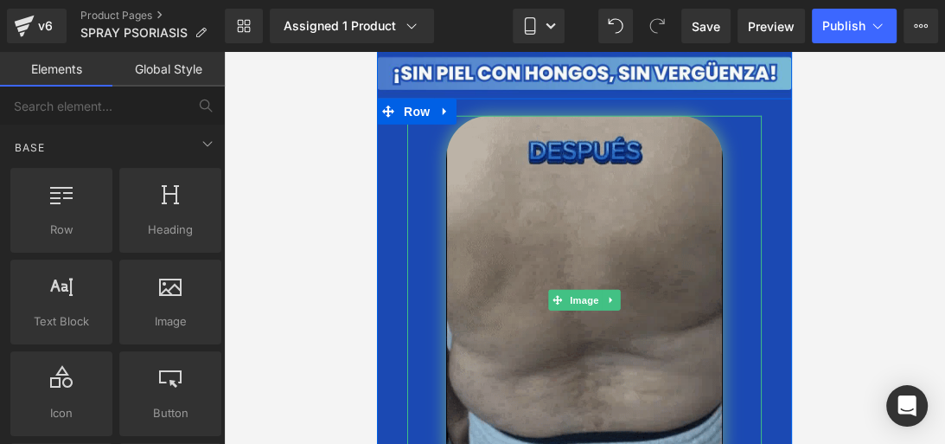
scroll to position [3364, 0]
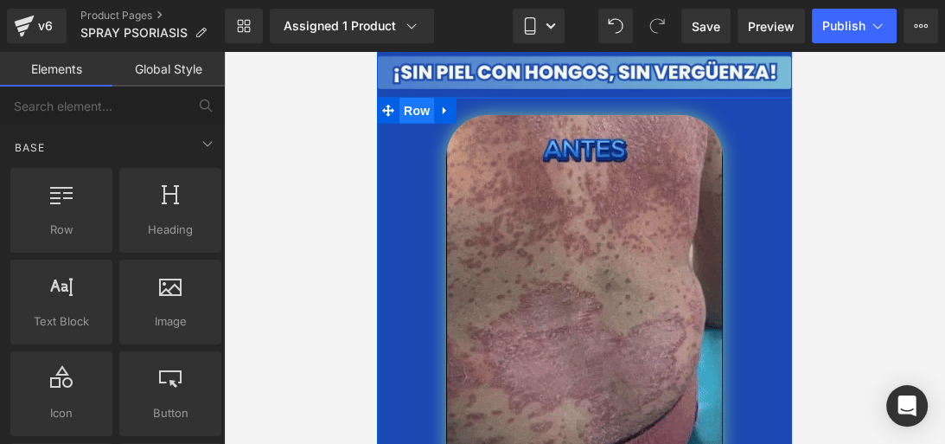
click at [410, 105] on span "Row" at bounding box center [416, 111] width 35 height 26
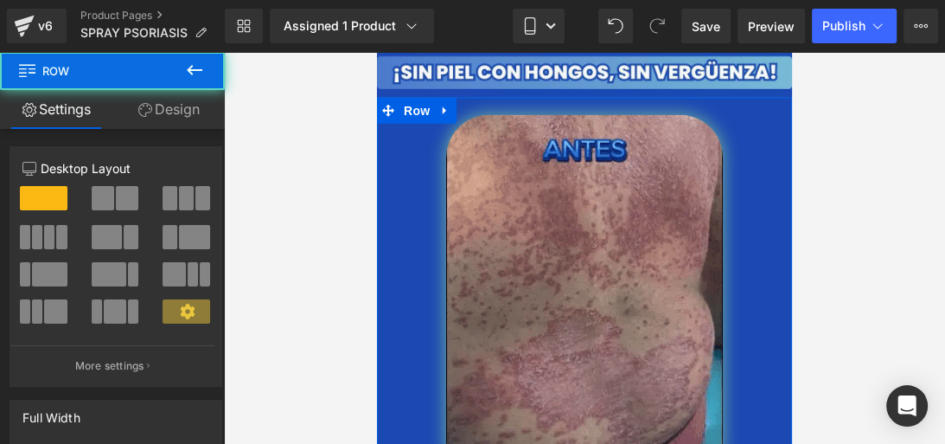
click at [163, 102] on link "Design" at bounding box center [168, 109] width 112 height 39
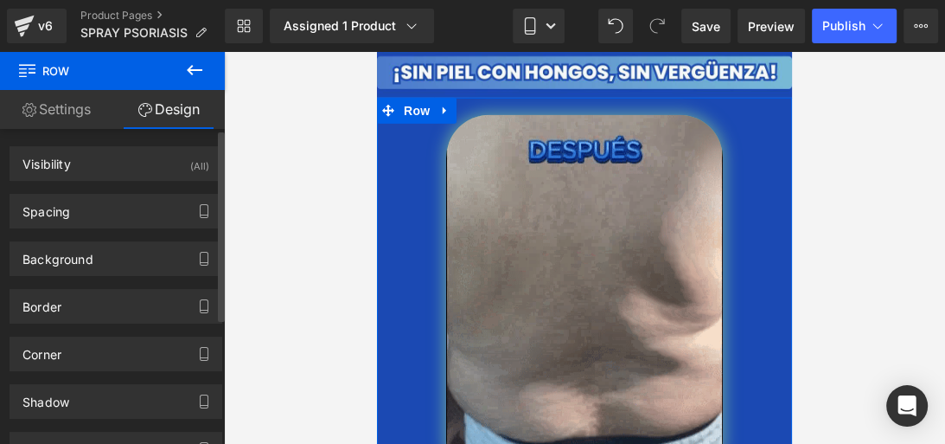
click at [105, 237] on div "Background Color & Image color Color % Image Replace Image Upload image or Brow…" at bounding box center [116, 252] width 233 height 48
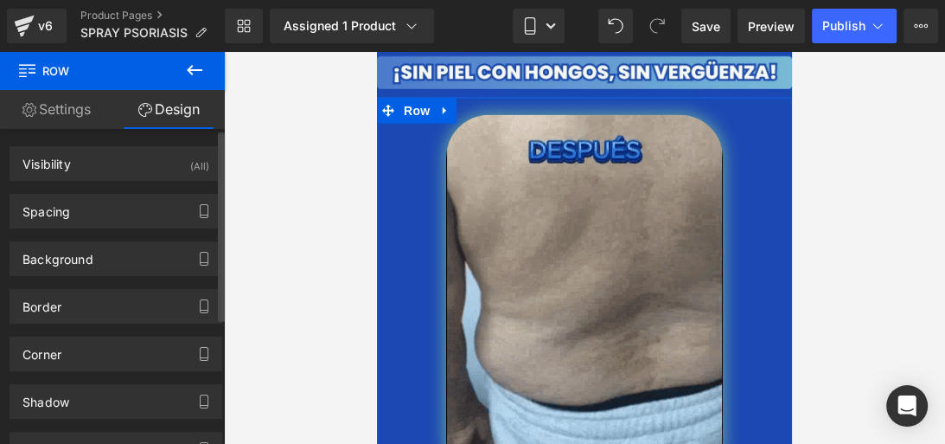
type input "0"
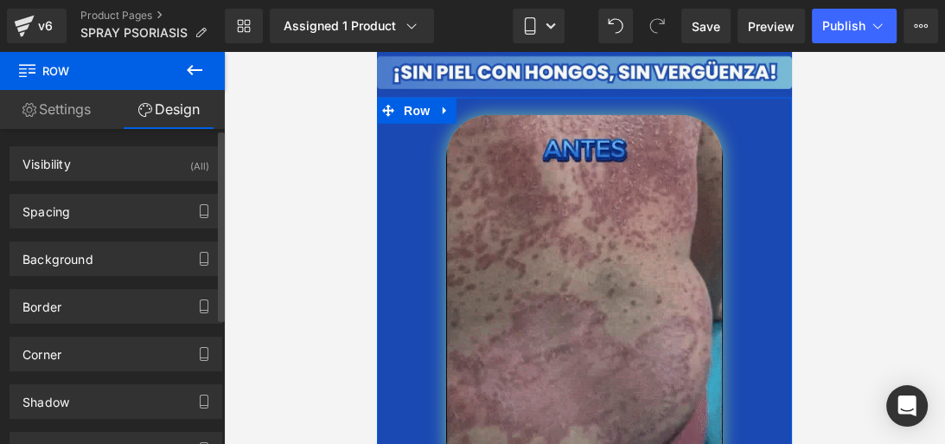
type input "0"
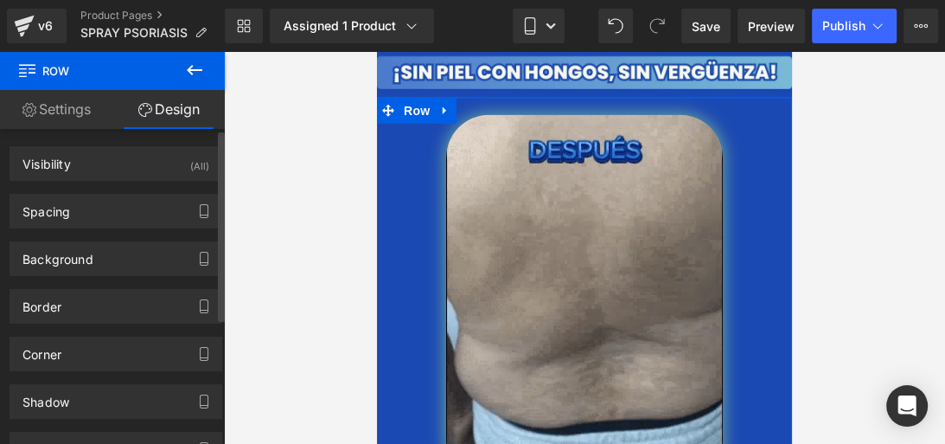
type input "0"
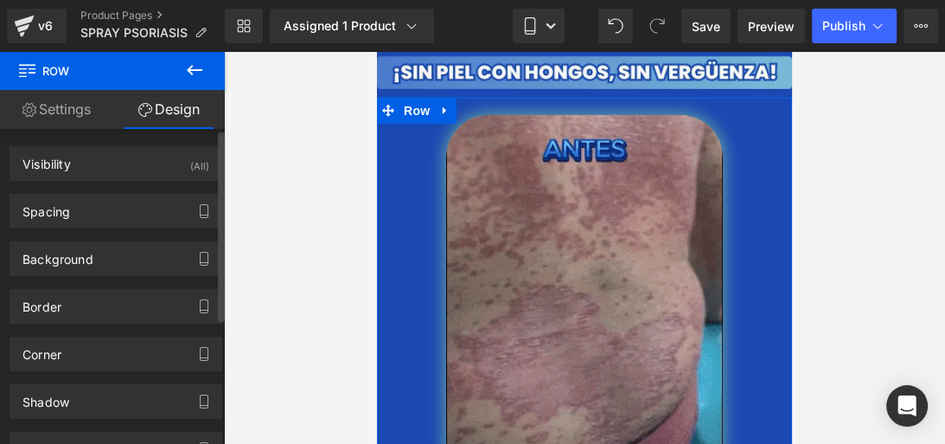
type input "0"
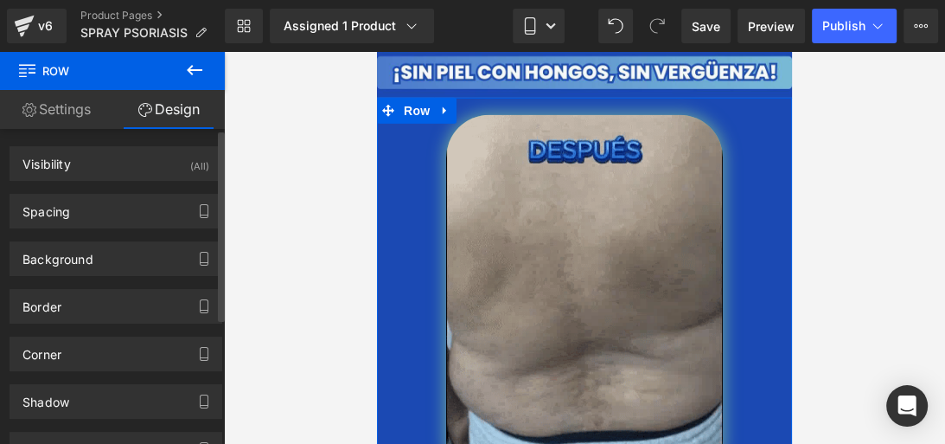
type input "5"
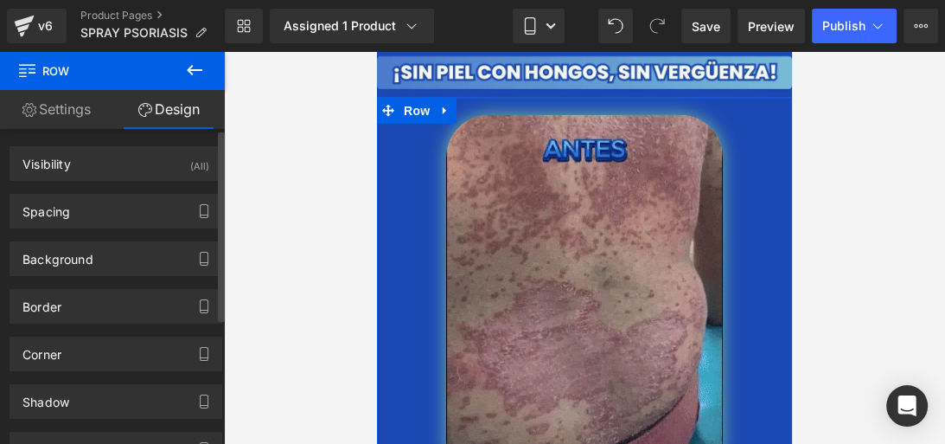
type input "0"
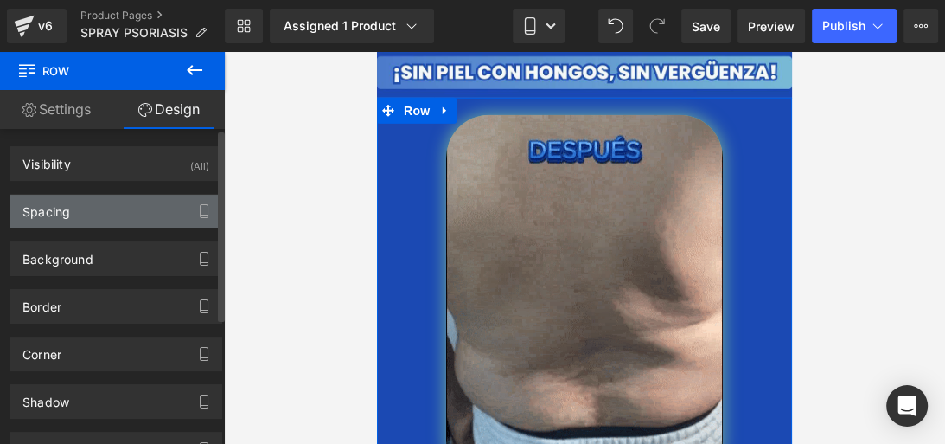
click at [114, 217] on div "Spacing" at bounding box center [115, 211] width 211 height 33
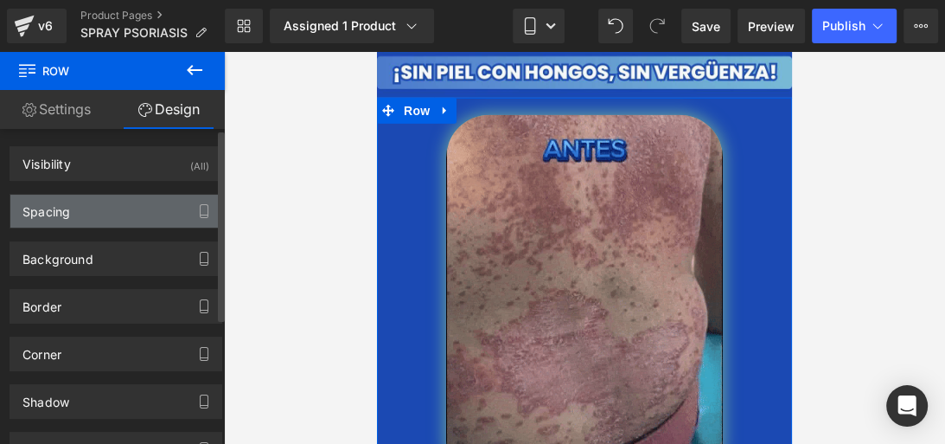
click at [114, 217] on div "Spacing" at bounding box center [115, 211] width 211 height 33
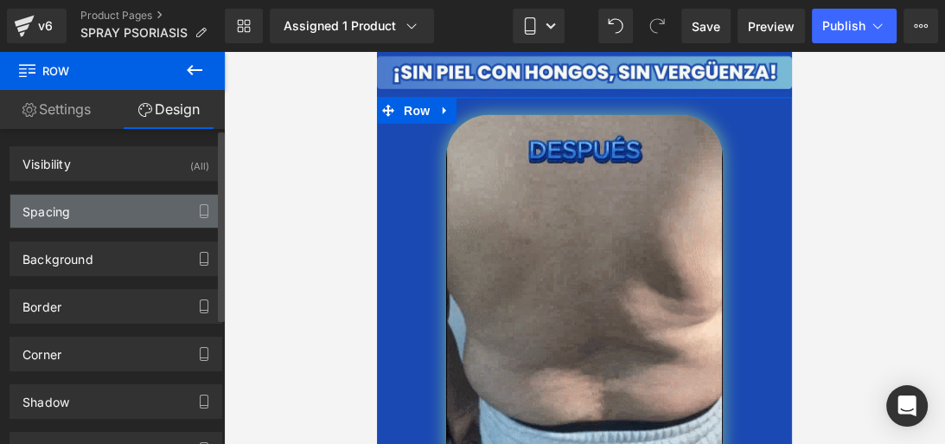
click at [102, 209] on div "Spacing" at bounding box center [115, 211] width 211 height 33
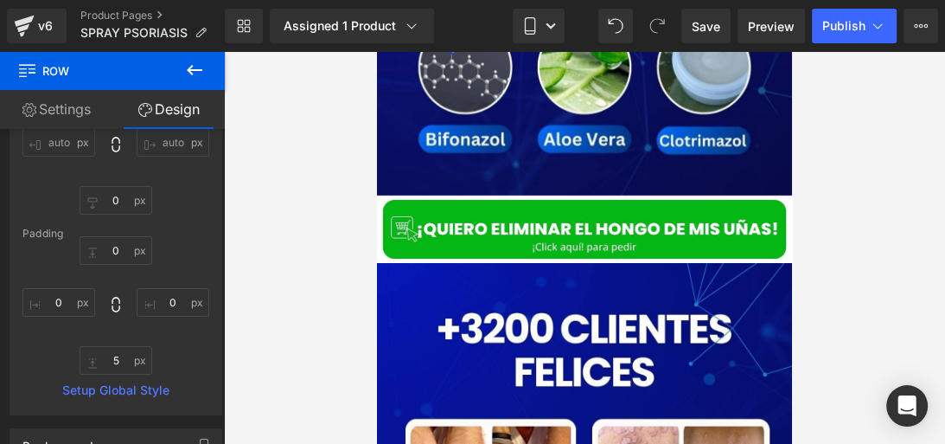
scroll to position [4362, 0]
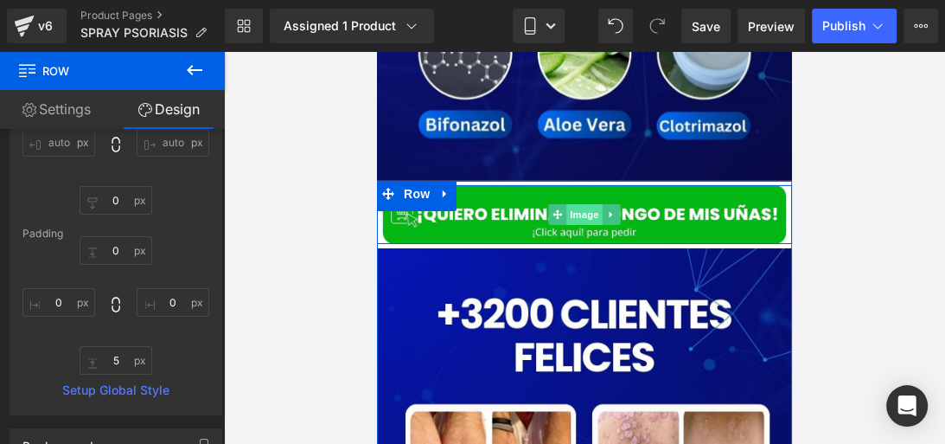
click at [566, 208] on span "Image" at bounding box center [584, 214] width 36 height 21
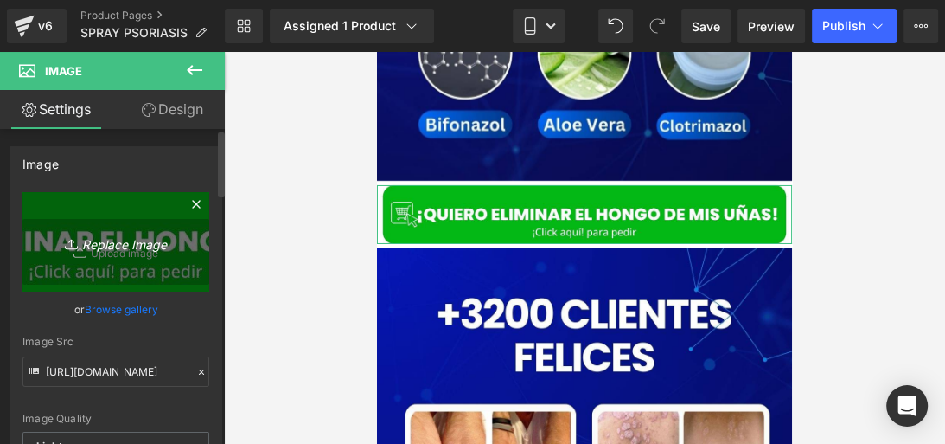
click at [113, 237] on icon "Replace Image" at bounding box center [116, 242] width 138 height 22
type input "C:\fakepath\gempages_519370392620499856-64eb4013-aeeb-4085-9398-5ff97afa141f.we…"
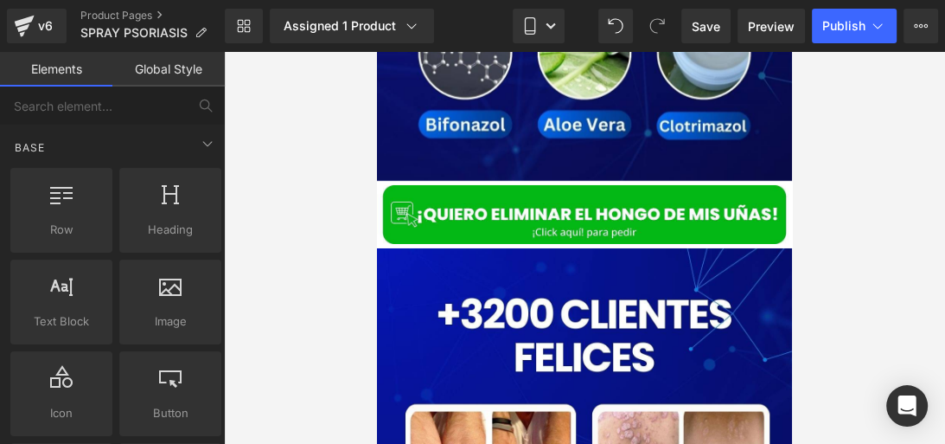
click at [360, 208] on div at bounding box center [584, 248] width 721 height 392
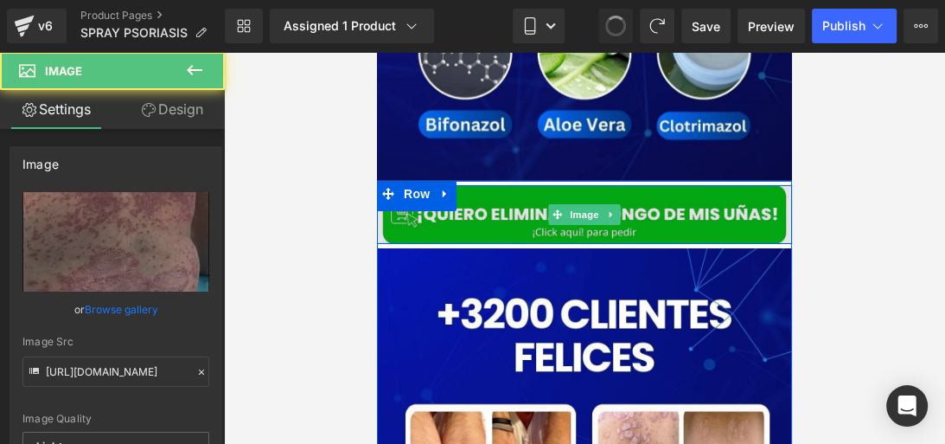
type input "https://ucarecdn.com/94f37dfd-fc72-453f-99b5-e71e58f671d3/-/format/auto/-/previ…"
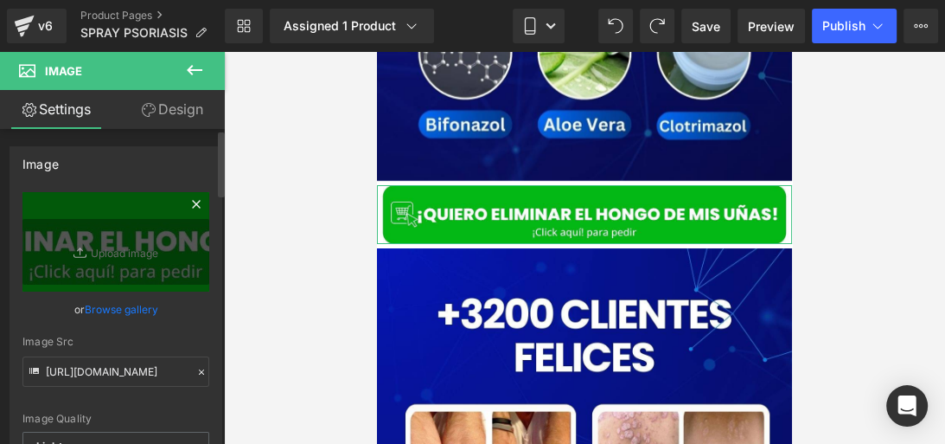
click at [81, 249] on icon at bounding box center [82, 252] width 17 height 17
type input "C:\fakepath\QUIERO ELIMINAR EL HONGO (8) (1).jpg"
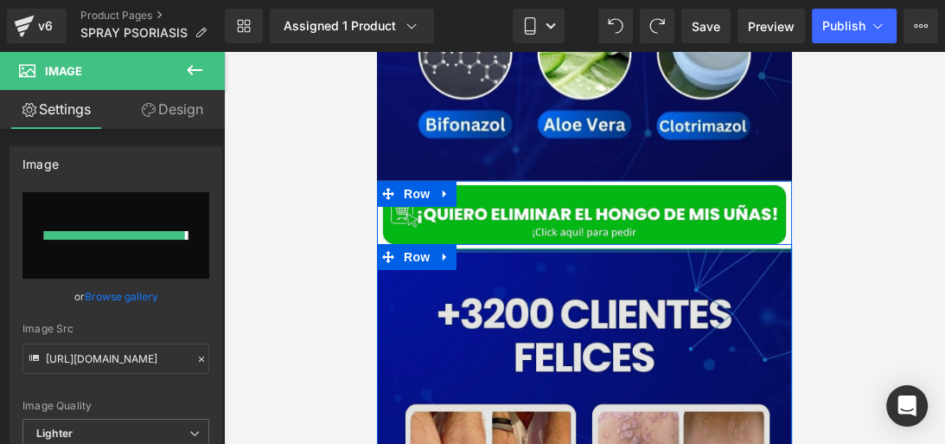
type input "https://ucarecdn.com/bb84a2d8-6482-4e70-aaa0-7ae5ddf5e4b9/-/format/auto/-/previ…"
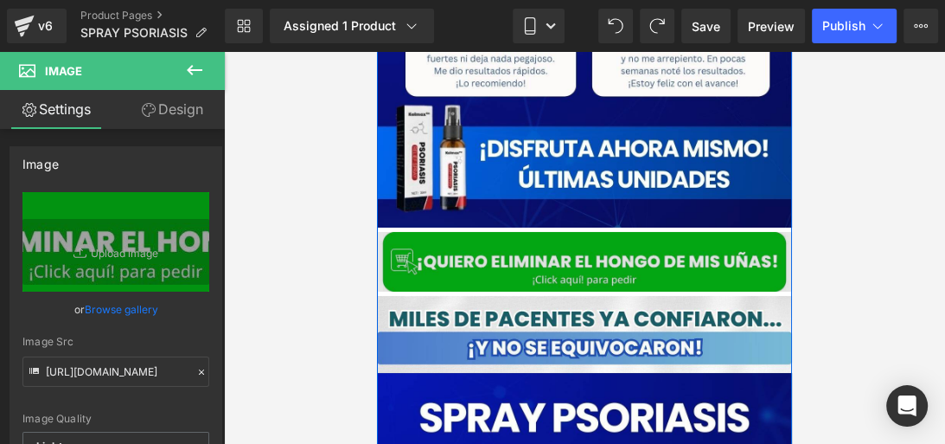
scroll to position [4889, 0]
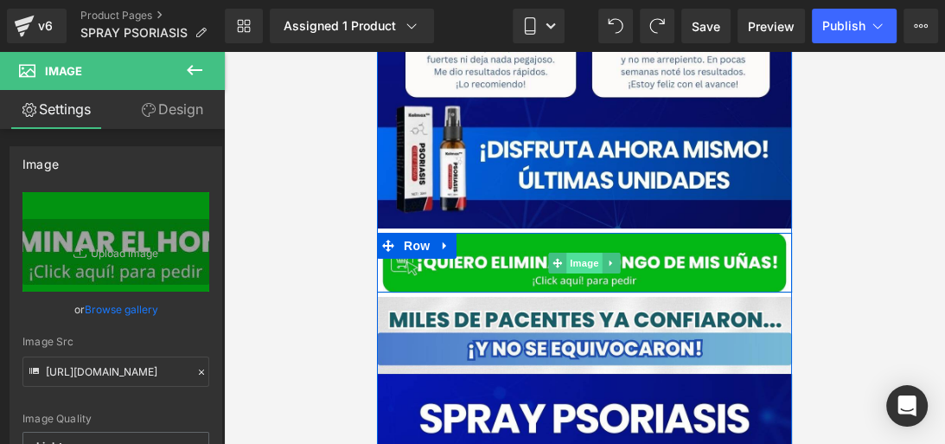
click at [570, 252] on span "Image" at bounding box center [584, 262] width 36 height 21
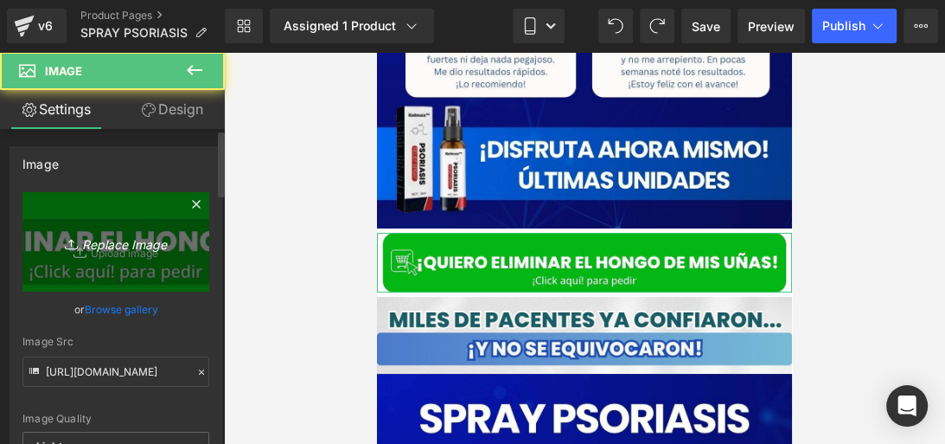
click at [143, 239] on icon "Replace Image" at bounding box center [116, 242] width 138 height 22
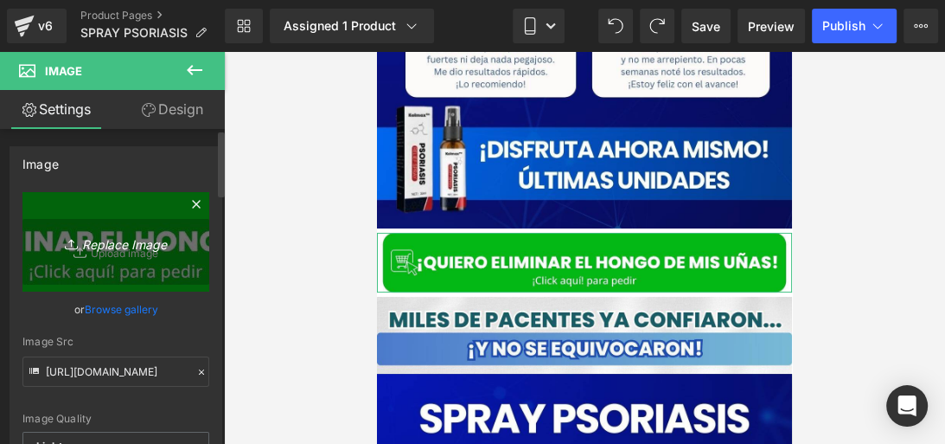
type input "C:\fakepath\QUIERO ELIMINAR EL HONGO (8) (1).jpg"
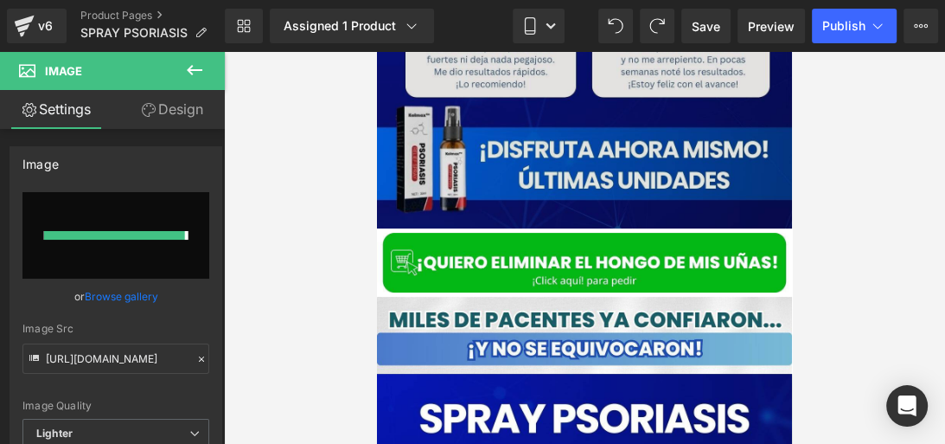
type input "https://ucarecdn.com/9e9b9dfe-8e6e-4aec-9d48-abd230b63e58/-/format/auto/-/previ…"
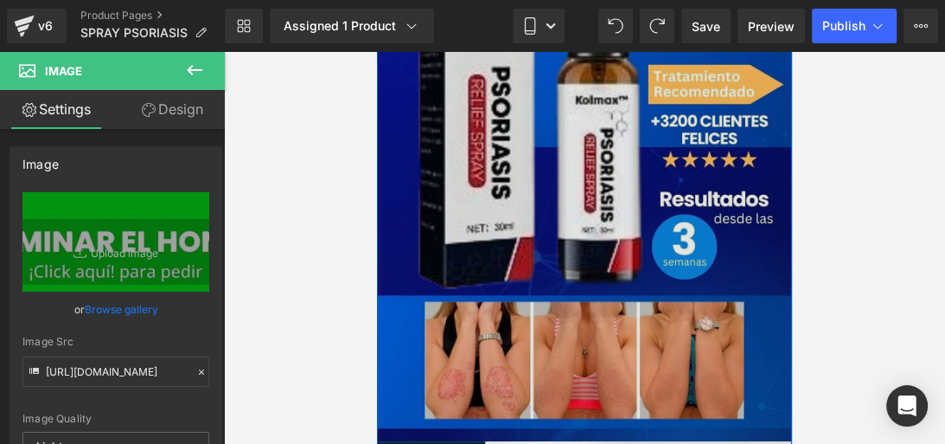
click at [495, 195] on img at bounding box center [584, 153] width 415 height 578
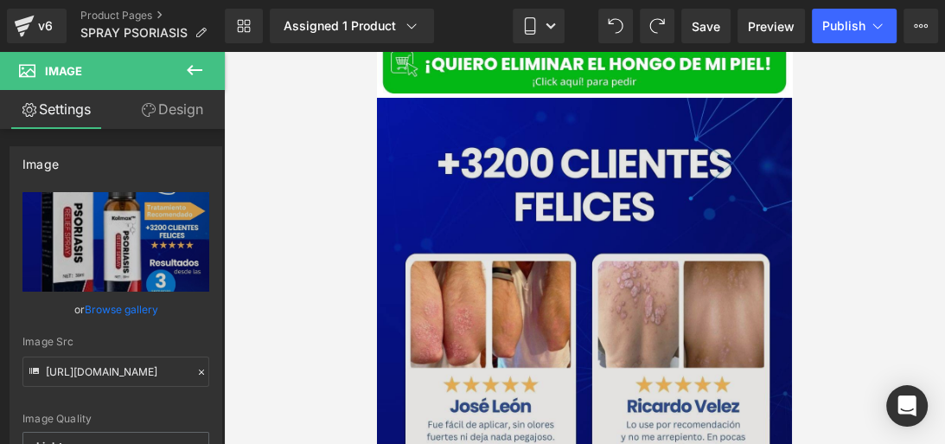
scroll to position [4510, 0]
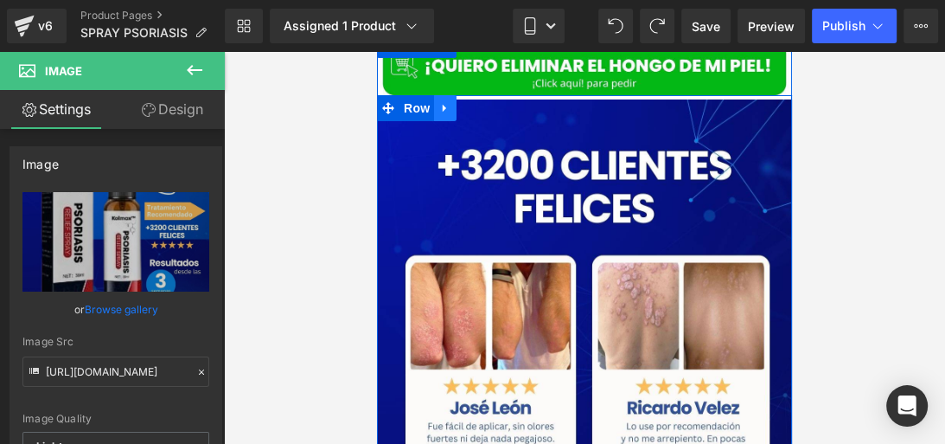
click at [440, 102] on icon at bounding box center [445, 108] width 12 height 13
click at [484, 102] on icon at bounding box center [490, 108] width 12 height 12
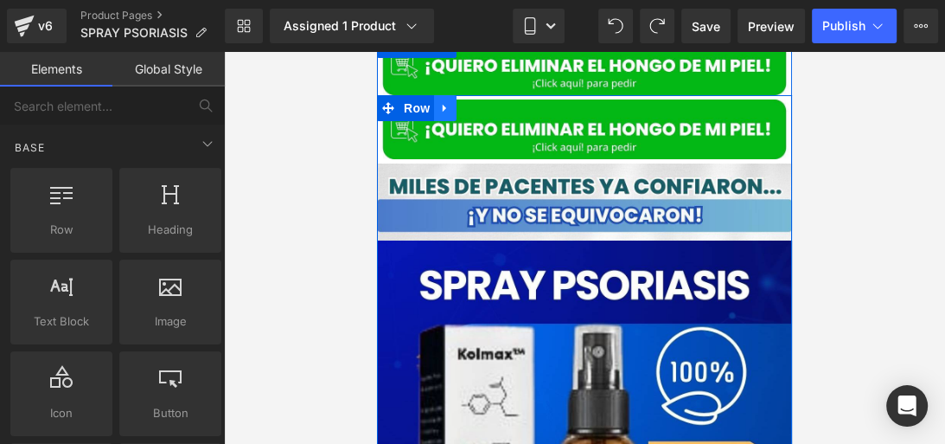
click at [439, 102] on icon at bounding box center [445, 108] width 12 height 13
click at [484, 102] on icon at bounding box center [490, 108] width 12 height 12
click at [418, 101] on span "Row" at bounding box center [416, 108] width 35 height 26
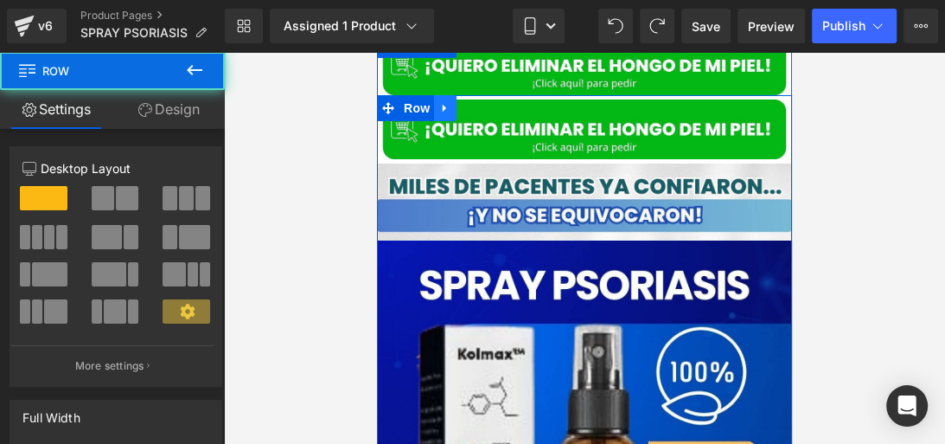
click at [446, 102] on icon at bounding box center [445, 108] width 12 height 13
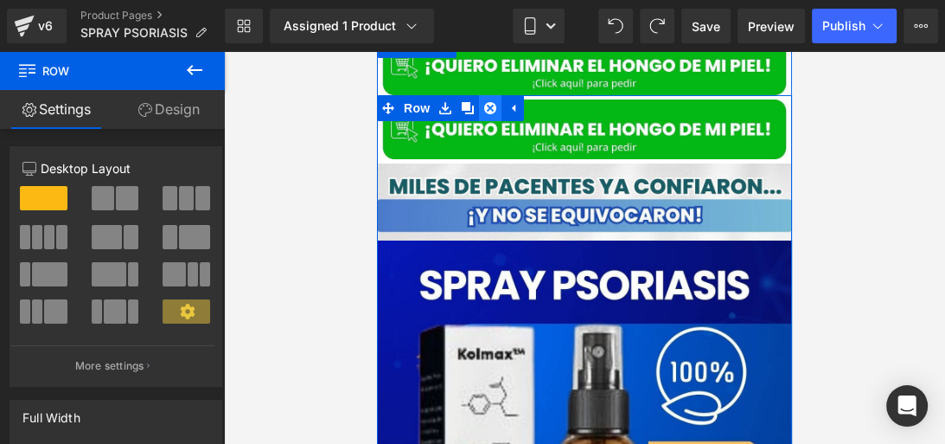
click at [489, 102] on icon at bounding box center [490, 108] width 12 height 12
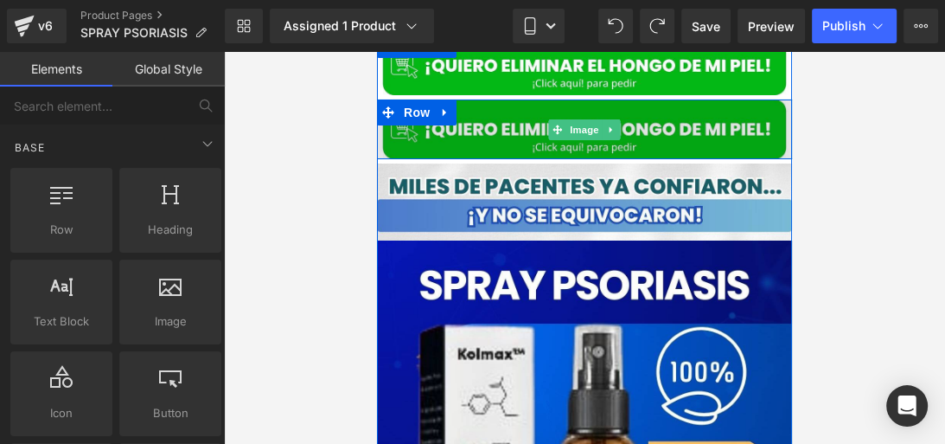
click at [483, 117] on img at bounding box center [584, 129] width 415 height 60
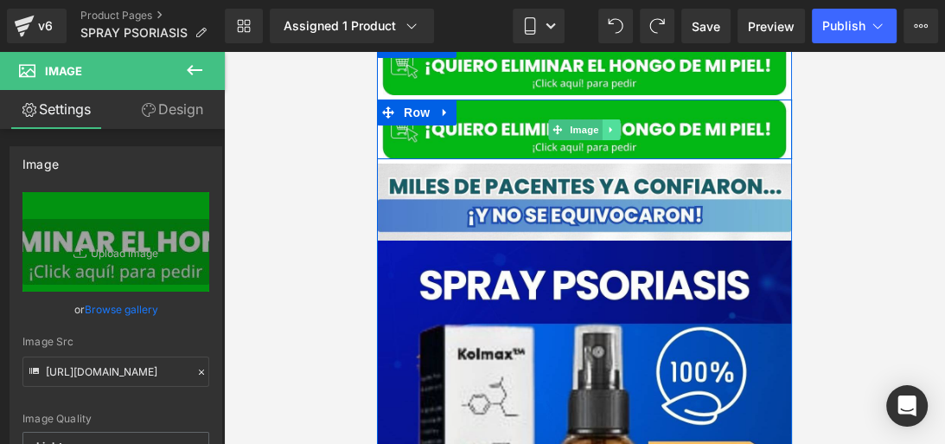
click at [604, 120] on link at bounding box center [612, 129] width 18 height 21
click at [619, 120] on link at bounding box center [620, 129] width 18 height 21
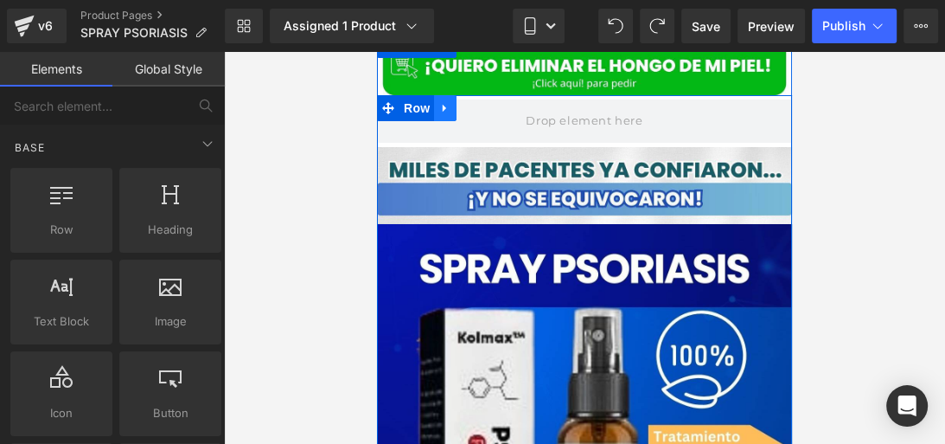
click at [446, 101] on link at bounding box center [445, 108] width 22 height 26
click at [485, 100] on link at bounding box center [490, 108] width 22 height 26
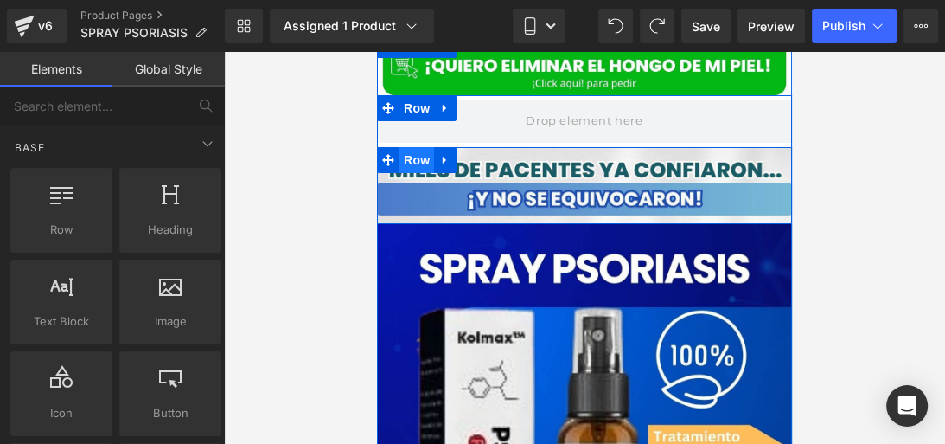
click at [405, 147] on span "Row" at bounding box center [416, 160] width 35 height 26
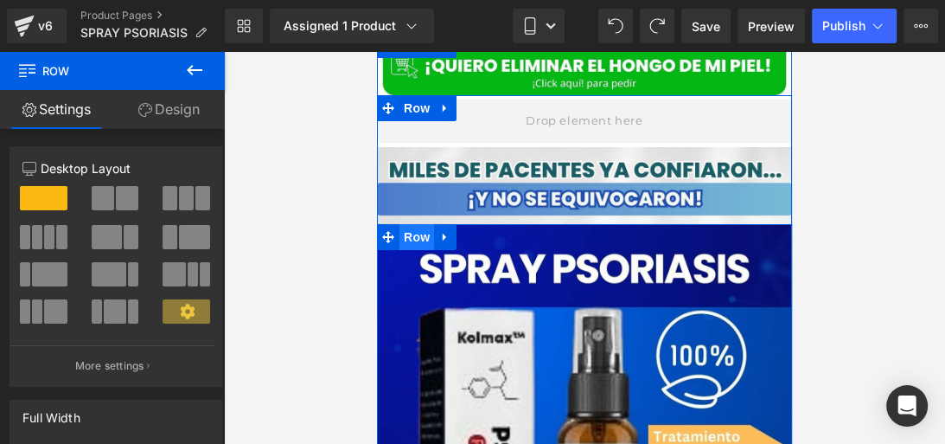
click at [412, 224] on span "Row" at bounding box center [416, 237] width 35 height 26
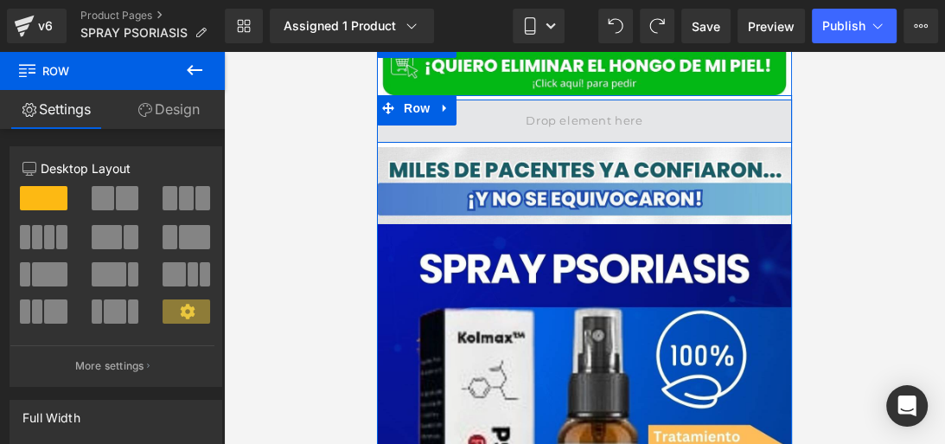
click at [498, 102] on span at bounding box center [584, 120] width 415 height 43
click at [504, 99] on span at bounding box center [584, 120] width 415 height 43
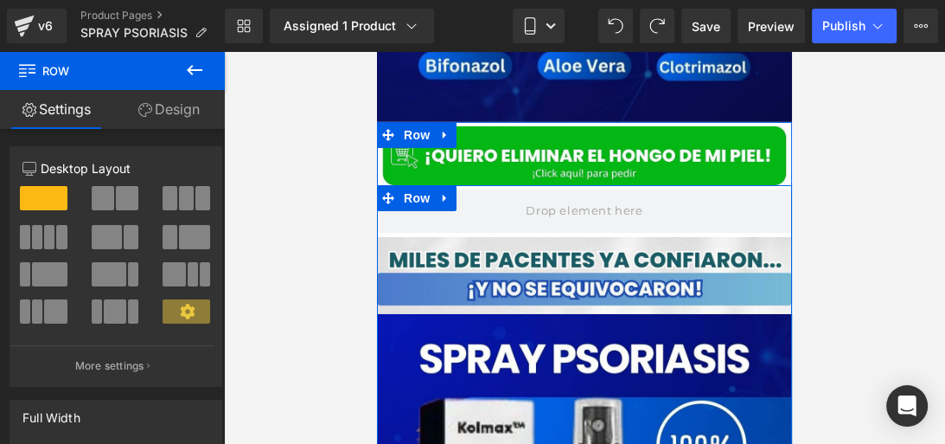
scroll to position [4394, 0]
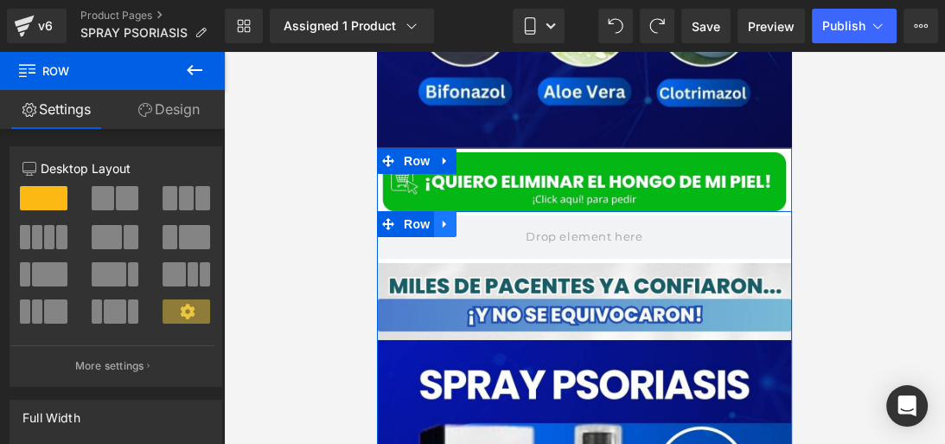
click at [444, 218] on icon at bounding box center [445, 224] width 12 height 13
click at [446, 218] on icon at bounding box center [445, 224] width 12 height 13
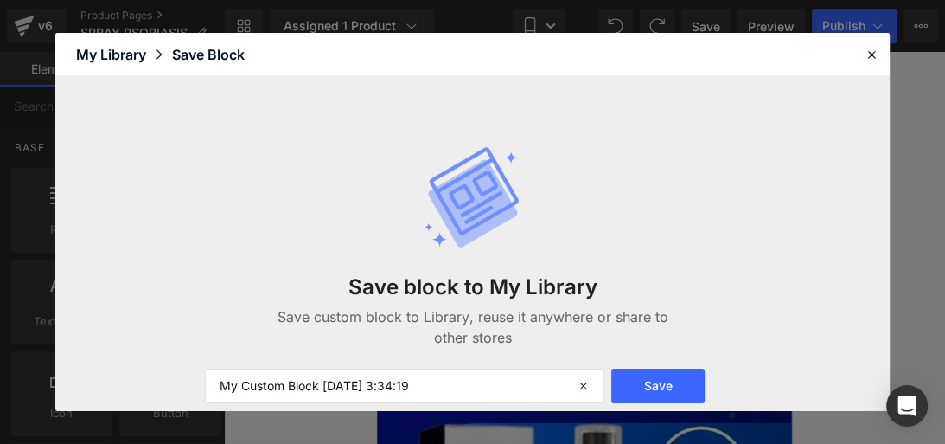
drag, startPoint x: 537, startPoint y: 218, endPoint x: 954, endPoint y: 259, distance: 418.8
click at [577, 215] on span at bounding box center [584, 236] width 415 height 43
click at [867, 54] on icon at bounding box center [872, 55] width 16 height 16
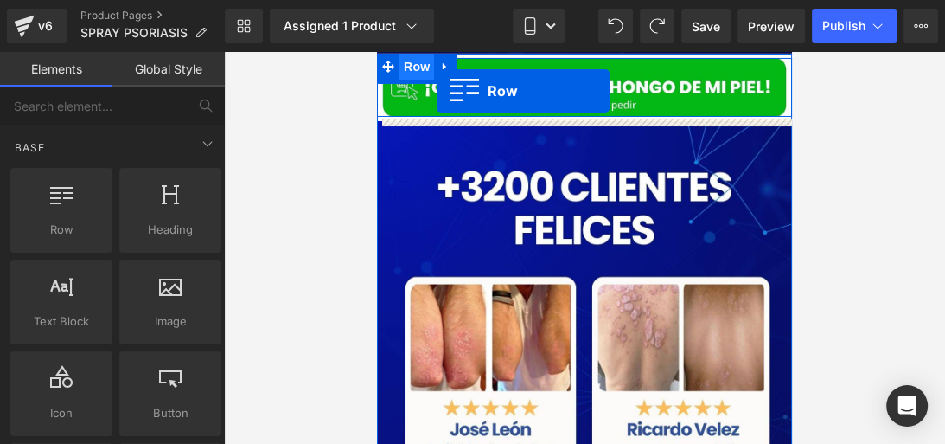
scroll to position [4402, 0]
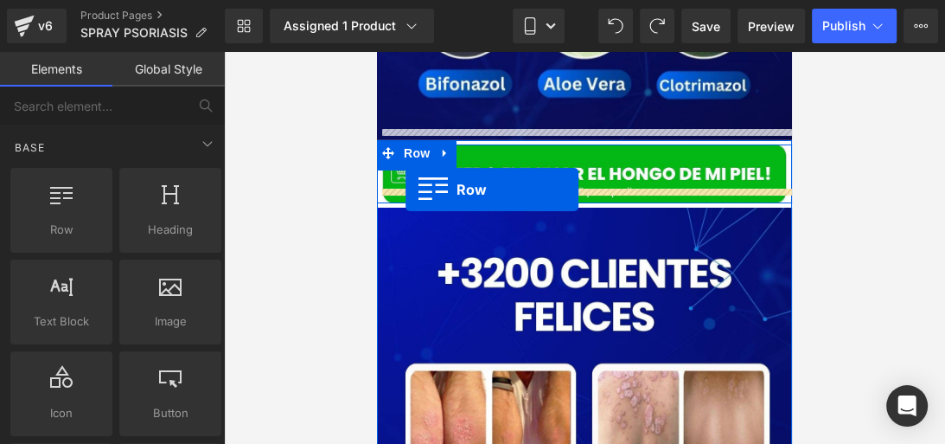
drag, startPoint x: 416, startPoint y: 247, endPoint x: 406, endPoint y: 189, distance: 58.9
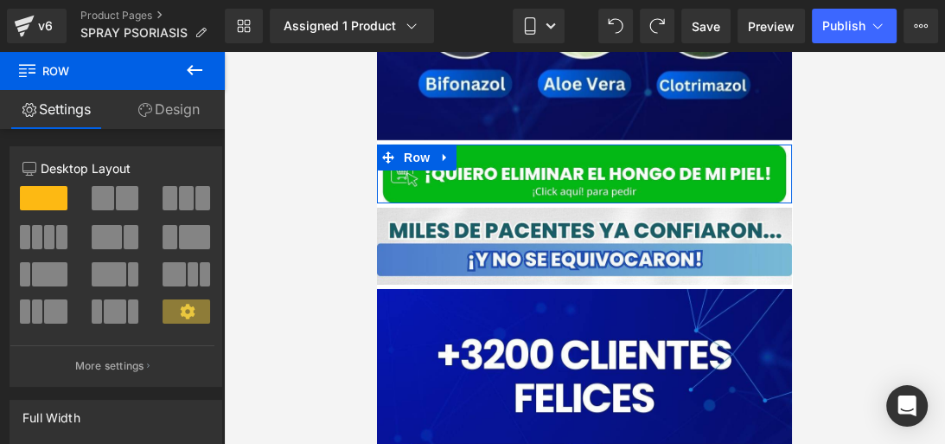
click at [848, 204] on div at bounding box center [584, 248] width 721 height 392
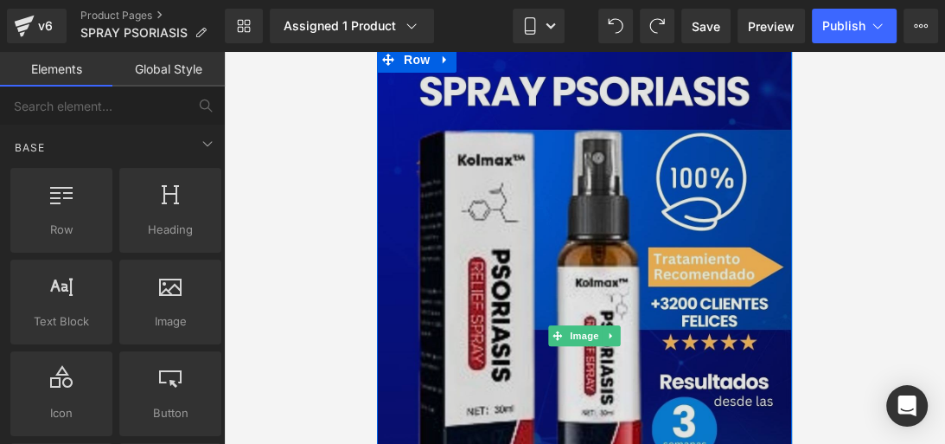
scroll to position [5164, 0]
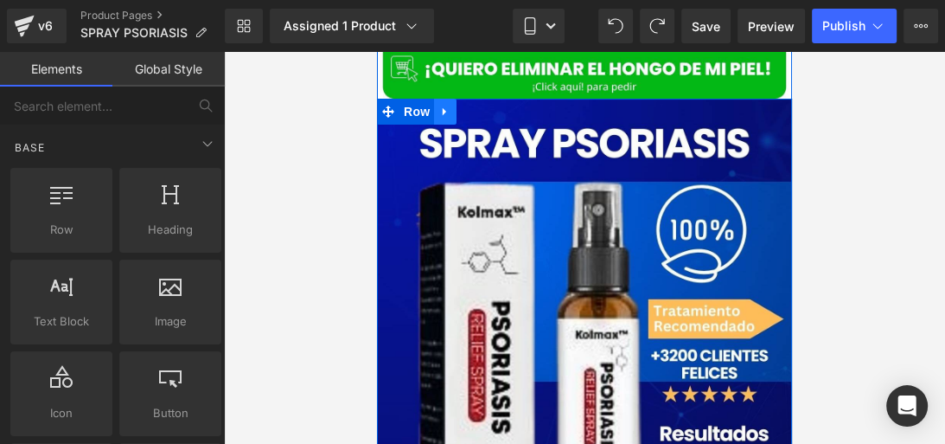
click at [444, 105] on icon at bounding box center [445, 111] width 12 height 13
click at [479, 99] on link at bounding box center [490, 112] width 22 height 26
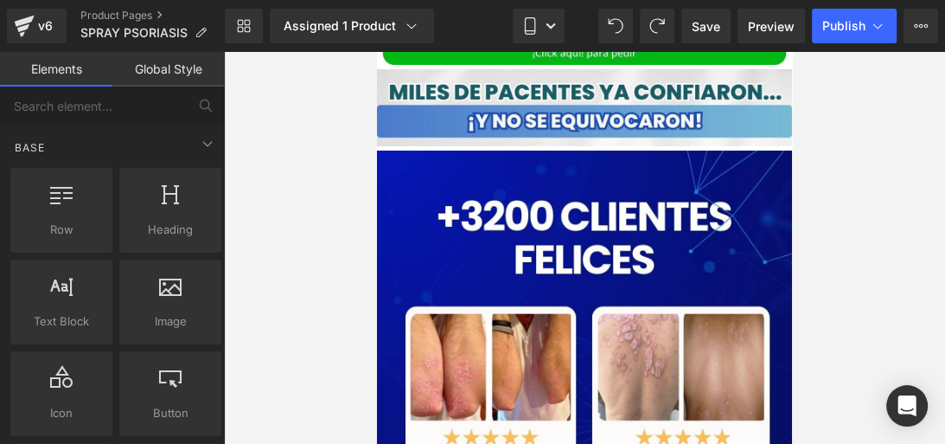
scroll to position [4542, 0]
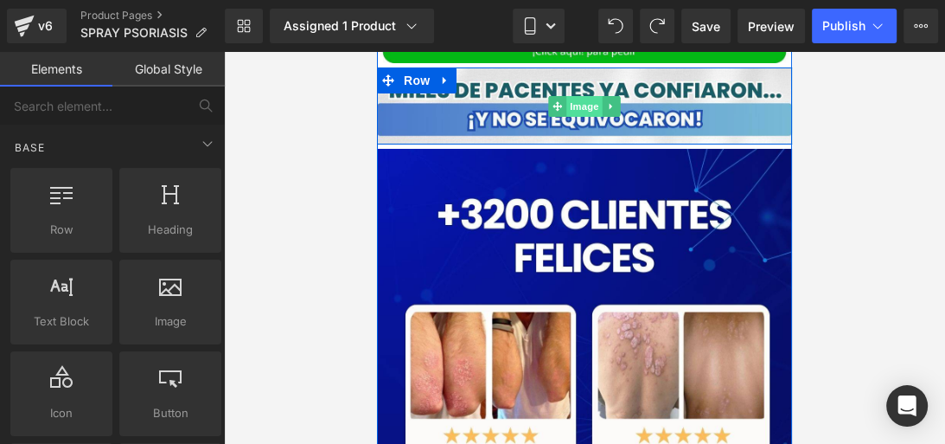
click at [582, 97] on span "Image" at bounding box center [584, 106] width 36 height 21
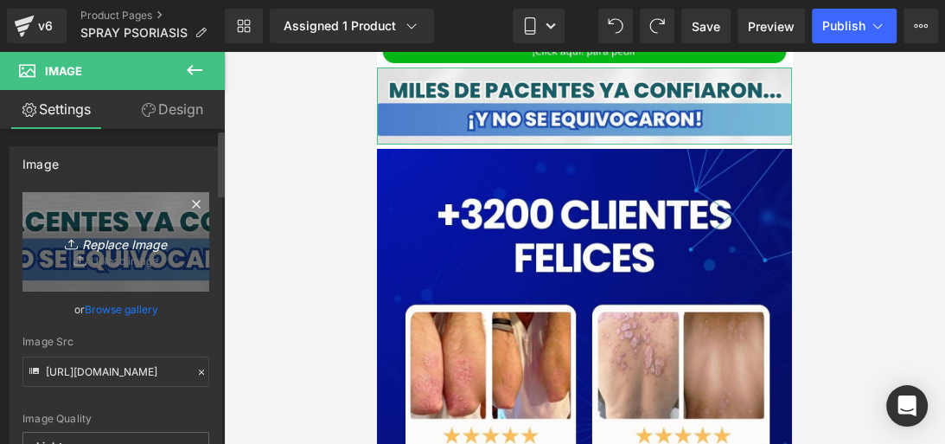
click at [106, 227] on link "Replace Image" at bounding box center [115, 241] width 187 height 99
type input "C:\fakepath\FORMULA AVANZADA DE TERBINAFINA 11% ELIMINA ONICOMICOSIS Y EL PIE D…"
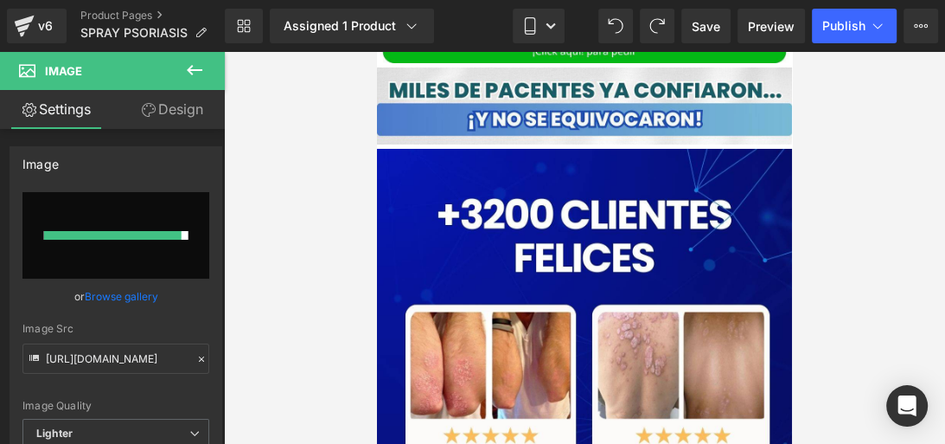
type input "https://ucarecdn.com/18269f08-7203-4ce6-94cc-164c4cdcf622/-/format/auto/-/previ…"
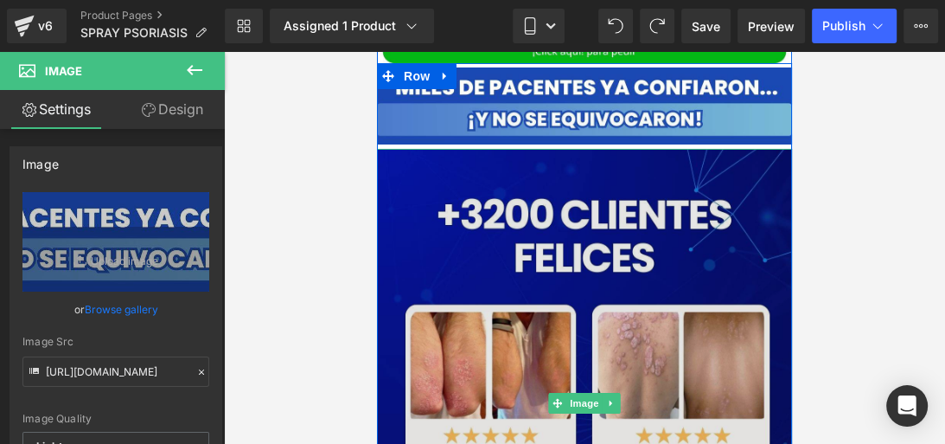
click at [415, 153] on img at bounding box center [584, 403] width 415 height 508
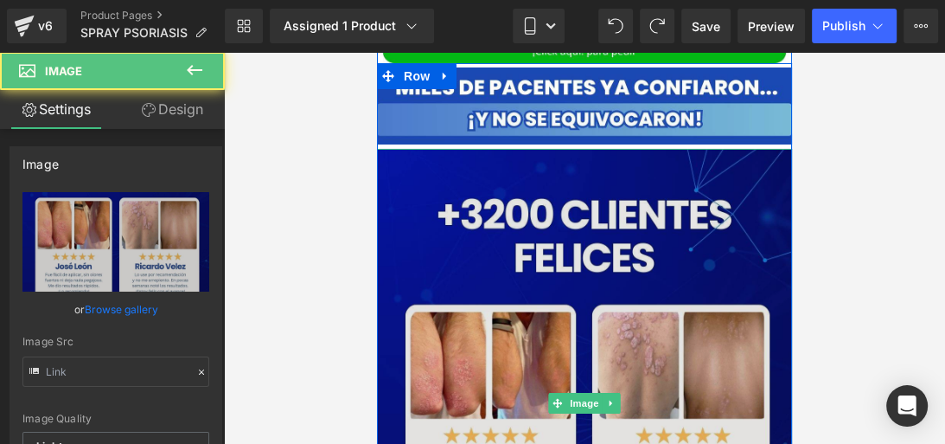
type input "https://ucarecdn.com/1949eb63-e365-4cbf-b963-d67478adbfe8/-/format/auto/-/previ…"
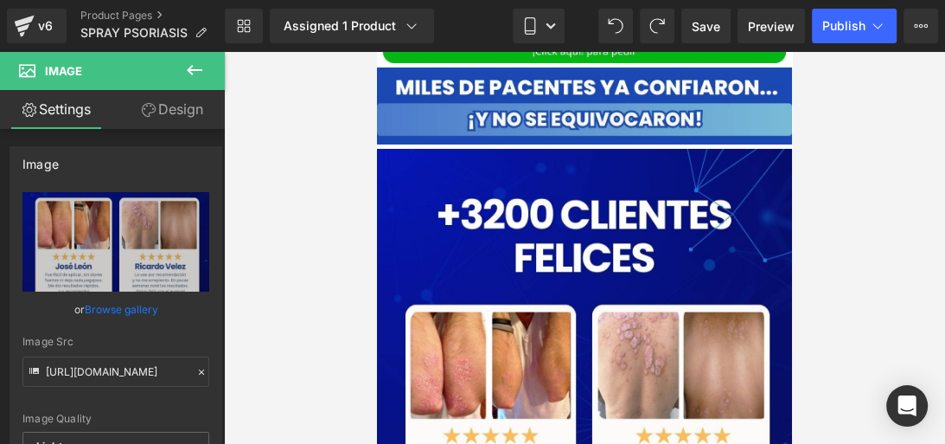
click at [329, 153] on div at bounding box center [584, 248] width 721 height 392
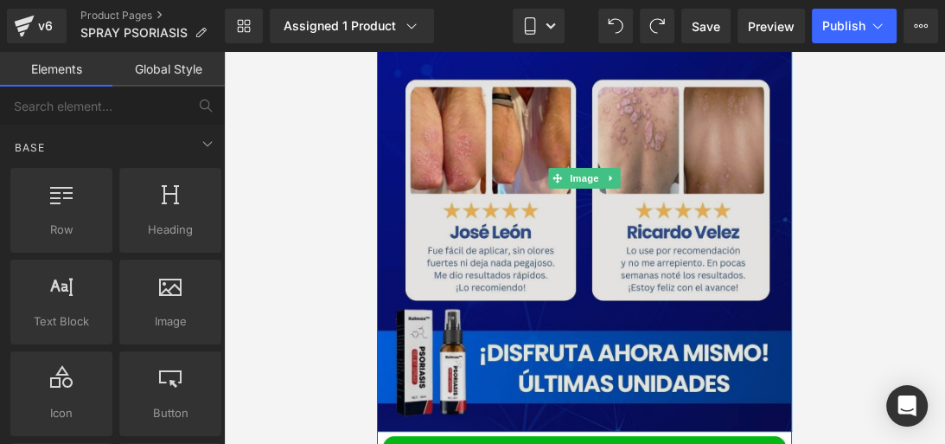
scroll to position [4738, 0]
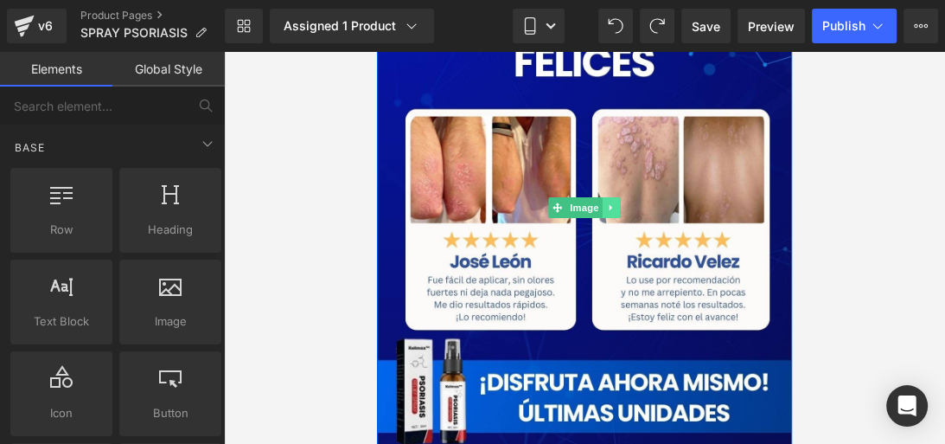
click at [607, 202] on icon at bounding box center [612, 207] width 10 height 10
click at [617, 202] on icon at bounding box center [621, 207] width 10 height 10
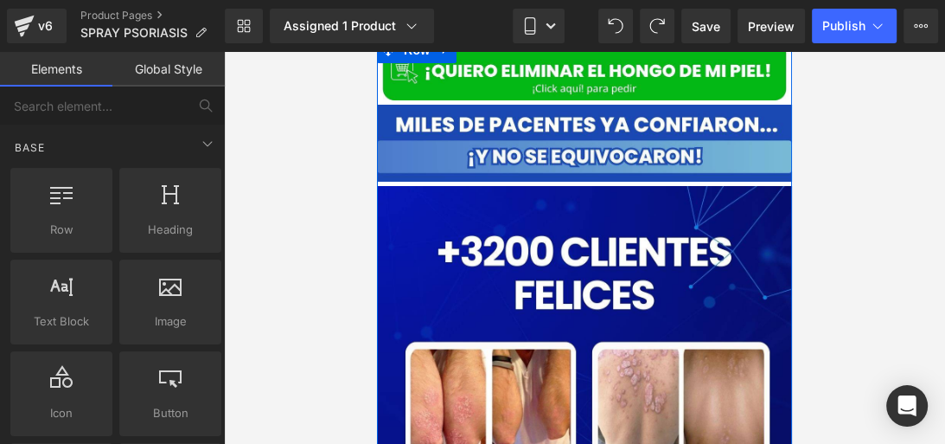
scroll to position [4504, 0]
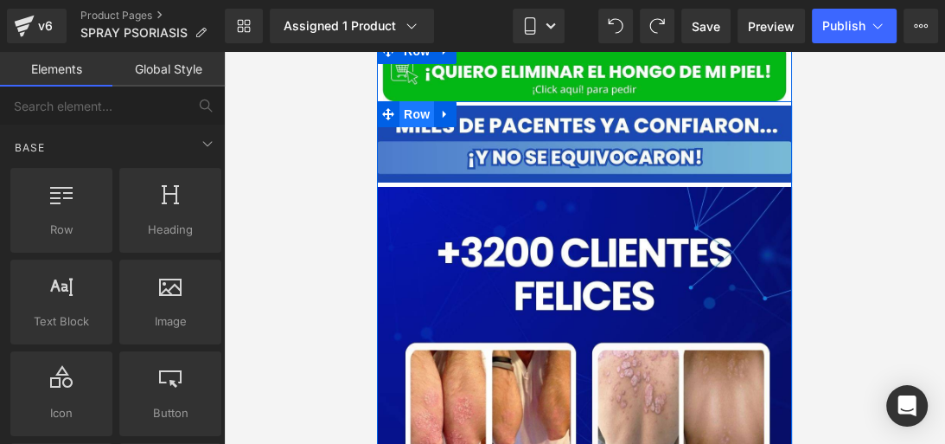
click at [412, 104] on span "Row" at bounding box center [416, 114] width 35 height 26
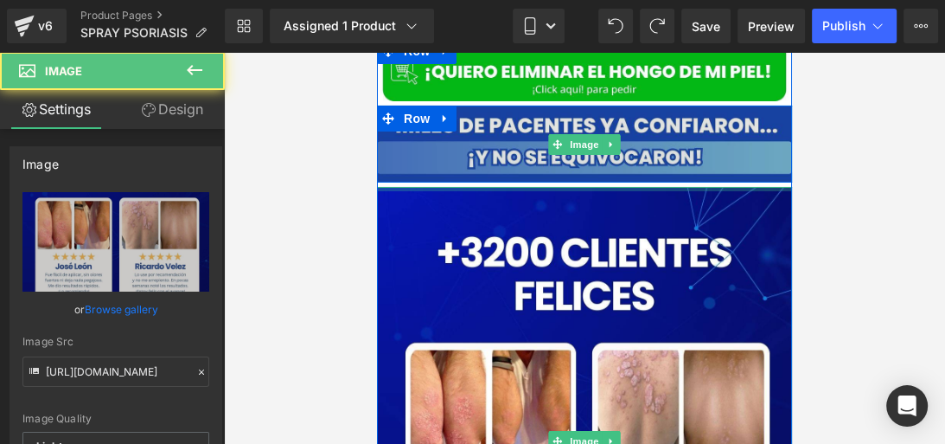
drag, startPoint x: 437, startPoint y: 173, endPoint x: 440, endPoint y: 160, distance: 13.4
click at [440, 160] on div "Image Row Image" at bounding box center [584, 397] width 415 height 593
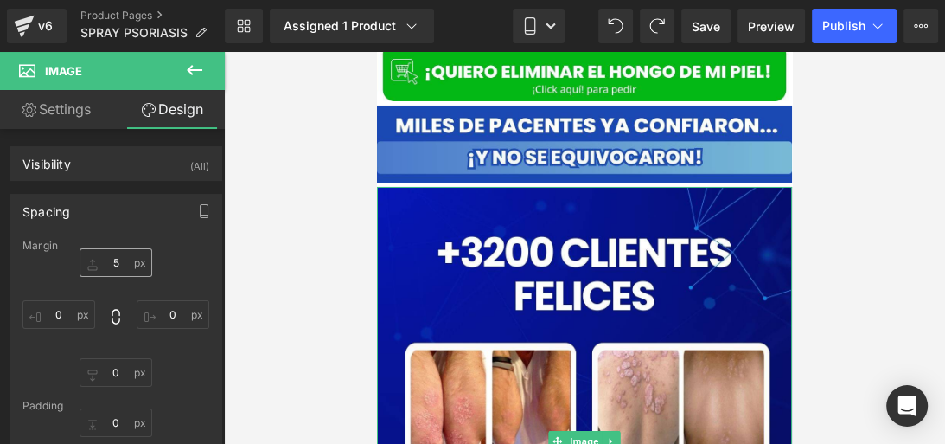
type input "5"
type input "0"
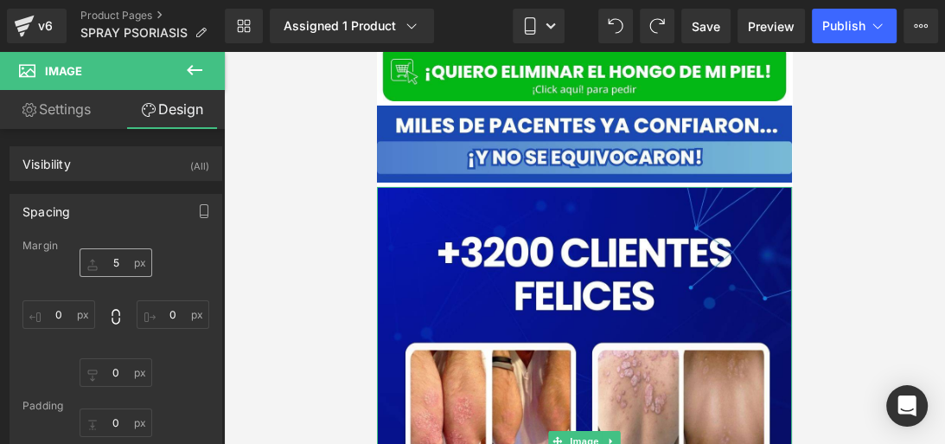
type input "0"
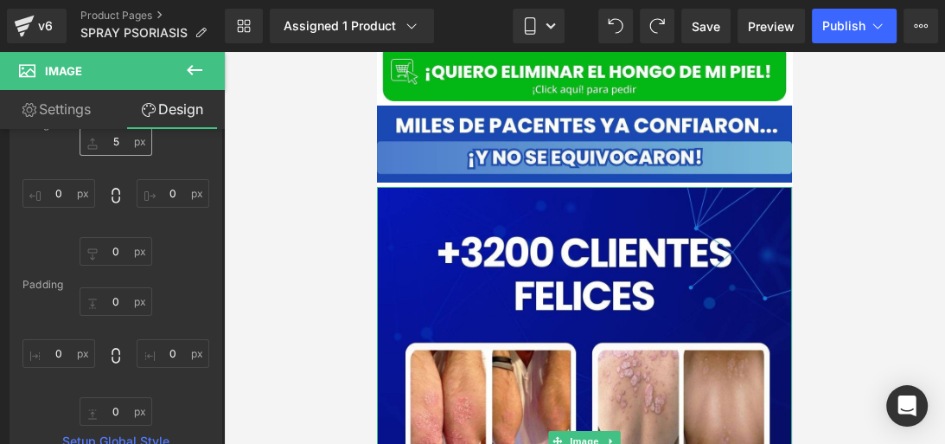
scroll to position [156, 0]
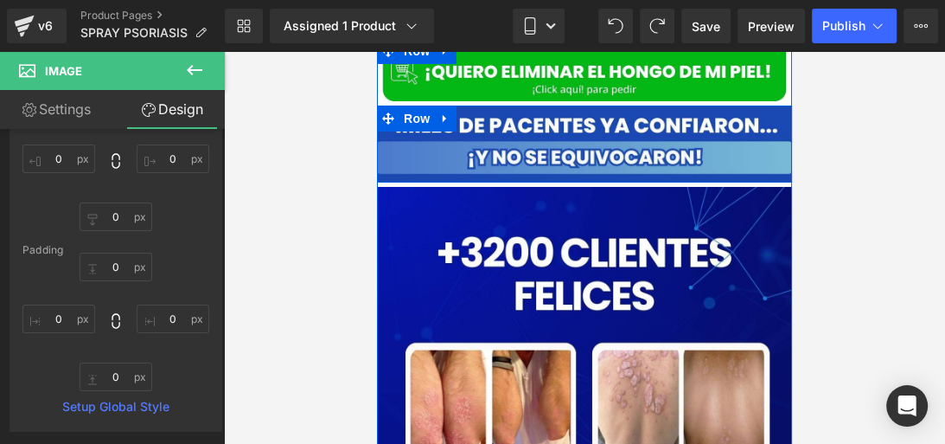
click at [422, 104] on span "Row" at bounding box center [417, 114] width 28 height 21
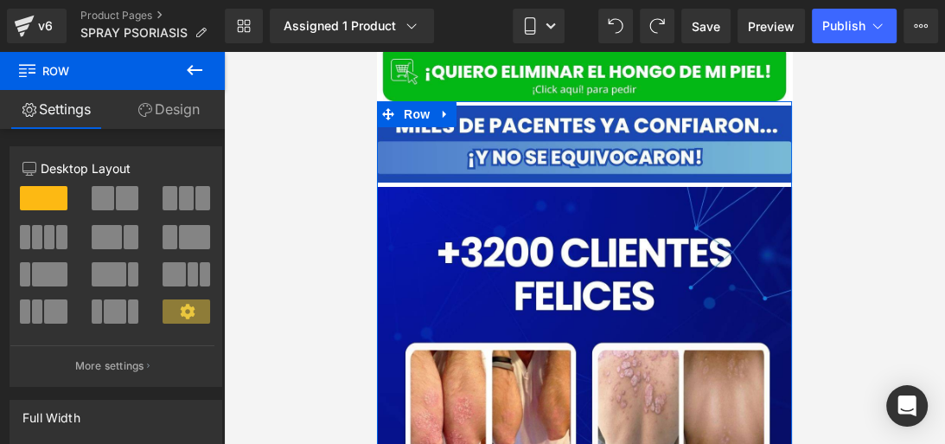
click at [176, 120] on link "Design" at bounding box center [168, 109] width 112 height 39
click at [0, 0] on div "Spacing" at bounding box center [0, 0] width 0 height 0
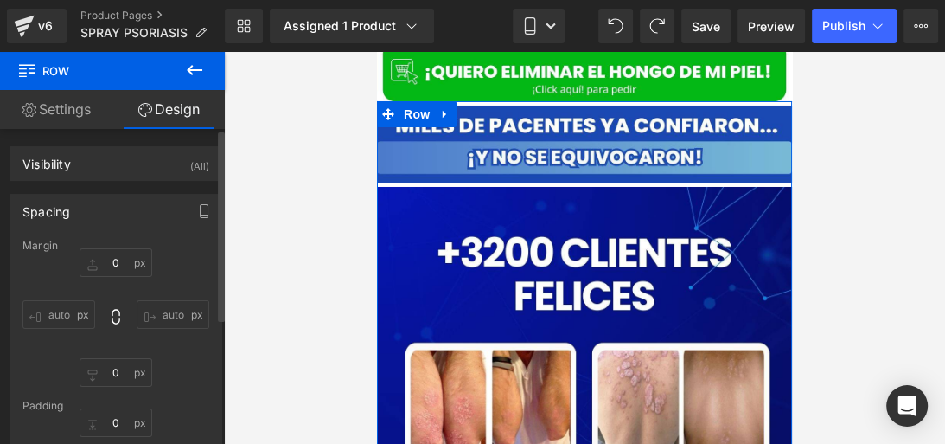
type input "0"
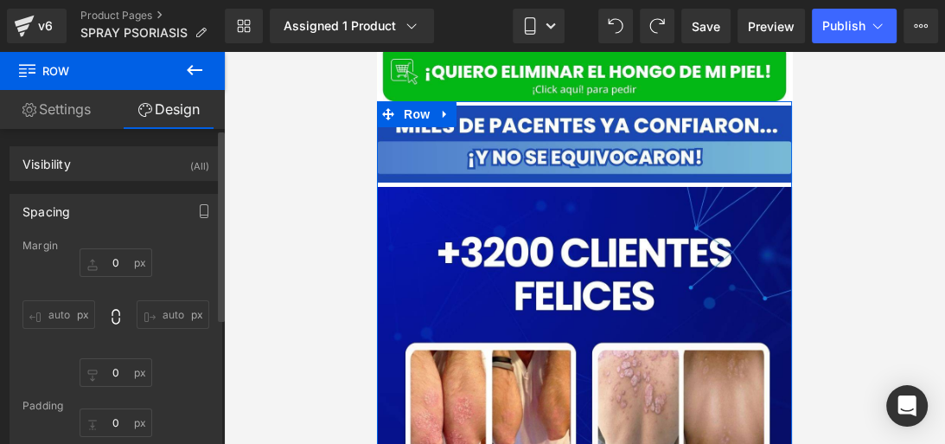
type input "0"
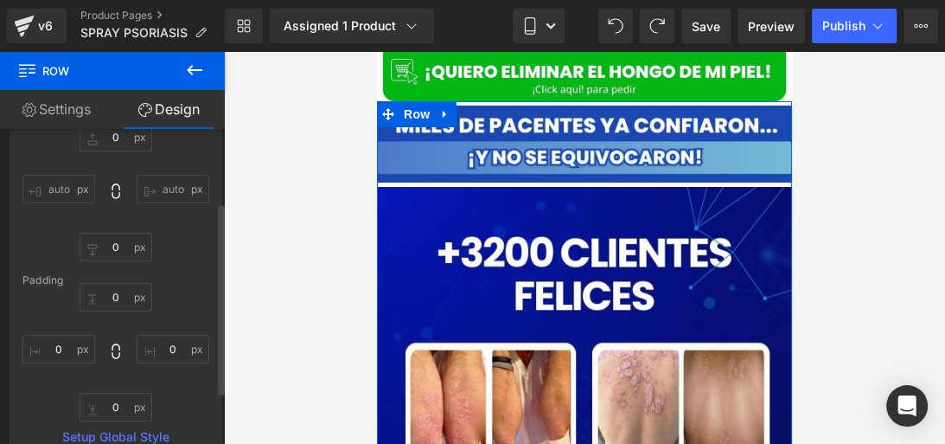
scroll to position [126, 0]
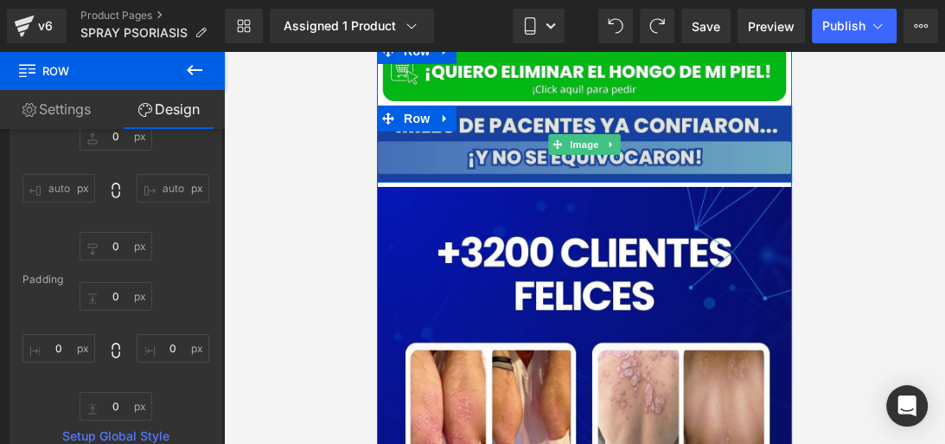
click at [578, 134] on span "Image" at bounding box center [584, 144] width 36 height 21
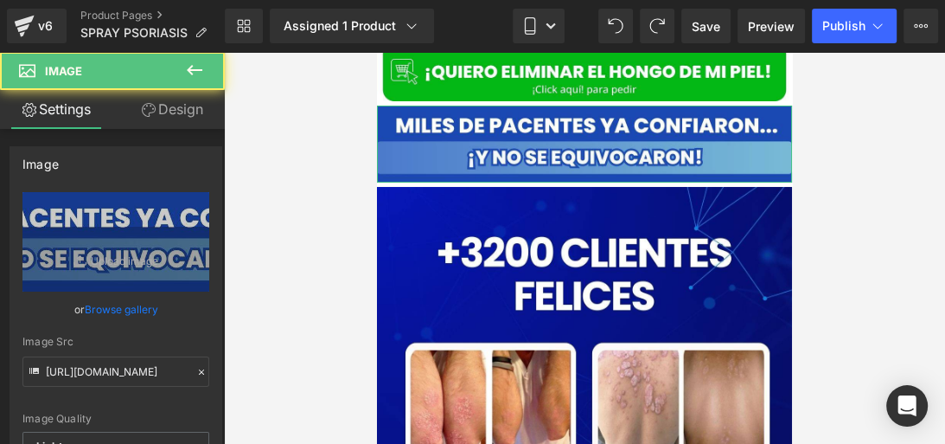
click at [163, 107] on link "Design" at bounding box center [172, 109] width 112 height 39
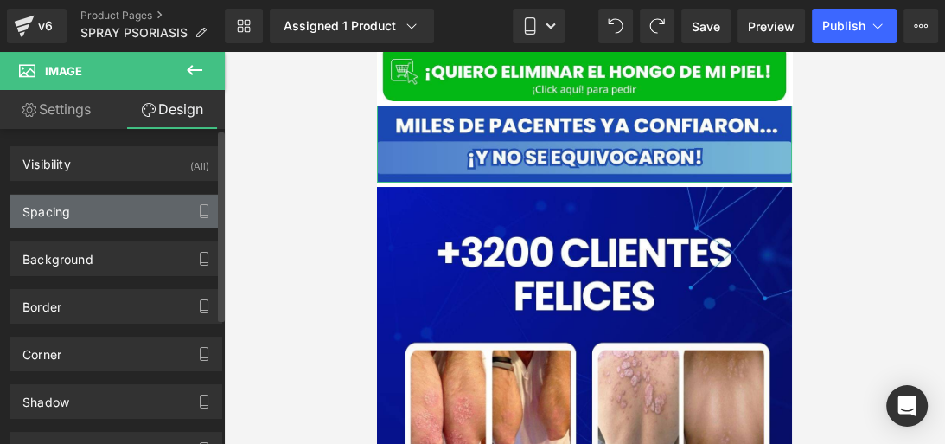
click at [122, 215] on div "Spacing" at bounding box center [115, 211] width 211 height 33
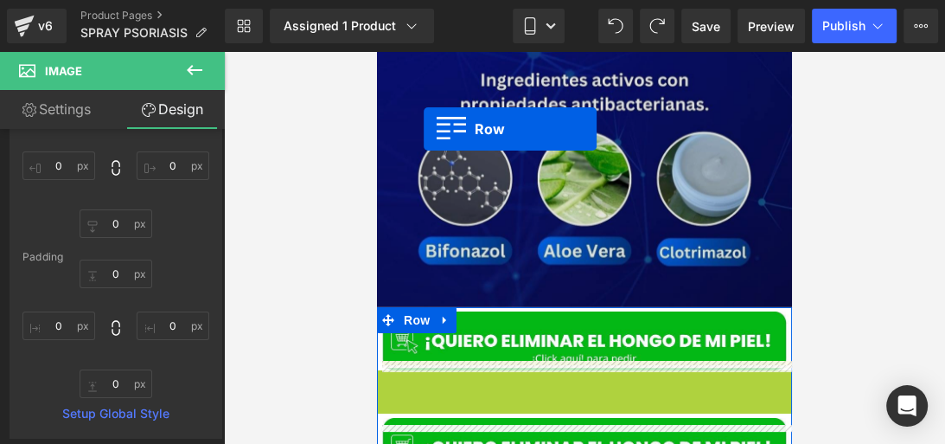
scroll to position [4166, 0]
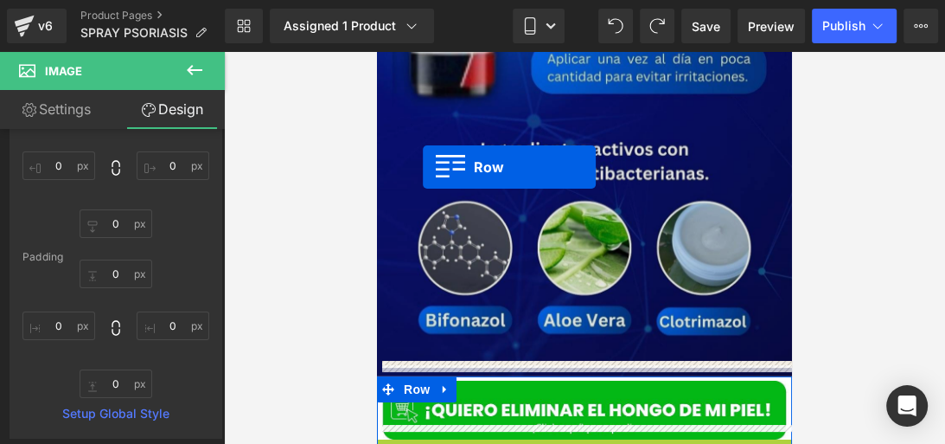
drag, startPoint x: 419, startPoint y: 62, endPoint x: 423, endPoint y: 167, distance: 104.7
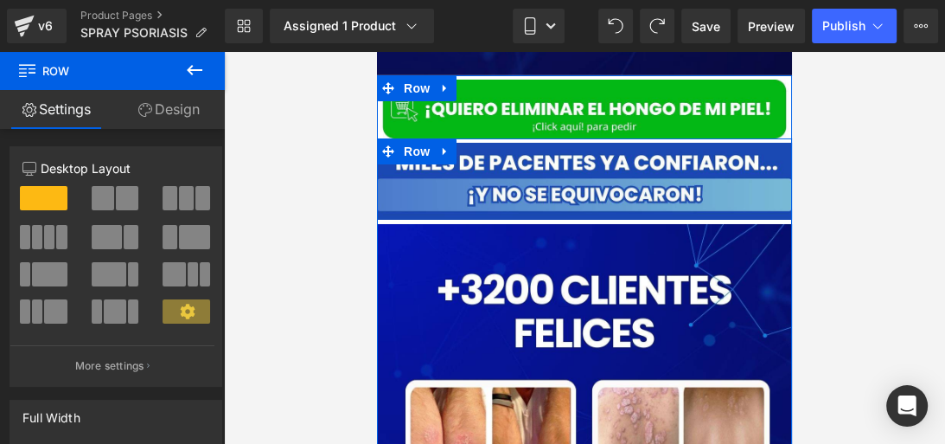
scroll to position [4466, 0]
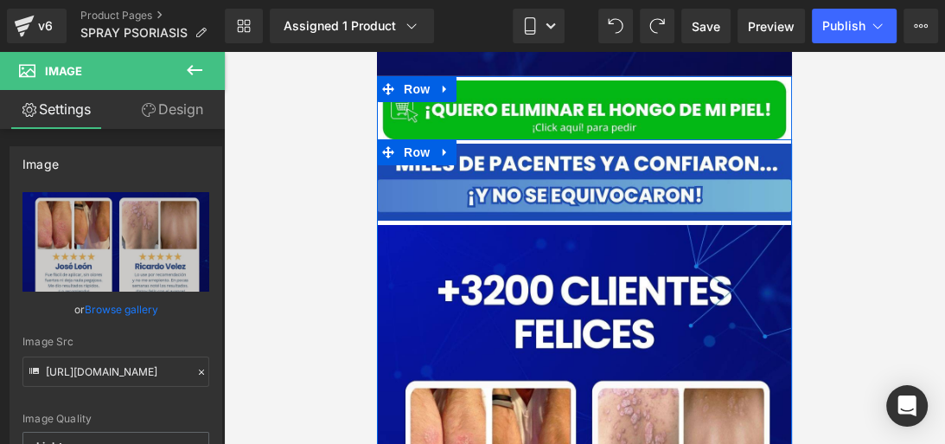
click at [451, 208] on div "Image Row Image" at bounding box center [584, 435] width 415 height 593
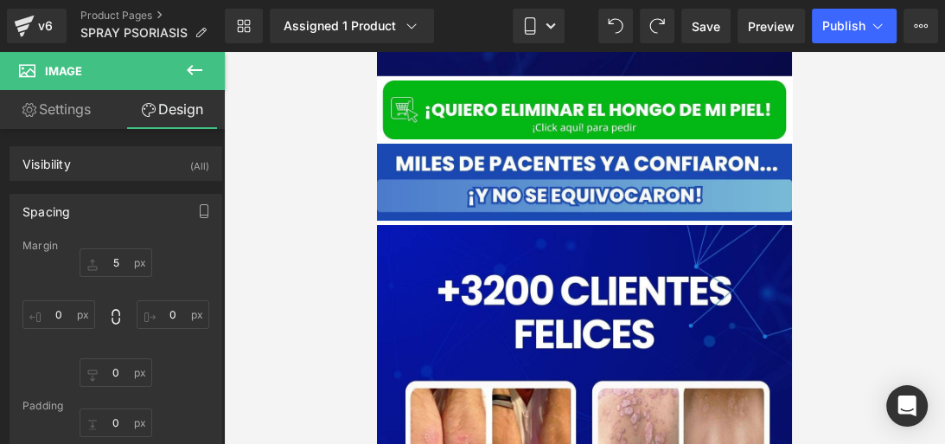
click at [194, 62] on icon at bounding box center [194, 70] width 21 height 21
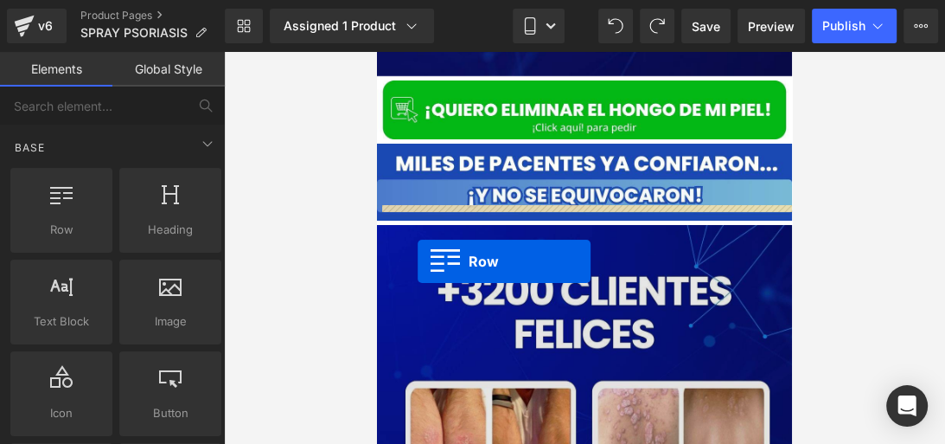
drag, startPoint x: 437, startPoint y: 267, endPoint x: 417, endPoint y: 261, distance: 20.8
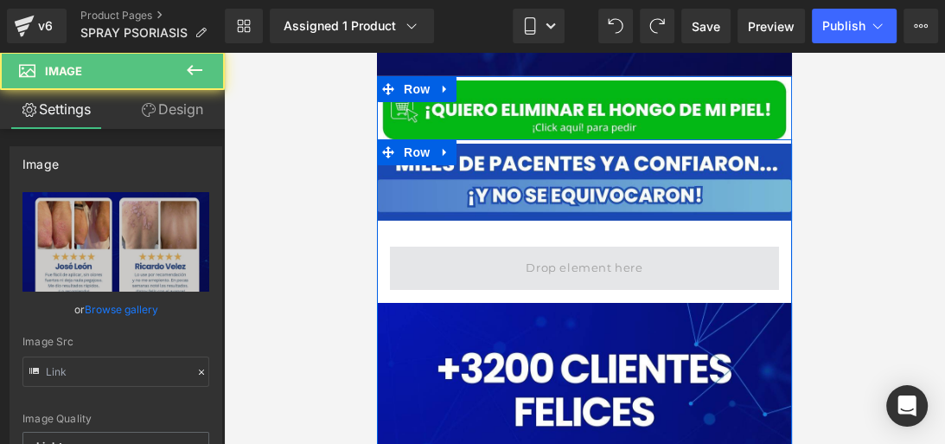
type input "https://ucarecdn.com/1949eb63-e365-4cbf-b963-d67478adbfe8/-/format/auto/-/previ…"
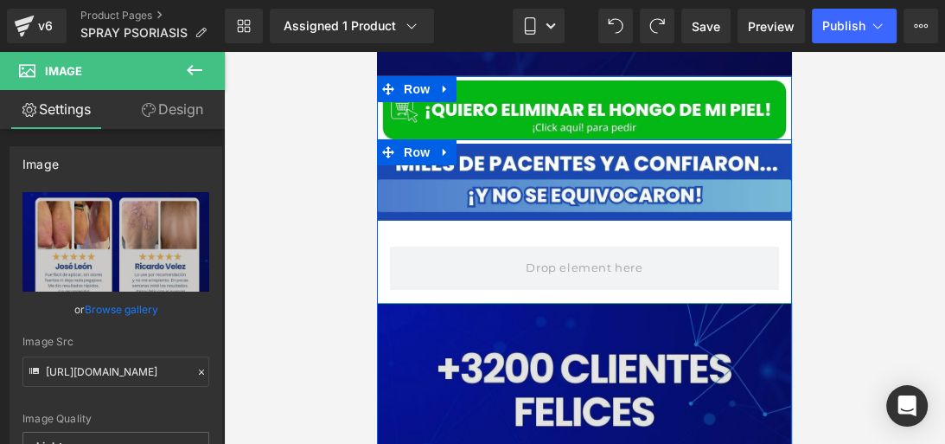
drag, startPoint x: 894, startPoint y: 418, endPoint x: 537, endPoint y: 317, distance: 370.9
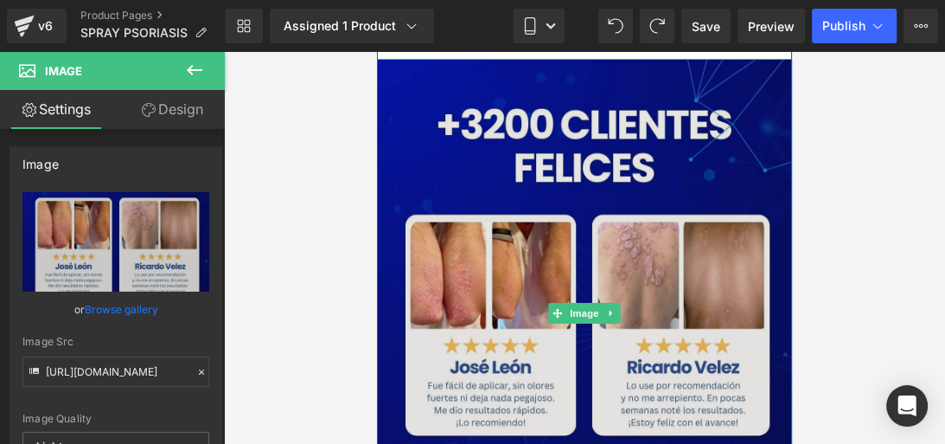
scroll to position [4709, 0]
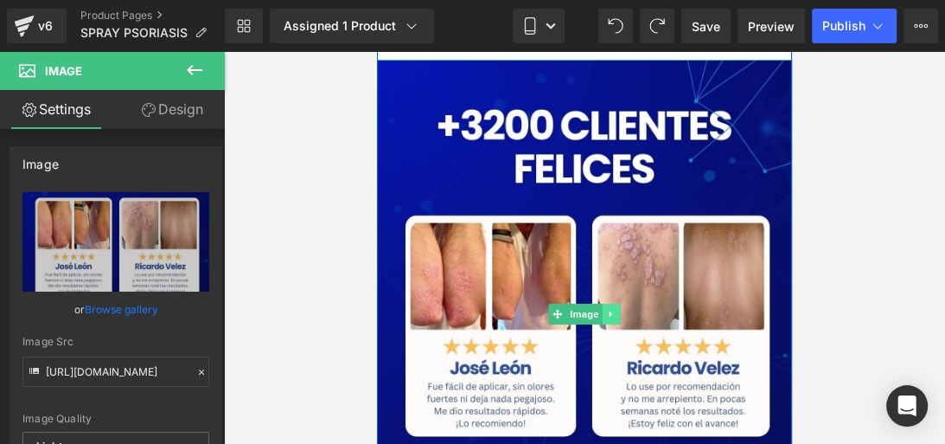
click at [609, 309] on icon at bounding box center [612, 314] width 10 height 10
click at [616, 309] on icon at bounding box center [621, 314] width 10 height 10
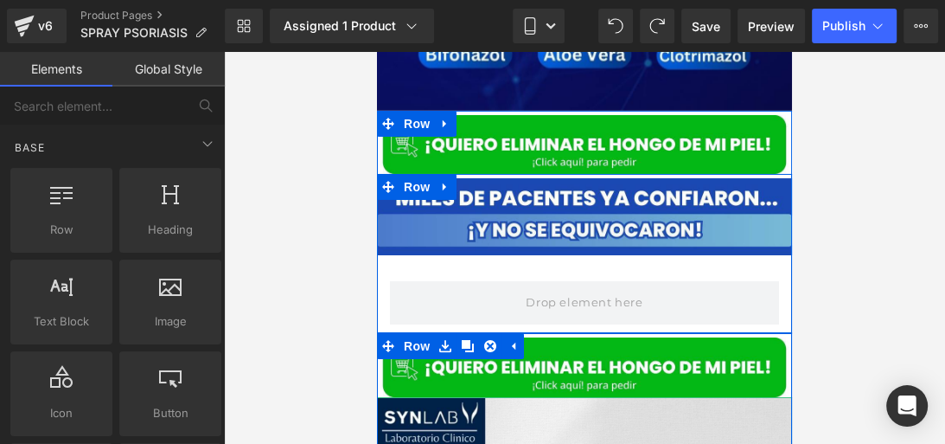
scroll to position [4415, 0]
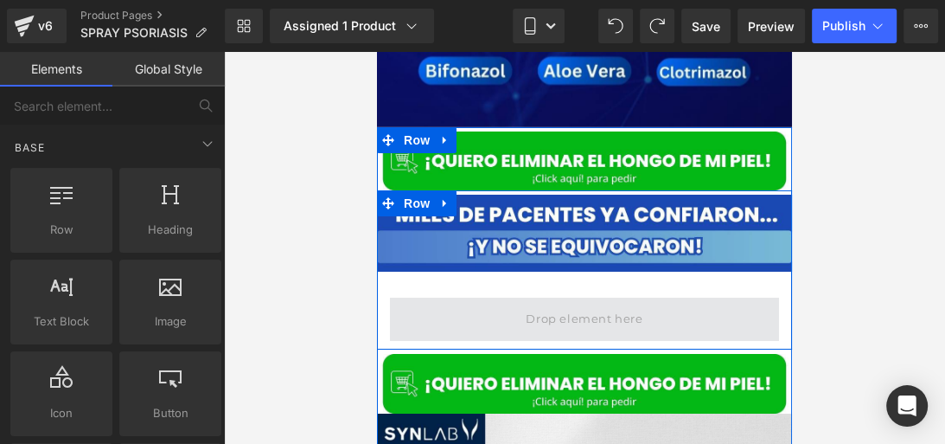
click at [528, 305] on span at bounding box center [584, 319] width 129 height 29
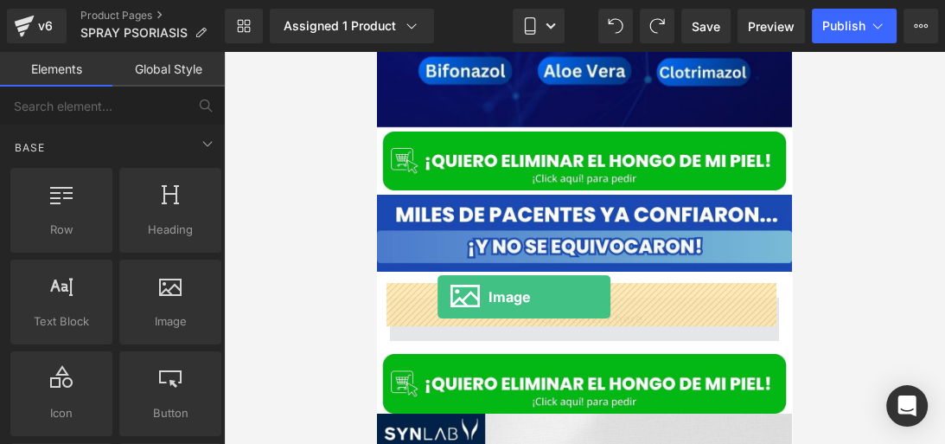
drag, startPoint x: 537, startPoint y: 333, endPoint x: 438, endPoint y: 297, distance: 105.9
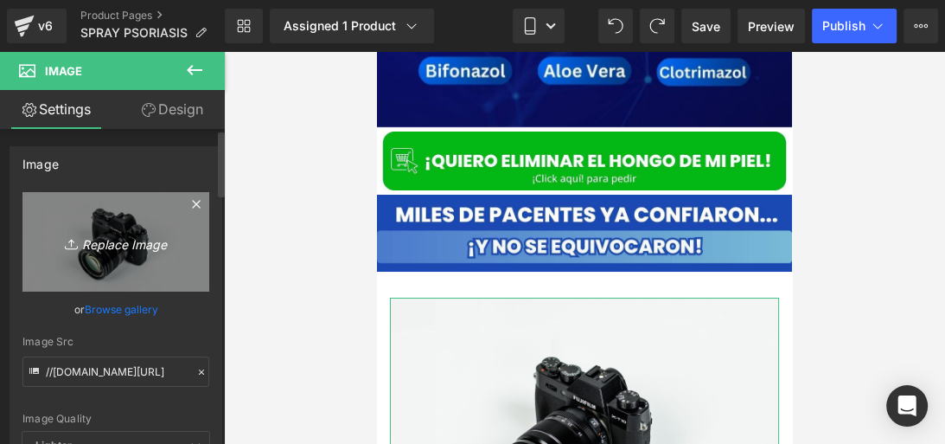
click at [75, 232] on icon "Replace Image" at bounding box center [116, 242] width 138 height 22
type input "C:\fakepath\WhatsApp Image 2025-08-27 at 9.34.30 PM (3).jpeg"
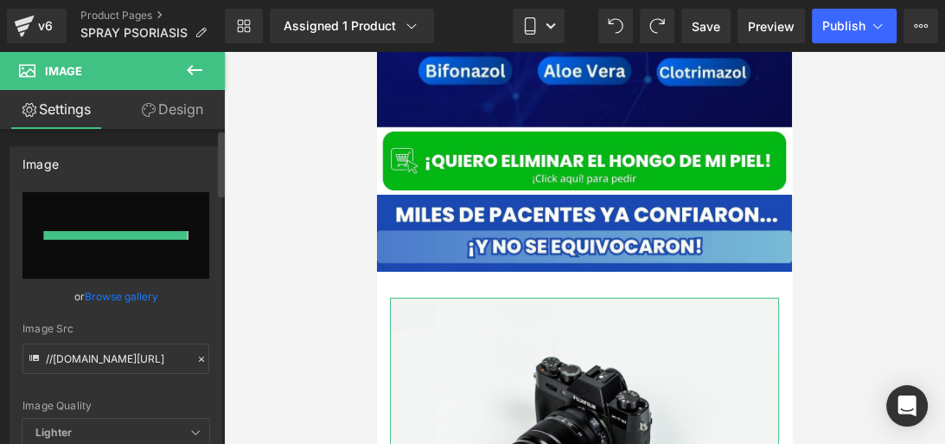
type input "https://ucarecdn.com/d3ba38dd-53fc-4988-acbb-be585004a7bc/-/format/auto/-/previ…"
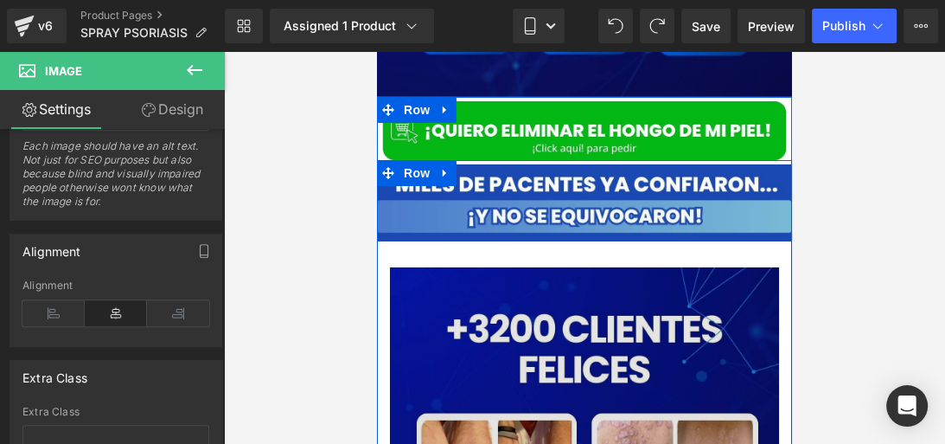
scroll to position [4454, 0]
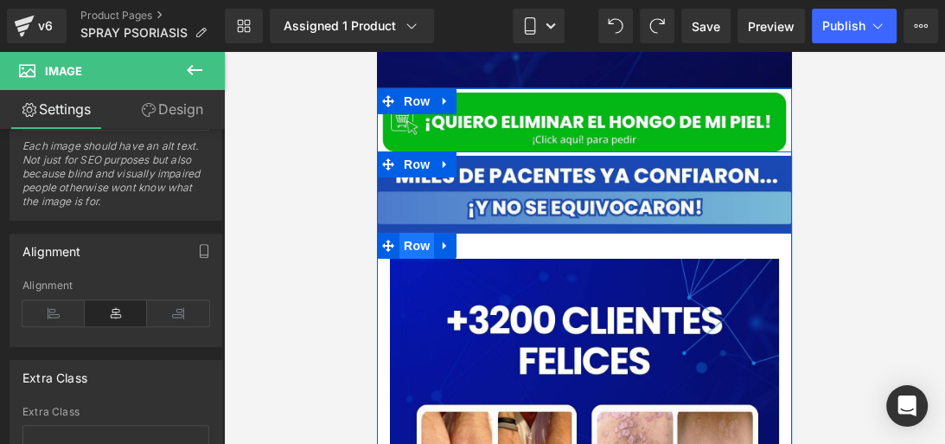
click at [416, 233] on span "Row" at bounding box center [416, 246] width 35 height 26
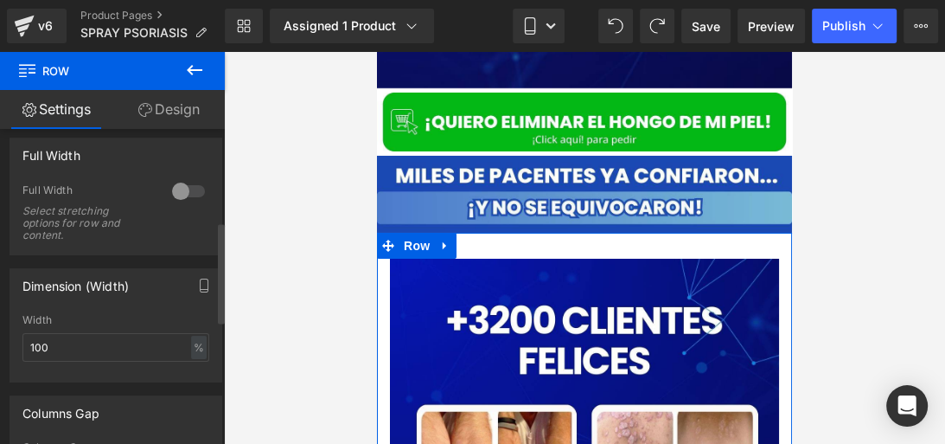
scroll to position [254, 0]
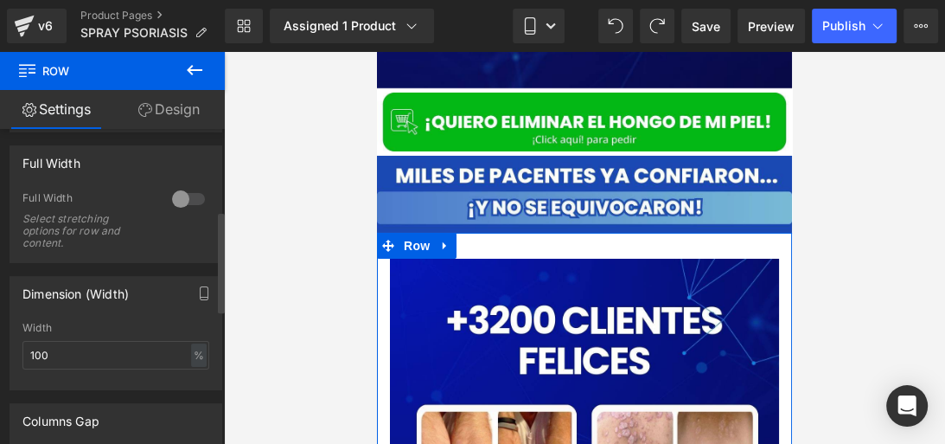
click at [176, 195] on div at bounding box center [189, 199] width 42 height 28
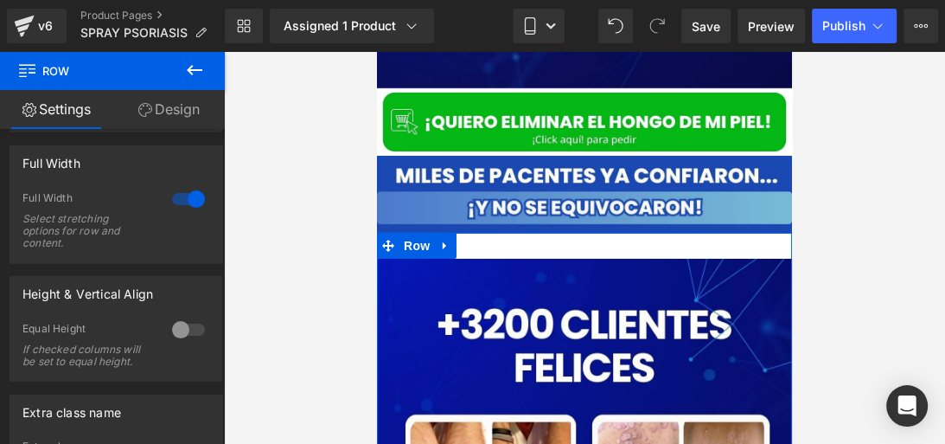
click at [179, 128] on link "Design" at bounding box center [168, 109] width 112 height 39
click at [0, 0] on div "Spacing" at bounding box center [0, 0] width 0 height 0
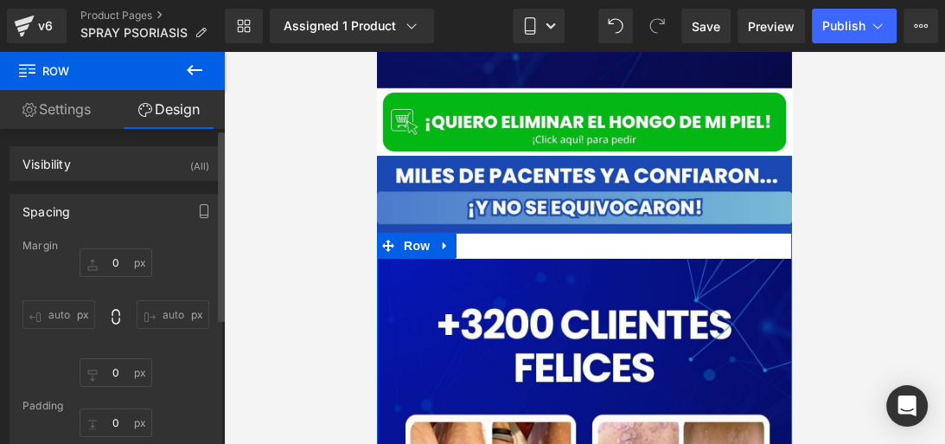
type input "0"
type input "30"
type input "0"
type input "10"
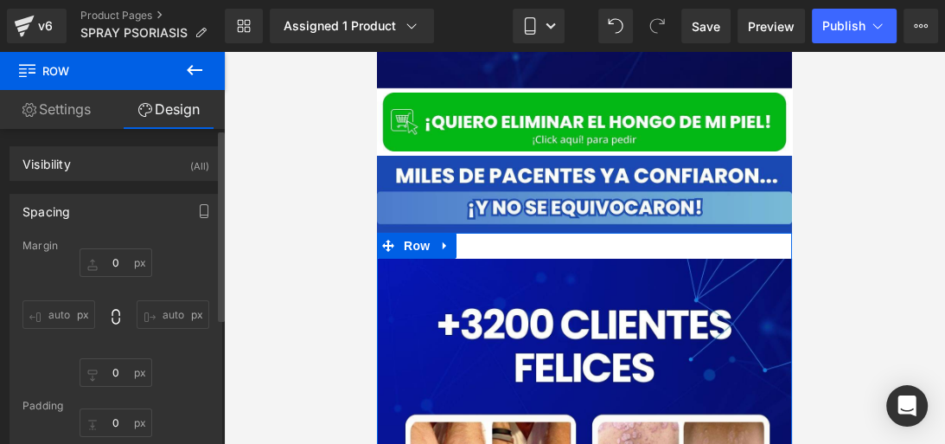
type input "0"
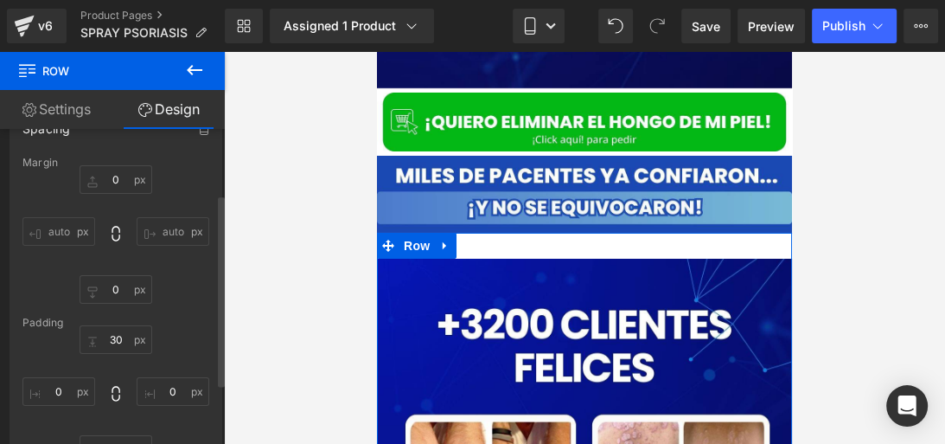
scroll to position [146, 0]
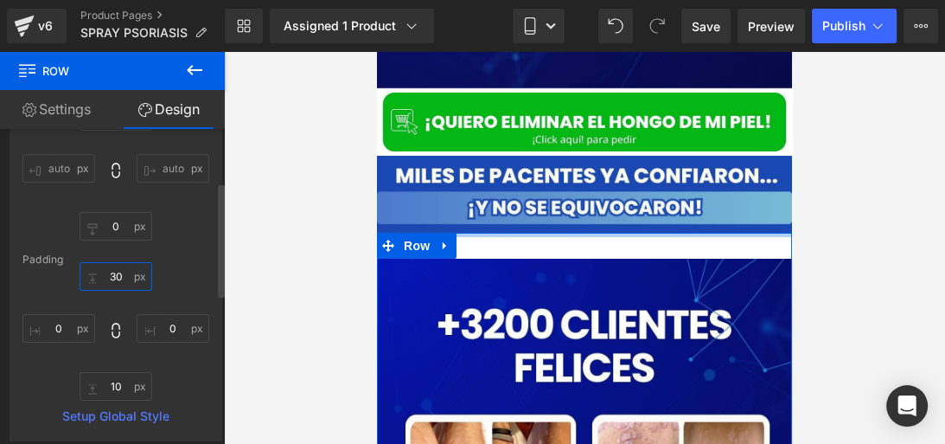
click at [114, 274] on input "30" at bounding box center [116, 276] width 73 height 29
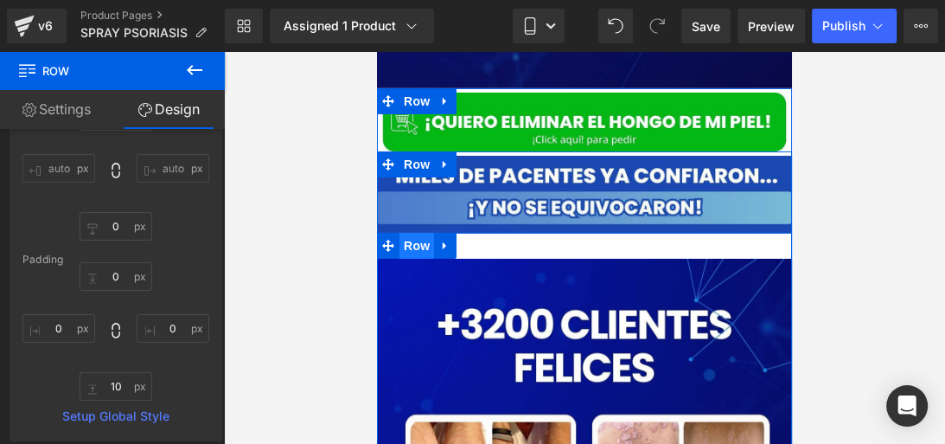
click at [421, 233] on span "Row" at bounding box center [416, 246] width 35 height 26
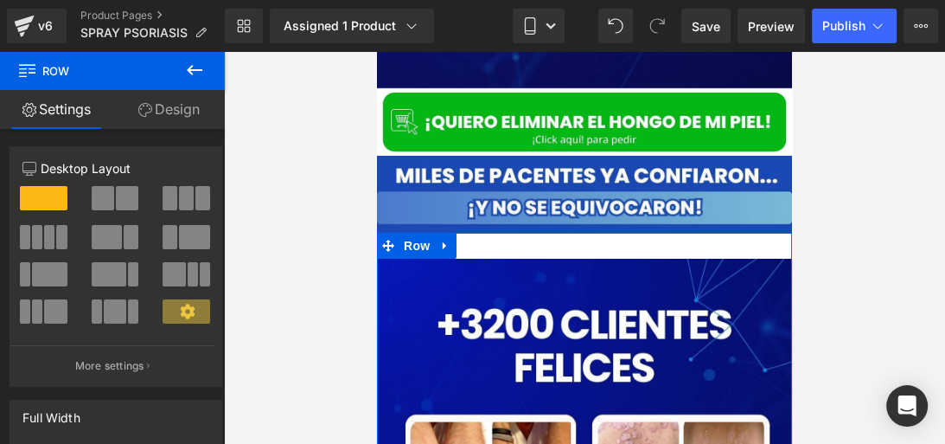
click at [163, 117] on link "Design" at bounding box center [168, 109] width 112 height 39
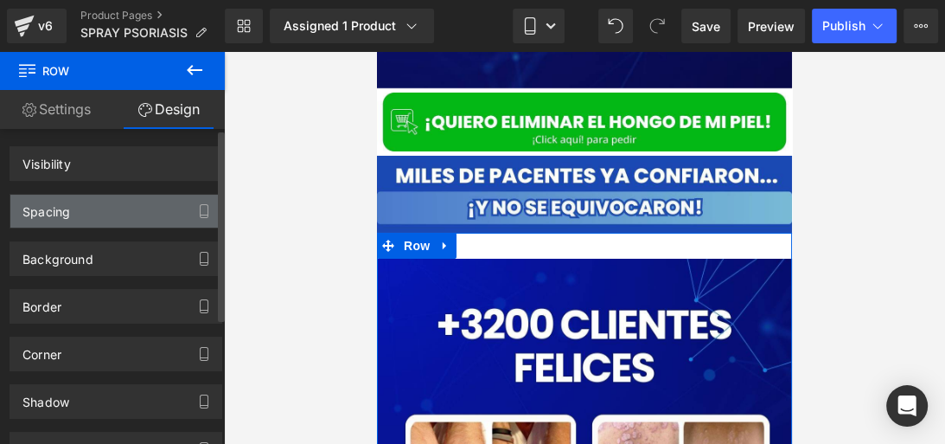
click at [96, 211] on div "Spacing" at bounding box center [115, 211] width 211 height 33
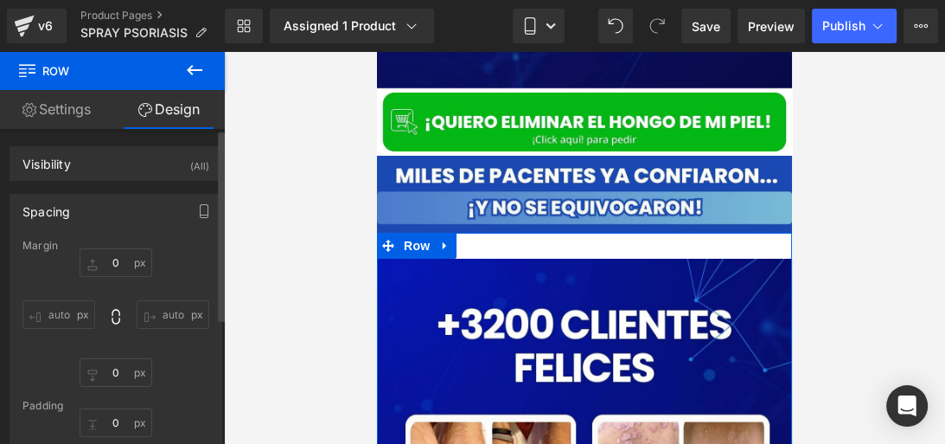
type input "0"
type input "30"
type input "0"
type input "10"
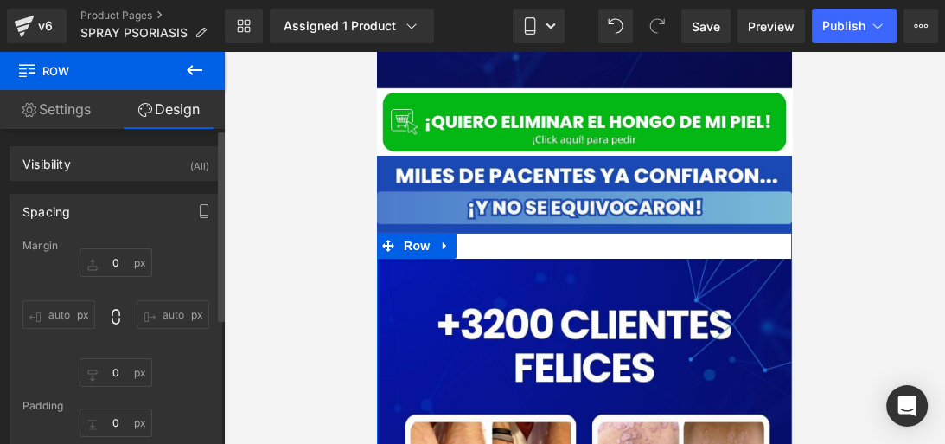
type input "0"
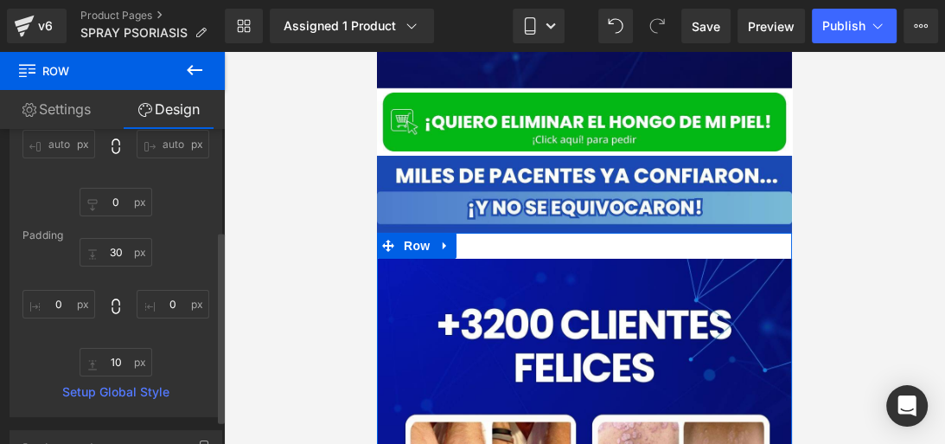
scroll to position [171, 0]
click at [121, 246] on input "30" at bounding box center [116, 251] width 73 height 29
click at [114, 363] on input "10" at bounding box center [116, 361] width 73 height 29
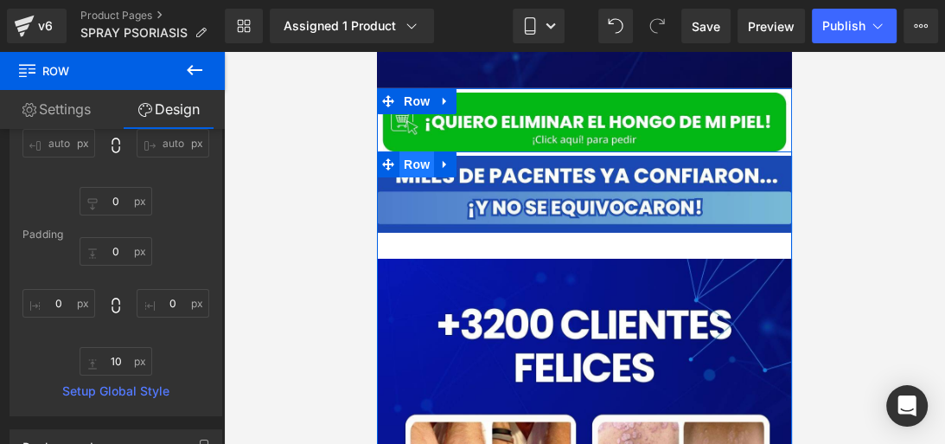
click at [419, 154] on span "Row" at bounding box center [416, 164] width 35 height 26
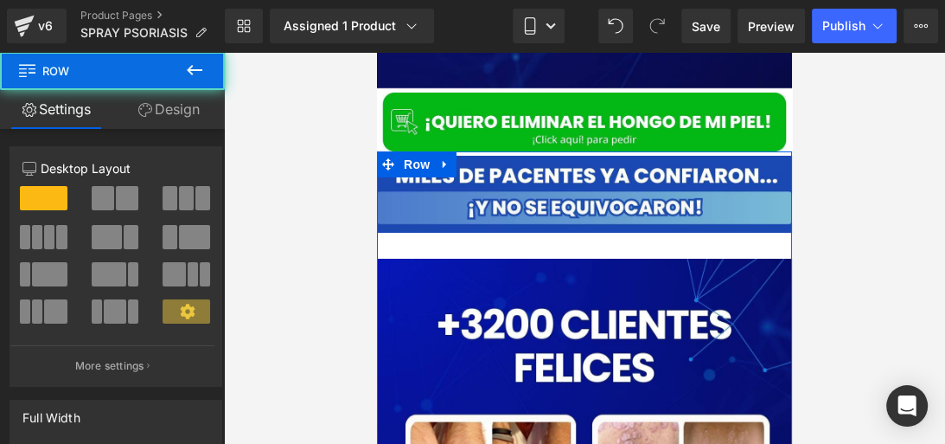
click at [183, 115] on link "Design" at bounding box center [168, 109] width 112 height 39
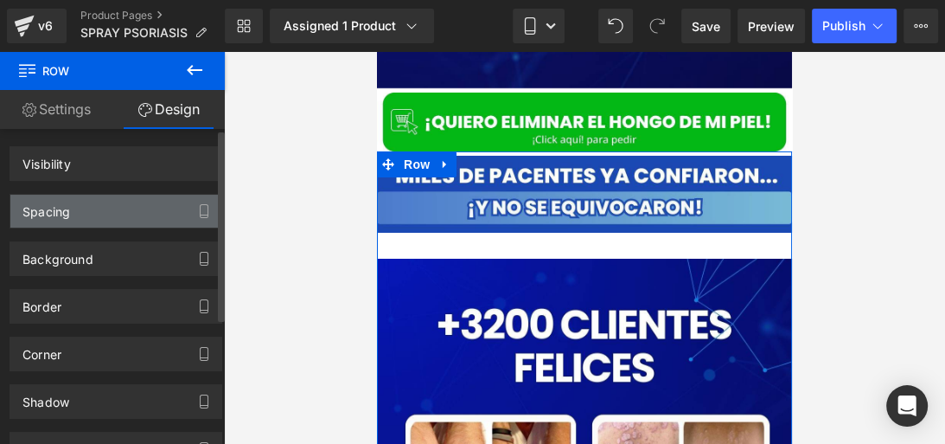
click at [98, 234] on div "Background" at bounding box center [116, 252] width 233 height 48
click at [105, 220] on div "Spacing" at bounding box center [115, 211] width 211 height 33
type input "0"
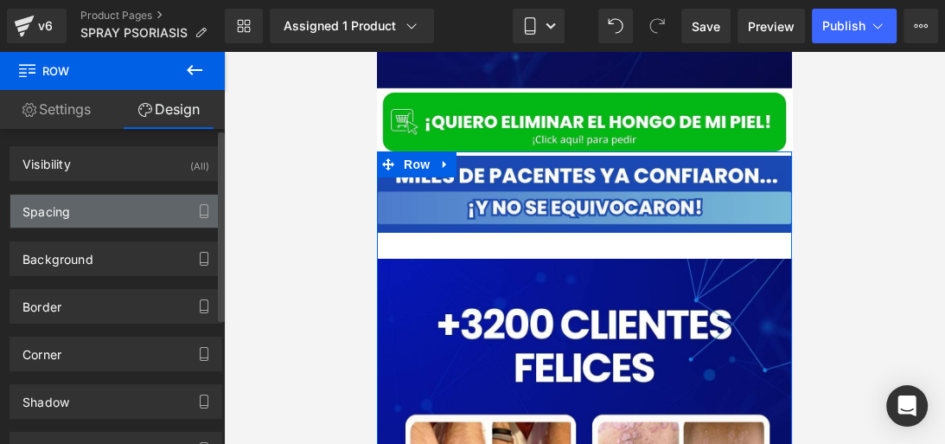
type input "0"
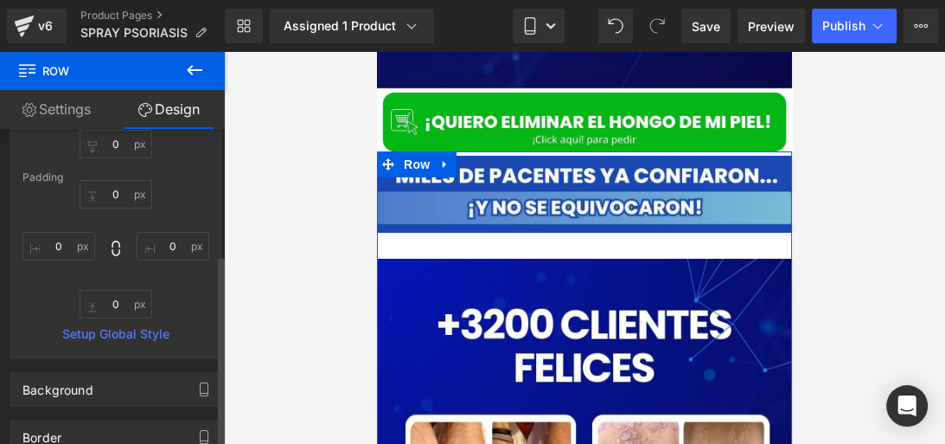
scroll to position [253, 0]
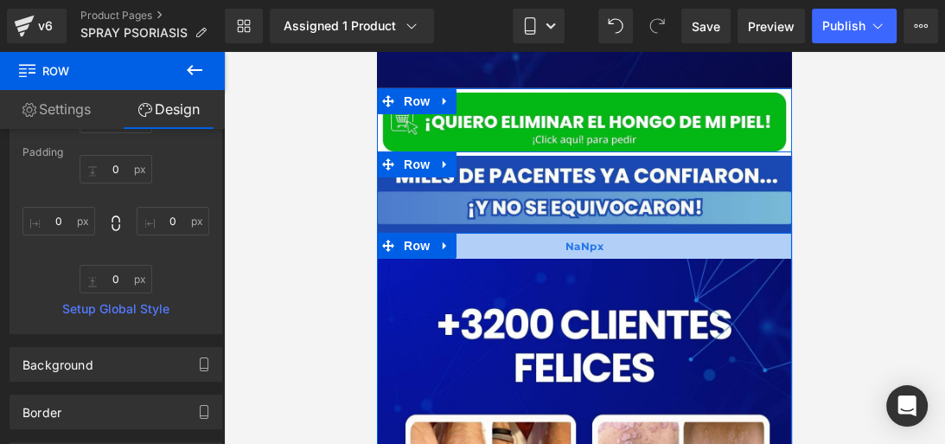
click at [468, 233] on div "NaNpx" at bounding box center [584, 246] width 415 height 26
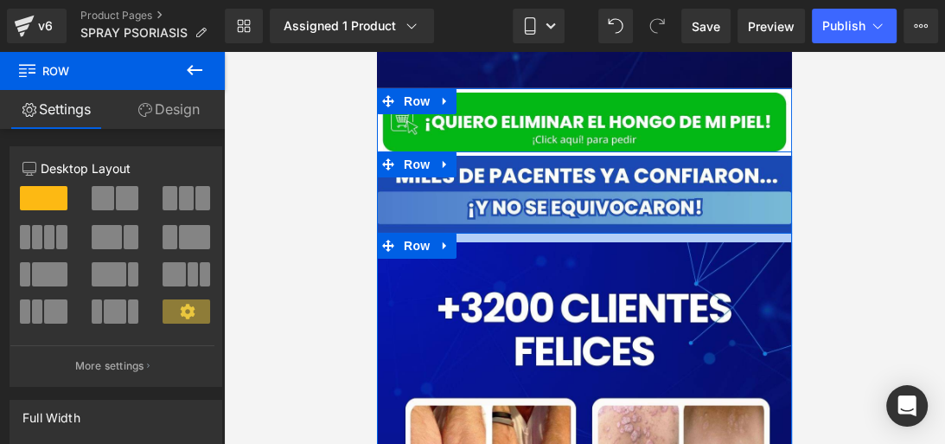
drag, startPoint x: 498, startPoint y: 235, endPoint x: 518, endPoint y: 221, distance: 24.7
click at [509, 214] on div "Image Row" at bounding box center [584, 194] width 415 height 77
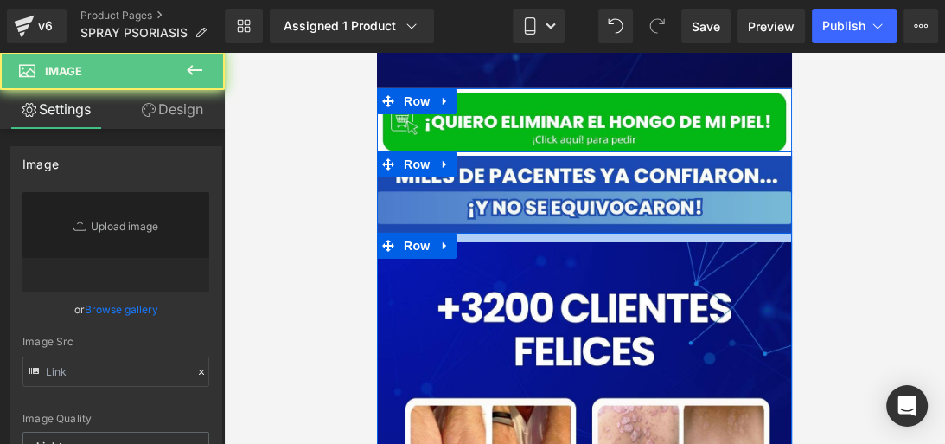
click at [509, 214] on div "Image Row" at bounding box center [584, 194] width 415 height 77
click at [377, 52] on div at bounding box center [377, 52] width 0 height 0
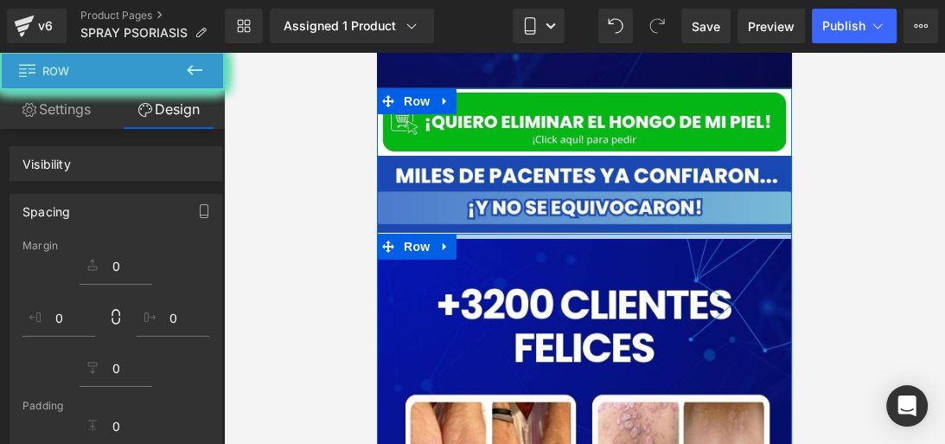
click at [808, 198] on div at bounding box center [584, 248] width 721 height 392
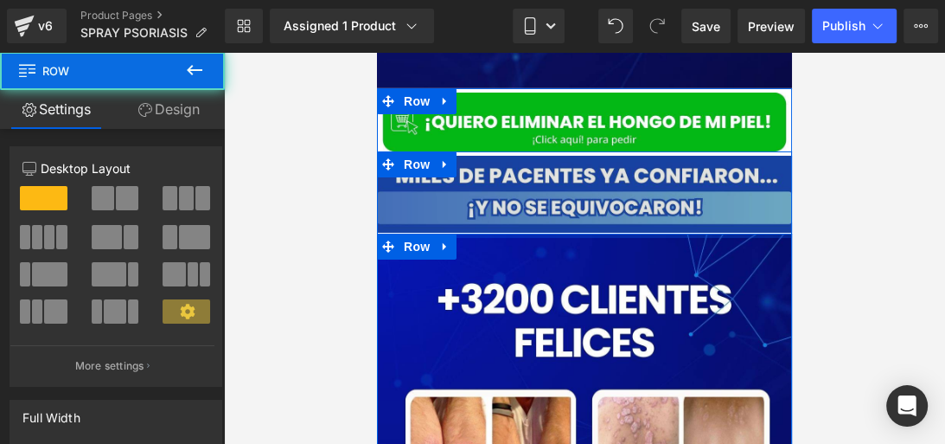
drag, startPoint x: 610, startPoint y: 218, endPoint x: 618, endPoint y: 207, distance: 13.7
click at [618, 207] on div "Image Row Image Row" at bounding box center [584, 450] width 415 height 598
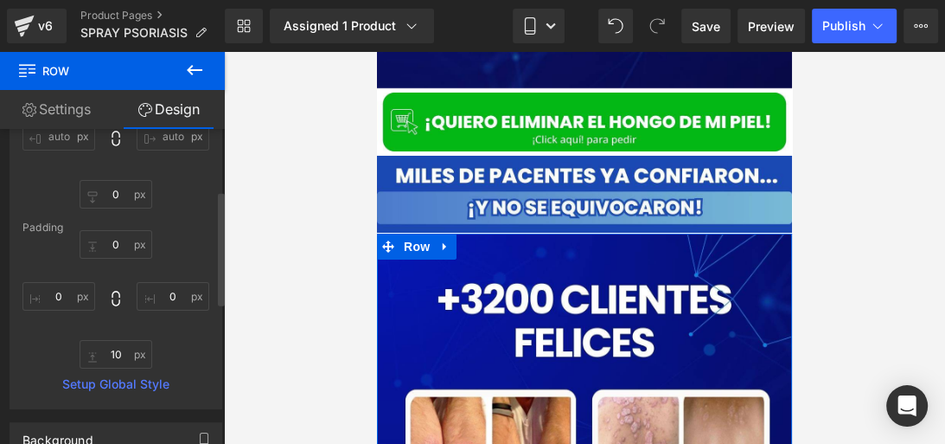
scroll to position [182, 0]
click at [118, 357] on input "10" at bounding box center [116, 350] width 73 height 29
type input "10"
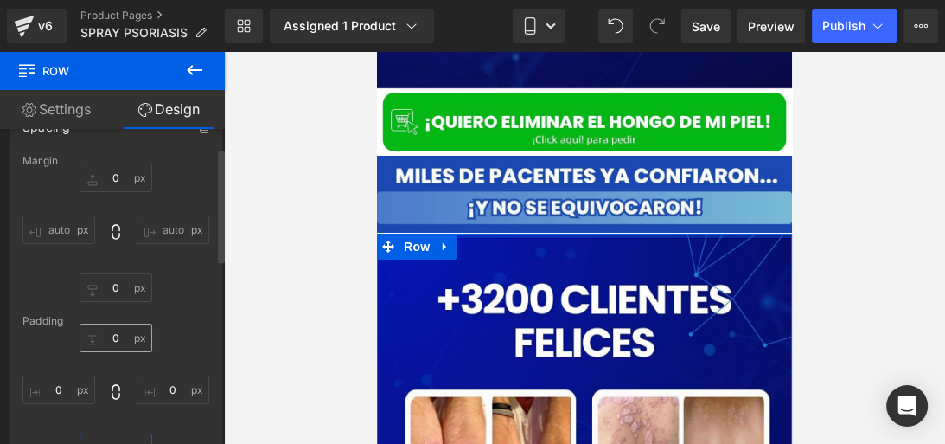
scroll to position [46, 0]
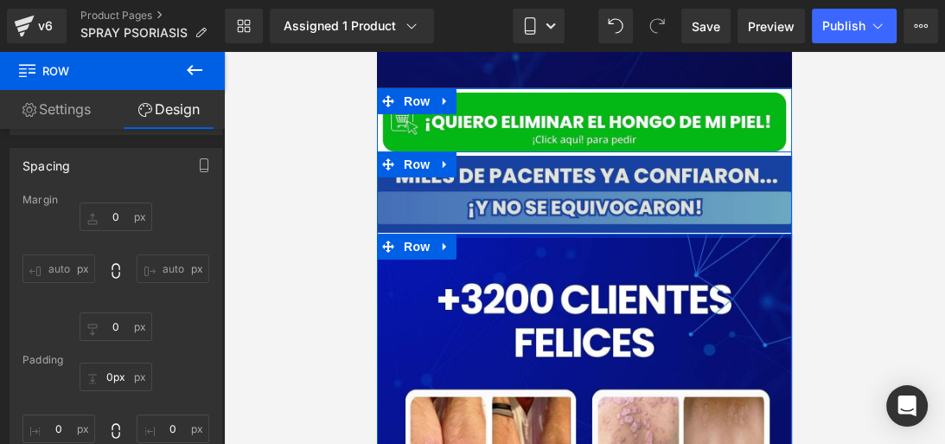
click at [534, 216] on div "Image Row Image Row" at bounding box center [584, 450] width 415 height 598
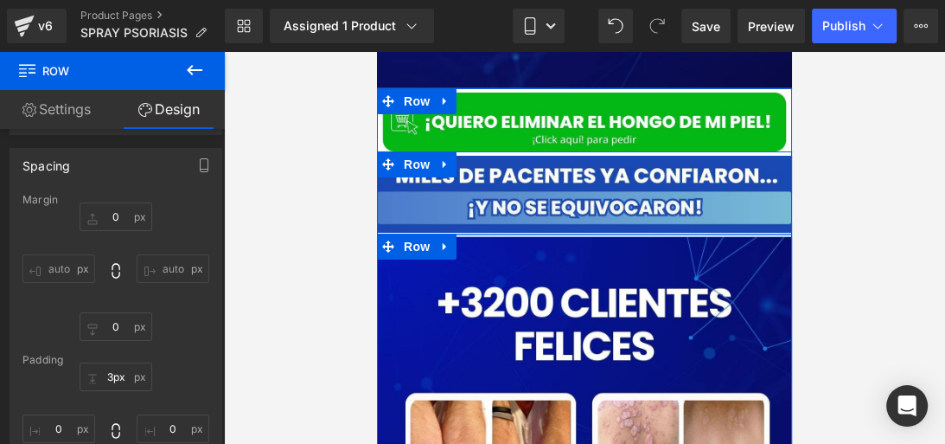
type input "0px"
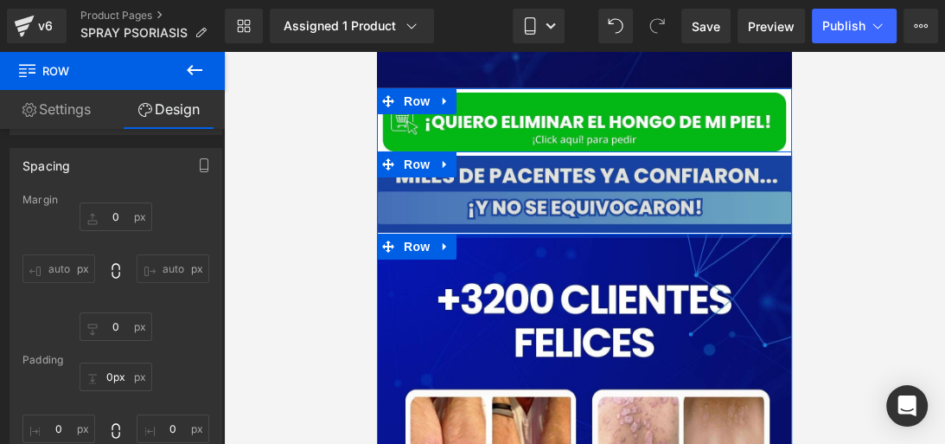
drag, startPoint x: 549, startPoint y: 219, endPoint x: 558, endPoint y: 205, distance: 16.3
click at [558, 205] on div "Image Row Image Row" at bounding box center [584, 450] width 415 height 598
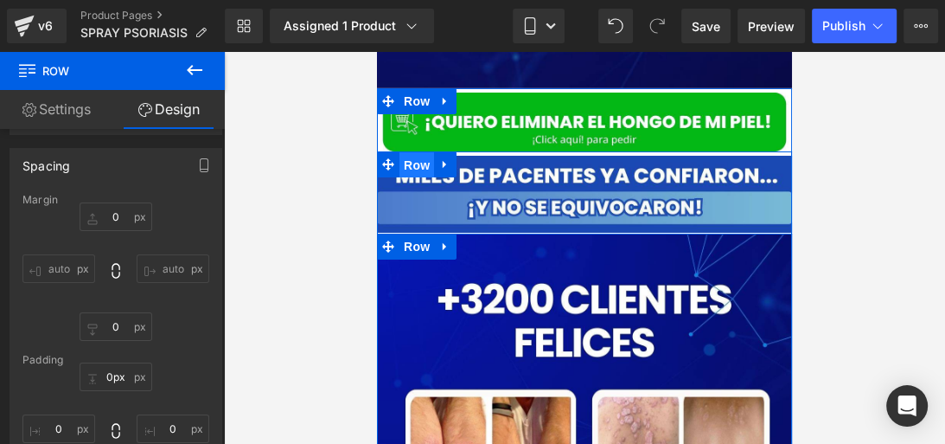
drag, startPoint x: 419, startPoint y: 144, endPoint x: 633, endPoint y: 163, distance: 214.4
click at [419, 152] on span "Row" at bounding box center [416, 165] width 35 height 26
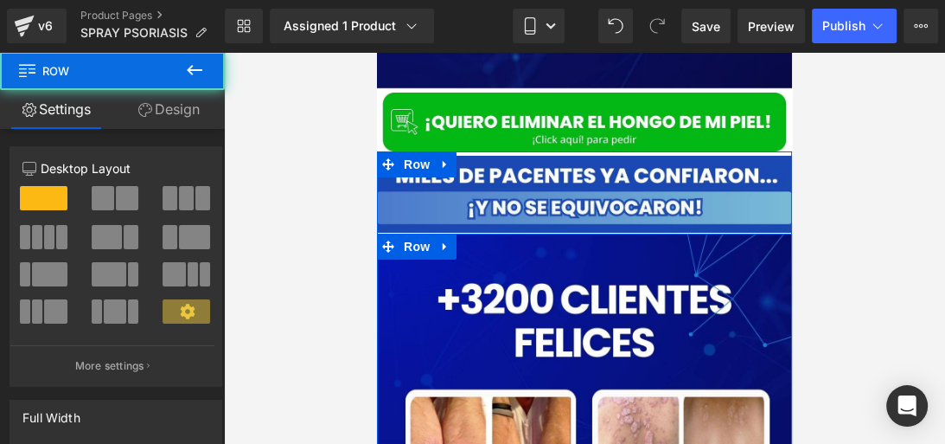
click at [182, 100] on link "Design" at bounding box center [168, 109] width 112 height 39
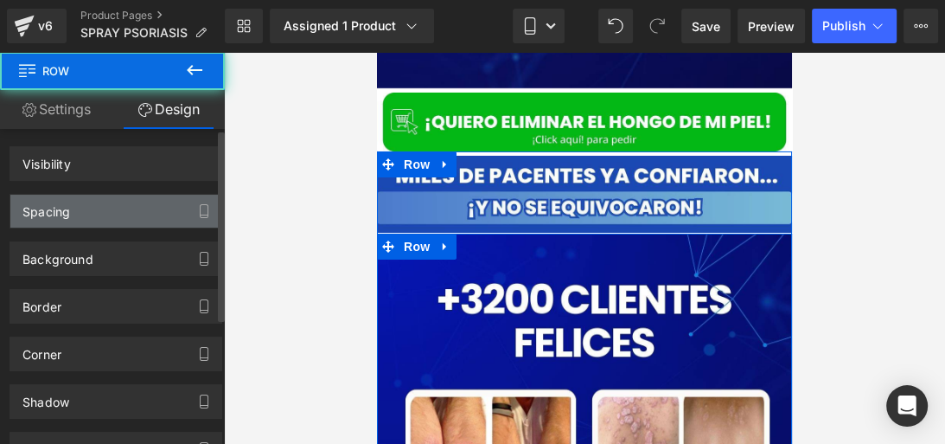
click at [101, 205] on div "Spacing" at bounding box center [115, 211] width 211 height 33
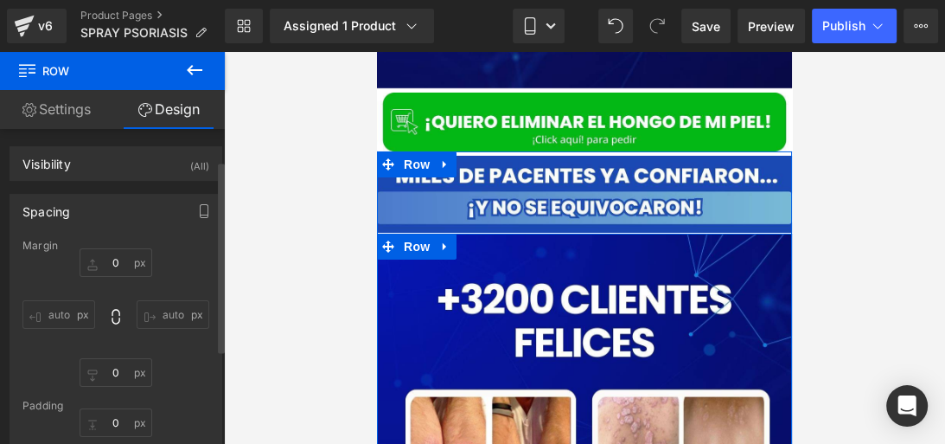
type input "0"
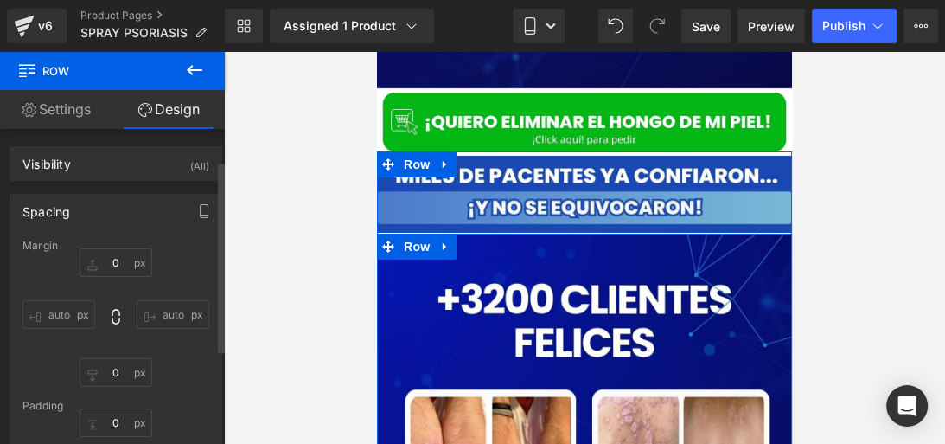
type input "0"
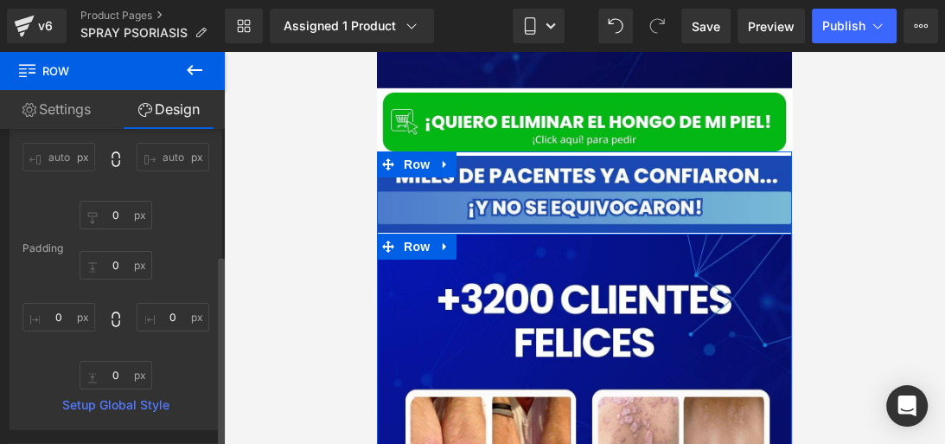
scroll to position [261, 0]
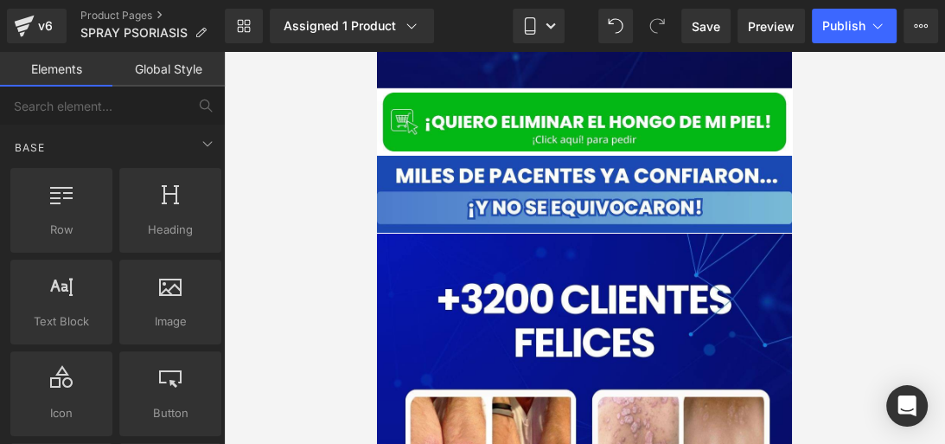
click at [910, 186] on div at bounding box center [584, 248] width 721 height 392
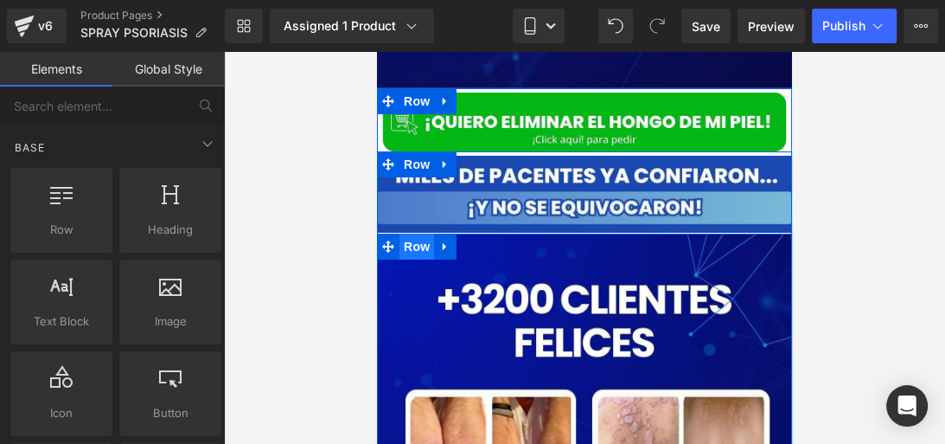
drag, startPoint x: 605, startPoint y: 217, endPoint x: 416, endPoint y: 228, distance: 189.7
click at [416, 233] on span "Row" at bounding box center [416, 246] width 35 height 26
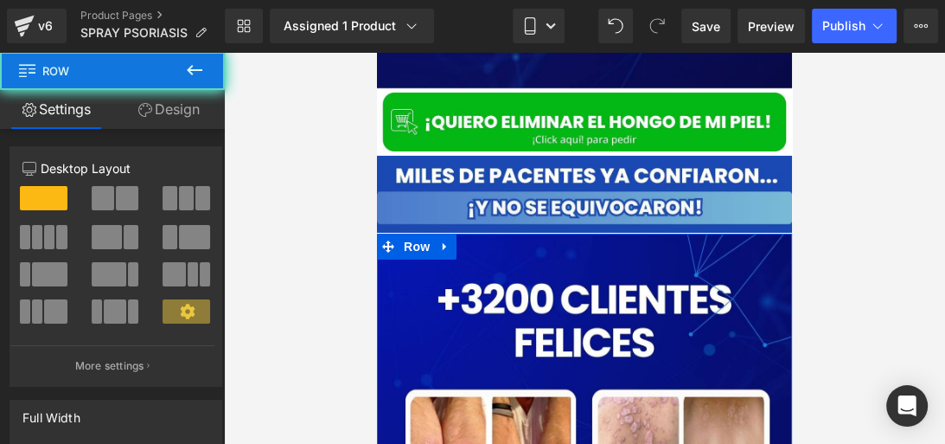
click at [174, 98] on link "Design" at bounding box center [168, 109] width 112 height 39
click at [0, 0] on div "Spacing" at bounding box center [0, 0] width 0 height 0
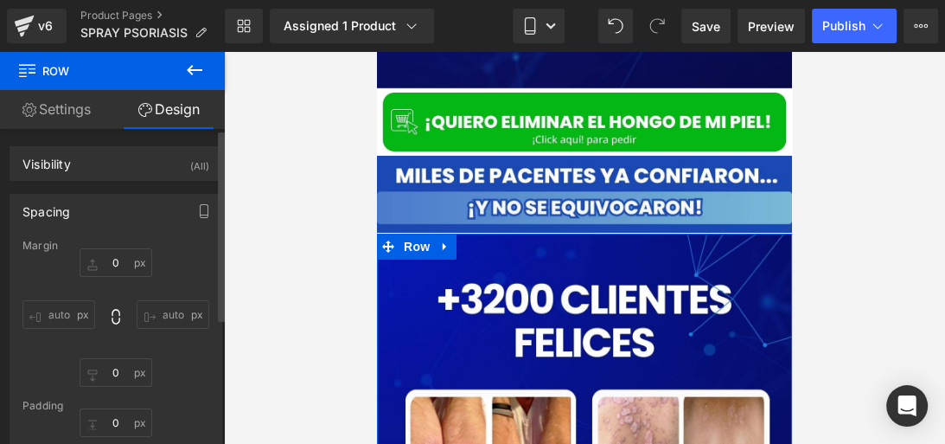
type input "0"
type input "10"
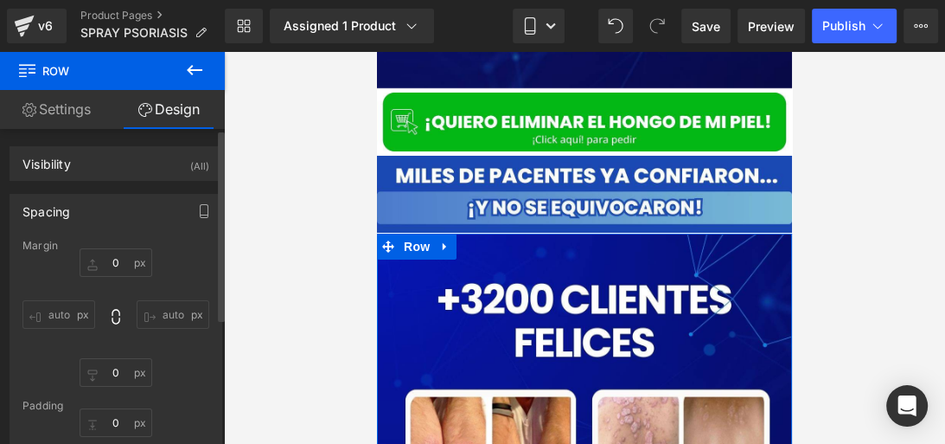
type input "0"
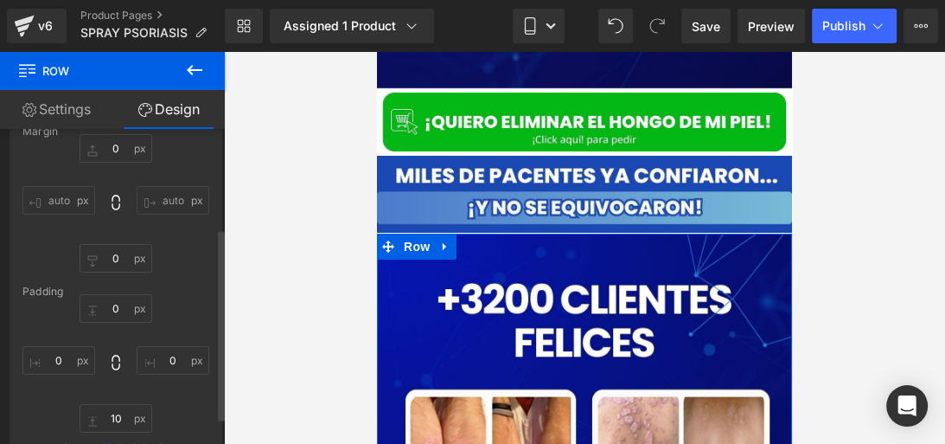
scroll to position [229, 0]
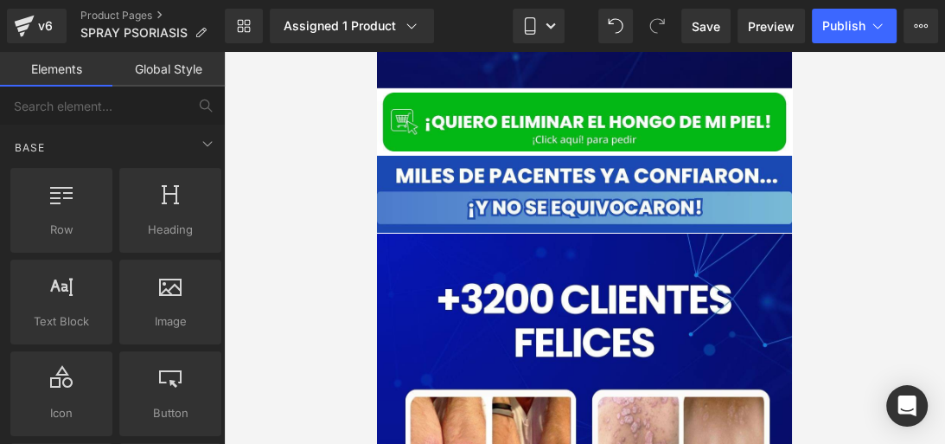
click at [858, 159] on div at bounding box center [584, 248] width 721 height 392
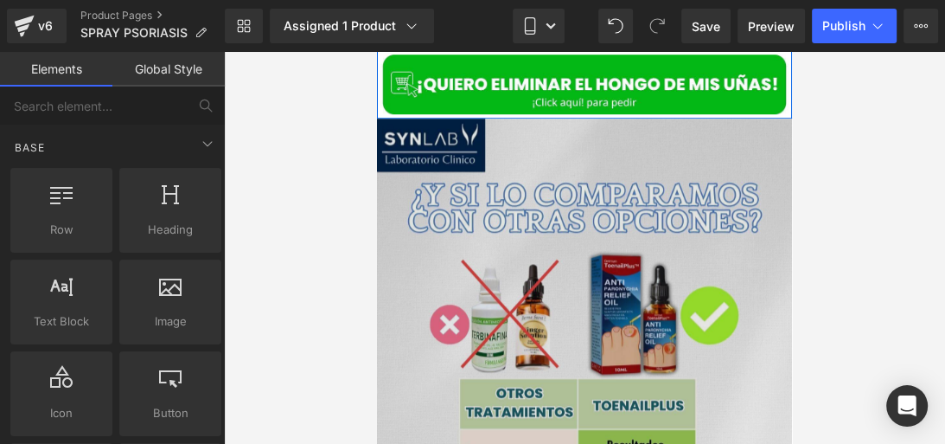
scroll to position [5722, 0]
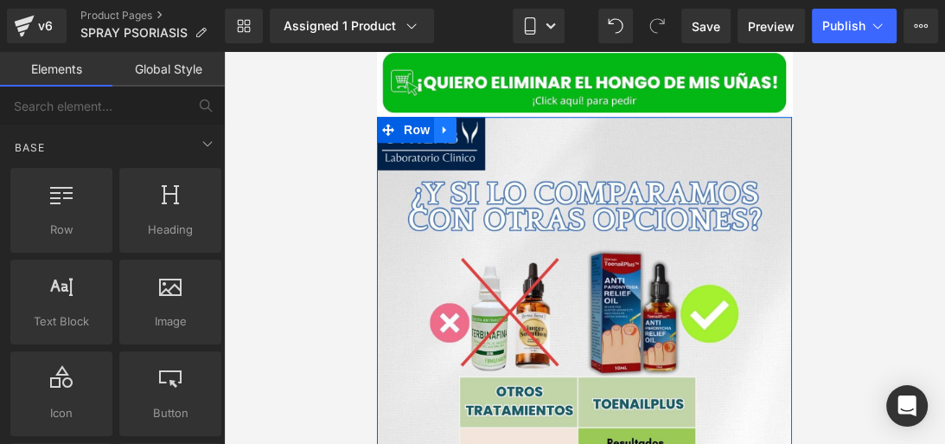
click at [445, 123] on icon at bounding box center [445, 129] width 12 height 13
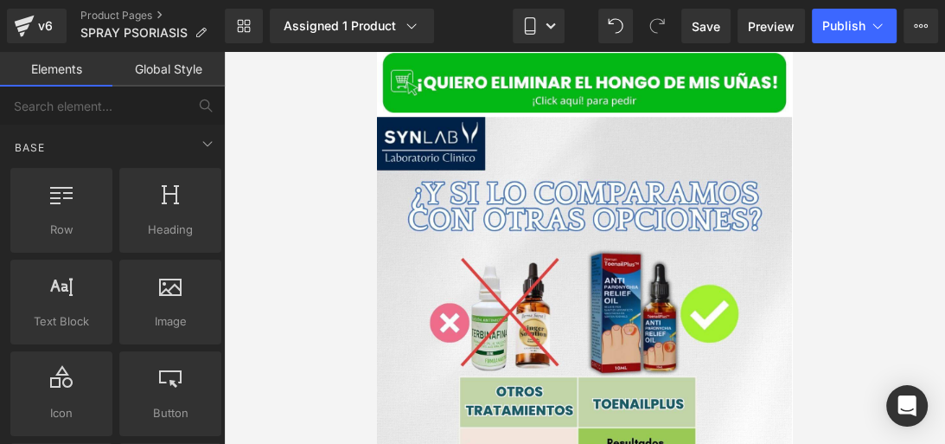
click at [321, 211] on div at bounding box center [584, 248] width 721 height 392
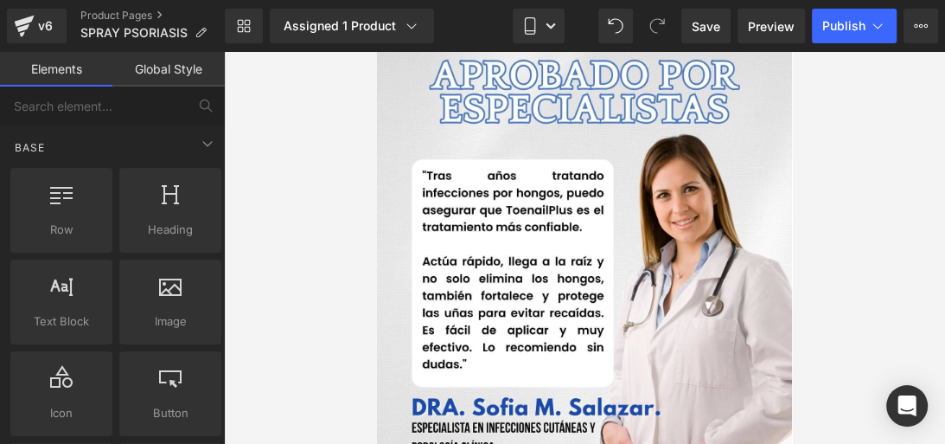
scroll to position [5273, 0]
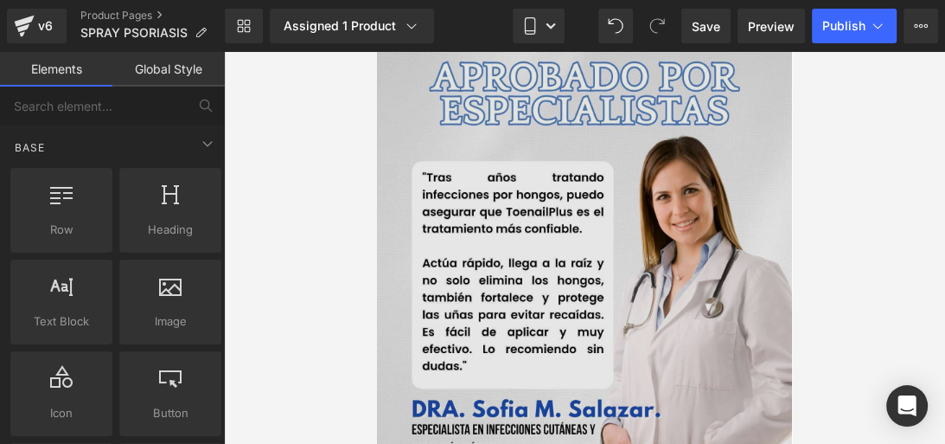
click at [483, 201] on img at bounding box center [584, 246] width 415 height 502
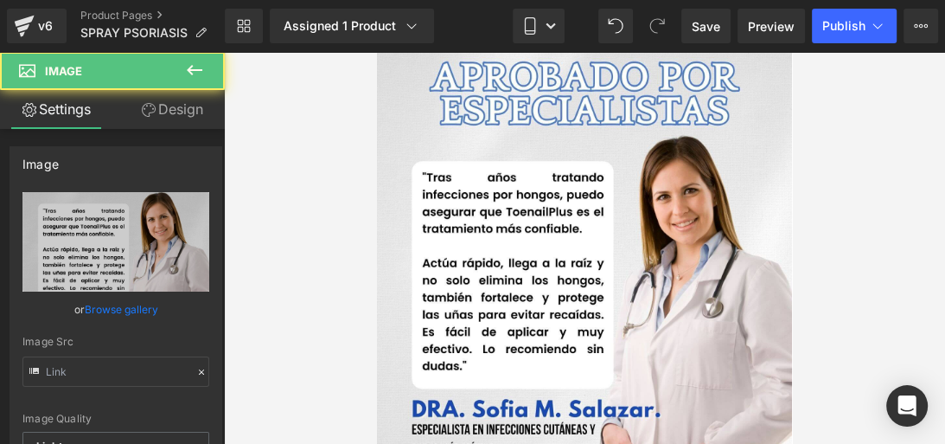
type input "https://ucarecdn.com/7e6f3323-778b-45ec-a915-08da7dbc9b7e/-/format/auto/-/previ…"
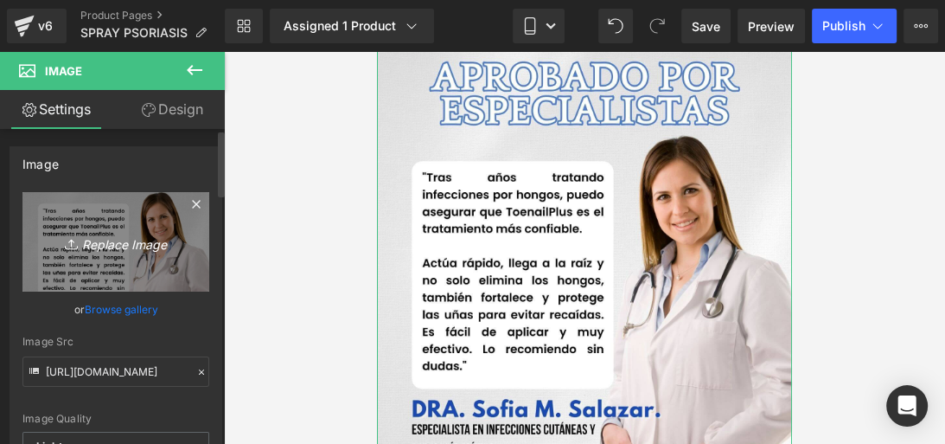
click at [142, 221] on link "Replace Image" at bounding box center [115, 241] width 187 height 99
type input "C:\fakepath\Posteo de Instagram Productos Naturales Fotográfico Verde y Blanco …"
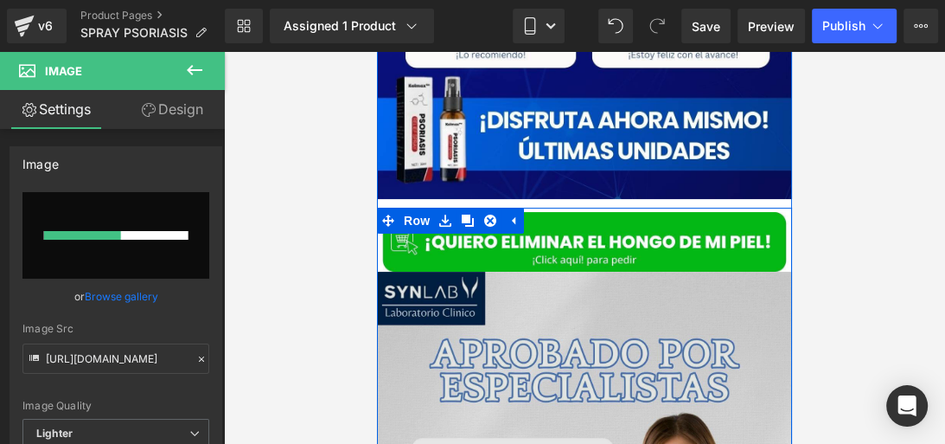
scroll to position [4995, 0]
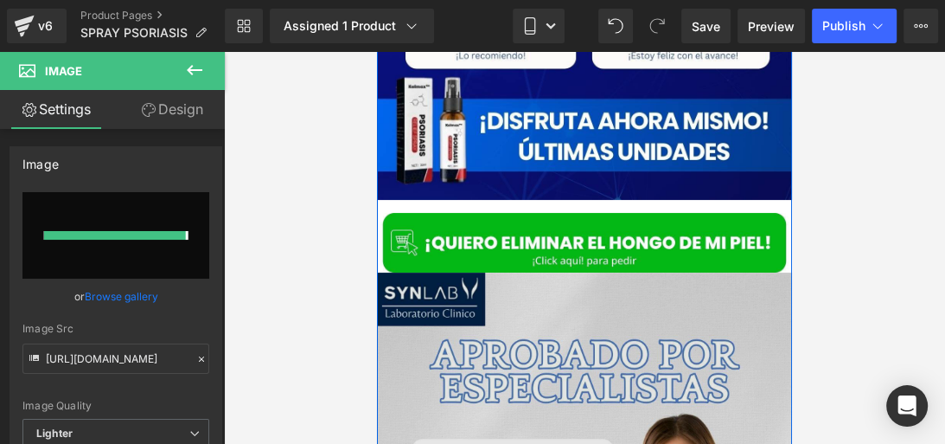
type input "https://ucarecdn.com/a699db5d-24ed-41fb-8904-7be313d5ca07/-/format/auto/-/previ…"
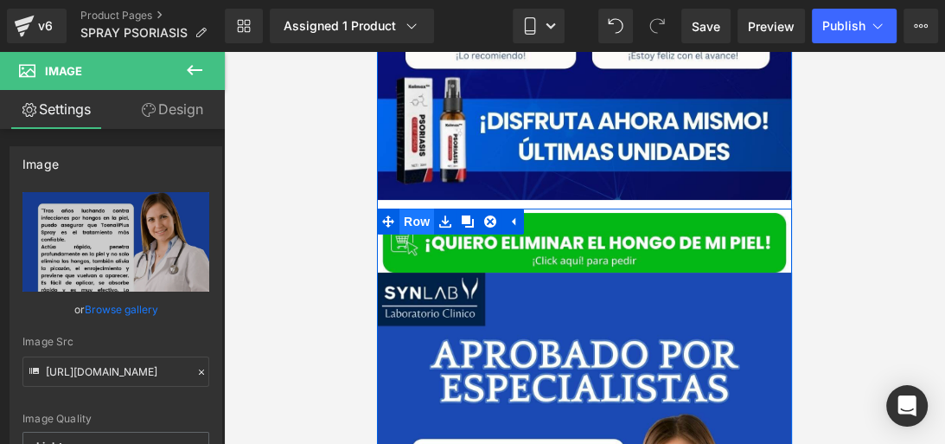
click at [405, 208] on span "Row" at bounding box center [416, 221] width 35 height 26
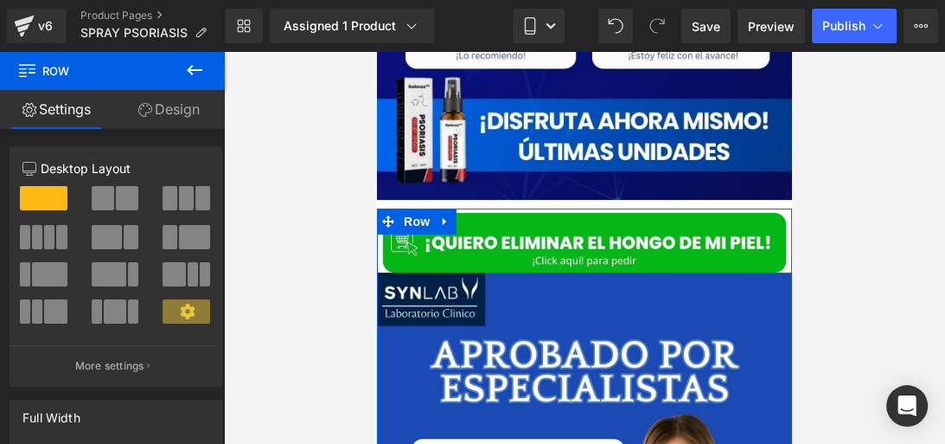
click at [180, 117] on link "Design" at bounding box center [168, 109] width 112 height 39
click at [0, 0] on div "Background" at bounding box center [0, 0] width 0 height 0
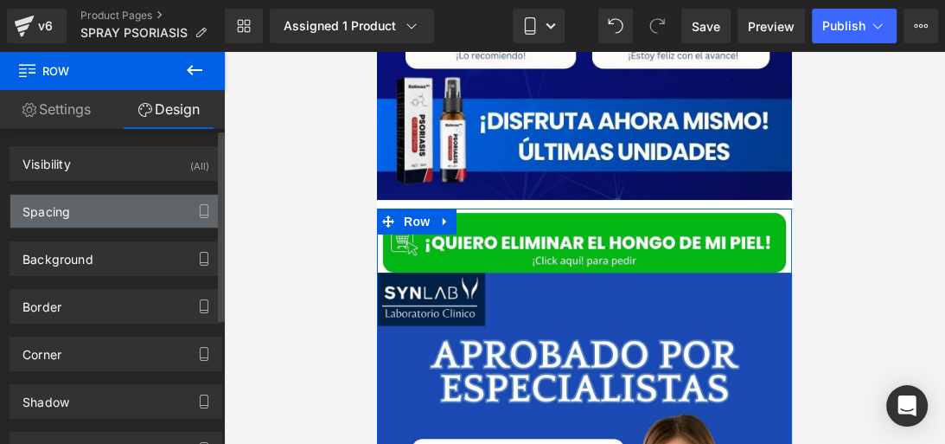
click at [62, 212] on div "Spacing" at bounding box center [46, 207] width 48 height 24
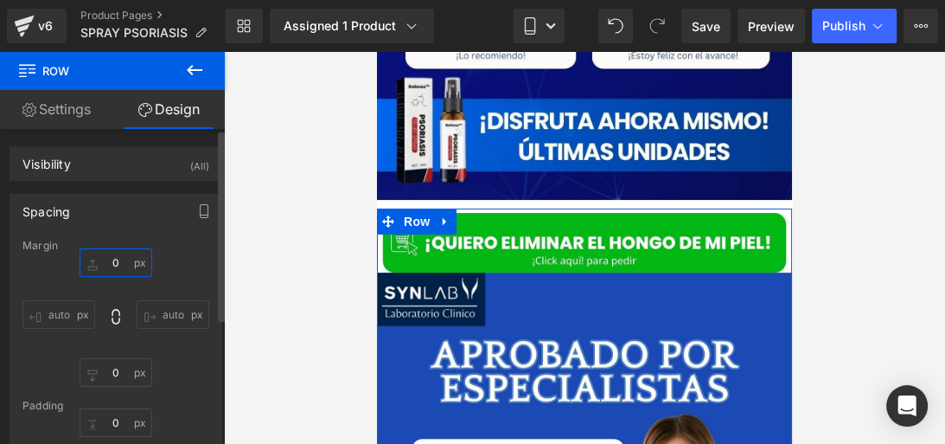
click at [120, 272] on input "0" at bounding box center [116, 262] width 73 height 29
type input "5"
type input "0"
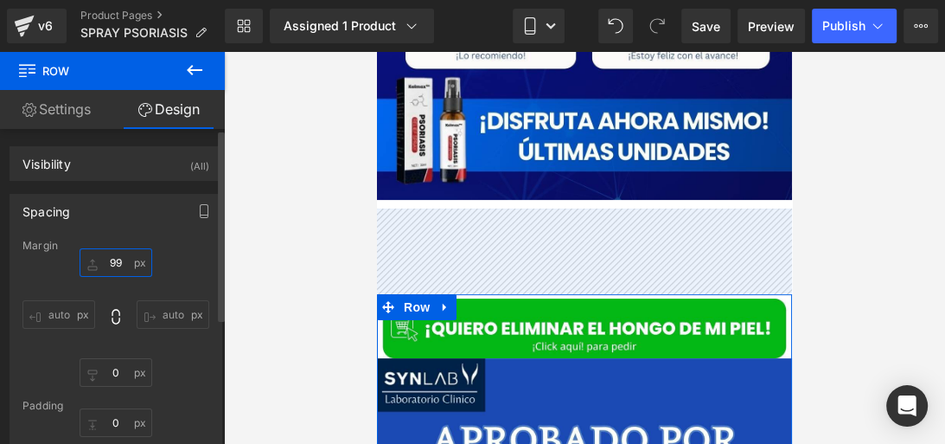
type input "9"
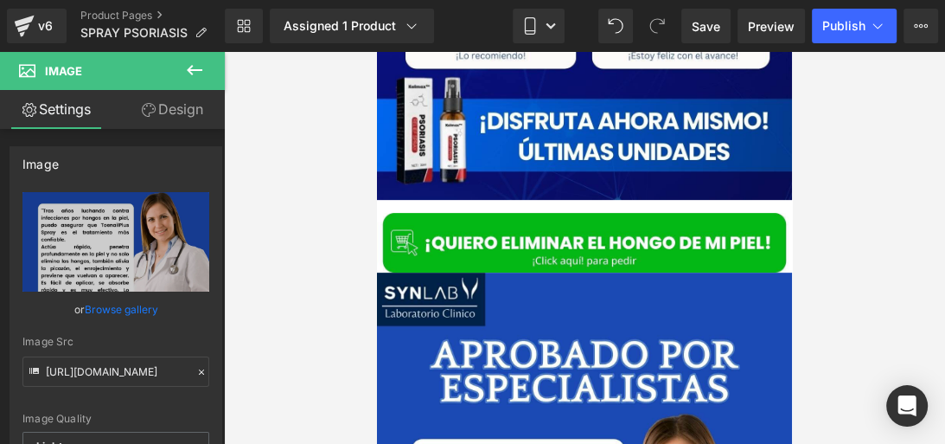
click at [297, 259] on div at bounding box center [584, 248] width 721 height 392
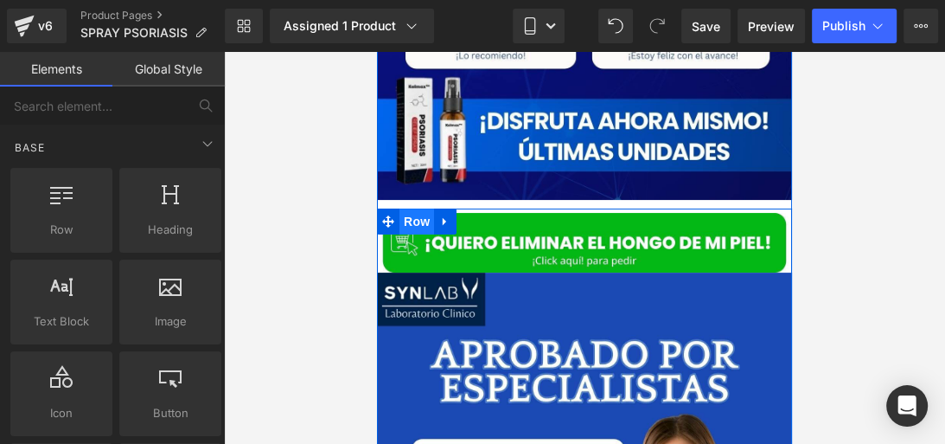
click at [406, 208] on span "Row" at bounding box center [416, 221] width 35 height 26
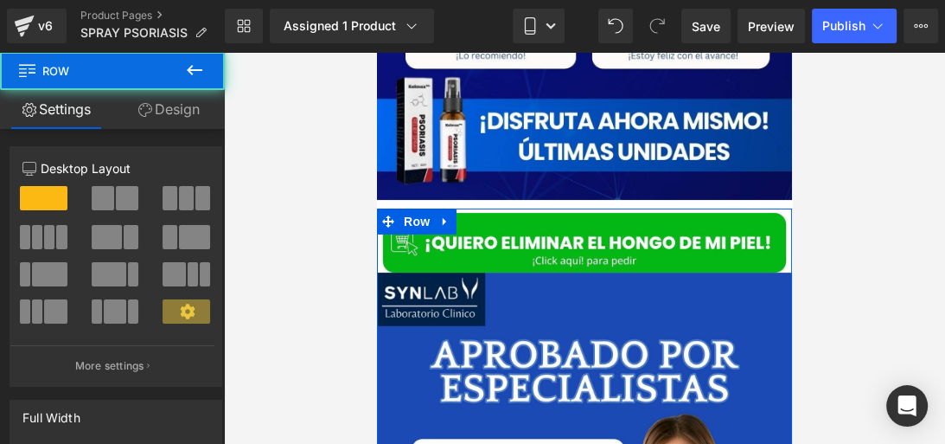
click at [171, 121] on link "Design" at bounding box center [168, 109] width 112 height 39
click at [0, 0] on div "Spacing" at bounding box center [0, 0] width 0 height 0
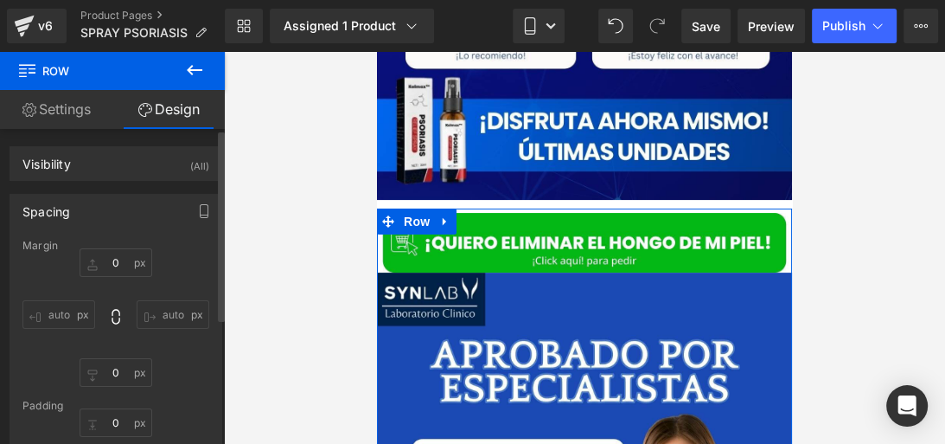
type input "0"
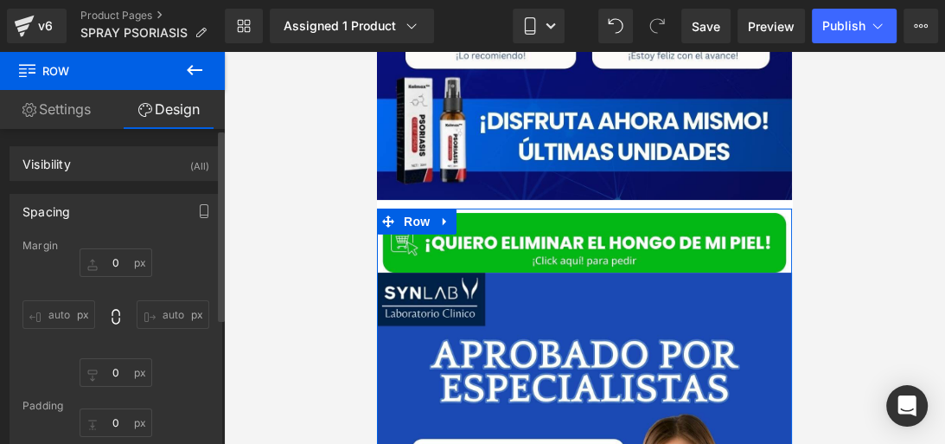
type input "0"
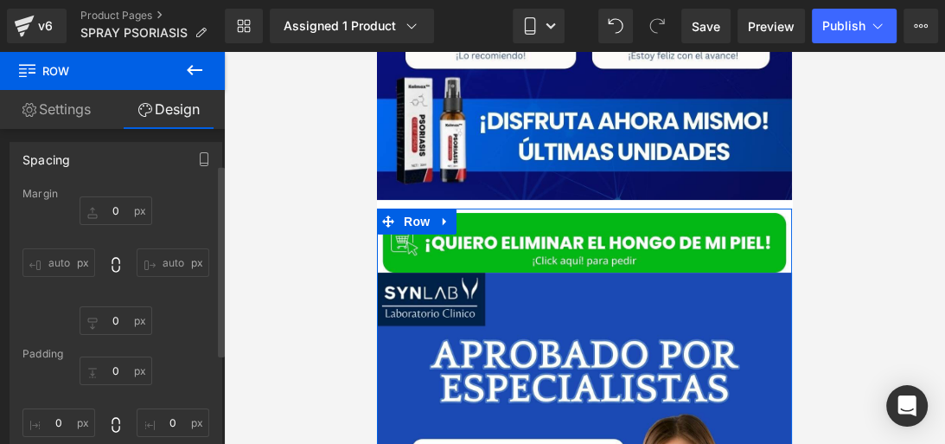
scroll to position [73, 0]
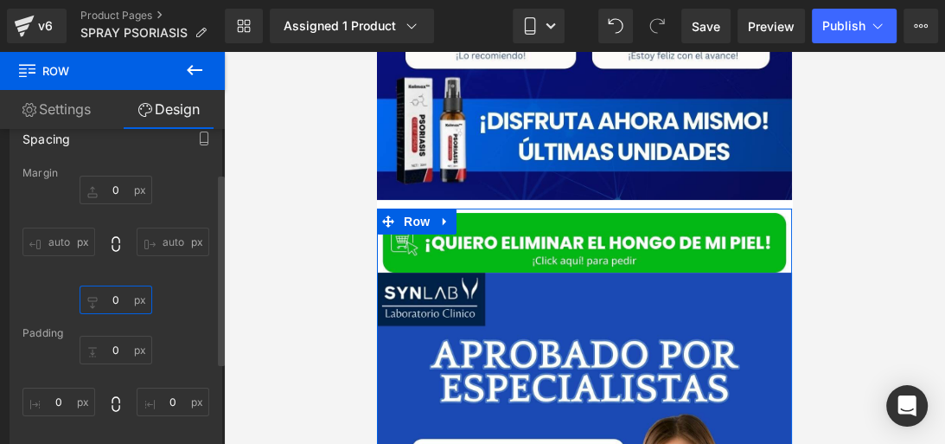
click at [125, 291] on input "0" at bounding box center [116, 299] width 73 height 29
type input "8"
type input "1"
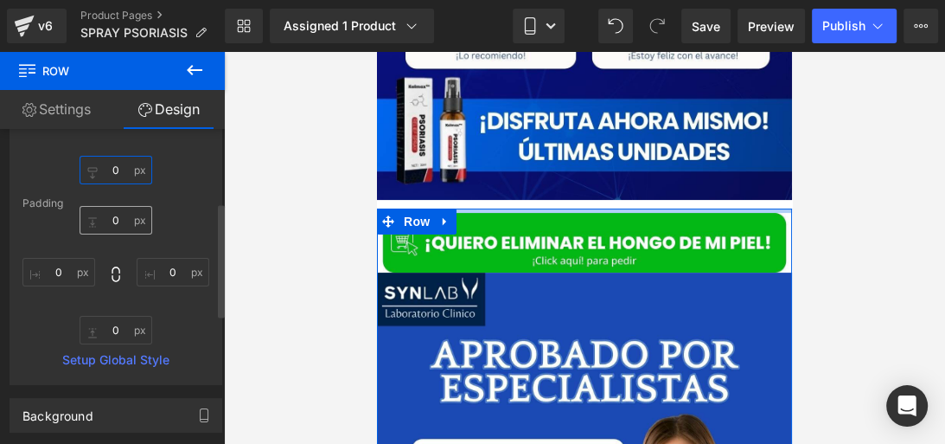
scroll to position [203, 0]
click at [123, 337] on input "0" at bounding box center [116, 329] width 73 height 29
type input "1"
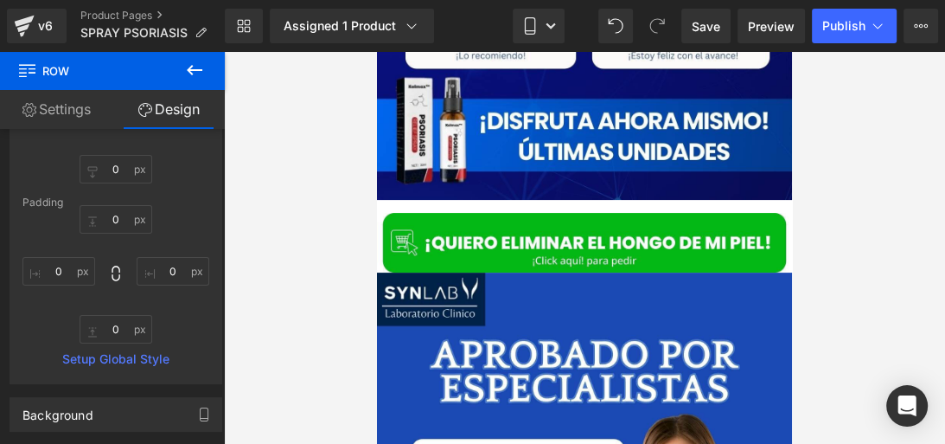
click at [266, 319] on div at bounding box center [584, 248] width 721 height 392
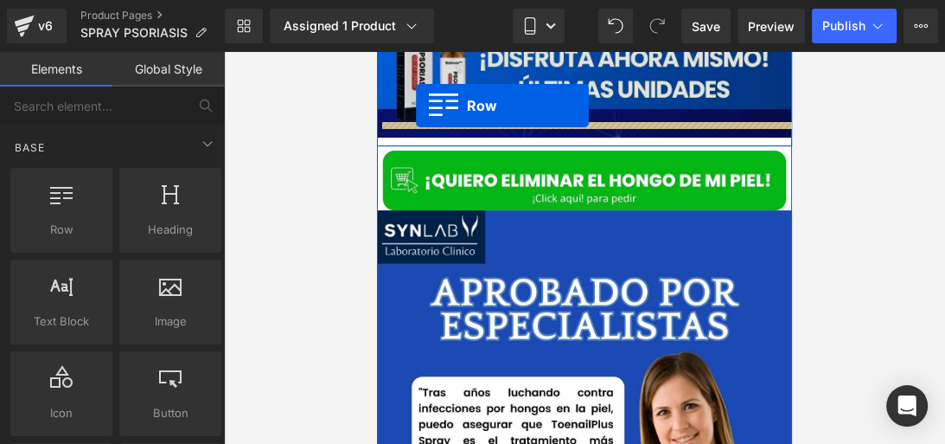
scroll to position [4867, 0]
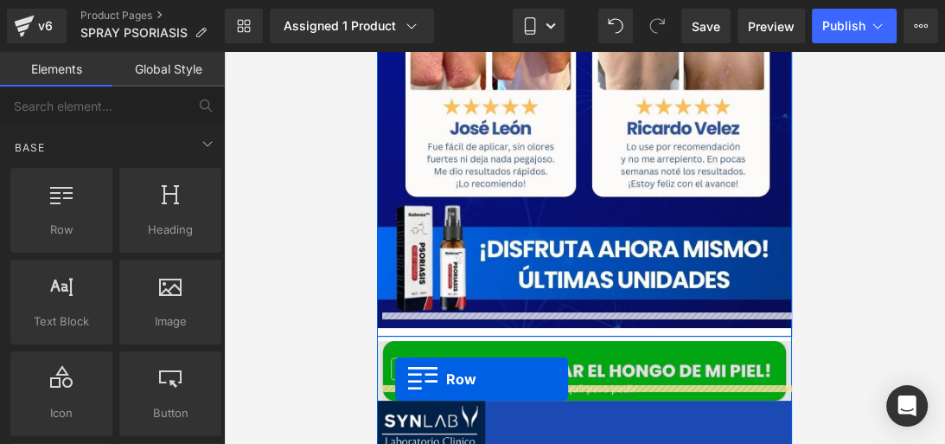
drag, startPoint x: 433, startPoint y: 245, endPoint x: 397, endPoint y: 380, distance: 140.5
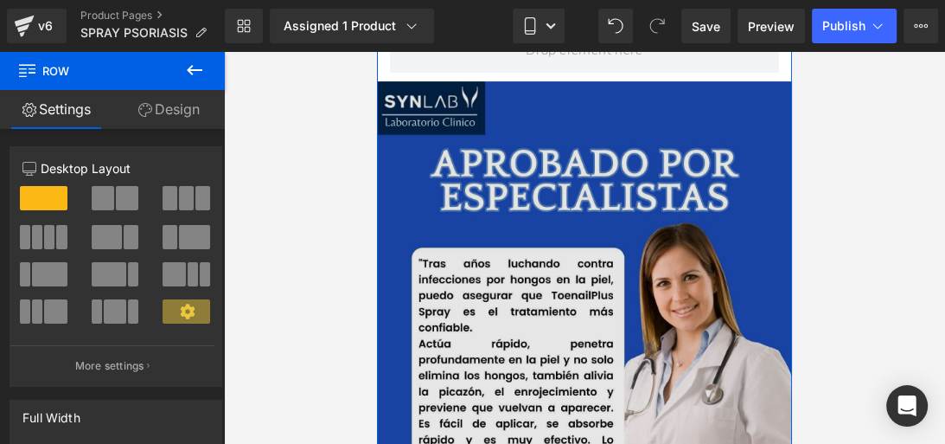
click at [634, 238] on img at bounding box center [584, 332] width 415 height 502
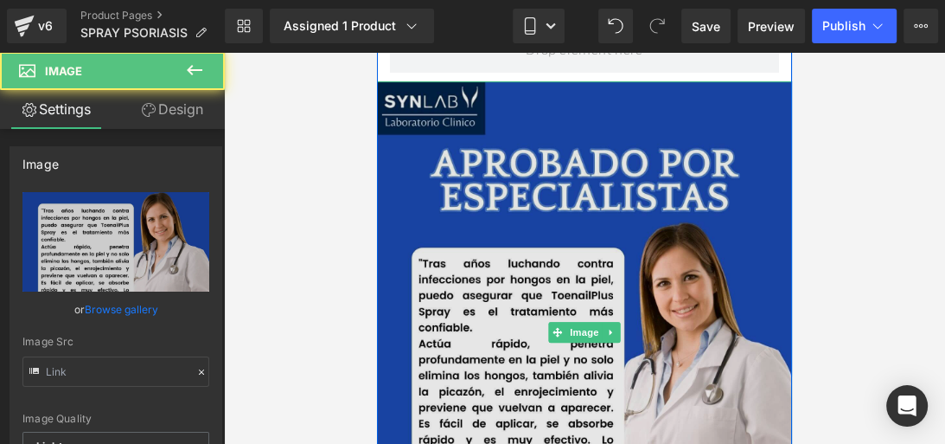
type input "https://ucarecdn.com/a699db5d-24ed-41fb-8904-7be313d5ca07/-/format/auto/-/previ…"
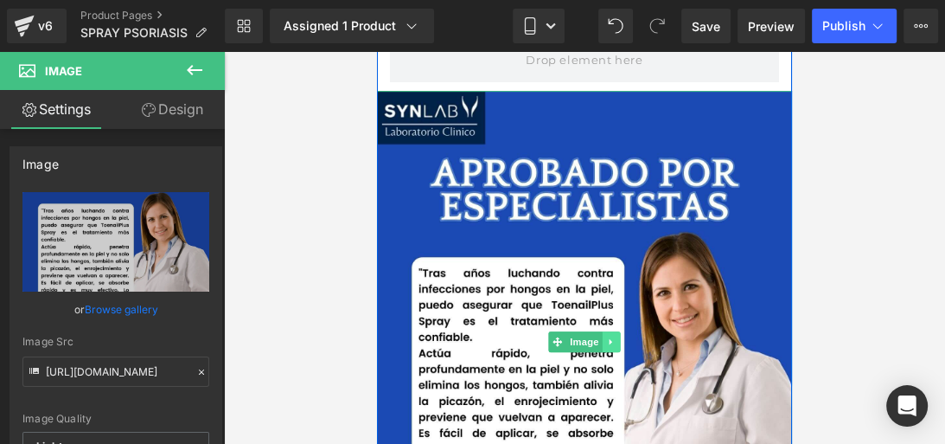
click at [603, 331] on link at bounding box center [612, 341] width 18 height 21
click at [623, 331] on link at bounding box center [620, 341] width 18 height 21
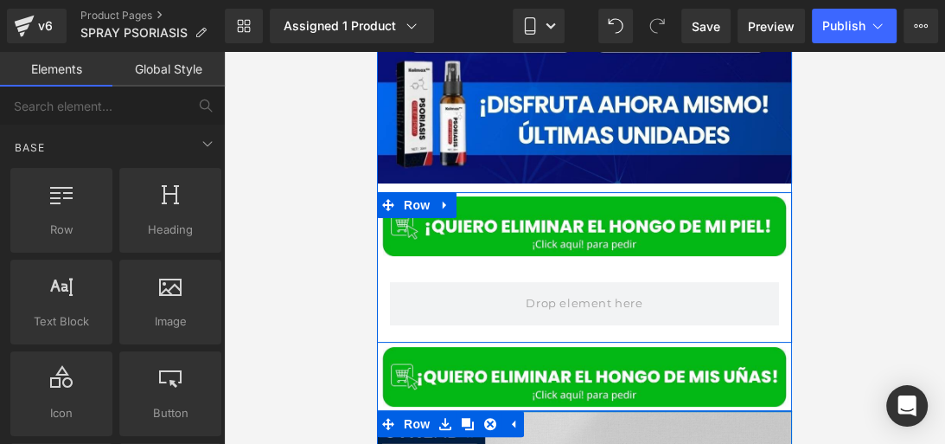
scroll to position [5008, 0]
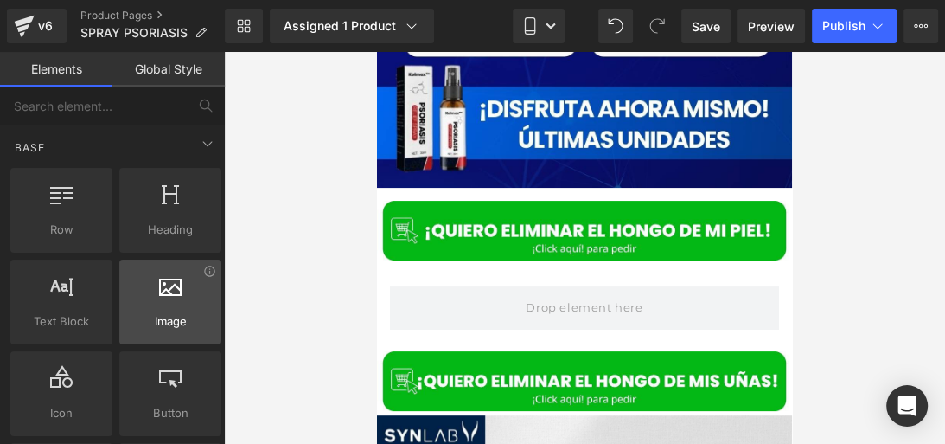
click at [156, 312] on span "Image" at bounding box center [171, 321] width 92 height 18
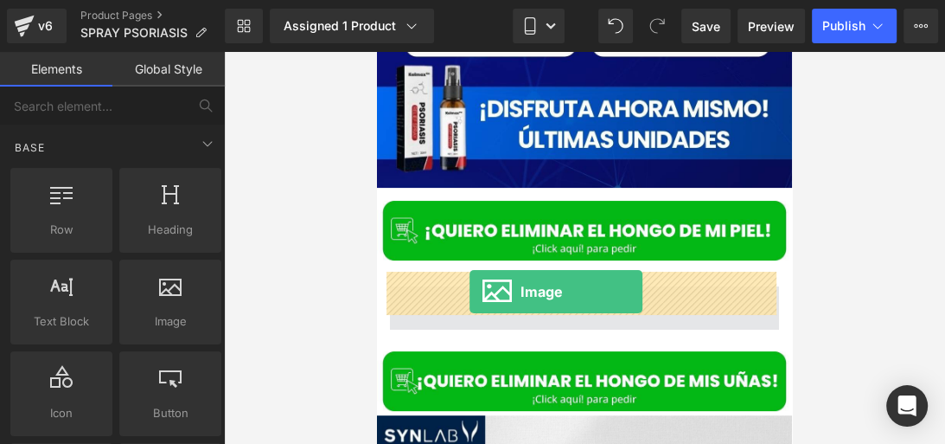
drag, startPoint x: 533, startPoint y: 363, endPoint x: 470, endPoint y: 291, distance: 95.6
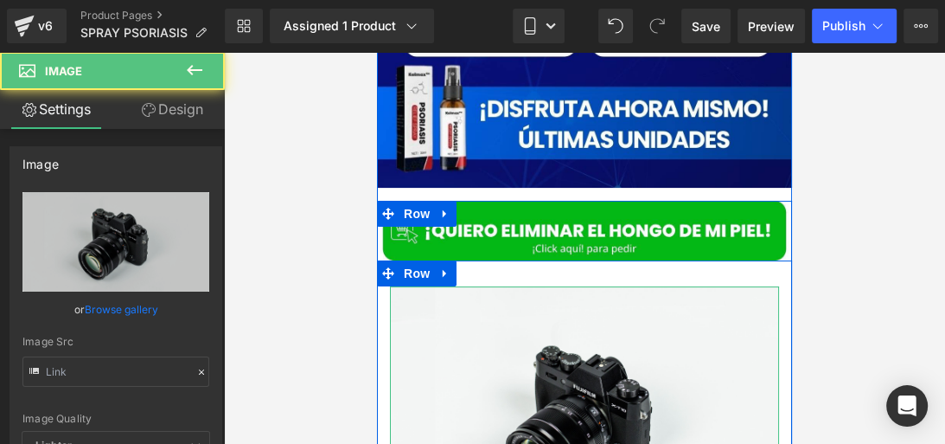
type input "//d1um8515vdn9kb.cloudfront.net/images/parallax.jpg"
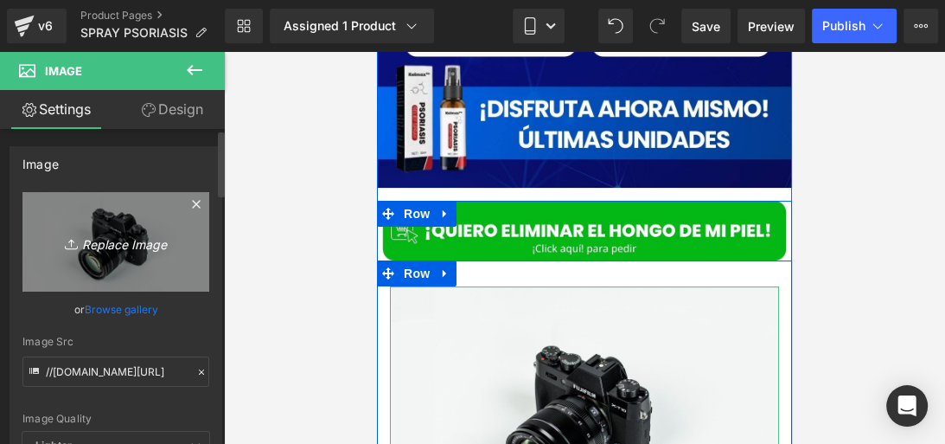
click at [122, 233] on icon "Replace Image" at bounding box center [116, 242] width 138 height 22
type input "C:\fakepath\Posteo de Instagram Productos Naturales Fotográfico Verde y Blanco …"
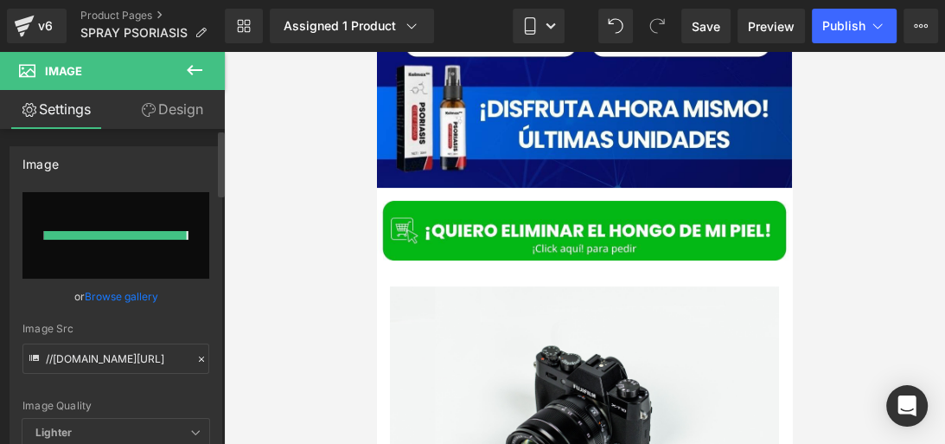
type input "https://ucarecdn.com/d052b514-11ac-4fe9-8010-38c70af77c42/-/format/auto/-/previ…"
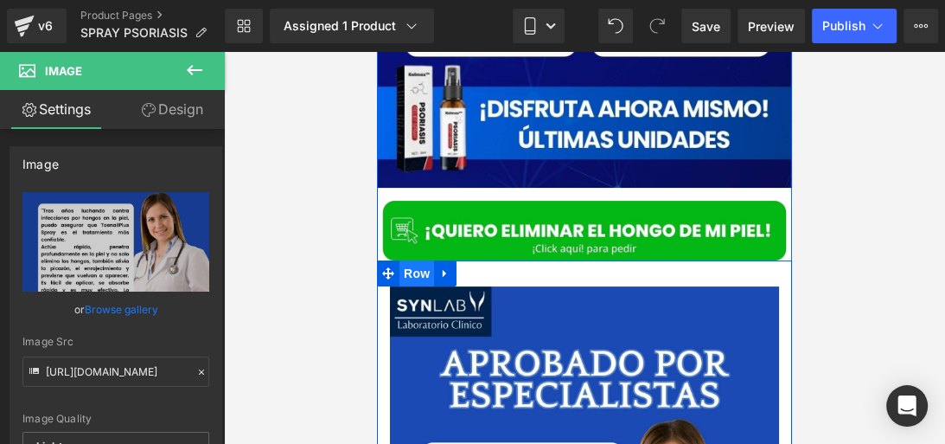
click at [418, 260] on span "Row" at bounding box center [416, 273] width 35 height 26
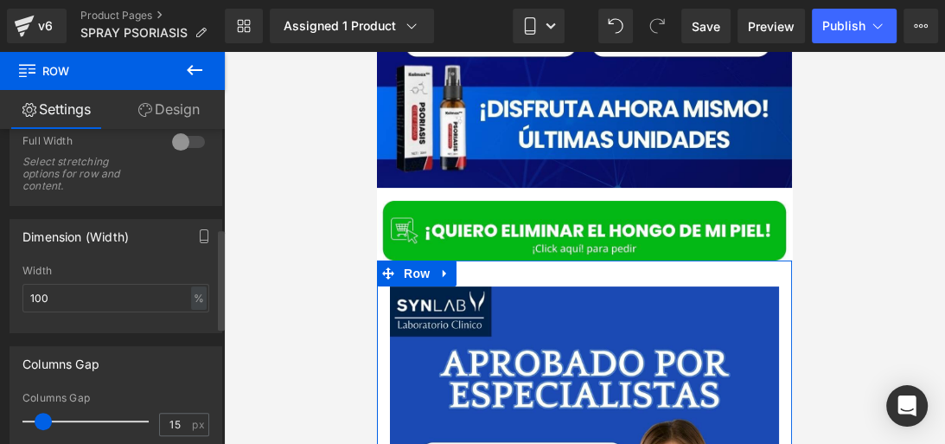
scroll to position [309, 0]
click at [169, 137] on div at bounding box center [189, 145] width 42 height 28
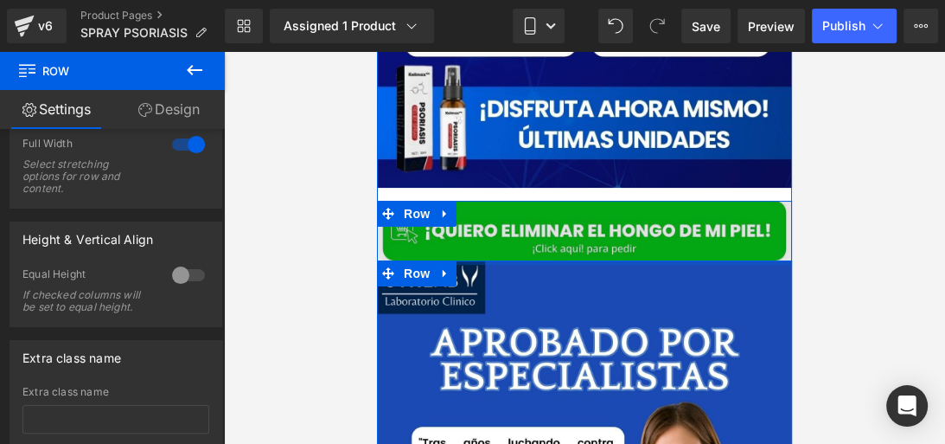
drag, startPoint x: 516, startPoint y: 269, endPoint x: 528, endPoint y: 237, distance: 34.2
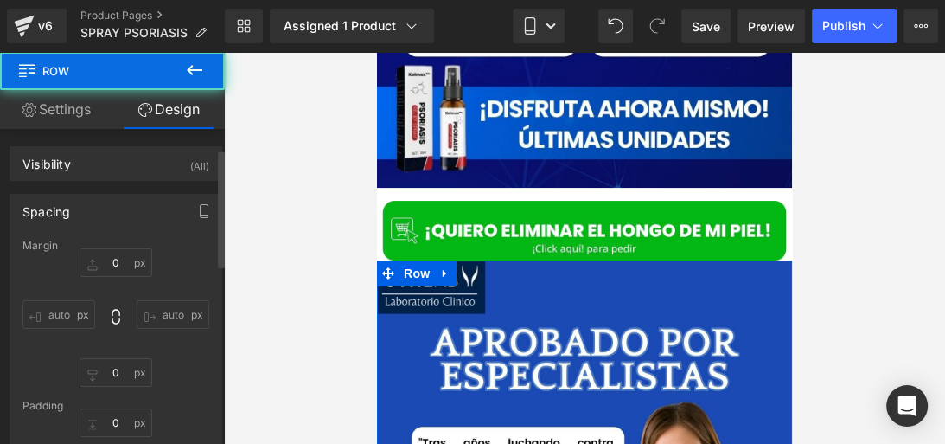
scroll to position [53, 0]
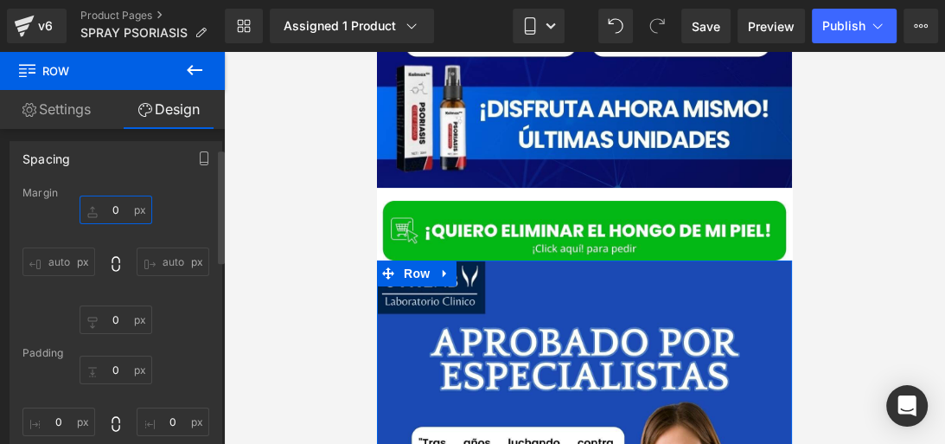
click at [119, 210] on input "0" at bounding box center [116, 209] width 73 height 29
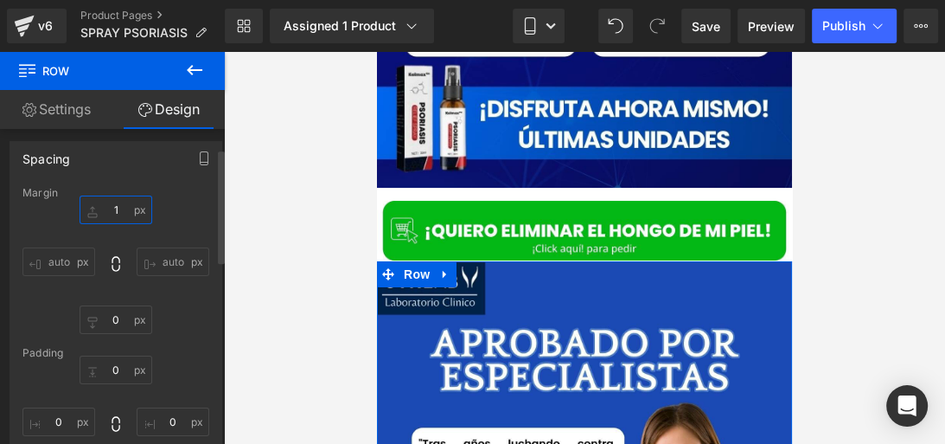
type input "10"
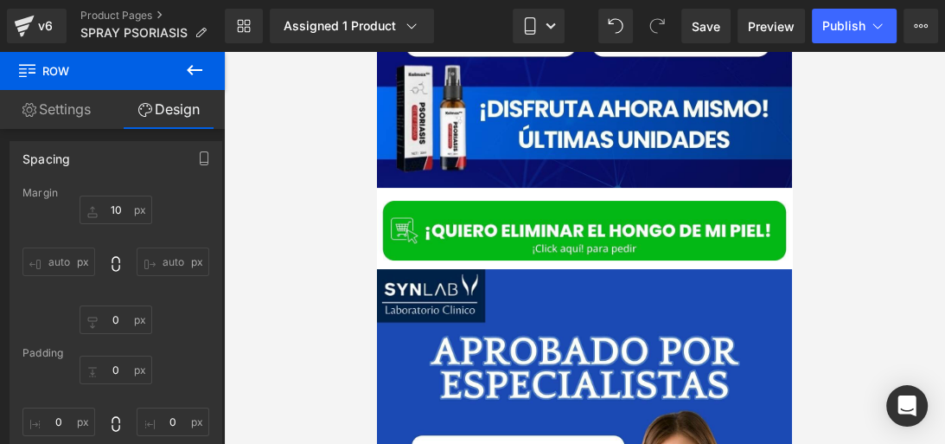
click at [330, 217] on div at bounding box center [584, 248] width 721 height 392
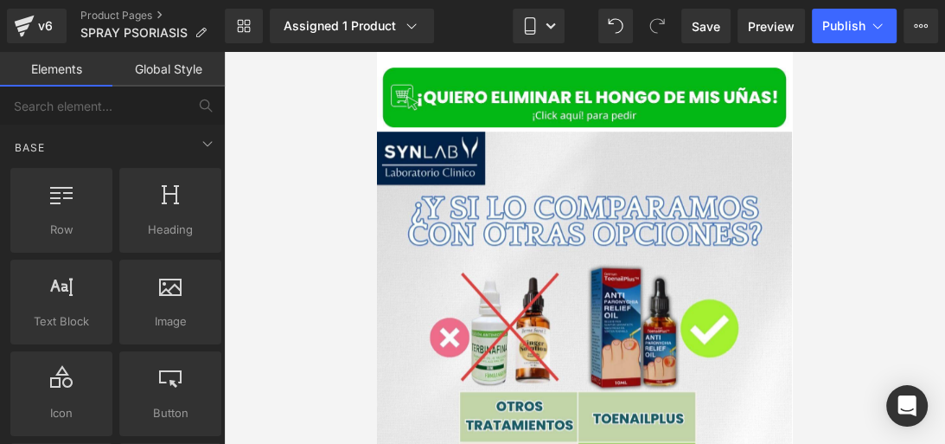
scroll to position [5732, 0]
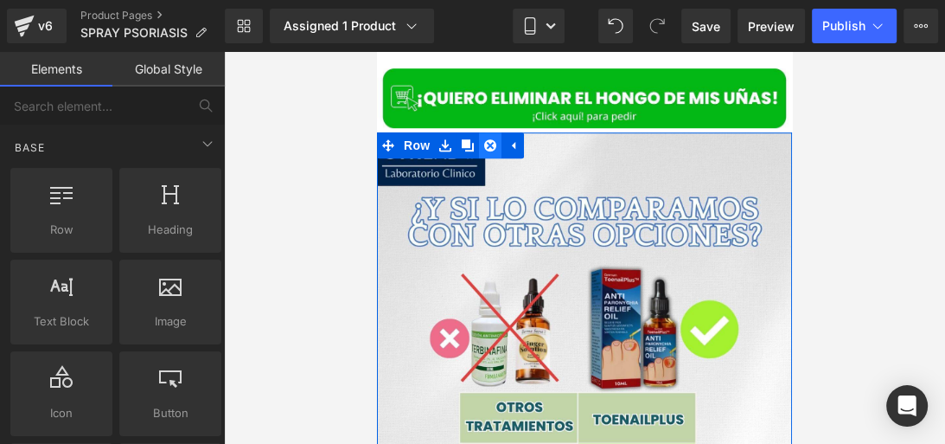
click at [488, 139] on icon at bounding box center [490, 145] width 12 height 12
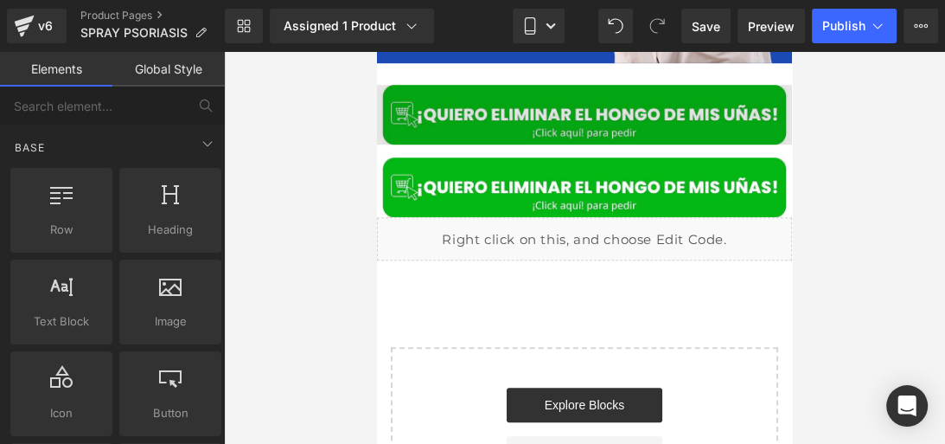
scroll to position [5700, 0]
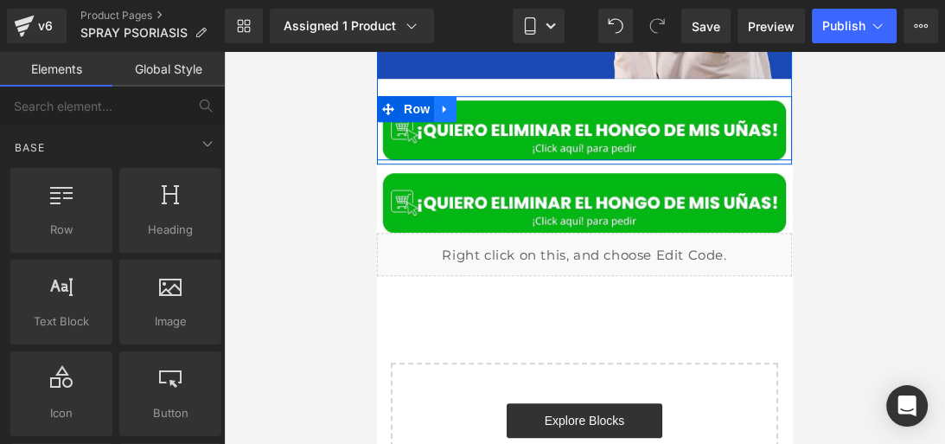
click at [443, 105] on icon at bounding box center [444, 109] width 3 height 8
click at [479, 98] on link at bounding box center [490, 109] width 22 height 26
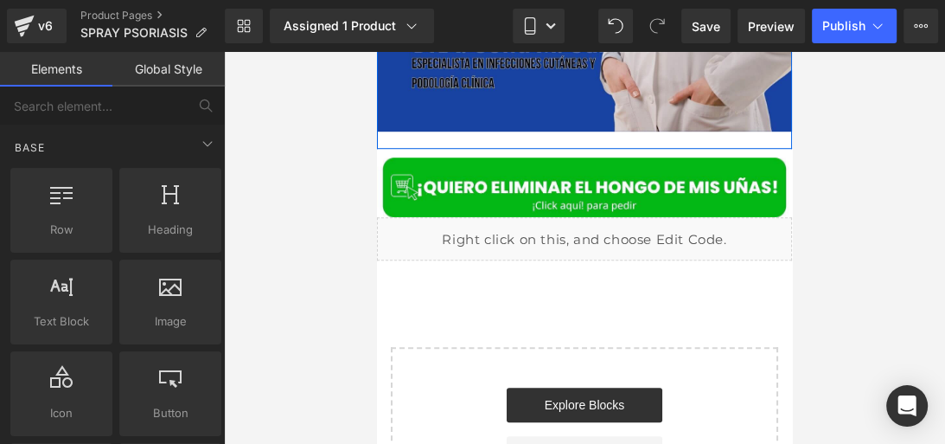
scroll to position [5631, 0]
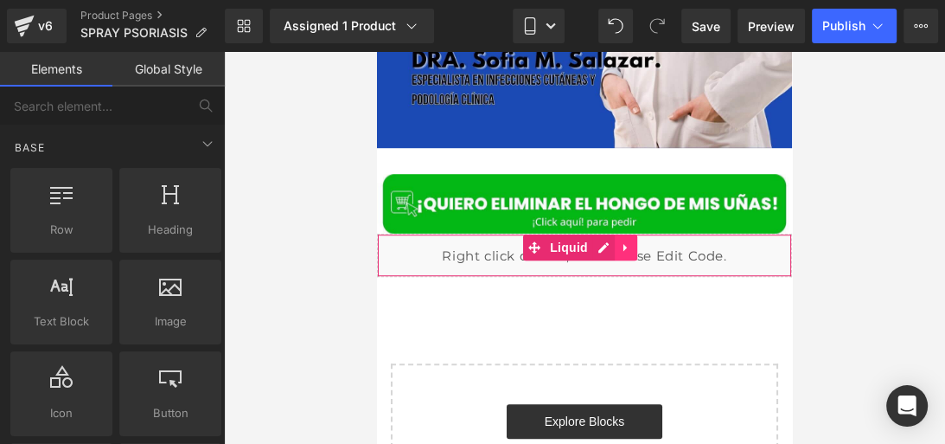
click at [621, 240] on icon at bounding box center [626, 246] width 12 height 13
click at [634, 241] on icon at bounding box center [637, 247] width 12 height 12
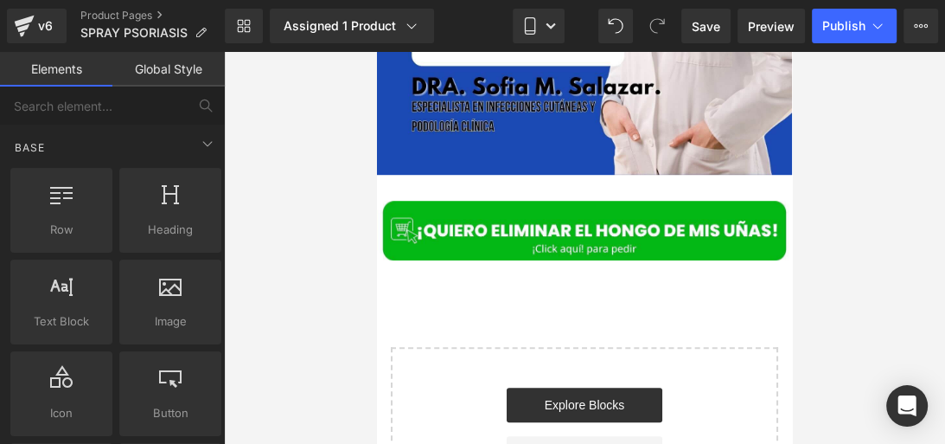
scroll to position [5589, 0]
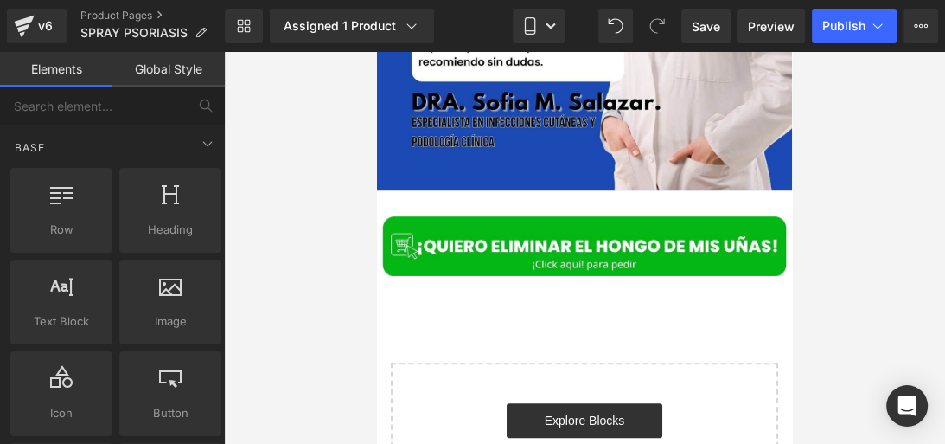
click at [634, 235] on img at bounding box center [584, 246] width 415 height 60
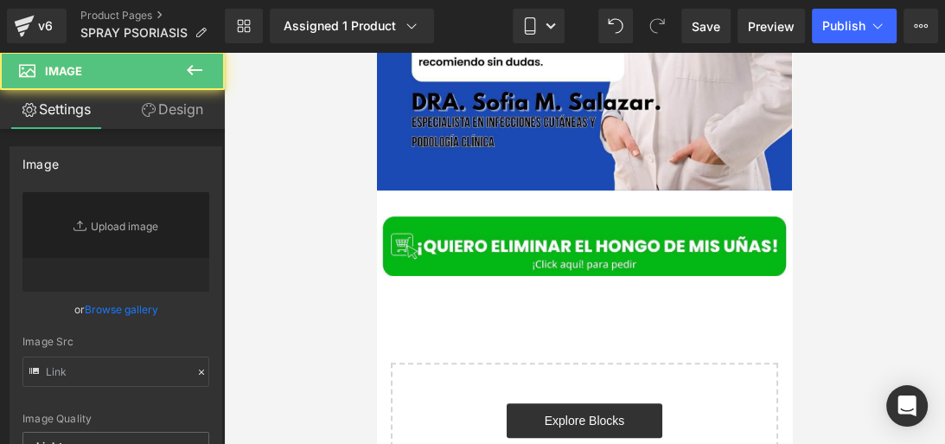
type input "https://ucarecdn.com/cb9c4137-4787-4137-8221-d7411a4d8f9a/-/format/auto/-/previ…"
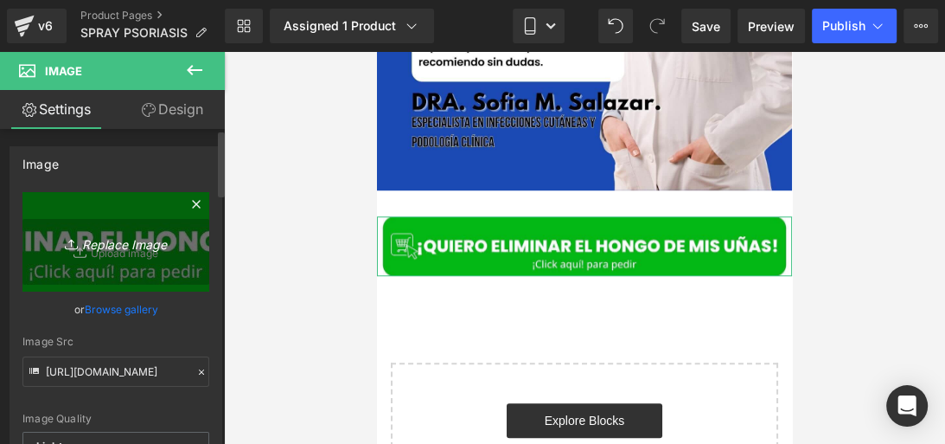
click at [139, 254] on link "Replace Image" at bounding box center [115, 241] width 187 height 99
type input "C:\fakepath\QUIERO ELIMINAR EL HONGO (8) (1).jpg"
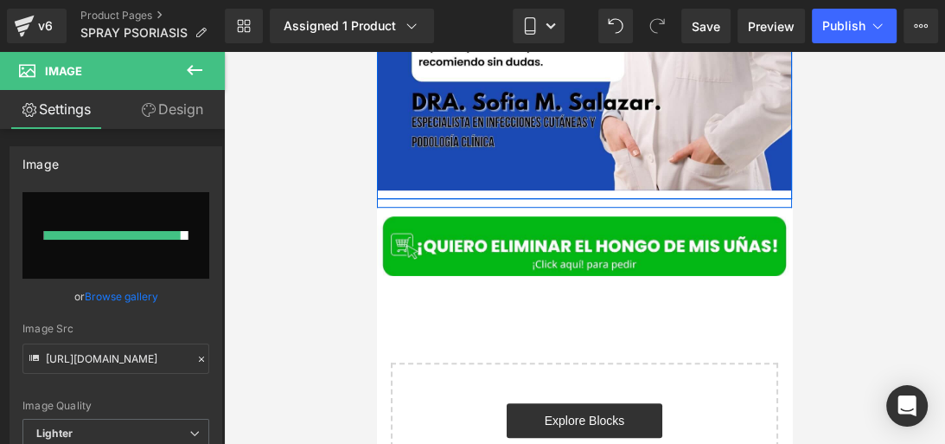
type input "https://ucarecdn.com/c3915ec0-8571-4311-a785-da6031e293da/-/format/auto/-/previ…"
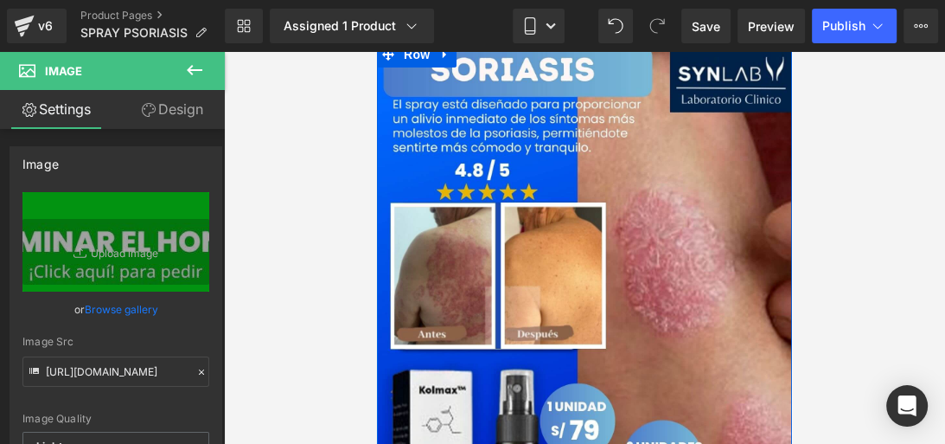
scroll to position [0, 0]
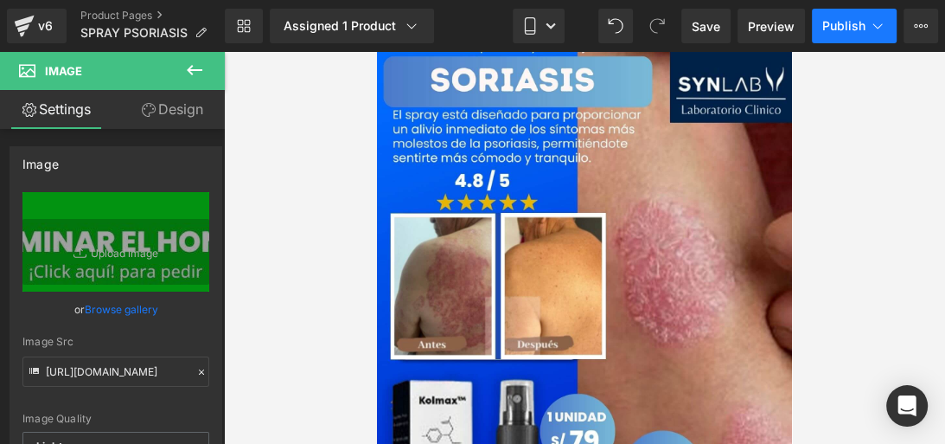
click at [828, 40] on button "Publish" at bounding box center [854, 26] width 85 height 35
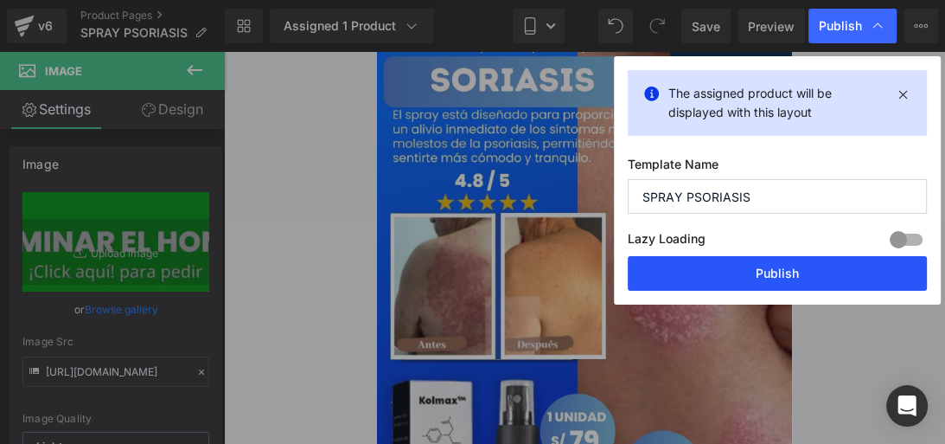
click at [692, 271] on button "Publish" at bounding box center [777, 273] width 299 height 35
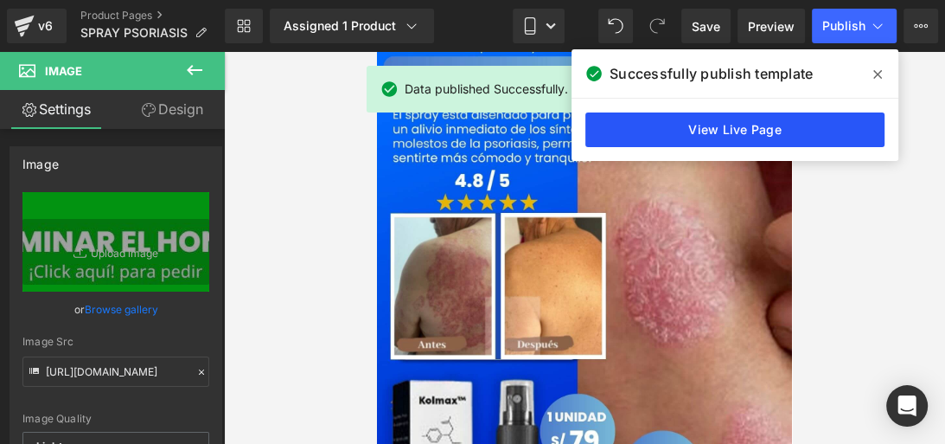
click at [768, 137] on link "View Live Page" at bounding box center [734, 129] width 299 height 35
